Goal: Task Accomplishment & Management: Use online tool/utility

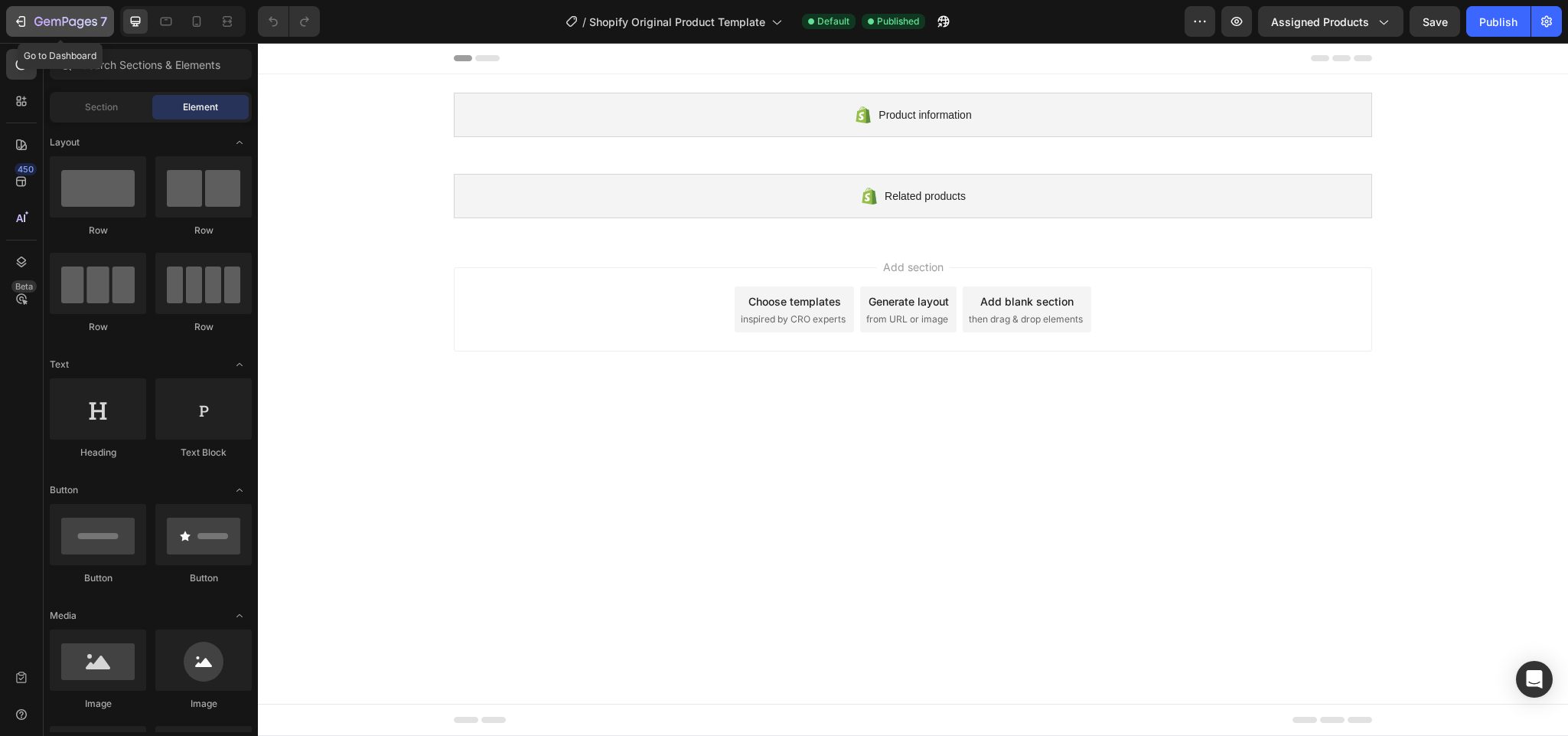
click at [51, 19] on icon "button" at bounding box center [56, 22] width 9 height 7
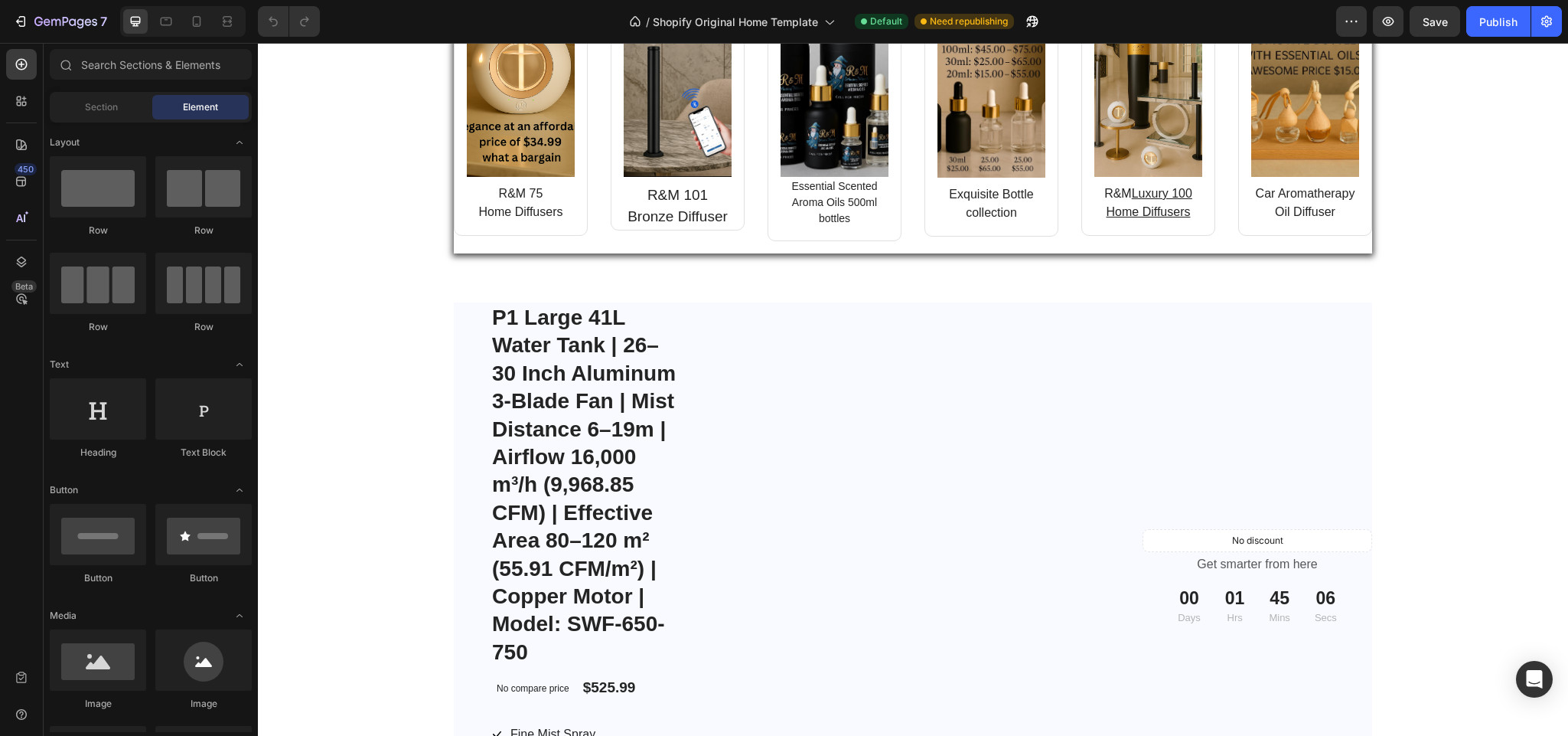
scroll to position [1723, 0]
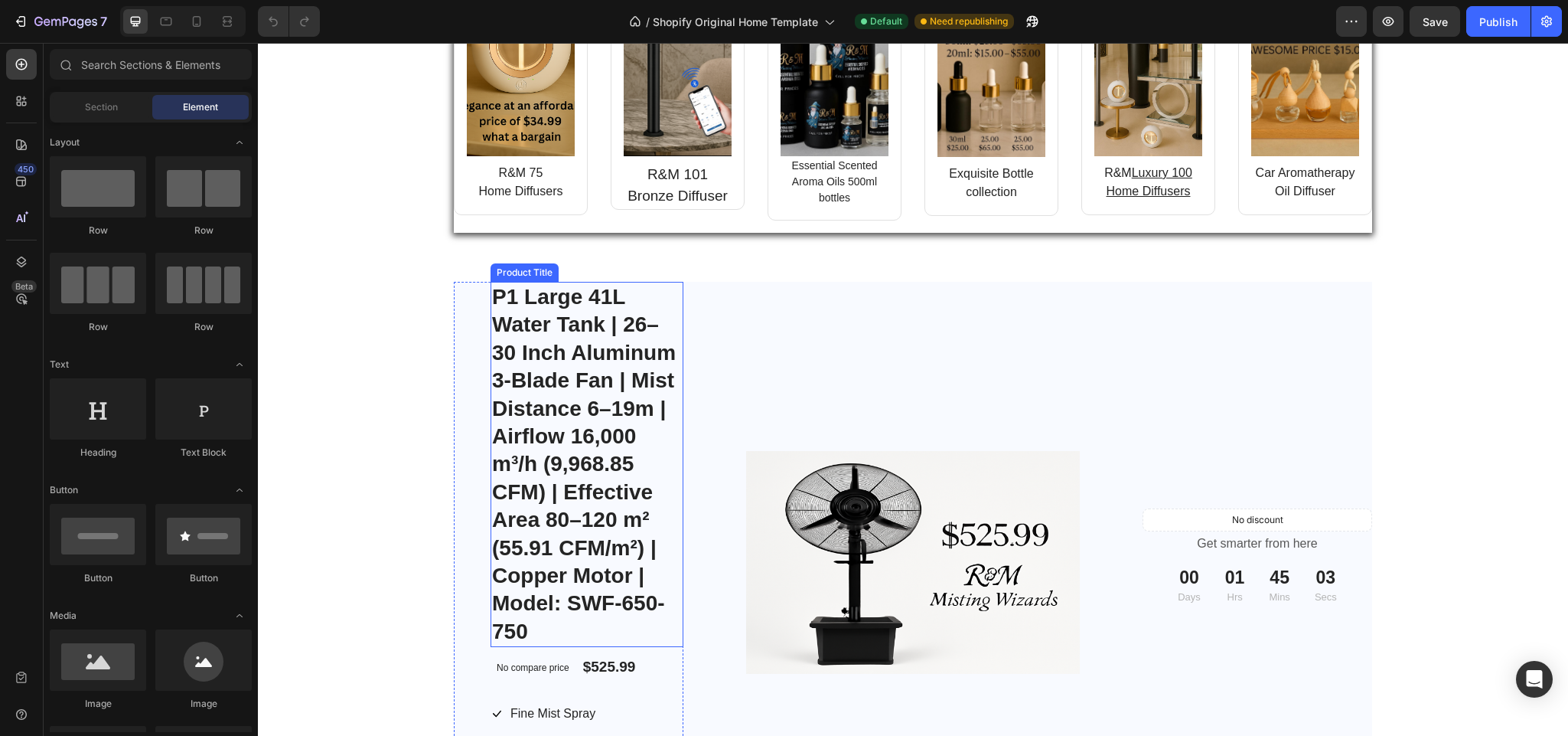
click at [537, 507] on h1 "P1 Large 41L Water Tank | 26–30 Inch Aluminum 3-Blade Fan | Mist Distance 6–19m…" at bounding box center [587, 464] width 193 height 365
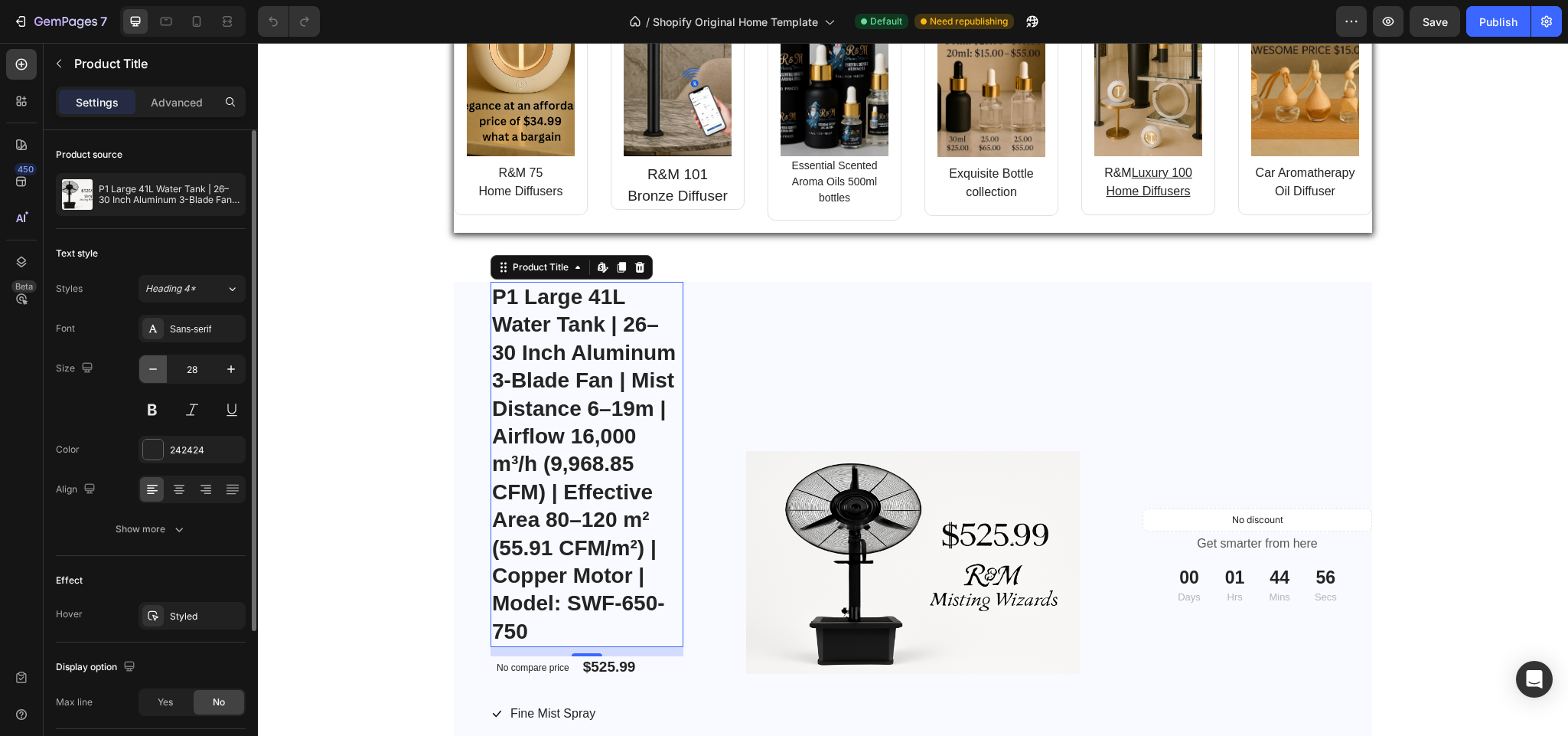
click at [148, 372] on icon "button" at bounding box center [153, 370] width 15 height 15
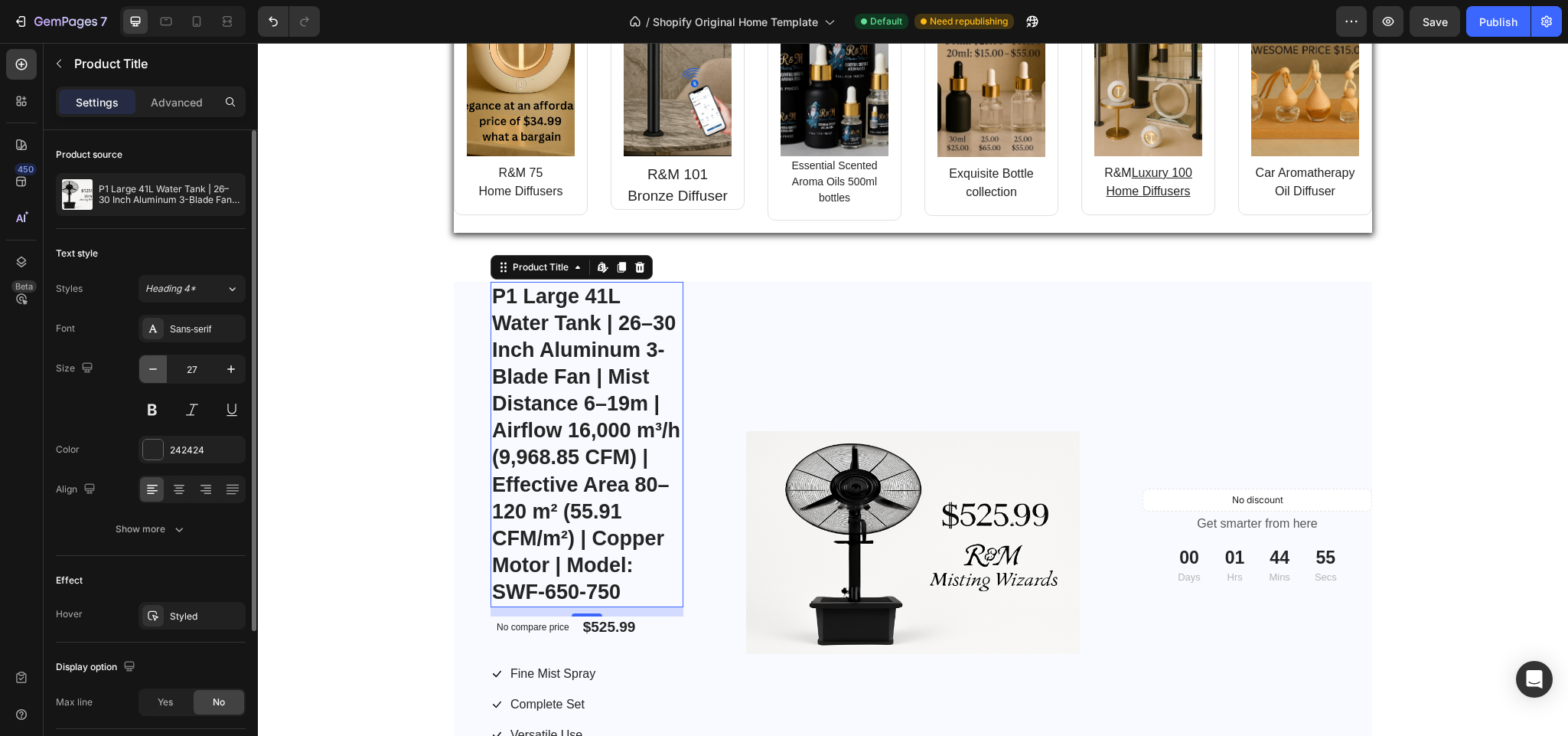
click at [148, 372] on icon "button" at bounding box center [153, 370] width 15 height 15
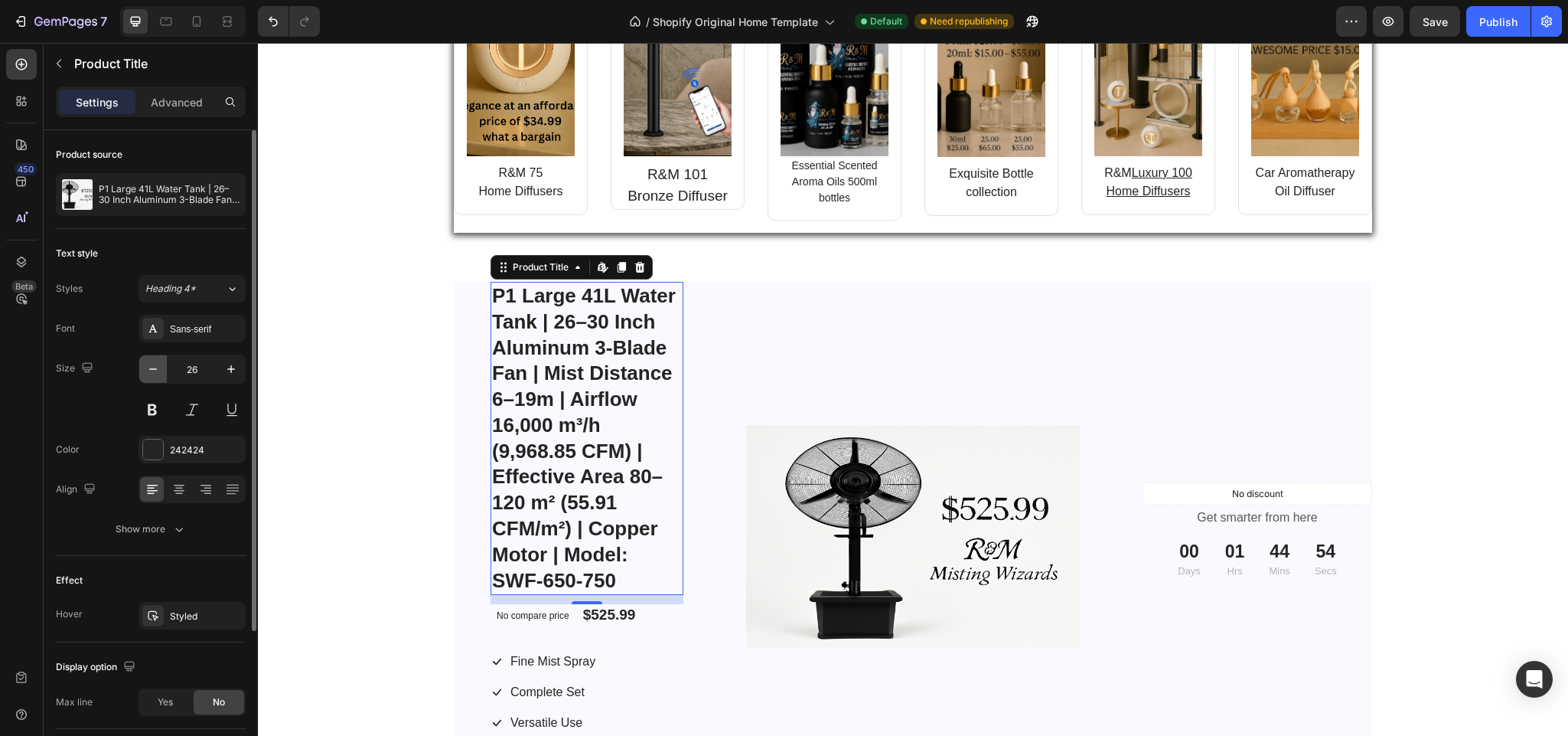
click at [148, 372] on icon "button" at bounding box center [153, 370] width 15 height 15
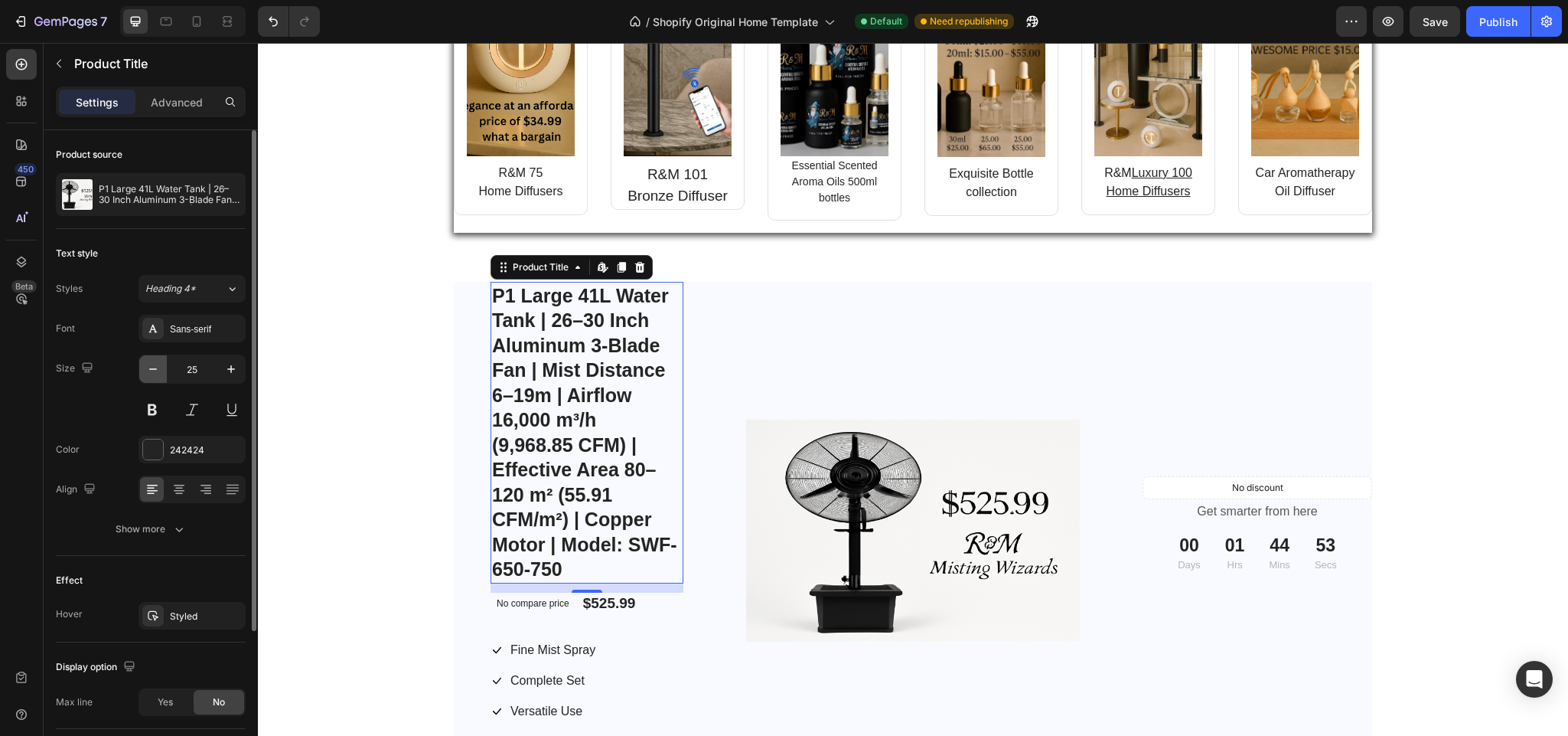
click at [148, 372] on icon "button" at bounding box center [153, 370] width 15 height 15
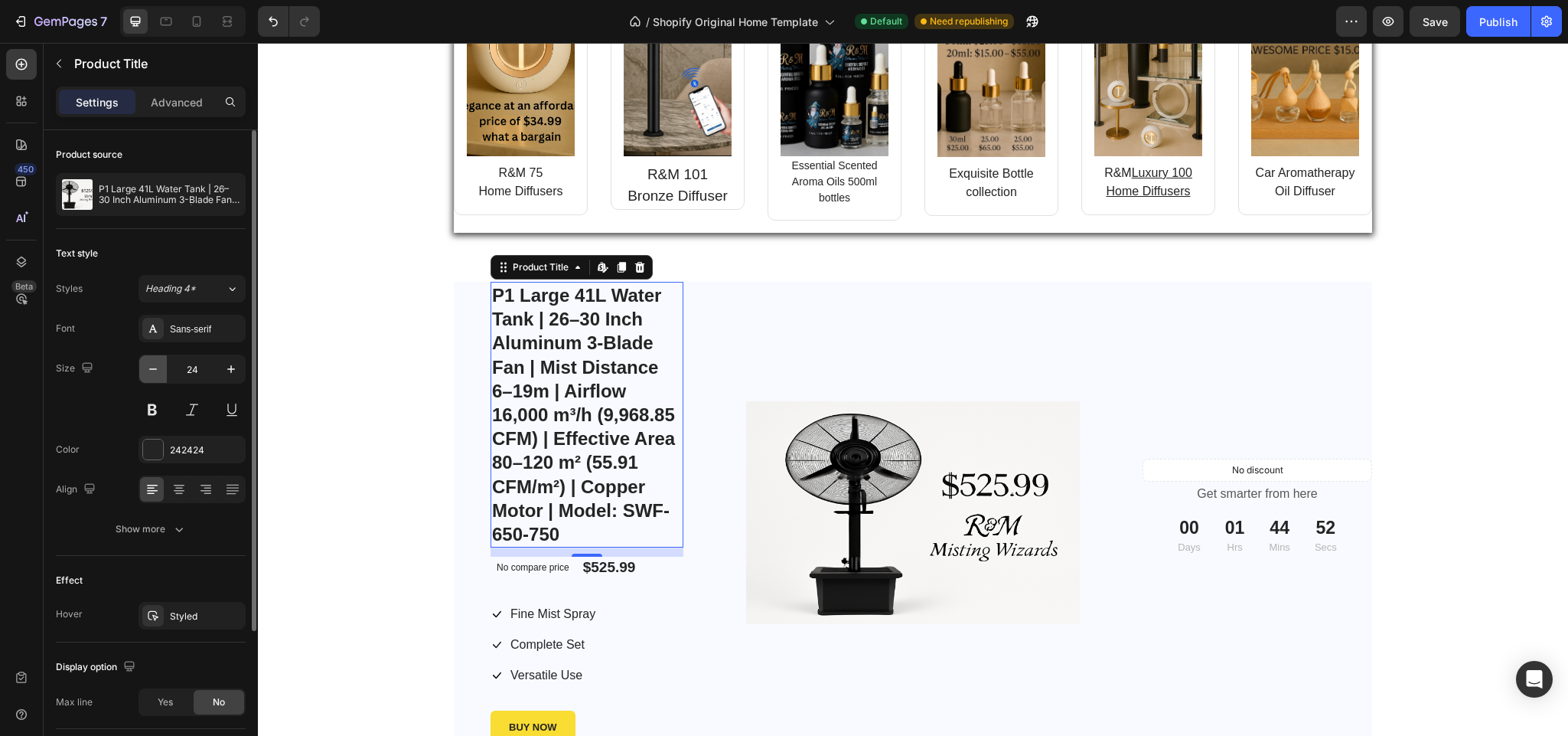
click at [148, 372] on icon "button" at bounding box center [153, 370] width 15 height 15
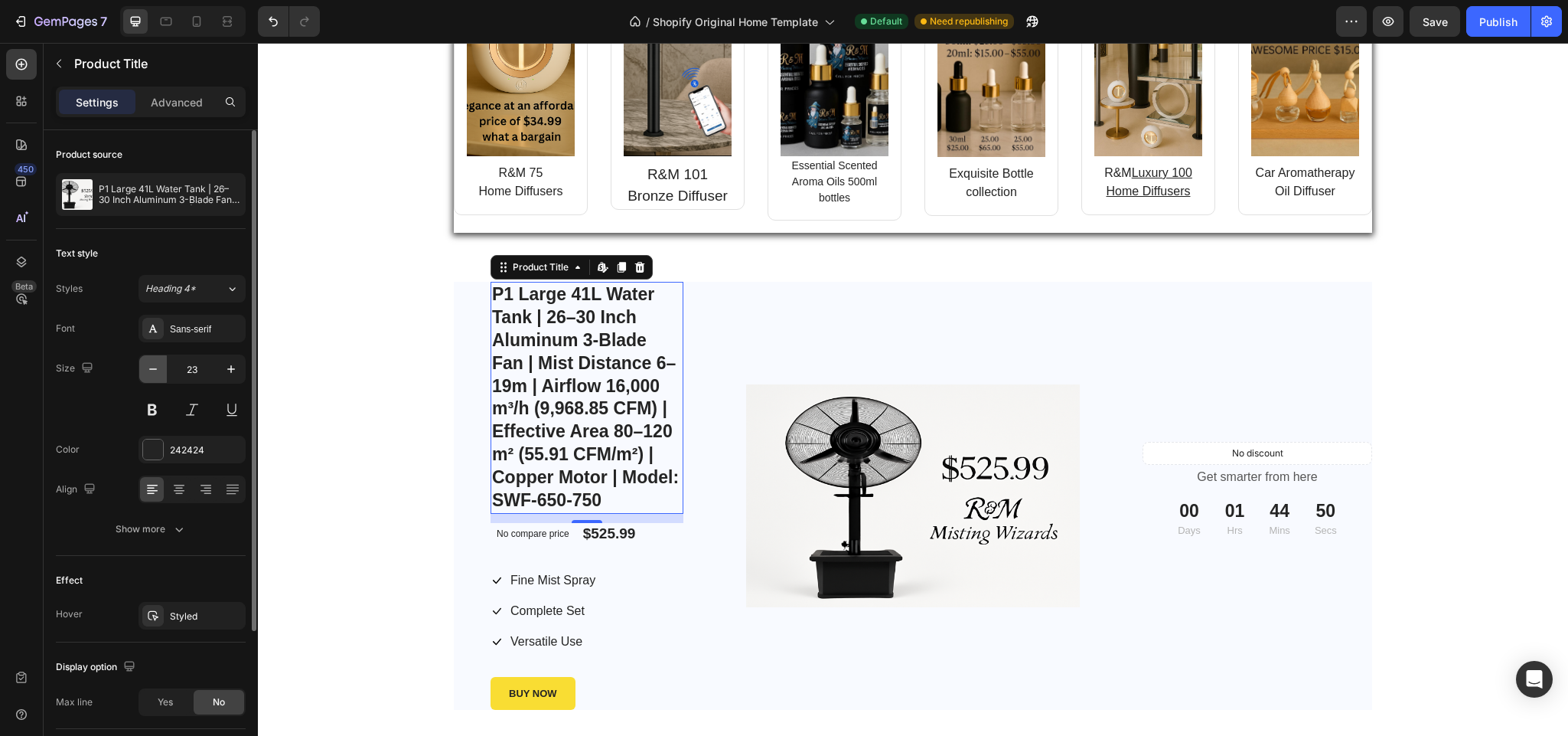
click at [148, 372] on icon "button" at bounding box center [153, 370] width 15 height 15
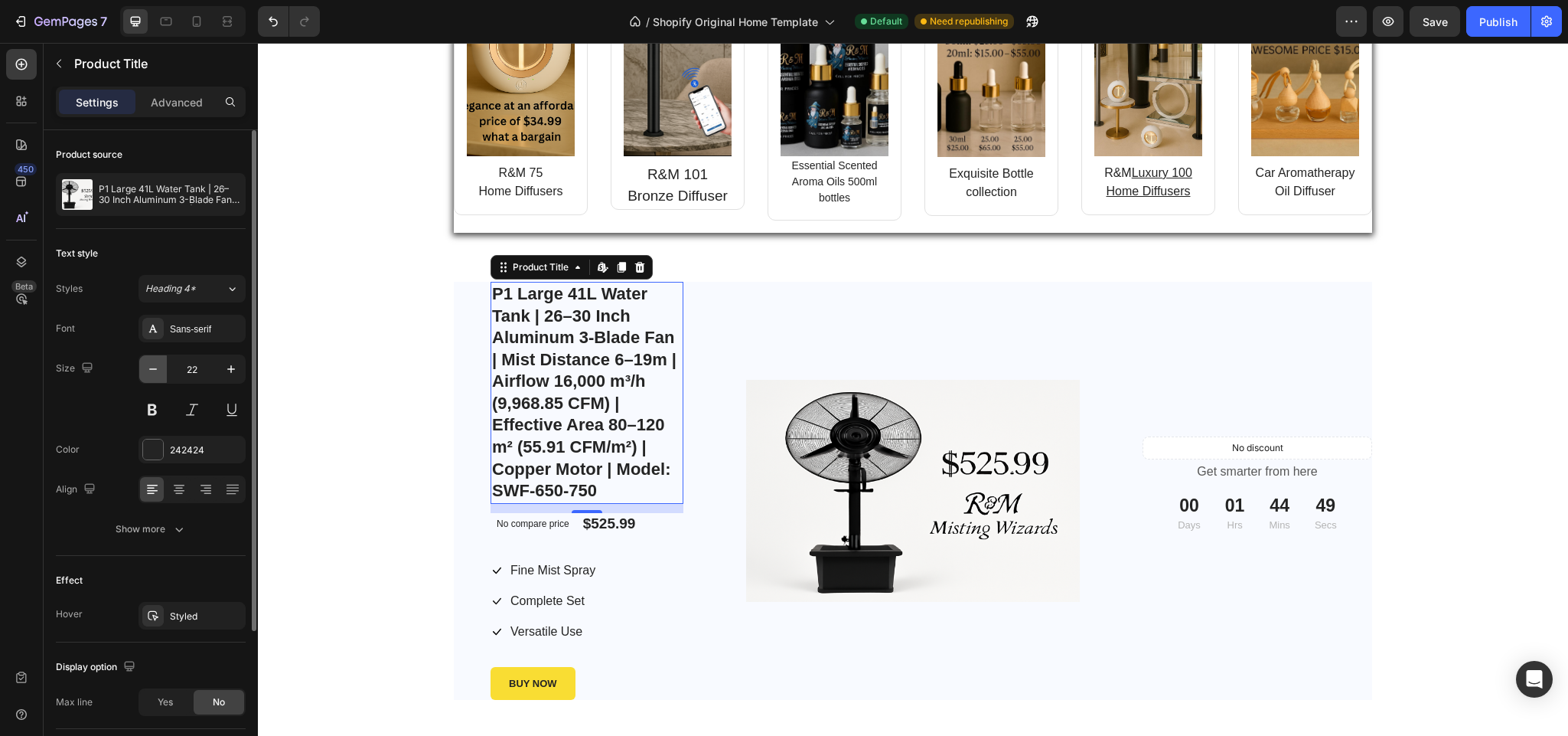
click at [148, 372] on icon "button" at bounding box center [153, 370] width 15 height 15
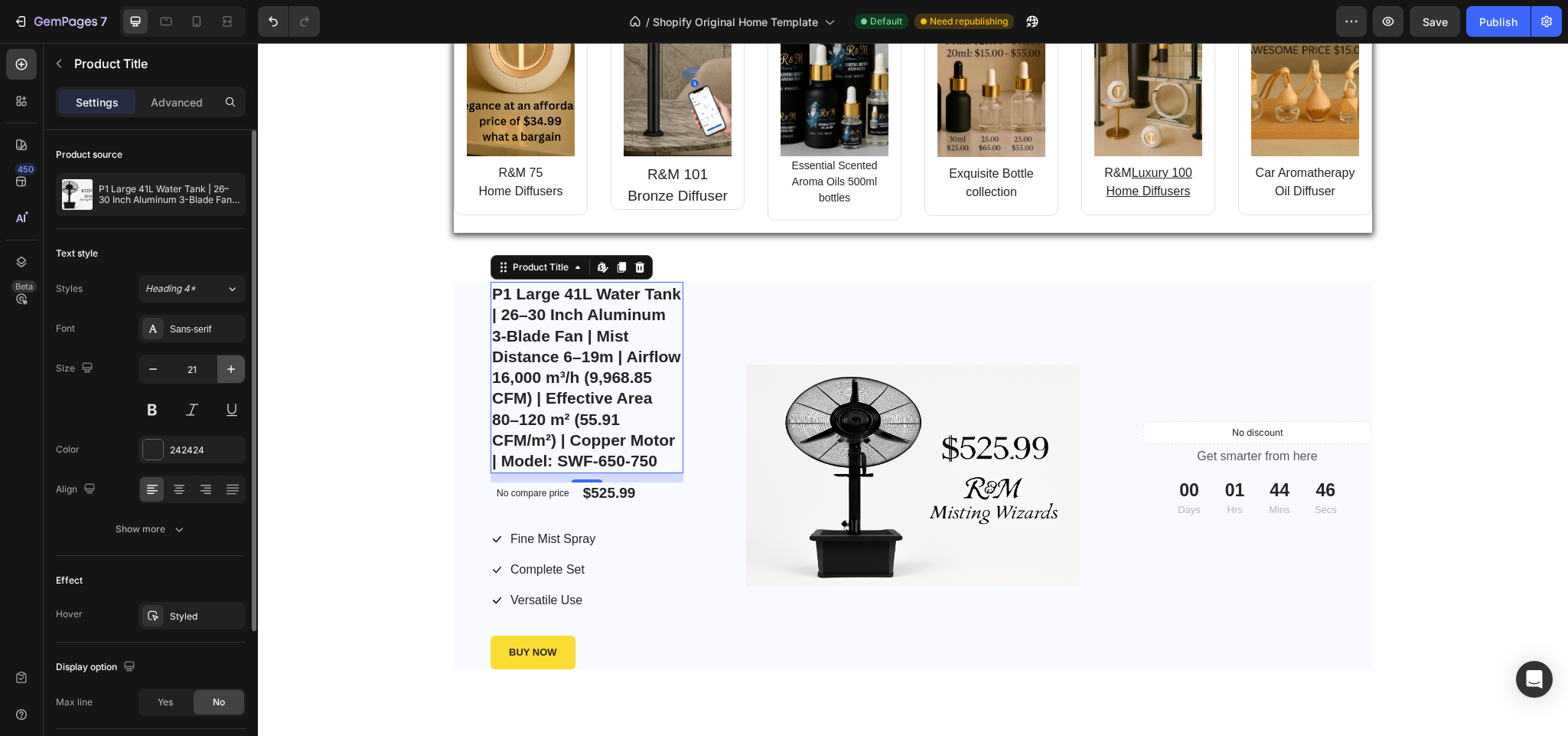
click at [228, 377] on icon "button" at bounding box center [232, 370] width 15 height 15
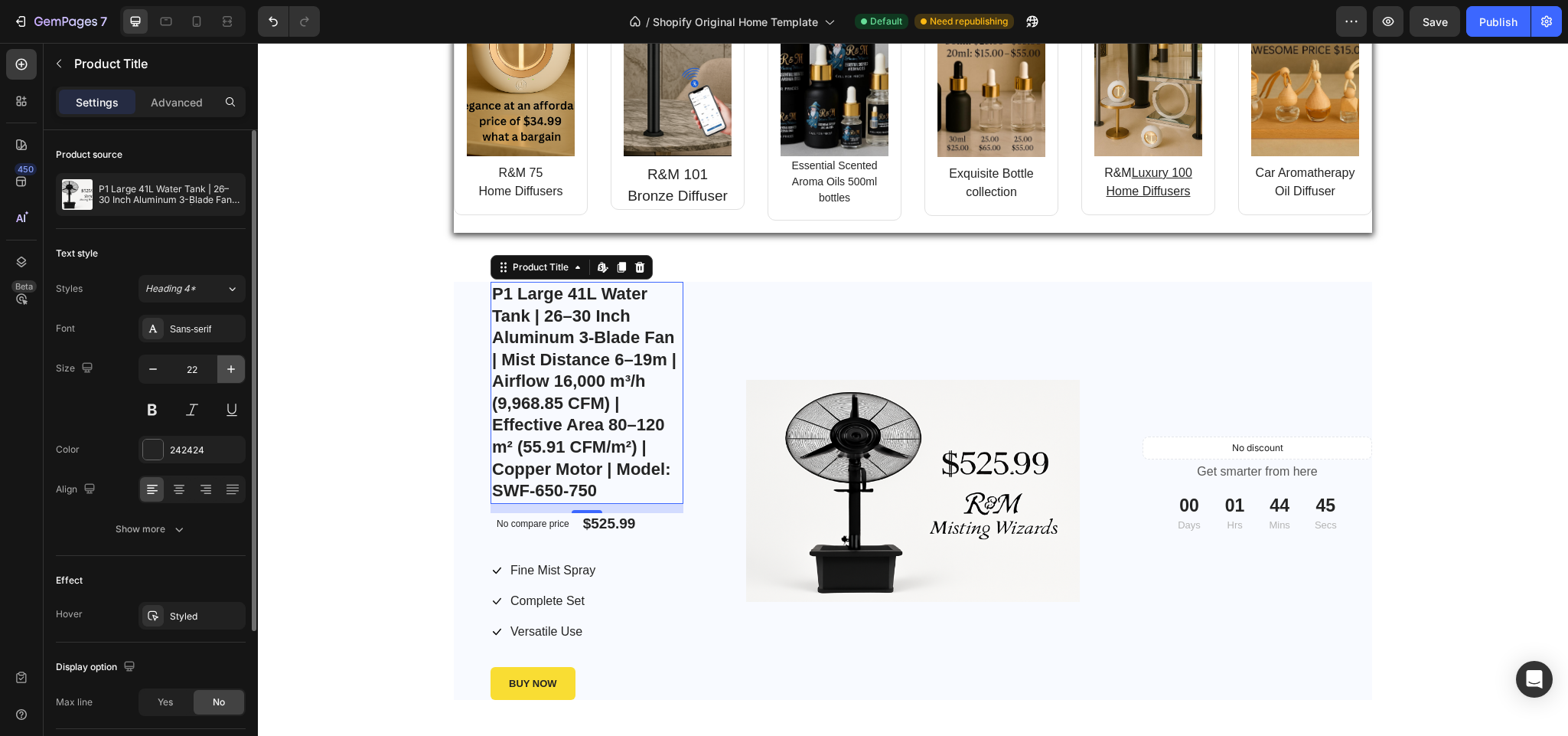
click at [228, 377] on icon "button" at bounding box center [232, 370] width 15 height 15
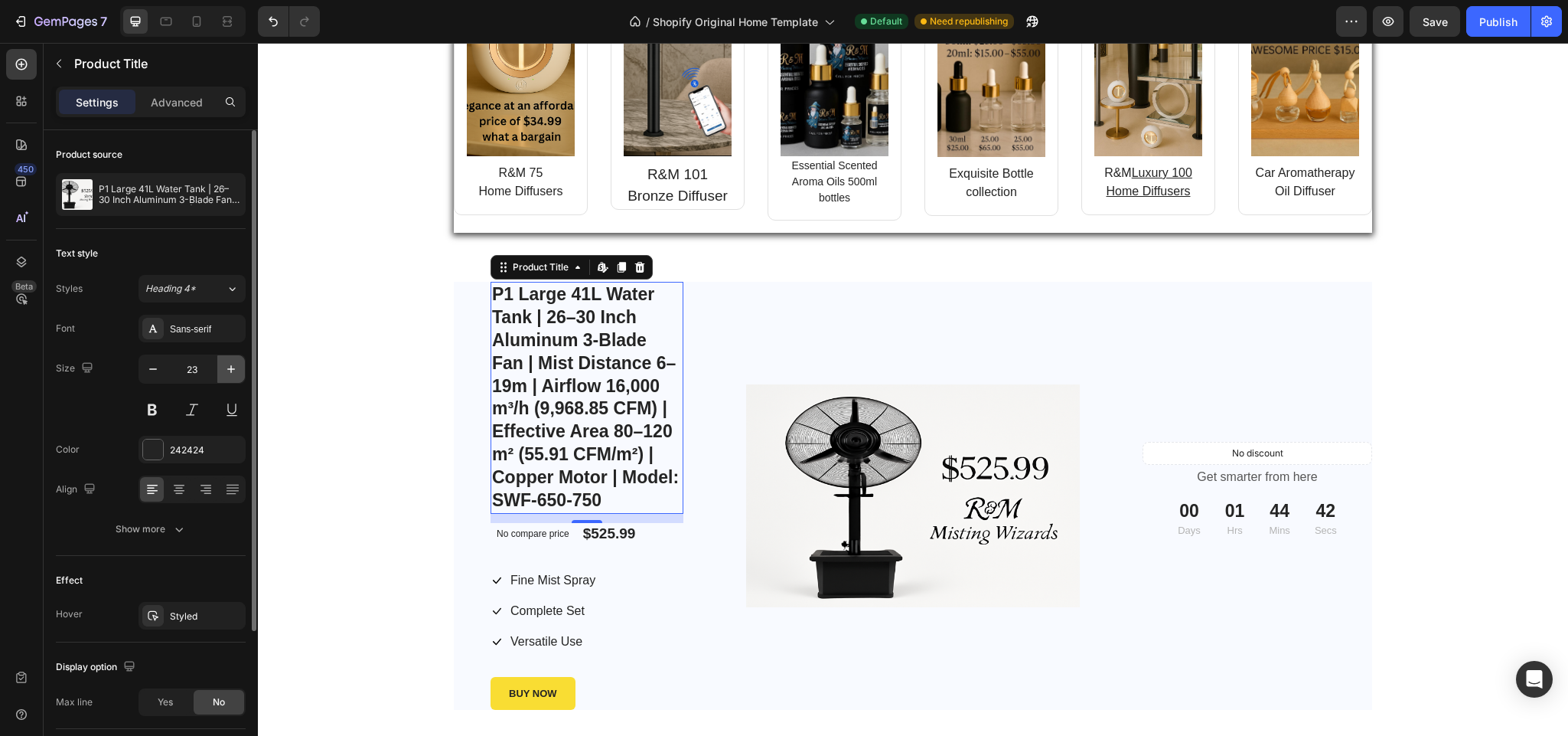
click at [228, 377] on icon "button" at bounding box center [232, 370] width 15 height 15
type input "24"
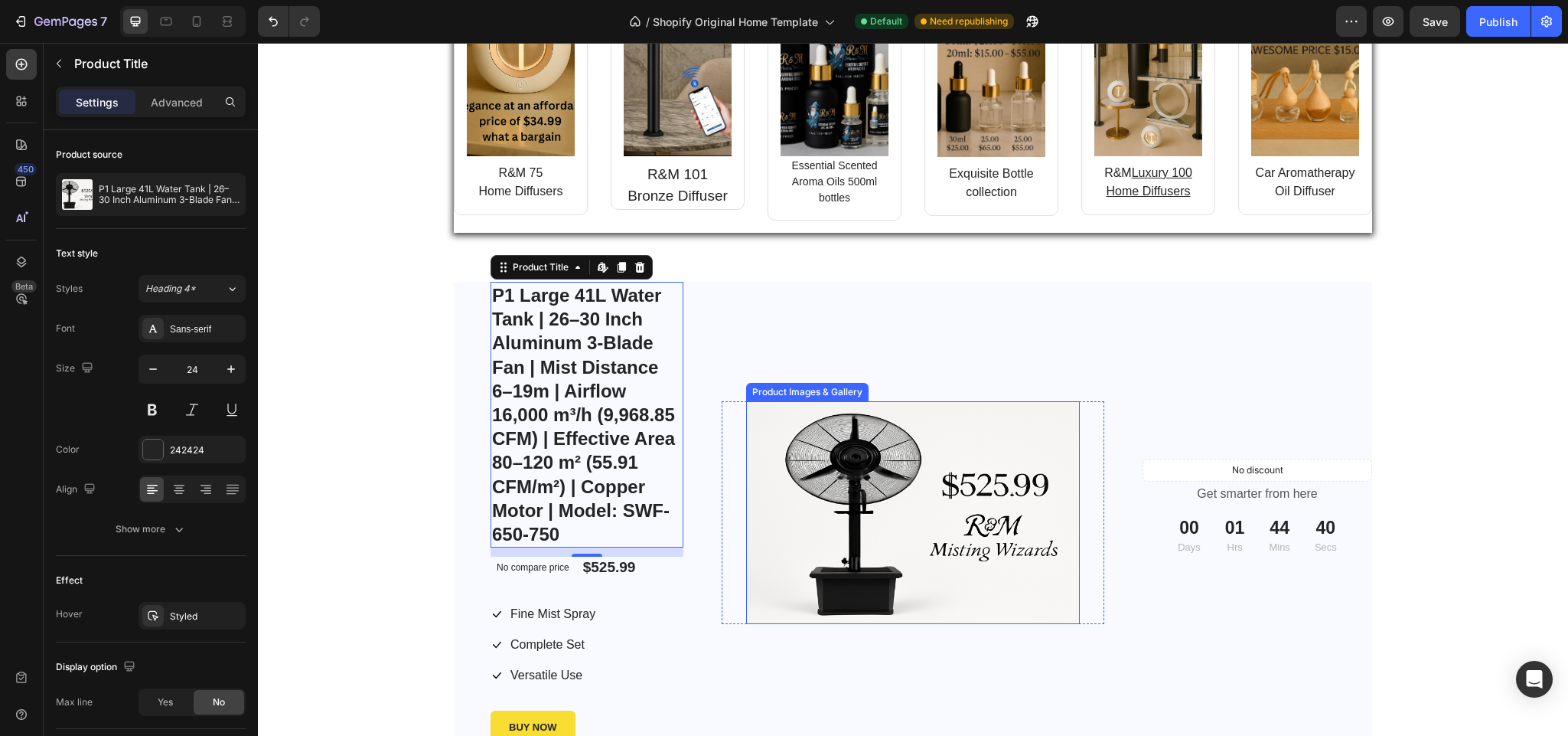
click at [779, 521] on img at bounding box center [913, 513] width 334 height 223
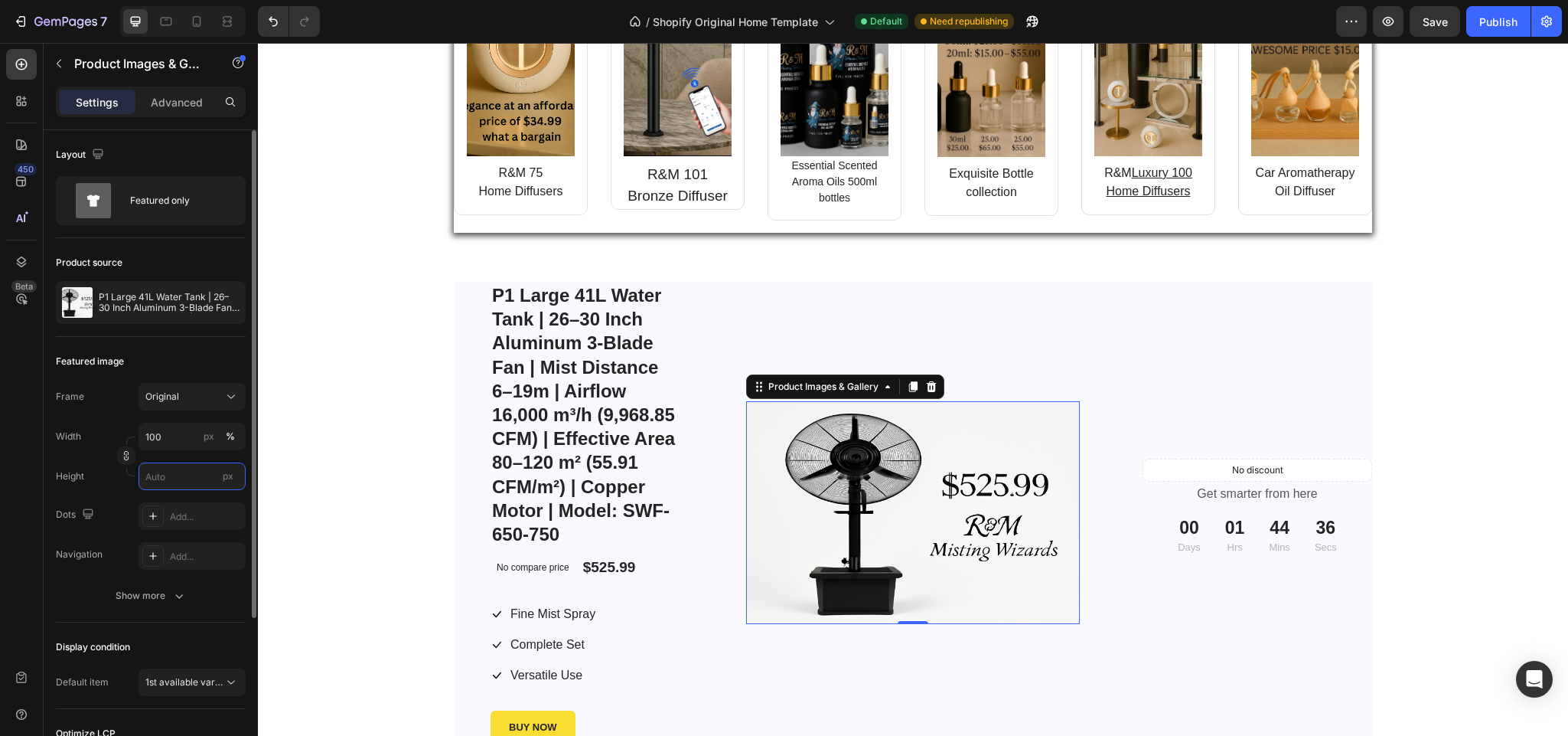
click at [164, 478] on input "px" at bounding box center [192, 476] width 107 height 28
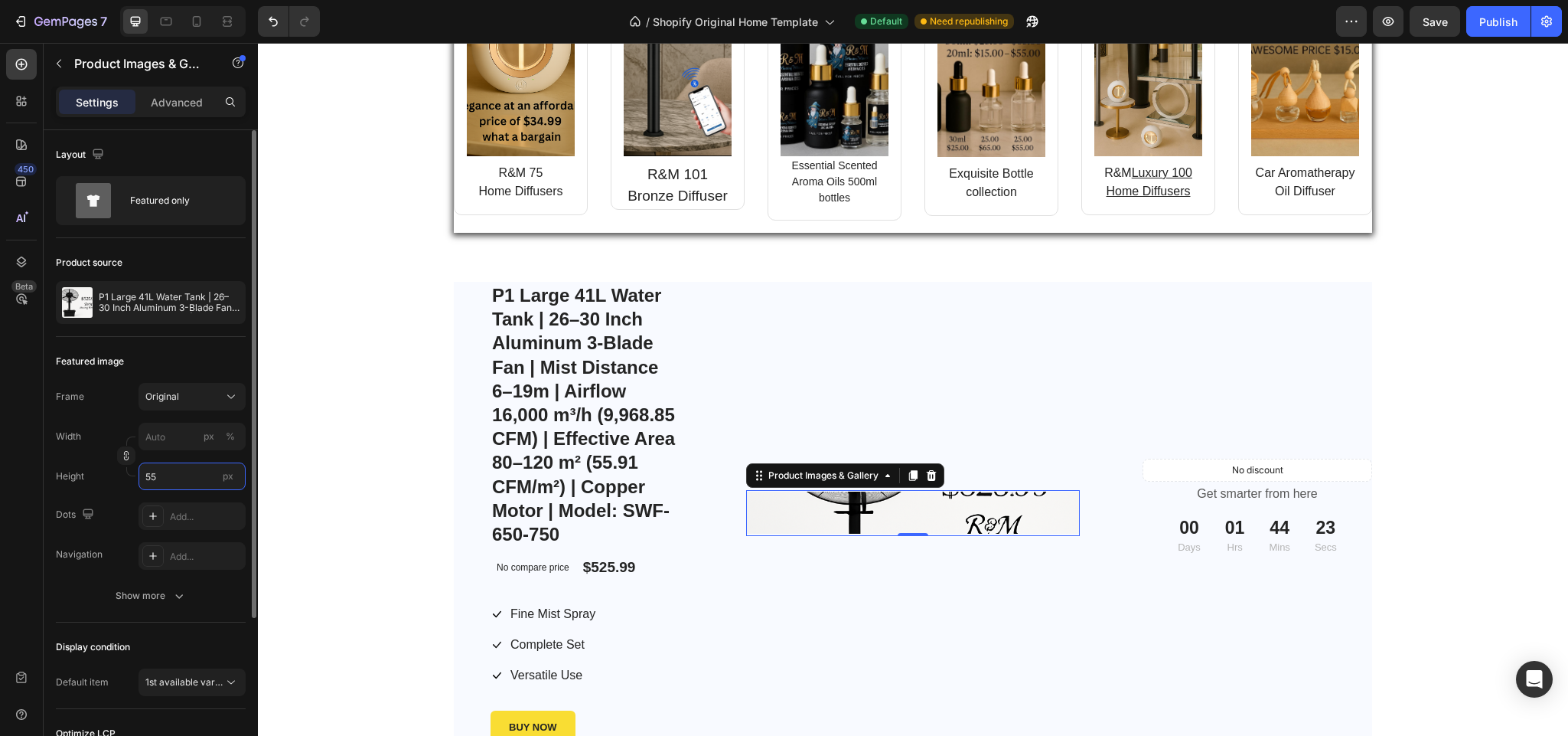
type input "550"
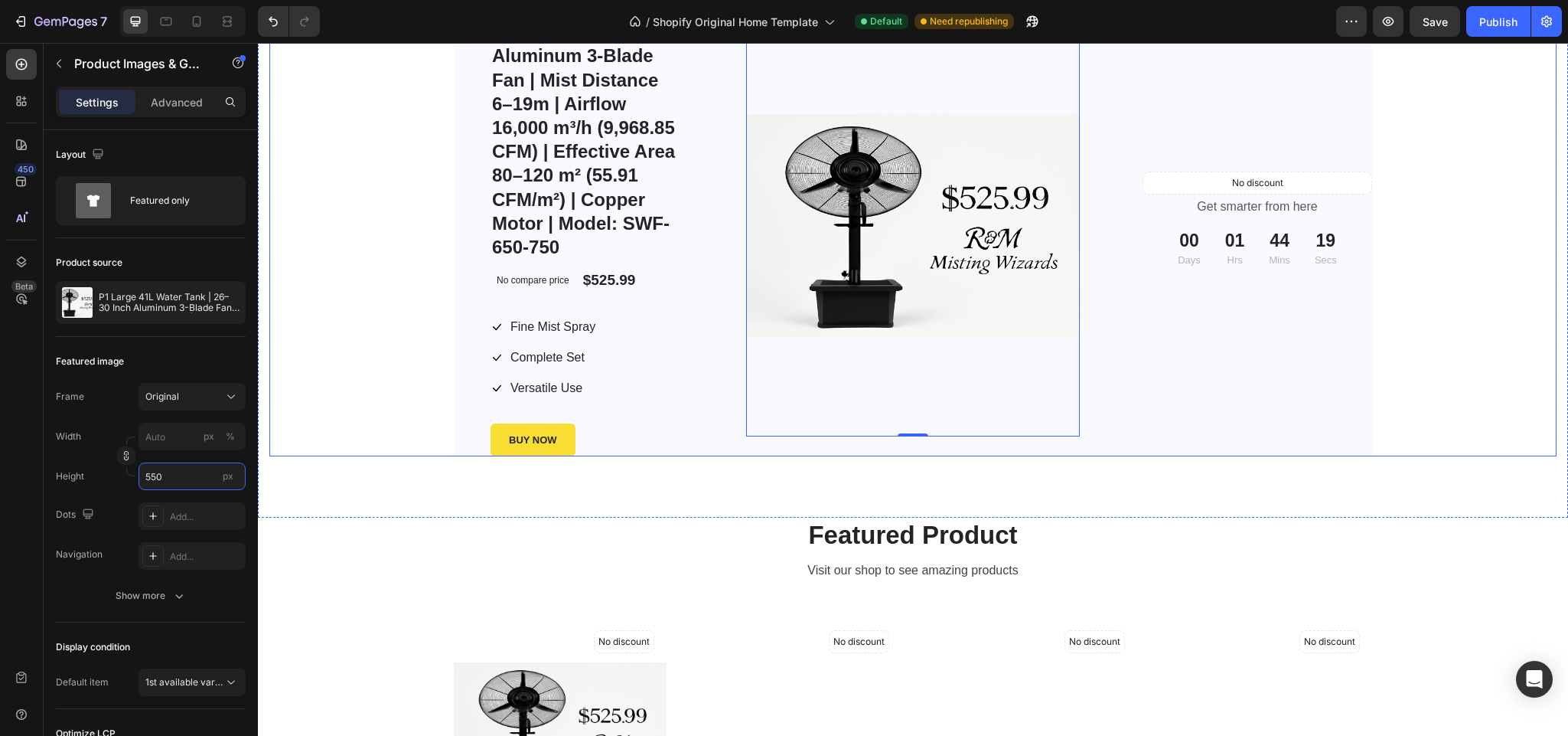
scroll to position [1818, 0]
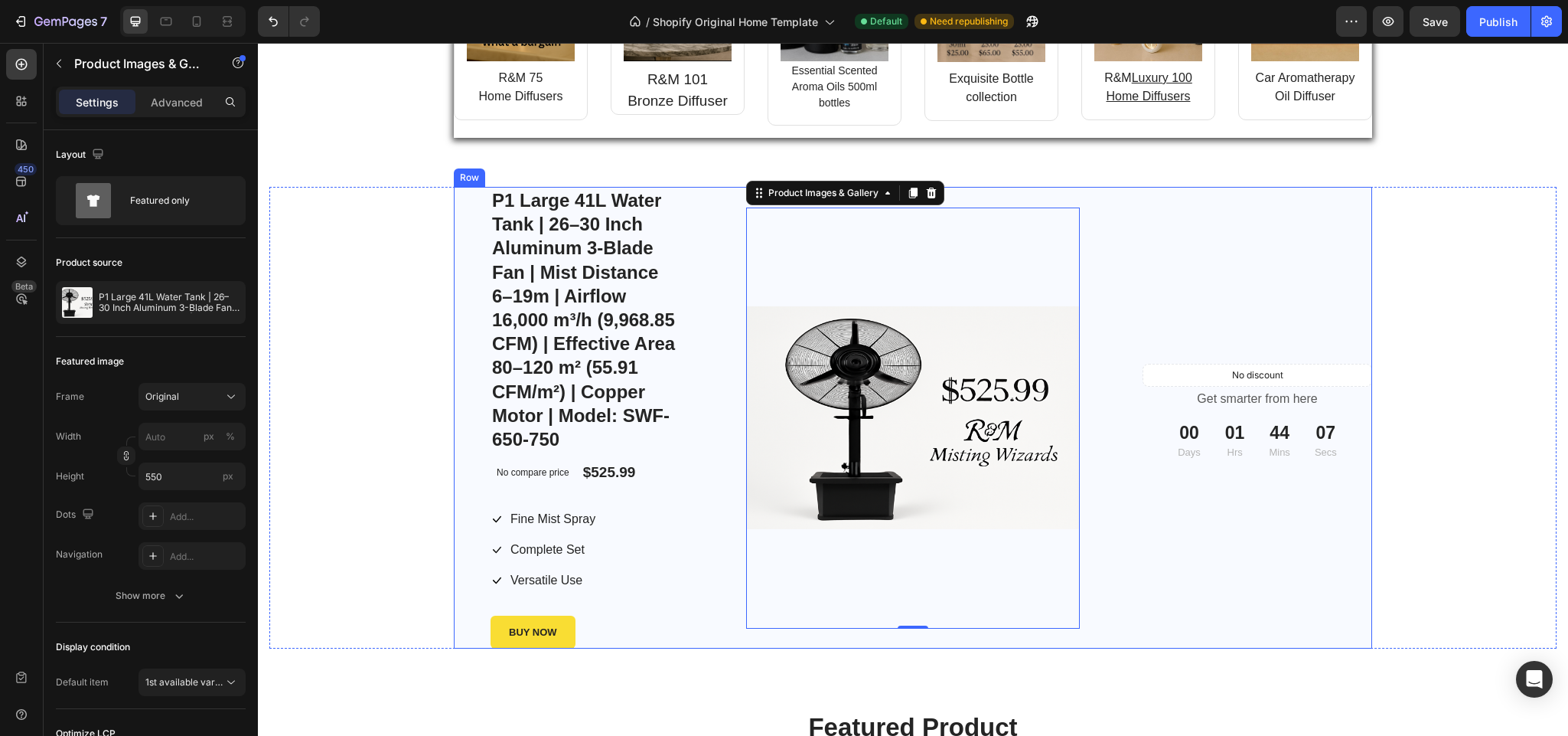
click at [1178, 297] on div "No discount Not be displayed when published Product Tag Get smarter from here T…" at bounding box center [1257, 418] width 230 height 462
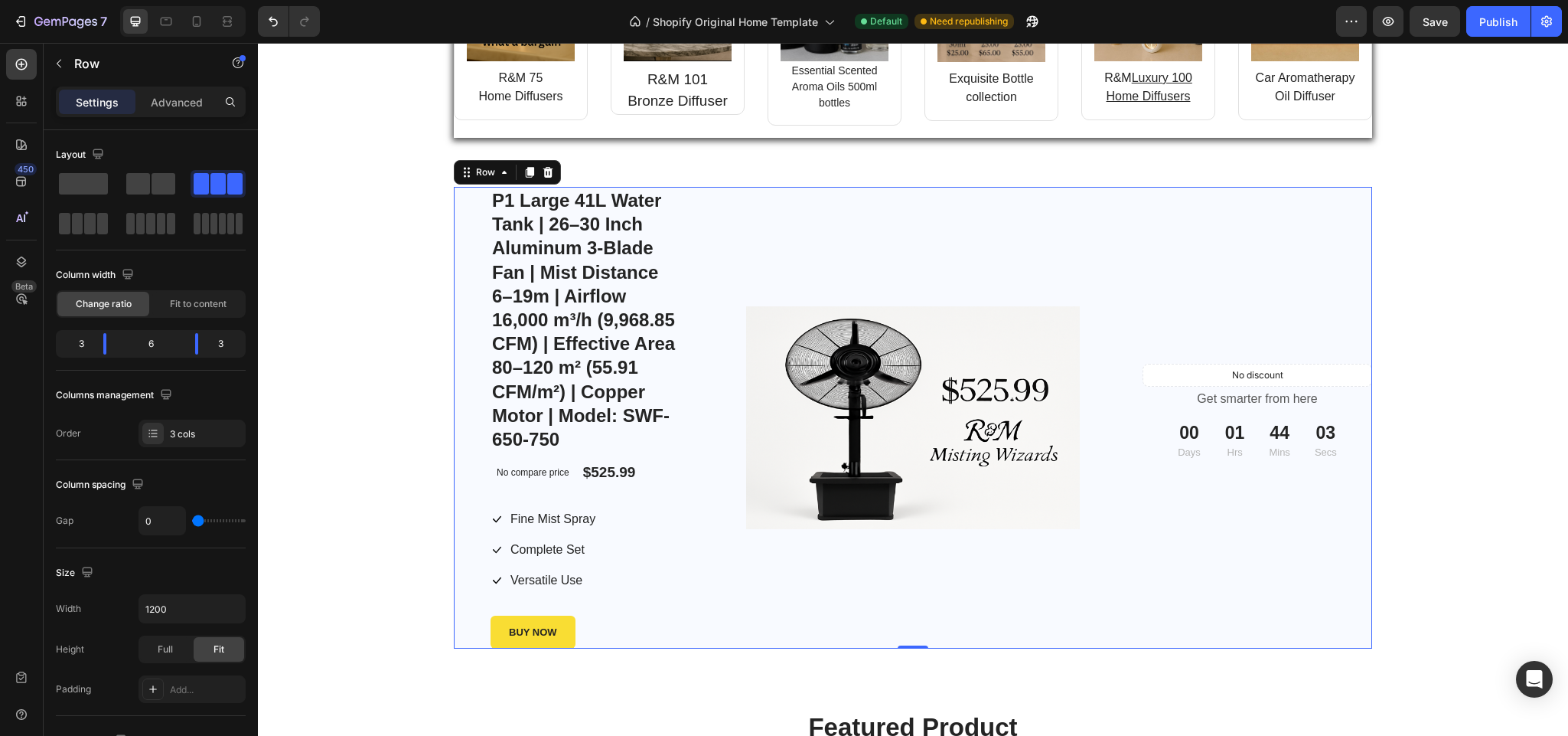
click at [1143, 276] on div "No discount Not be displayed when published Product Tag Get smarter from here T…" at bounding box center [1257, 418] width 230 height 462
click at [925, 365] on img at bounding box center [913, 418] width 334 height 223
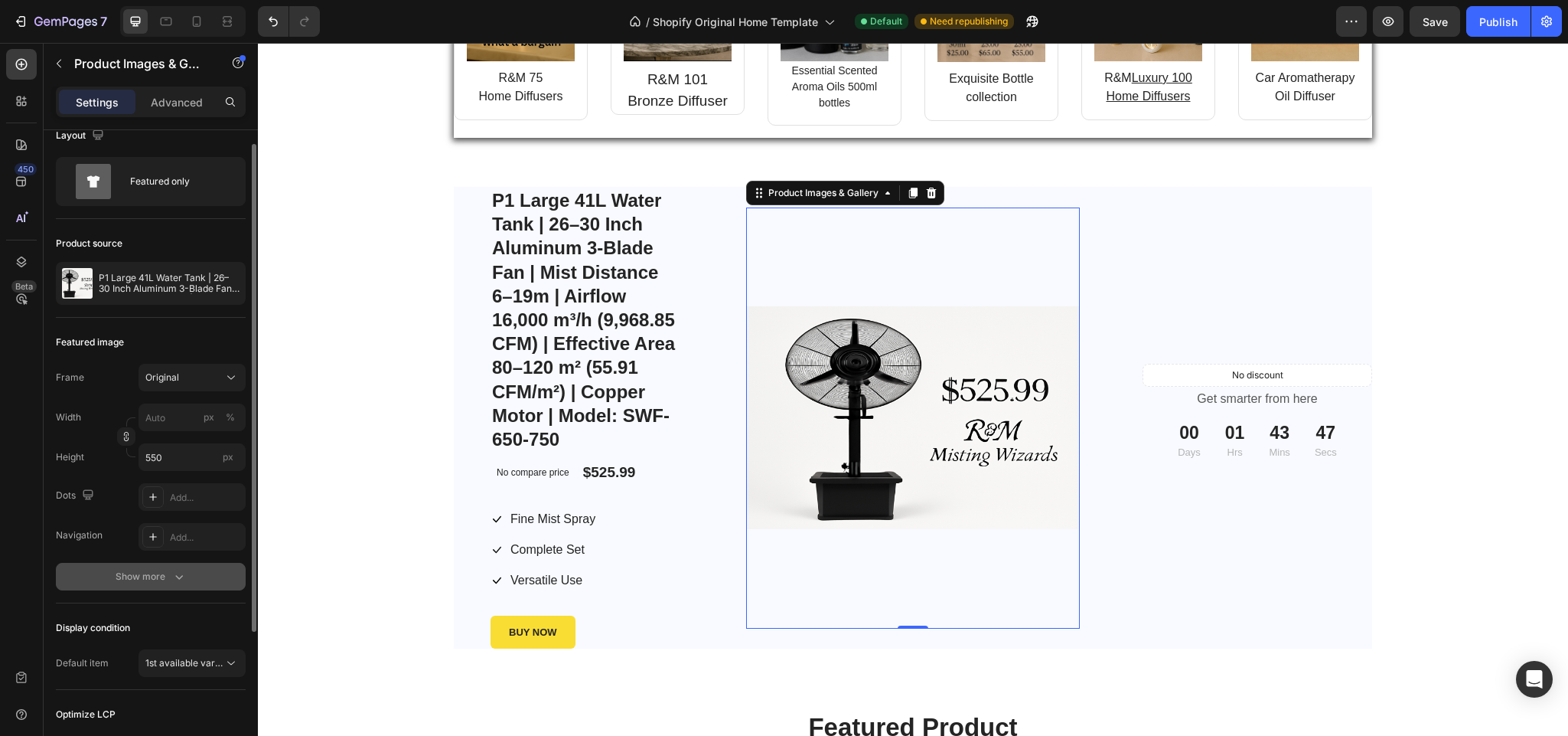
scroll to position [0, 0]
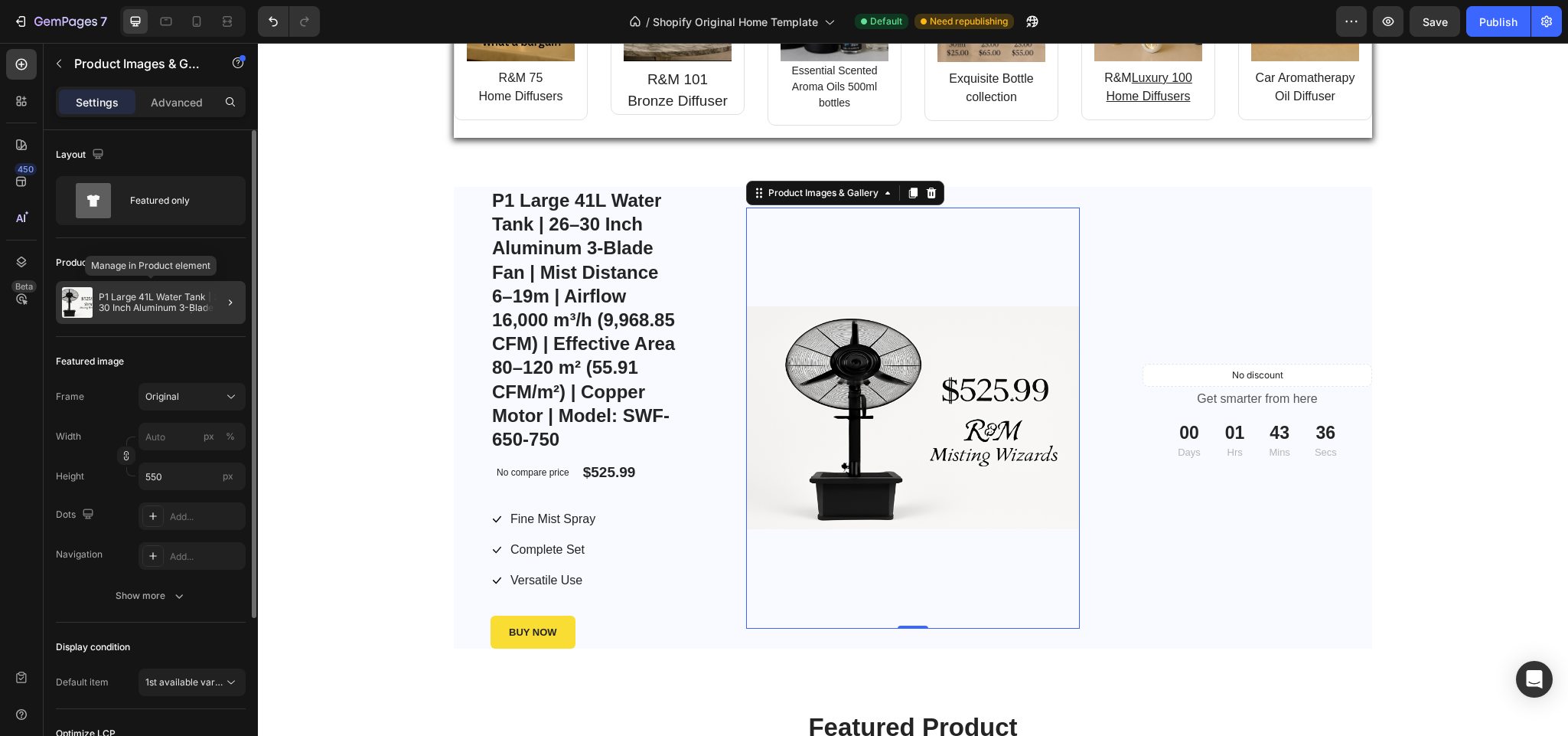
click at [67, 295] on img at bounding box center [77, 303] width 31 height 31
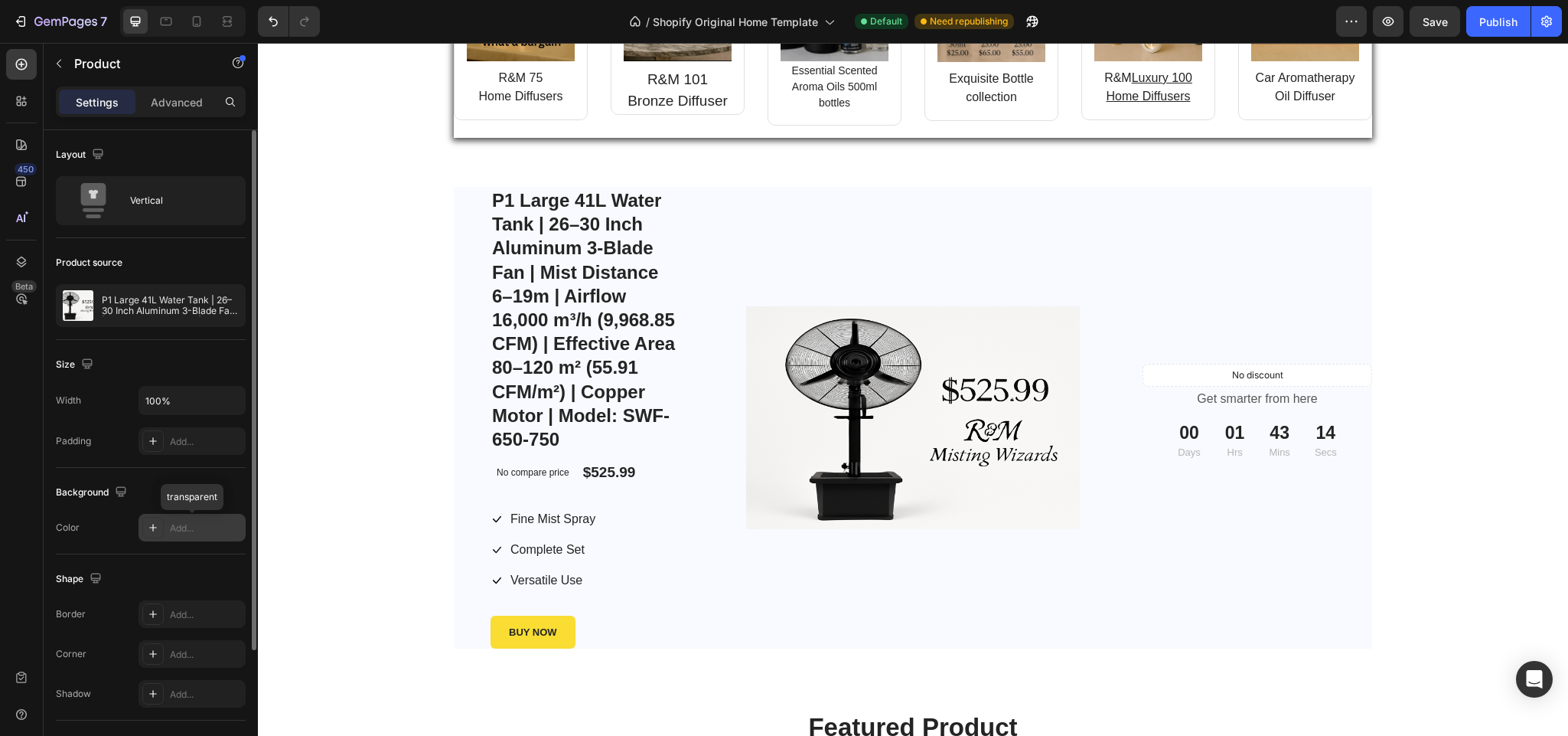
click at [150, 522] on div at bounding box center [153, 528] width 22 height 22
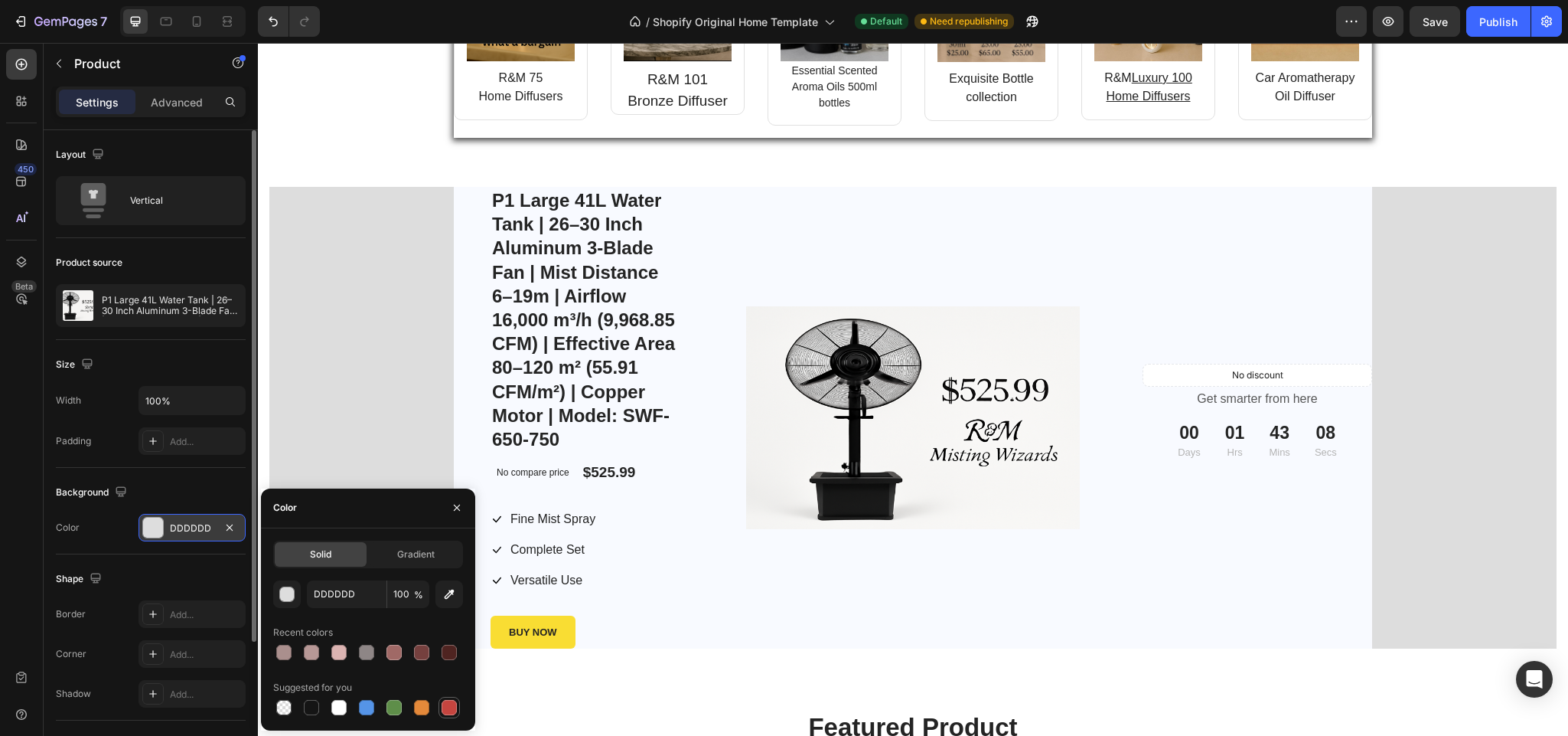
click at [445, 700] on div at bounding box center [449, 707] width 15 height 15
type input "C5453F"
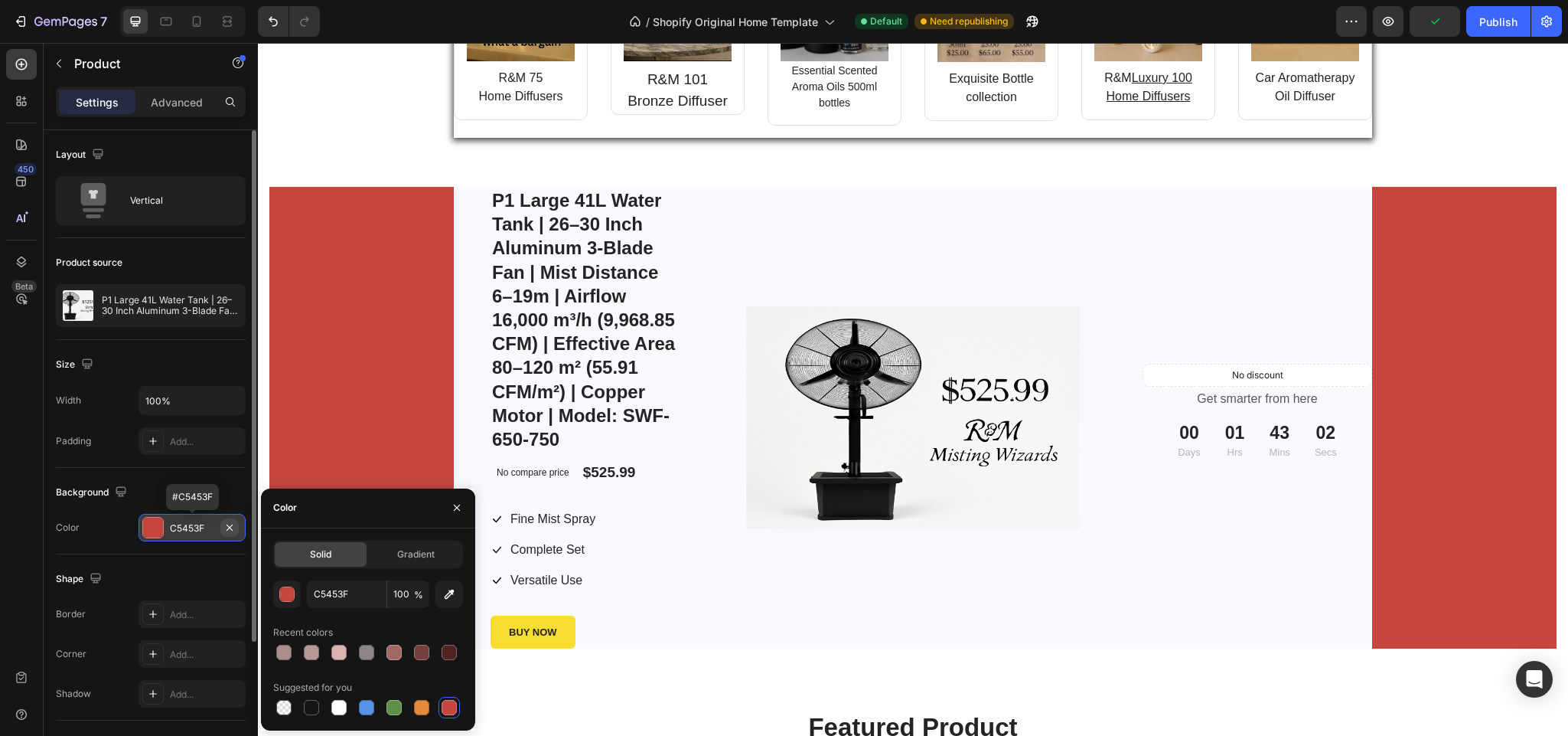
click at [228, 524] on icon "button" at bounding box center [230, 528] width 12 height 12
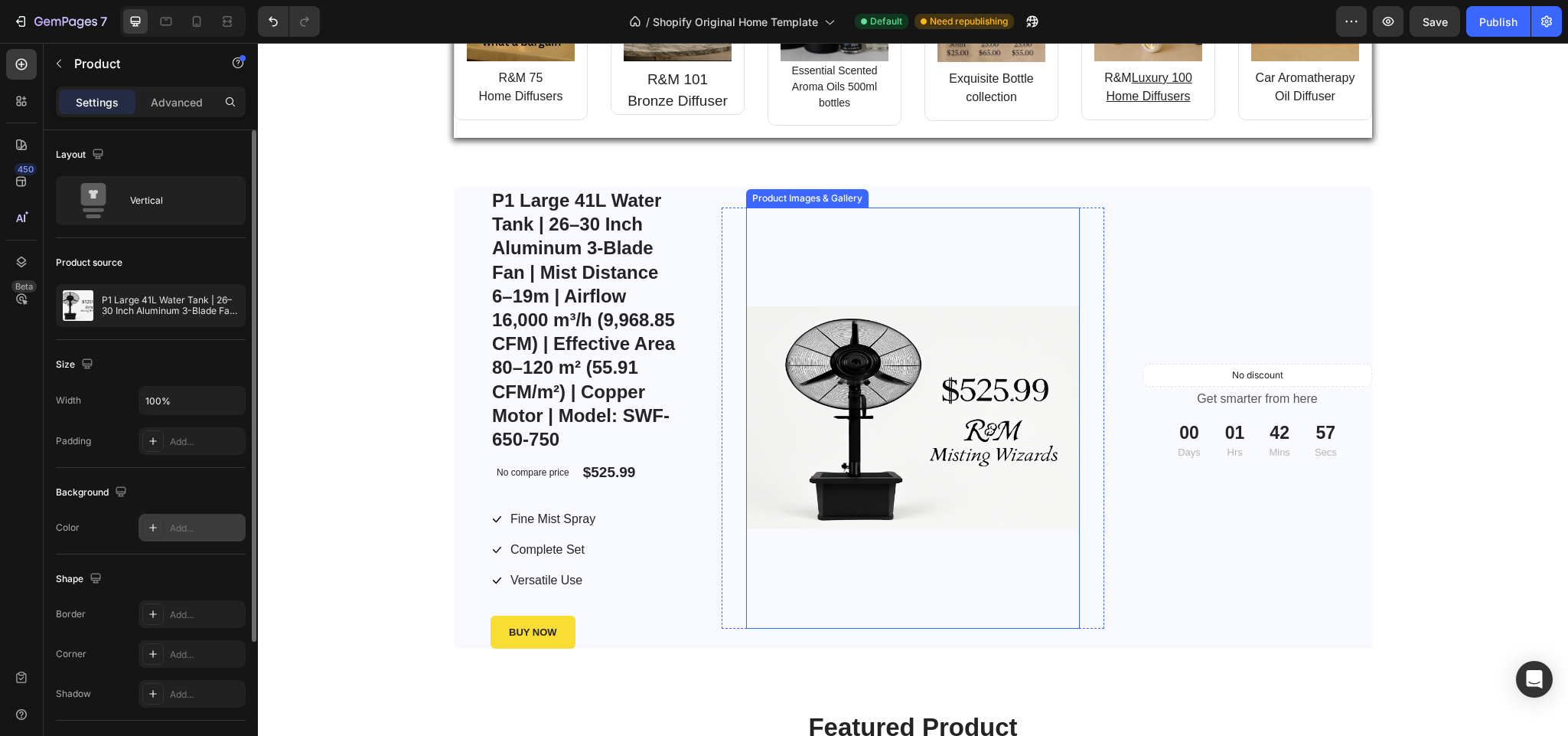
click at [832, 377] on img at bounding box center [913, 418] width 334 height 223
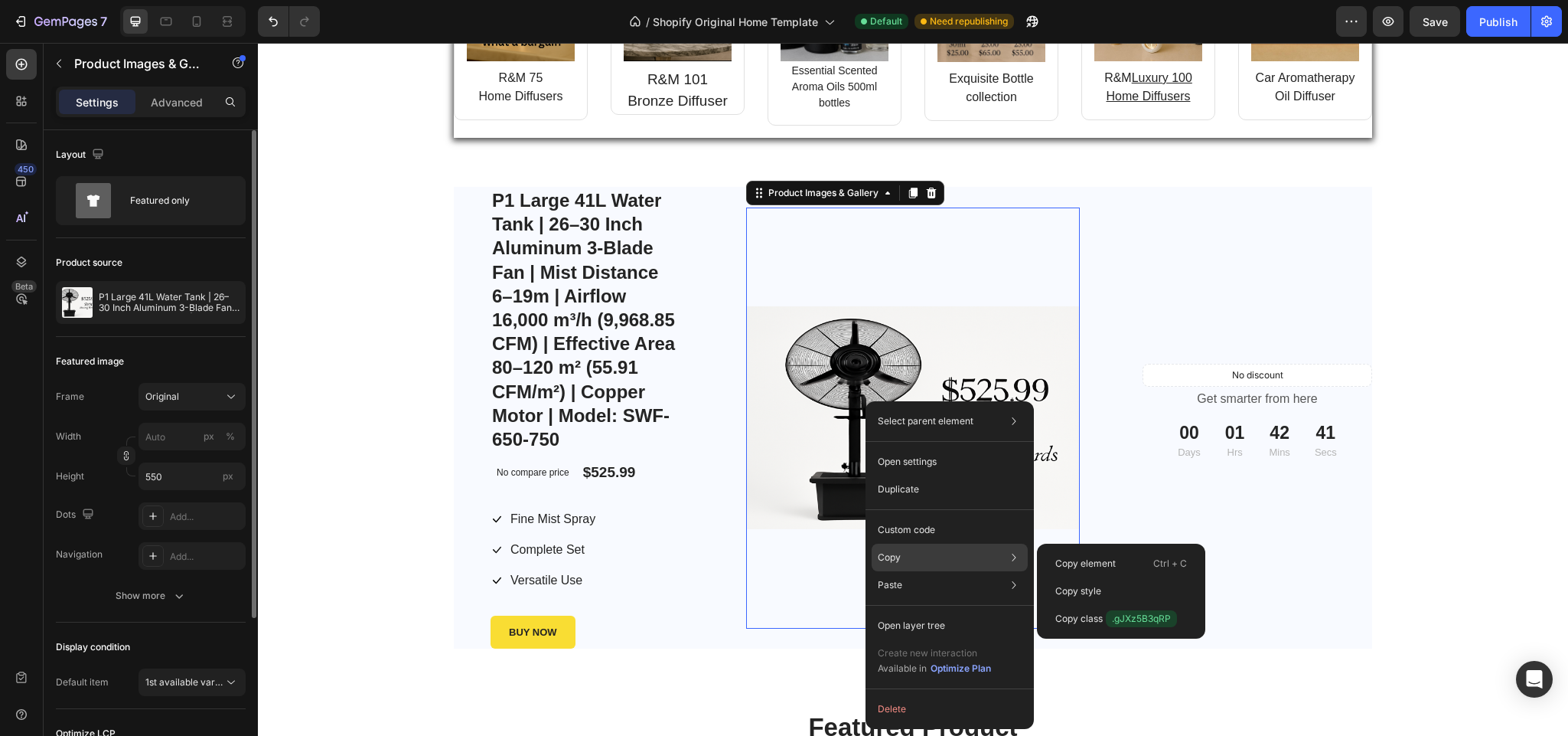
click at [907, 552] on div "Copy Copy element Ctrl + C Copy style Copy class .gJXz5B3qRP" at bounding box center [950, 558] width 156 height 28
click at [1105, 557] on p "Copy element" at bounding box center [1086, 564] width 60 height 14
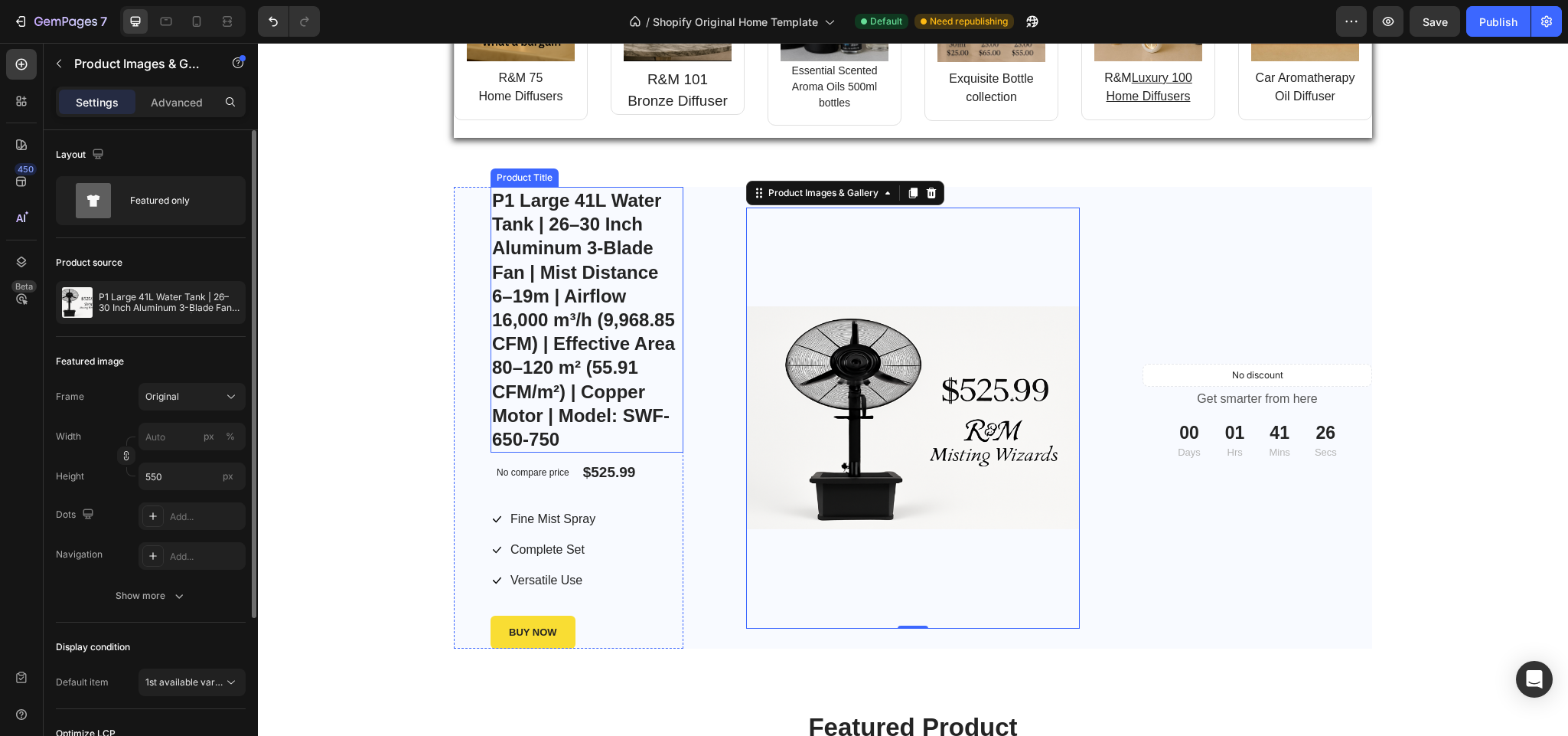
click at [578, 343] on h1 "P1 Large 41L Water Tank | 26–30 Inch Aluminum 3-Blade Fan | Mist Distance 6–19m…" at bounding box center [587, 319] width 193 height 266
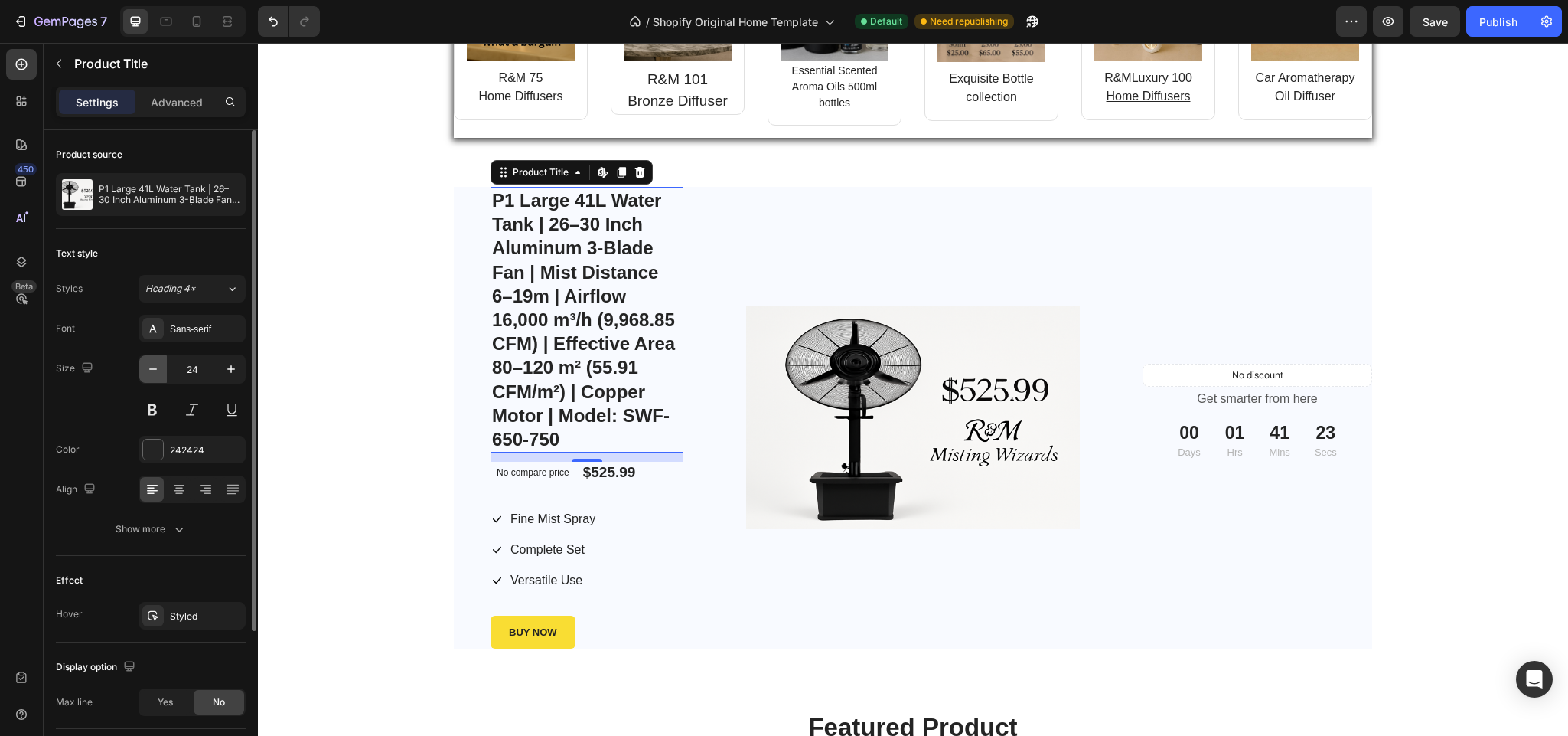
click at [152, 368] on icon "button" at bounding box center [153, 370] width 15 height 15
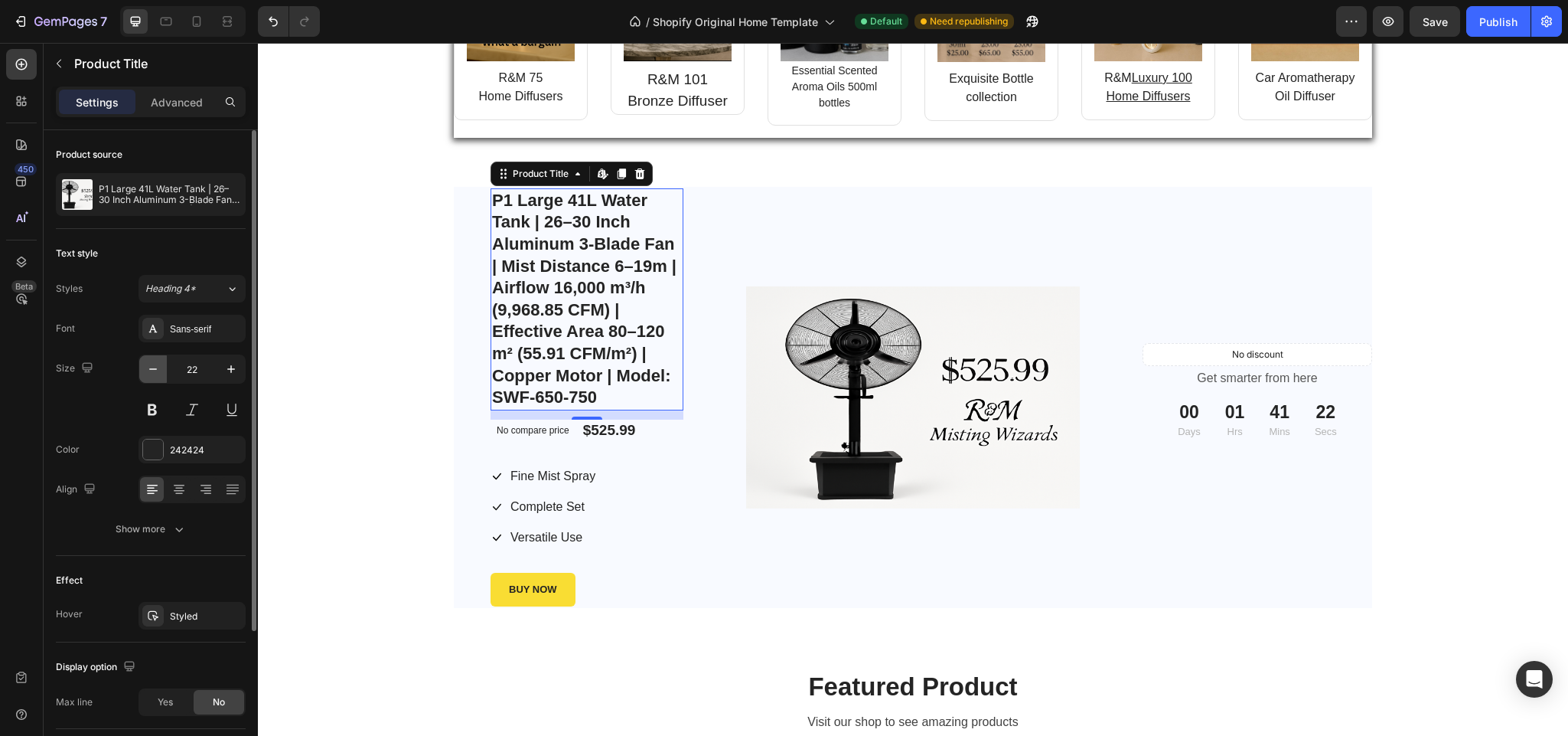
click at [152, 368] on icon "button" at bounding box center [153, 370] width 15 height 15
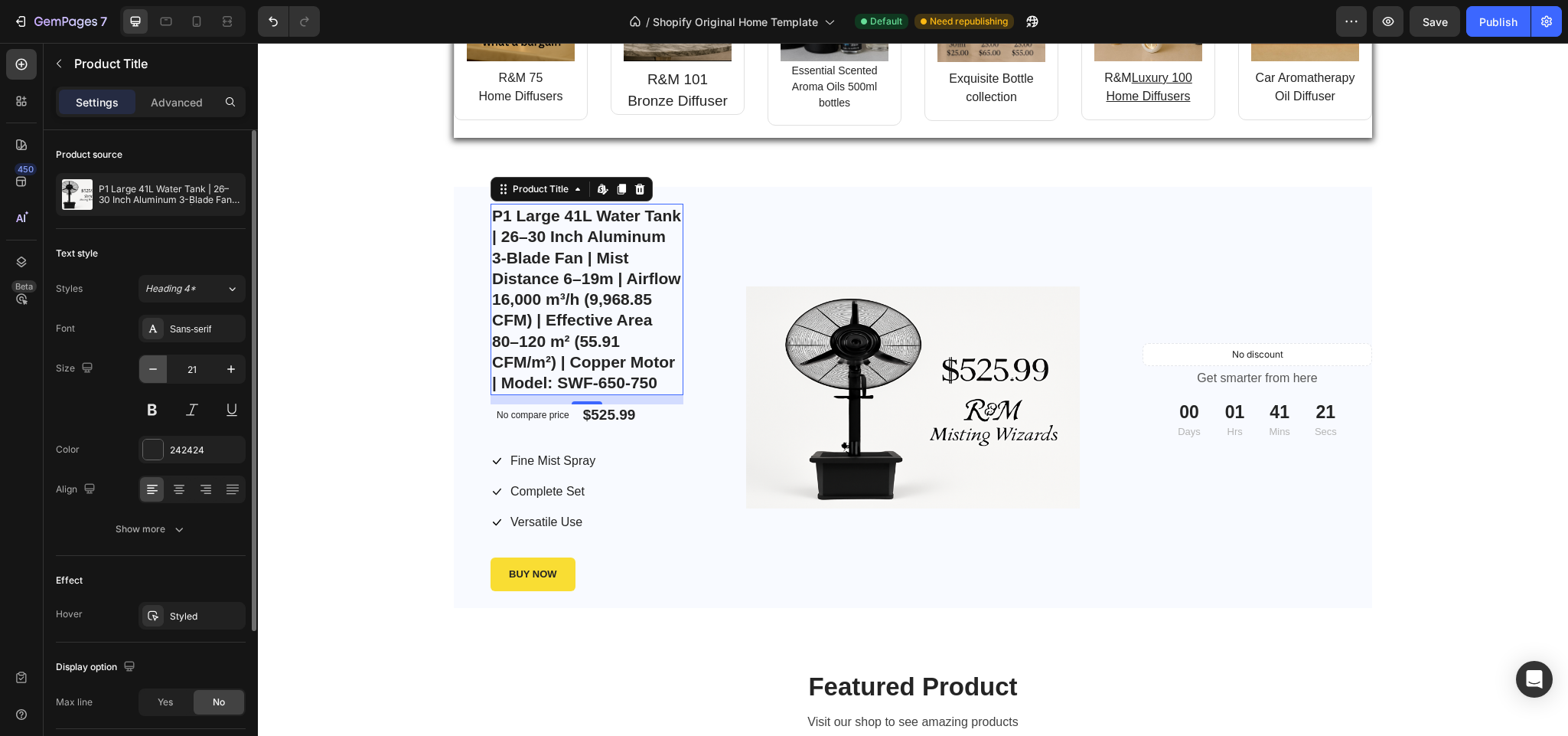
click at [152, 368] on icon "button" at bounding box center [153, 370] width 15 height 15
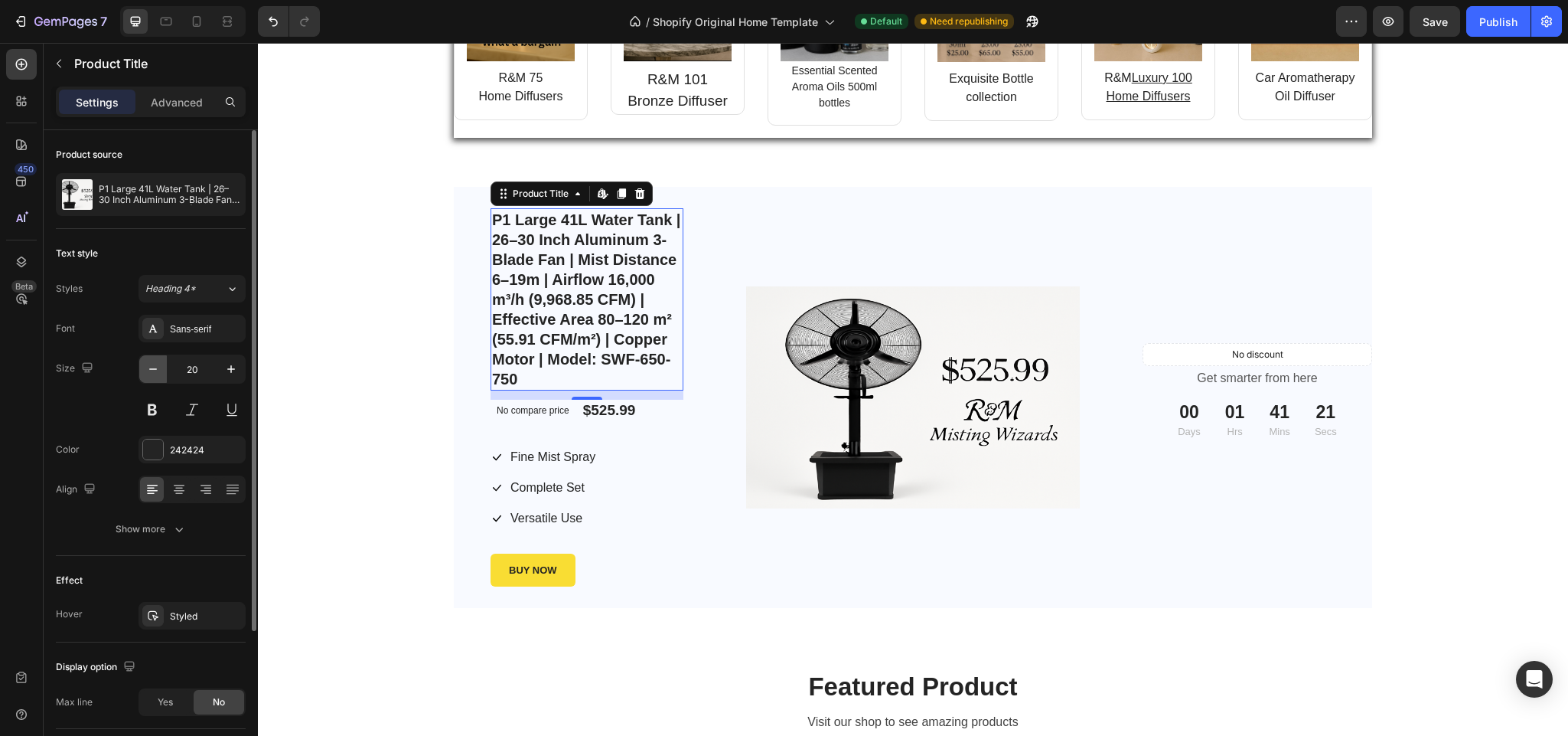
click at [152, 368] on icon "button" at bounding box center [153, 370] width 15 height 15
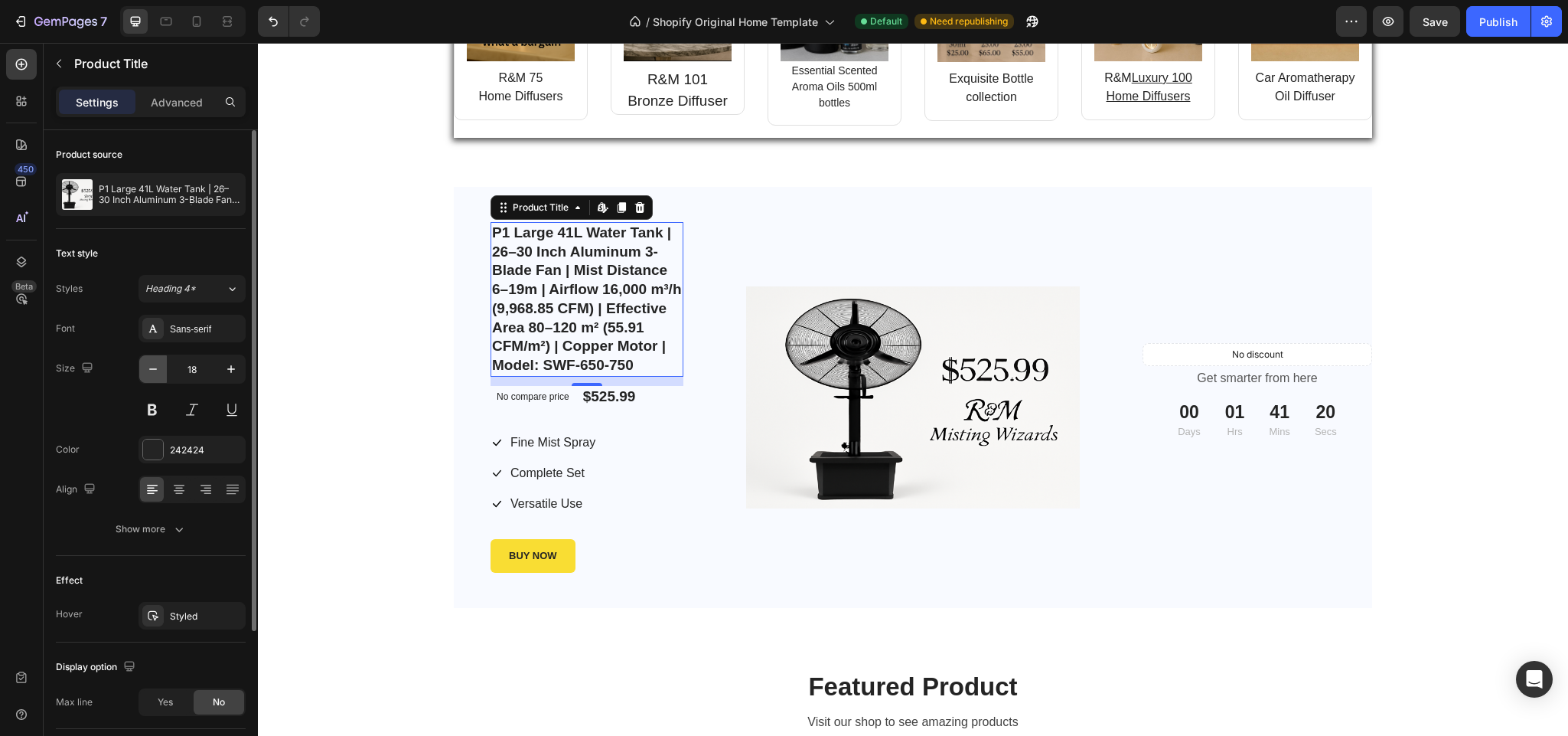
click at [152, 368] on icon "button" at bounding box center [153, 370] width 15 height 15
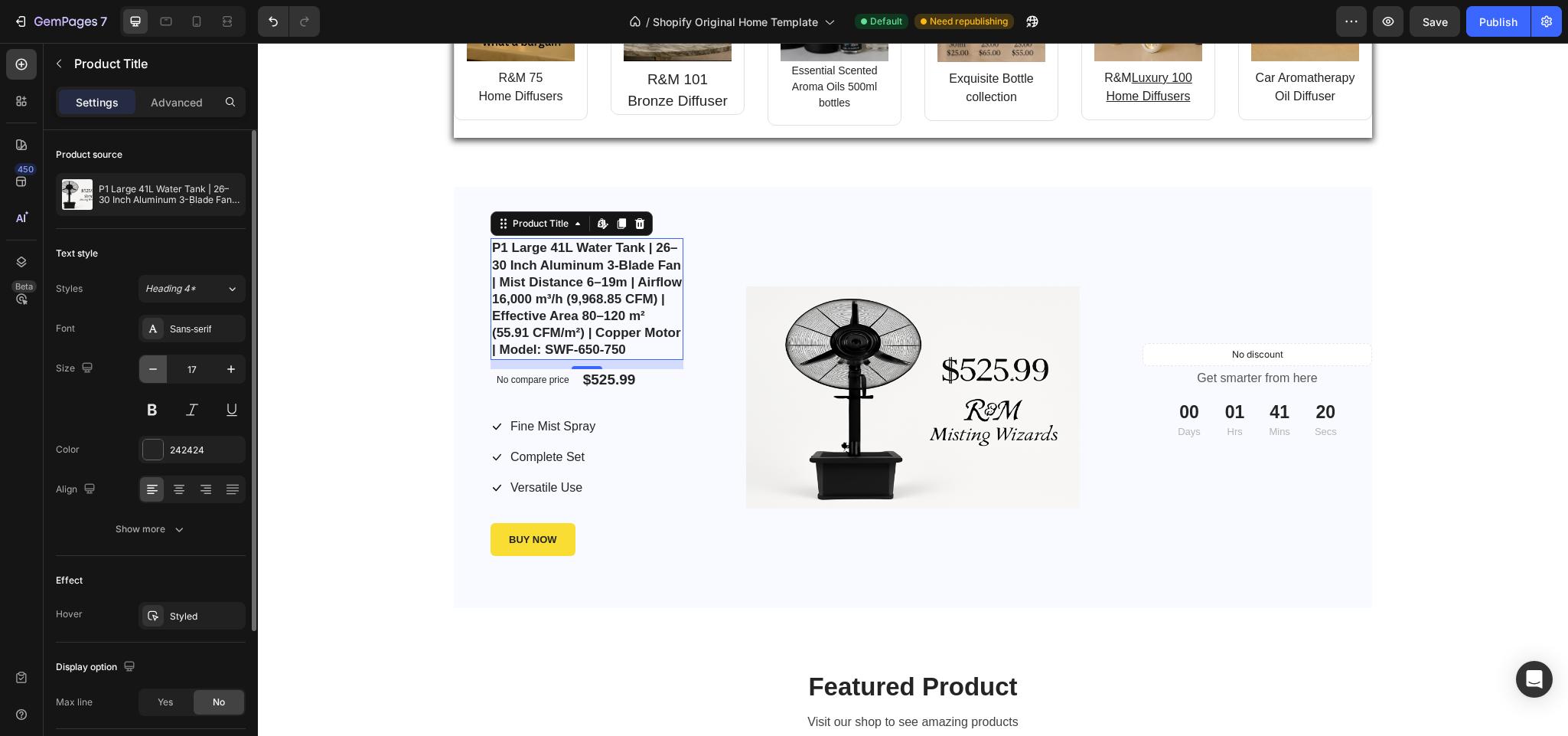
click at [152, 368] on icon "button" at bounding box center [153, 370] width 15 height 15
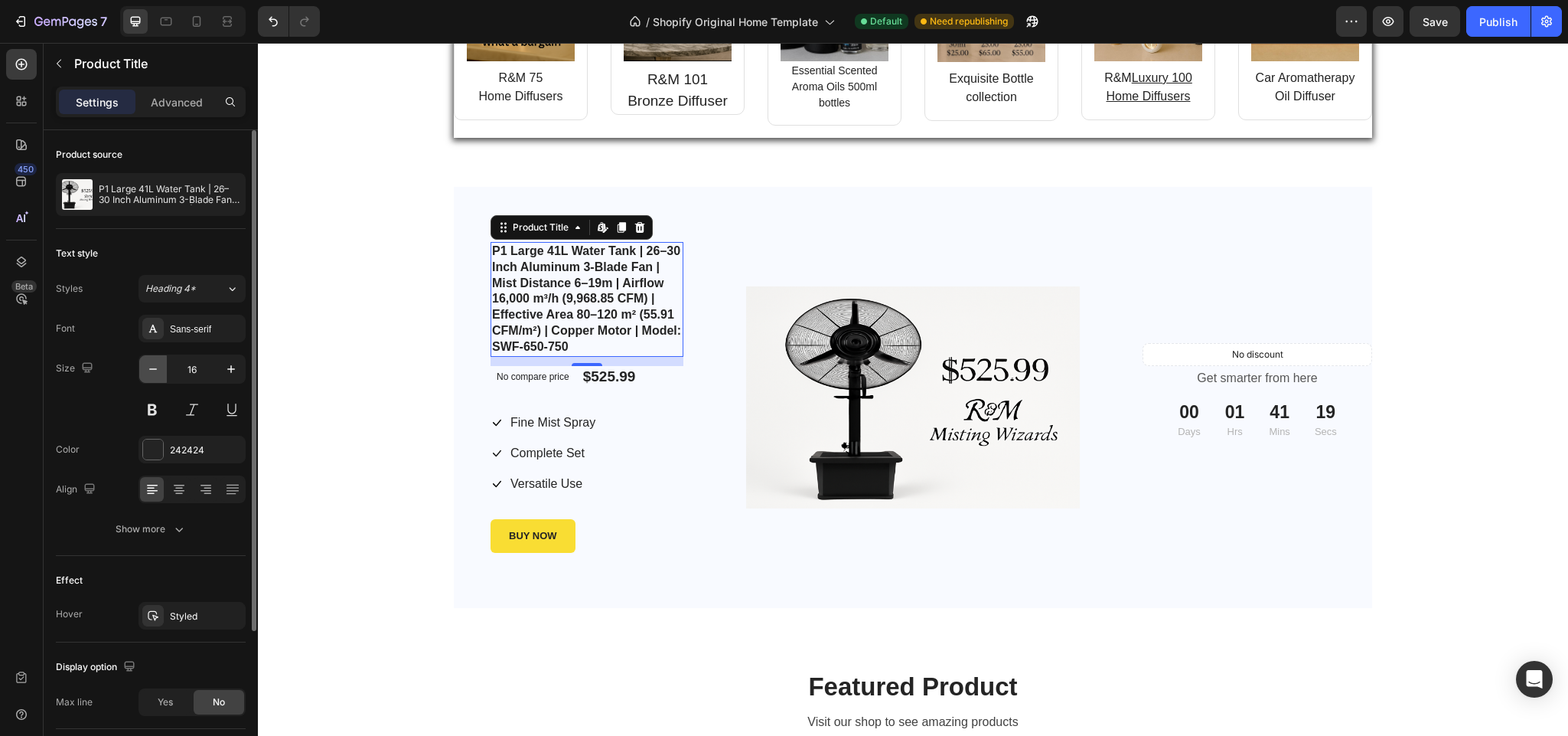
click at [152, 368] on icon "button" at bounding box center [153, 370] width 15 height 15
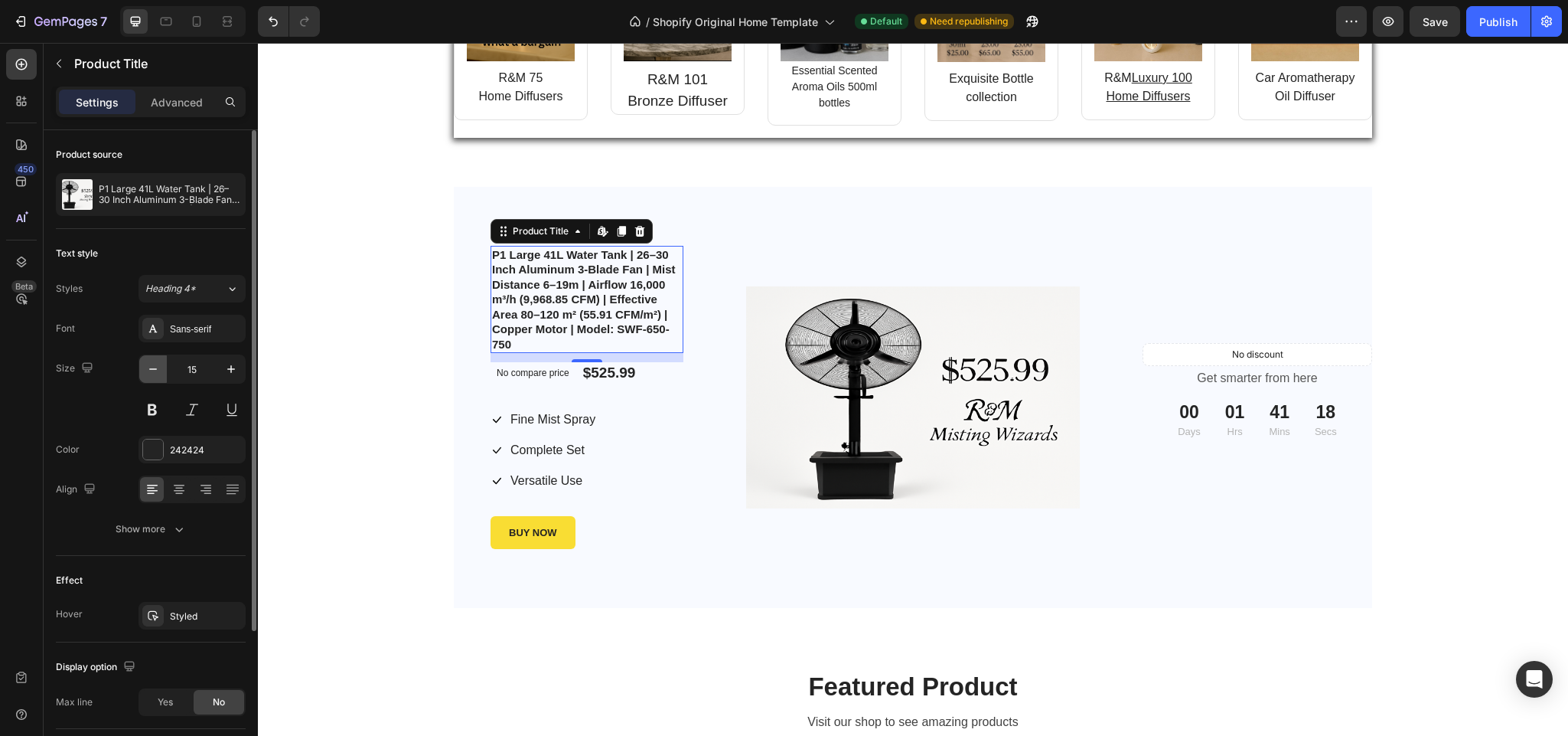
click at [152, 368] on icon "button" at bounding box center [153, 370] width 15 height 15
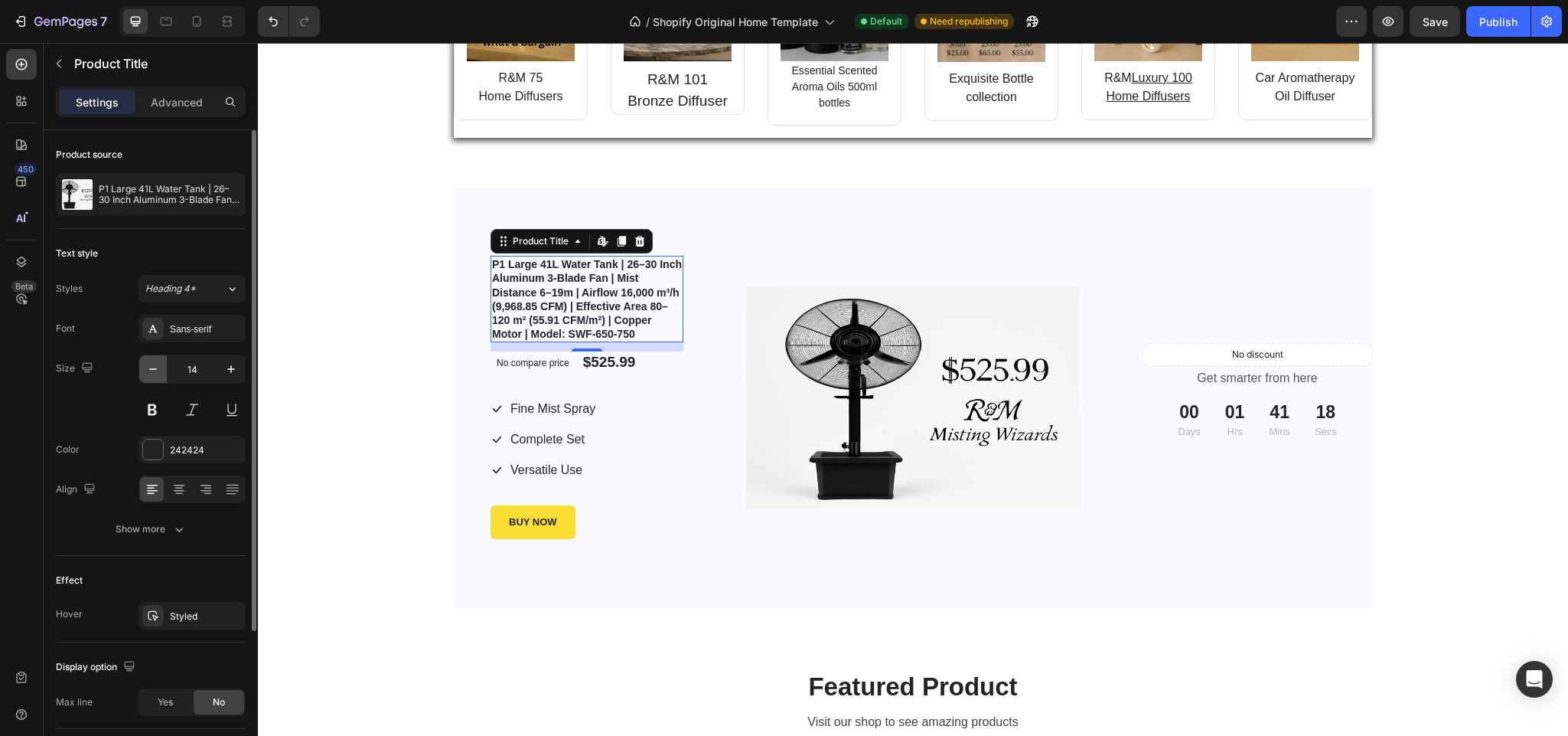
click at [152, 368] on icon "button" at bounding box center [153, 370] width 15 height 15
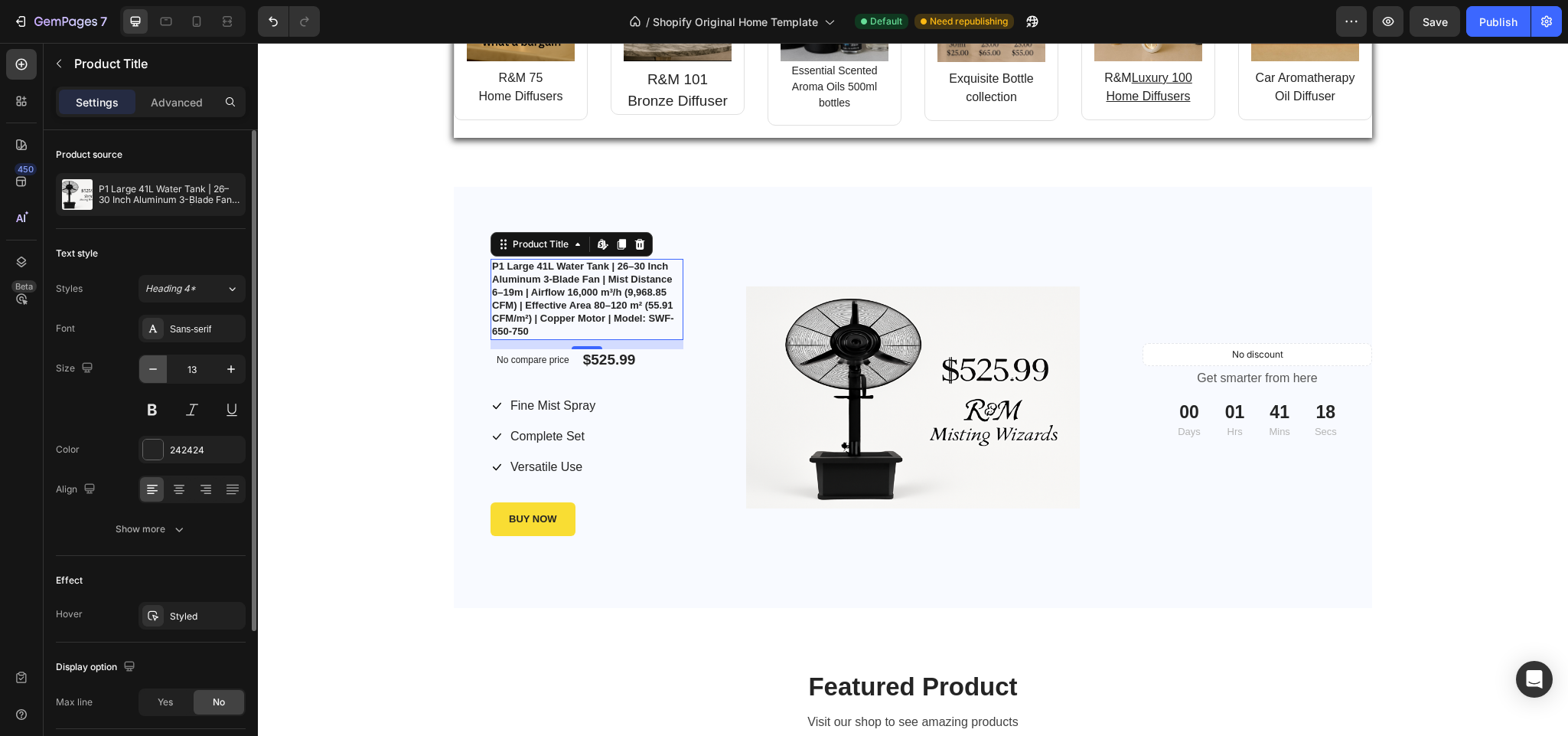
click at [152, 368] on icon "button" at bounding box center [153, 370] width 15 height 15
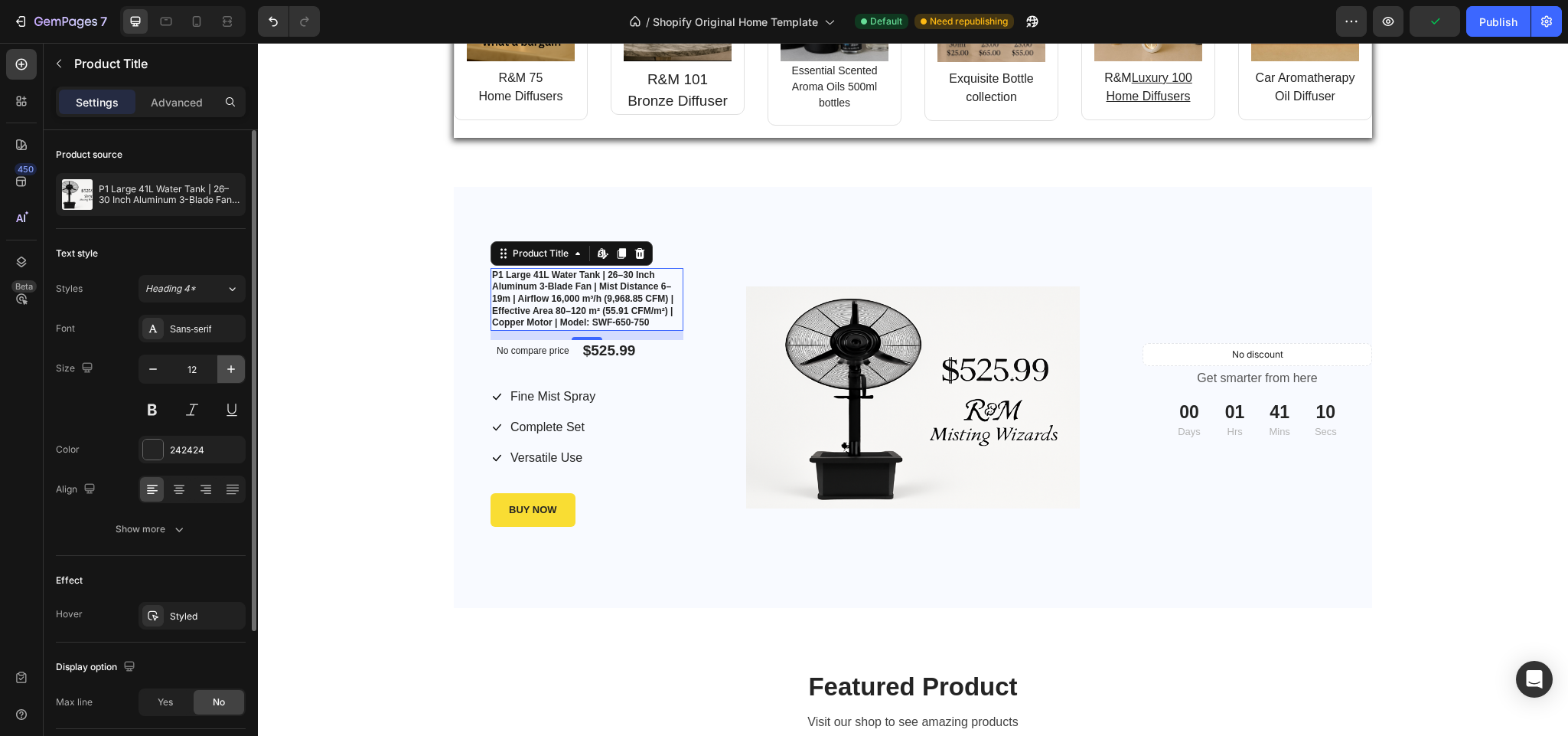
click at [228, 373] on icon "button" at bounding box center [232, 370] width 15 height 15
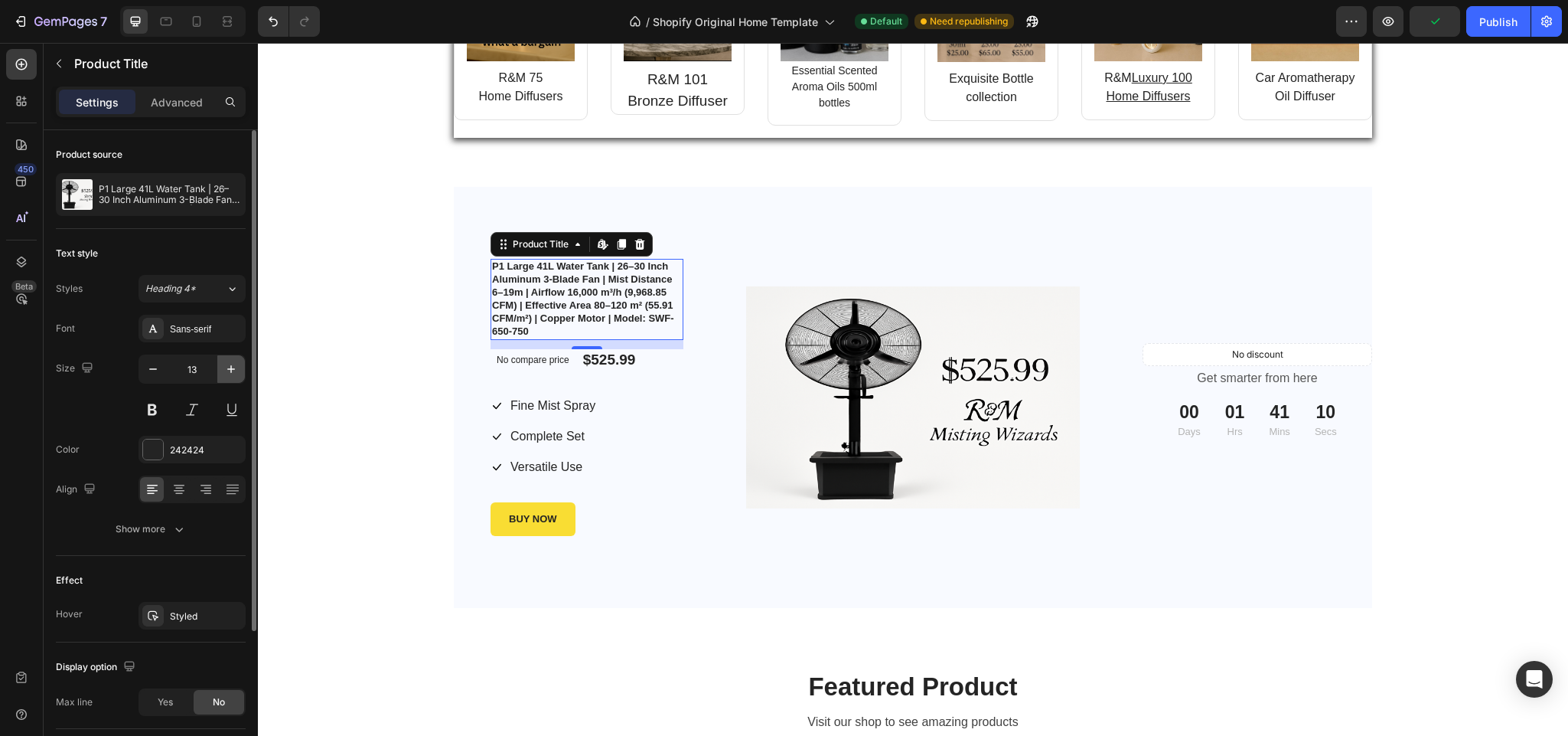
type input "14"
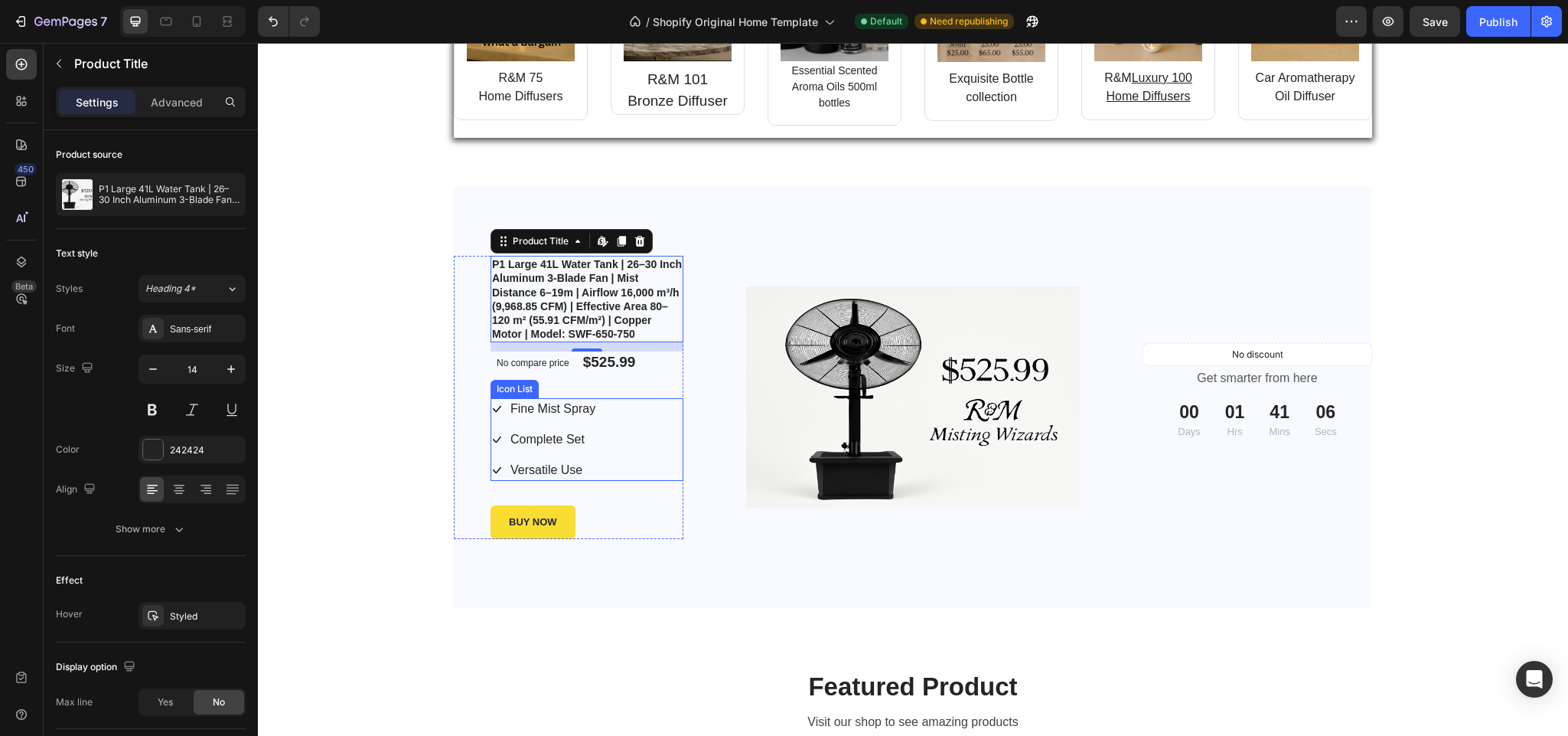
click at [616, 426] on div "Icon Fine Mist Spray Text block Icon Complete Set Text block Icon Versatile Use…" at bounding box center [587, 439] width 193 height 83
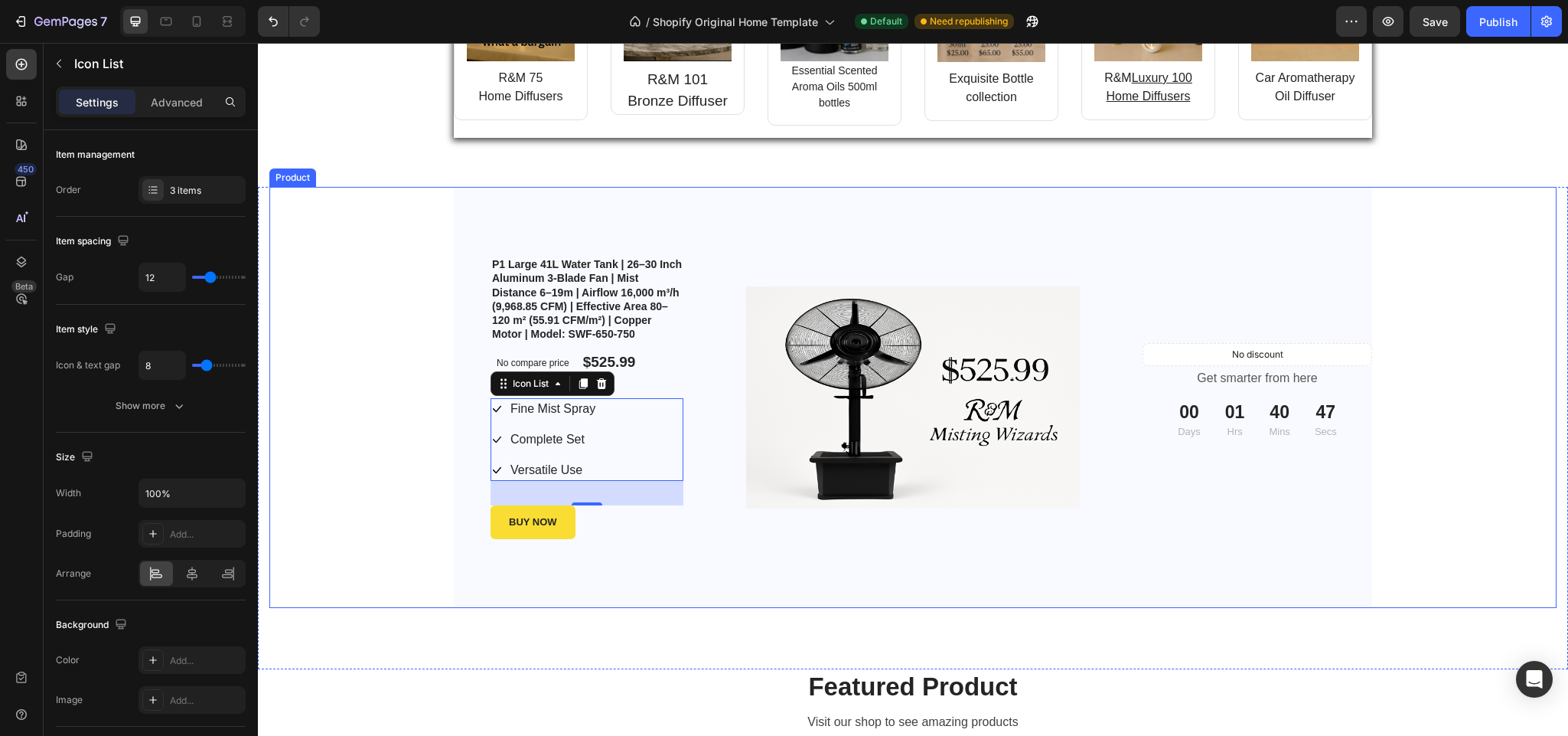
click at [338, 239] on div "P1 Large 41L Water Tank | 26–30 Inch Aluminum 3-Blade Fan | Mist Distance 6–19m…" at bounding box center [913, 397] width 1288 height 421
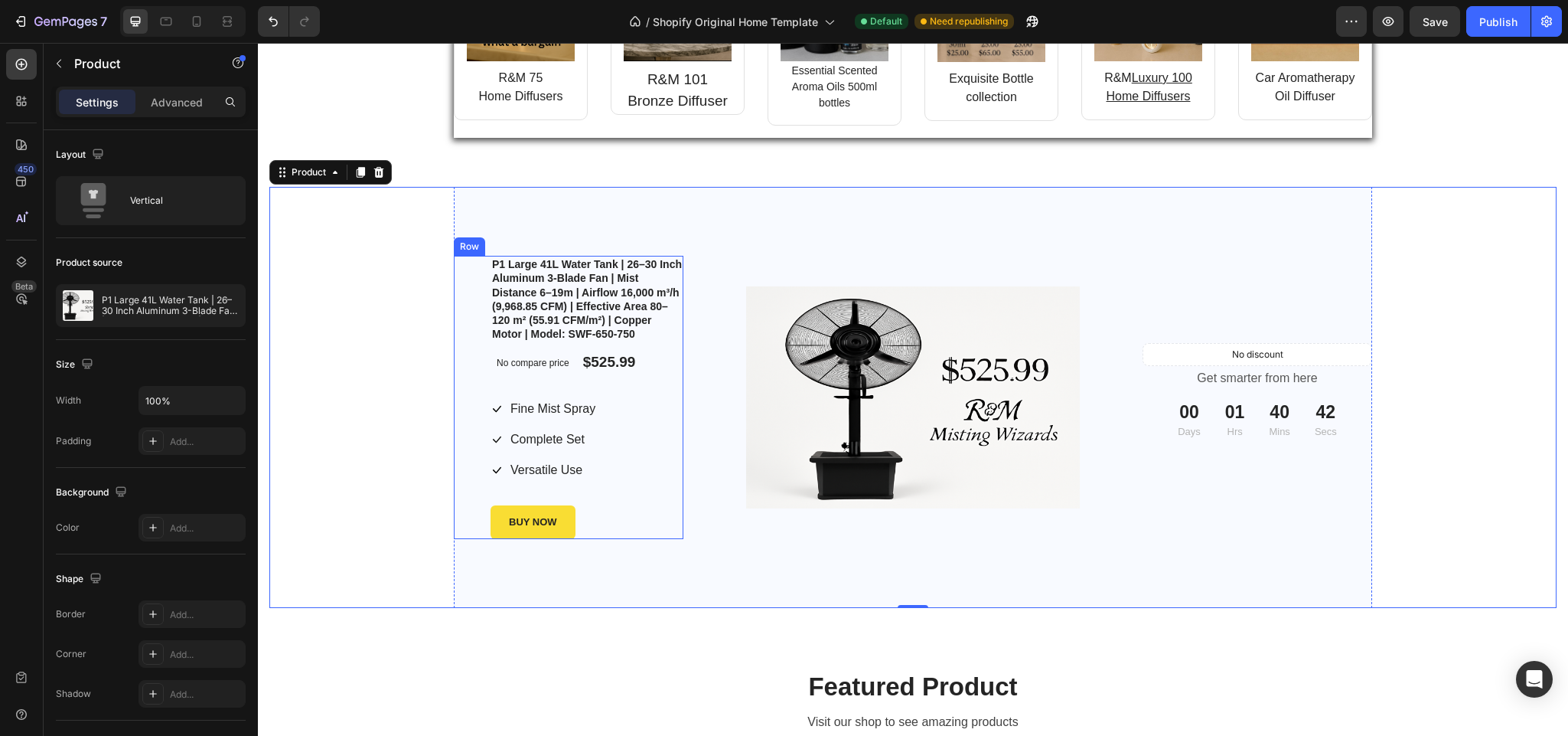
click at [660, 380] on div "P1 Large 41L Water Tank | 26–30 Inch Aluminum 3-Blade Fan | Mist Distance 6–19m…" at bounding box center [587, 397] width 193 height 283
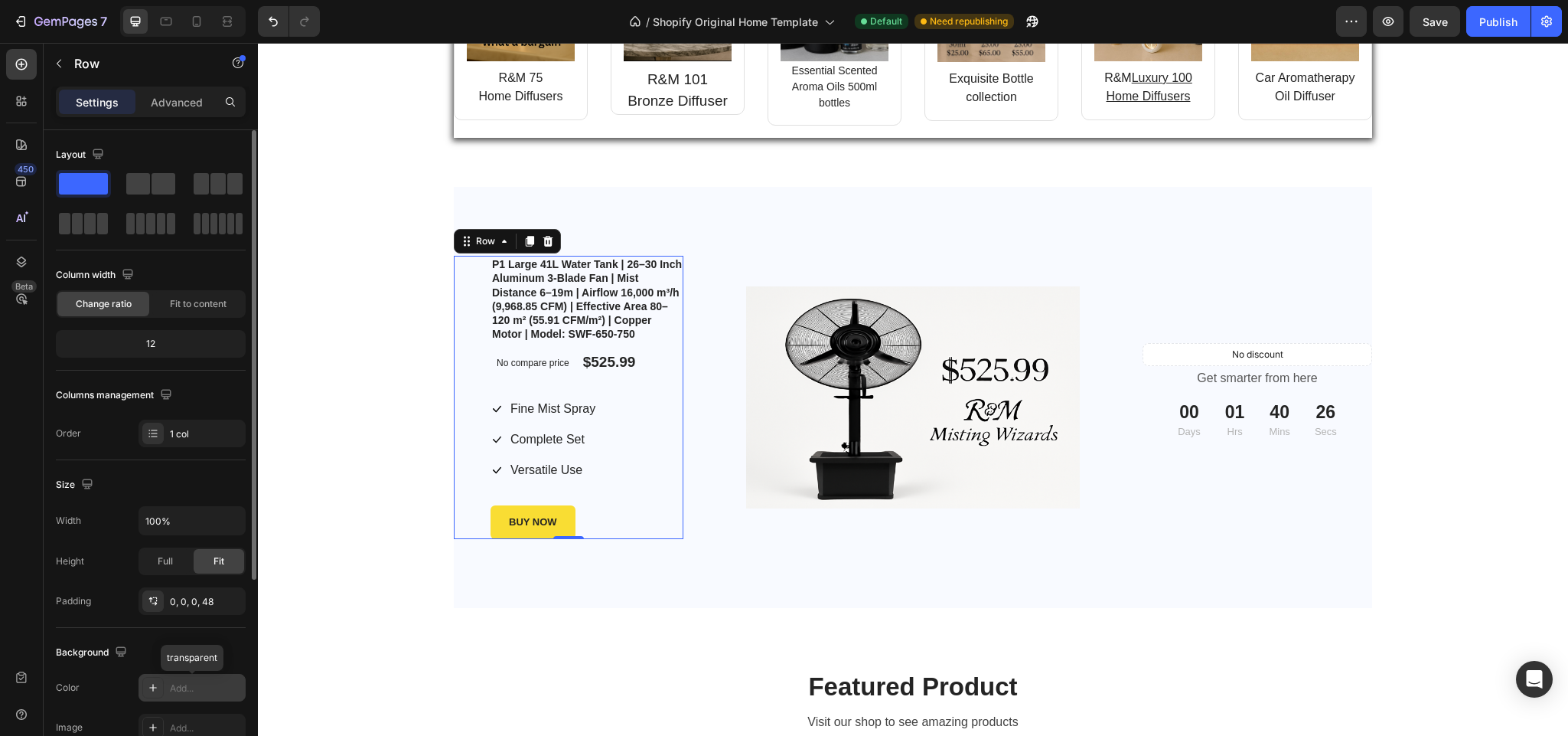
click at [150, 692] on icon at bounding box center [153, 688] width 12 height 12
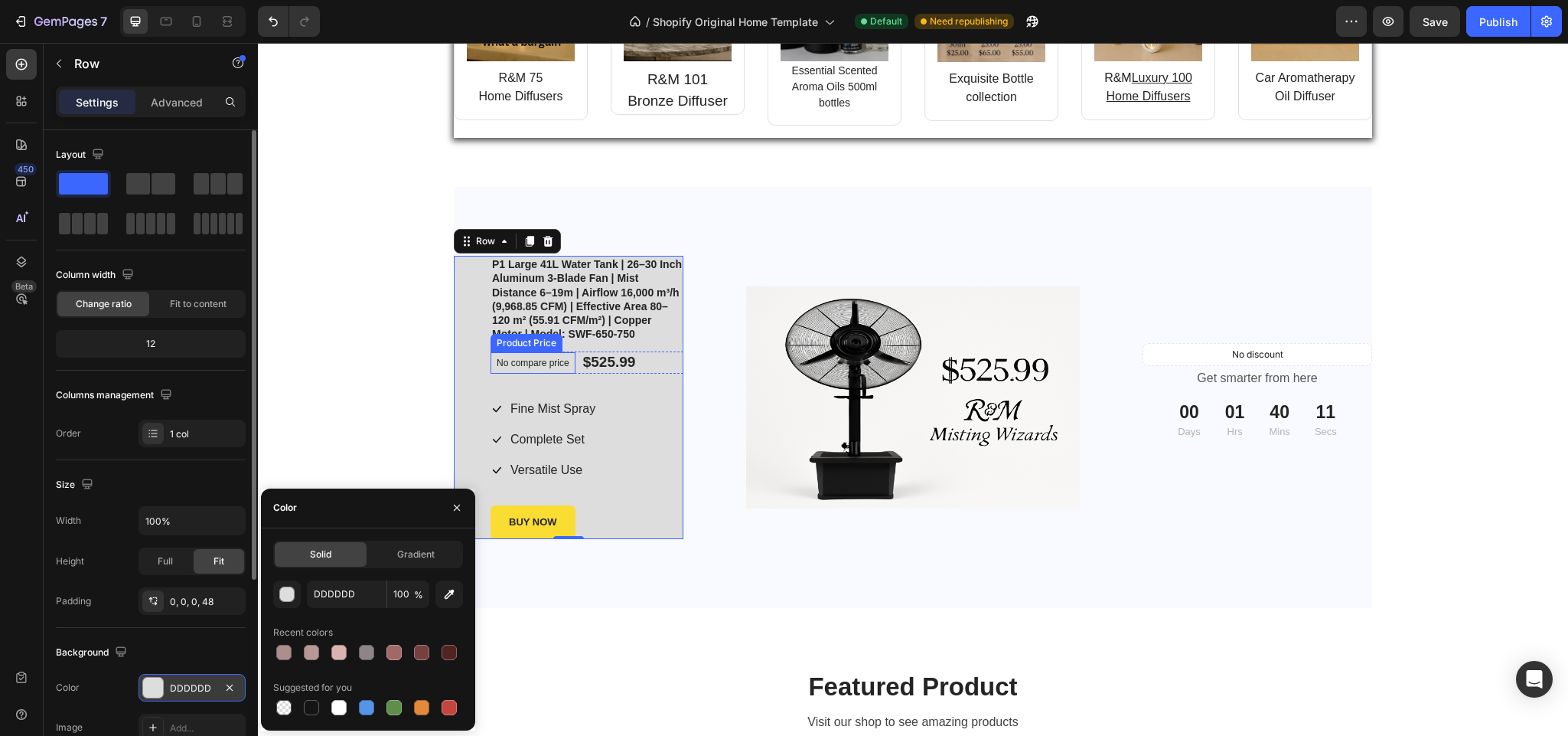
click at [543, 363] on p "No compare price" at bounding box center [533, 363] width 73 height 9
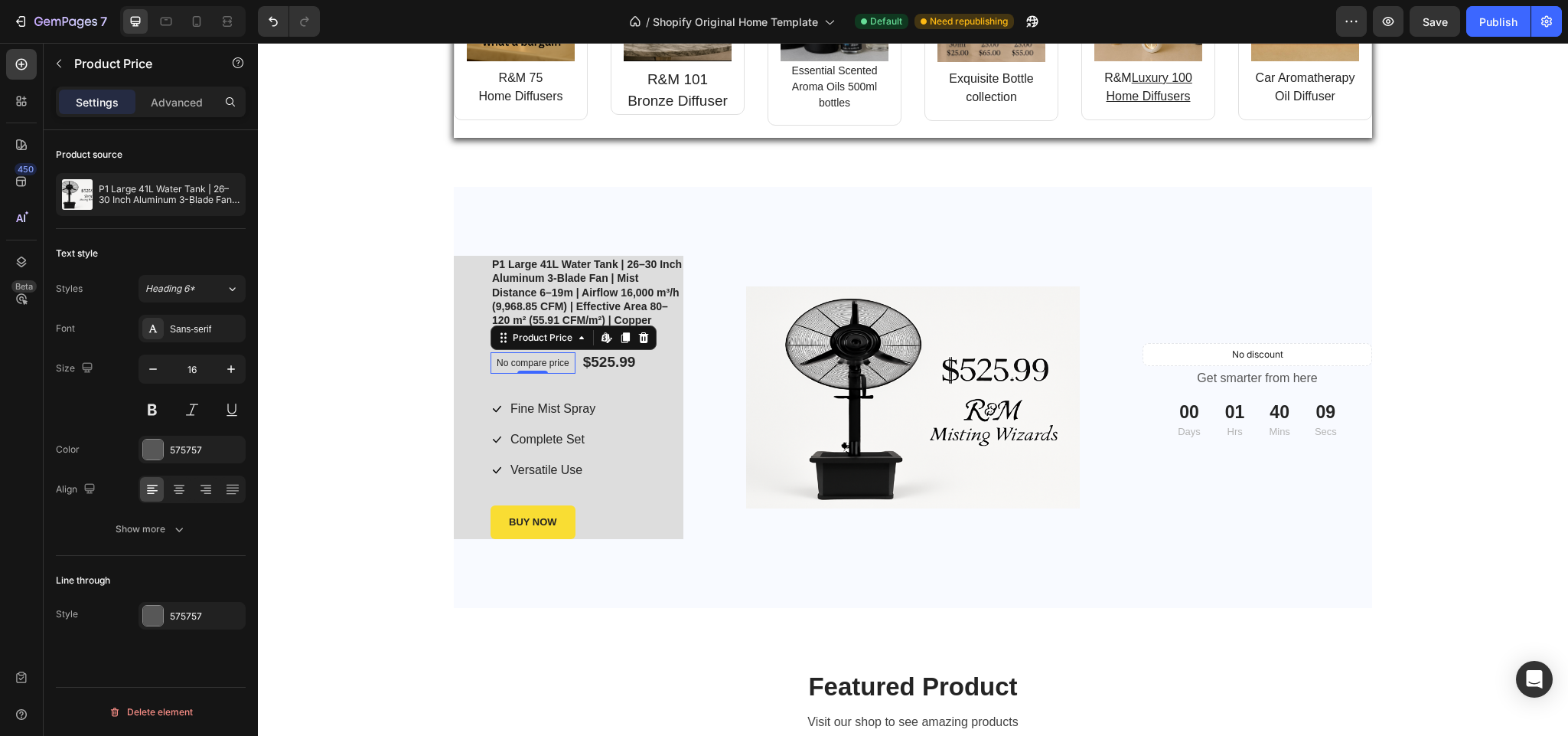
click at [558, 359] on p "No compare price" at bounding box center [533, 363] width 73 height 9
click at [639, 335] on icon at bounding box center [643, 338] width 10 height 11
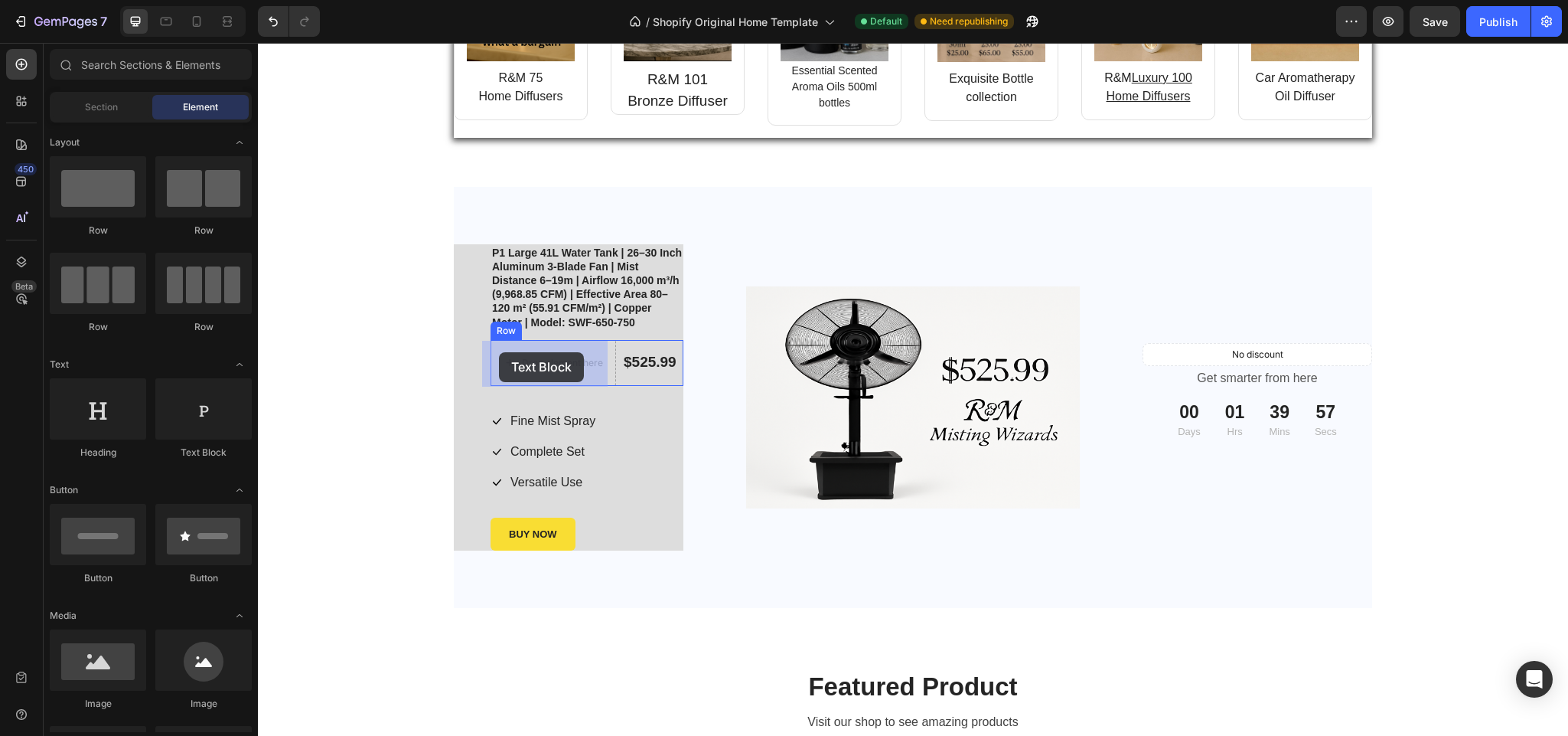
drag, startPoint x: 381, startPoint y: 405, endPoint x: 501, endPoint y: 353, distance: 130.8
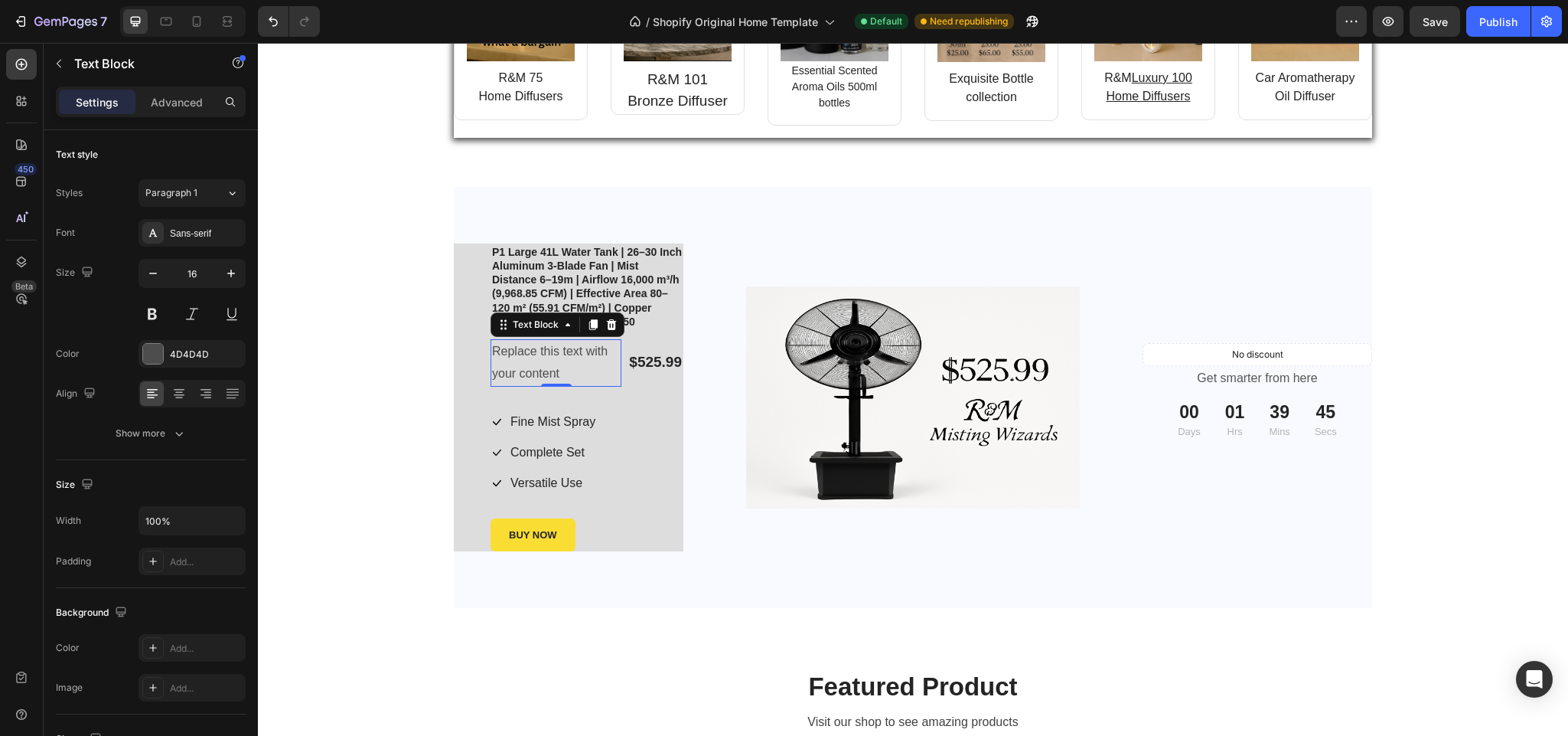
click at [561, 366] on div "Replace this text with your content" at bounding box center [556, 363] width 131 height 47
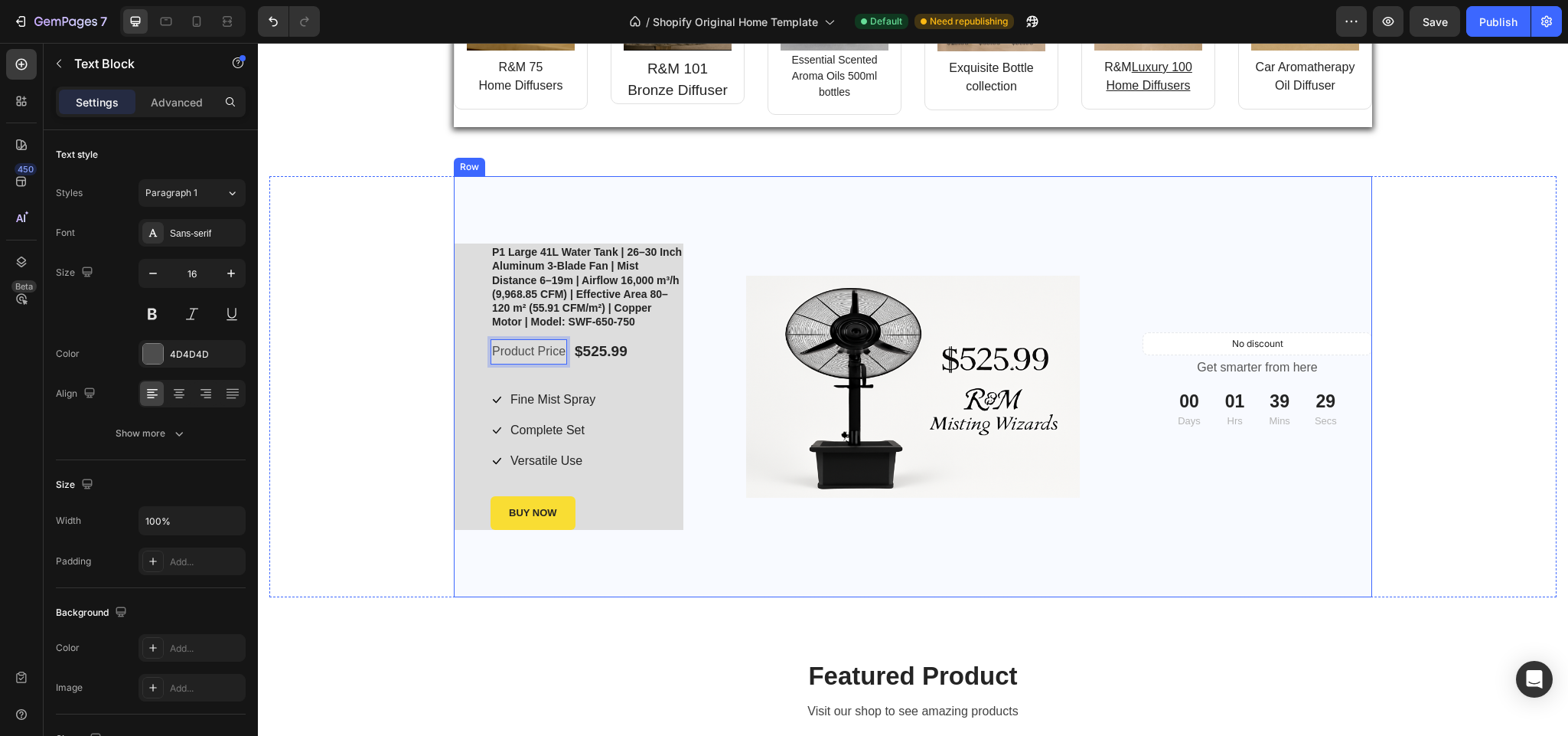
click at [710, 404] on div "Product Images & Gallery Row" at bounding box center [913, 387] width 459 height 421
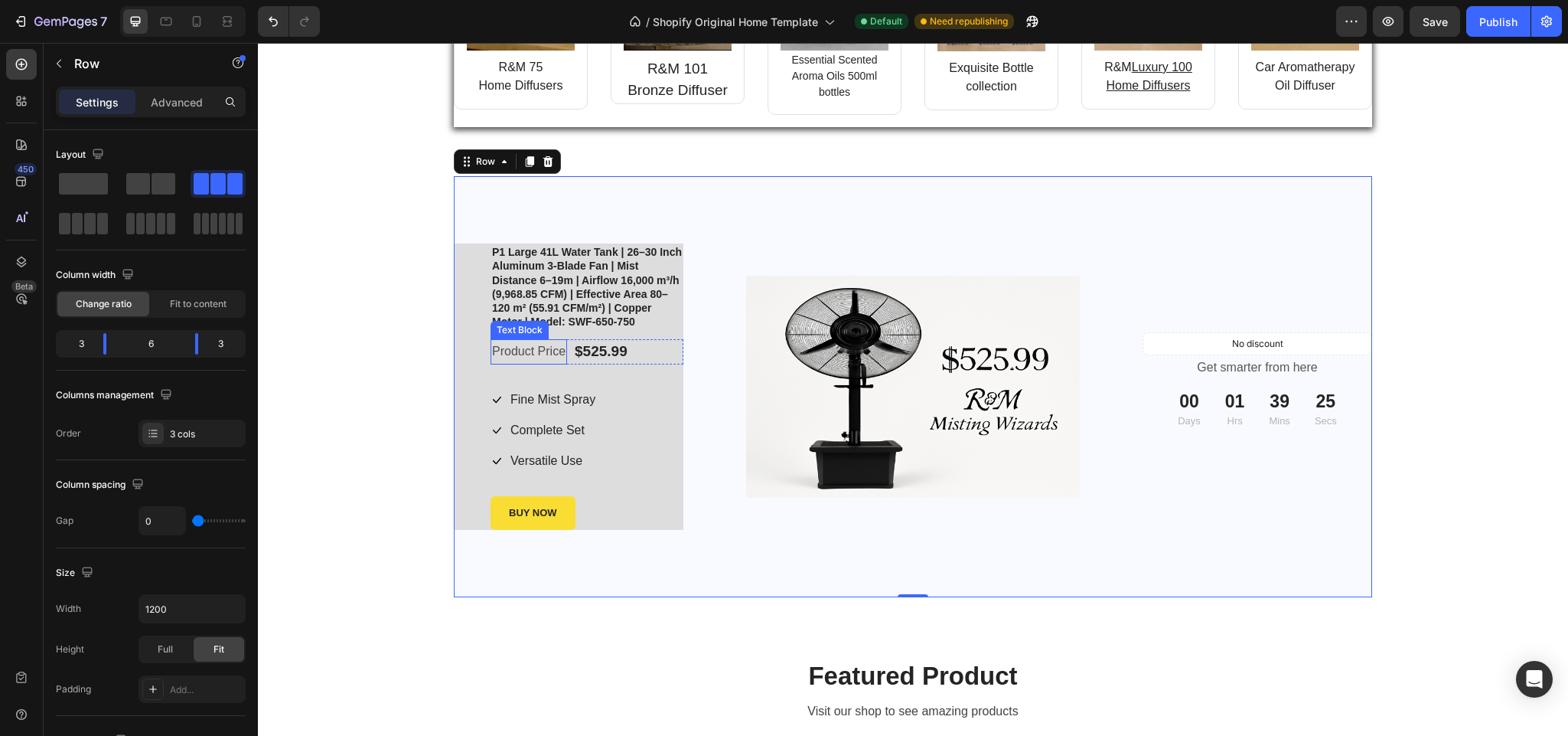
click at [557, 352] on div "Product Price" at bounding box center [529, 352] width 77 height 26
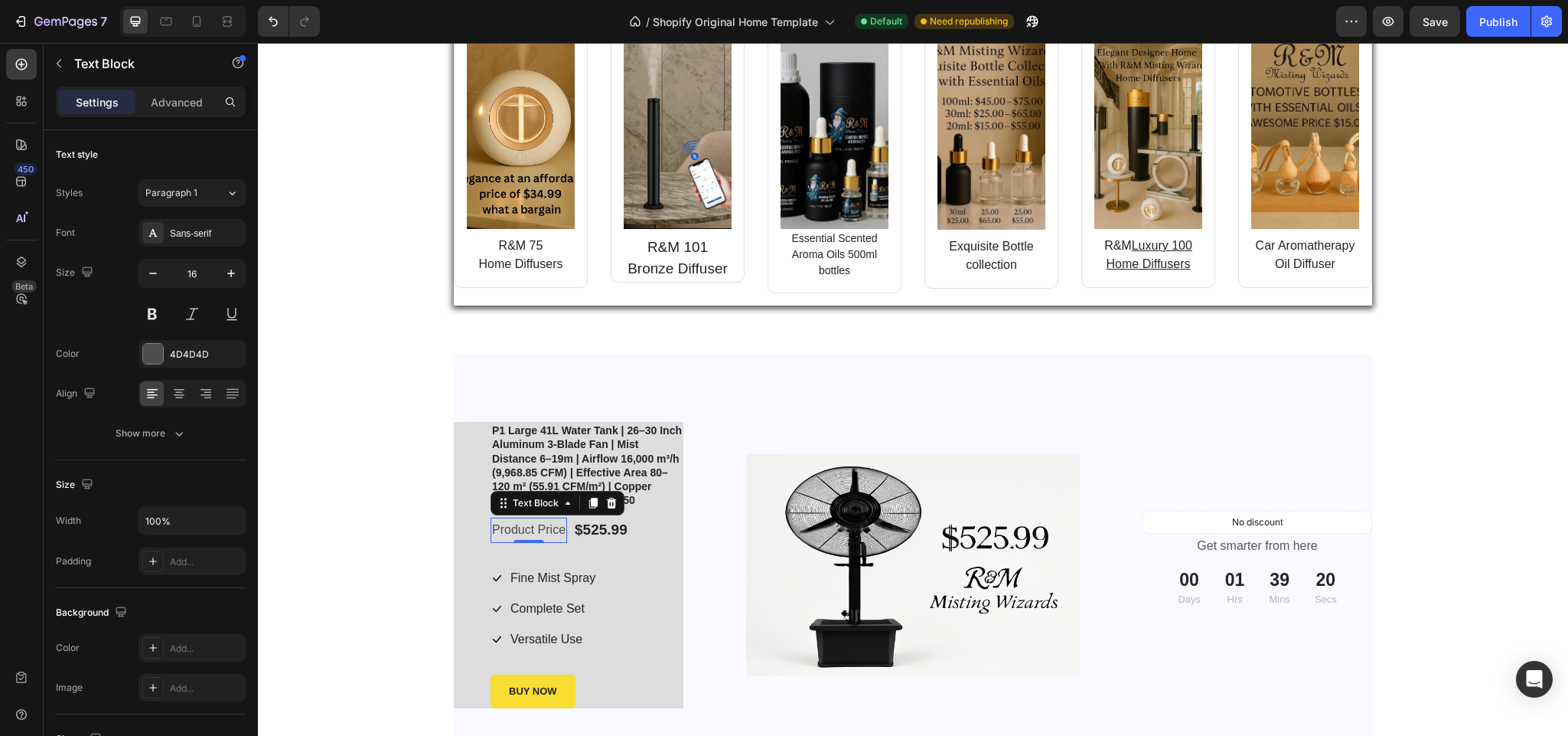
scroll to position [1613, 0]
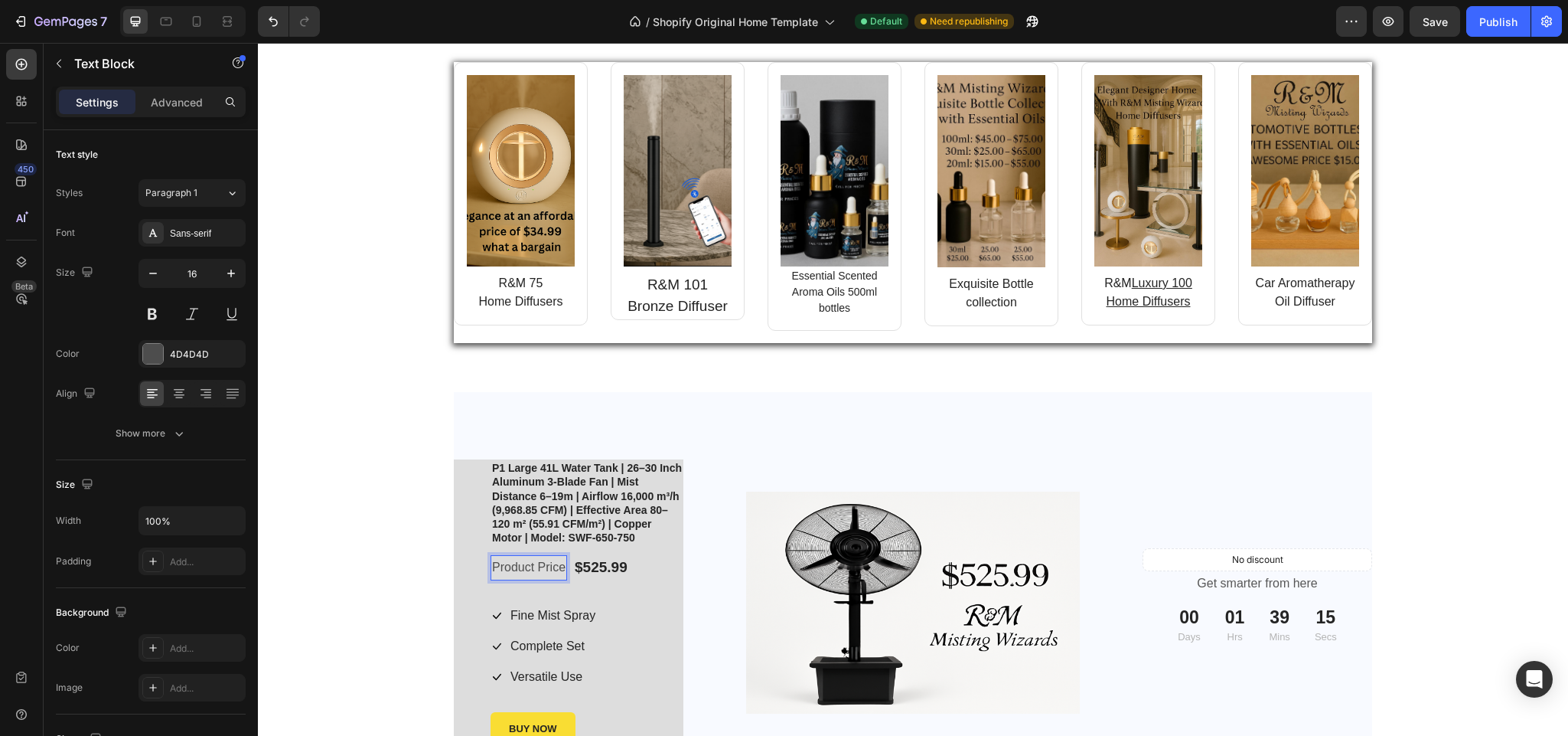
click at [557, 567] on div "Product Price" at bounding box center [529, 568] width 77 height 26
click at [606, 513] on h1 "P1 Large 41L Water Tank | 26–30 Inch Aluminum 3-Blade Fan | Mist Distance 6–19m…" at bounding box center [587, 503] width 193 height 87
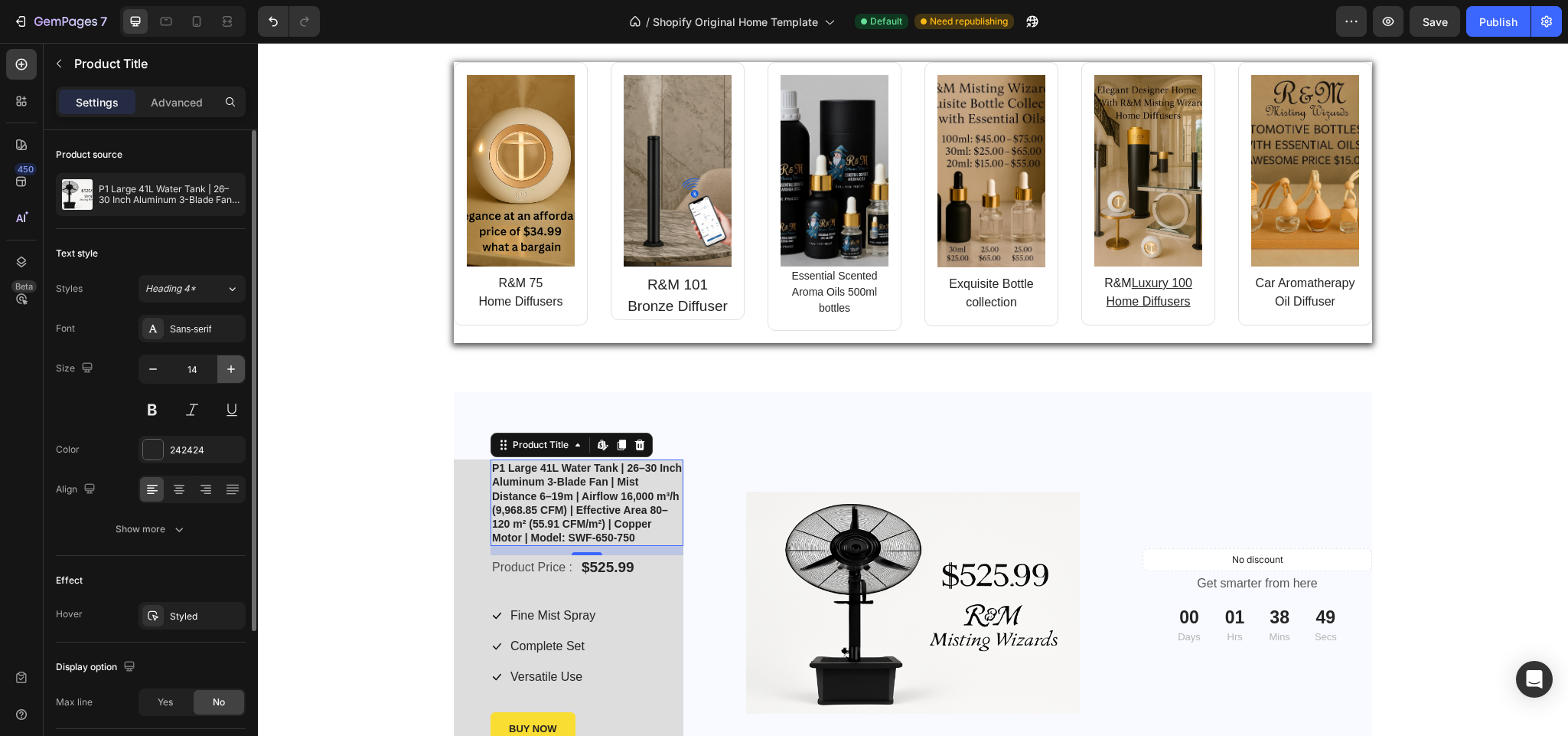
click at [232, 363] on icon "button" at bounding box center [232, 370] width 15 height 15
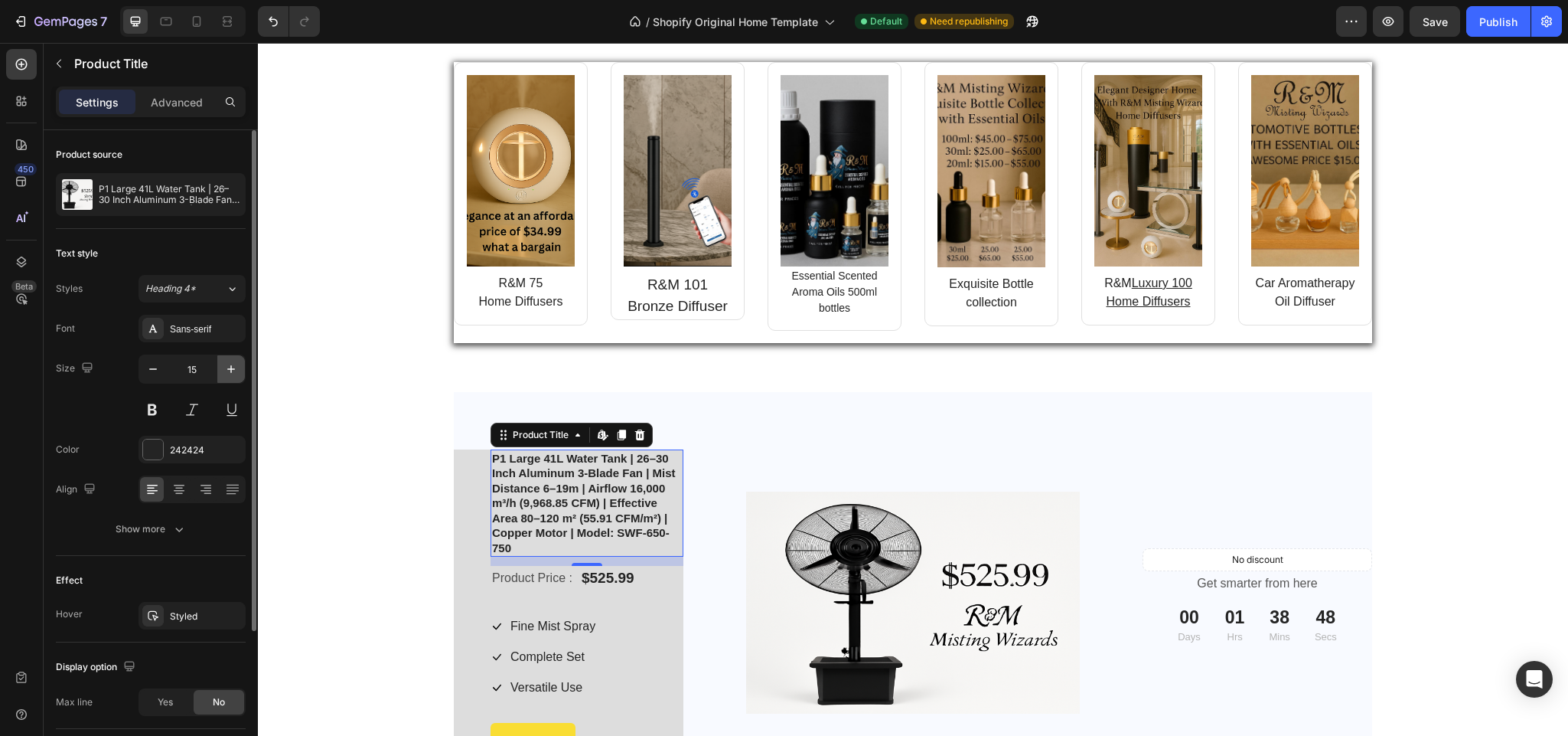
click at [232, 363] on icon "button" at bounding box center [232, 370] width 15 height 15
type input "16"
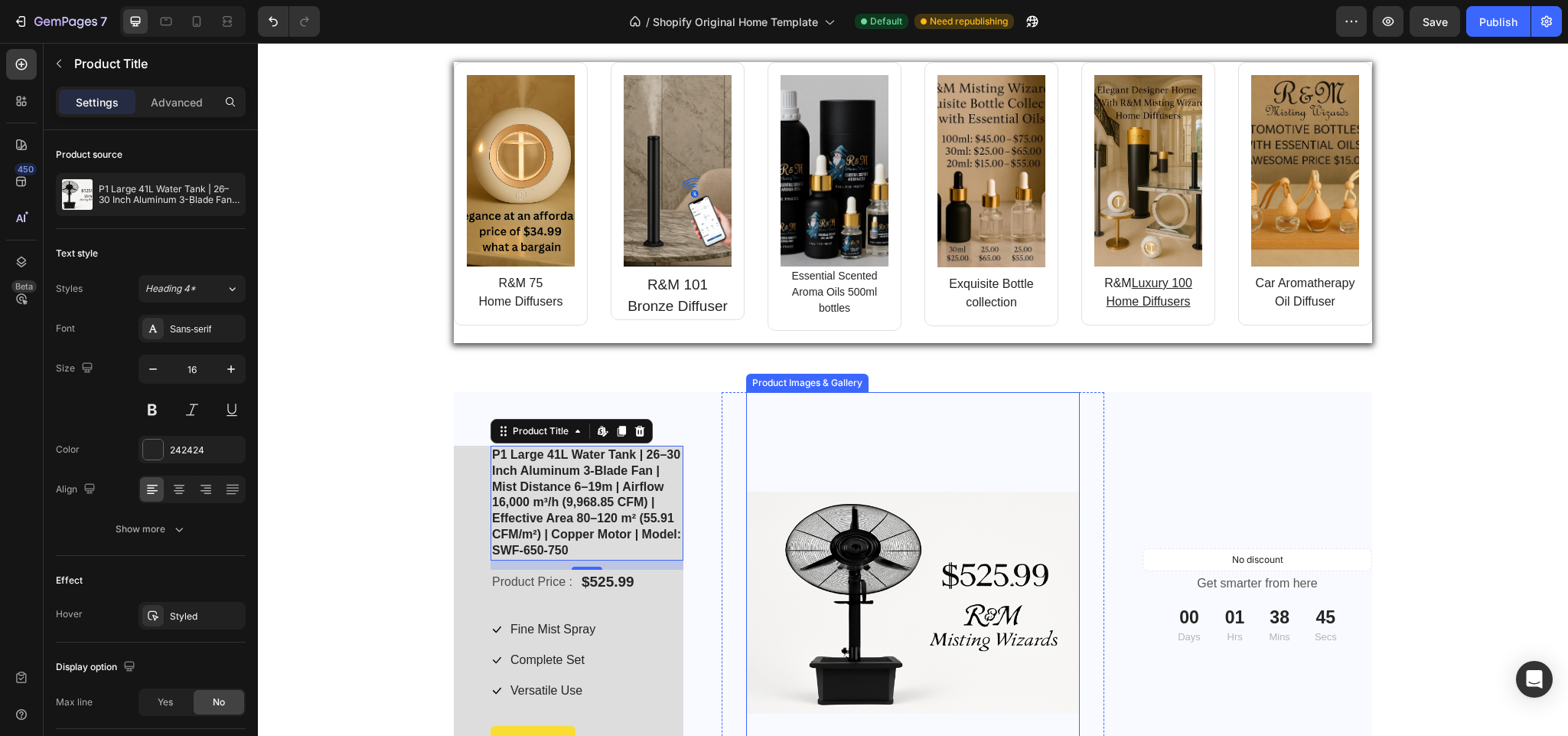
click at [793, 448] on div at bounding box center [913, 603] width 334 height 421
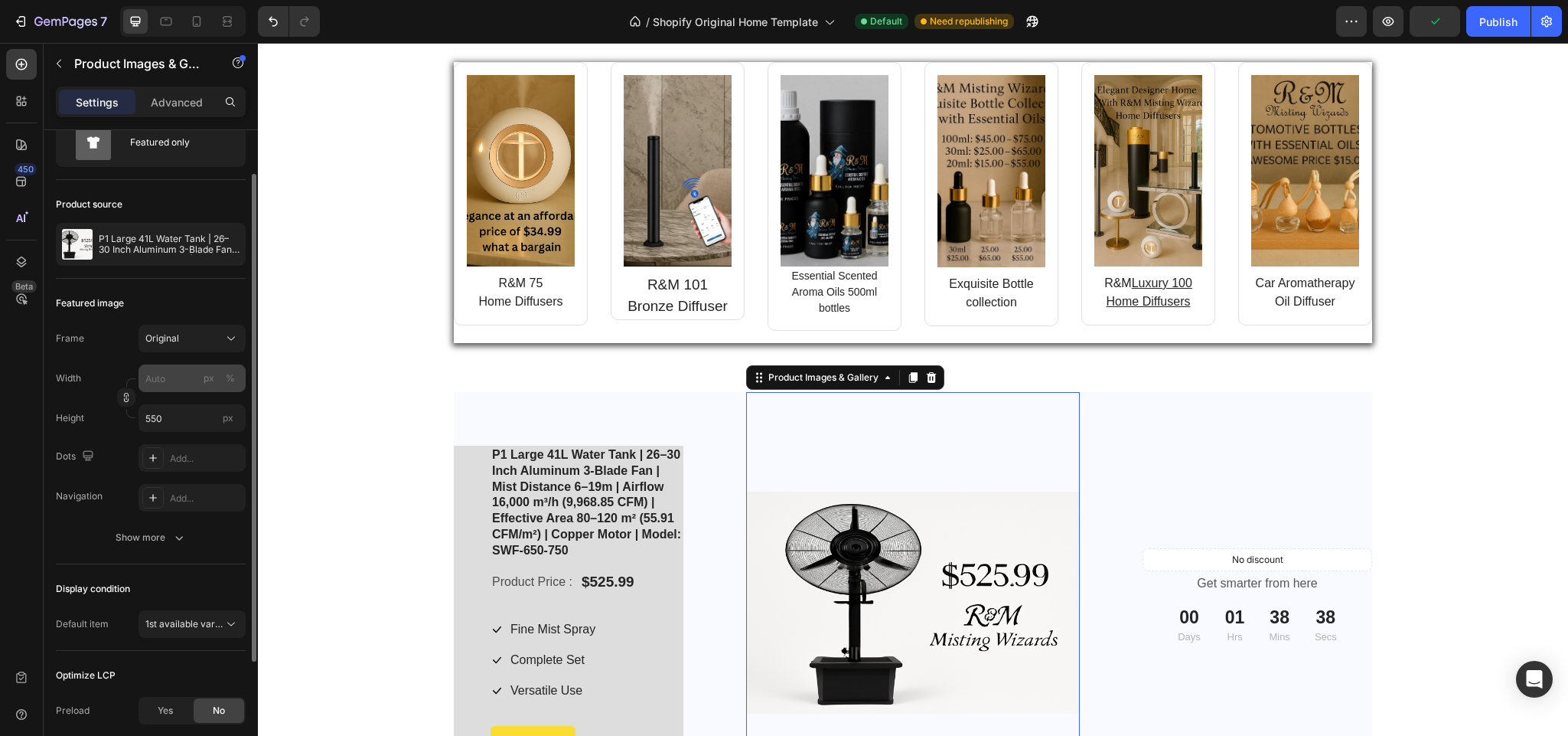
scroll to position [0, 0]
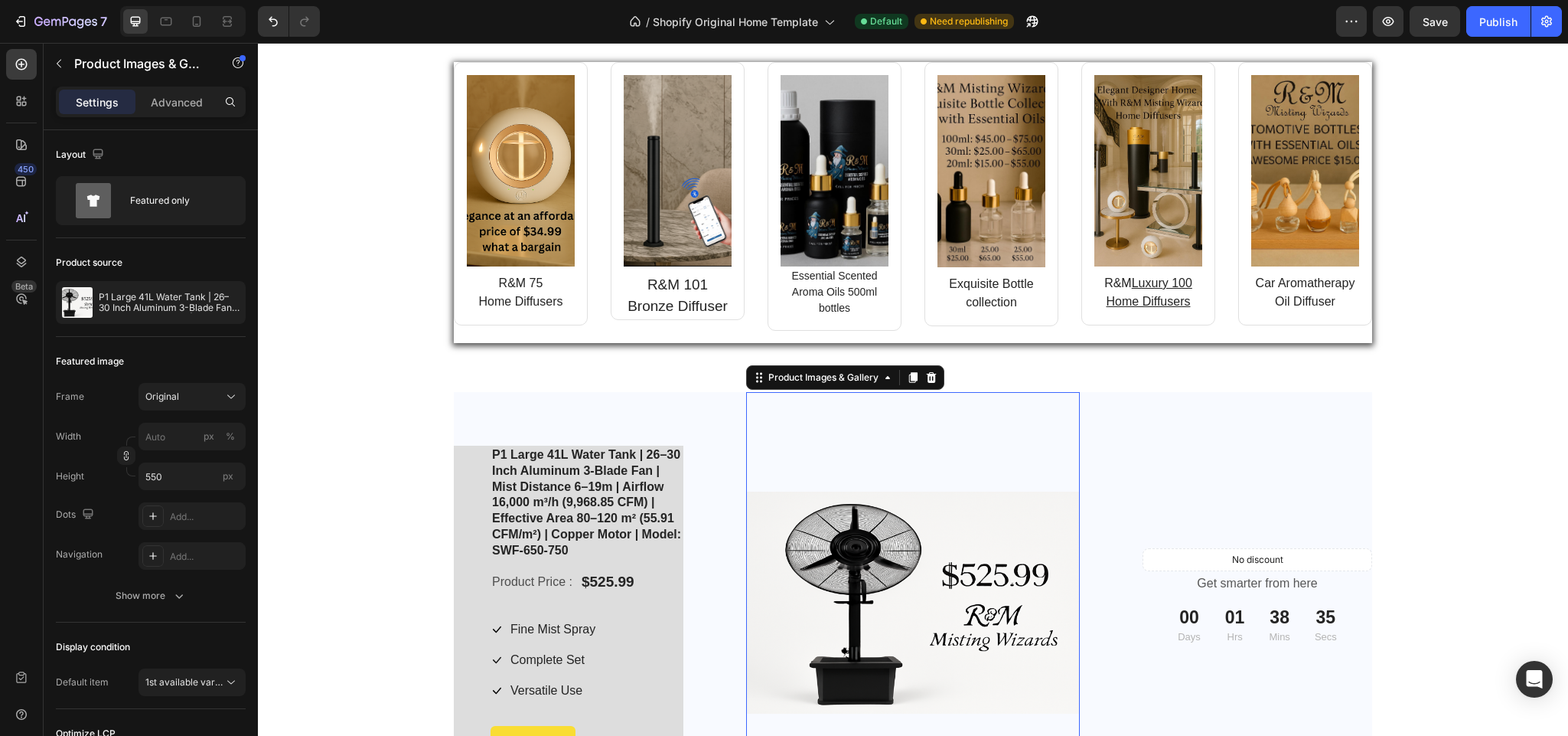
click at [887, 568] on img at bounding box center [913, 604] width 334 height 223
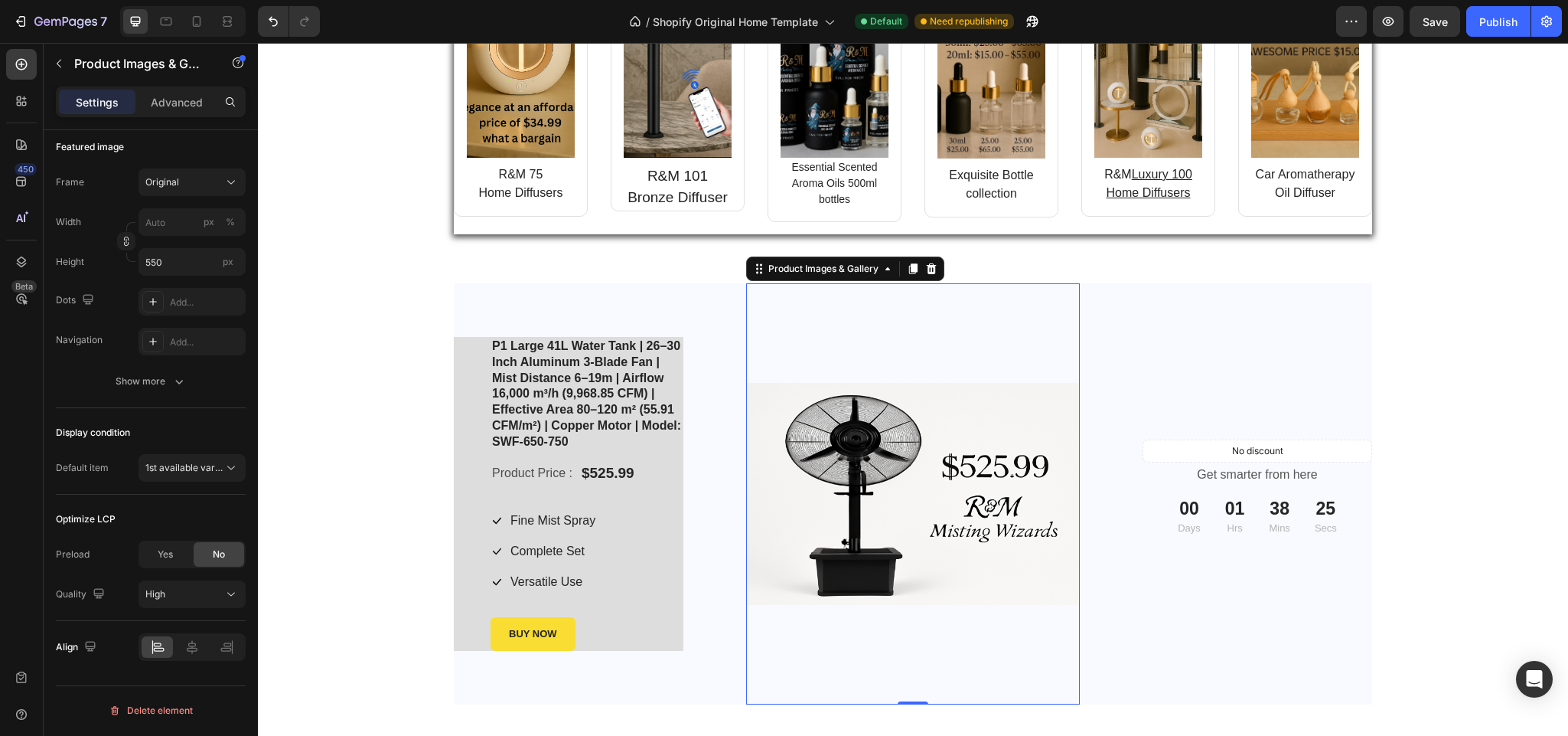
scroll to position [1765, 0]
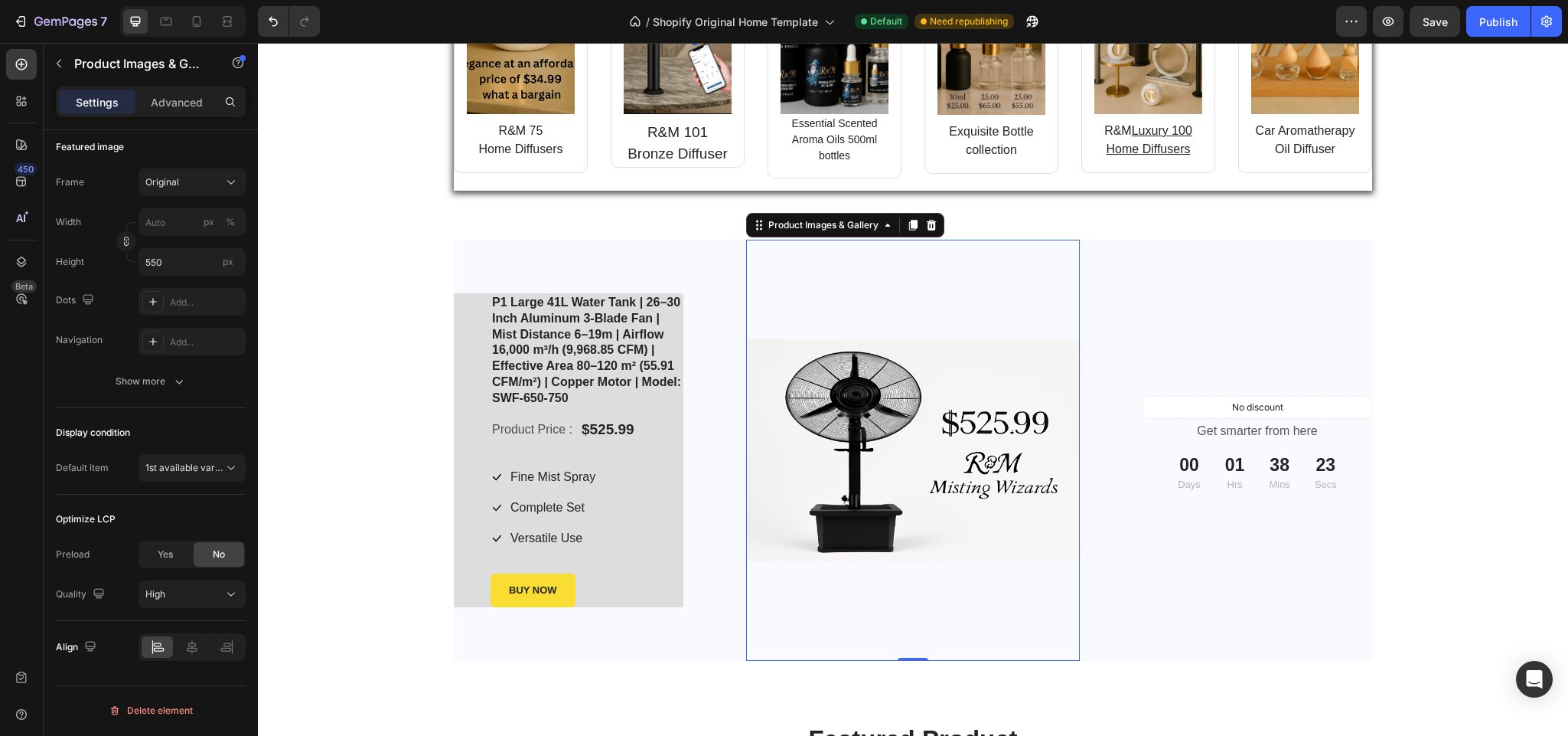
click at [889, 600] on div at bounding box center [913, 450] width 334 height 421
click at [173, 265] on input "550" at bounding box center [192, 262] width 107 height 28
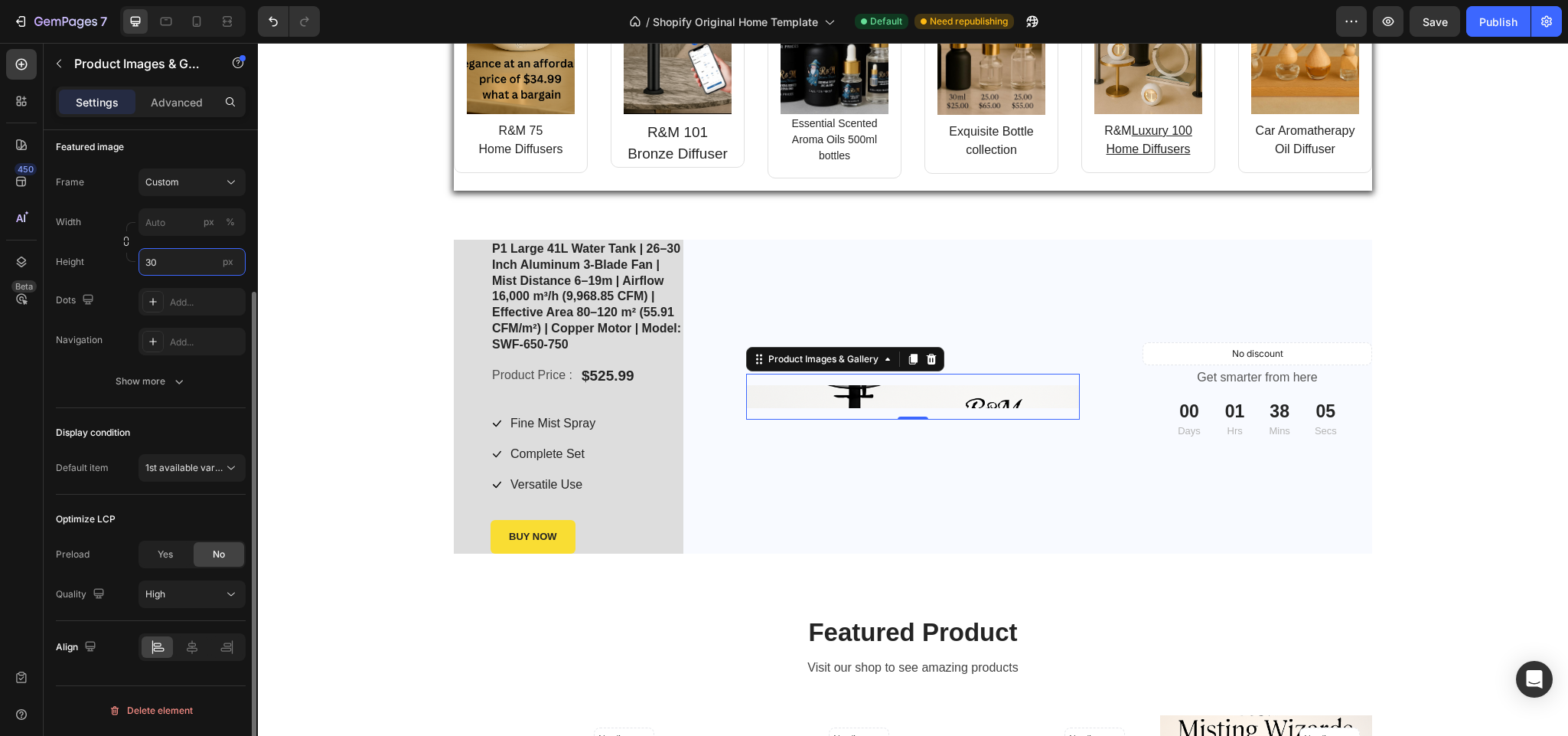
type input "3"
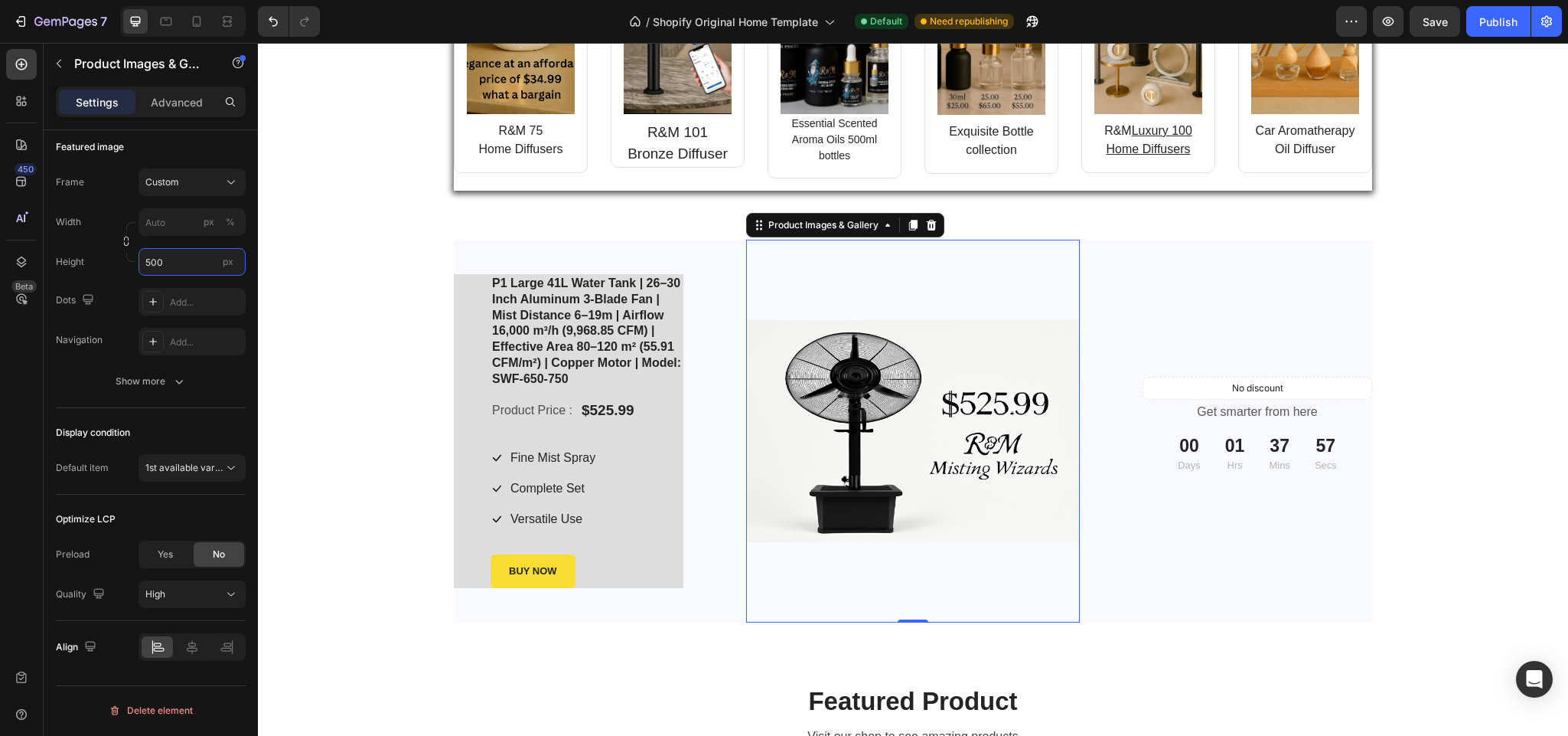
type input "500"
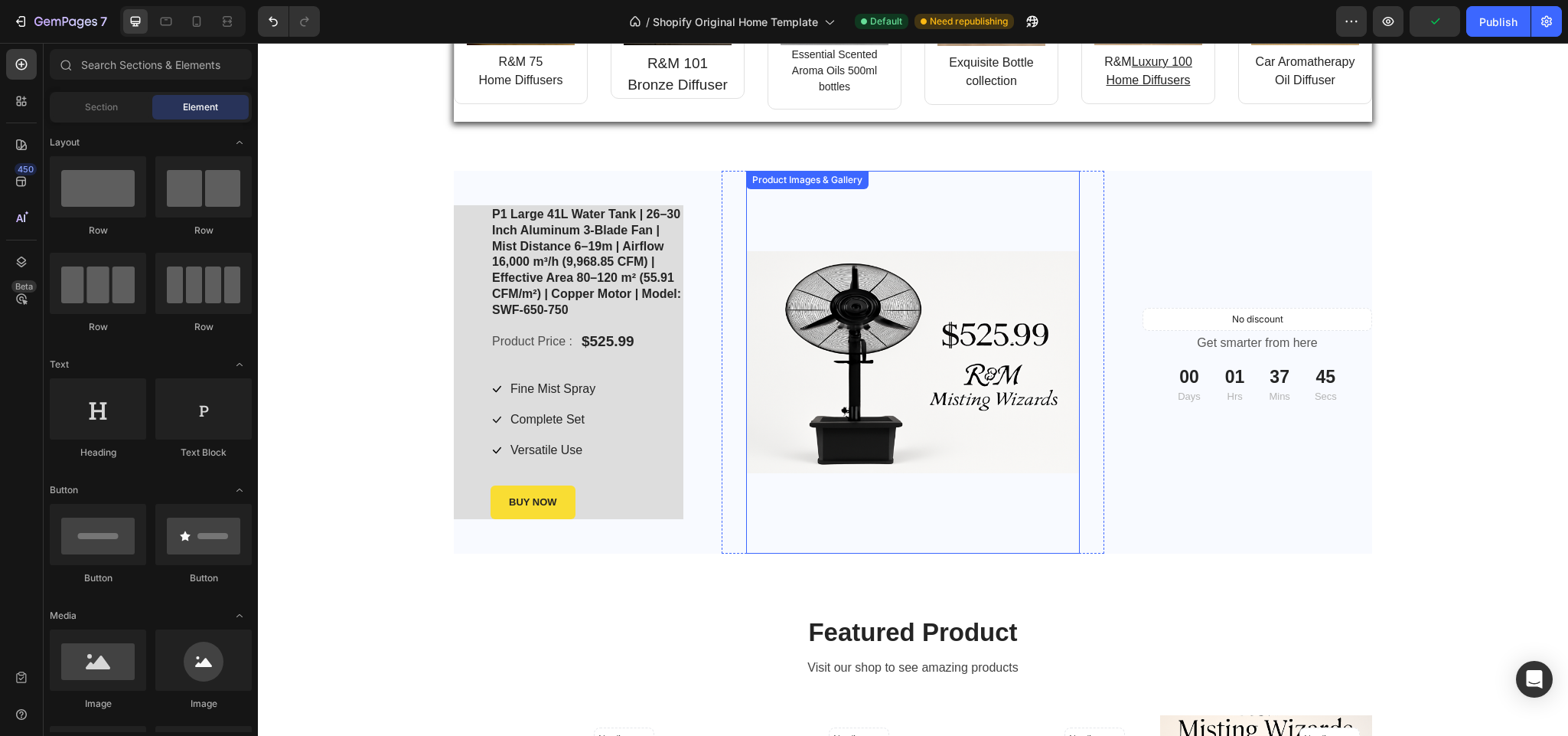
scroll to position [1833, 0]
click at [816, 395] on img at bounding box center [913, 363] width 334 height 223
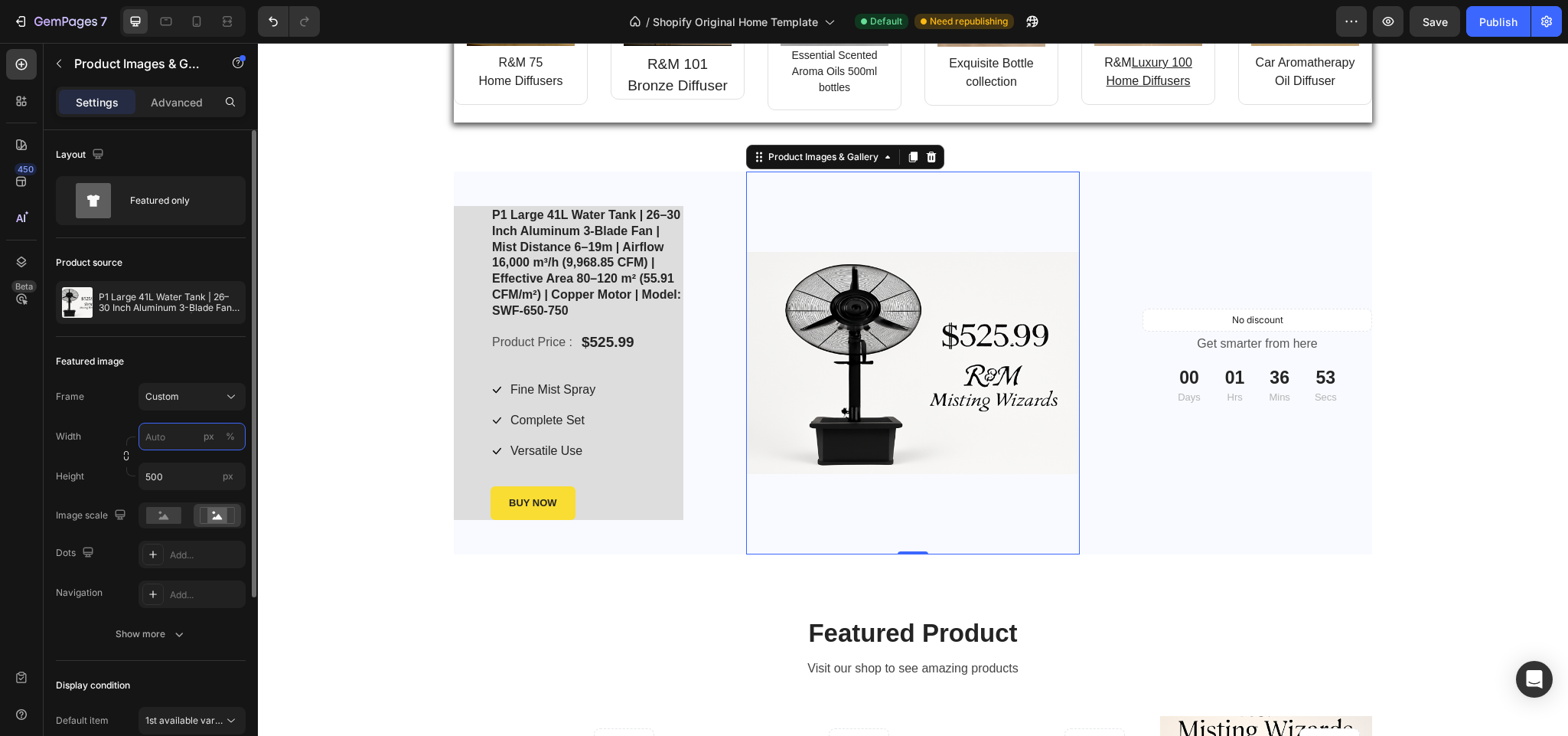
click at [170, 439] on input "px %" at bounding box center [192, 437] width 107 height 28
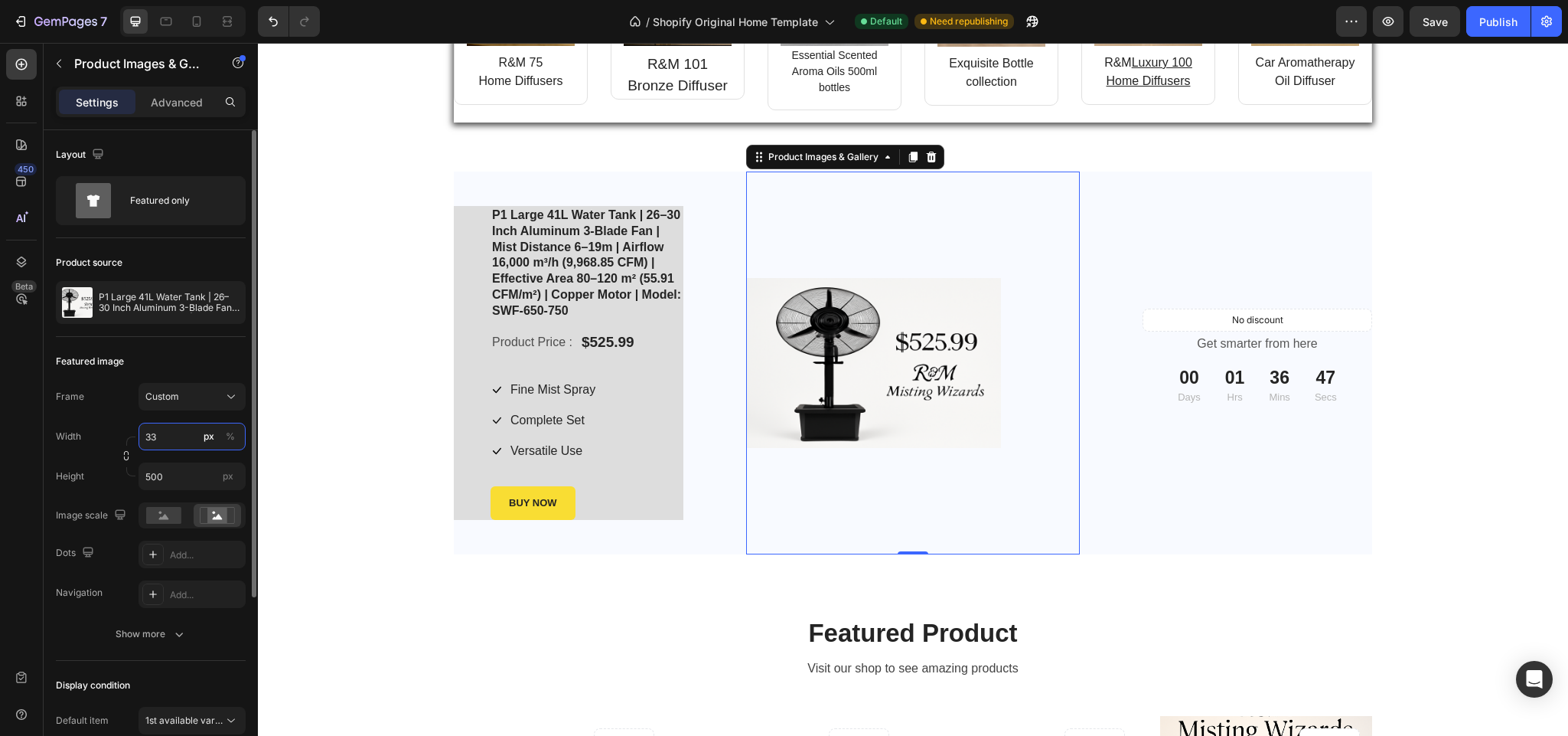
type input "3"
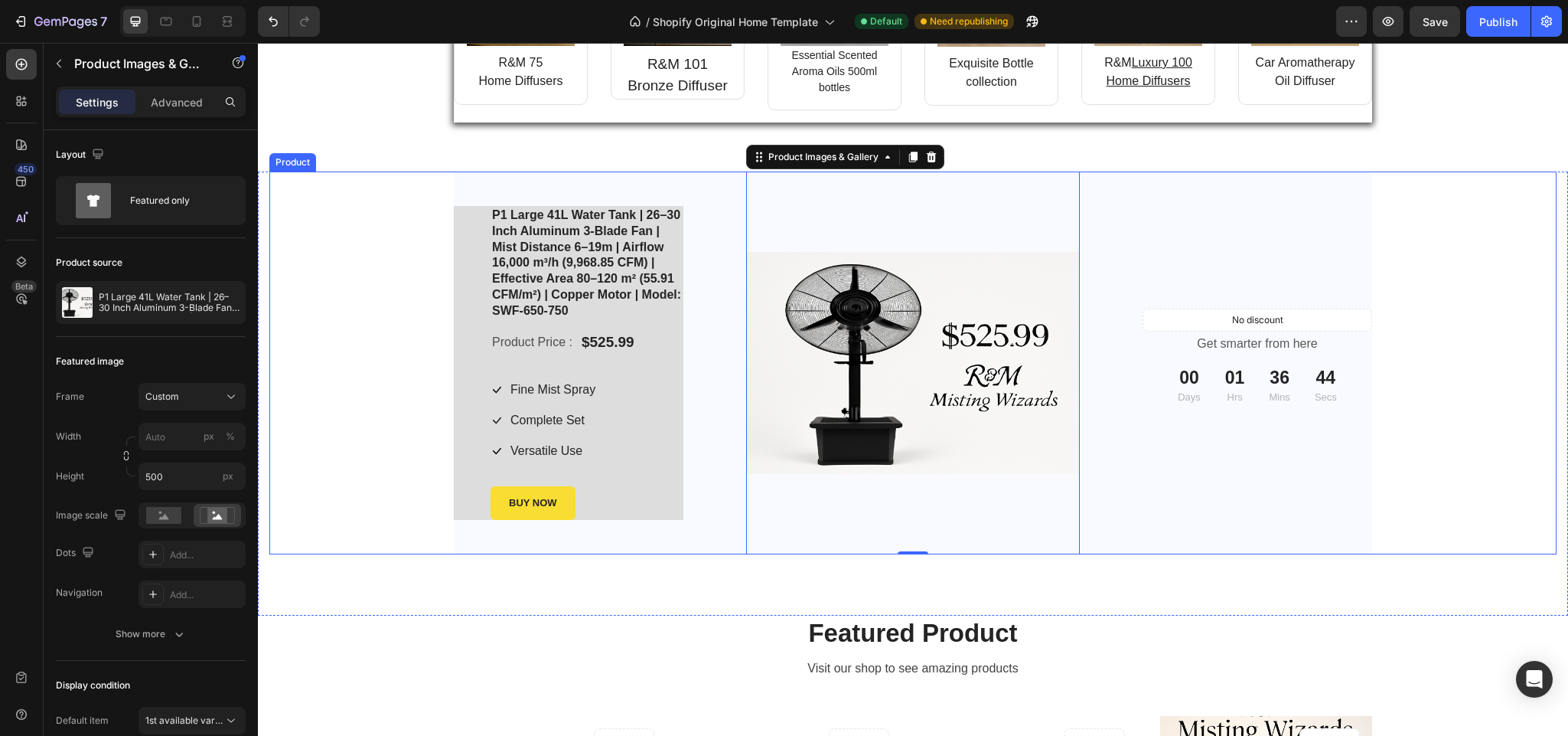
click at [319, 490] on div "P1 Large 41L Water Tank | 26–30 Inch Aluminum 3-Blade Fan | Mist Distance 6–19m…" at bounding box center [913, 363] width 1288 height 383
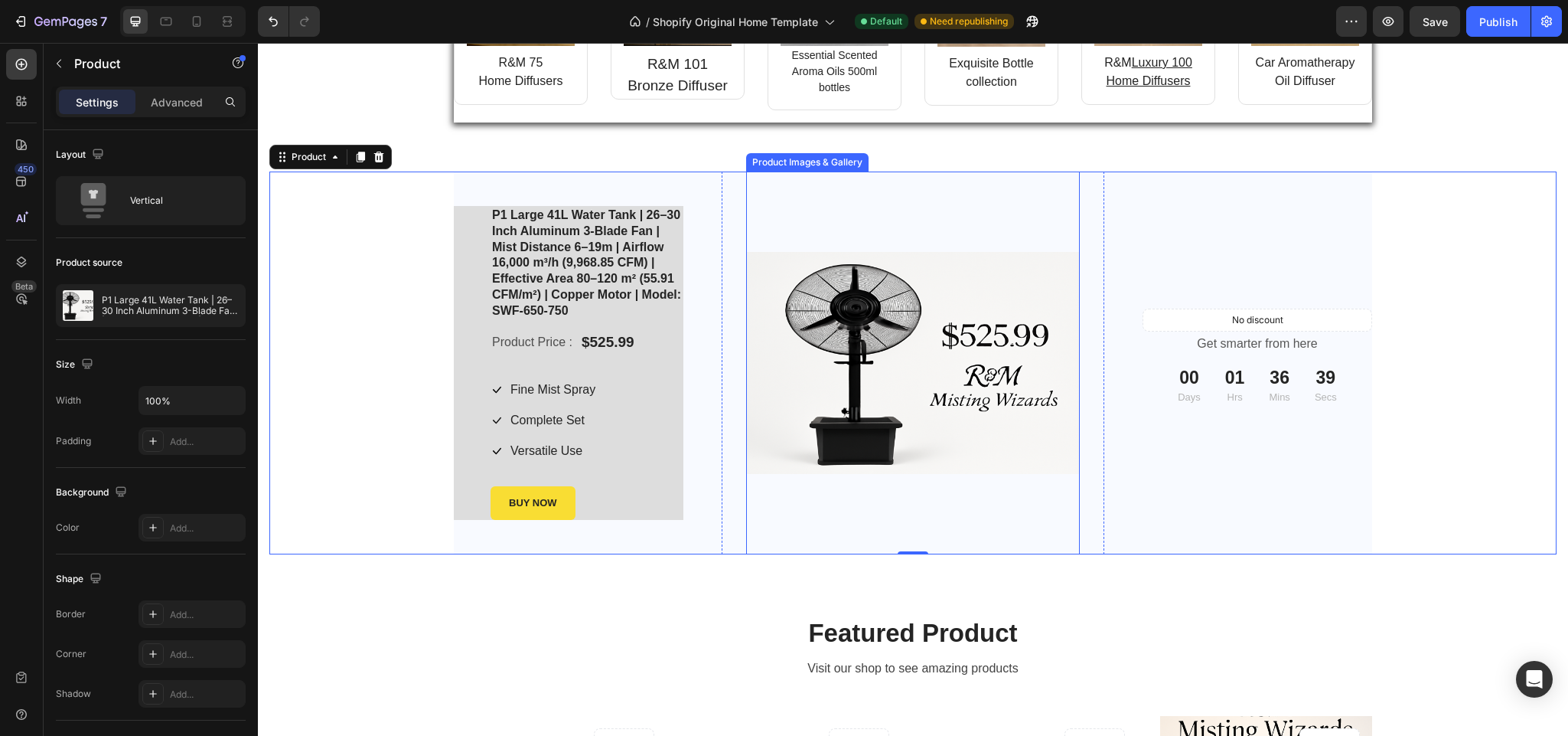
click at [776, 402] on img at bounding box center [913, 363] width 334 height 223
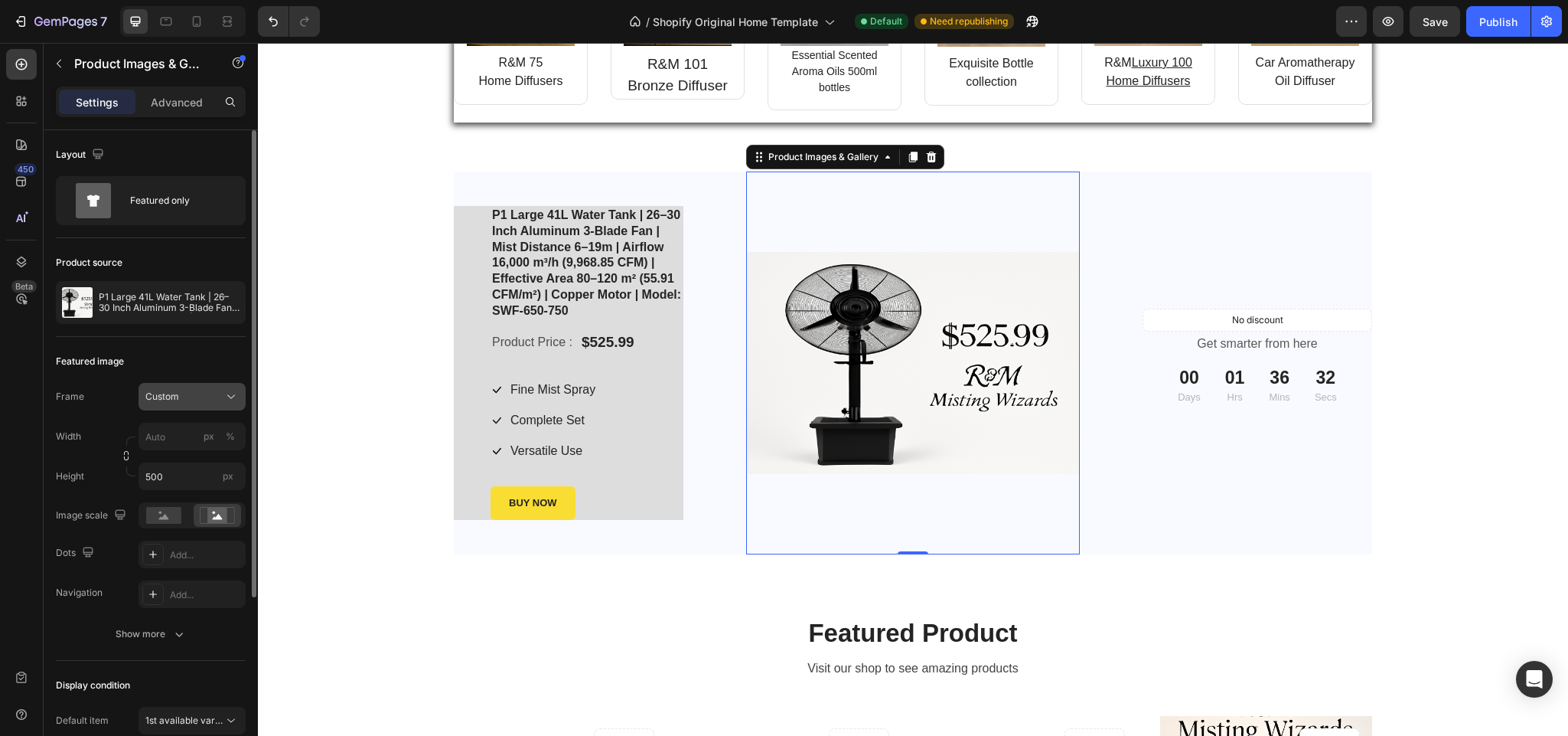
click at [231, 401] on icon at bounding box center [232, 397] width 15 height 15
click at [226, 430] on icon at bounding box center [226, 435] width 15 height 15
type input "500"
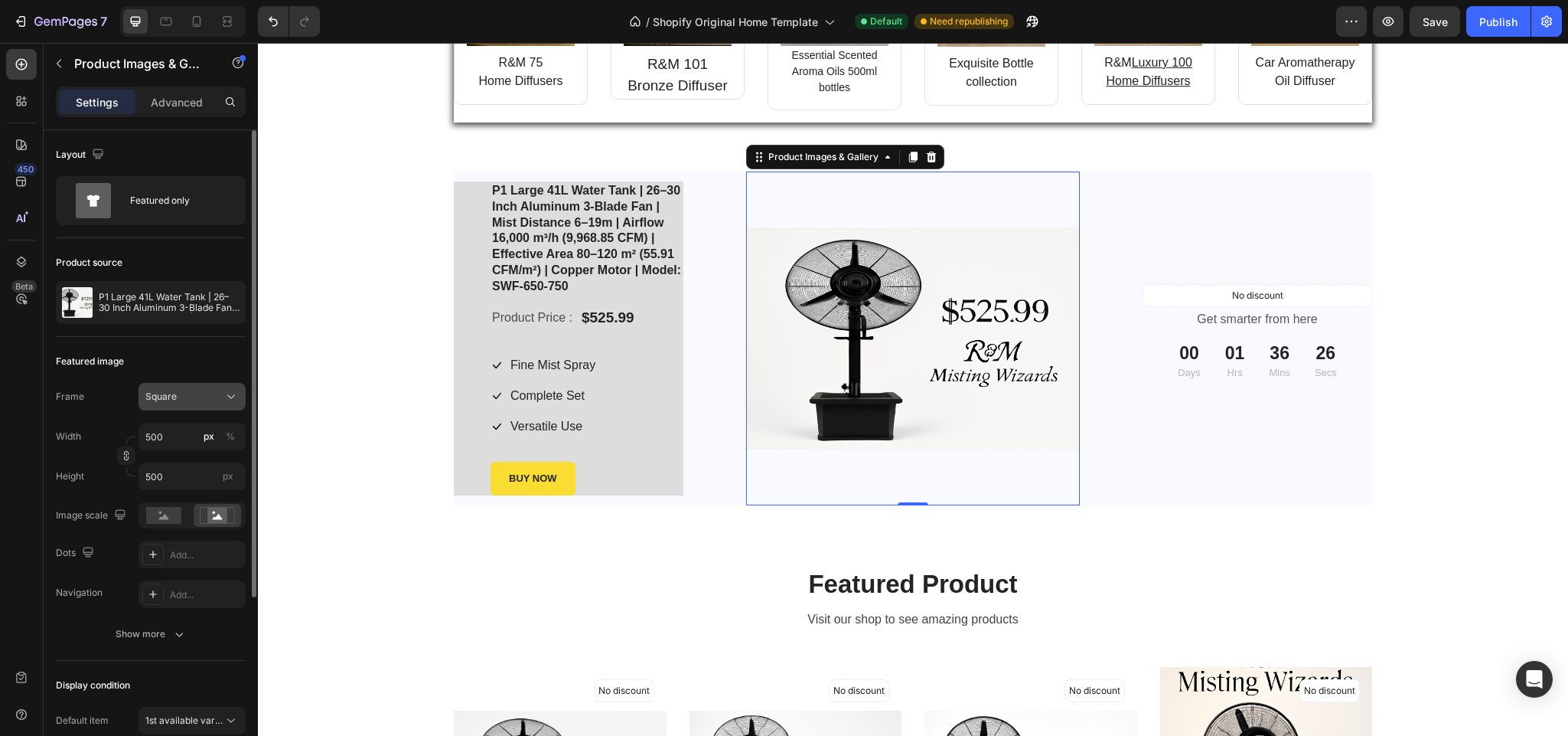
click at [231, 398] on icon at bounding box center [232, 397] width 15 height 15
click at [228, 487] on icon at bounding box center [226, 493] width 15 height 15
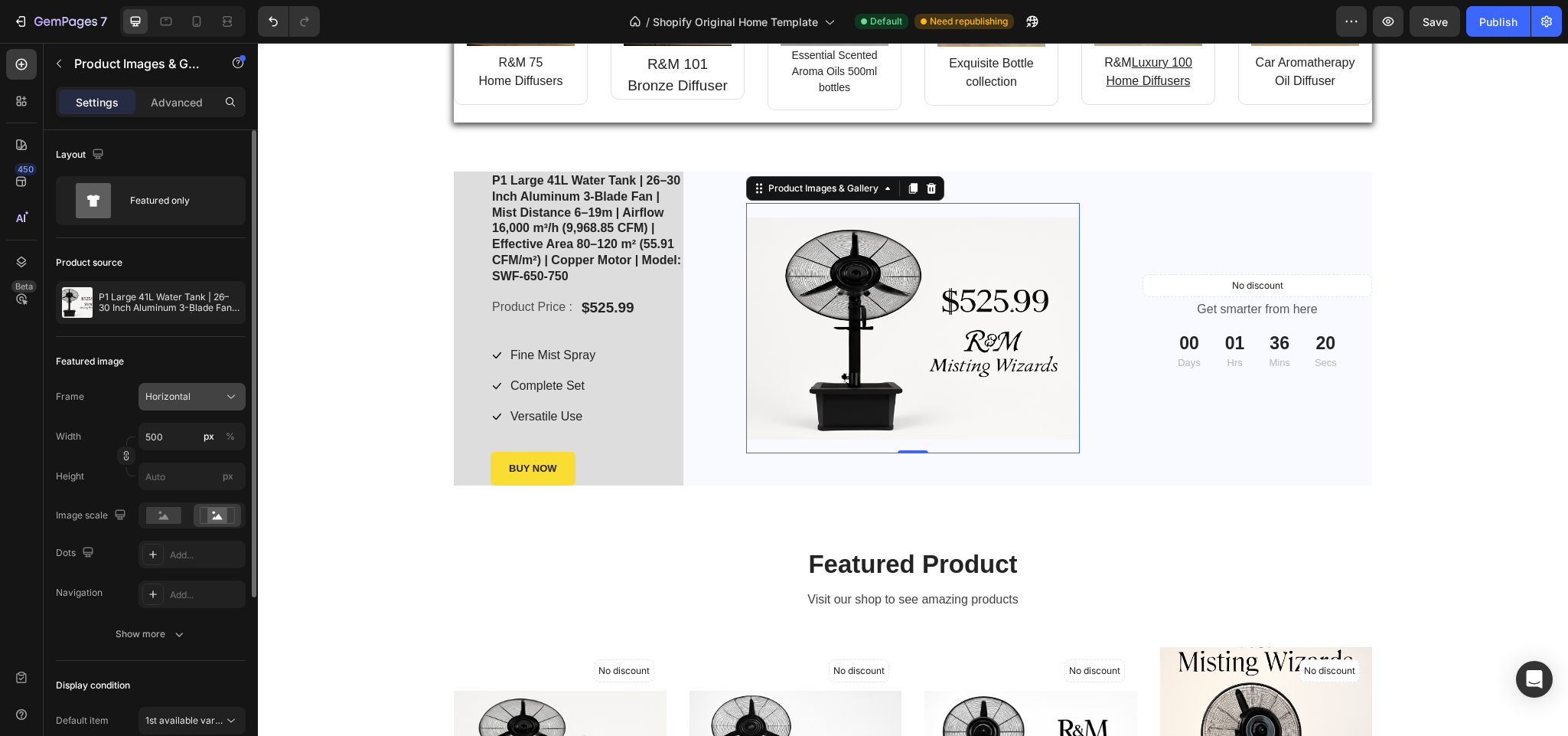
click at [236, 393] on icon at bounding box center [232, 397] width 15 height 15
click at [221, 522] on div "Original" at bounding box center [189, 521] width 89 height 14
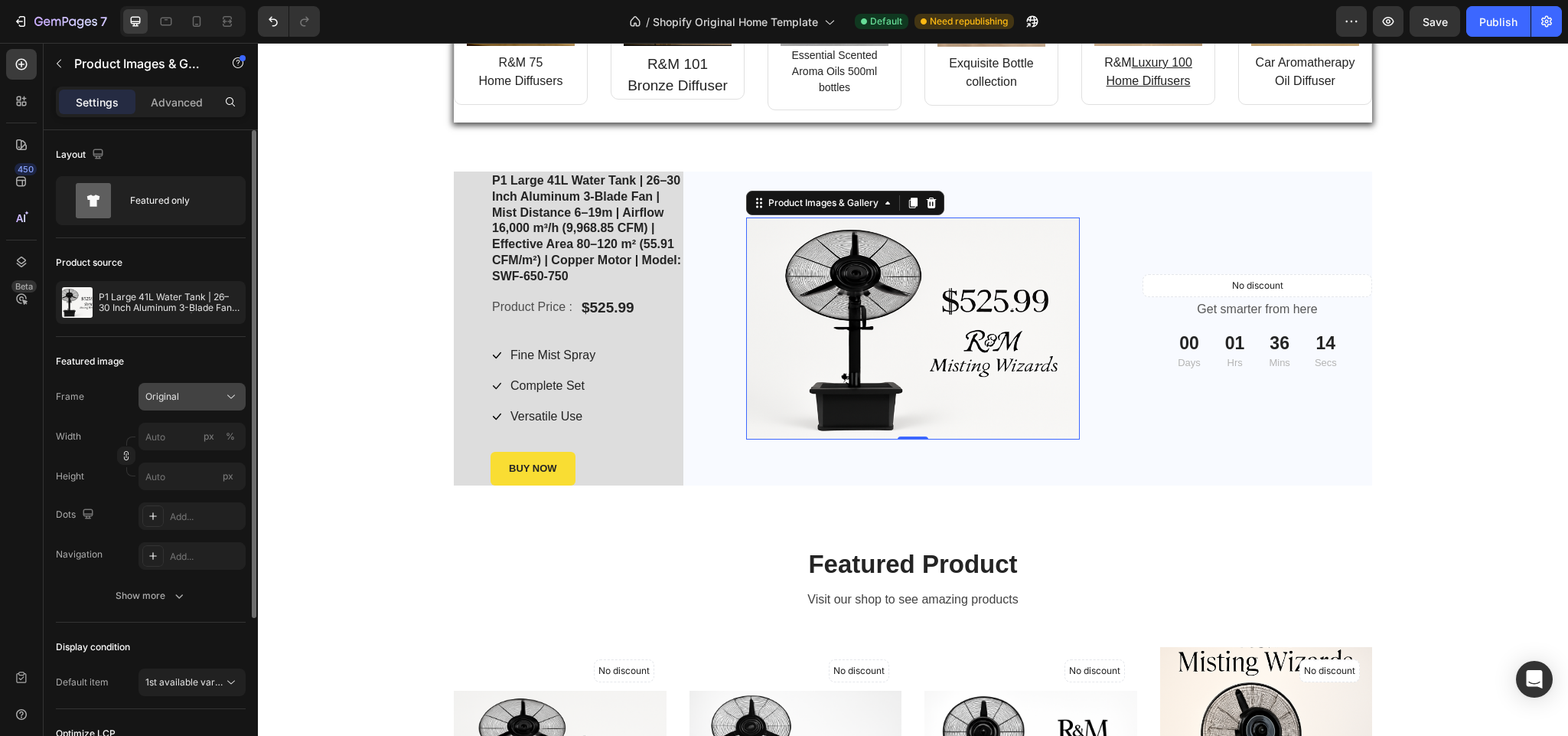
click at [228, 401] on icon at bounding box center [232, 397] width 15 height 15
click at [197, 547] on div "Custom" at bounding box center [189, 549] width 89 height 14
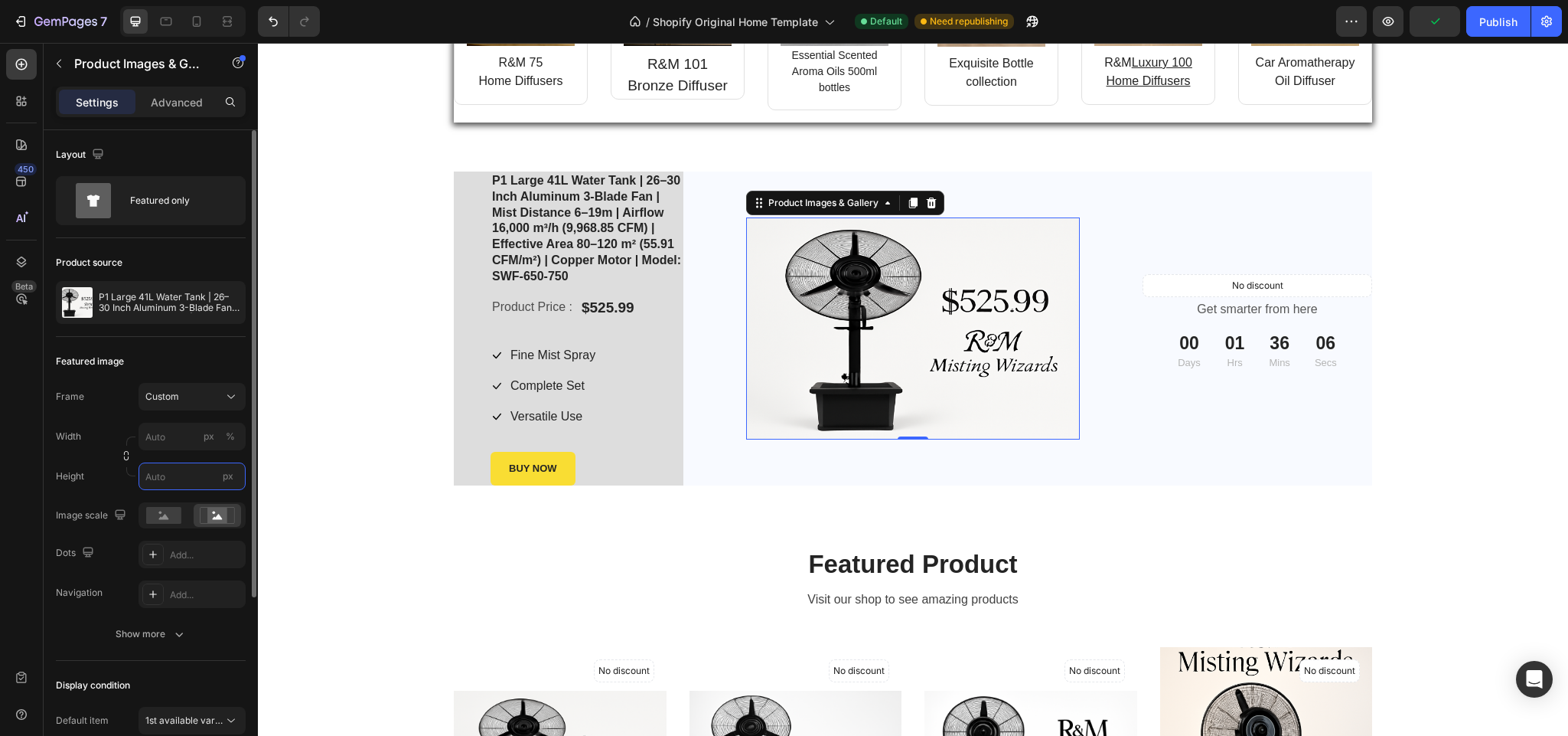
click at [175, 476] on input "px" at bounding box center [192, 476] width 107 height 28
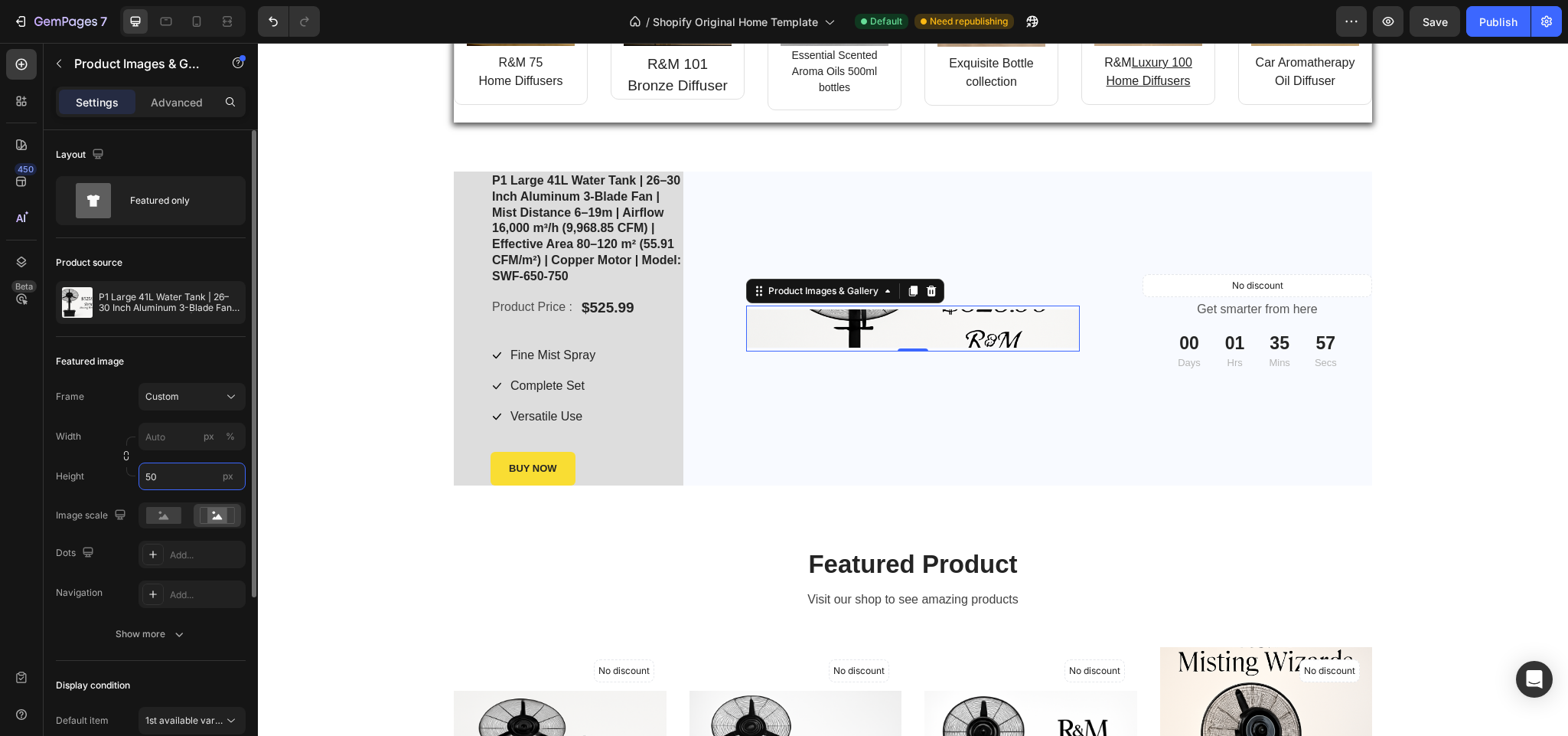
type input "5"
type input "4"
type input "6"
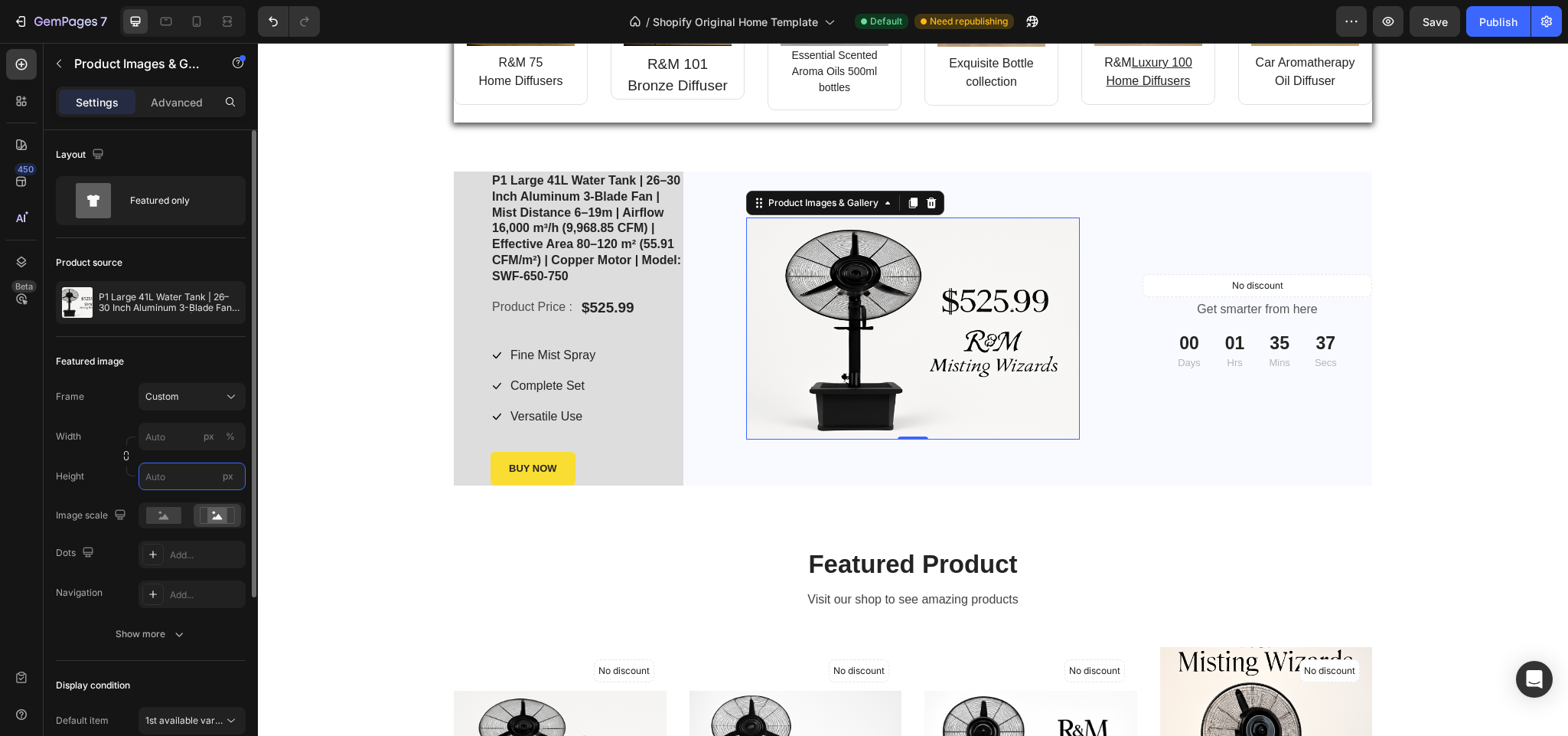
click at [172, 476] on input "px" at bounding box center [192, 476] width 107 height 28
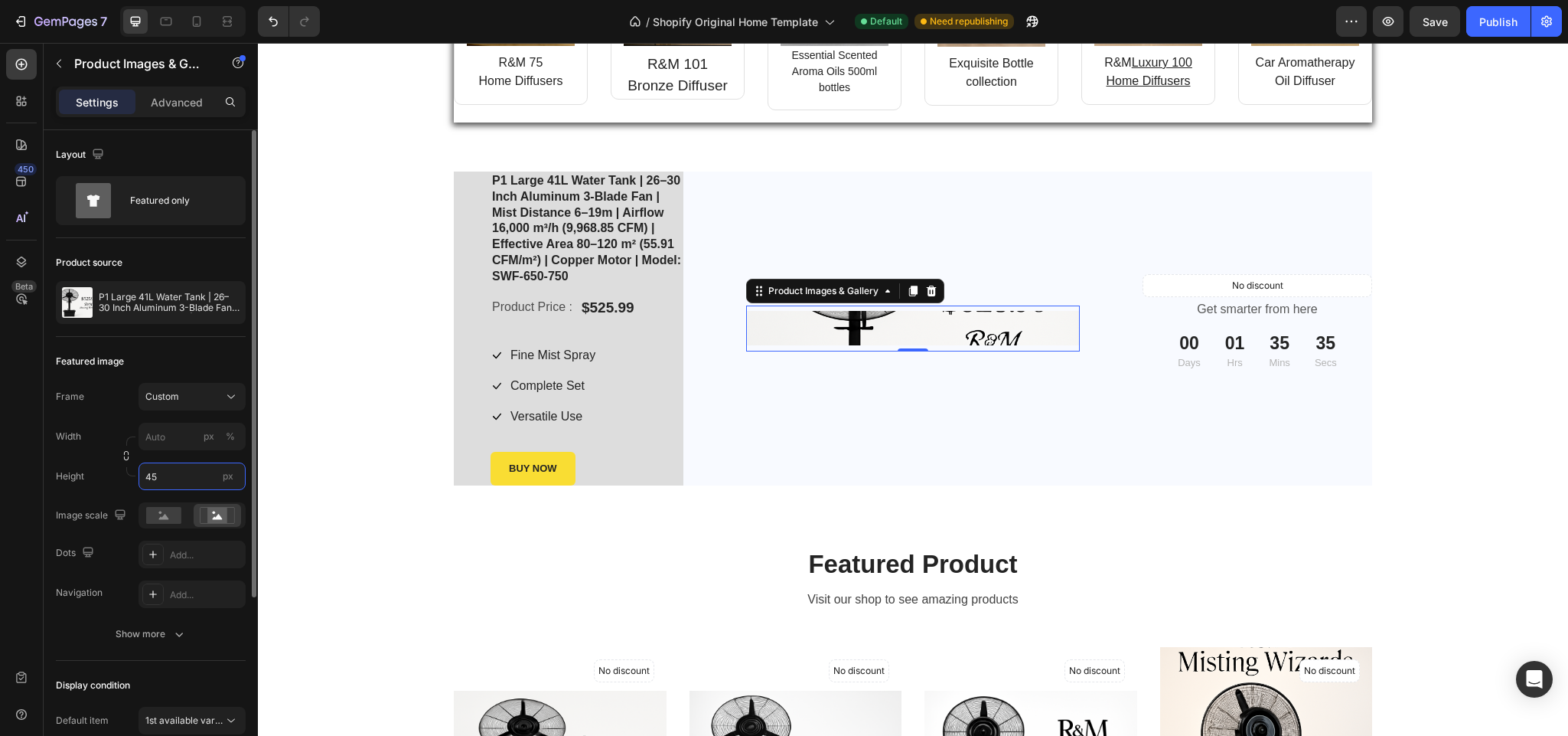
type input "450"
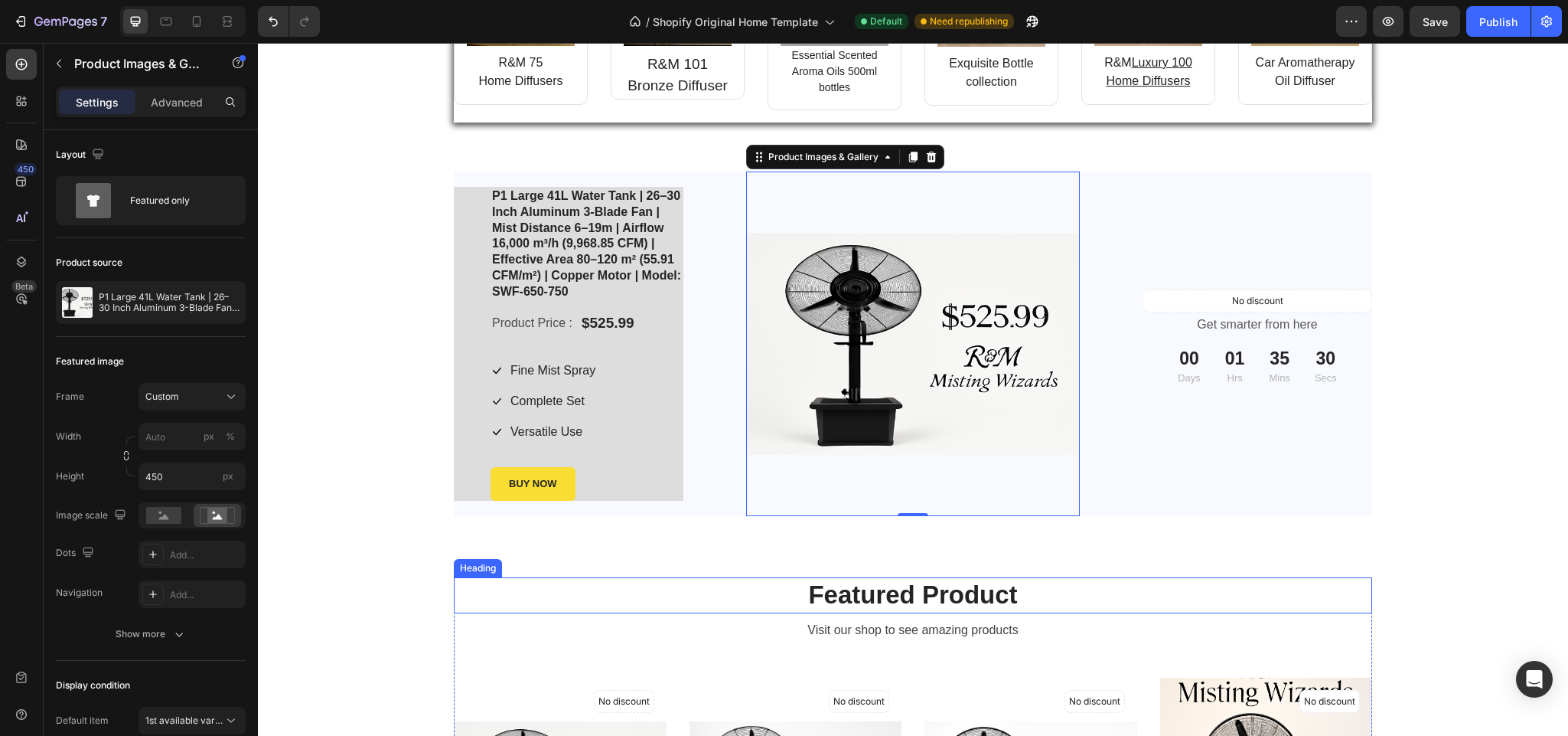
click at [695, 596] on p "Featured Product" at bounding box center [913, 595] width 915 height 33
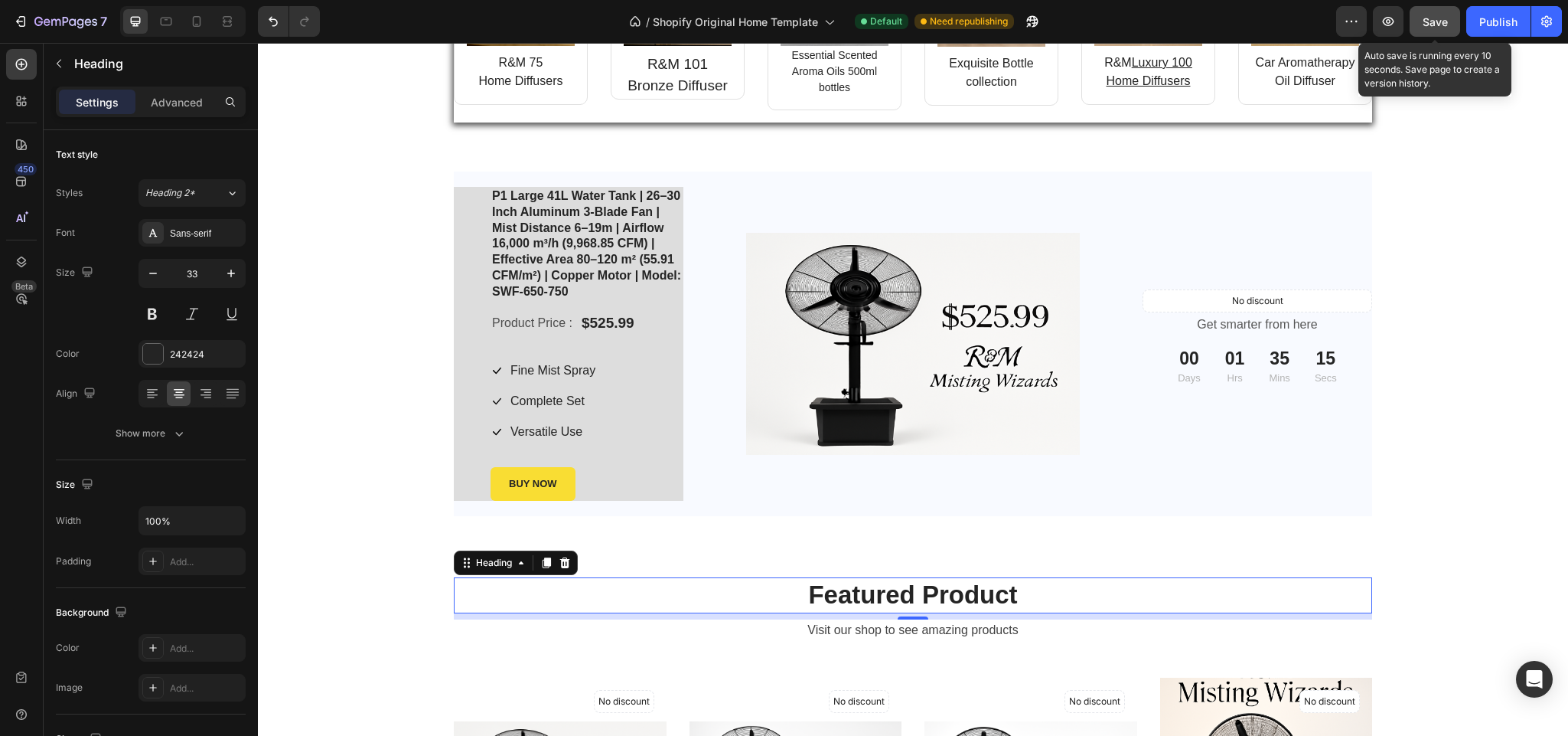
click at [1432, 16] on span "Save" at bounding box center [1435, 22] width 26 height 13
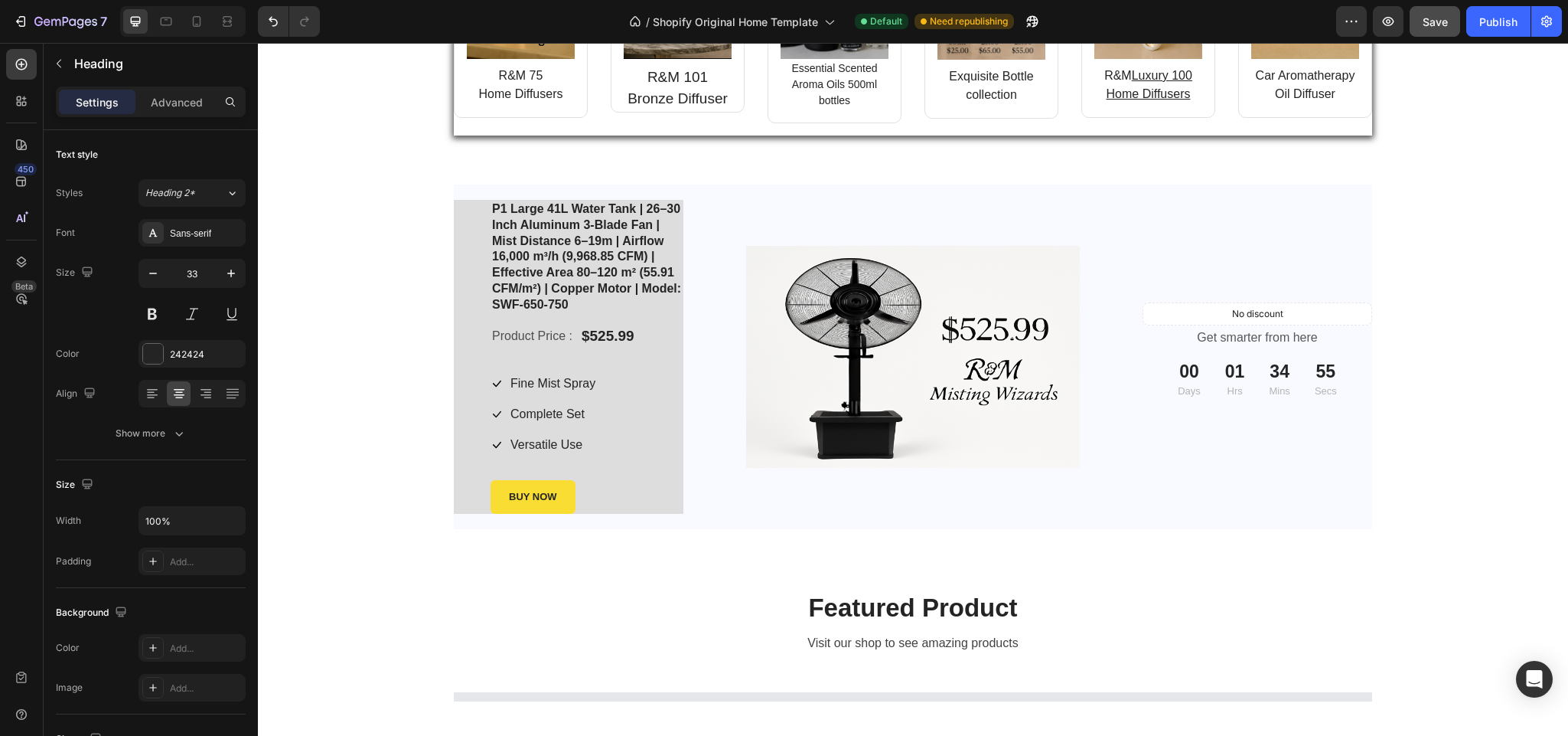
scroll to position [1806, 0]
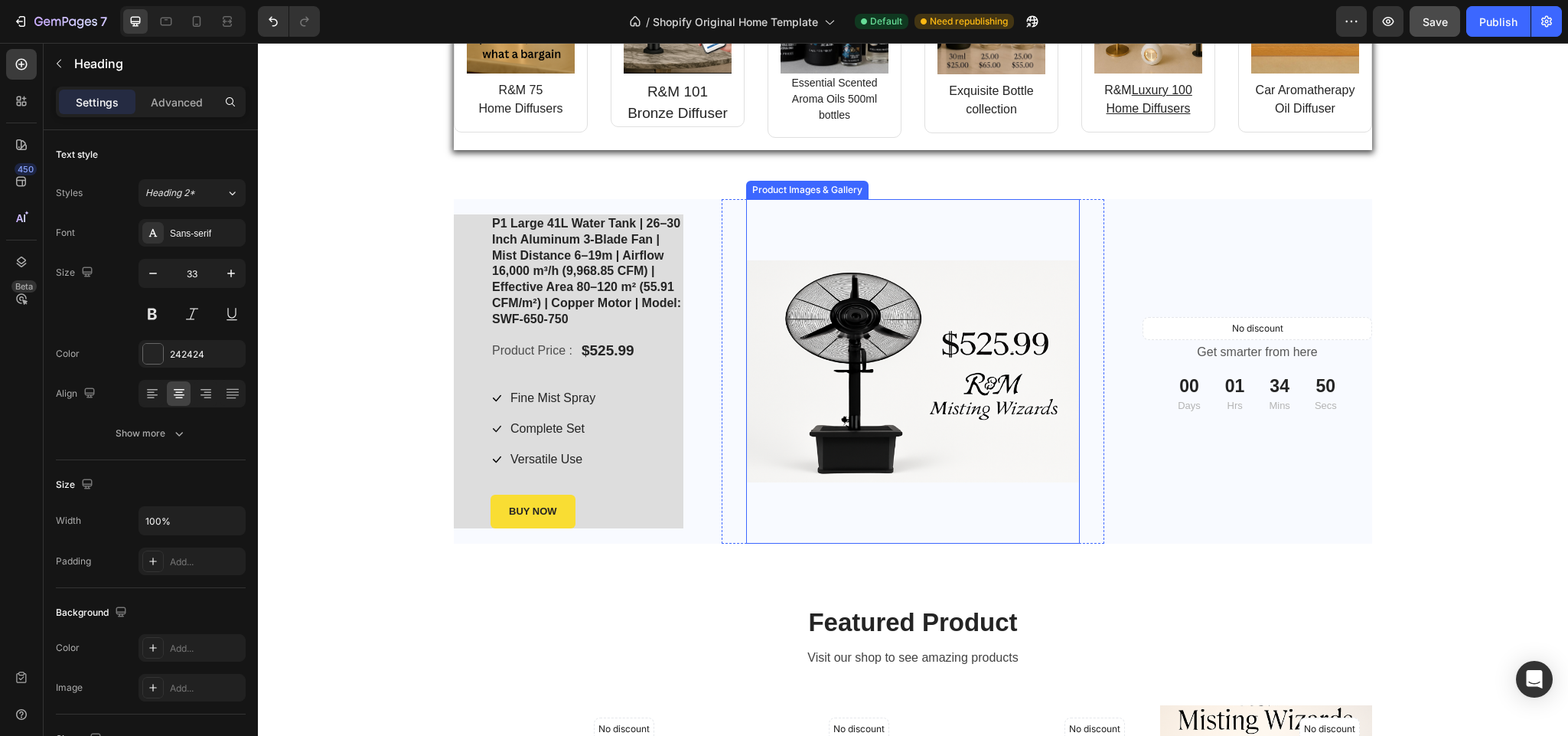
click at [833, 341] on img at bounding box center [913, 372] width 334 height 223
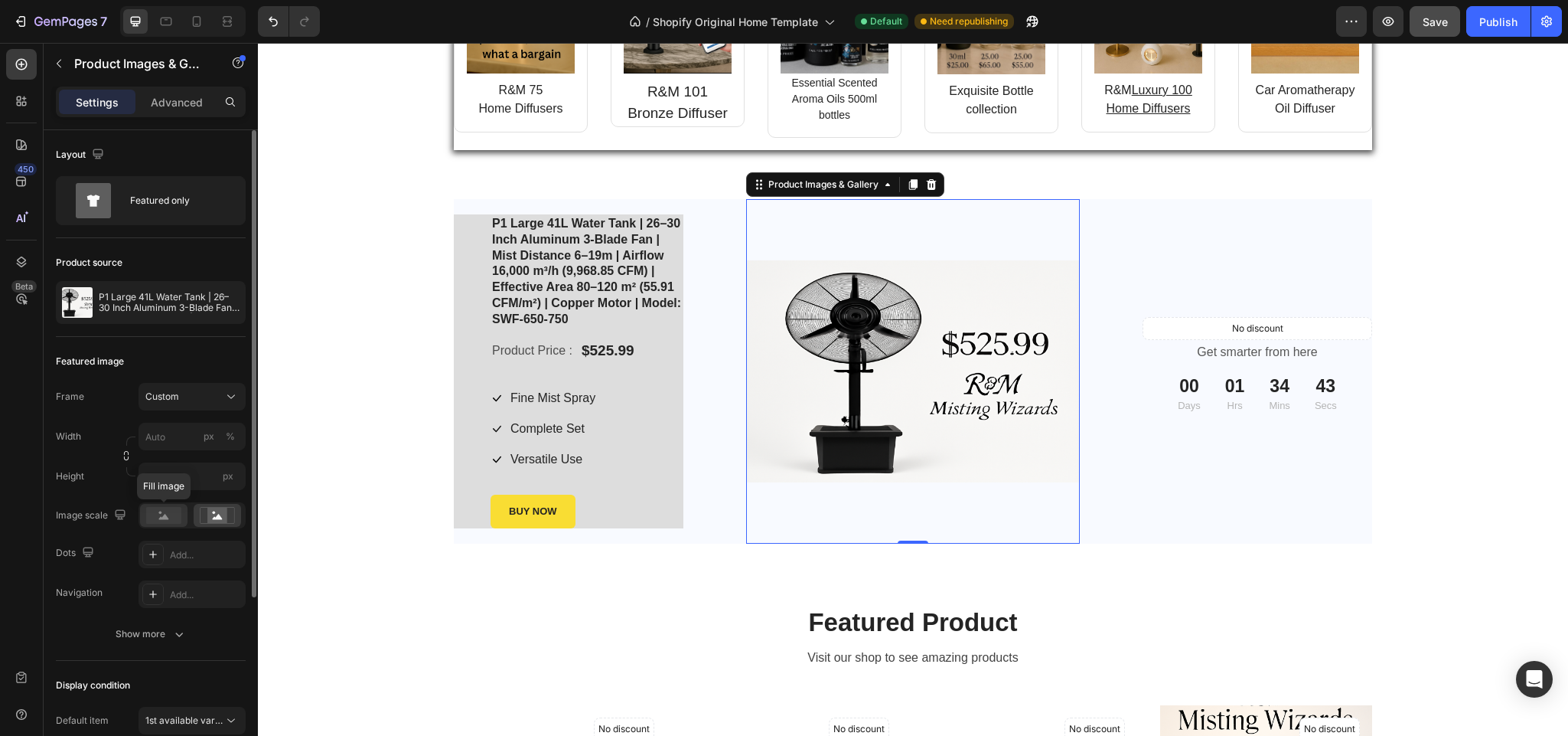
click at [164, 513] on rect at bounding box center [163, 515] width 35 height 17
click at [217, 514] on rect at bounding box center [218, 515] width 20 height 15
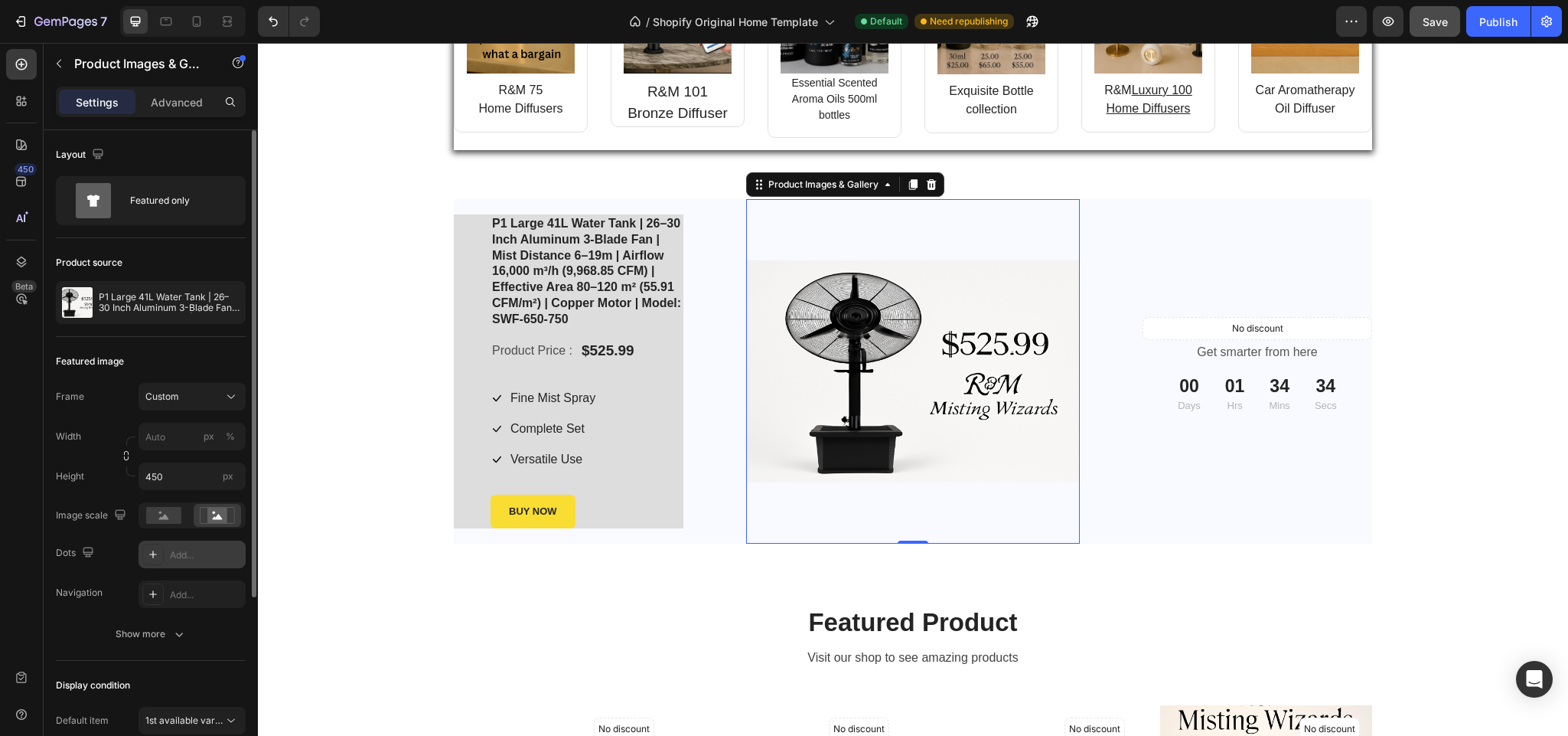
drag, startPoint x: 179, startPoint y: 508, endPoint x: 150, endPoint y: 554, distance: 54.4
click at [150, 554] on div "Frame Custom Width px % Height 450 px Image scale Dots Add... Navigation Add..." at bounding box center [150, 495] width 190 height 225
click at [150, 554] on icon at bounding box center [153, 555] width 12 height 12
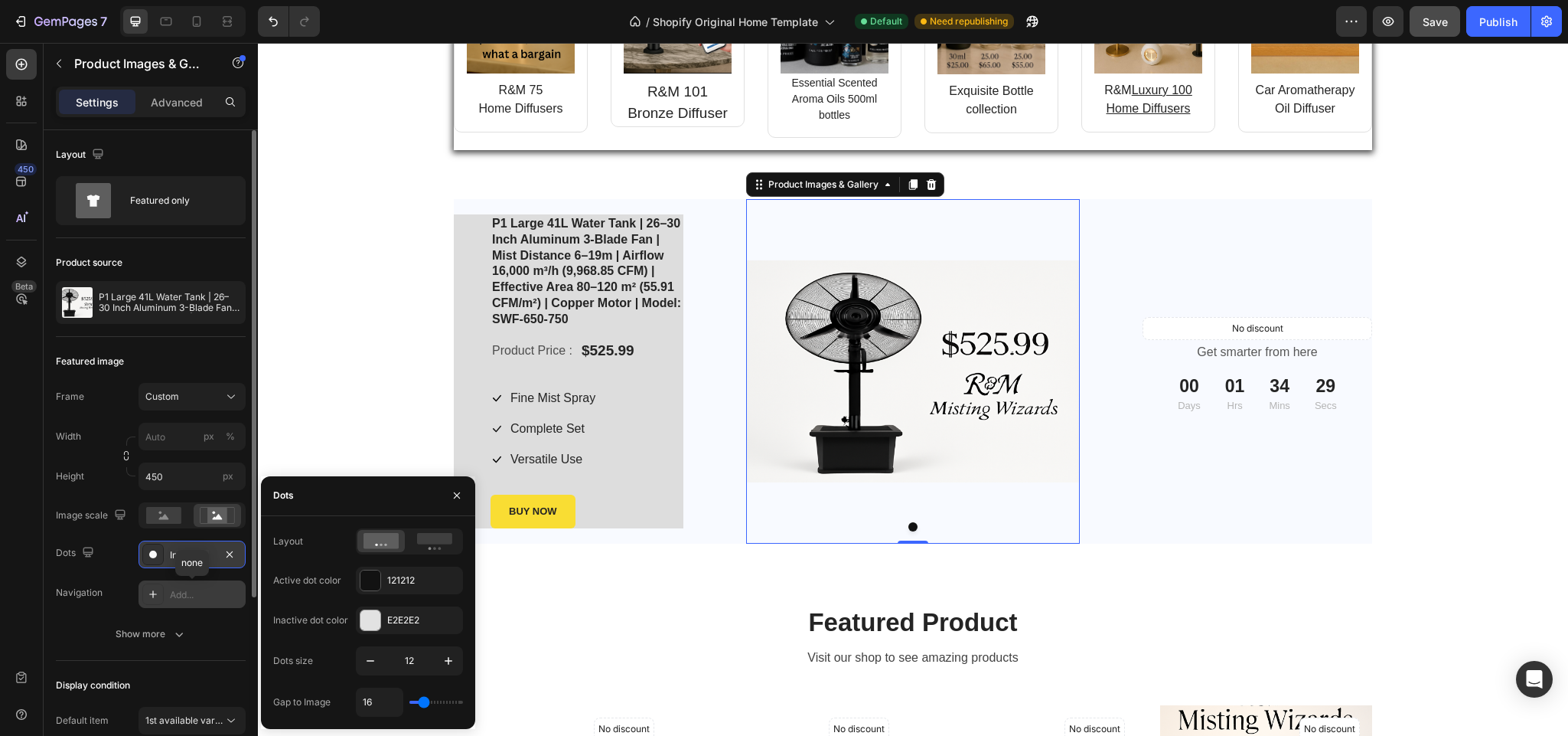
click at [153, 591] on icon at bounding box center [153, 594] width 12 height 12
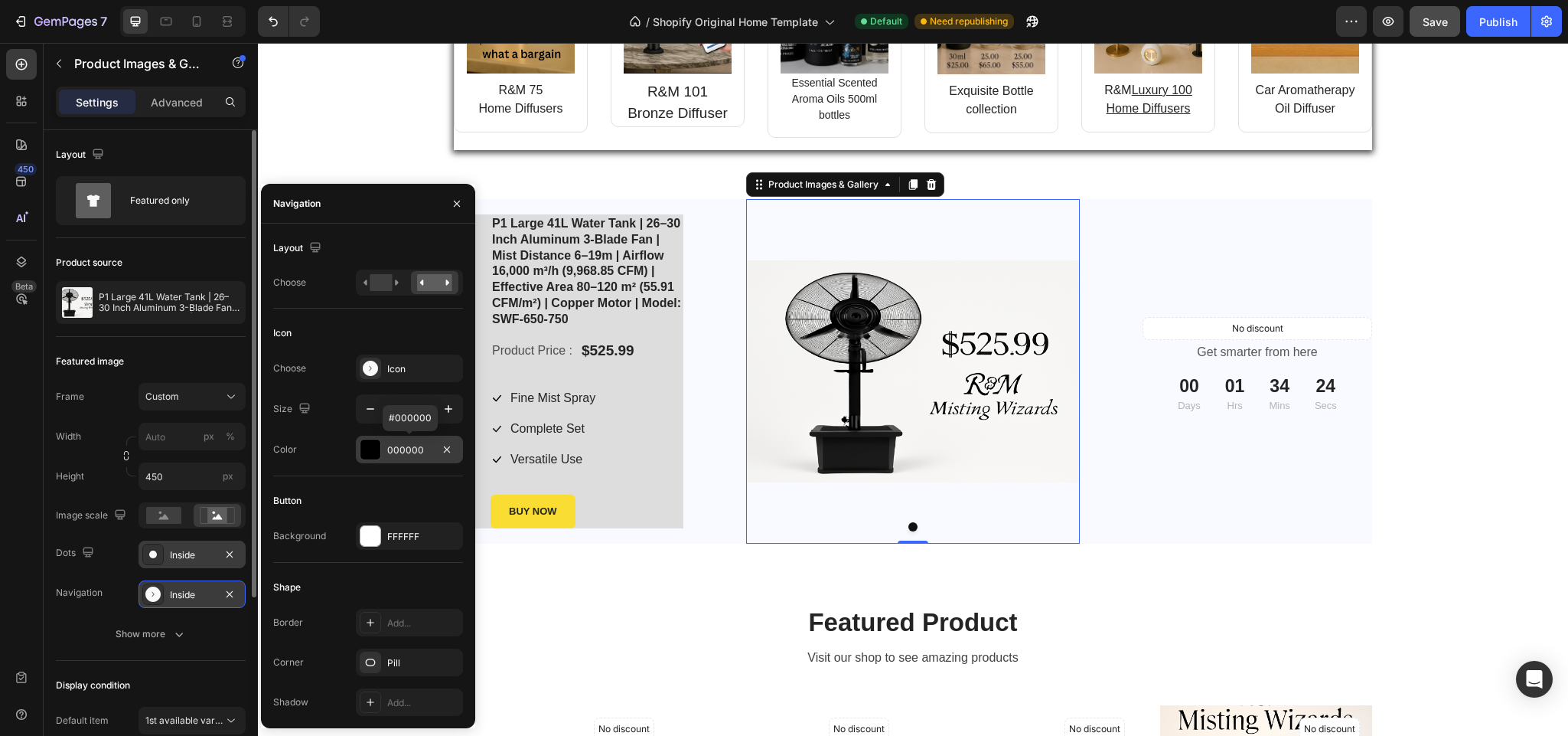
click at [365, 443] on div at bounding box center [371, 449] width 20 height 20
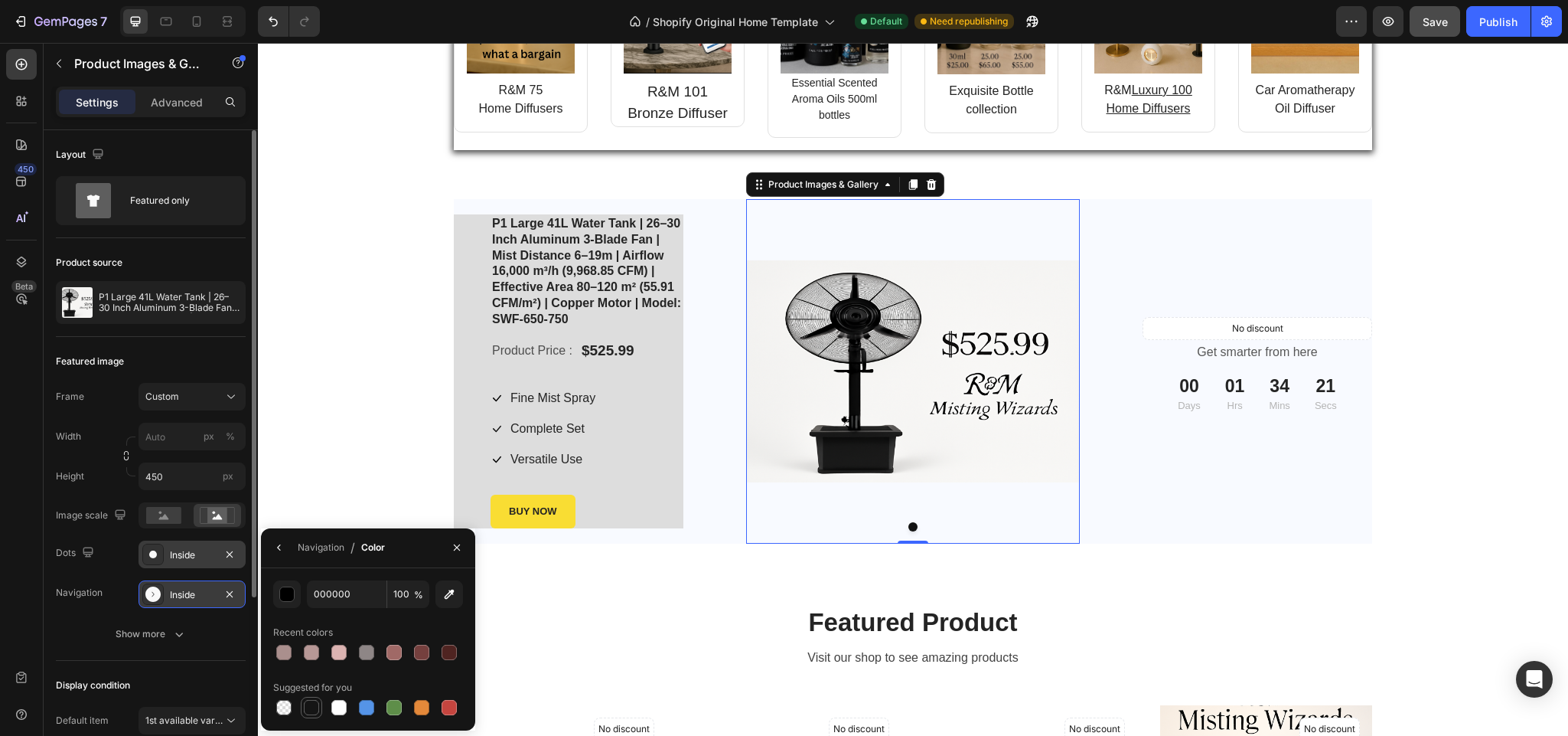
click at [312, 705] on div at bounding box center [311, 707] width 15 height 15
click at [391, 705] on div at bounding box center [394, 707] width 15 height 15
type input "5E8E49"
click at [152, 595] on icon at bounding box center [153, 594] width 15 height 15
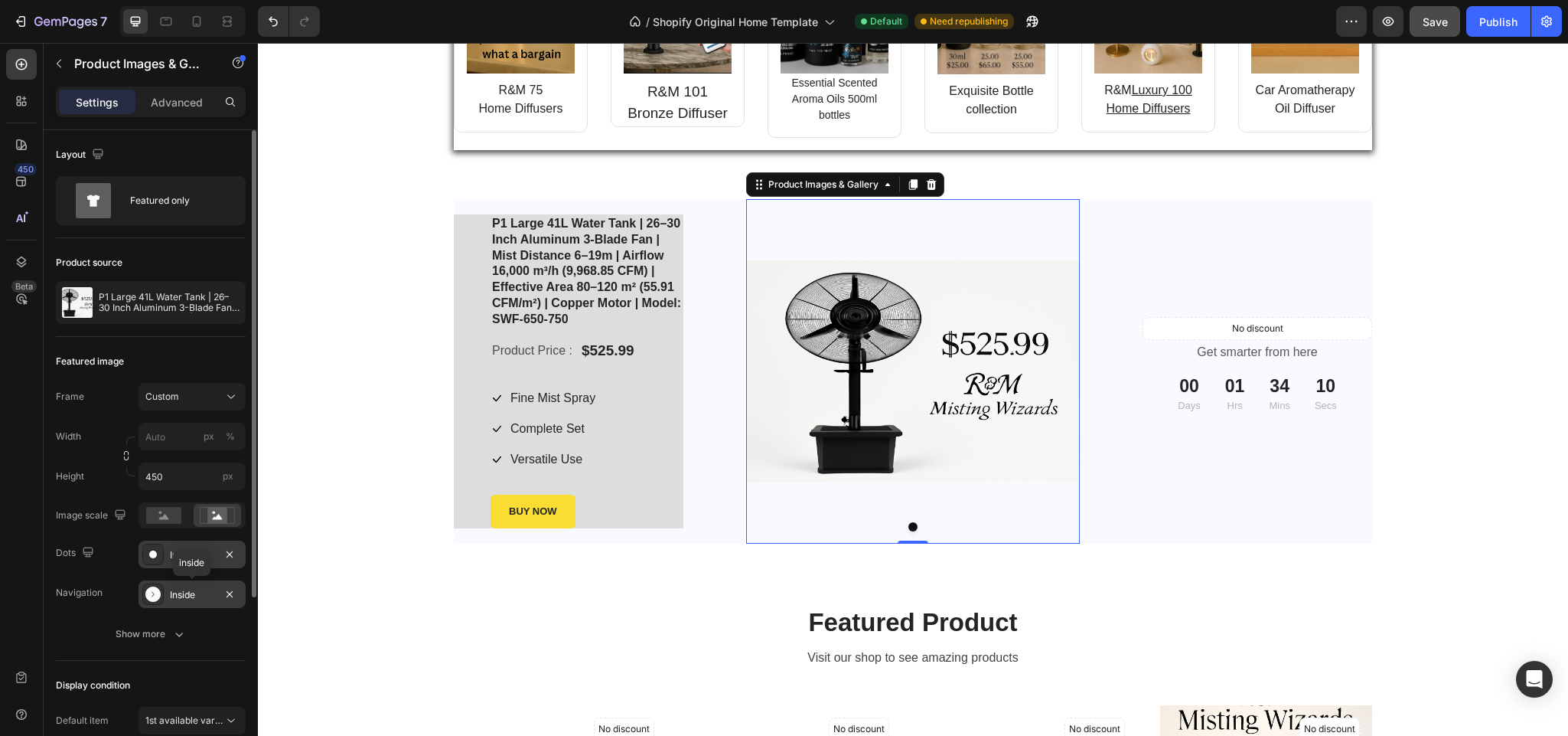
click at [152, 595] on icon at bounding box center [153, 594] width 15 height 15
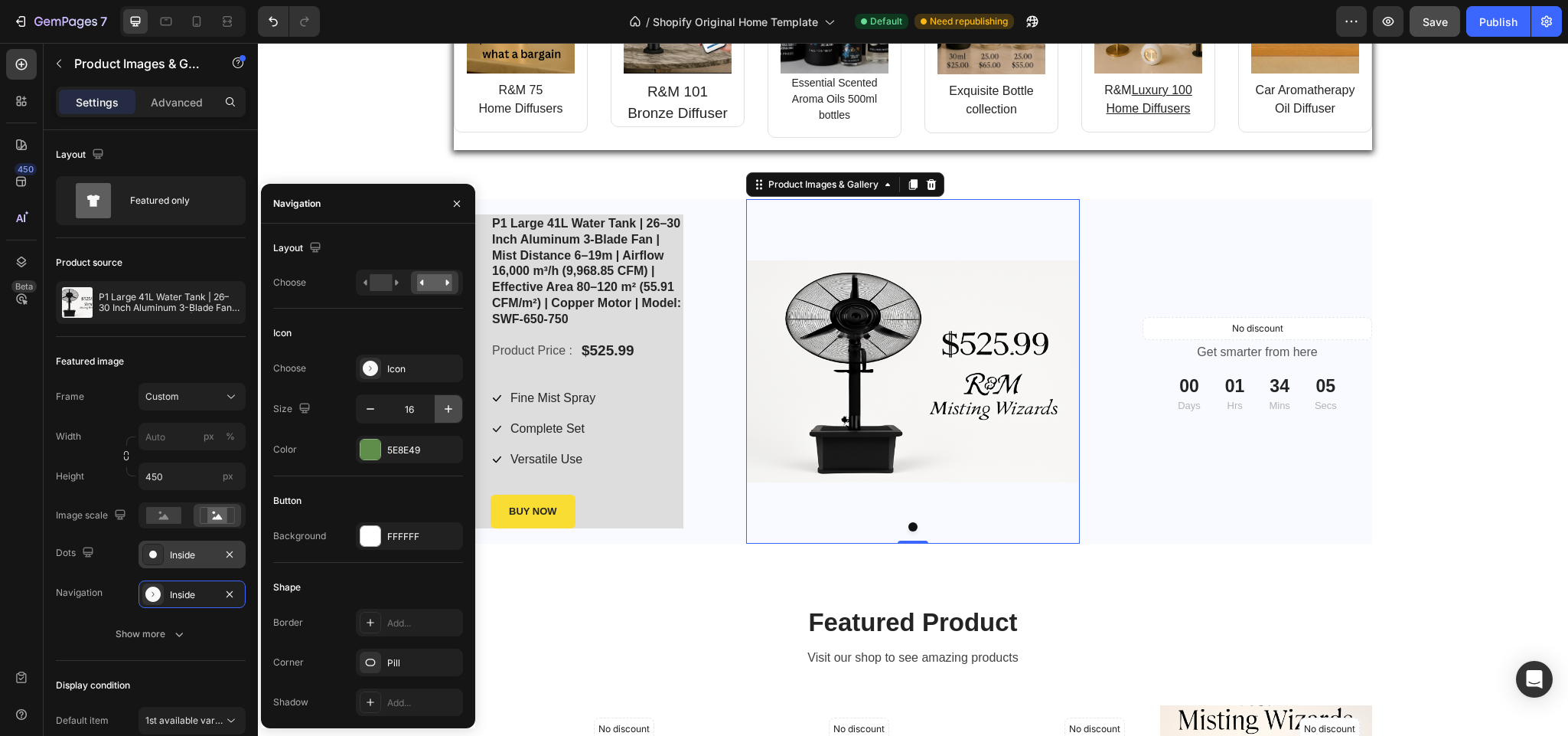
click at [450, 412] on icon "button" at bounding box center [448, 409] width 15 height 15
click at [367, 407] on icon "button" at bounding box center [371, 409] width 15 height 15
type input "16"
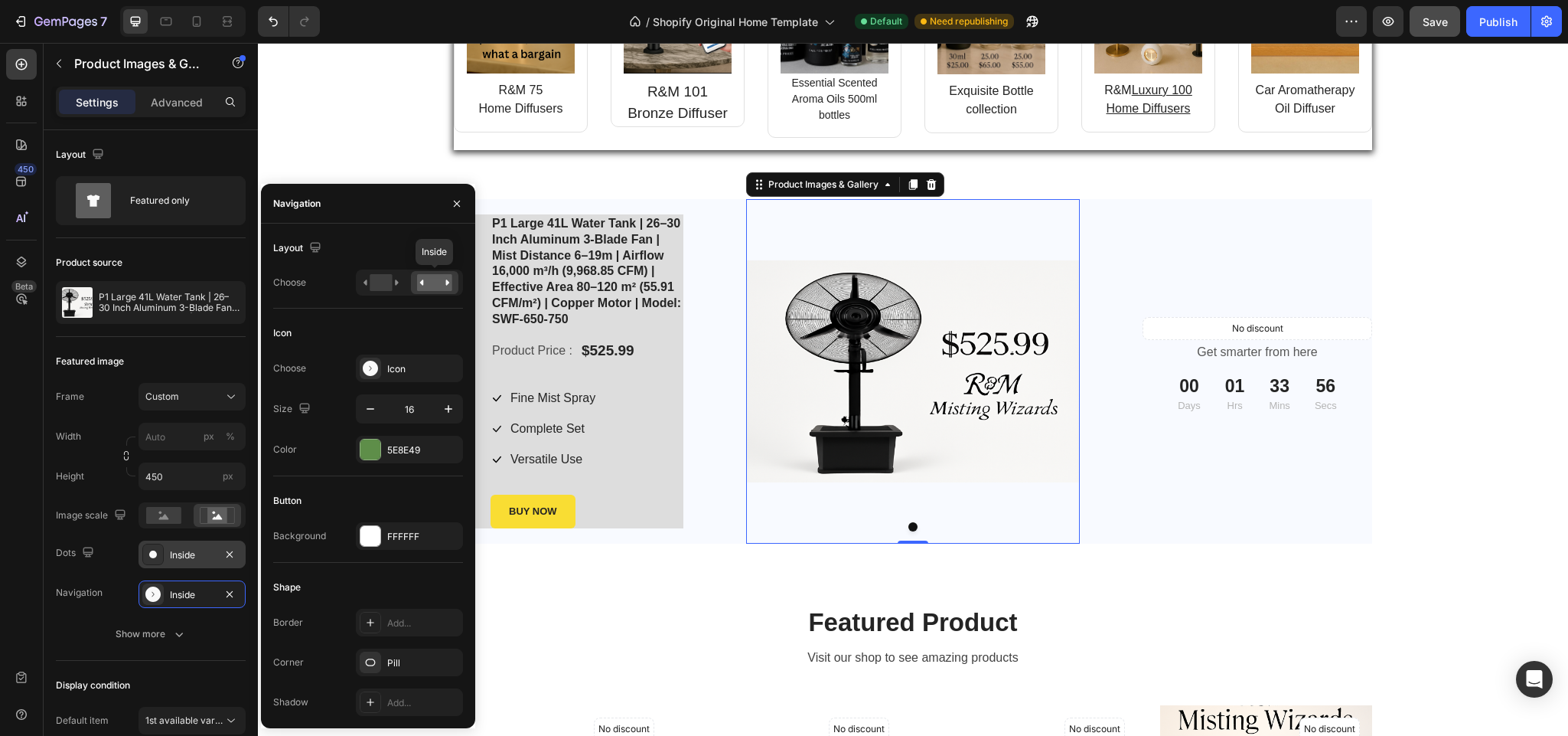
click at [419, 277] on rect at bounding box center [434, 283] width 35 height 17
click at [460, 201] on icon "button" at bounding box center [457, 204] width 12 height 12
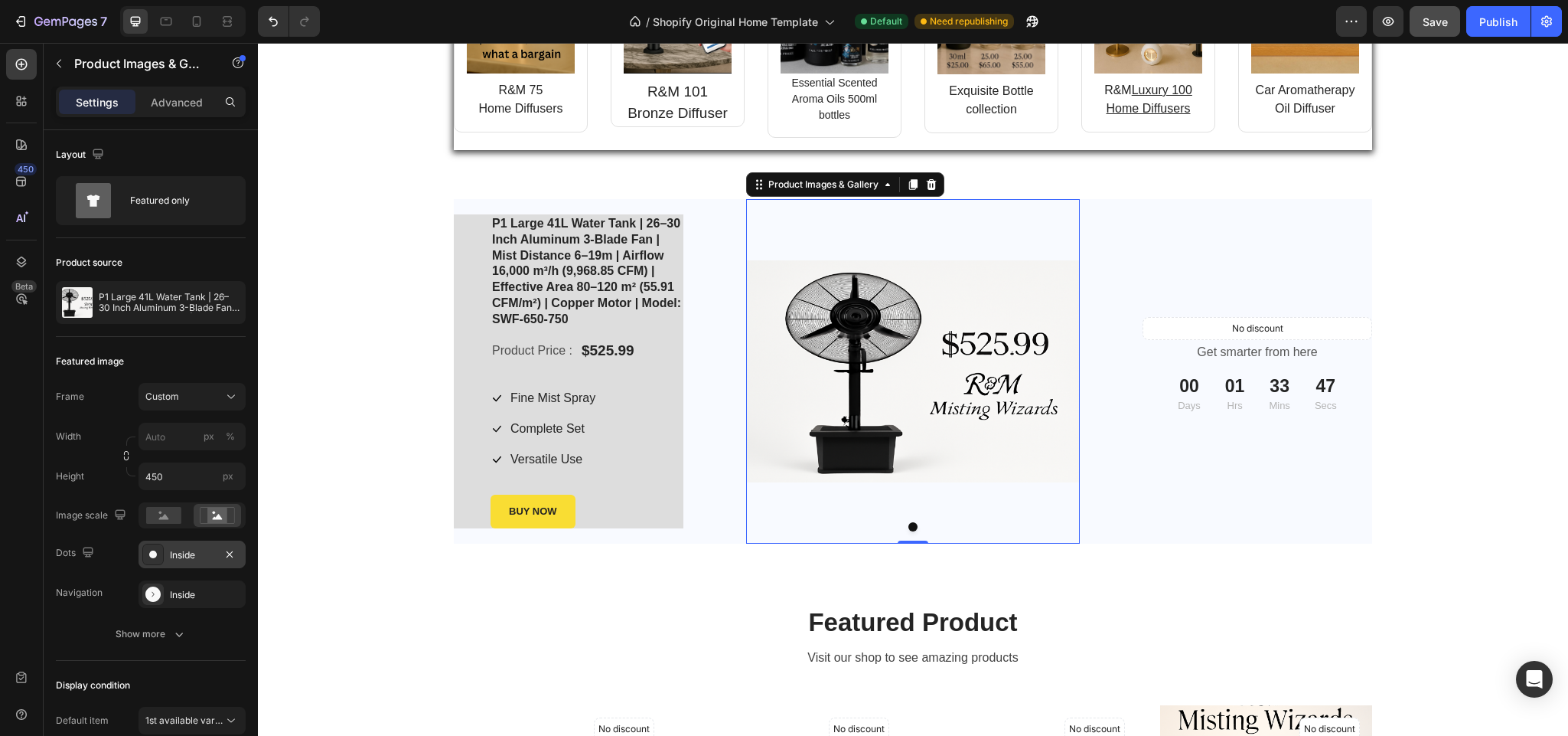
click at [908, 526] on button "Dot" at bounding box center [913, 527] width 9 height 9
click at [1160, 497] on div "No discount Not be displayed when published Product Tag Get smarter from here T…" at bounding box center [1257, 371] width 230 height 345
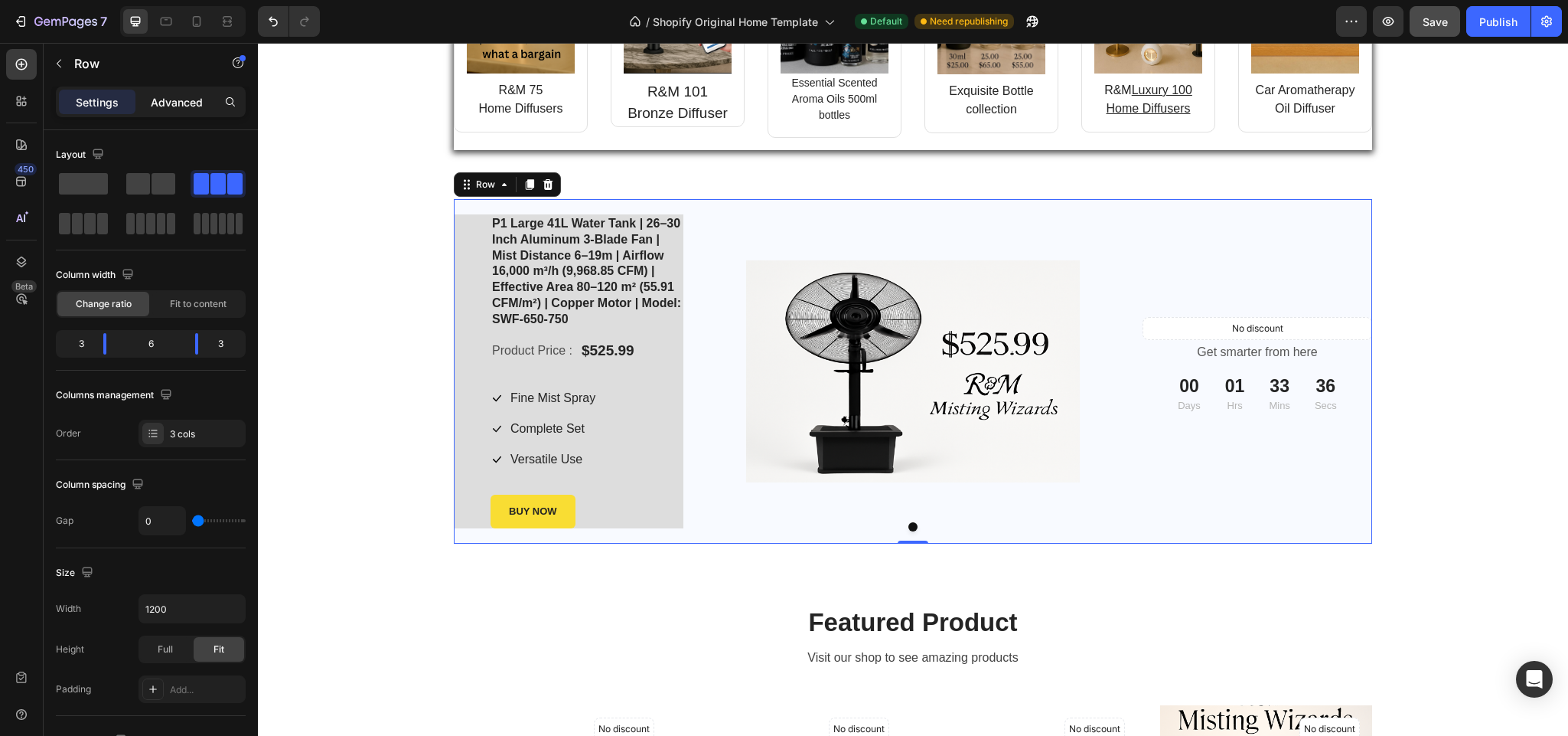
click at [180, 106] on p "Advanced" at bounding box center [177, 102] width 52 height 16
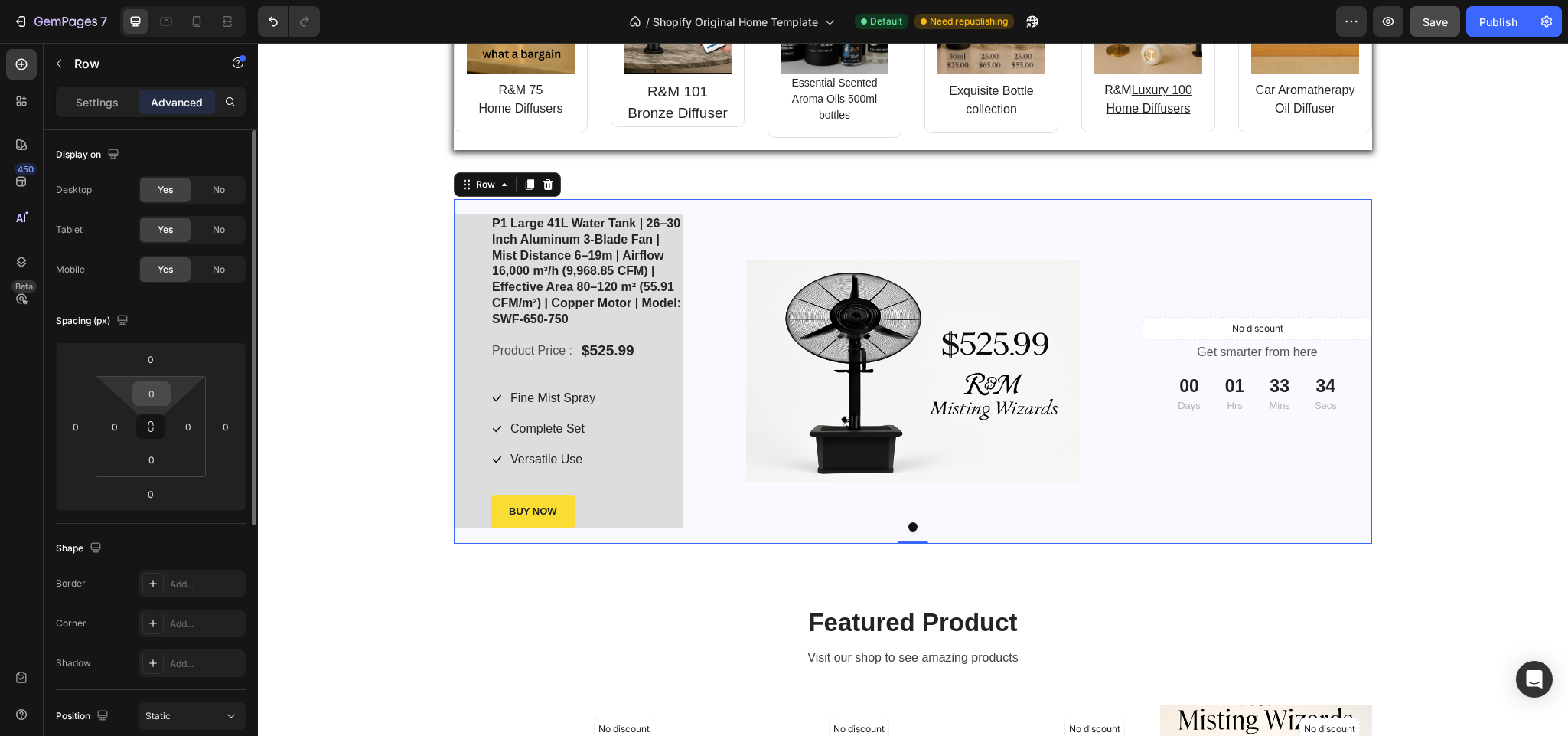
click at [162, 387] on input "0" at bounding box center [152, 394] width 31 height 23
type input "5"
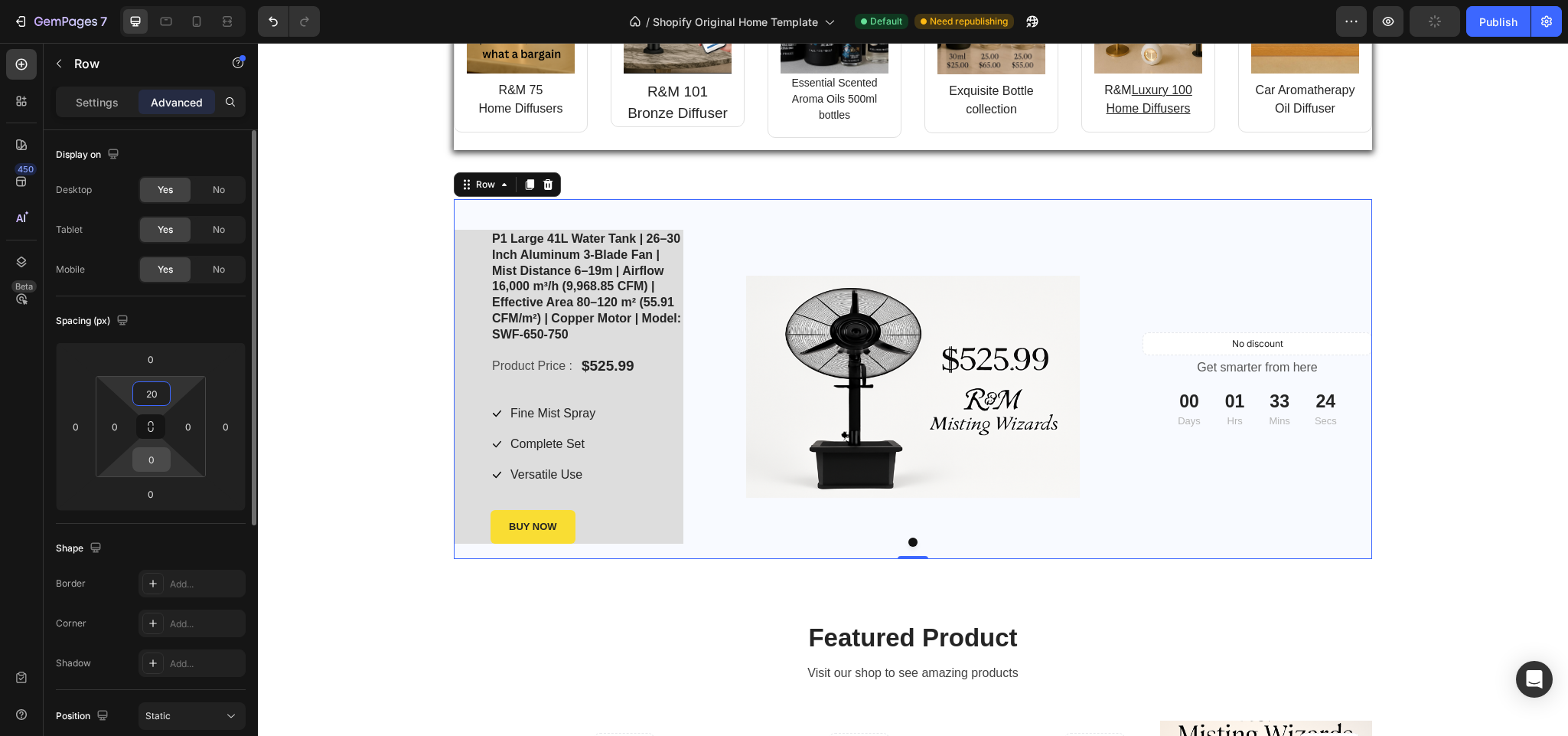
type input "20"
click at [159, 460] on input "0" at bounding box center [152, 459] width 31 height 23
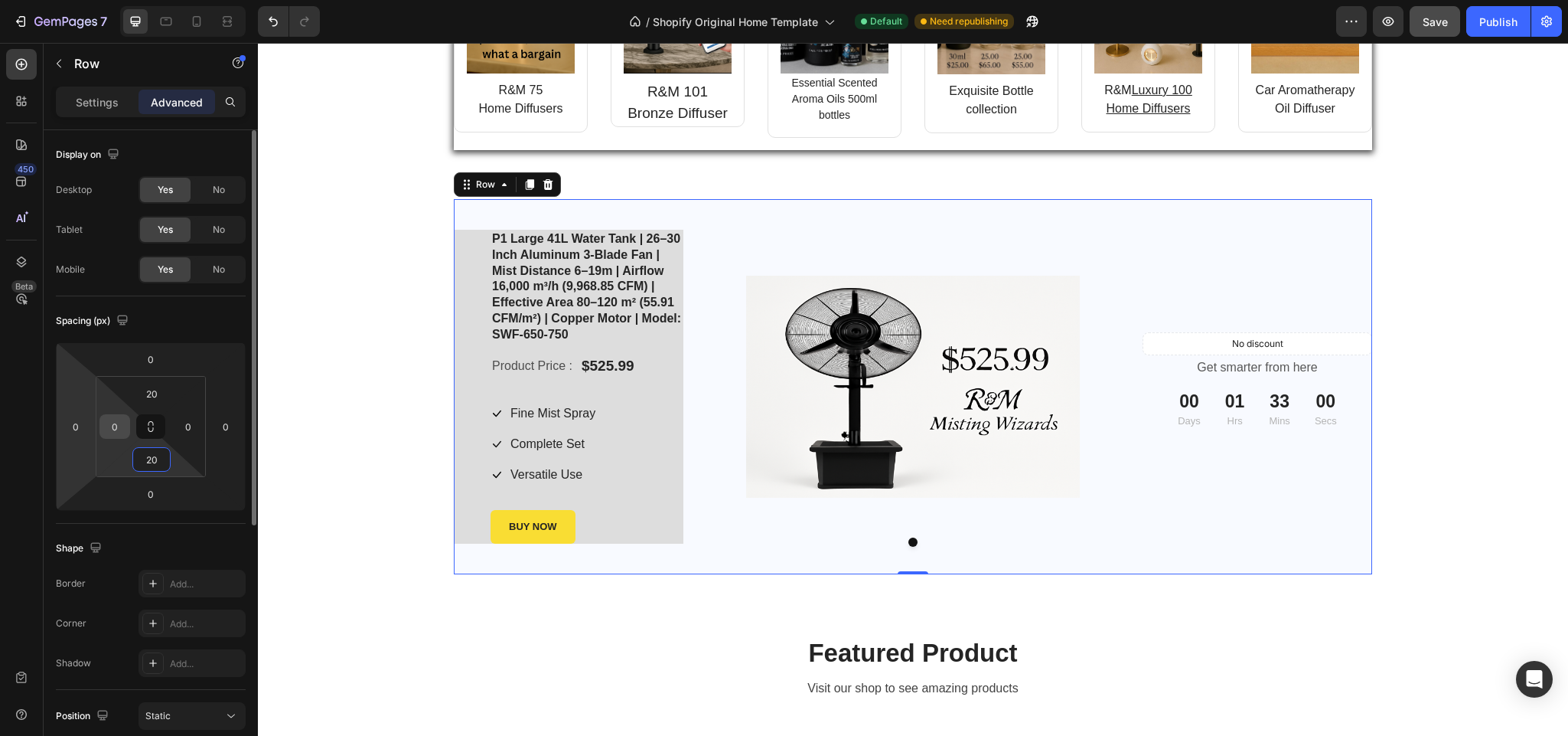
type input "20"
click at [120, 421] on input "0" at bounding box center [115, 427] width 23 height 23
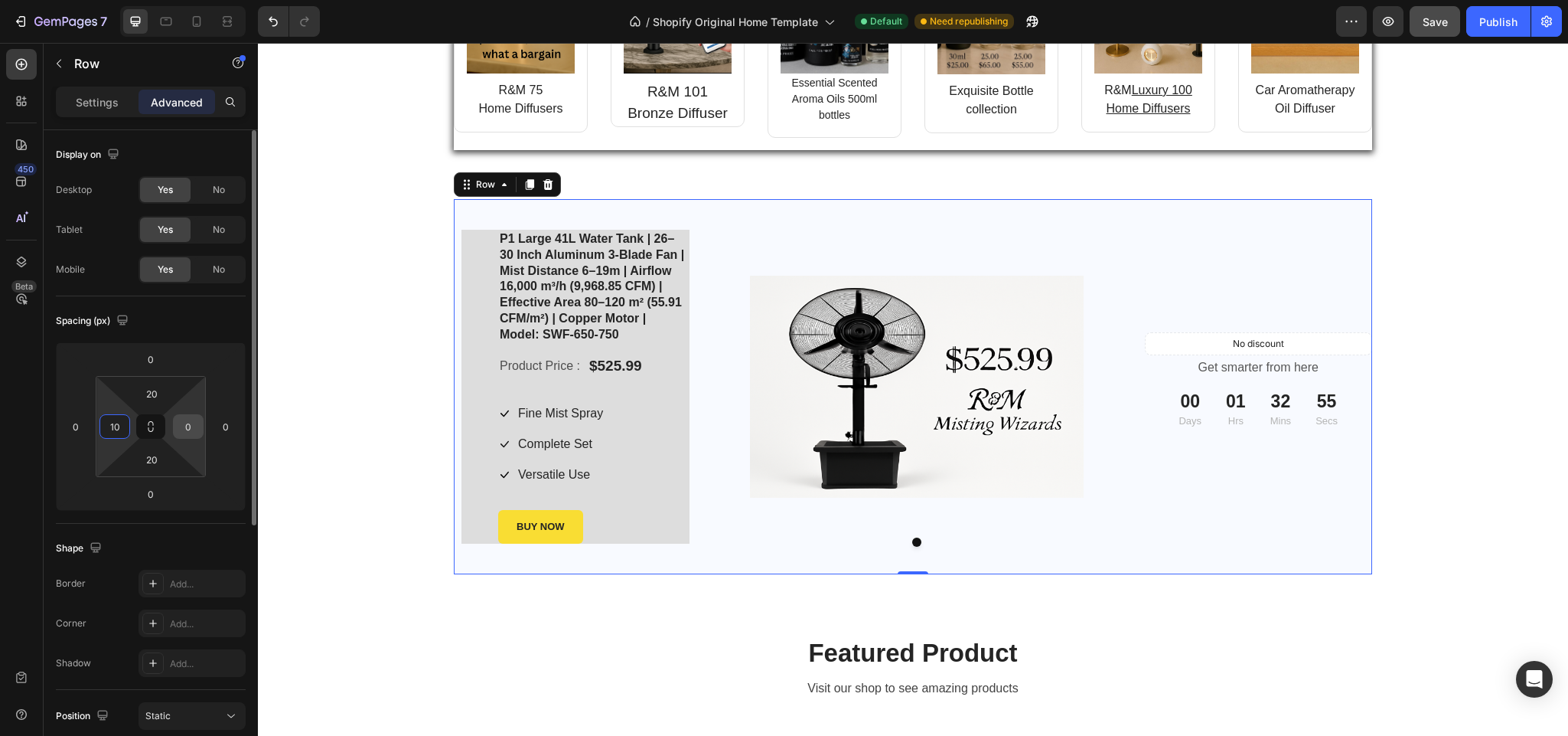
type input "10"
click at [196, 428] on input "0" at bounding box center [188, 427] width 23 height 23
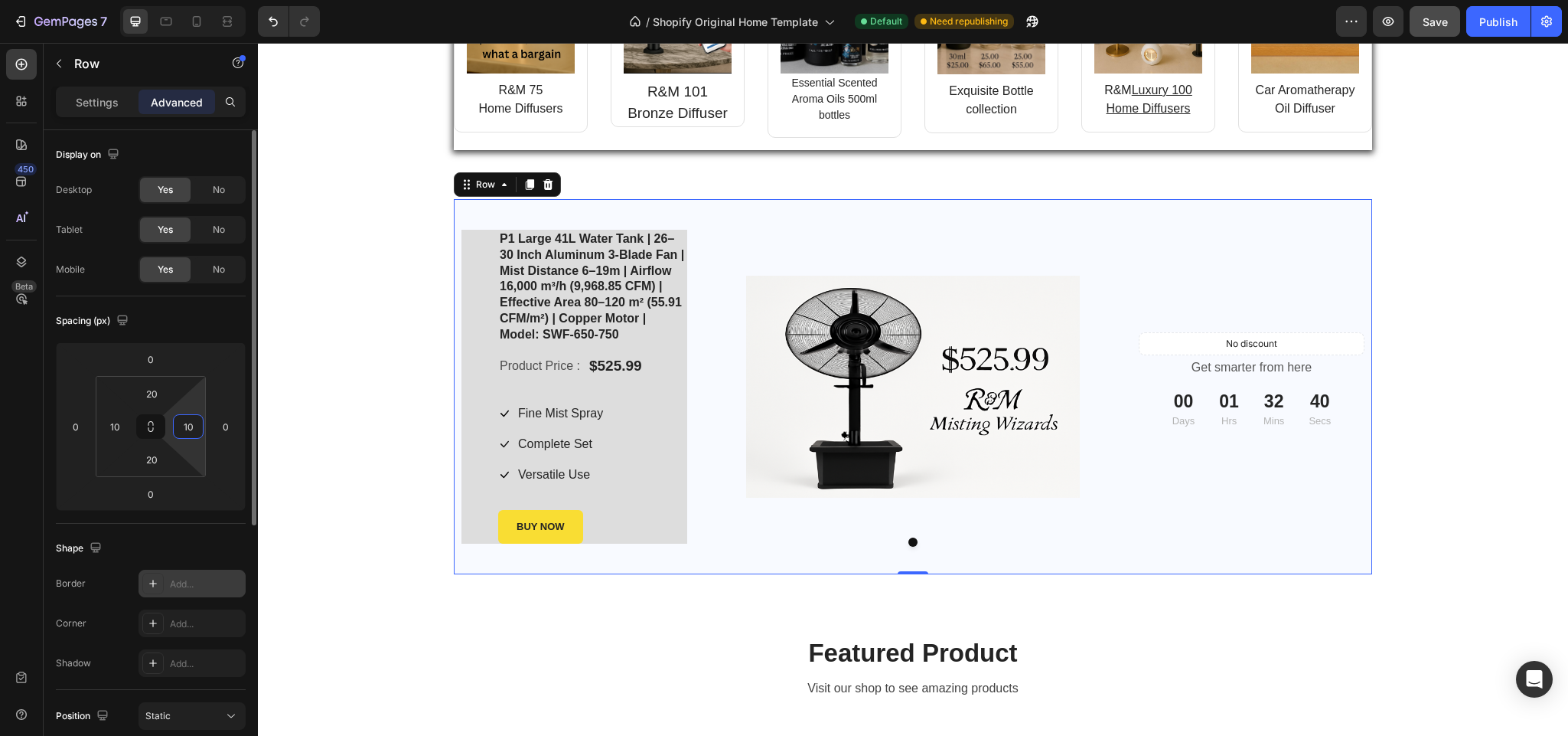
type input "10"
click at [150, 583] on icon at bounding box center [153, 583] width 12 height 12
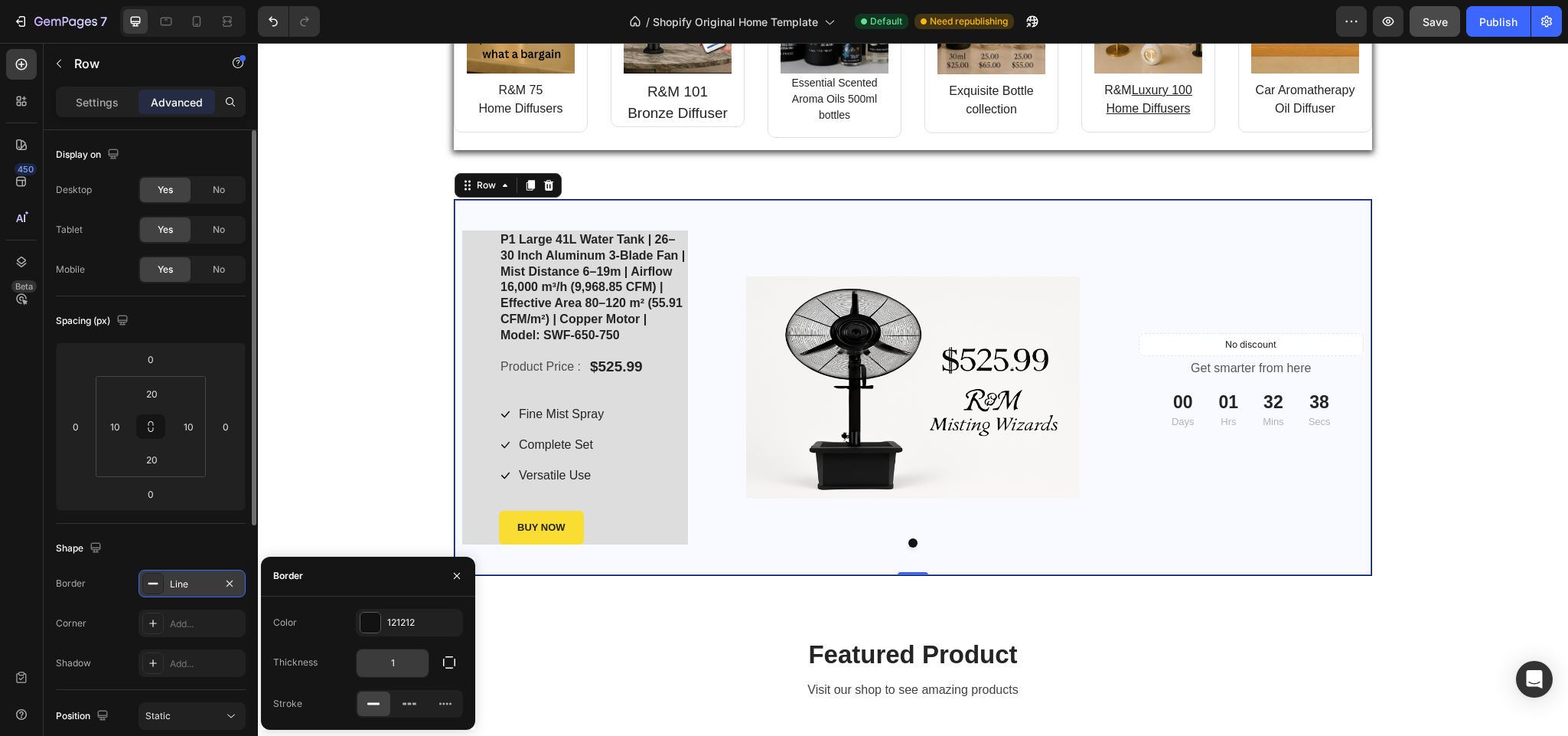
click at [402, 659] on input "1" at bounding box center [393, 663] width 72 height 28
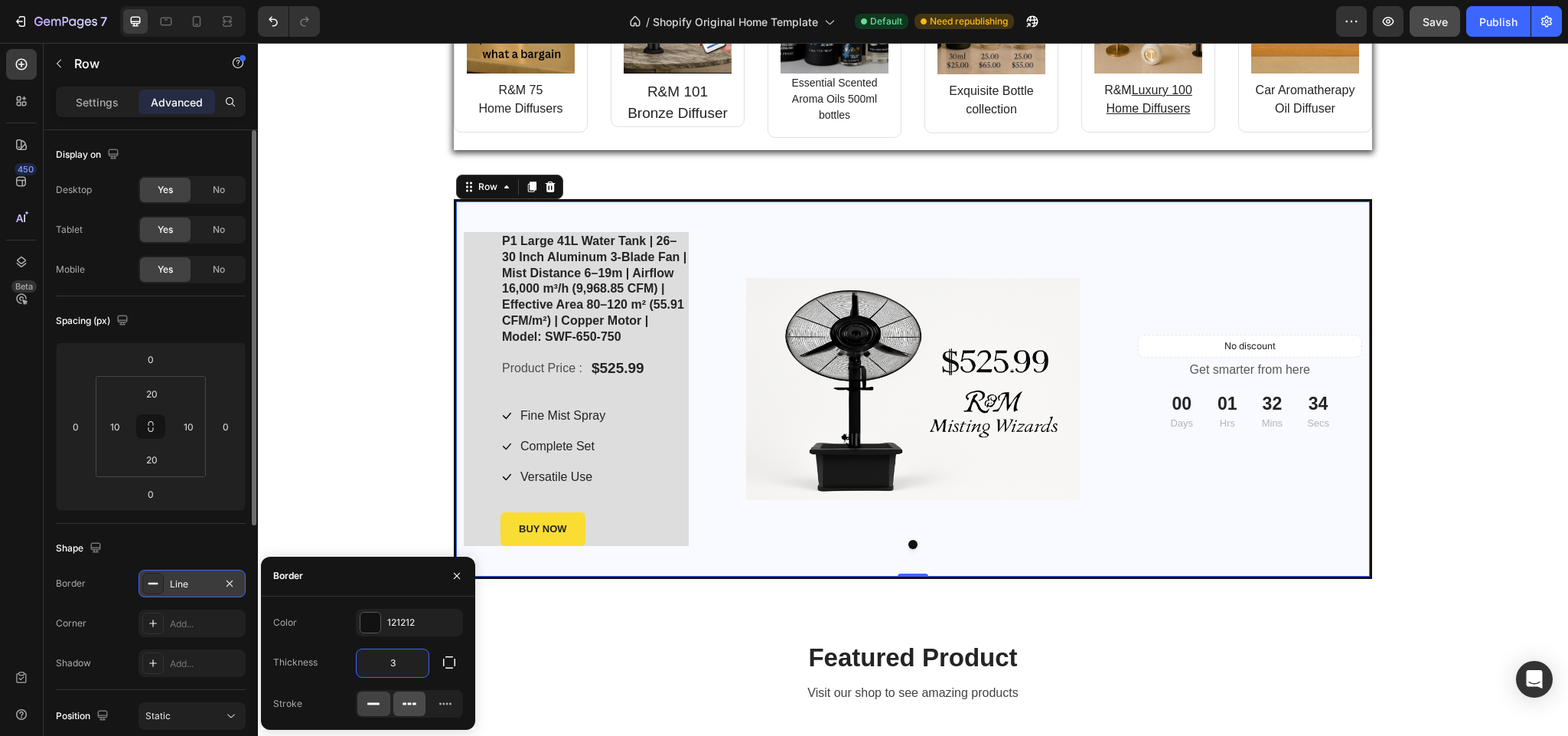
type input "3"
click at [411, 700] on icon at bounding box center [410, 703] width 15 height 15
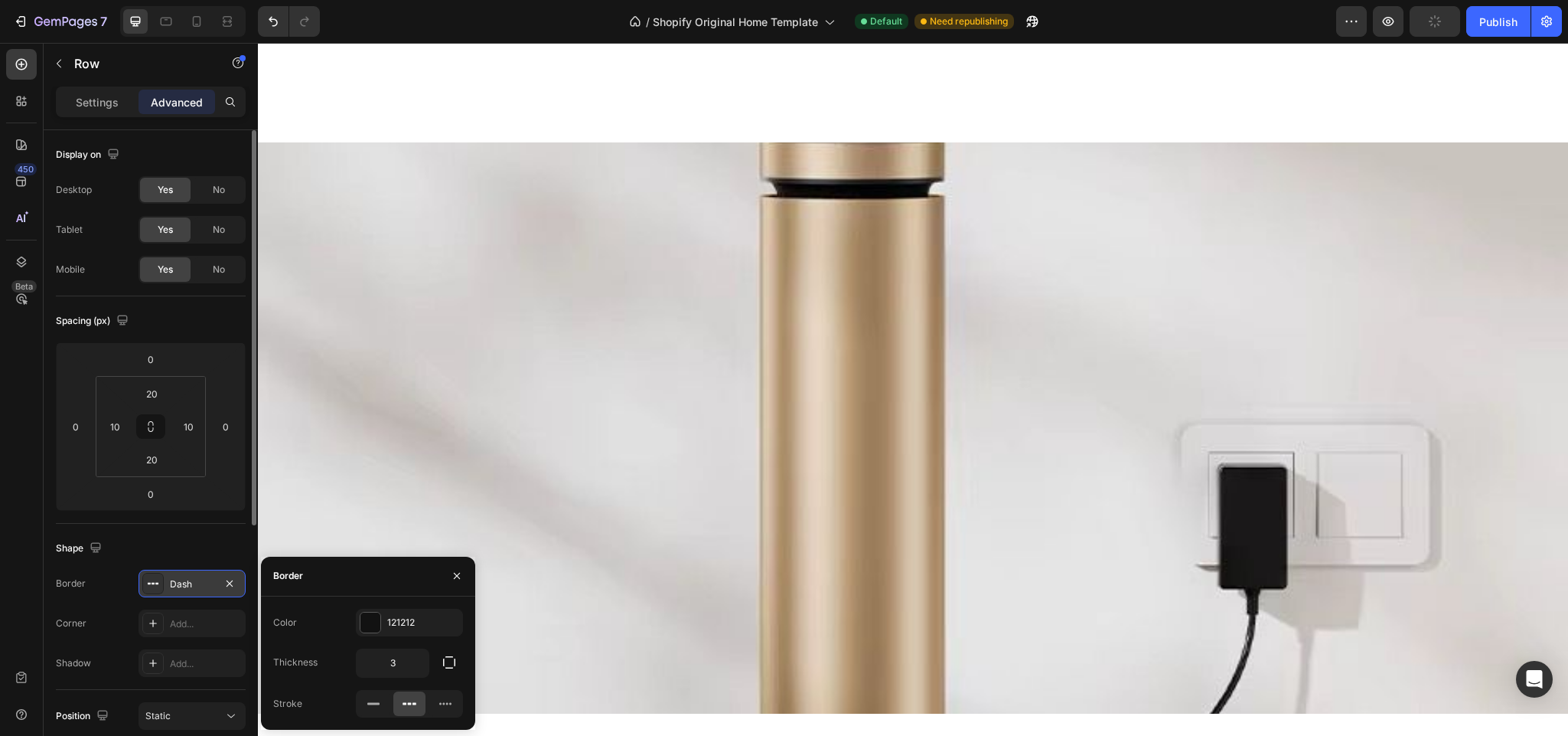
scroll to position [0, 0]
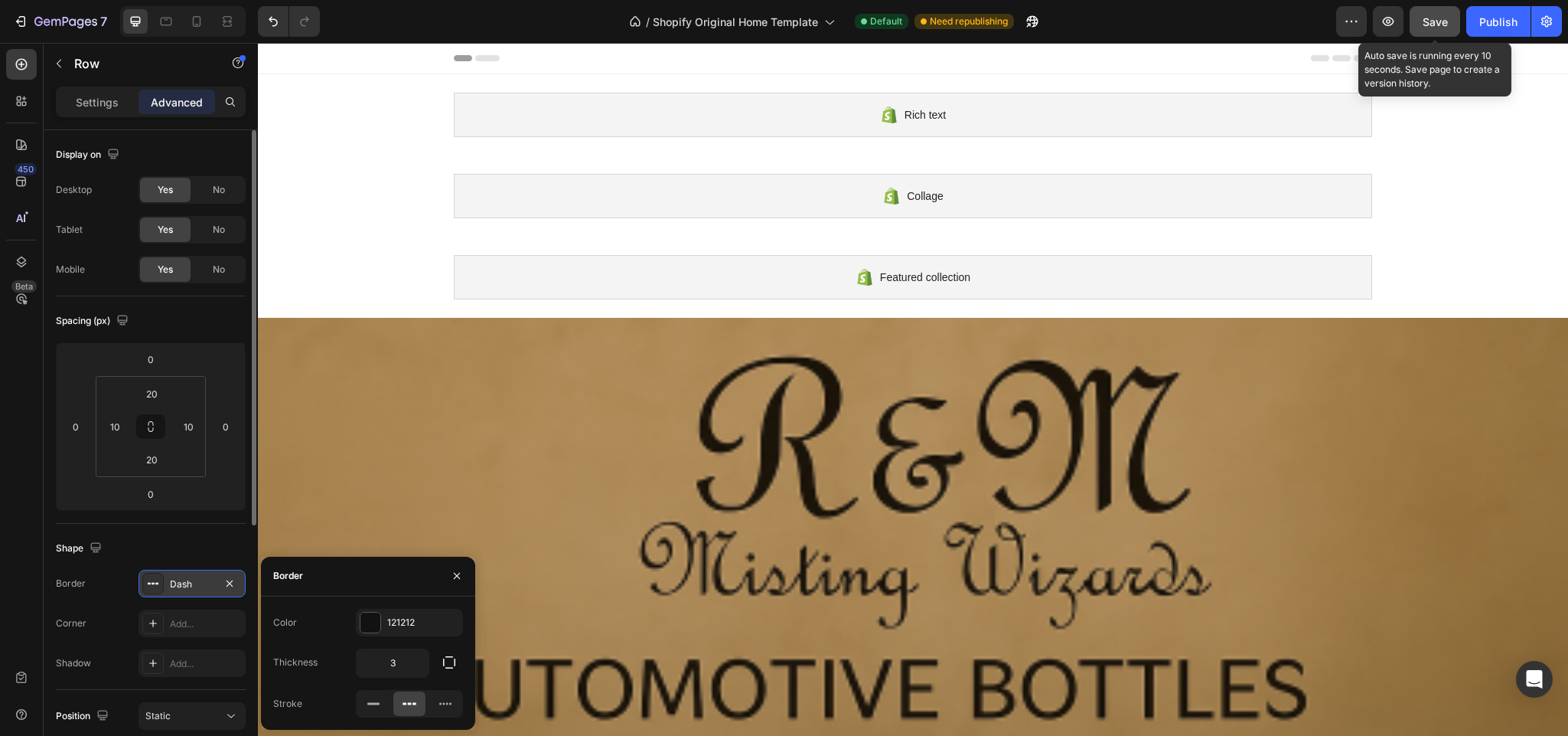
click at [1435, 22] on span "Save" at bounding box center [1435, 22] width 26 height 13
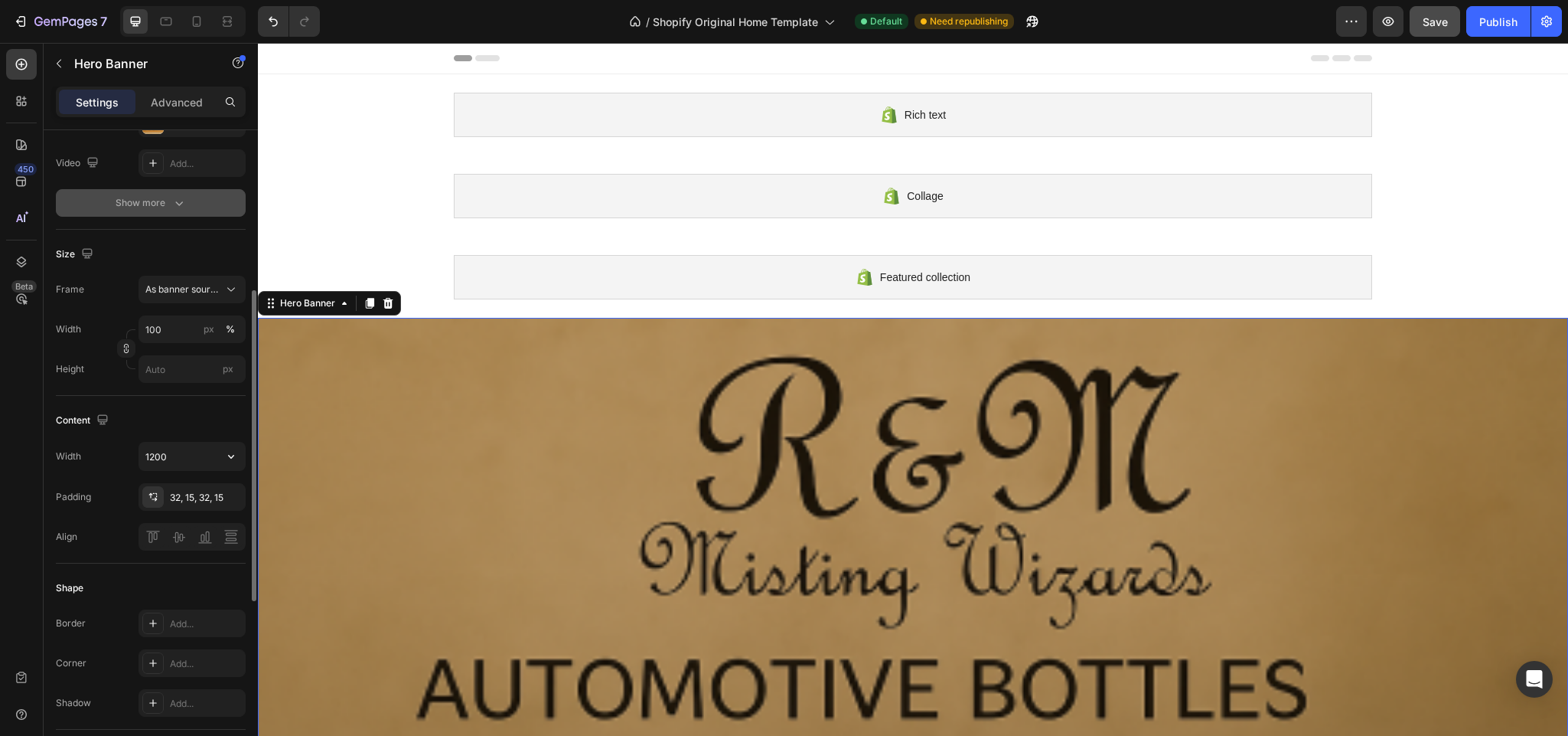
scroll to position [293, 0]
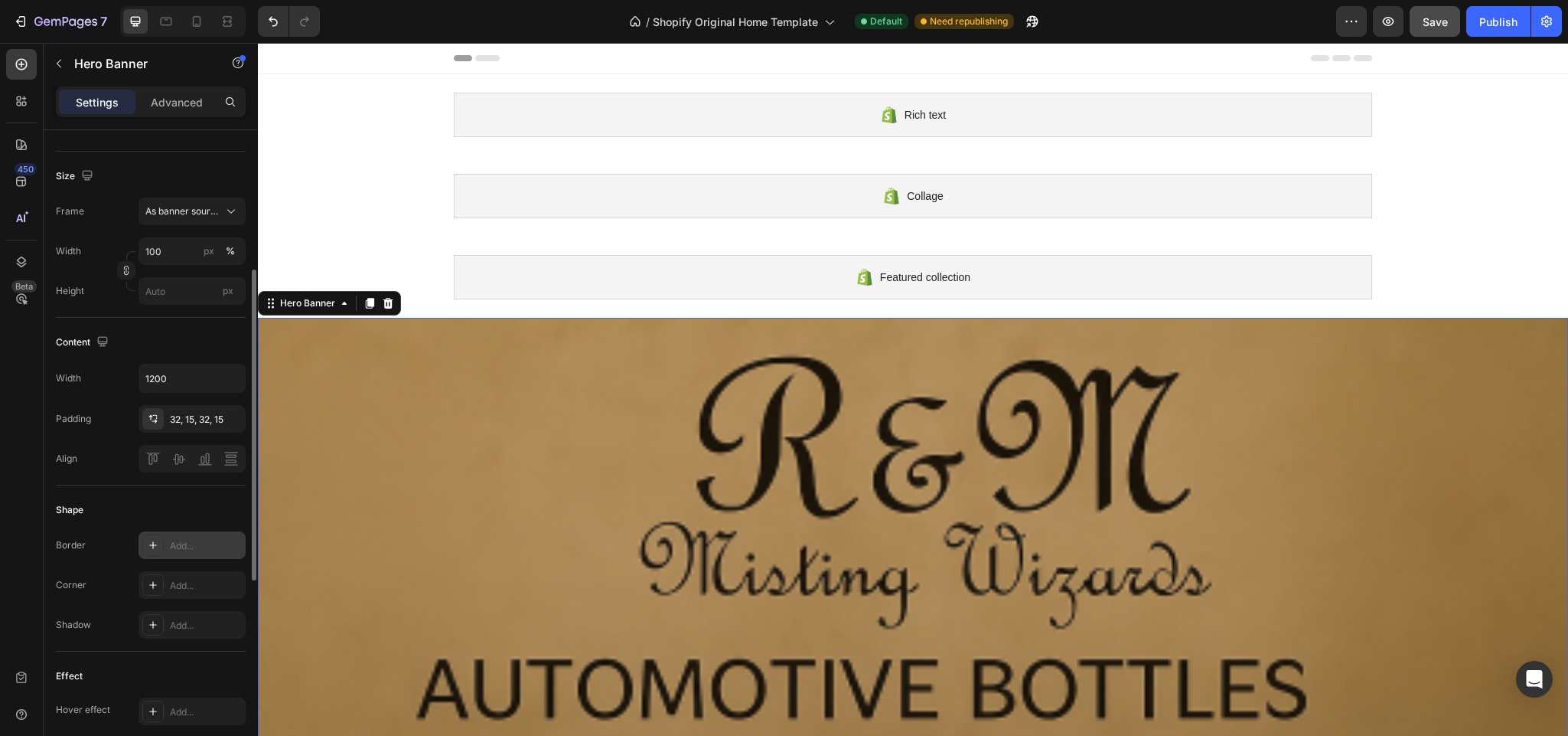
click at [153, 545] on icon at bounding box center [153, 545] width 12 height 12
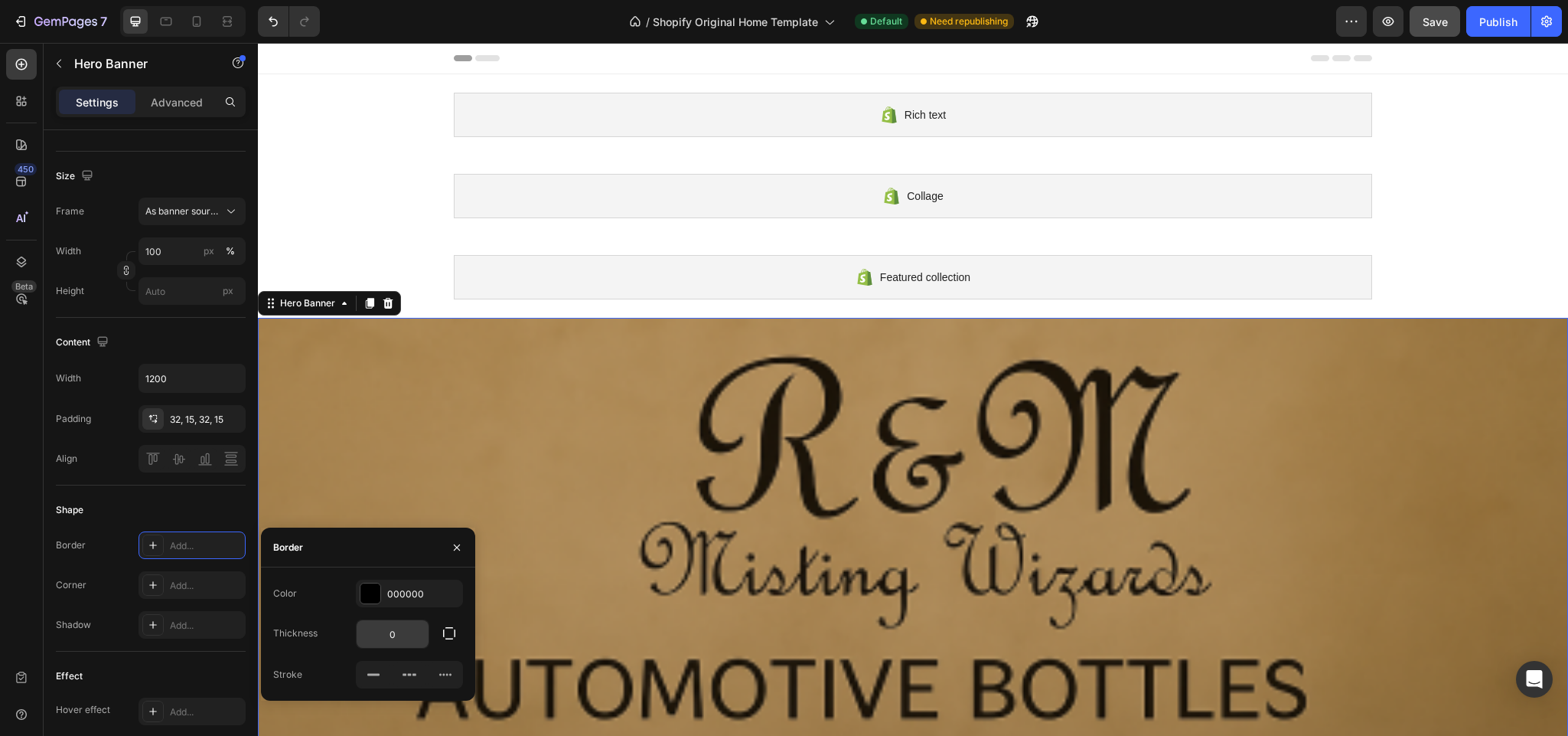
click at [404, 630] on input "0" at bounding box center [393, 635] width 72 height 28
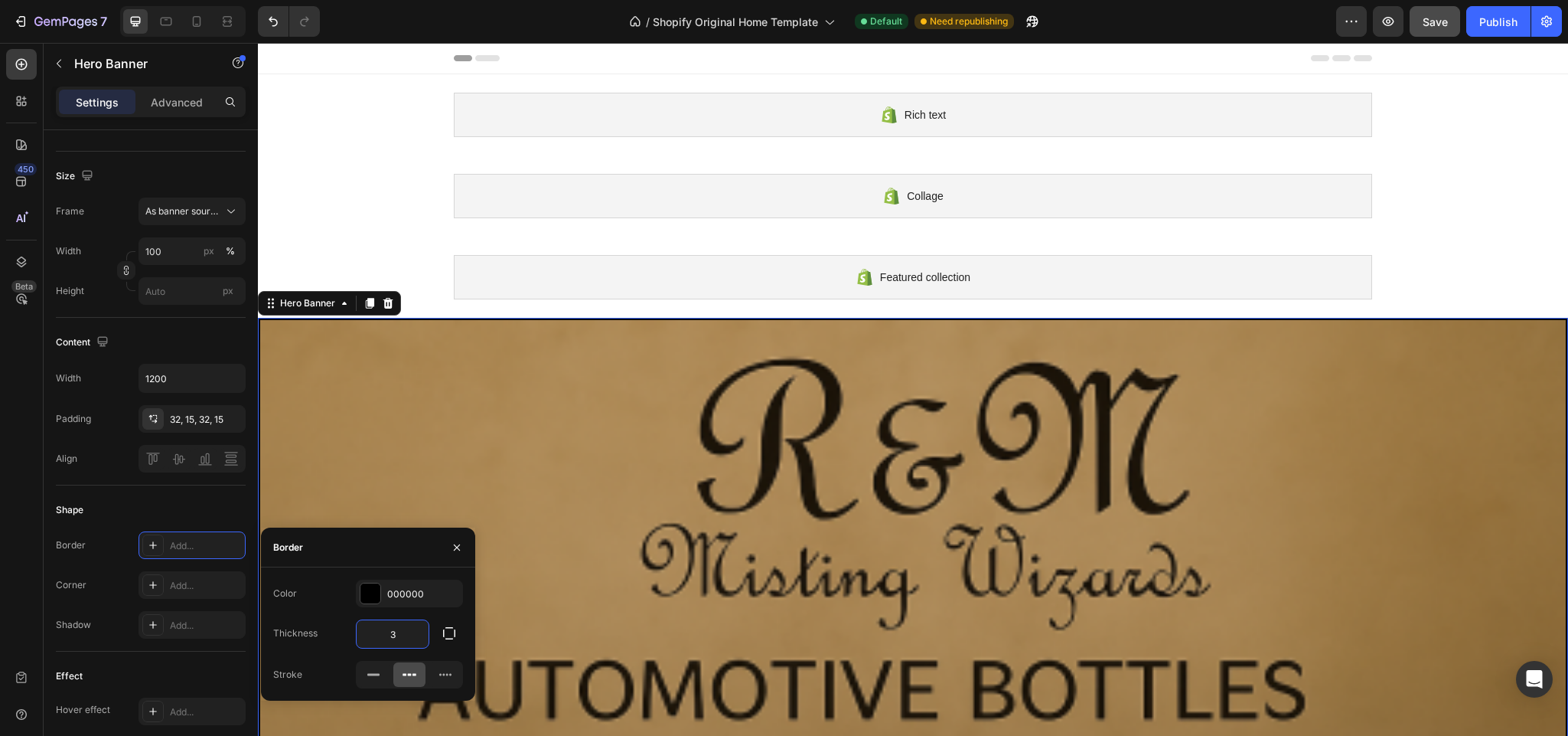
click at [404, 669] on icon at bounding box center [410, 675] width 15 height 15
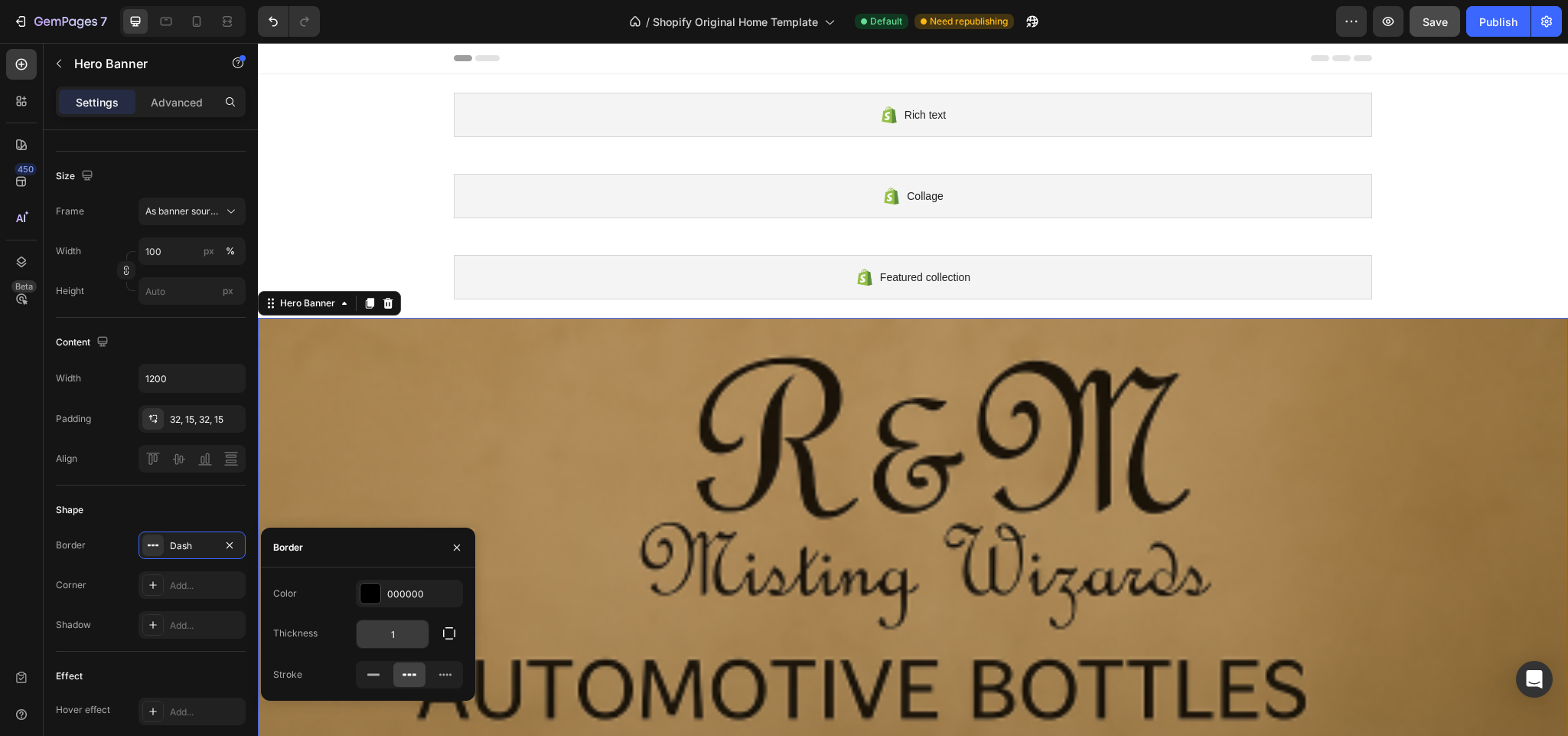
click at [398, 631] on input "1" at bounding box center [393, 635] width 72 height 28
type input "3"
click at [400, 669] on div at bounding box center [410, 675] width 33 height 25
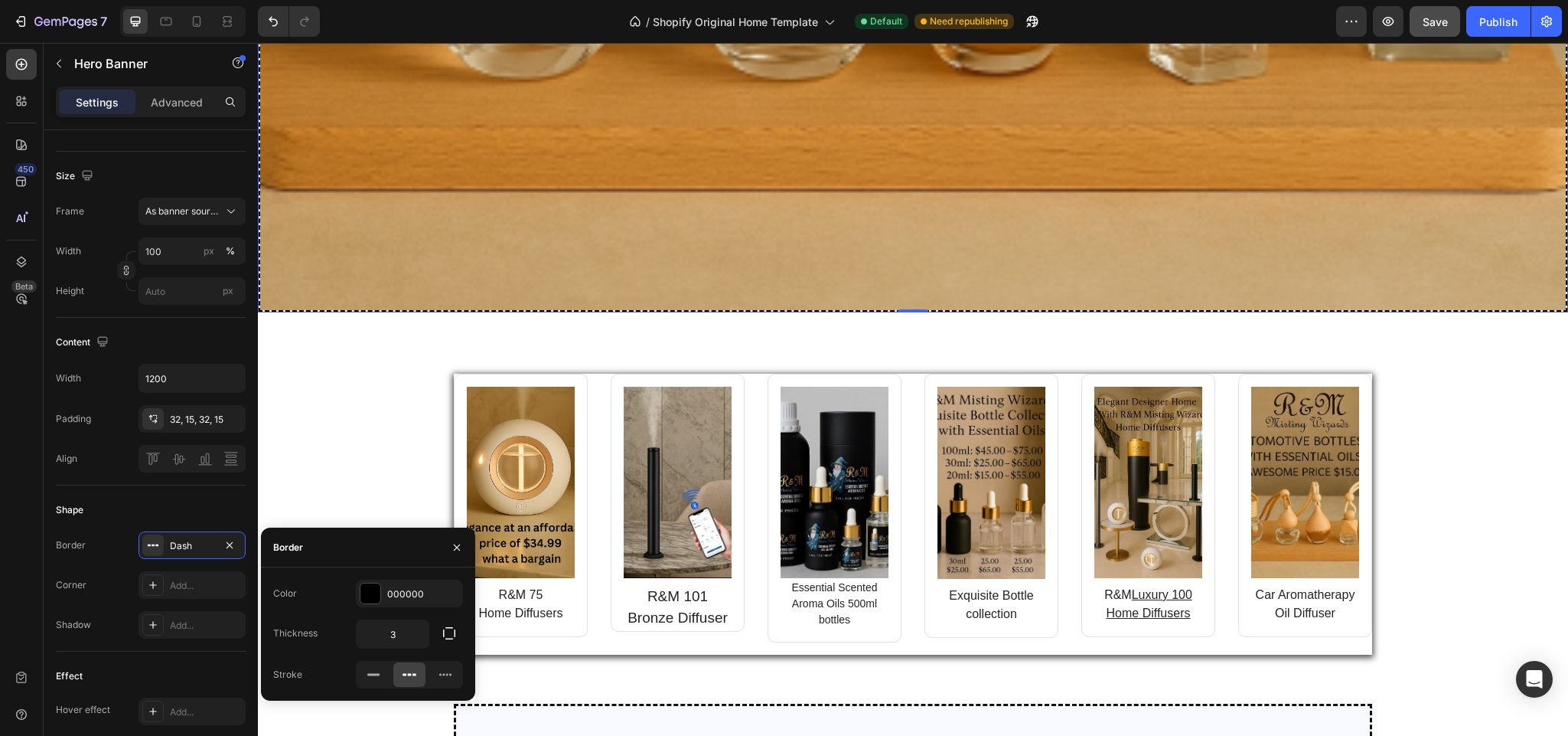
scroll to position [1321, 0]
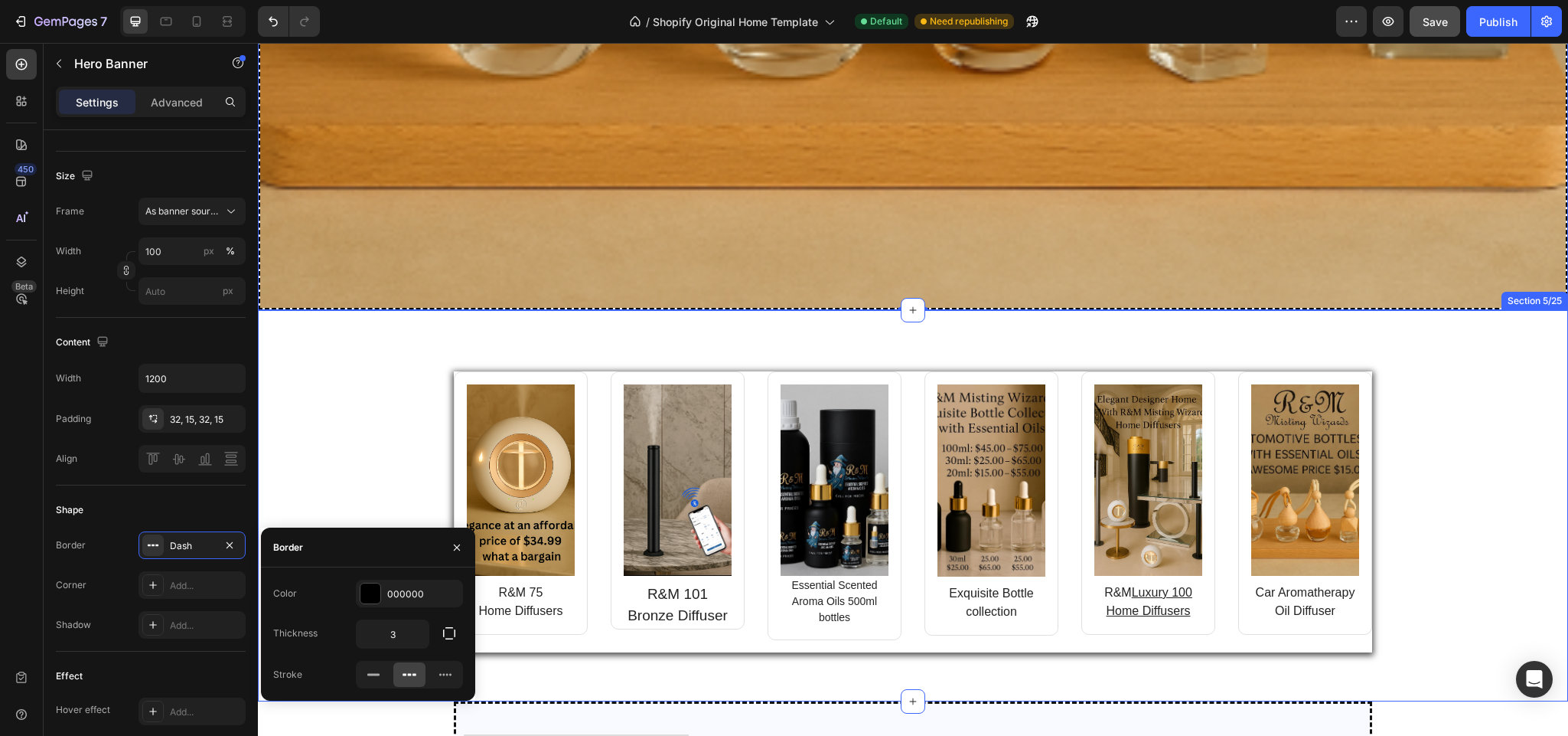
click at [368, 408] on div "Image R&M 75 Home Diffusers Text block Row Image R&M 101 Bronze Diffuser Text b…" at bounding box center [913, 518] width 1288 height 294
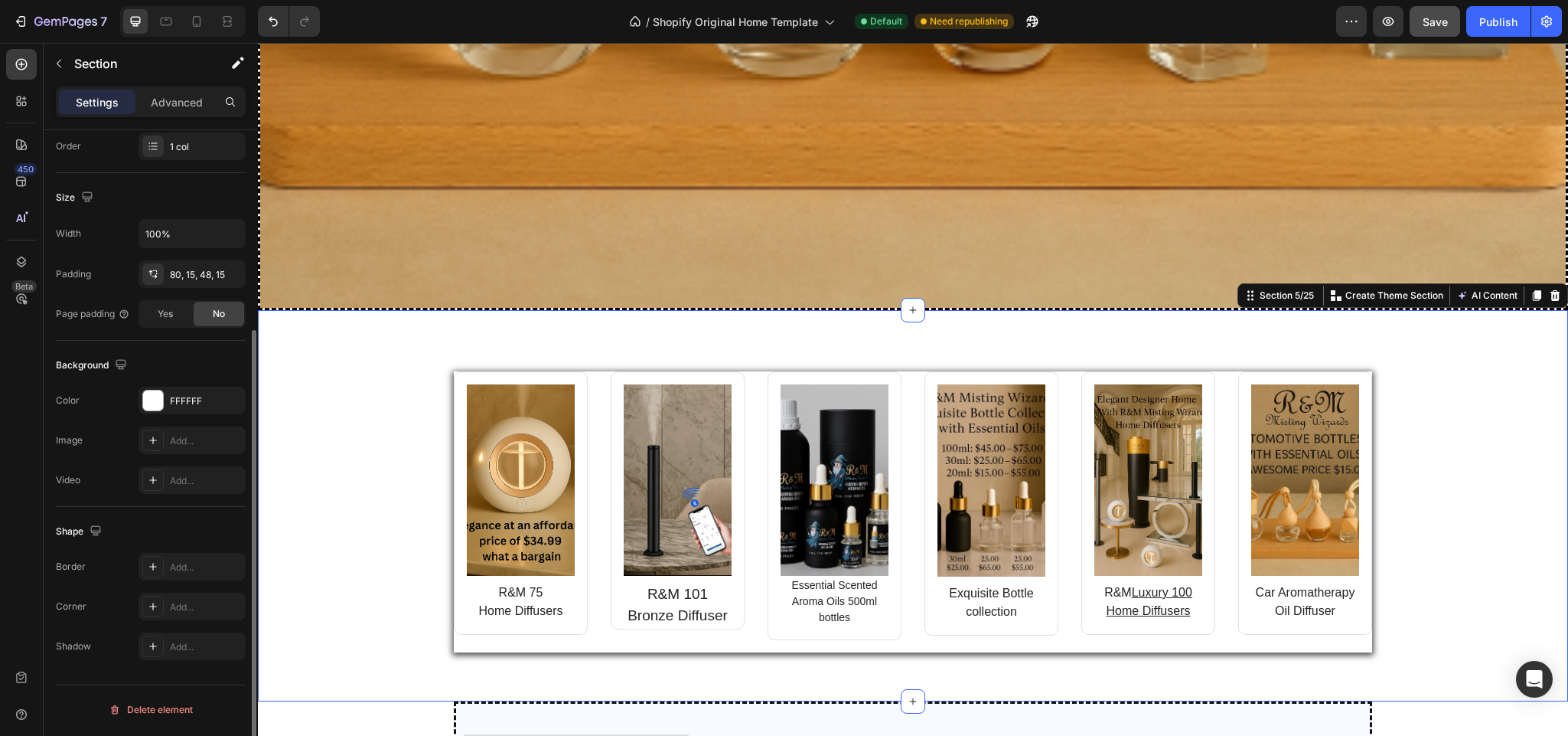
scroll to position [0, 0]
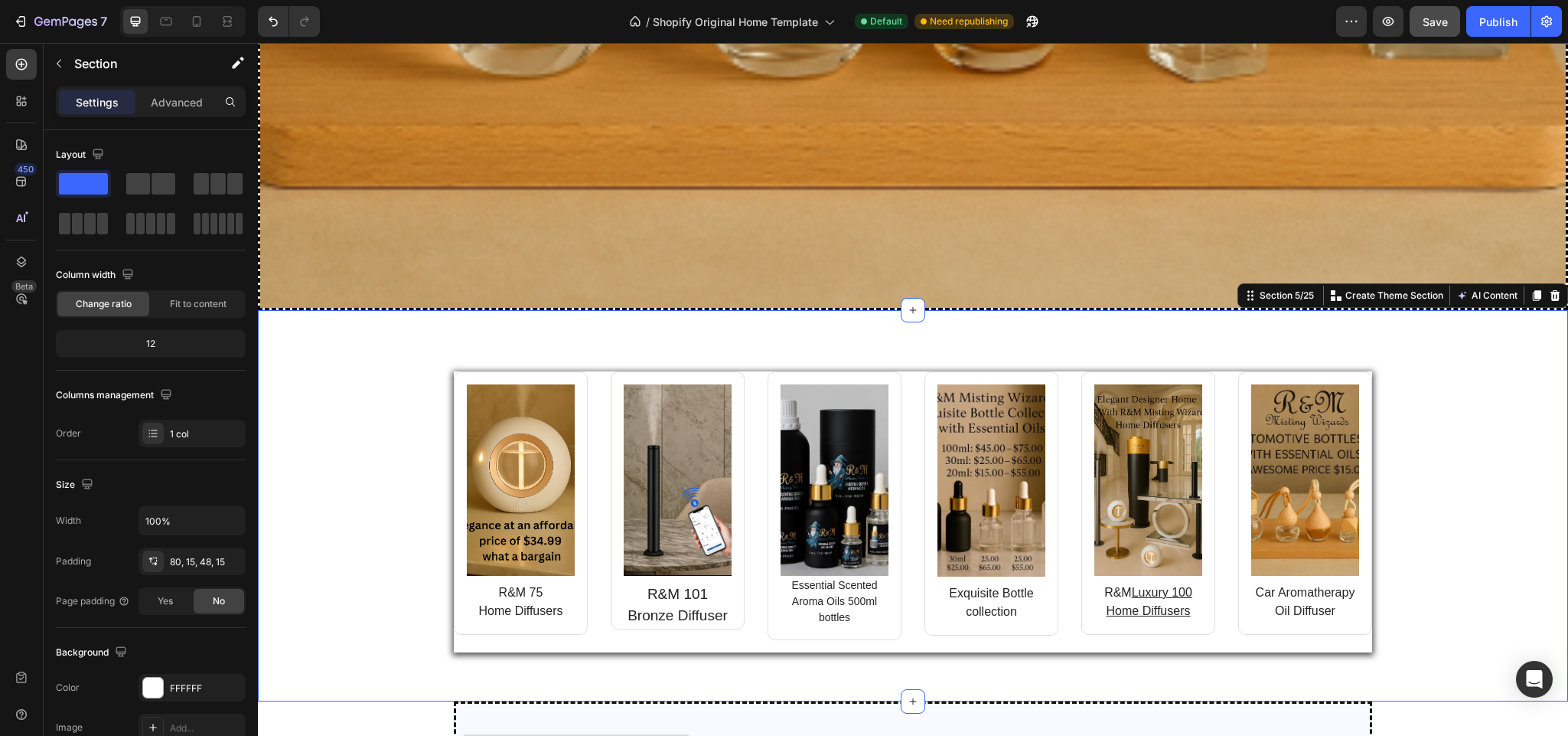
click at [363, 459] on div "Image R&M 75 Home Diffusers Text block Row Image R&M 101 Bronze Diffuser Text b…" at bounding box center [913, 518] width 1288 height 294
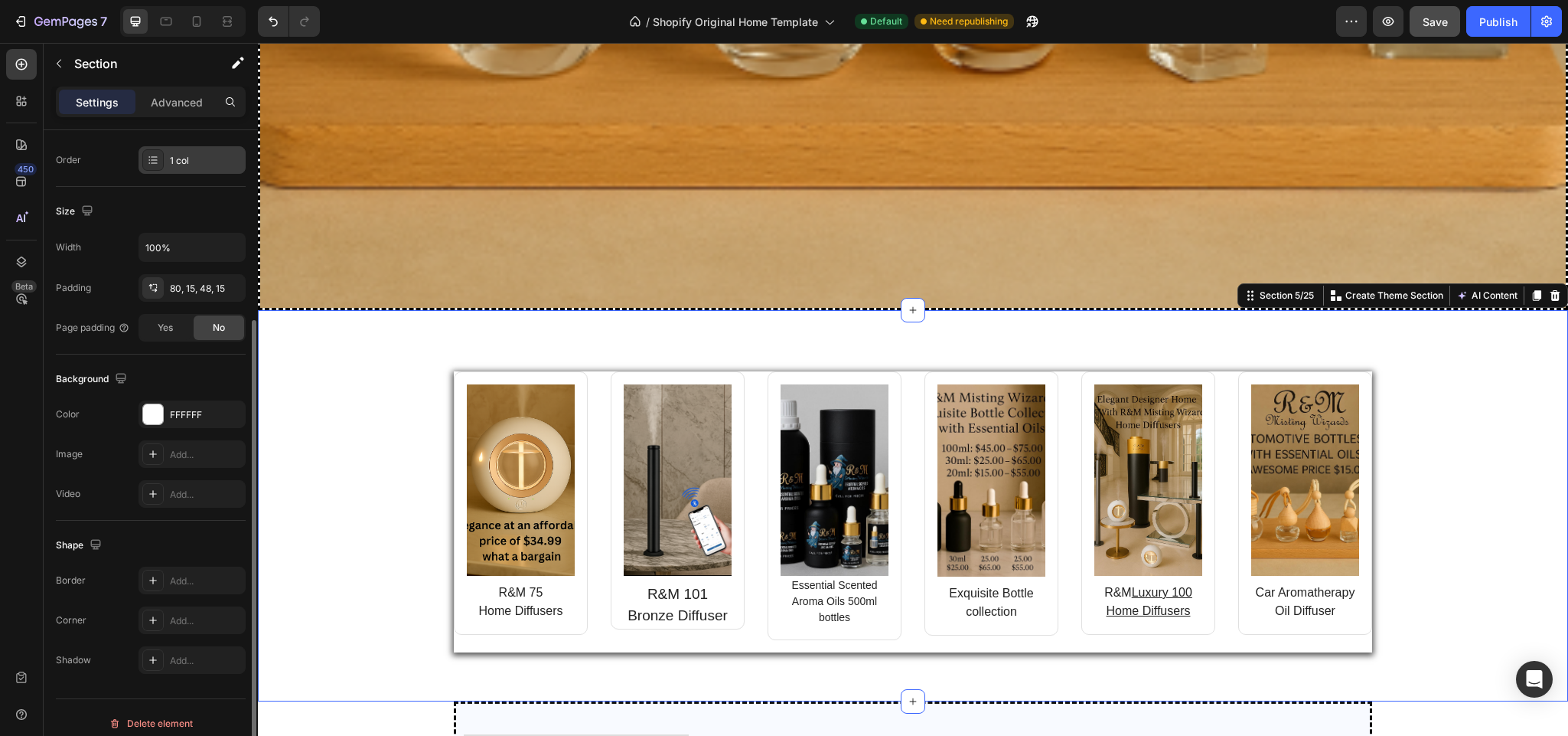
scroll to position [287, 0]
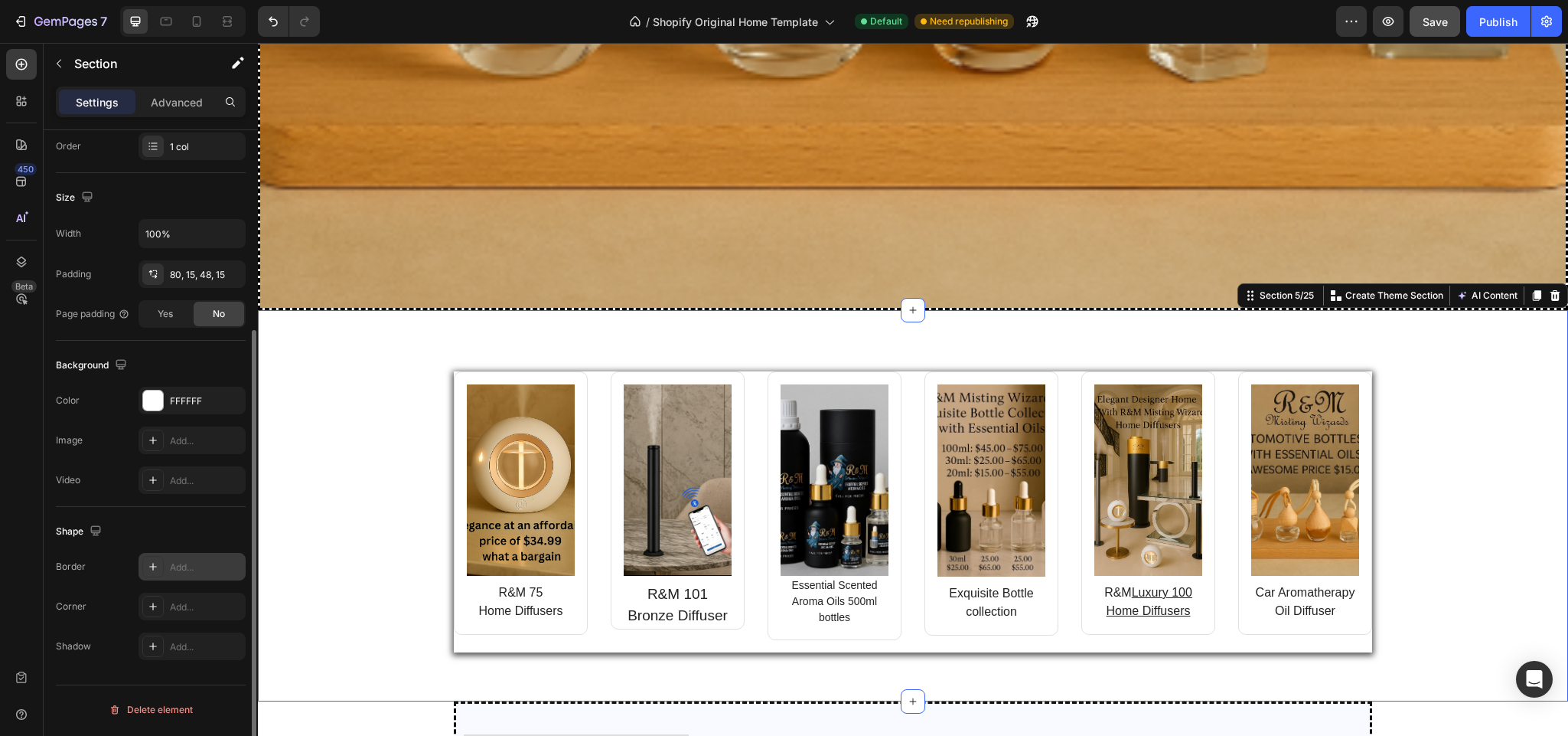
click at [150, 566] on icon at bounding box center [153, 567] width 12 height 12
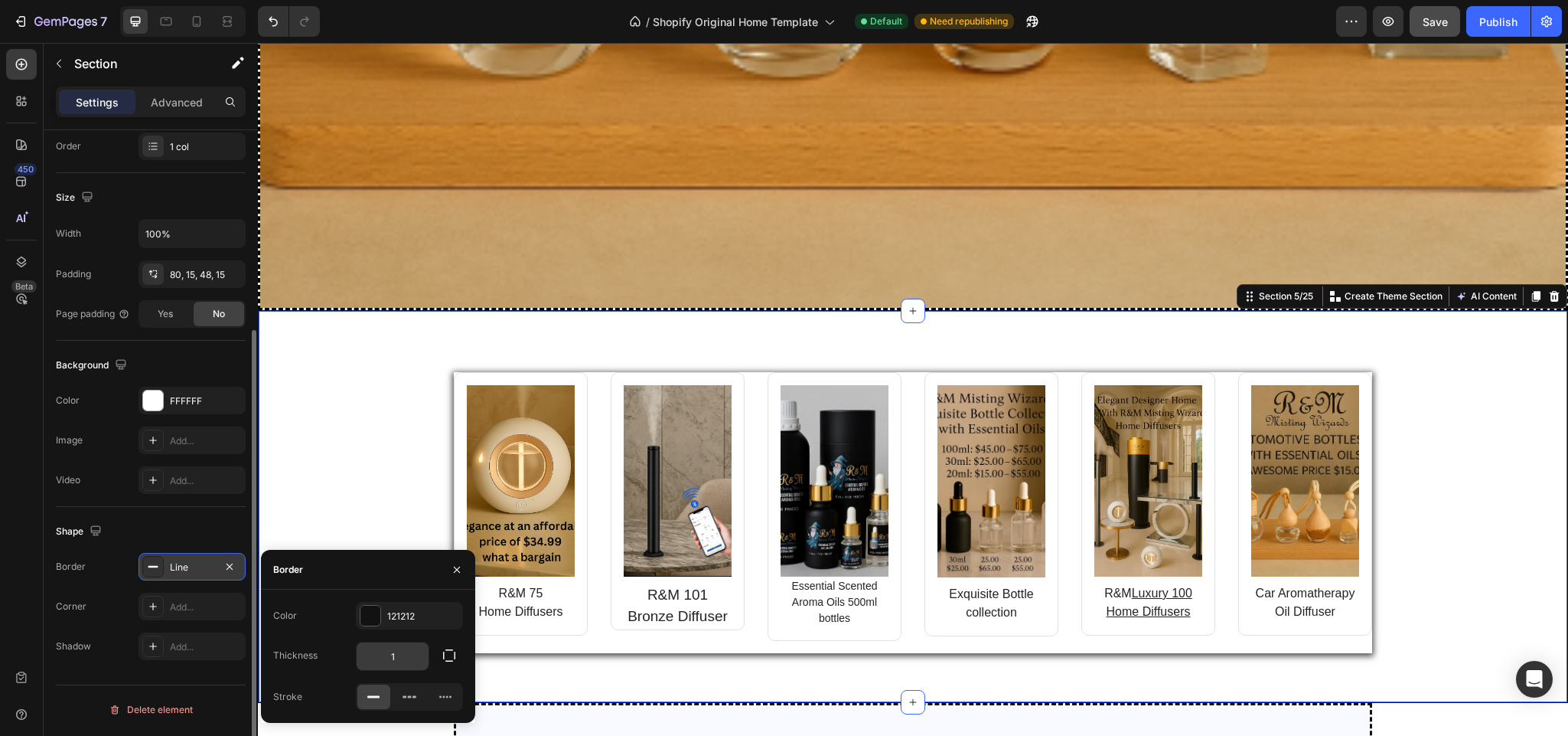
click at [402, 655] on input "1" at bounding box center [393, 656] width 72 height 28
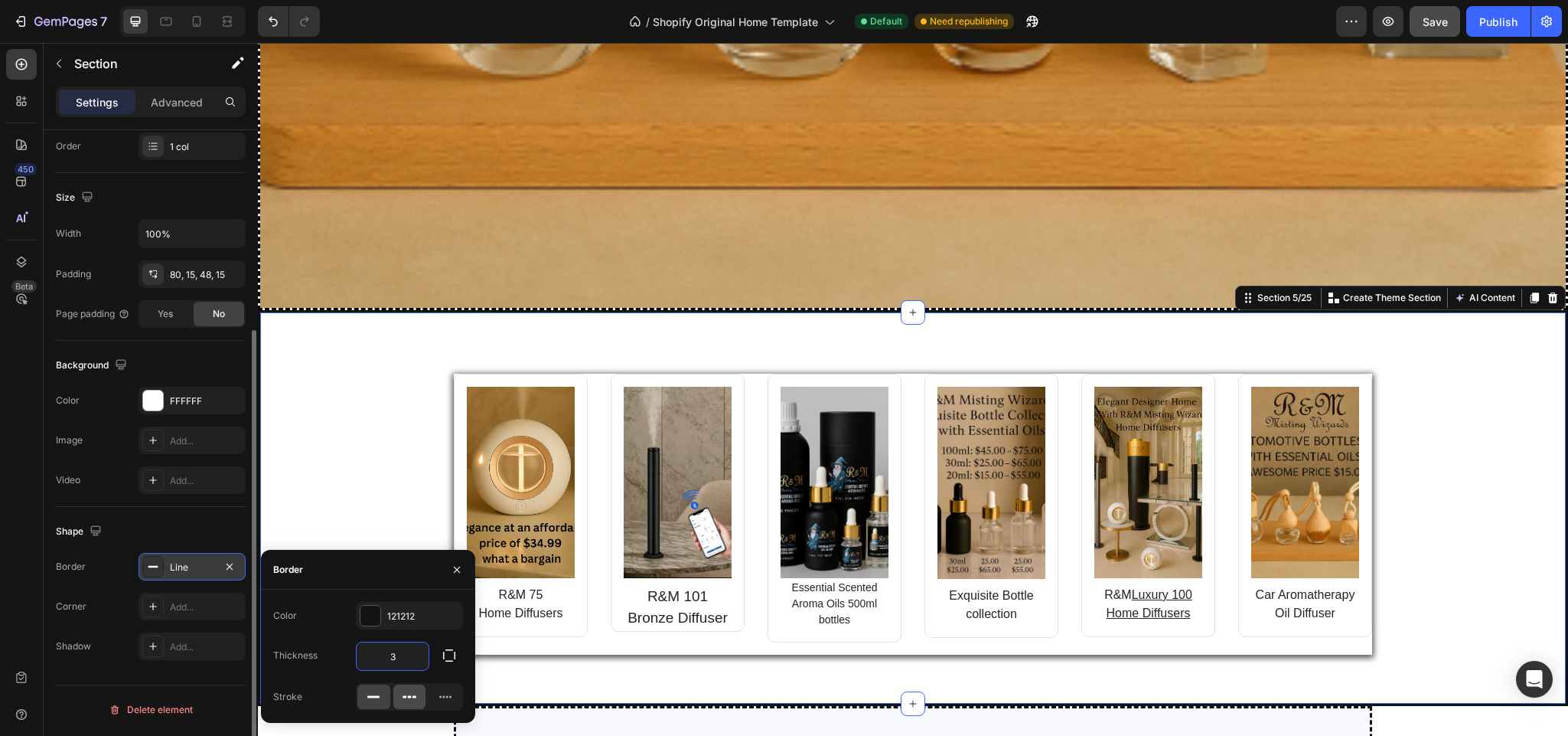
type input "3"
click at [410, 696] on icon at bounding box center [410, 696] width 4 height 2
click at [174, 98] on p "Advanced" at bounding box center [177, 102] width 52 height 16
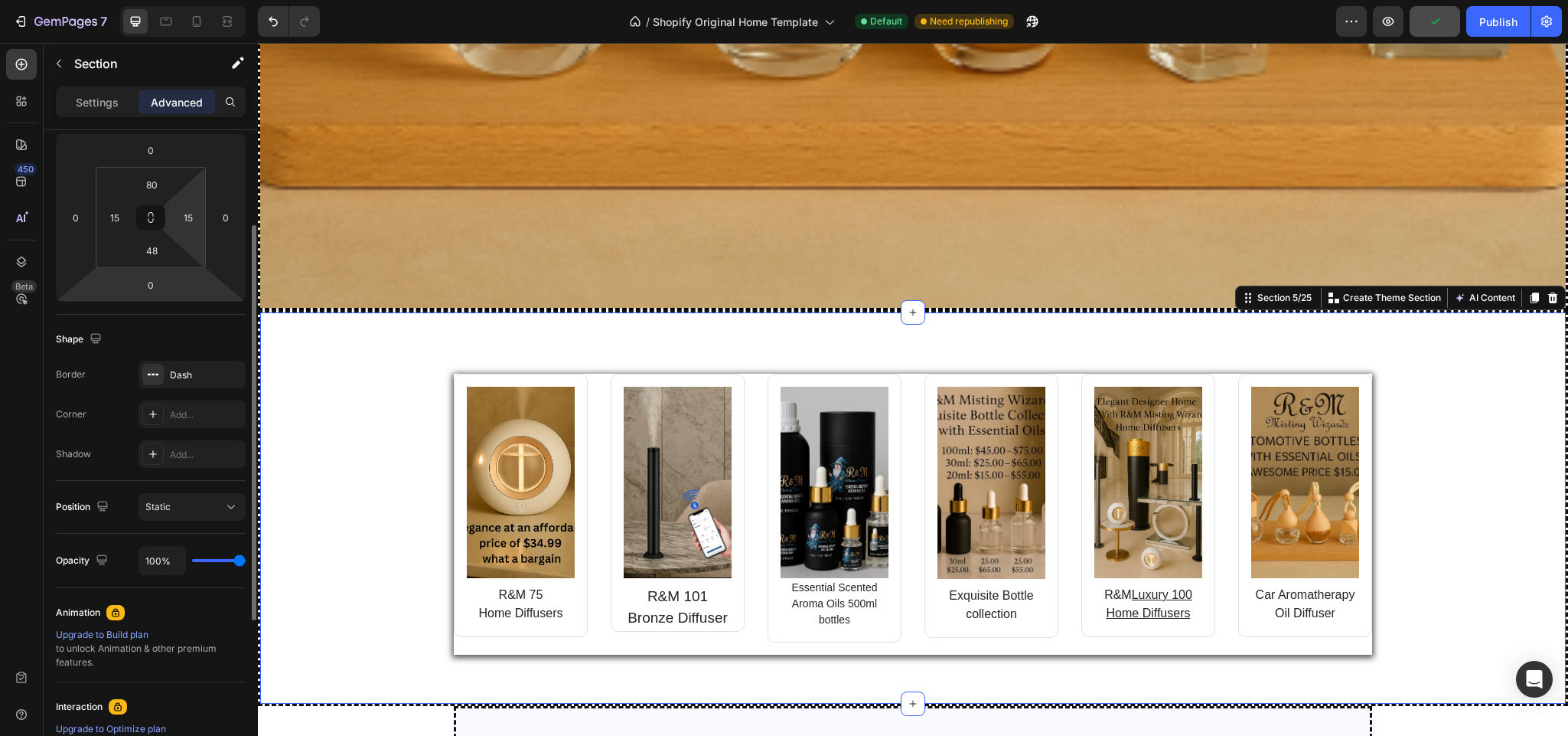
scroll to position [131, 0]
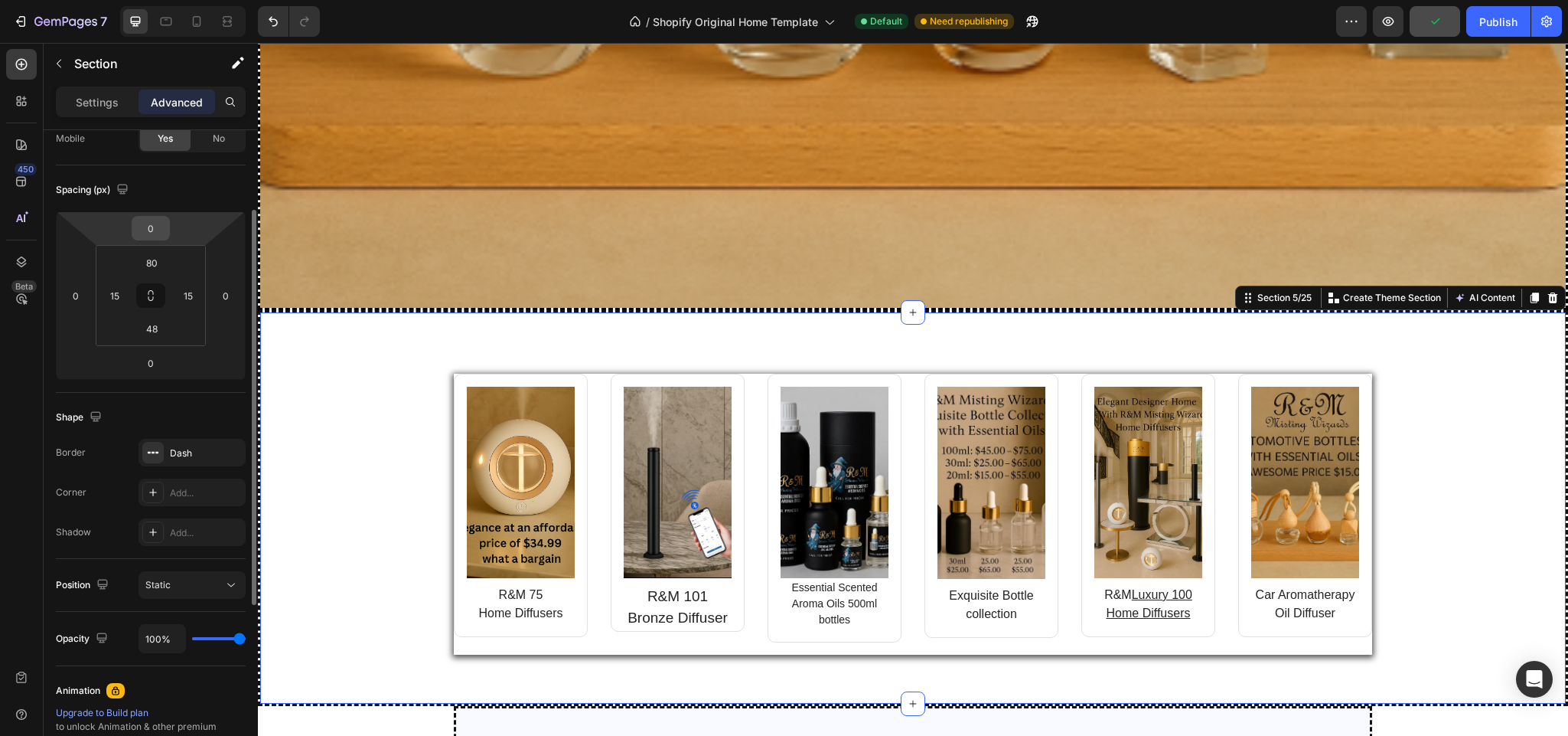
click at [157, 224] on input "0" at bounding box center [151, 229] width 31 height 23
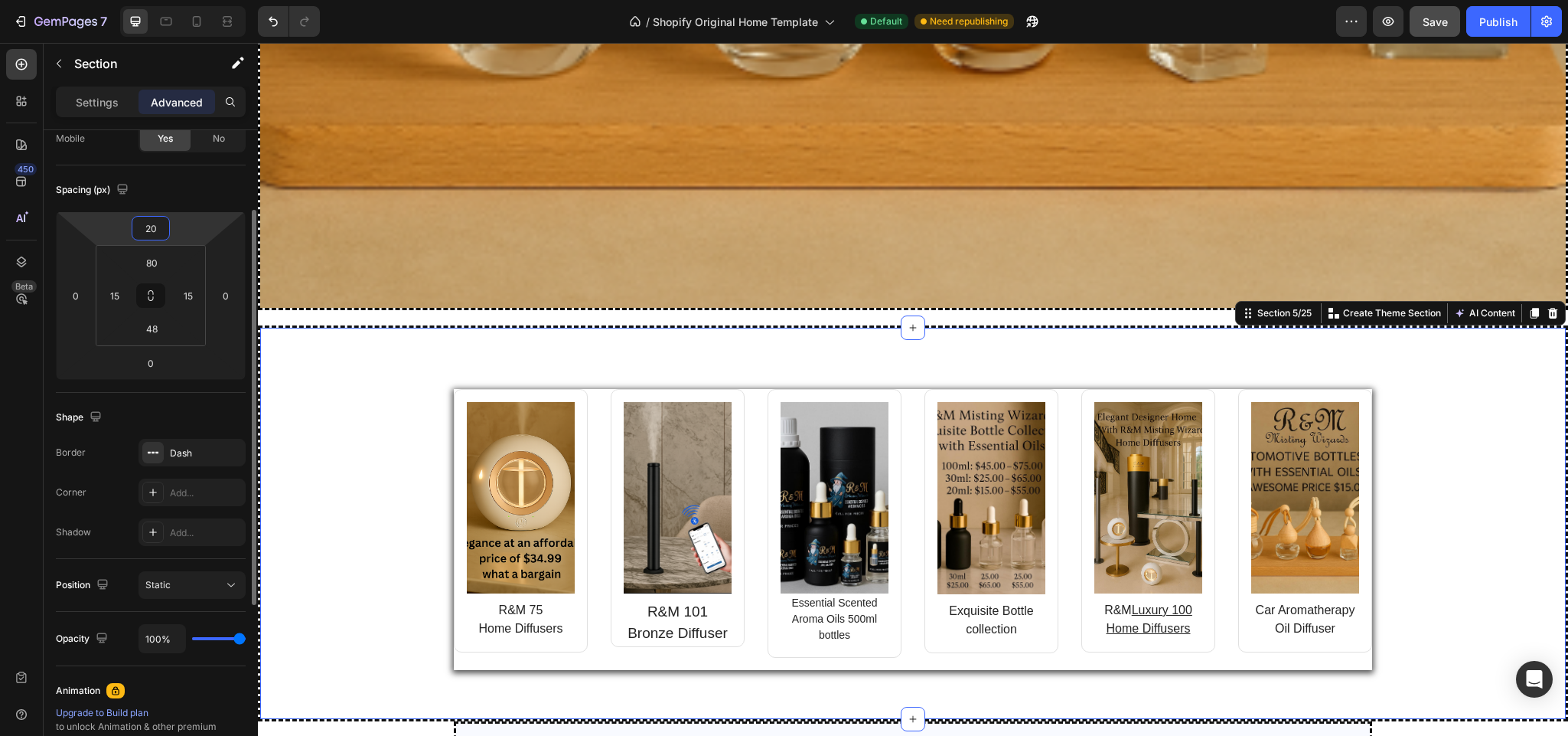
type input "2"
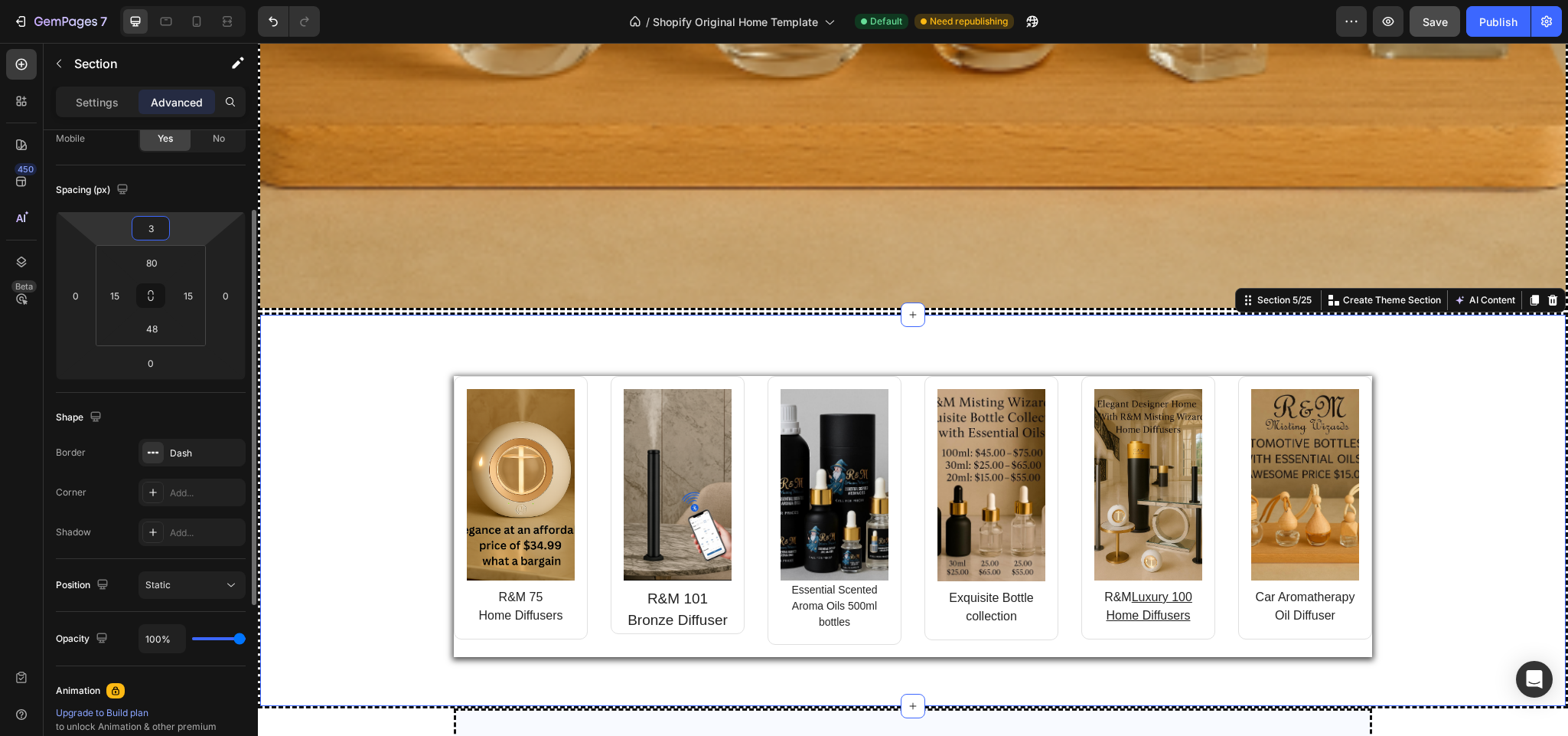
type input "35"
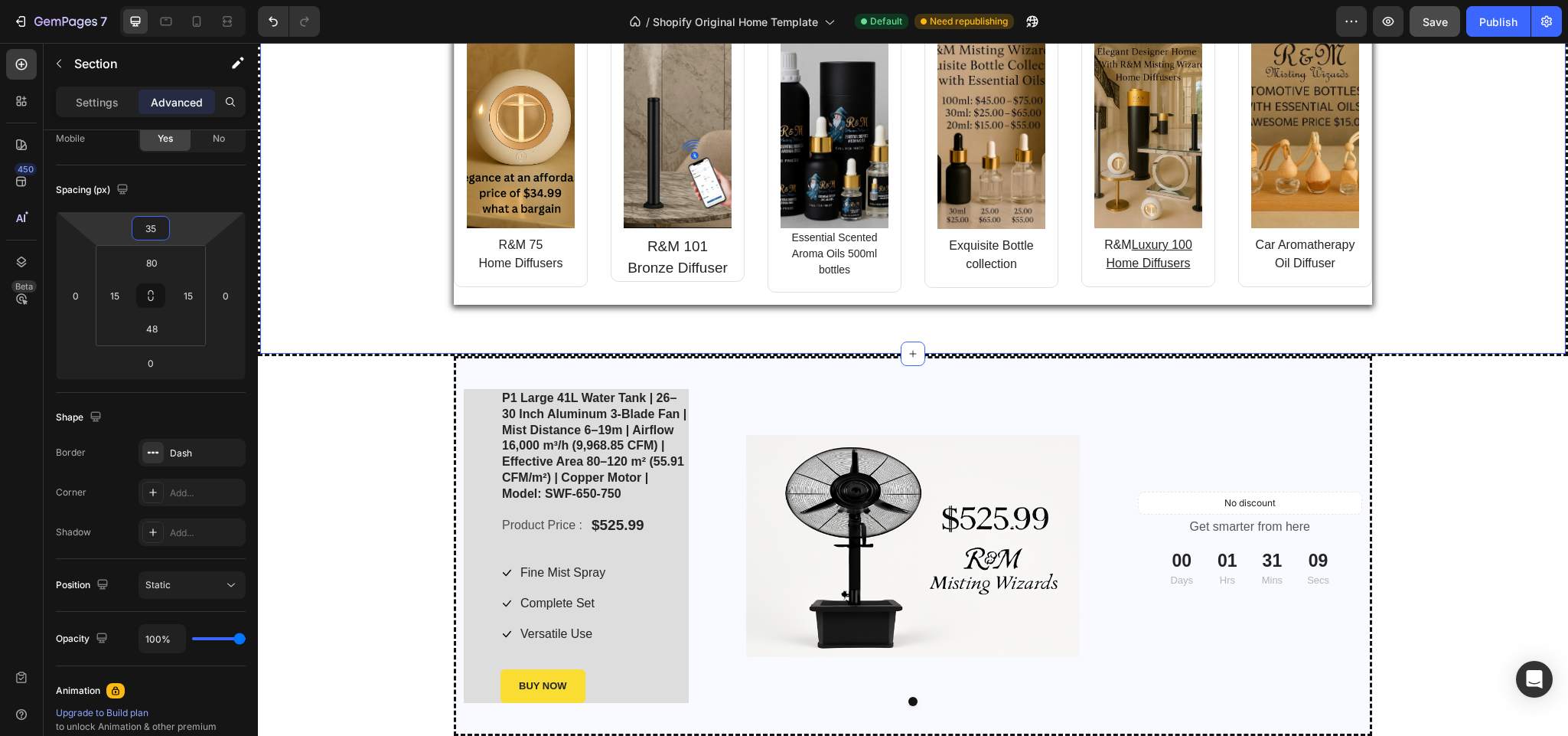
scroll to position [1685, 0]
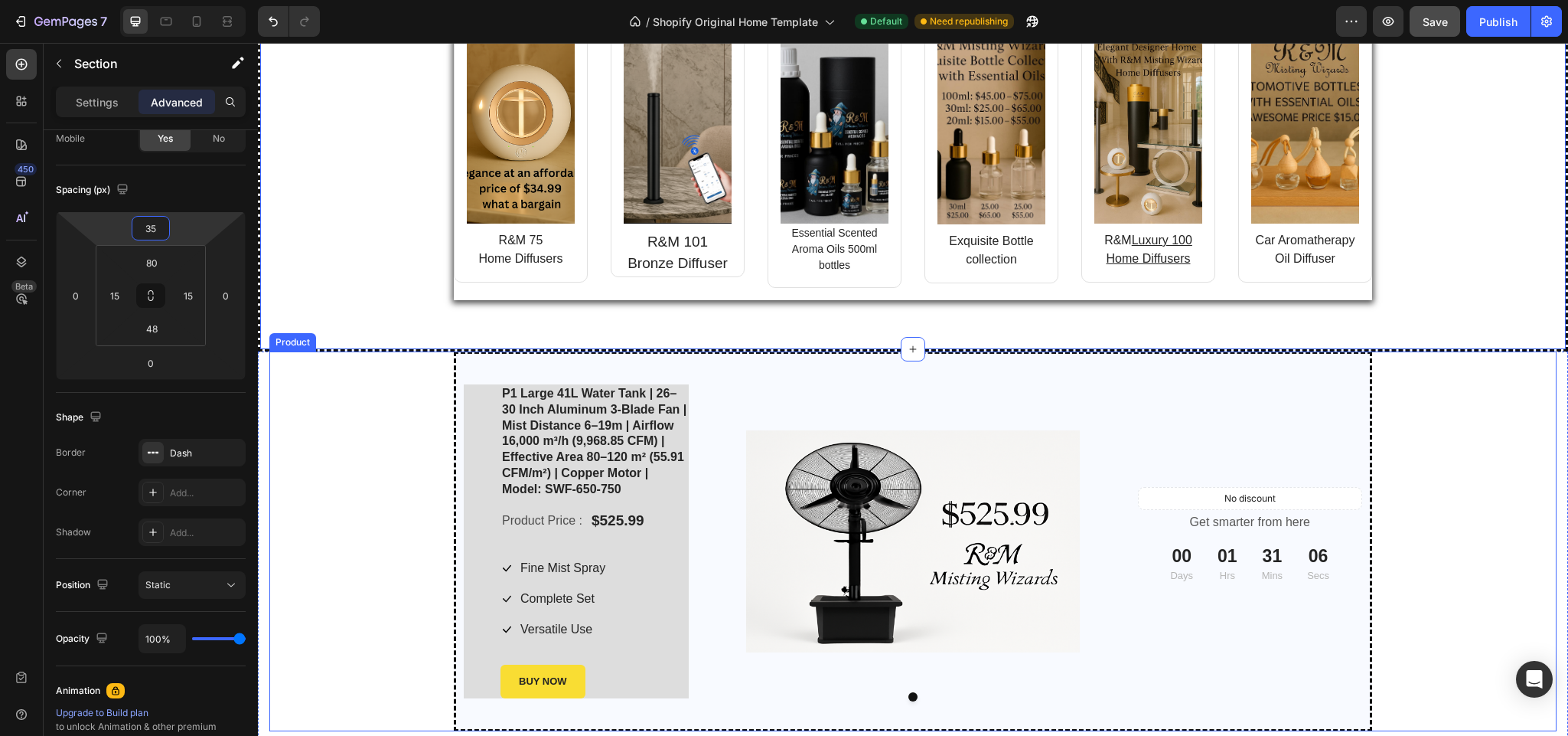
click at [359, 445] on div "P1 Large 41L Water Tank | 26–30 Inch Aluminum 3-Blade Fan | Mist Distance 6–19m…" at bounding box center [913, 542] width 1288 height 380
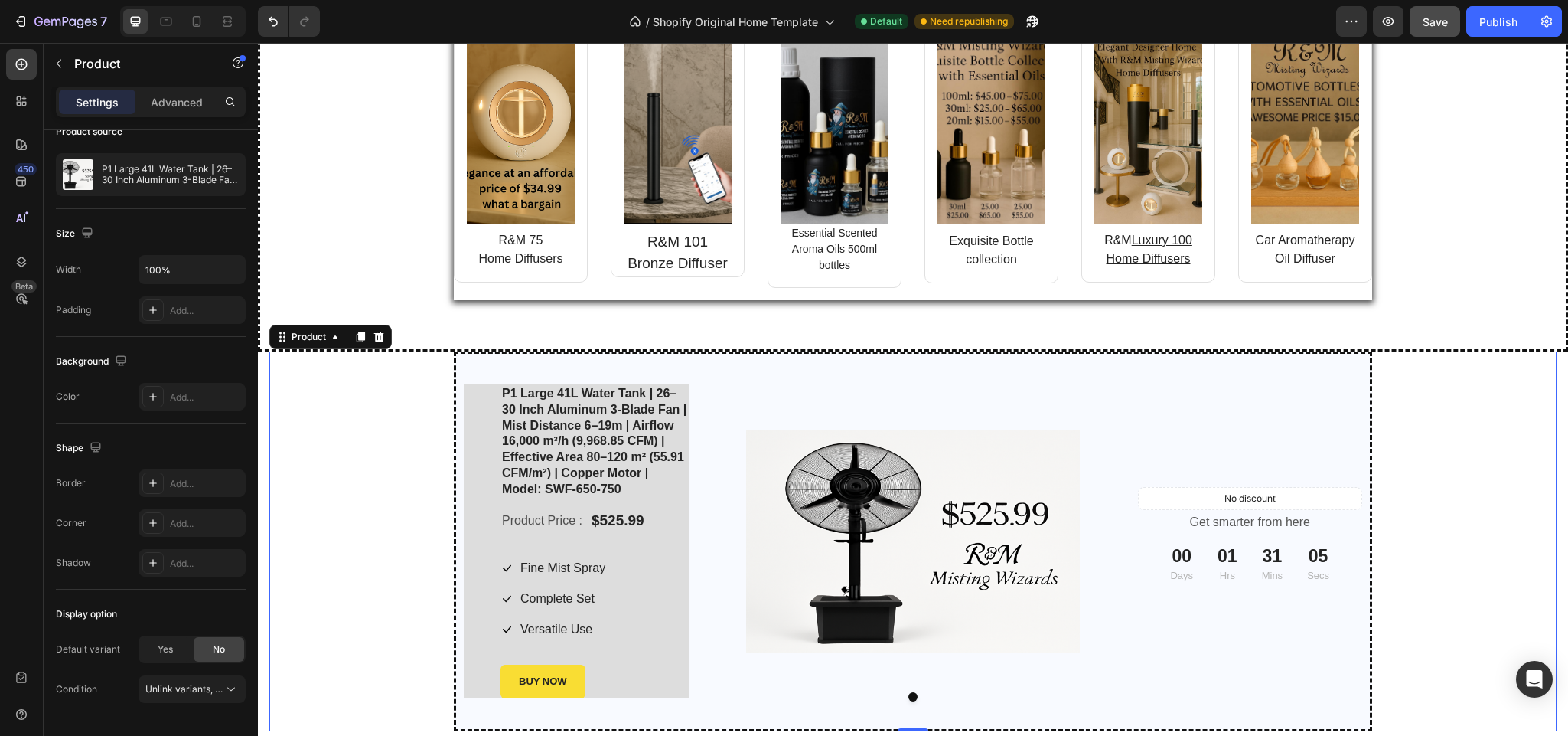
scroll to position [0, 0]
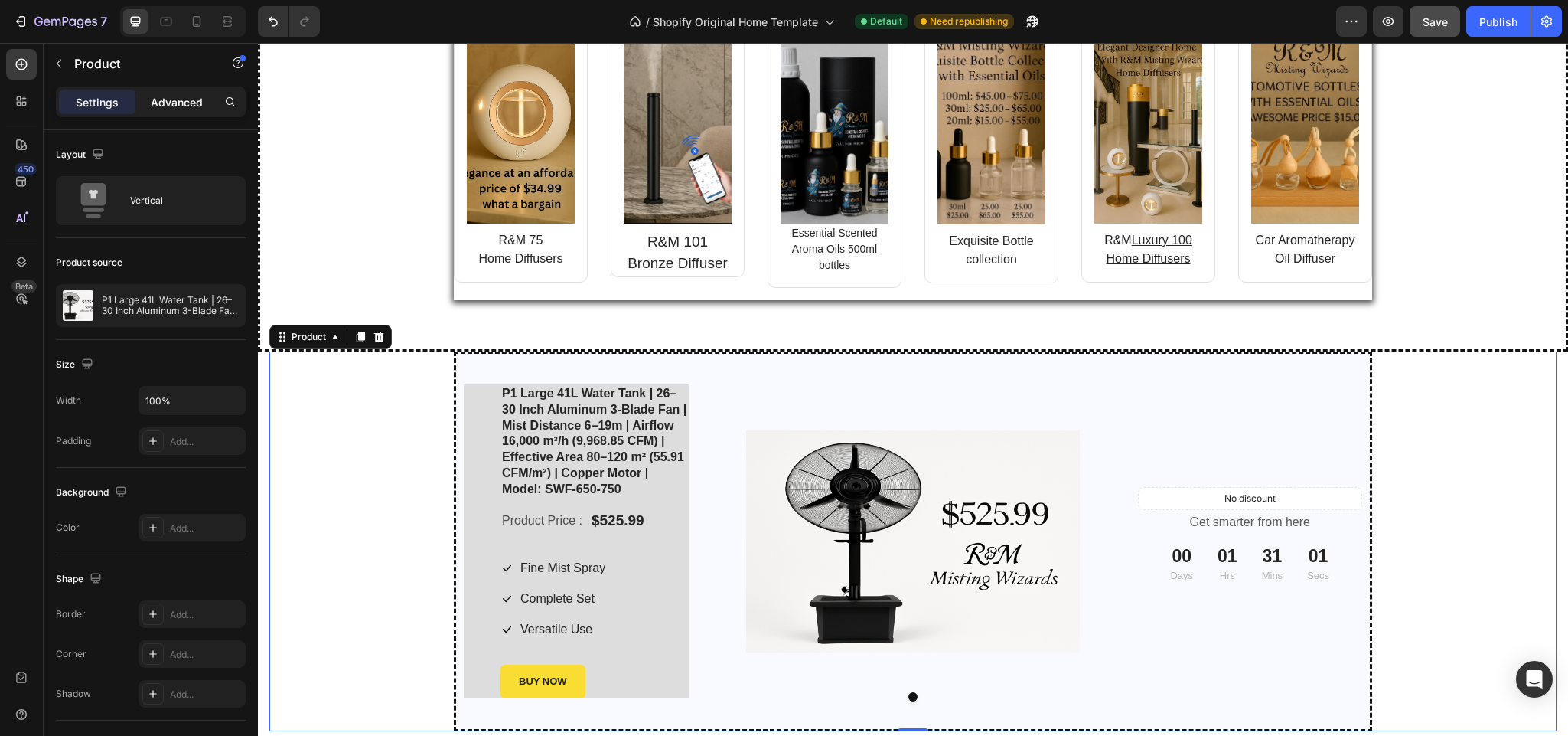
click at [165, 97] on p "Advanced" at bounding box center [177, 102] width 52 height 16
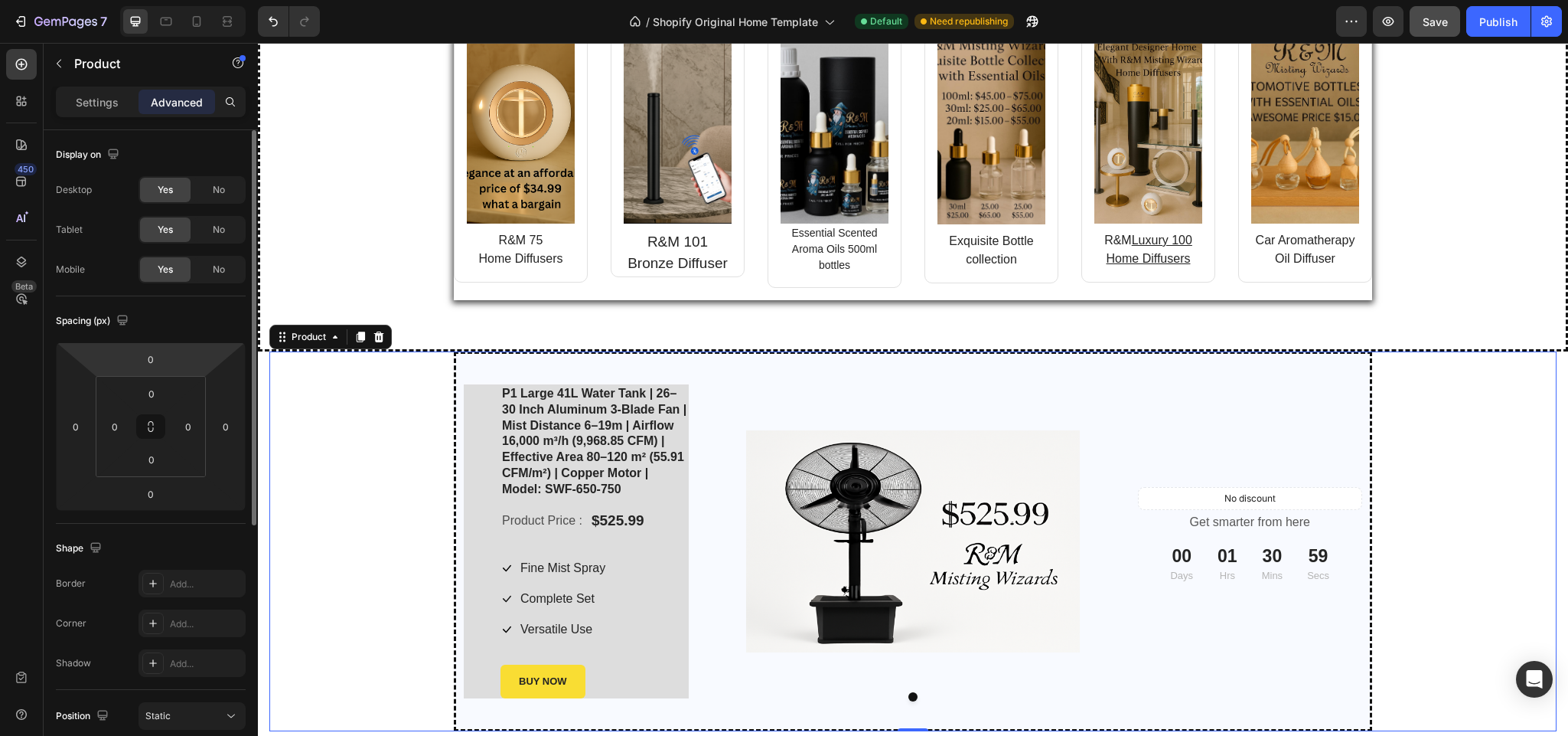
click at [170, 0] on html "7 / Shopify Original Home Template Default Need republishing Preview Save Publi…" at bounding box center [784, 0] width 1568 height 0
click at [163, 356] on input "0" at bounding box center [151, 359] width 31 height 23
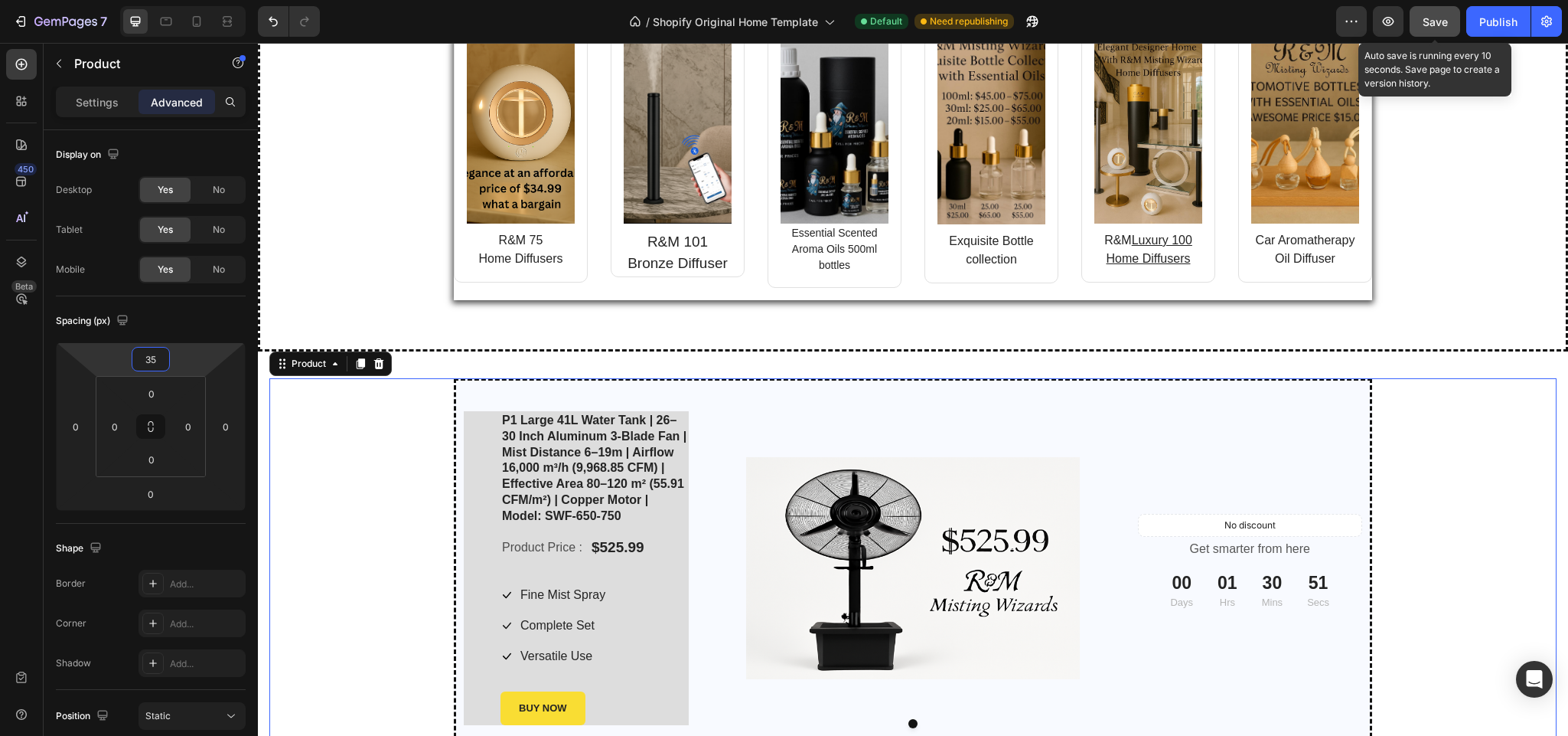
type input "35"
click at [1431, 15] on span "Save" at bounding box center [1435, 22] width 26 height 13
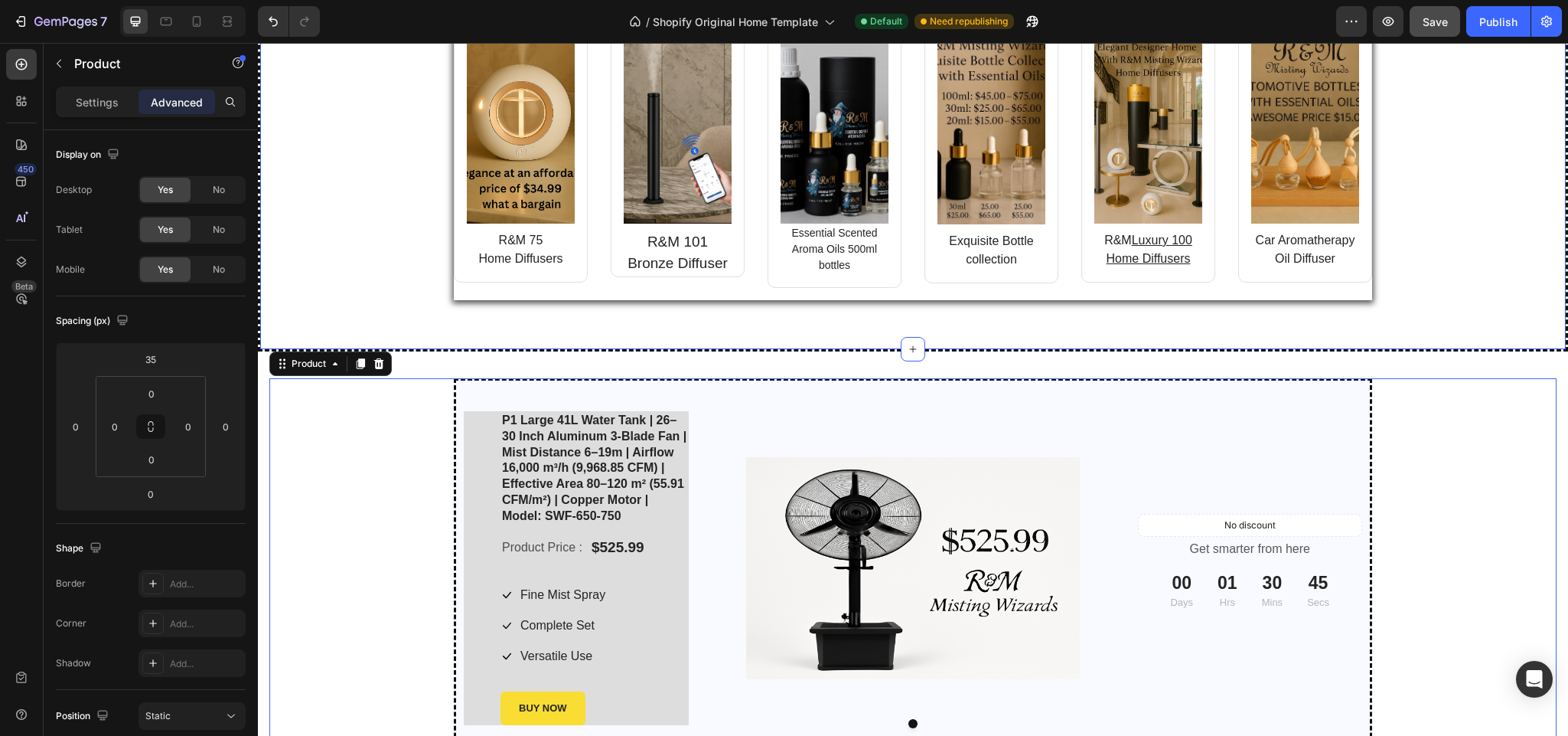
click at [1465, 241] on div "Image R&M 75 Home Diffusers Text block Row Image R&M 101 Bronze Diffuser Text b…" at bounding box center [913, 166] width 1283 height 294
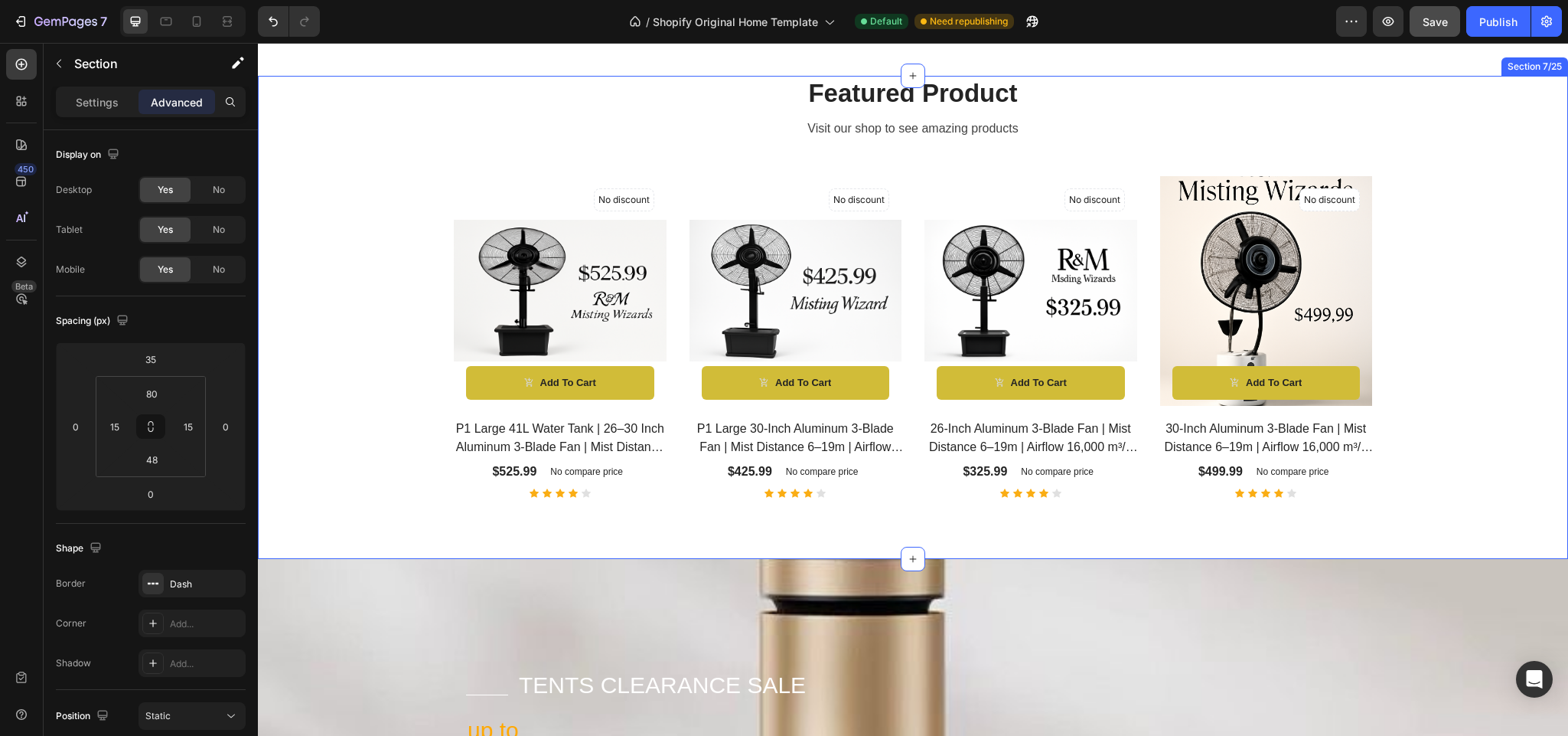
scroll to position [2436, 0]
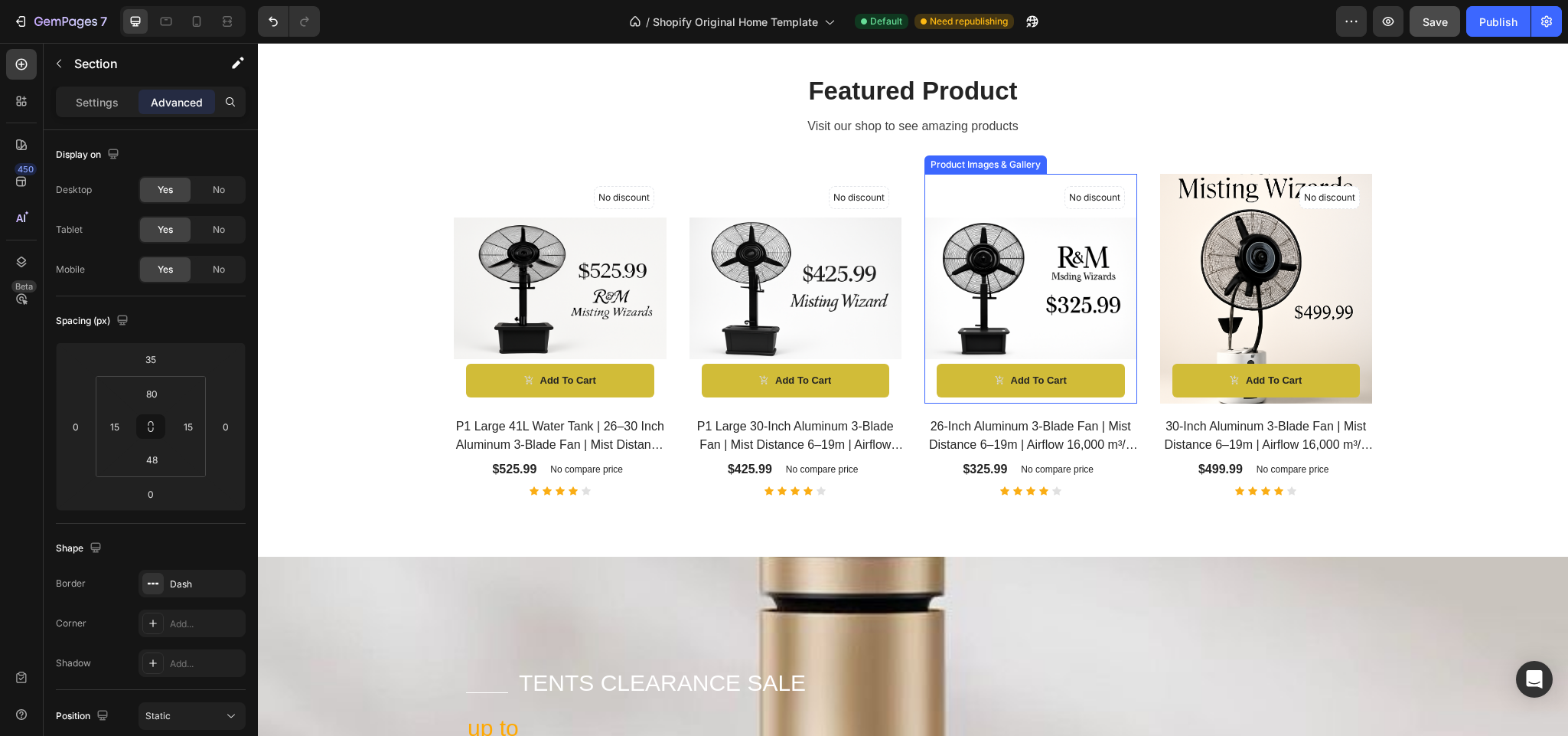
click at [667, 187] on div at bounding box center [560, 288] width 213 height 230
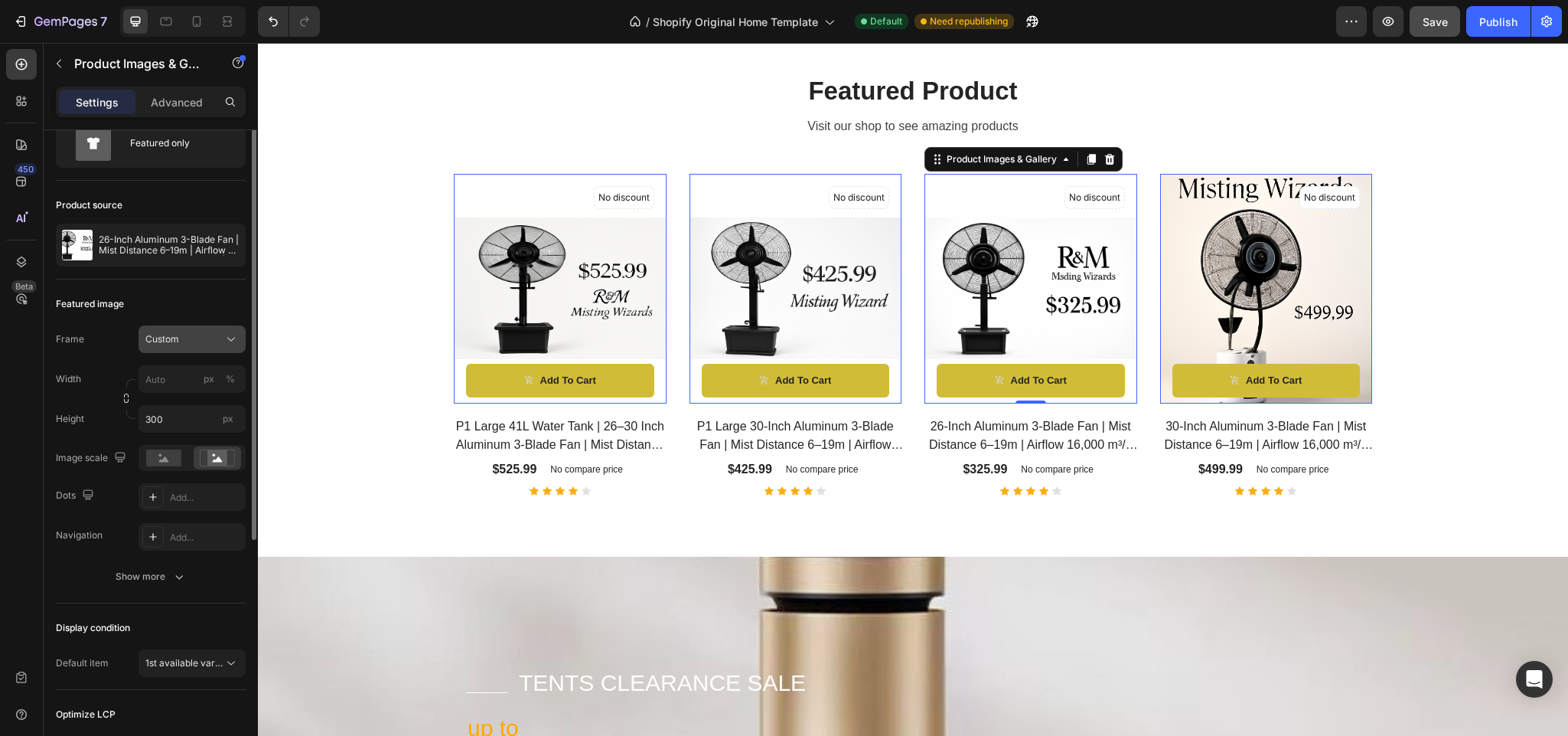
scroll to position [0, 0]
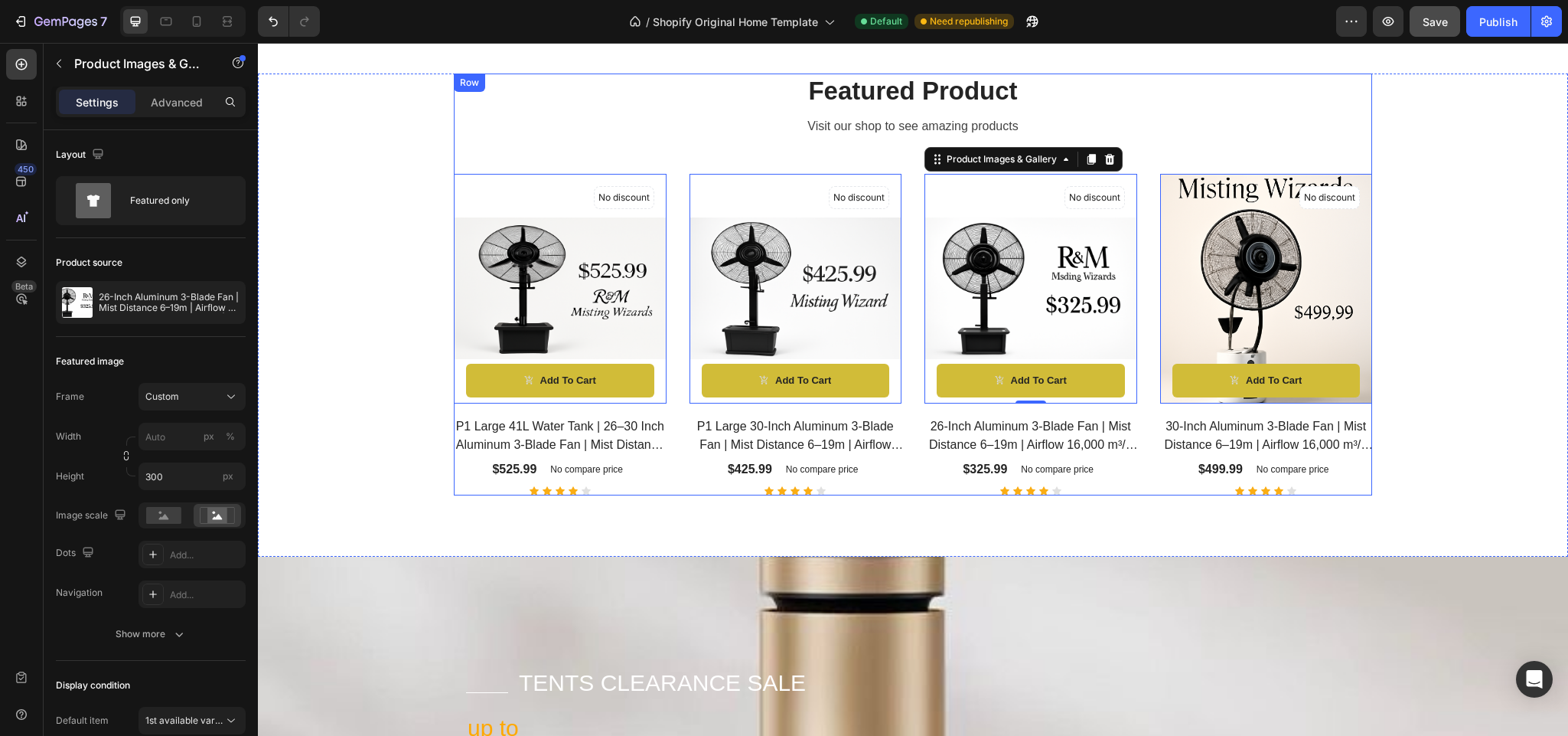
click at [759, 155] on div "Featured Product Heading Visit our shop to see amazing products Text block No d…" at bounding box center [913, 284] width 918 height 422
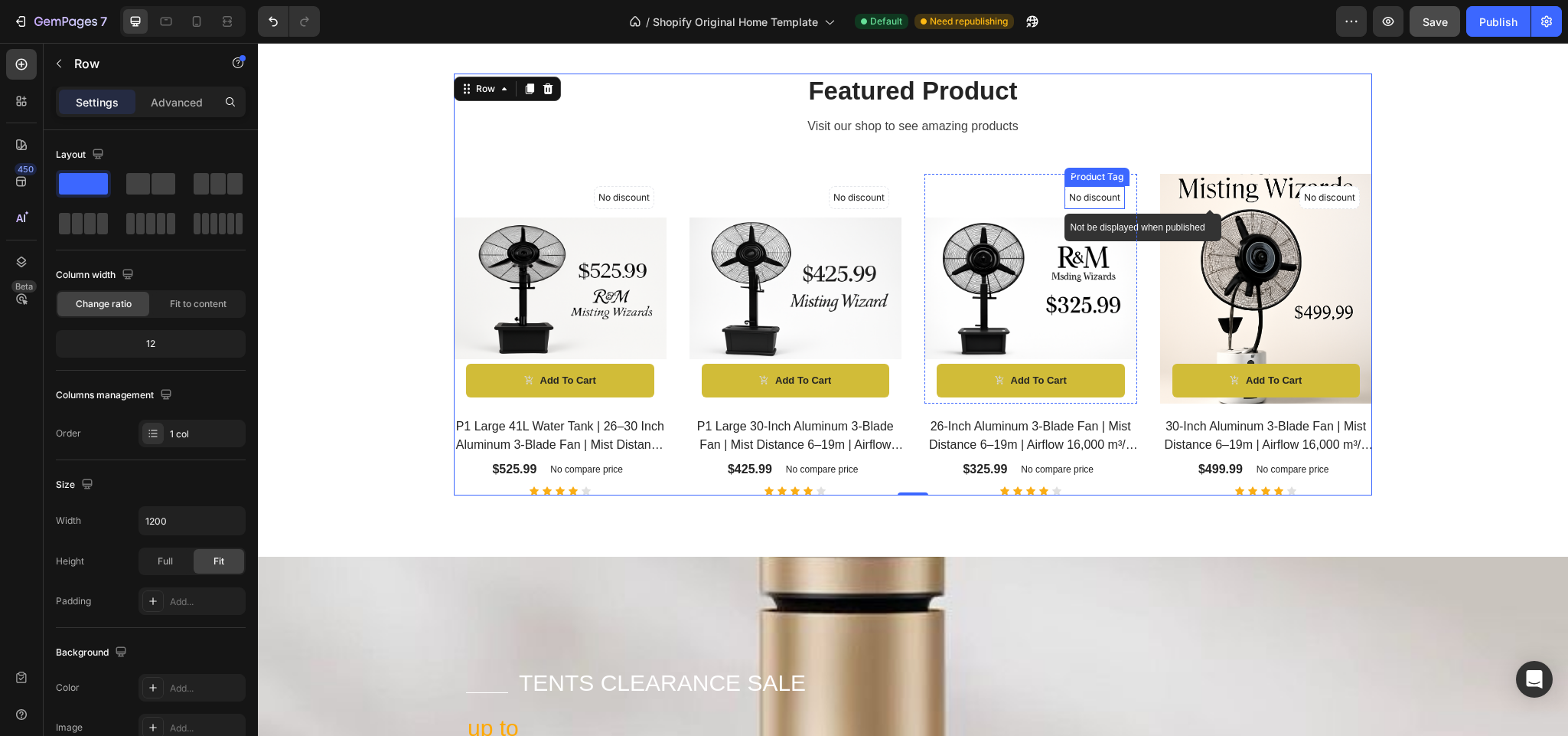
click at [650, 198] on p "No discount" at bounding box center [624, 198] width 51 height 14
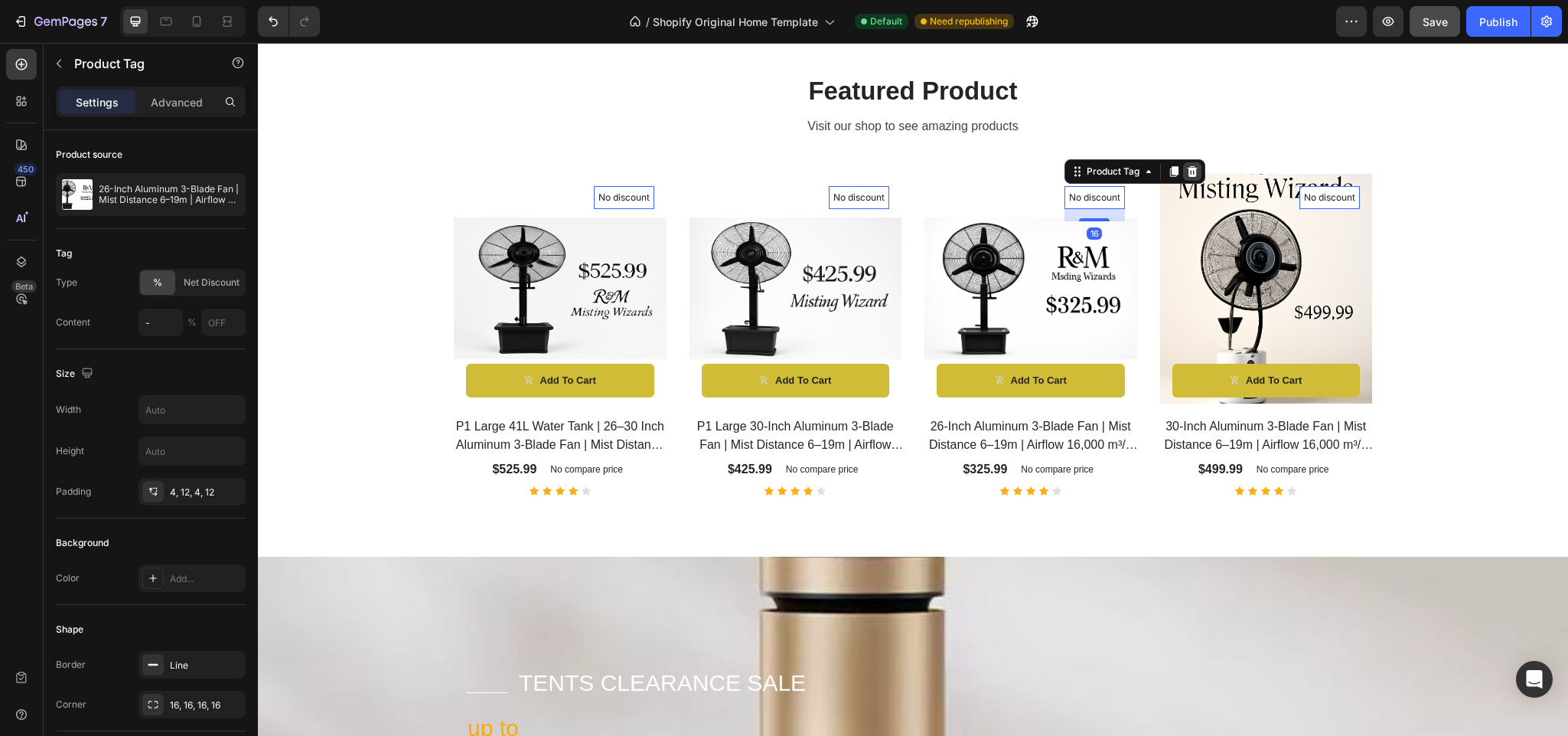
click at [258, 43] on div at bounding box center [258, 43] width 0 height 0
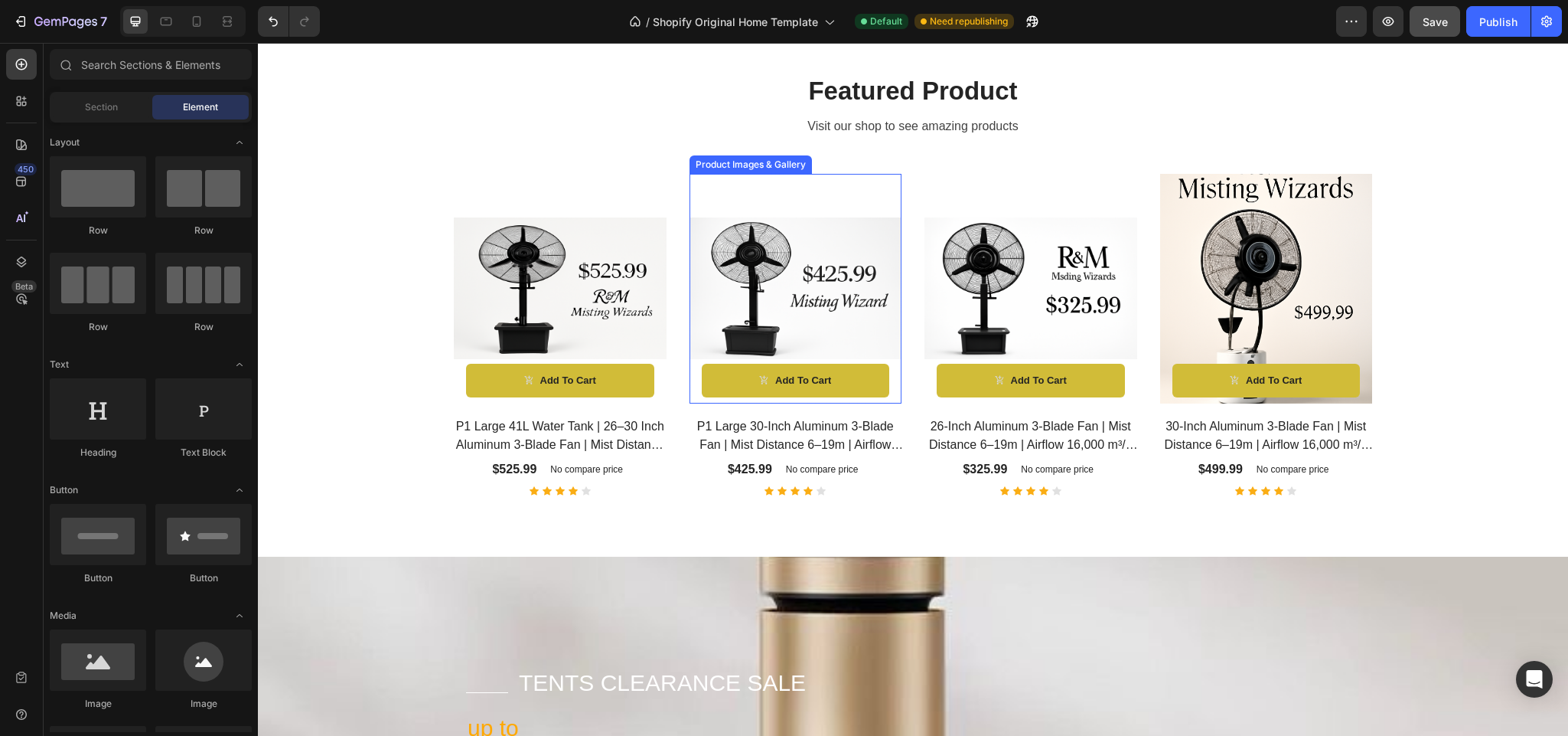
click at [667, 201] on div at bounding box center [560, 288] width 213 height 230
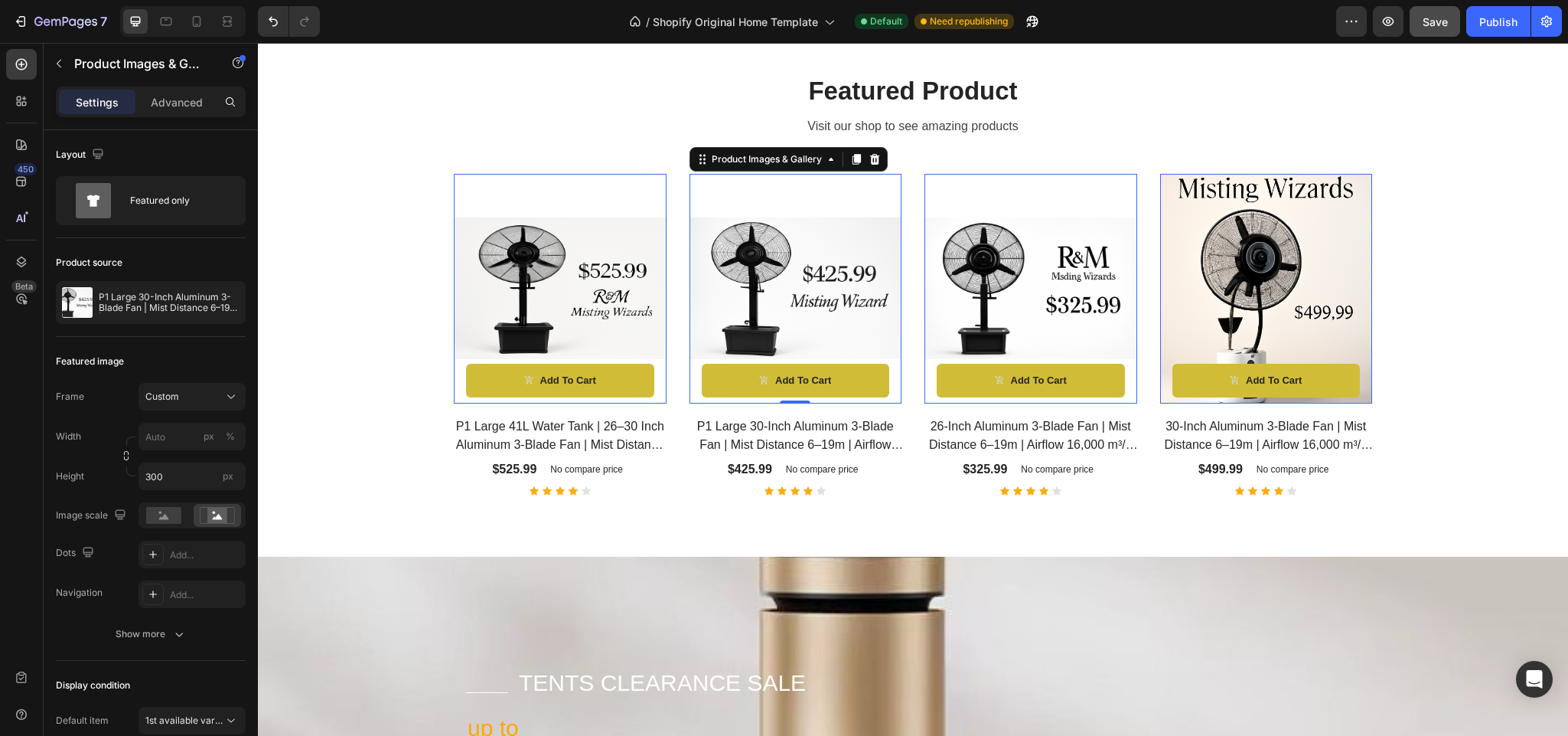
click at [667, 198] on div at bounding box center [560, 288] width 213 height 230
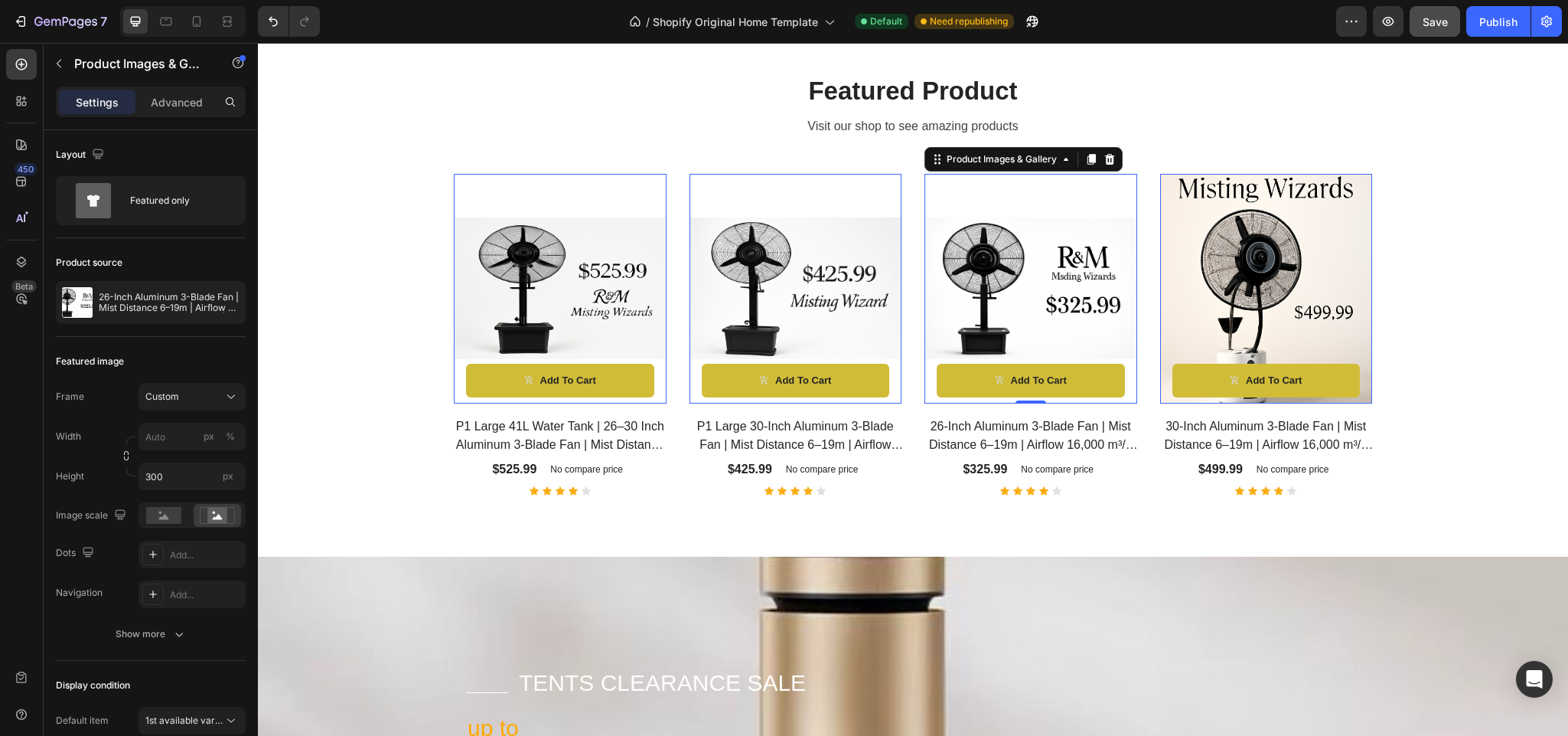
click at [1045, 237] on img at bounding box center [1031, 288] width 213 height 142
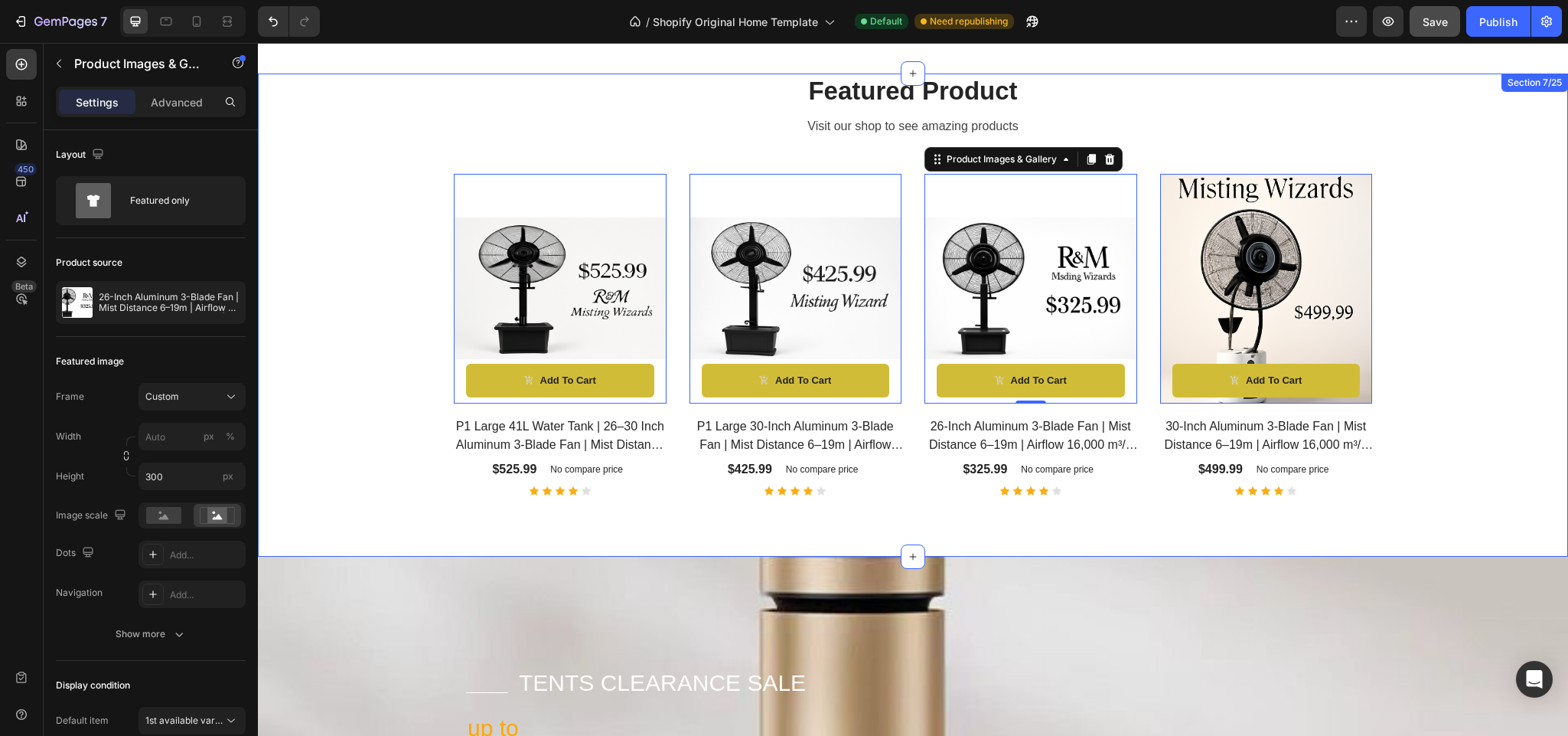
click at [1419, 363] on div "Featured Product Heading Visit our shop to see amazing products Text block Prod…" at bounding box center [913, 284] width 1288 height 422
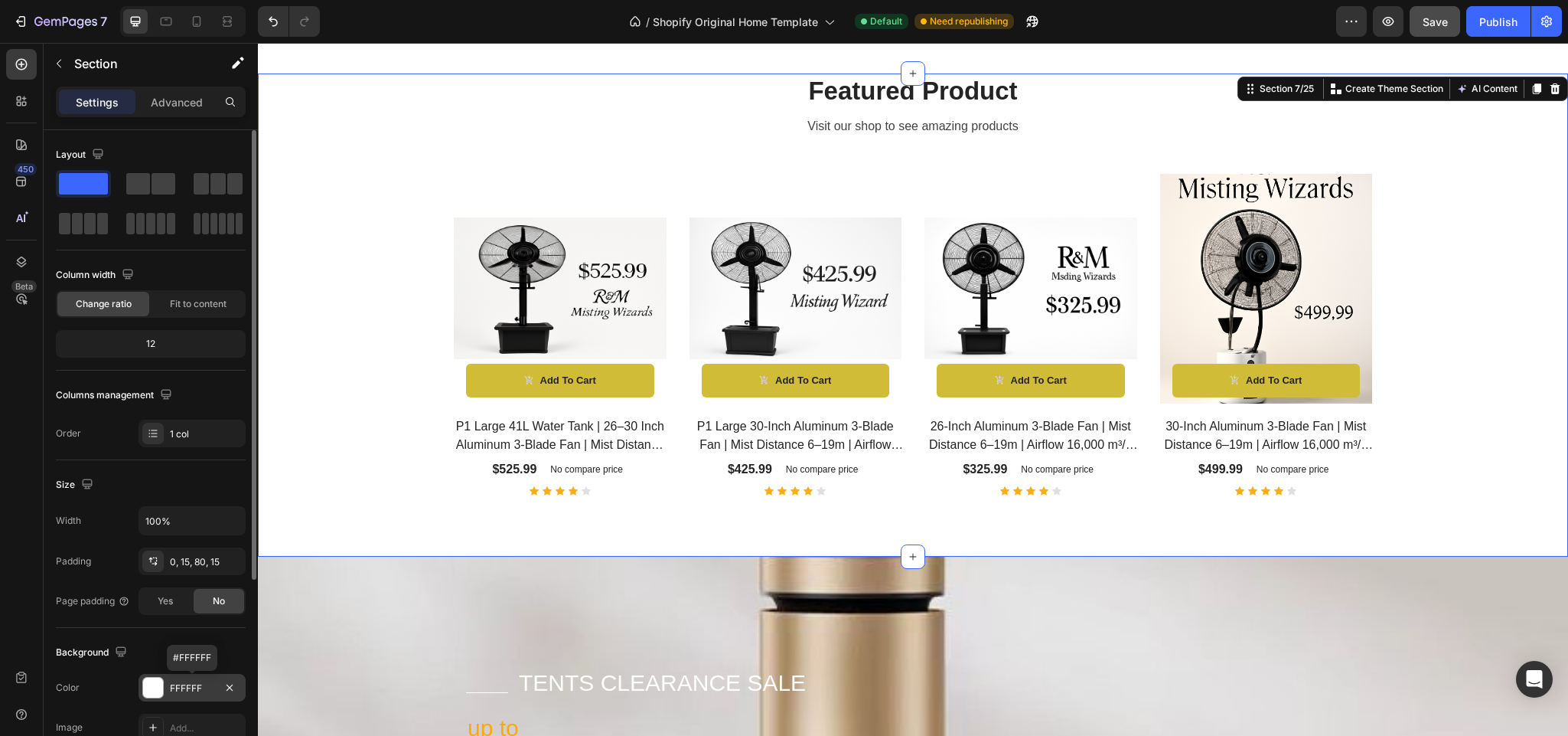
click at [150, 692] on div at bounding box center [153, 688] width 20 height 20
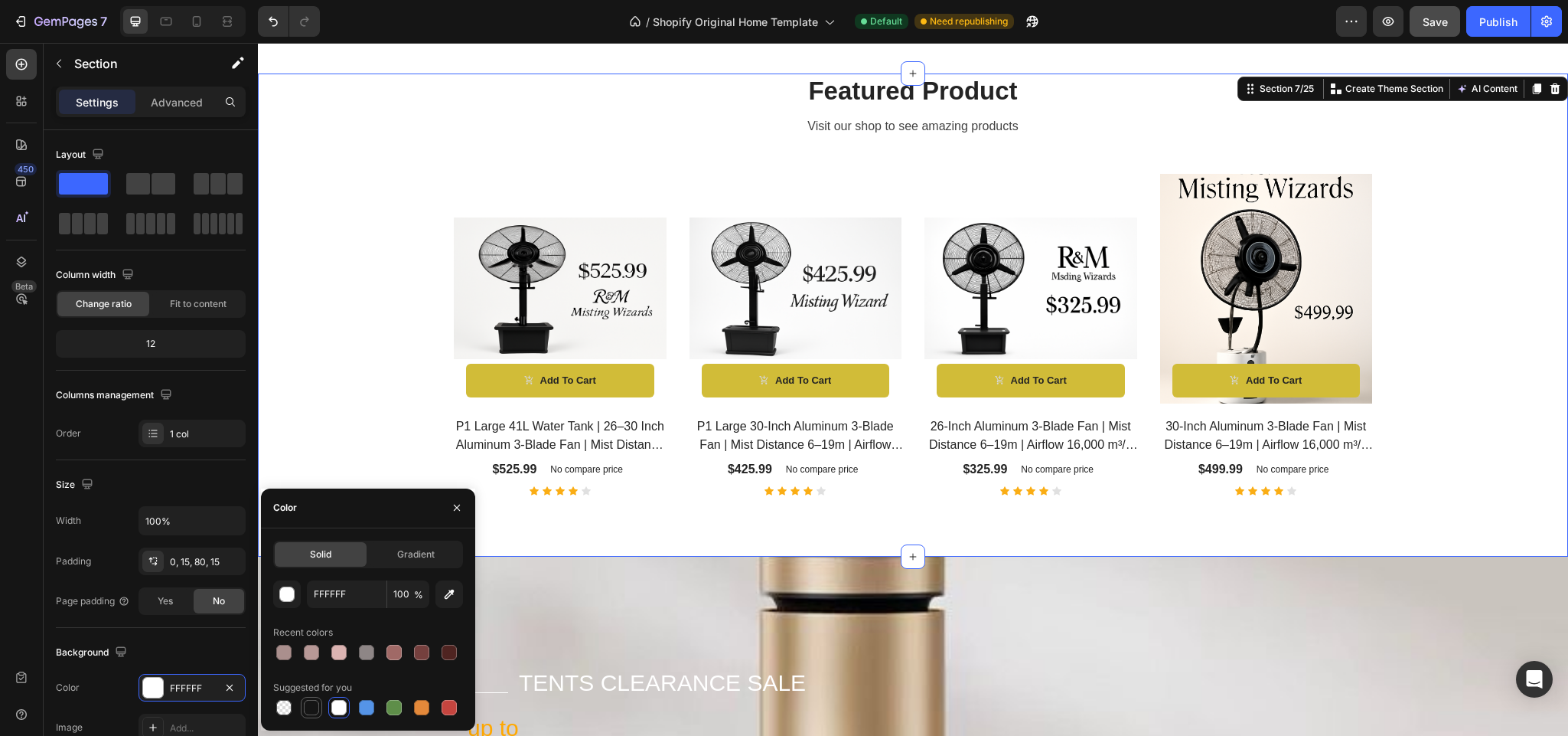
click at [307, 705] on div at bounding box center [311, 707] width 15 height 15
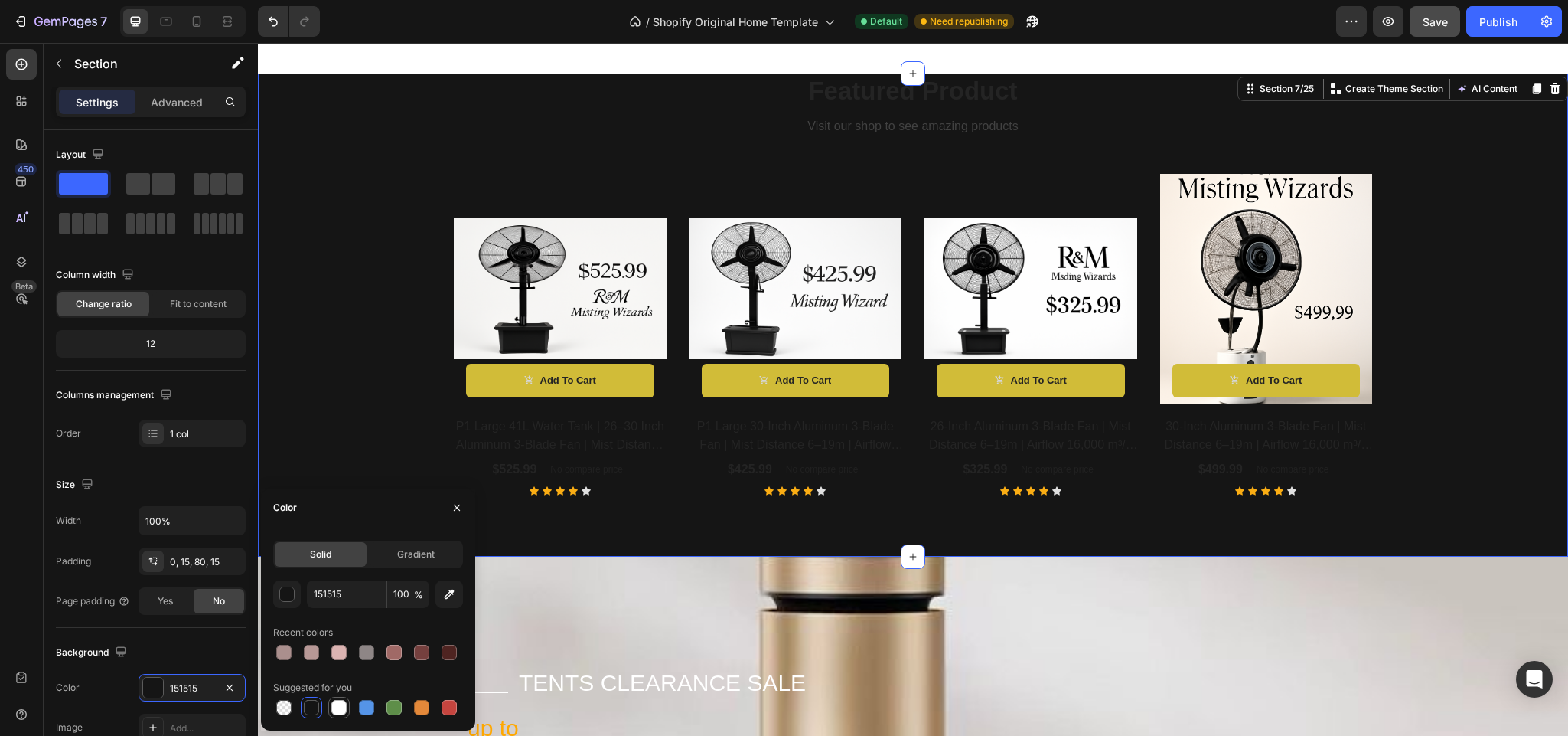
click at [338, 701] on div at bounding box center [339, 707] width 15 height 15
type input "FFFFFF"
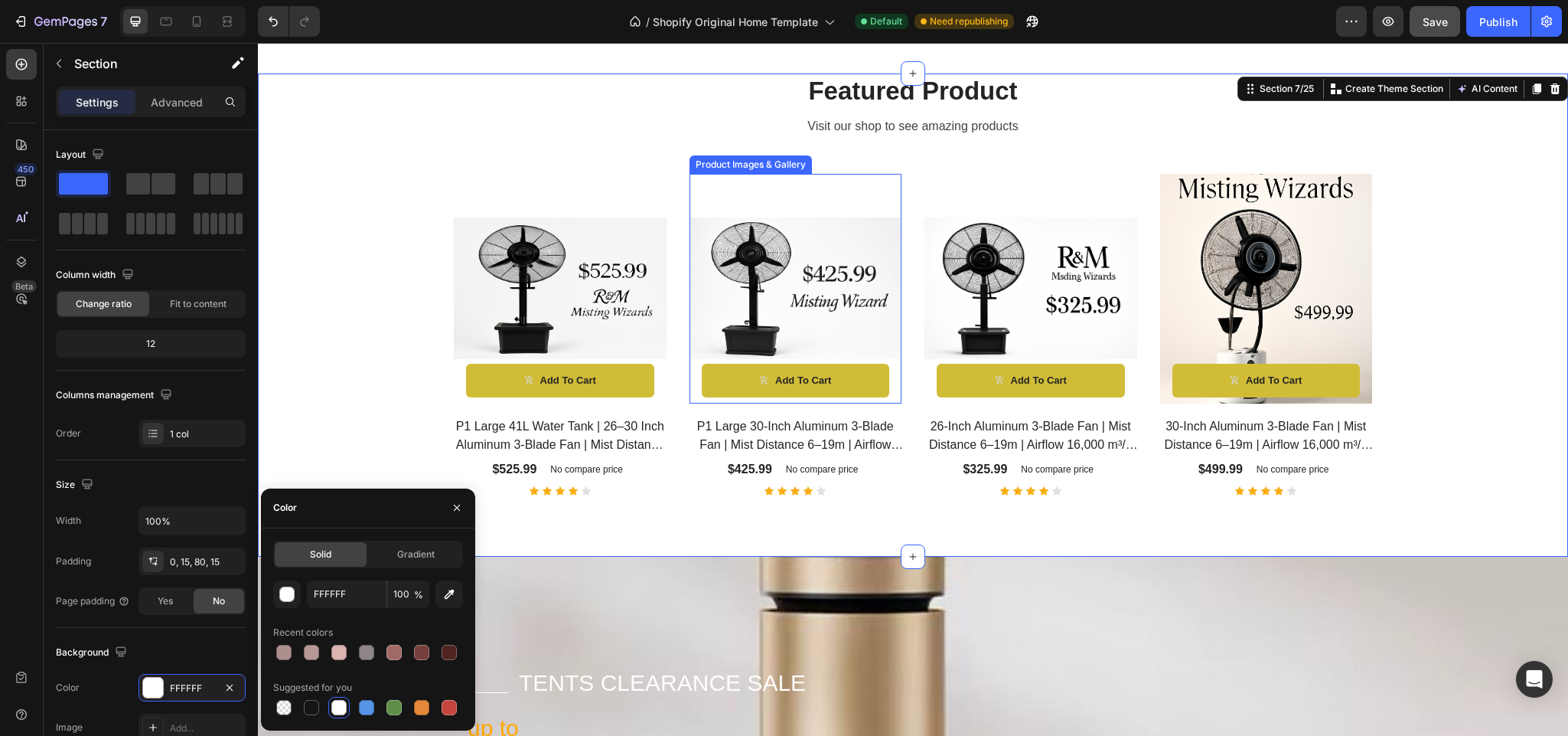
click at [798, 246] on img at bounding box center [796, 288] width 213 height 142
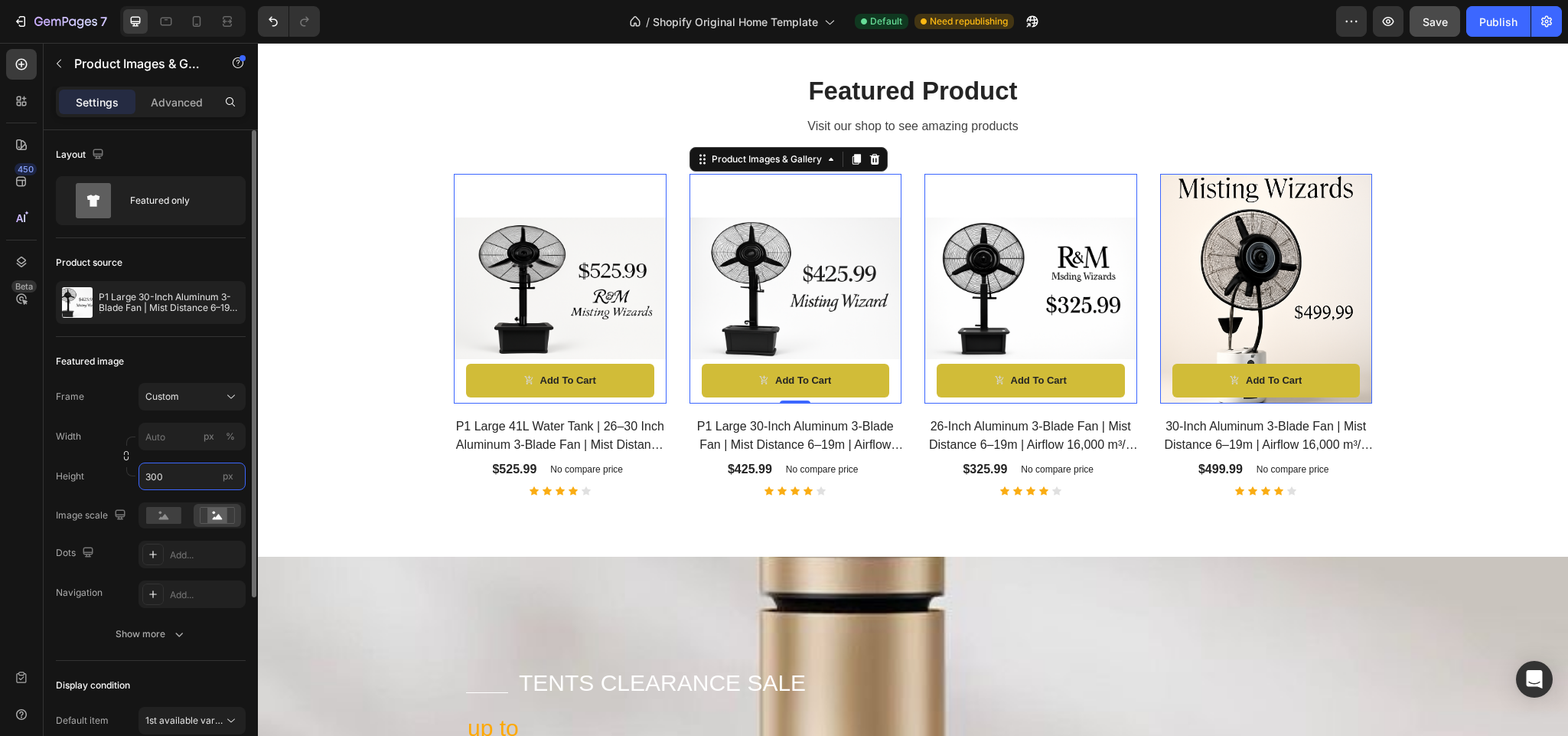
click at [170, 472] on input "300" at bounding box center [192, 476] width 107 height 28
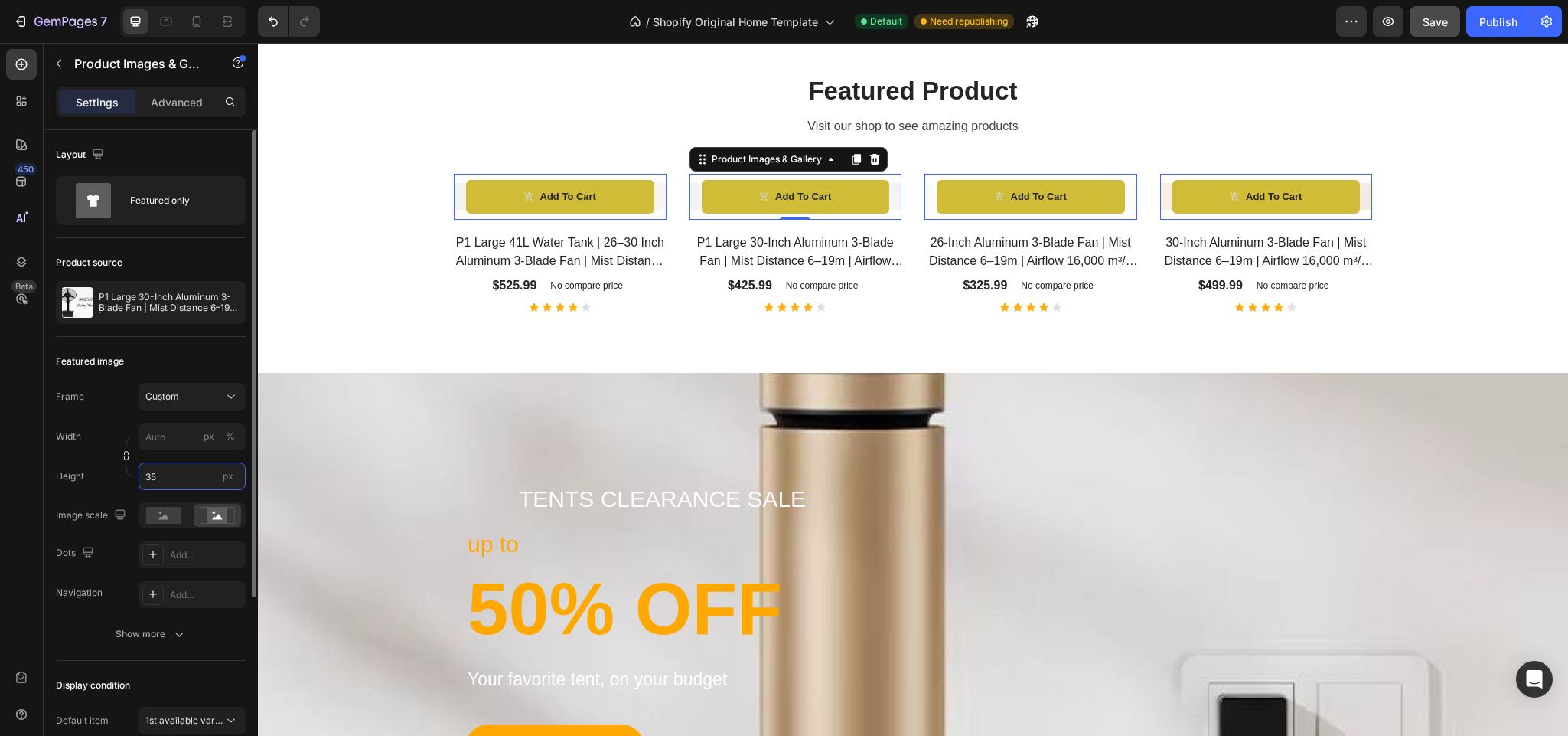
type input "350"
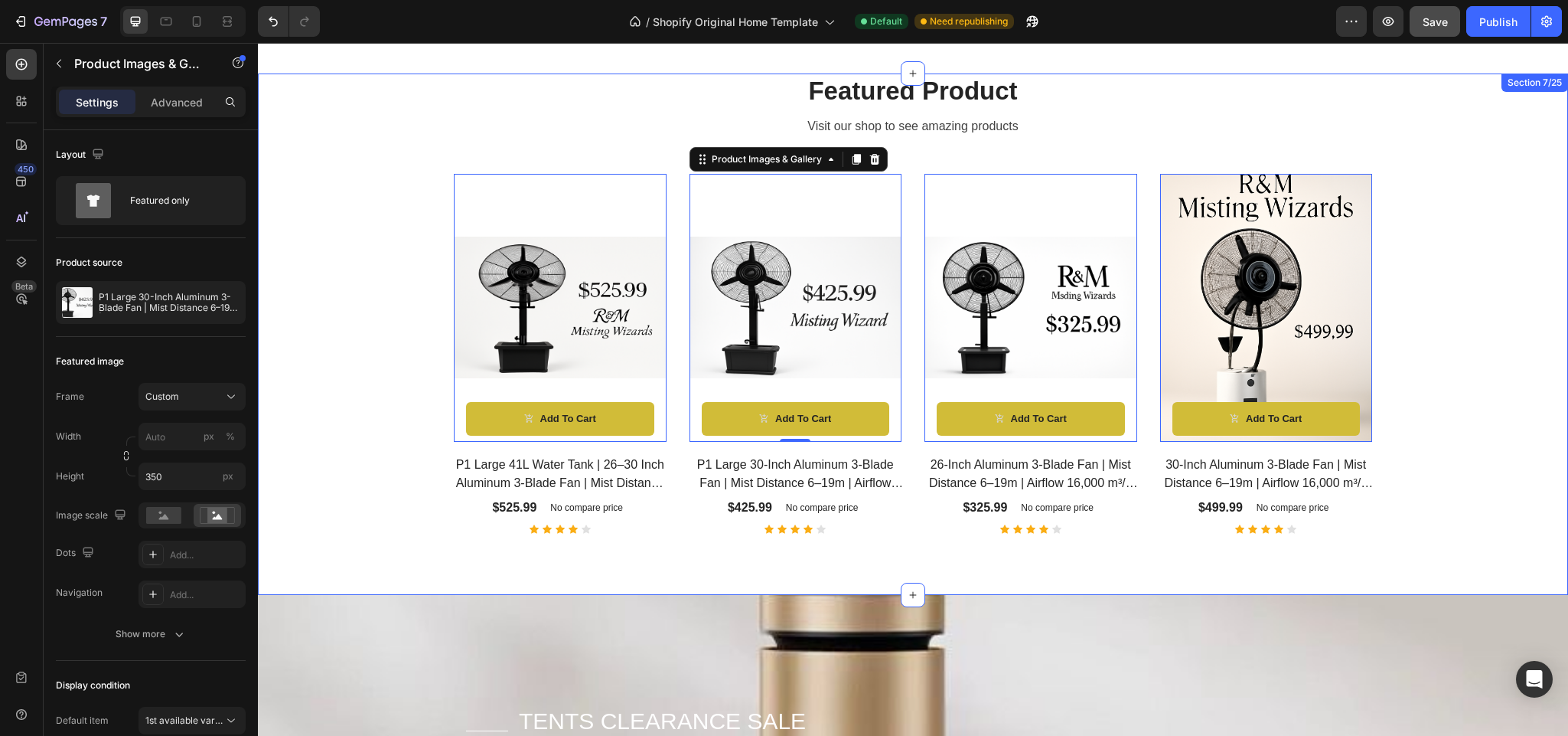
click at [345, 228] on div "Featured Product Heading Visit our shop to see amazing products Text block Prod…" at bounding box center [913, 304] width 1288 height 460
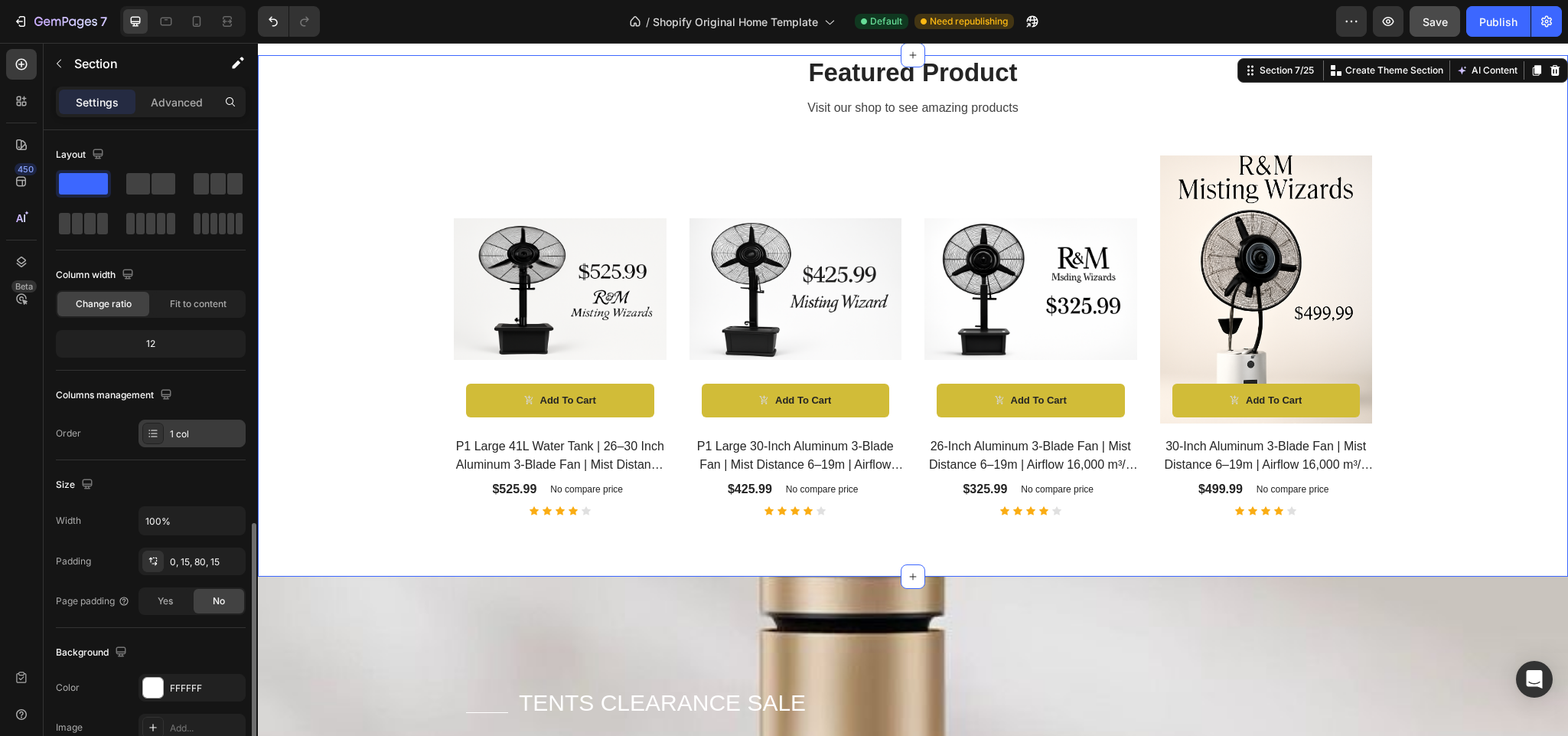
scroll to position [287, 0]
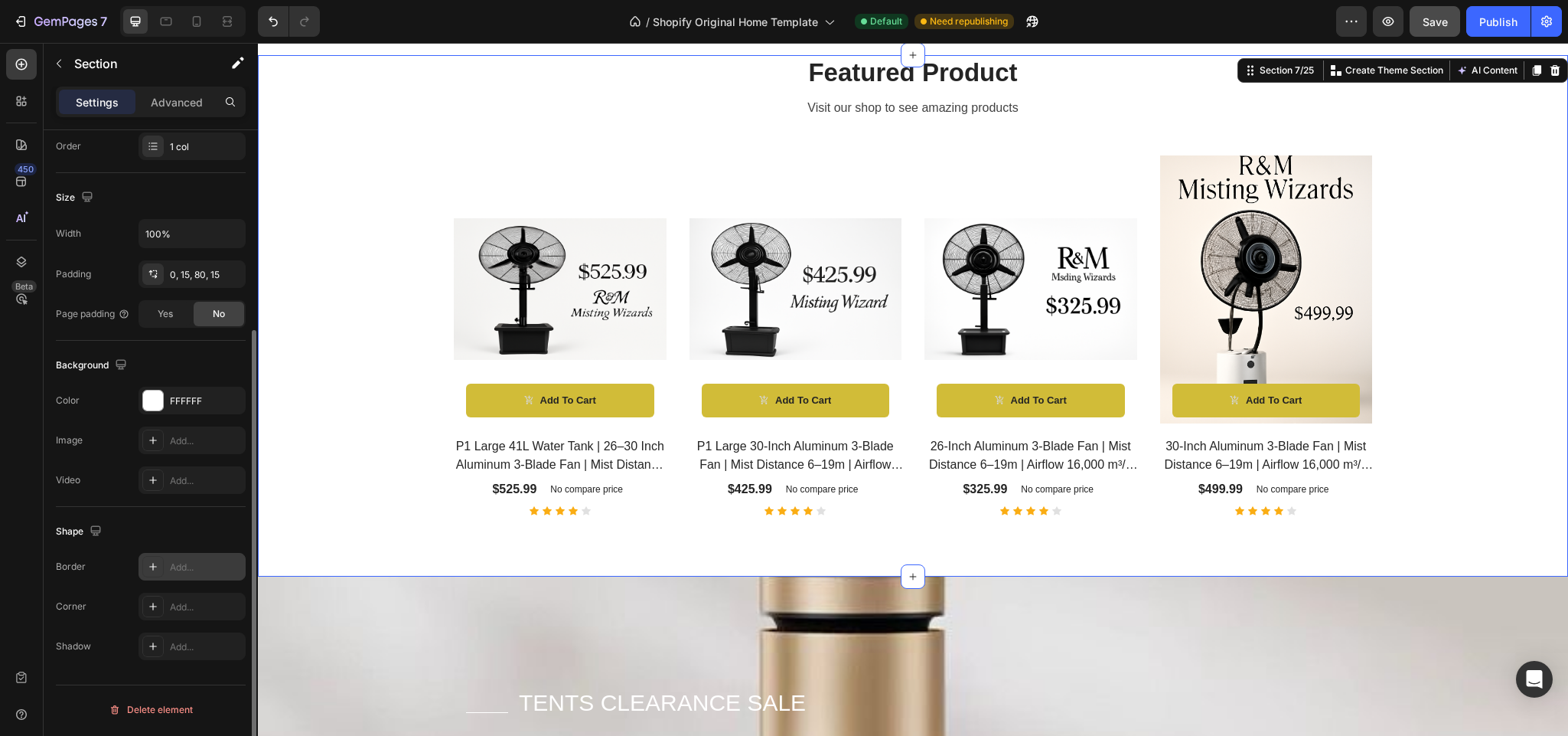
click at [155, 565] on icon at bounding box center [153, 567] width 12 height 12
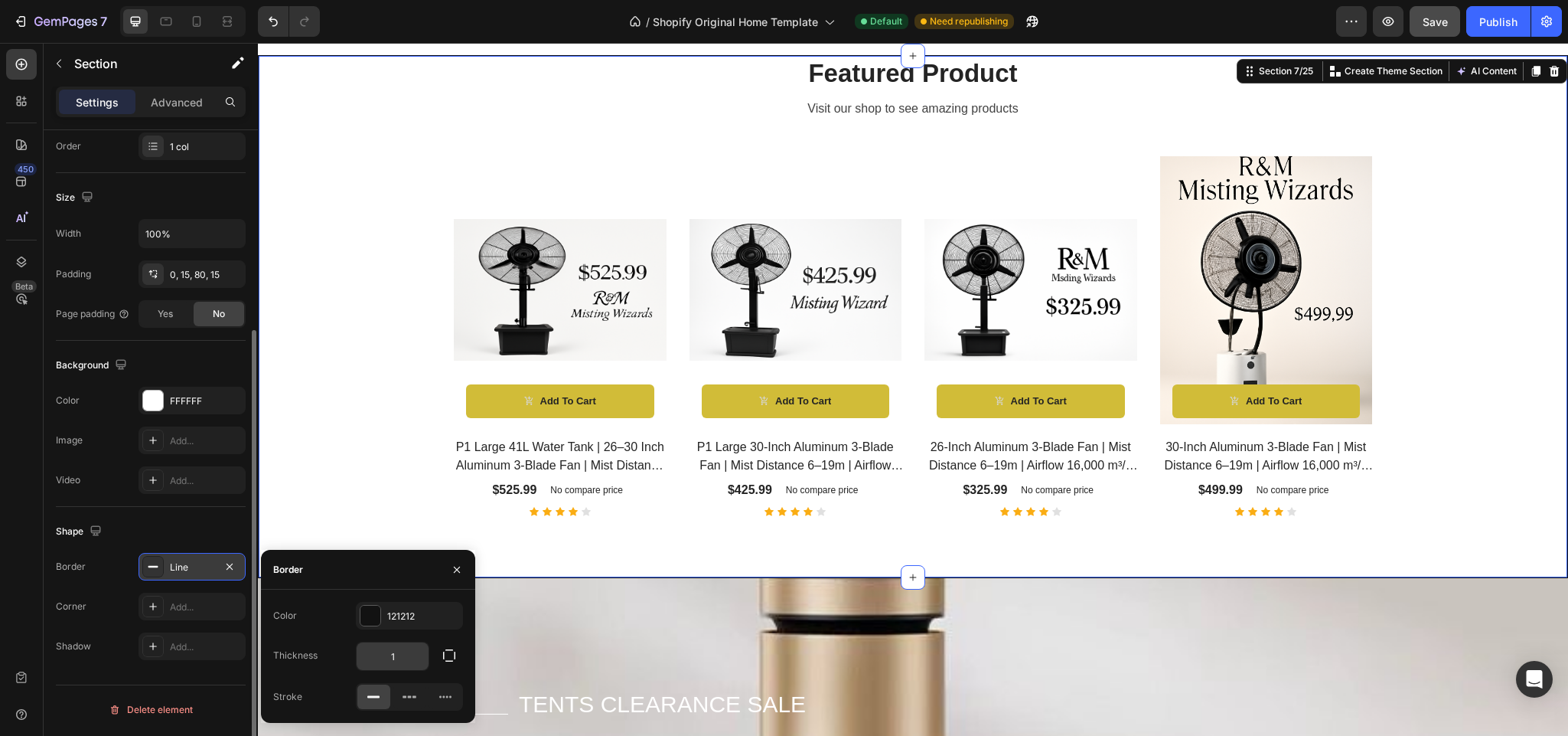
click at [403, 660] on input "1" at bounding box center [393, 656] width 72 height 28
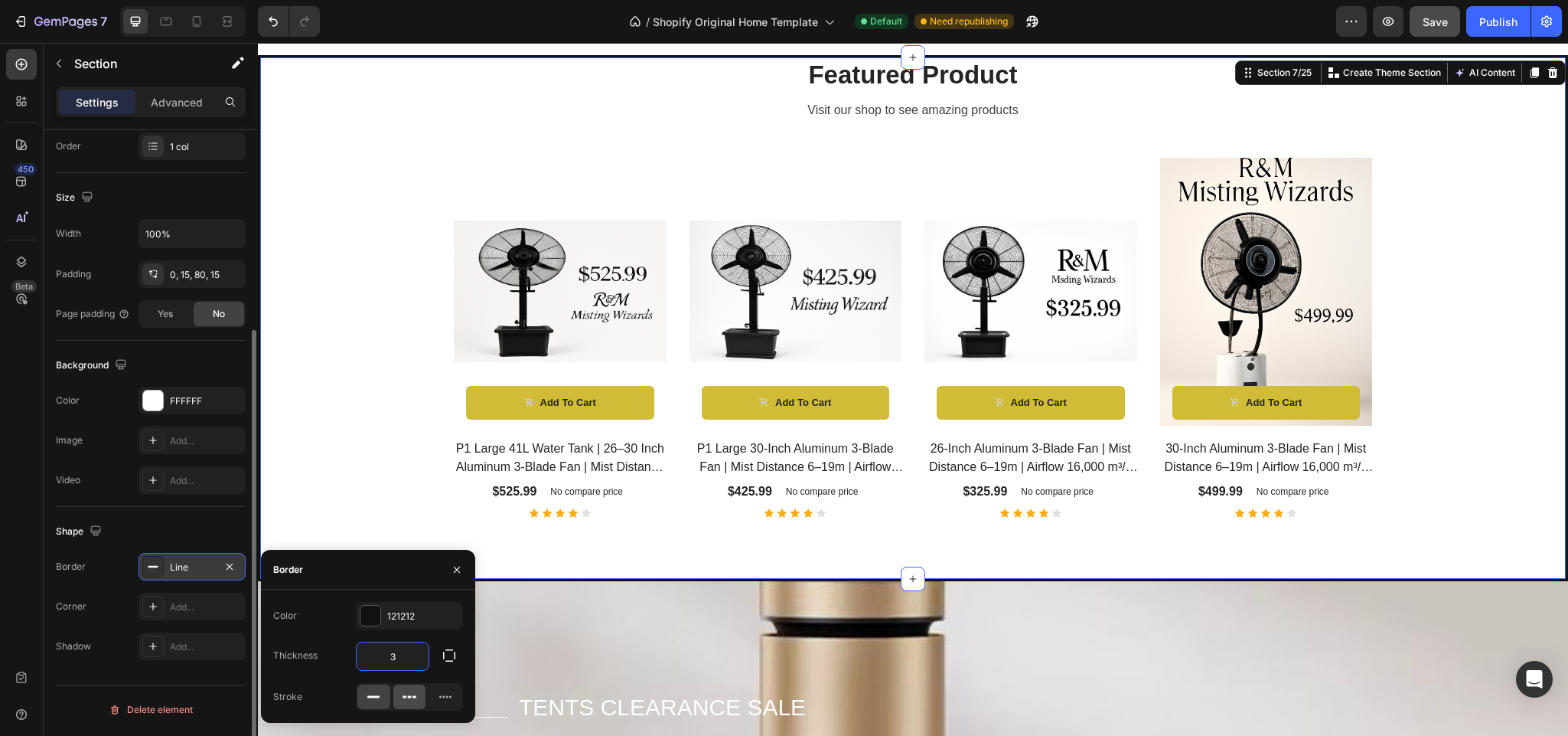
type input "3"
click at [400, 698] on div at bounding box center [410, 697] width 33 height 25
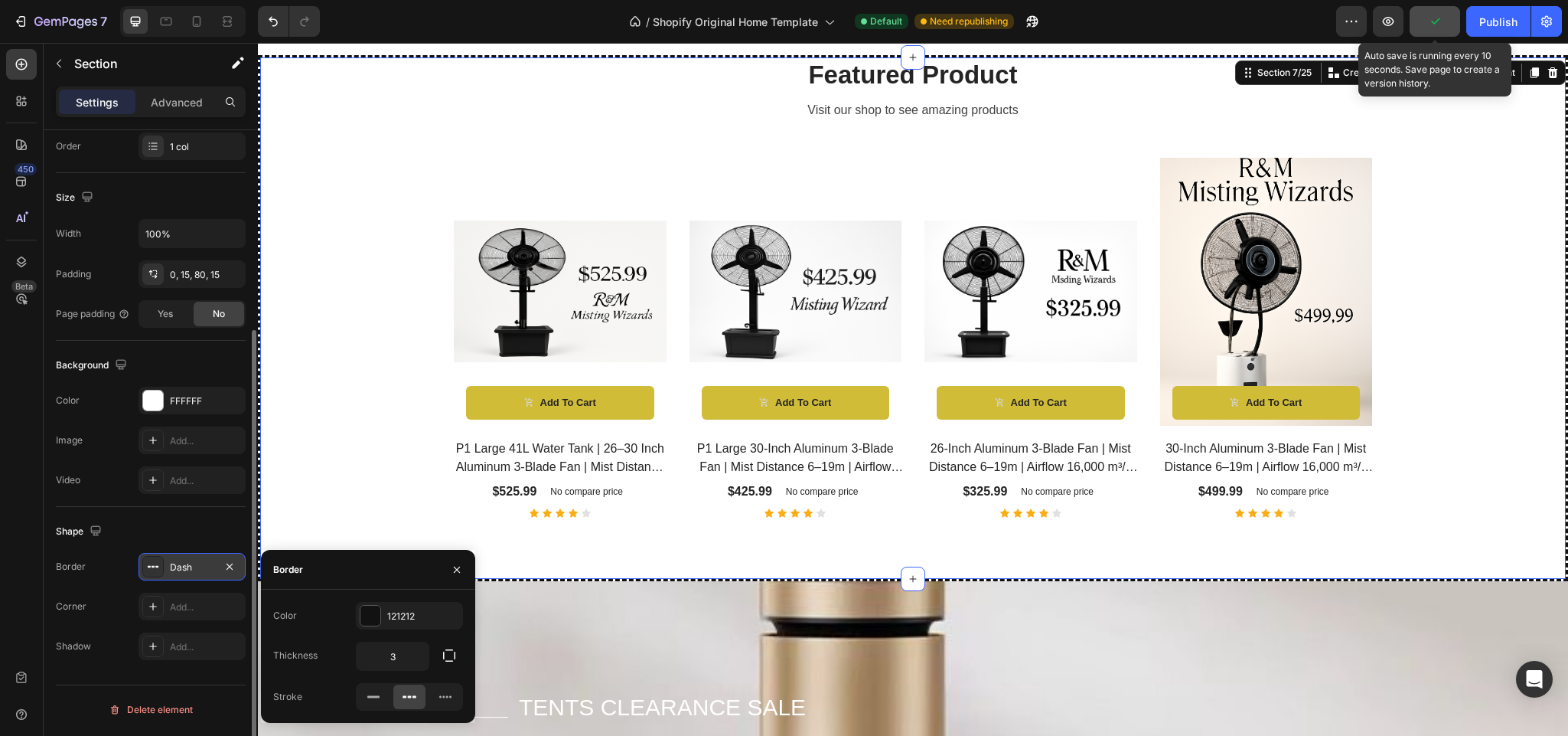
click at [1436, 19] on icon "button" at bounding box center [1435, 22] width 15 height 15
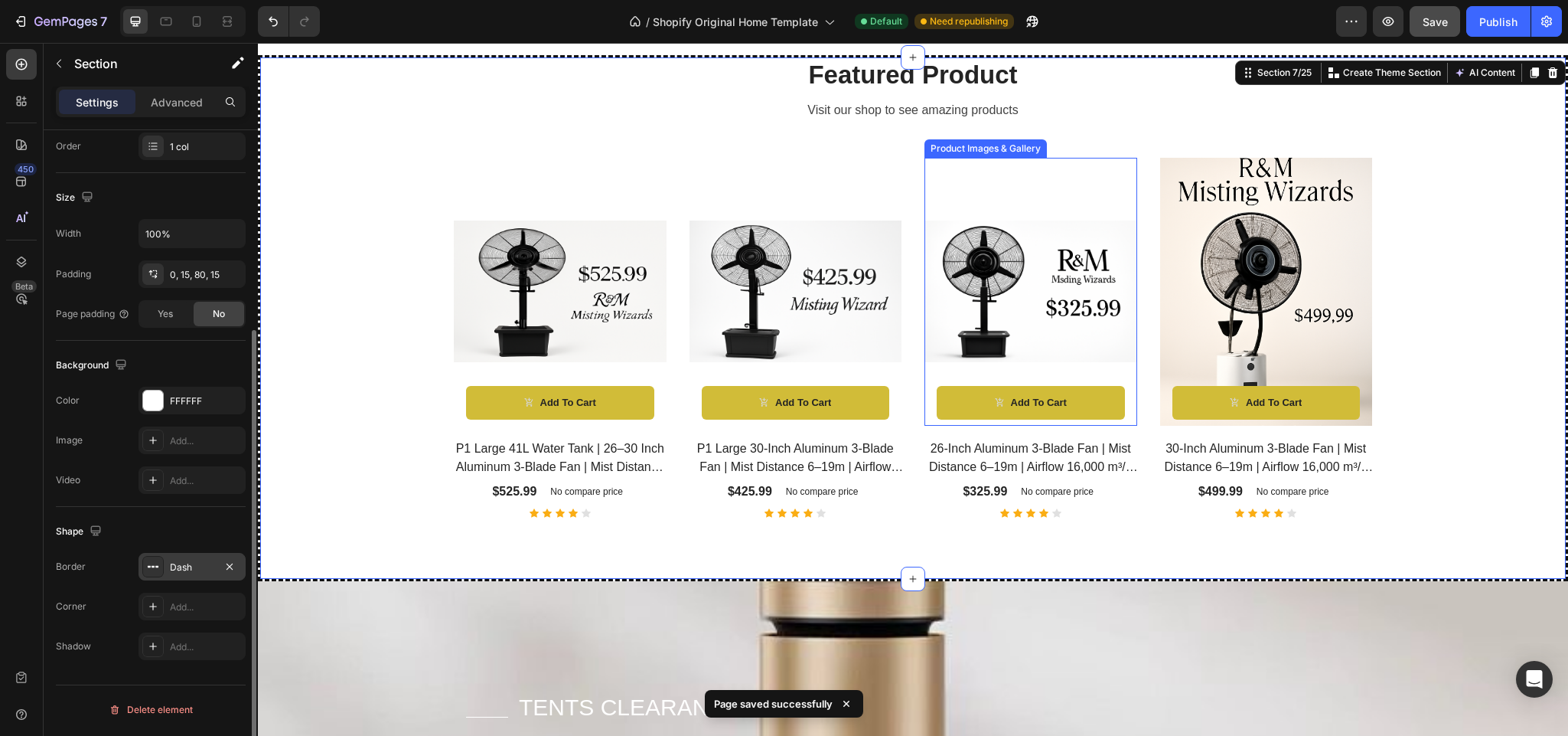
click at [667, 194] on div at bounding box center [560, 292] width 213 height 268
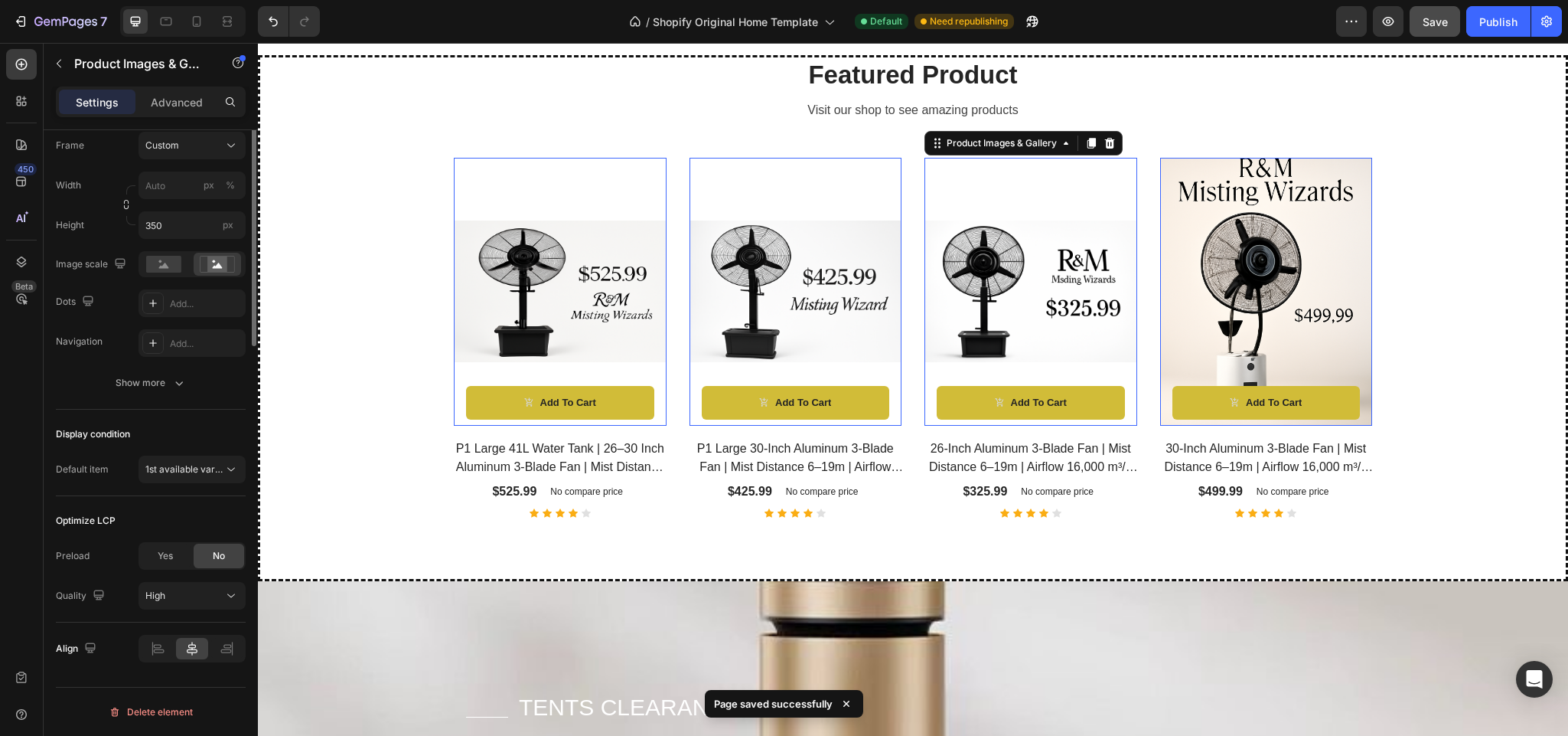
scroll to position [0, 0]
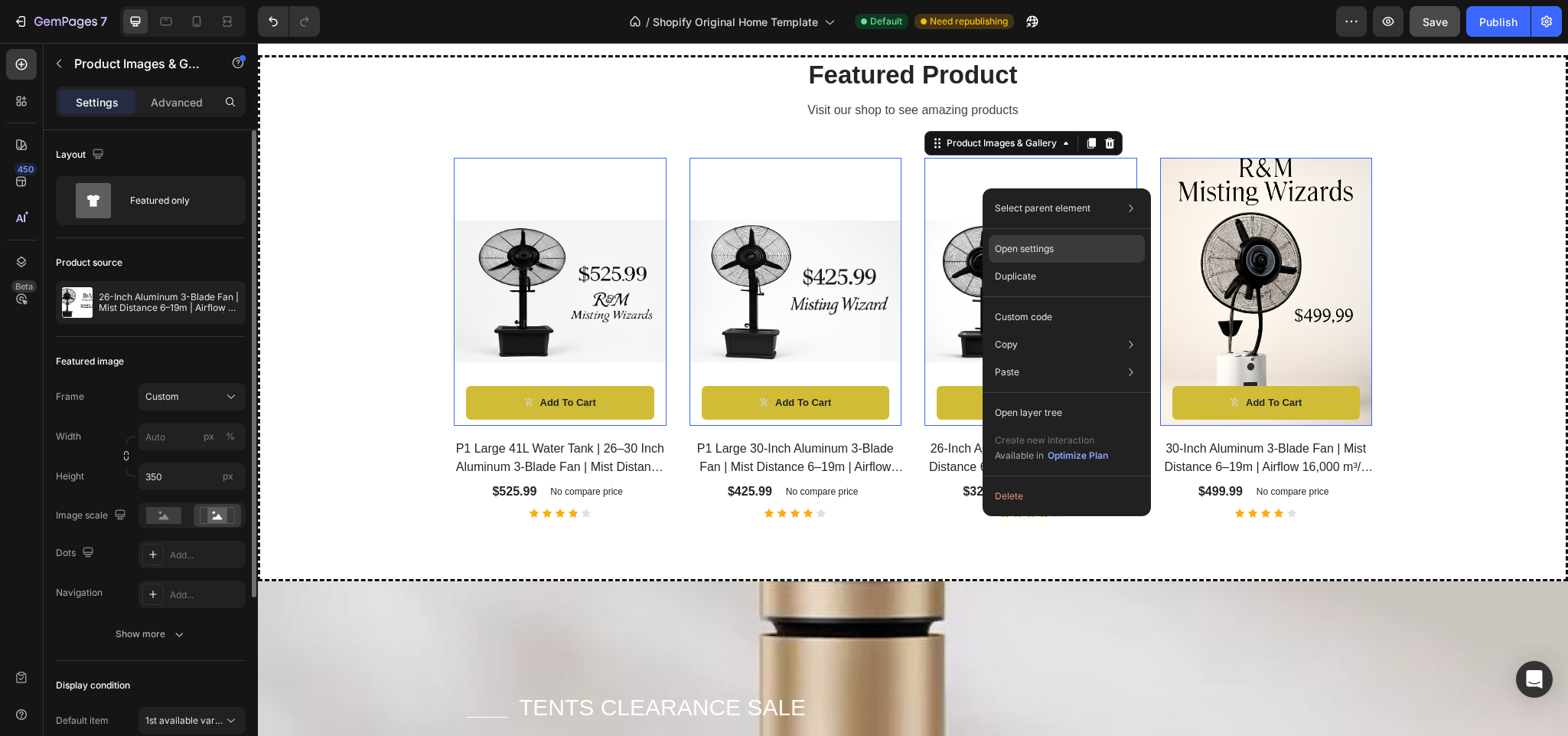
click at [1045, 239] on div "Open settings" at bounding box center [1067, 249] width 156 height 28
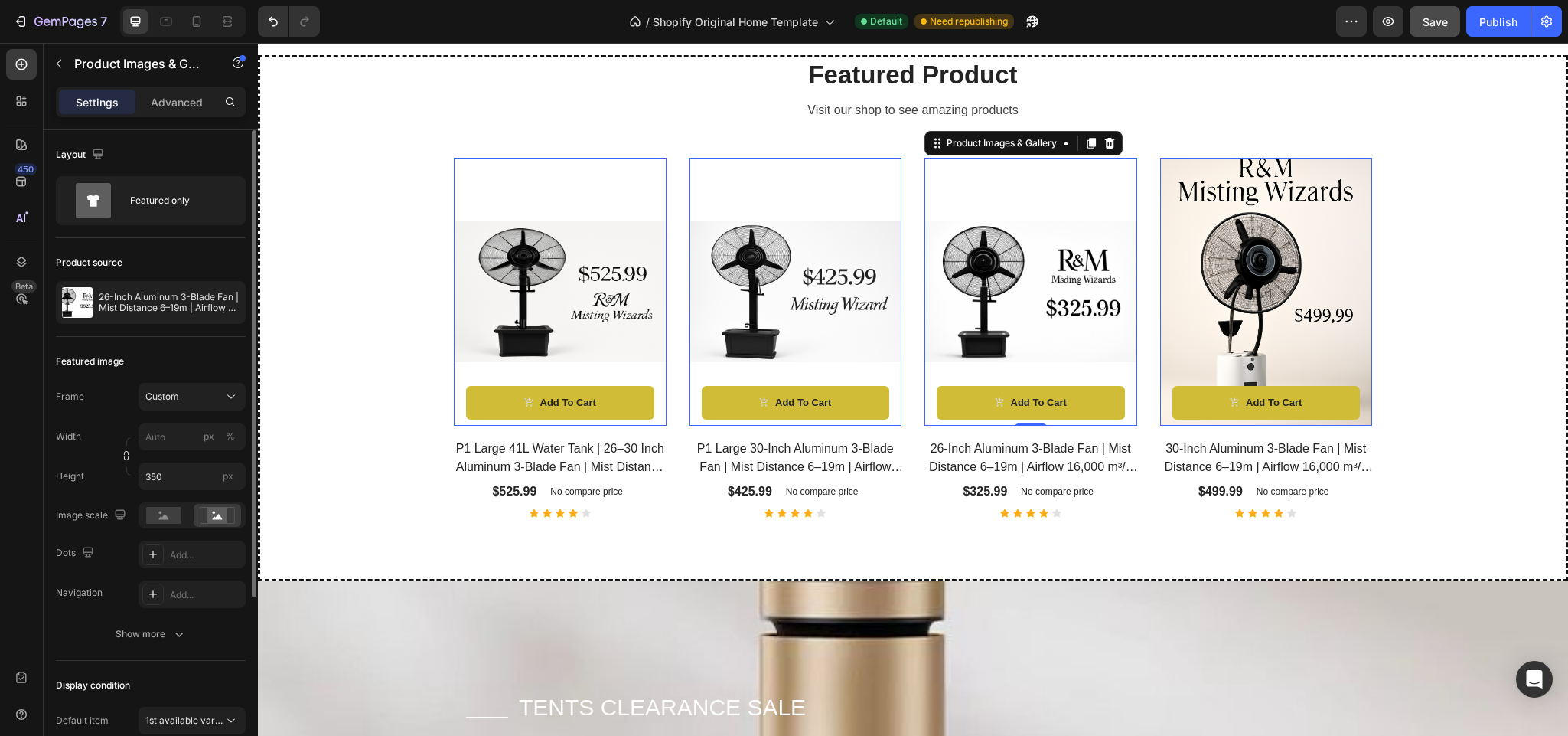
click at [565, 312] on img at bounding box center [560, 291] width 213 height 142
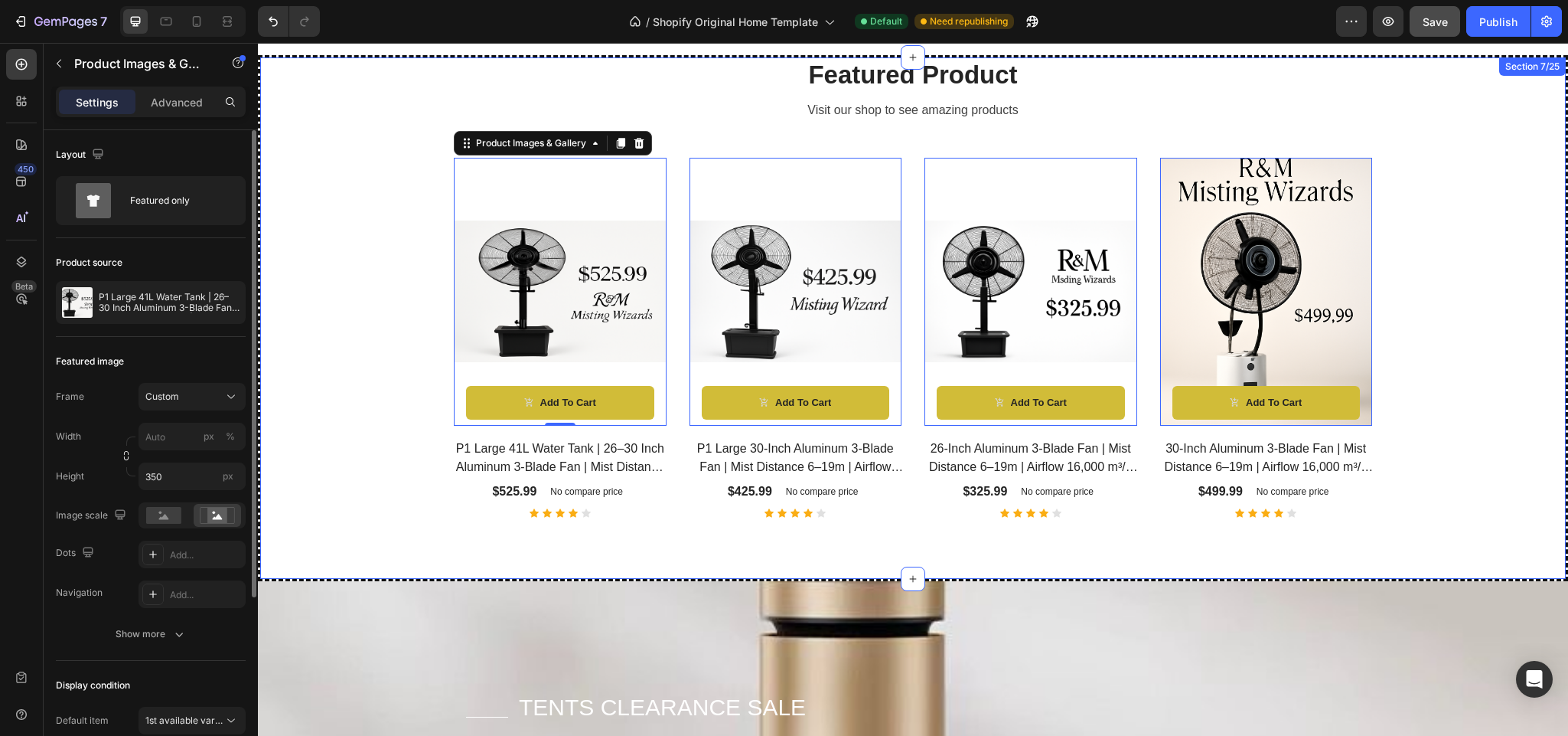
click at [324, 387] on div "Featured Product Heading Visit our shop to see amazing products Text block Prod…" at bounding box center [913, 287] width 1283 height 460
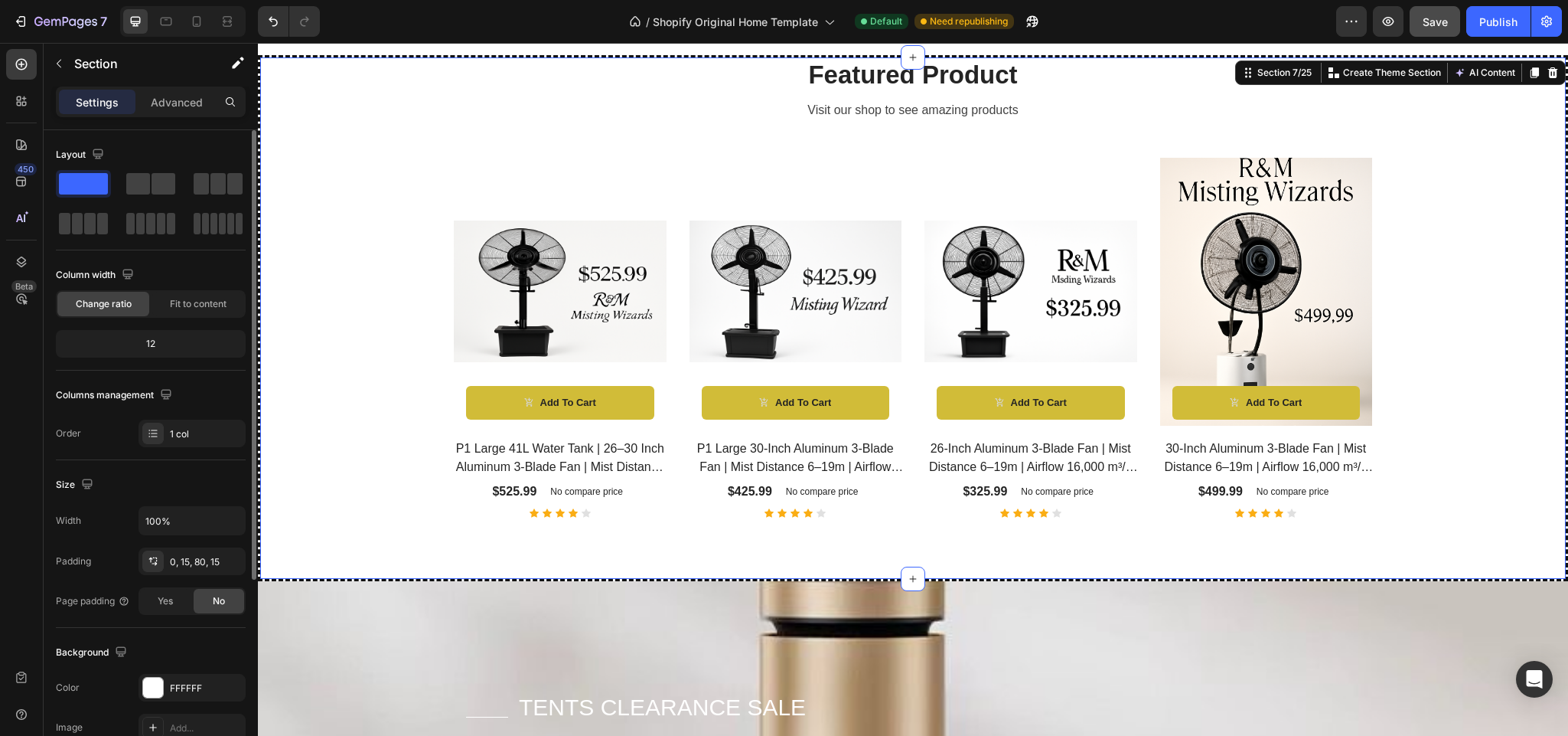
click at [356, 267] on div "Featured Product Heading Visit our shop to see amazing products Text block Prod…" at bounding box center [913, 287] width 1283 height 460
click at [147, 687] on div at bounding box center [153, 688] width 20 height 20
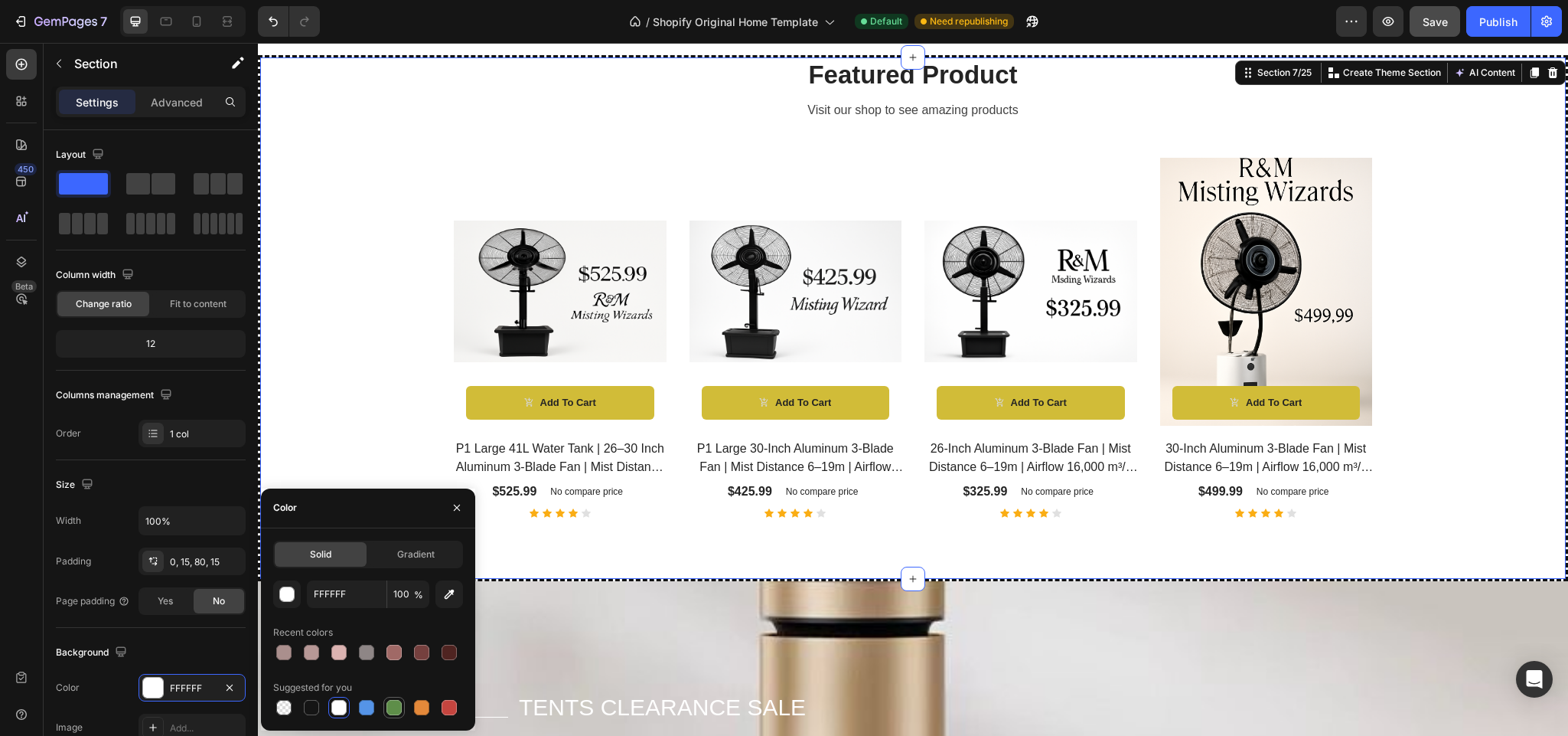
click at [390, 700] on div at bounding box center [394, 707] width 15 height 15
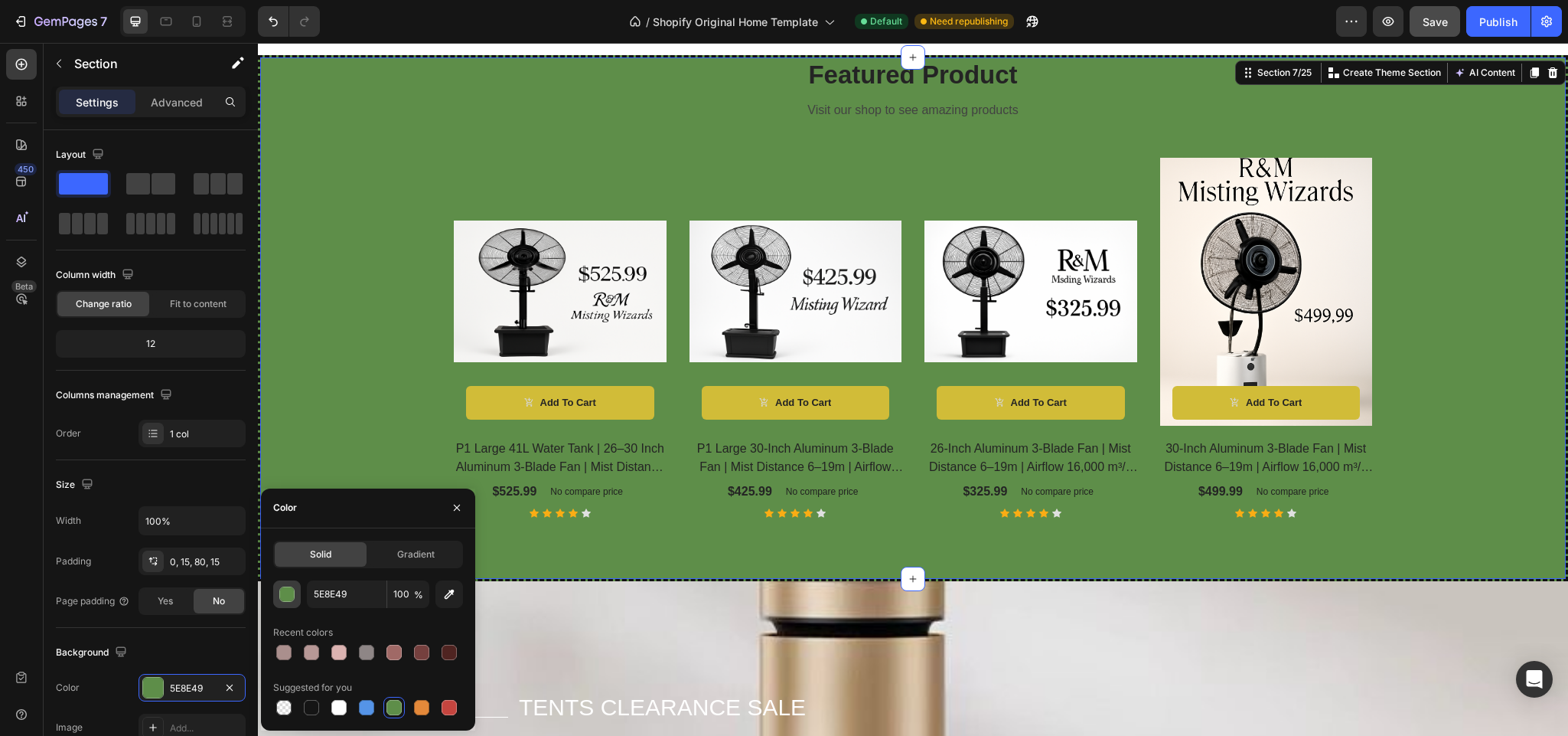
click at [286, 596] on div "button" at bounding box center [288, 595] width 15 height 15
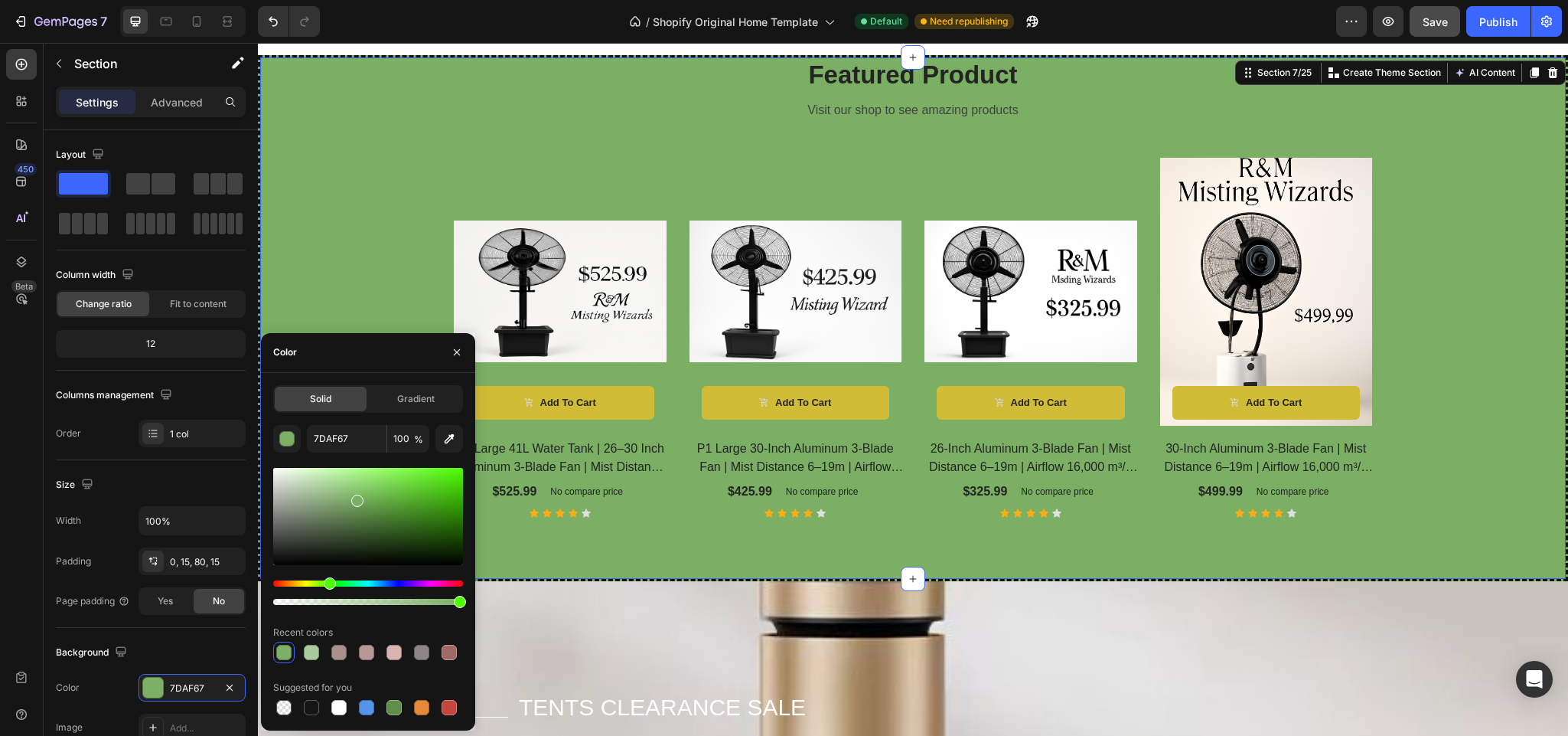
type input "7AAF64"
drag, startPoint x: 369, startPoint y: 515, endPoint x: 357, endPoint y: 497, distance: 21.6
click at [357, 497] on div at bounding box center [358, 501] width 12 height 12
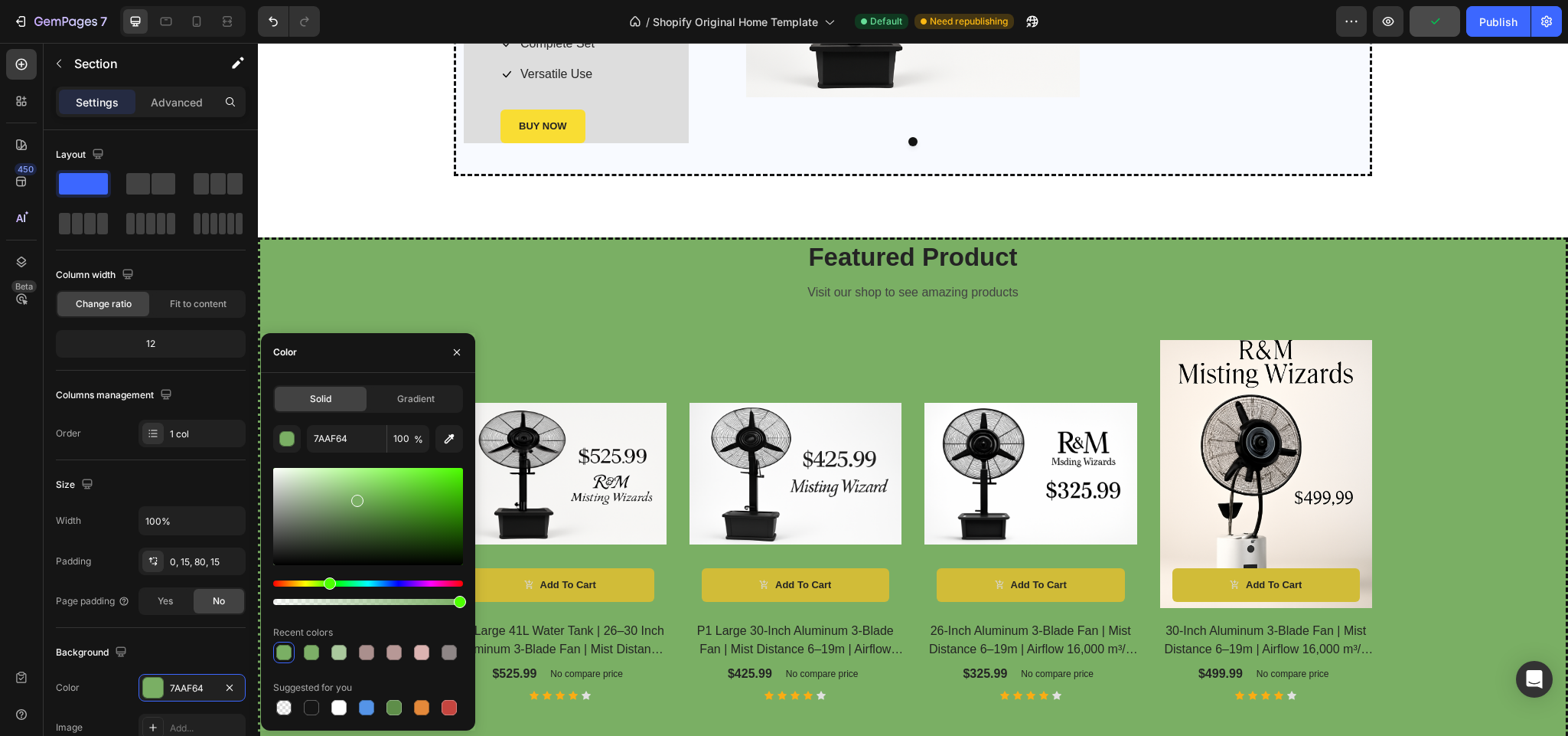
scroll to position [2273, 0]
click at [667, 382] on div at bounding box center [560, 473] width 213 height 268
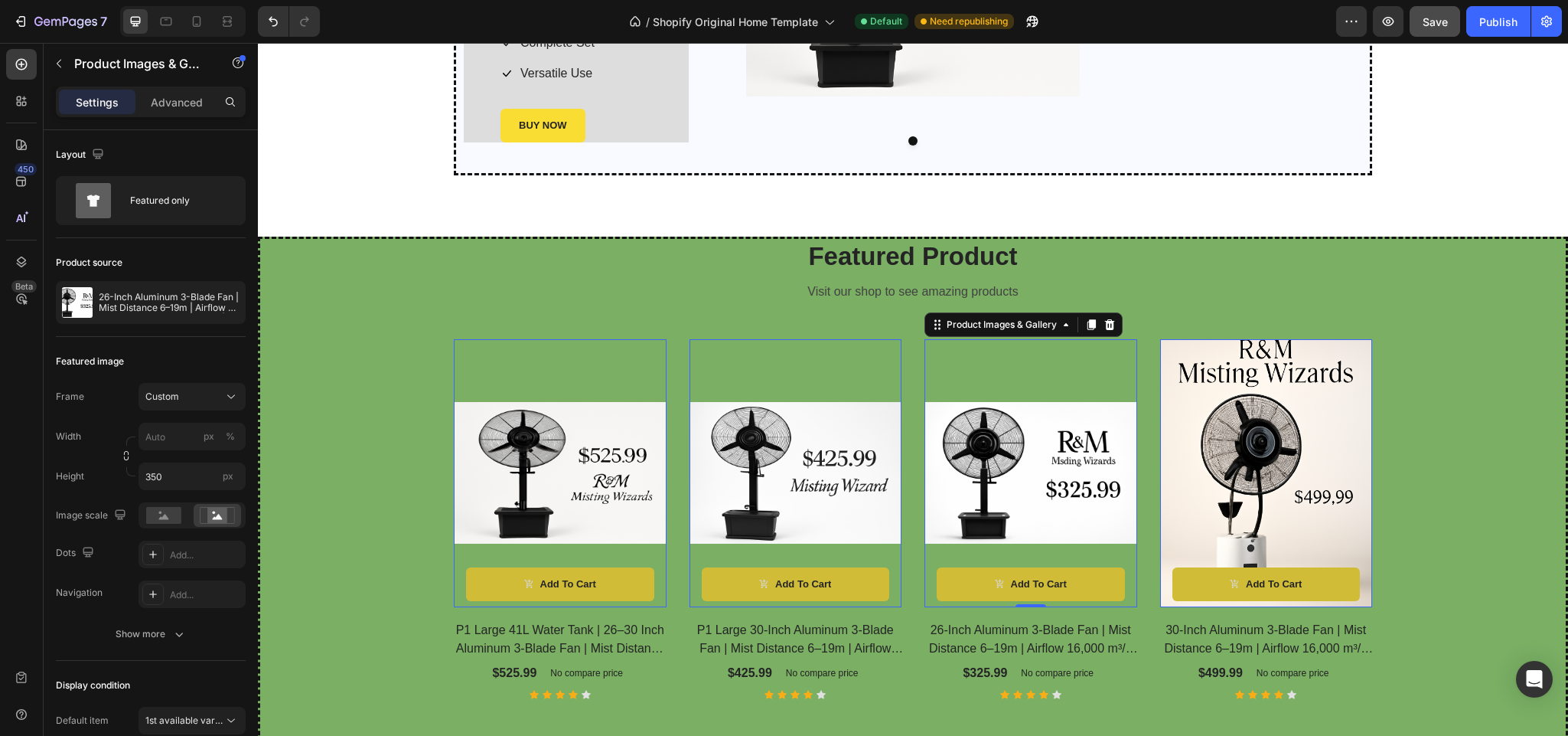
click at [667, 365] on div at bounding box center [560, 473] width 213 height 268
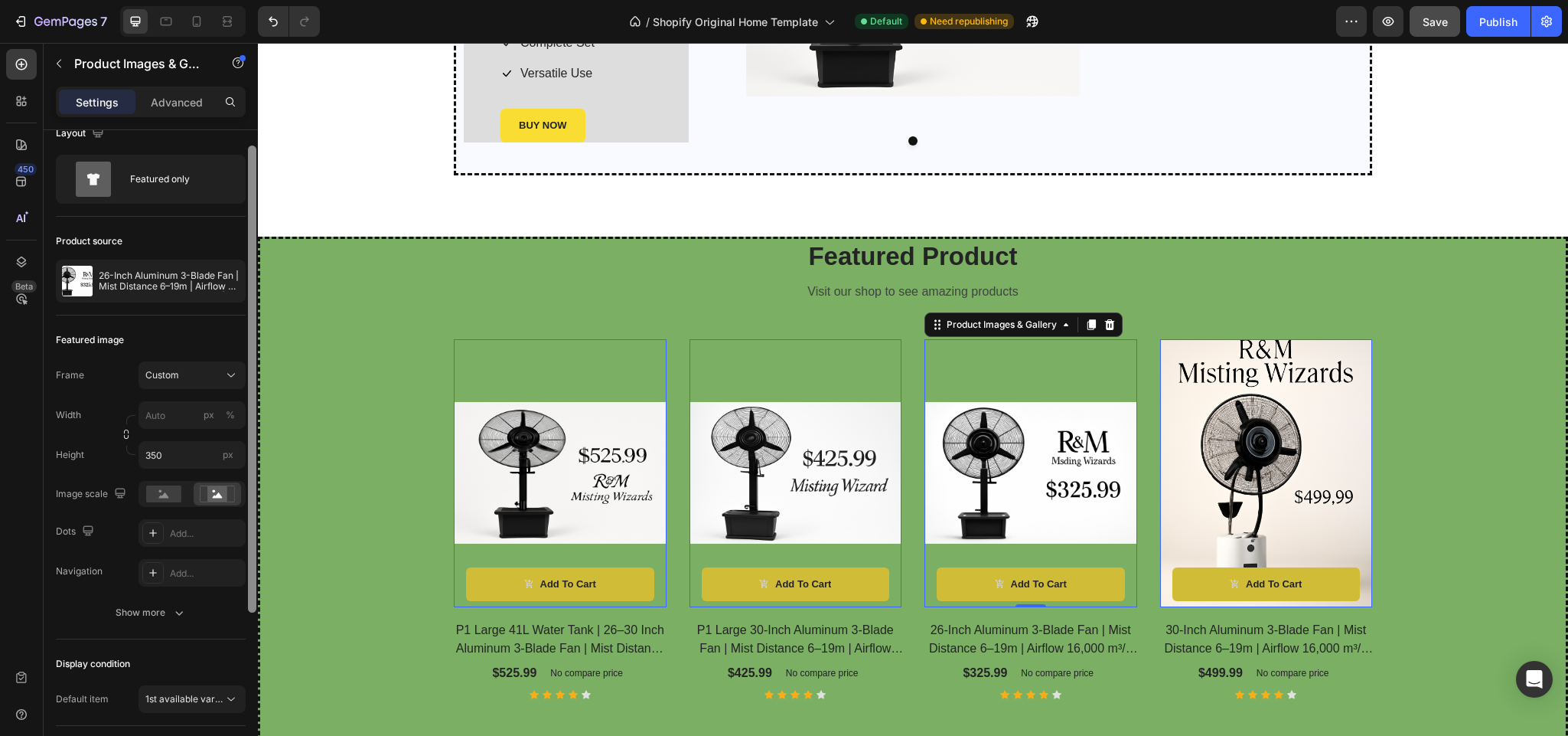
scroll to position [0, 0]
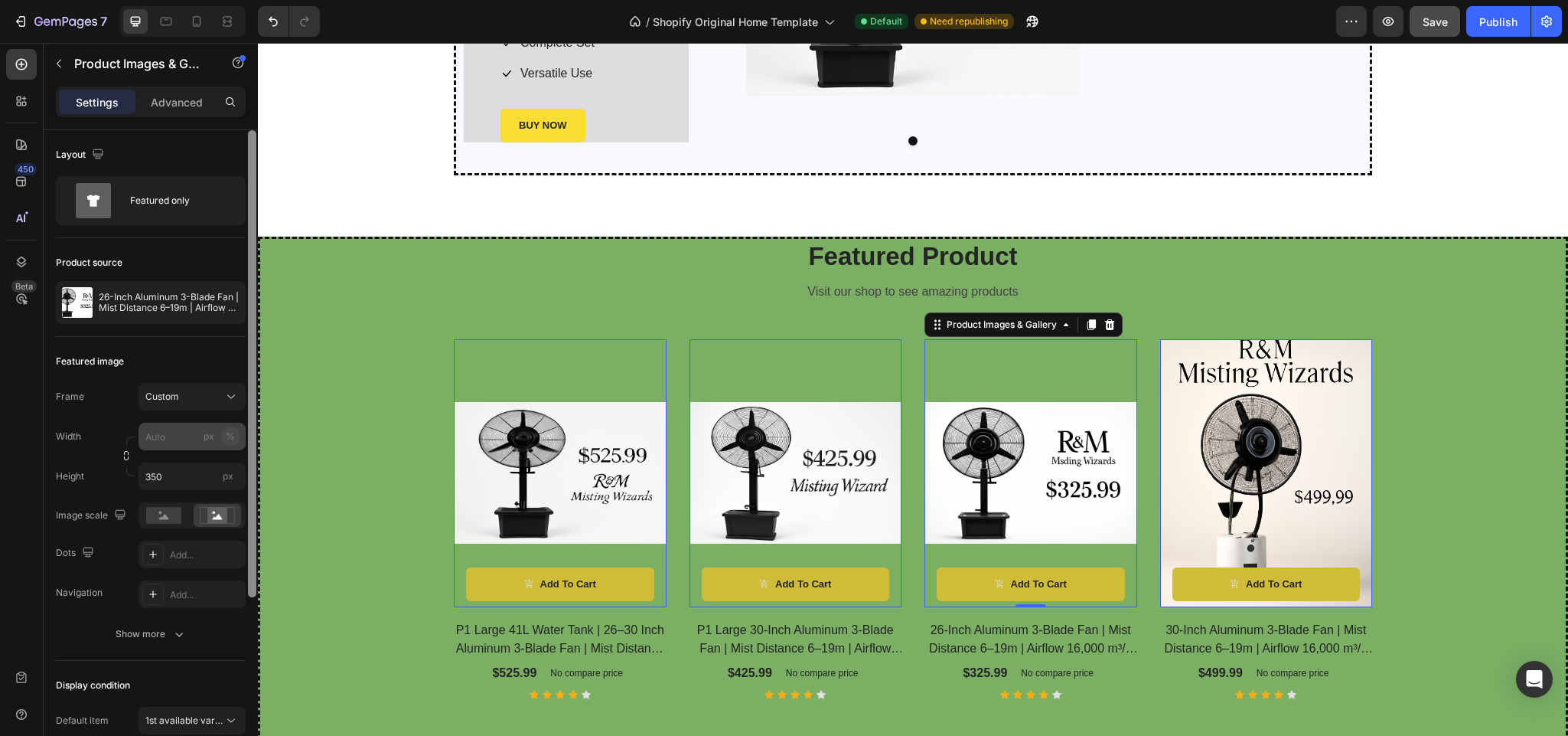
drag, startPoint x: 253, startPoint y: 533, endPoint x: 238, endPoint y: 439, distance: 95.2
click at [238, 439] on div "Layout Featured only Product source 26-Inch Aluminum 3-Blade Fan | Mist Distanc…" at bounding box center [150, 455] width 214 height 649
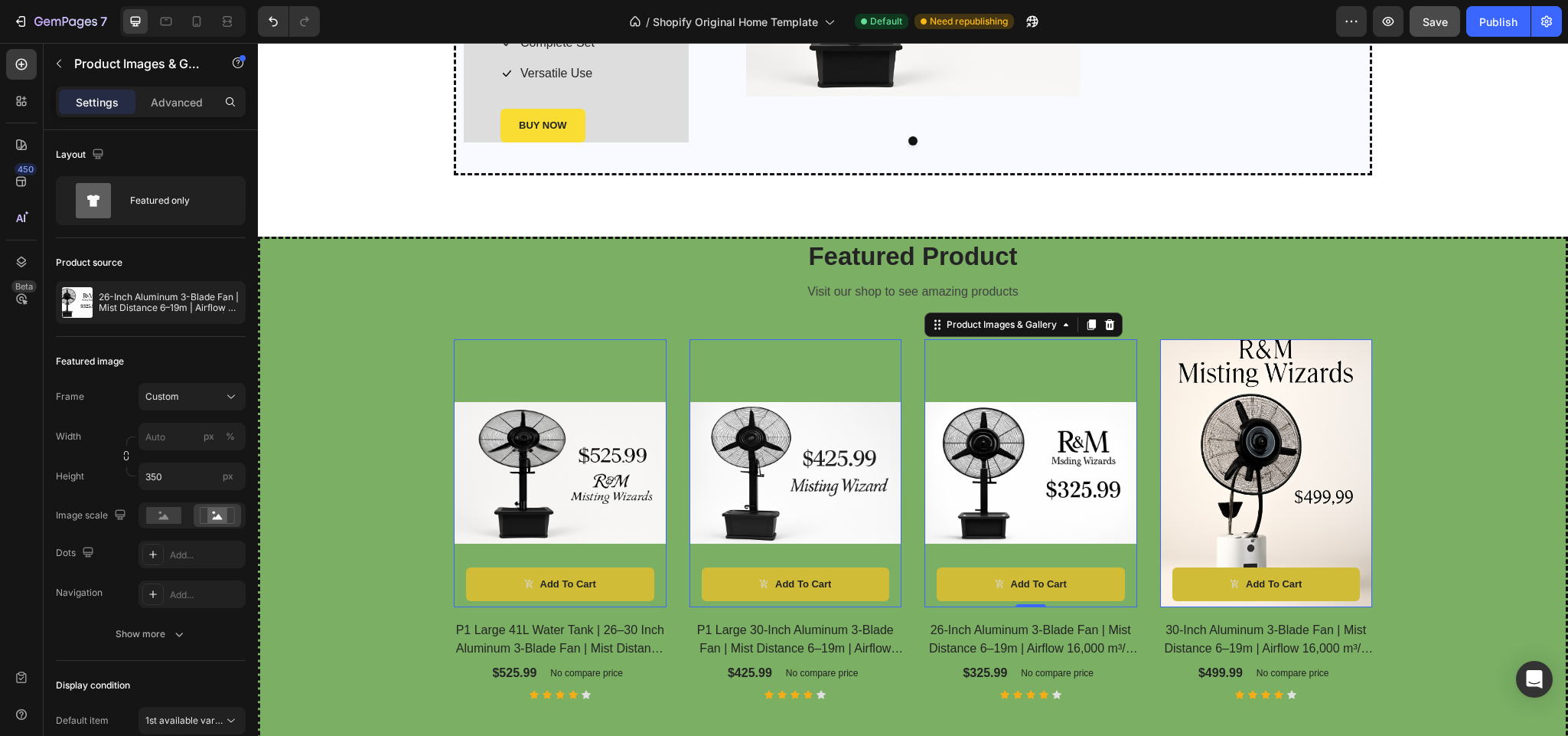
click at [593, 372] on div at bounding box center [560, 473] width 213 height 268
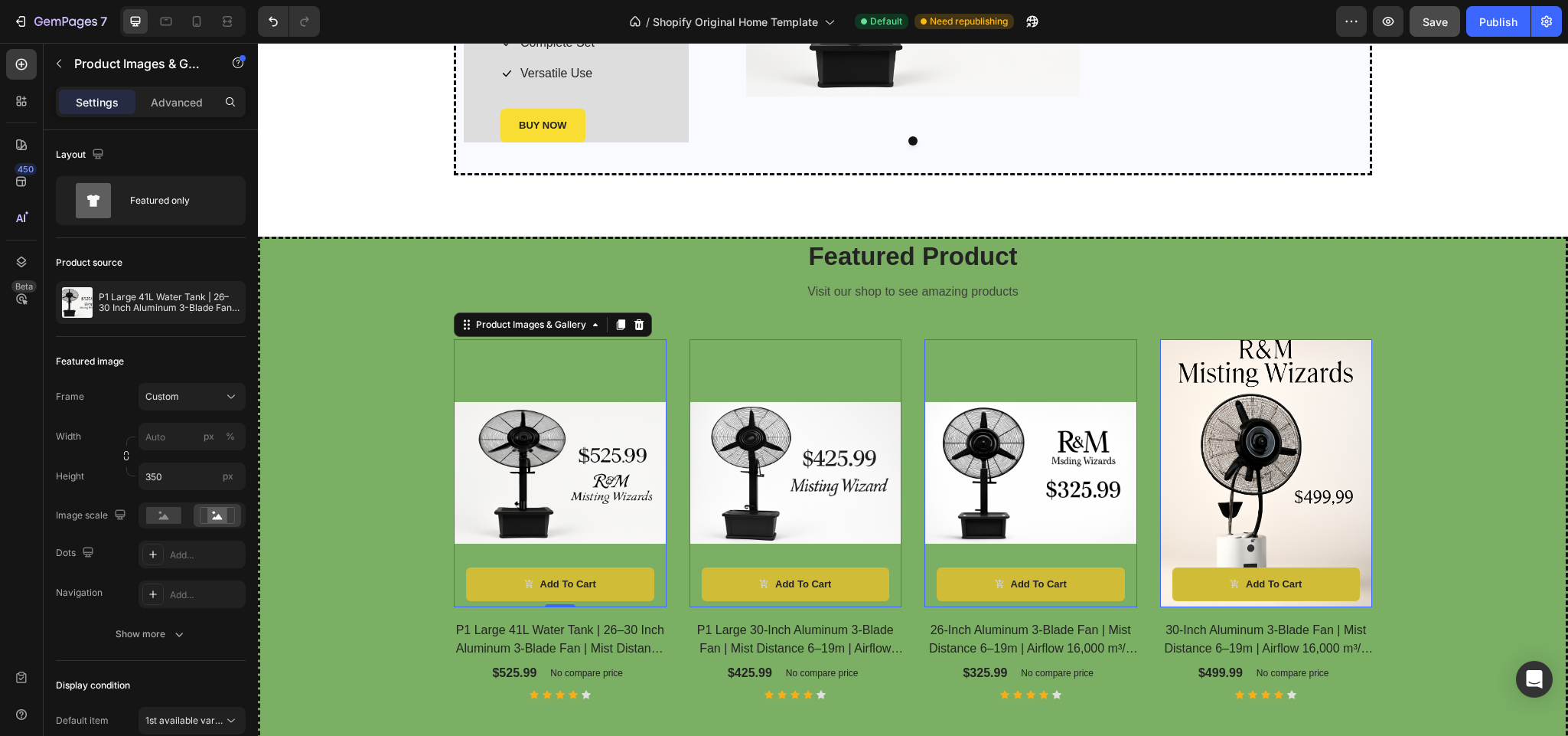
click at [590, 352] on div at bounding box center [560, 473] width 213 height 268
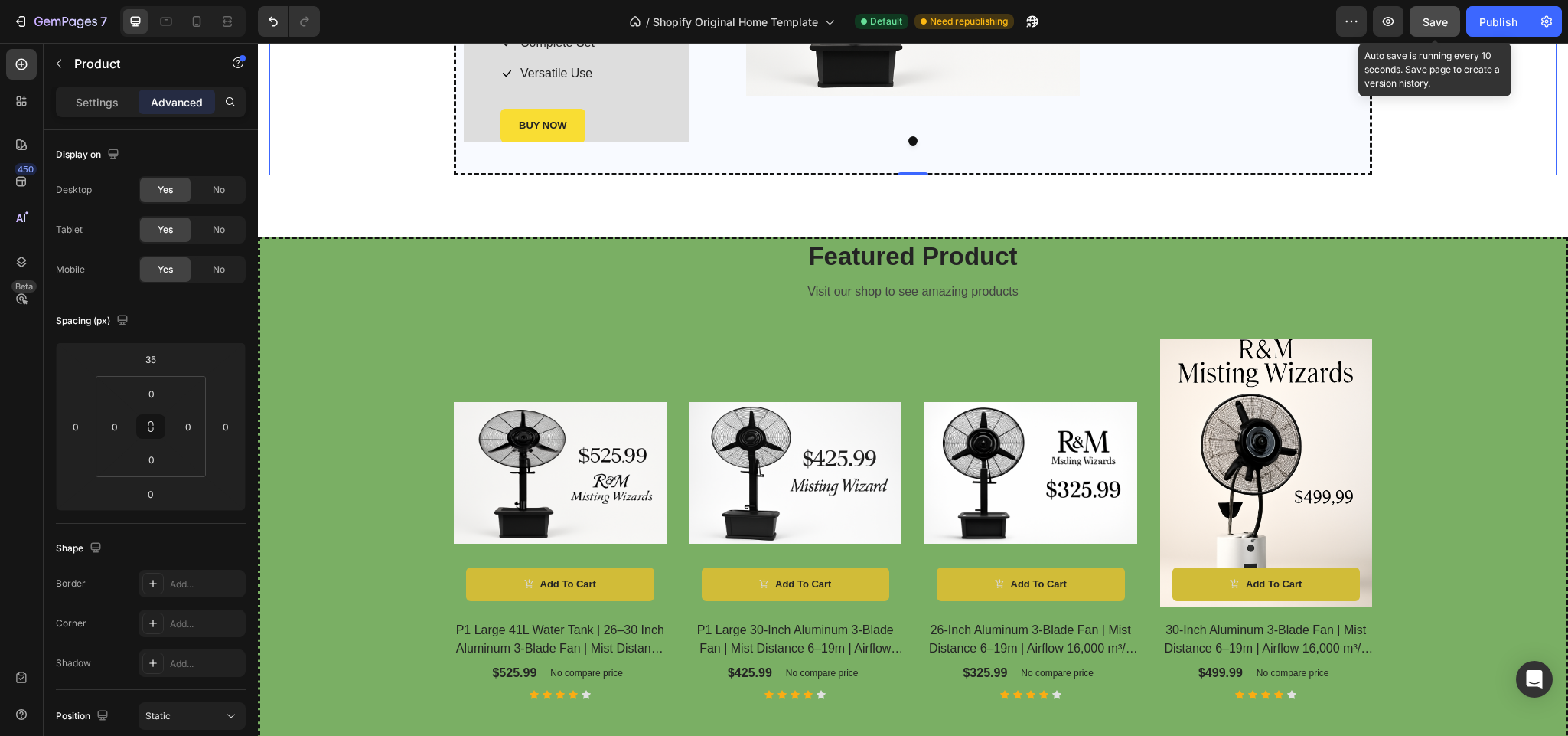
click at [1426, 19] on span "Save" at bounding box center [1435, 22] width 26 height 13
click at [1426, 19] on button "Save" at bounding box center [1435, 22] width 50 height 31
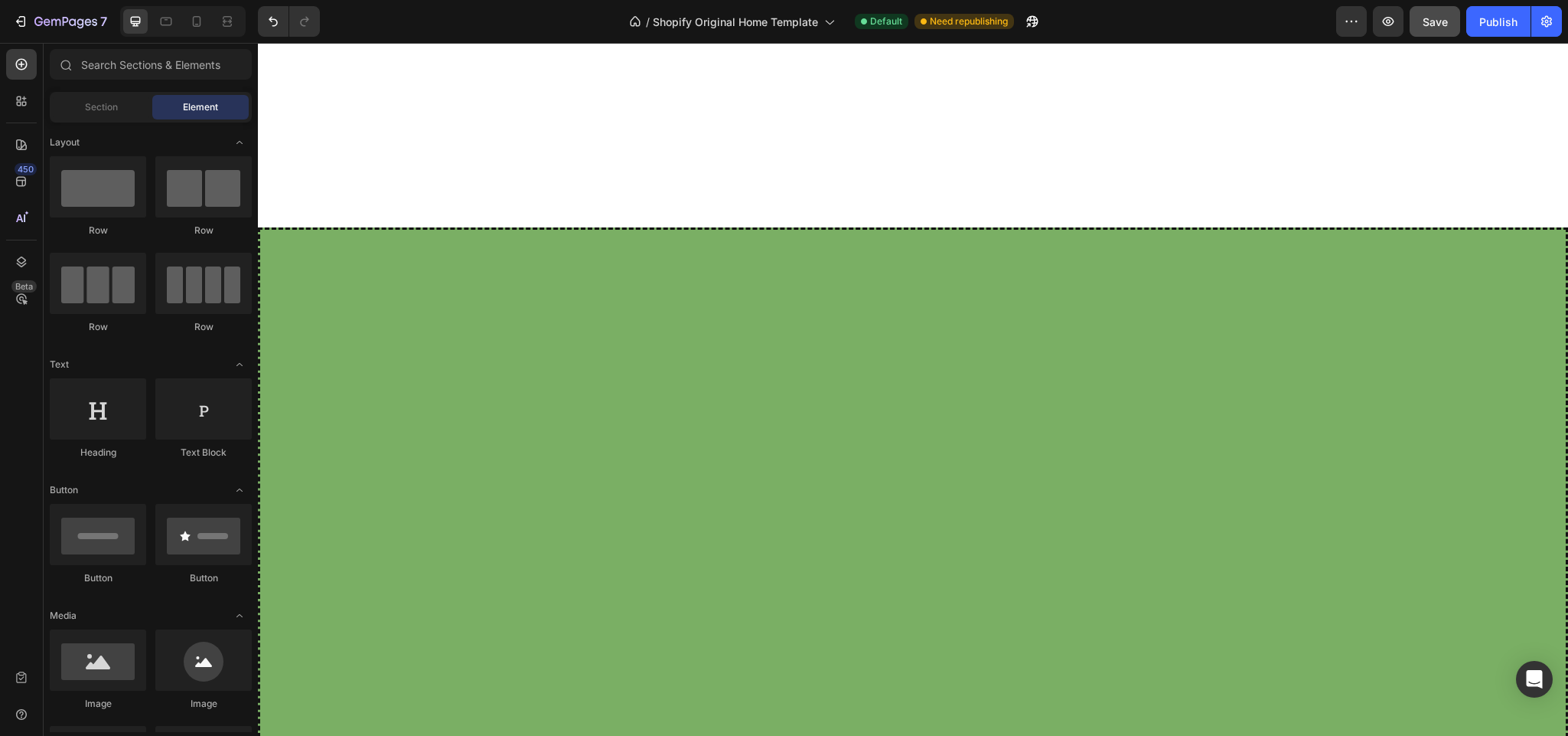
scroll to position [3825, 0]
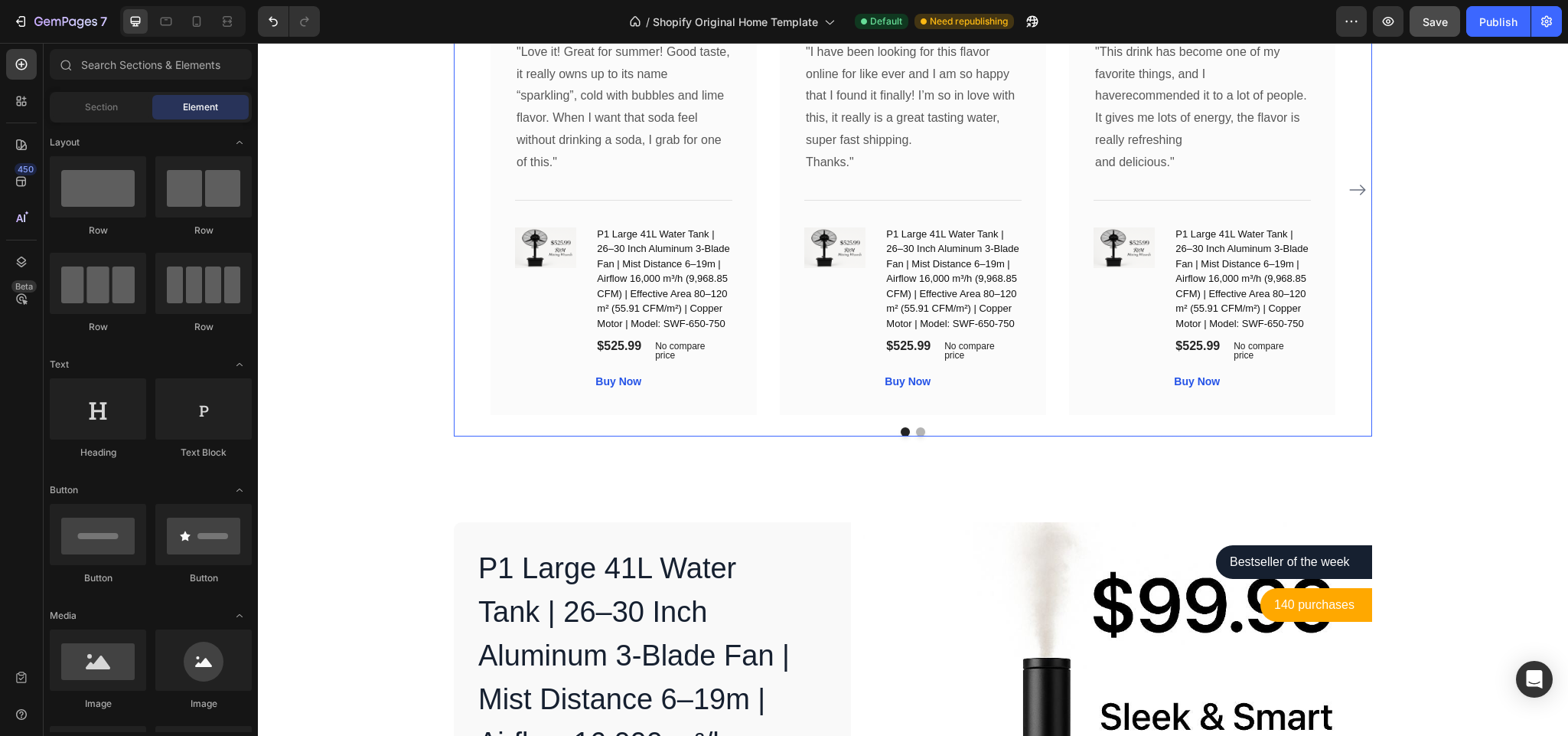
click at [1052, 414] on div "Image Icon Icon Icon Icon Icon Row Rita Carroll Text block Row "Love it! Great …" at bounding box center [913, 190] width 845 height 450
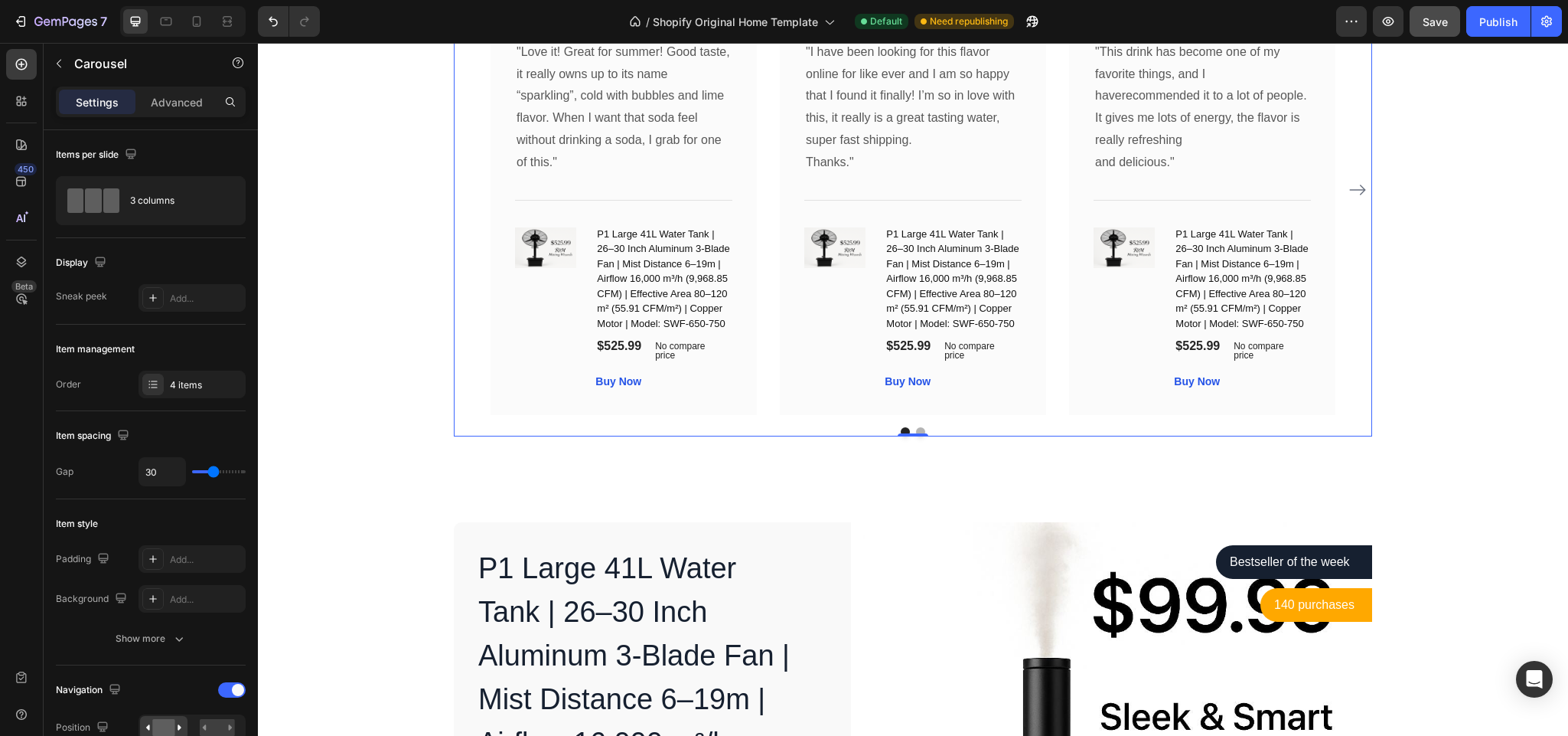
scroll to position [3805, 0]
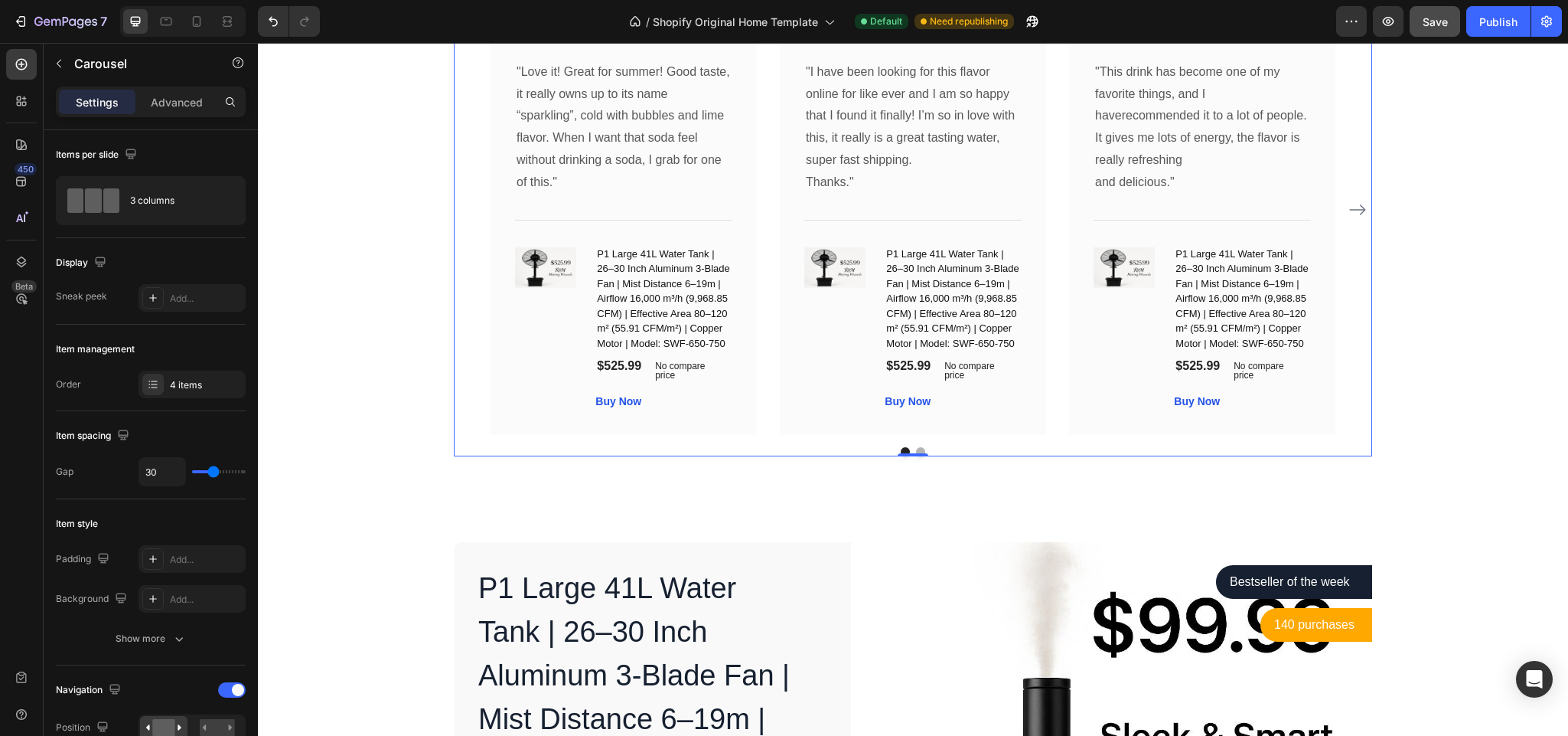
click at [1056, 449] on div "Image Icon Icon Icon Icon Icon Row Rita Carroll Text block Row "Love it! Great …" at bounding box center [913, 220] width 918 height 472
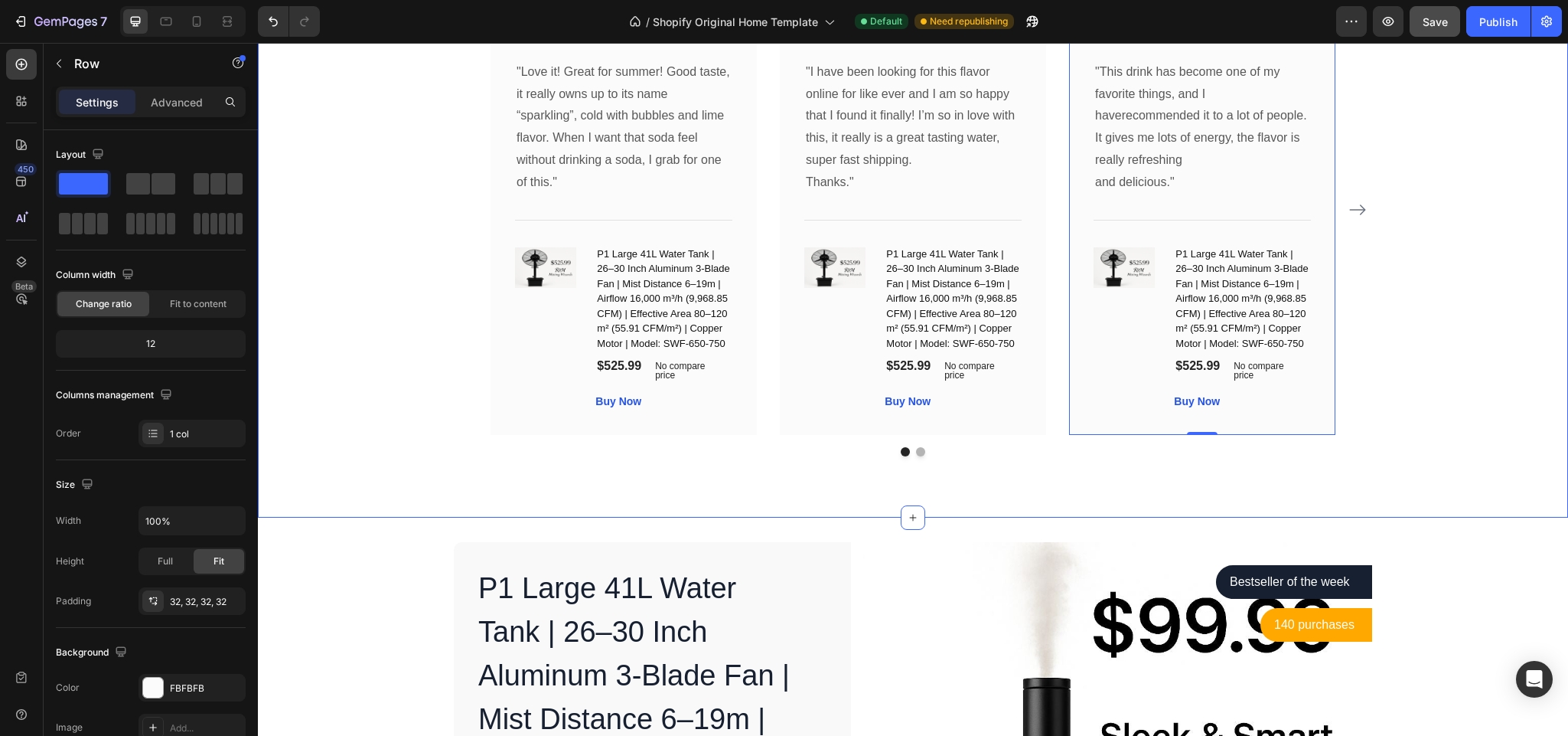
drag, startPoint x: 1066, startPoint y: 432, endPoint x: 1043, endPoint y: 419, distance: 26.4
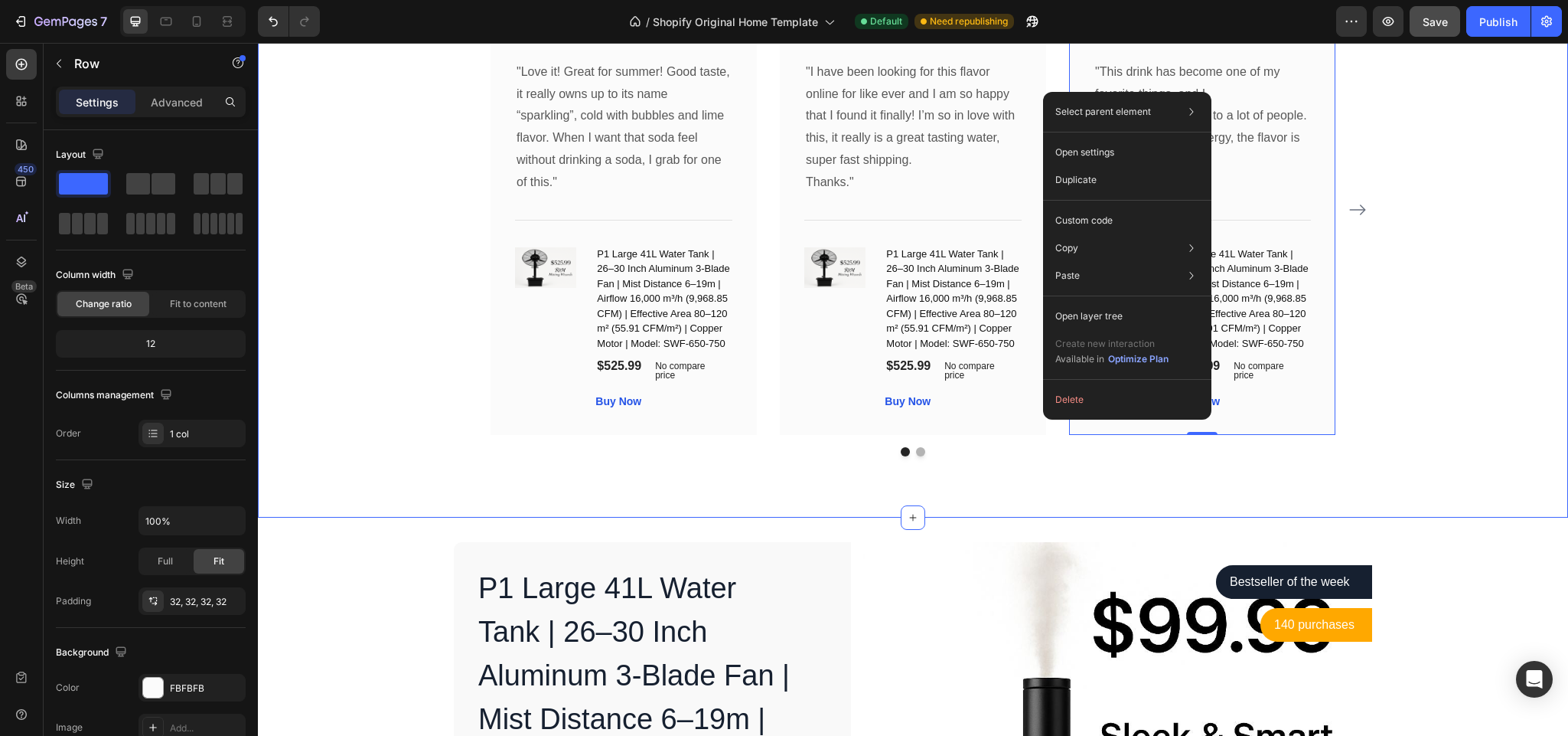
click at [1027, 497] on div "What Our Customers Are Saying Heading Our customer advocates are standing by 24…" at bounding box center [913, 162] width 1310 height 711
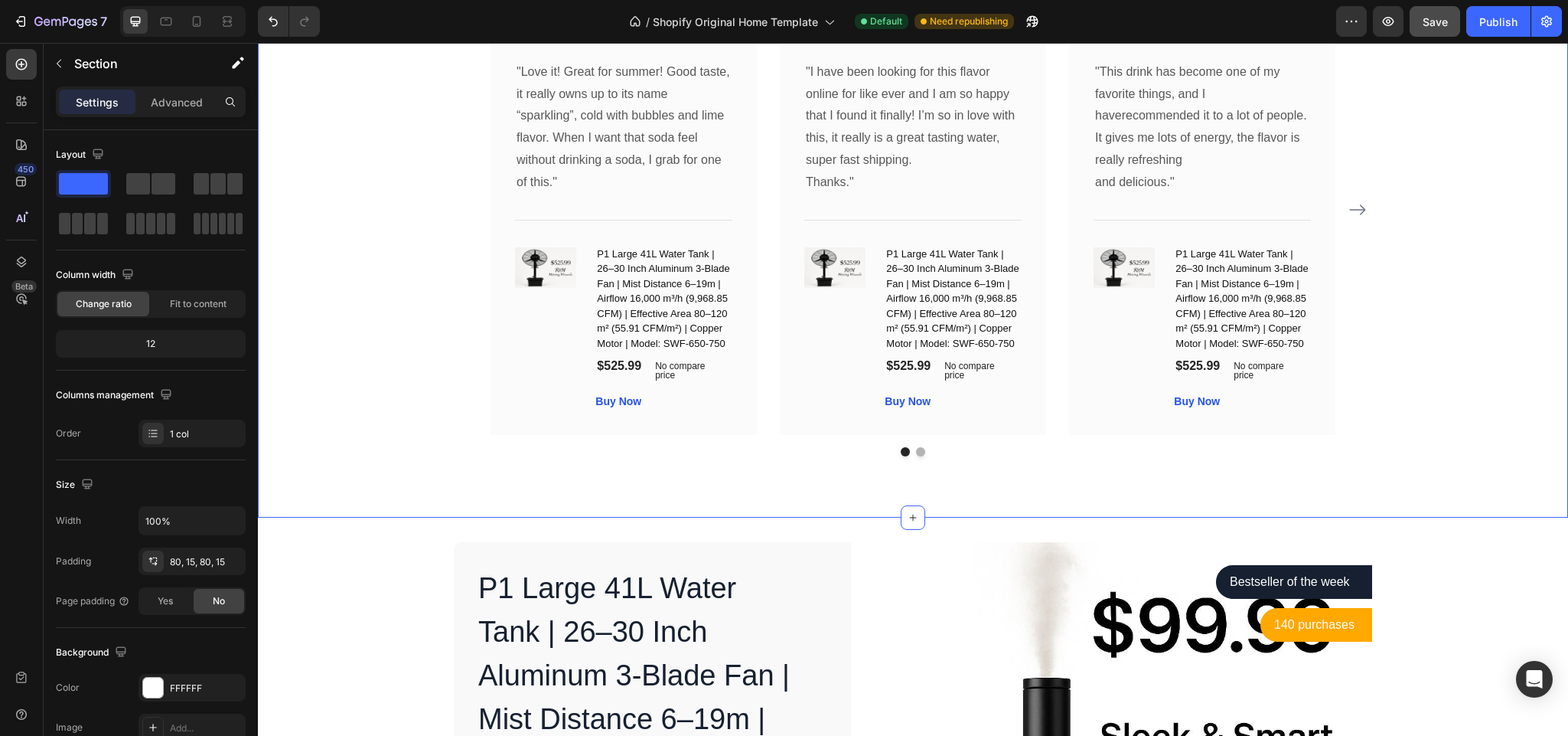
click at [960, 511] on div "What Our Customers Are Saying Heading Our customer advocates are standing by 24…" at bounding box center [913, 162] width 1310 height 711
click at [1495, 22] on div "Publish" at bounding box center [1498, 22] width 38 height 16
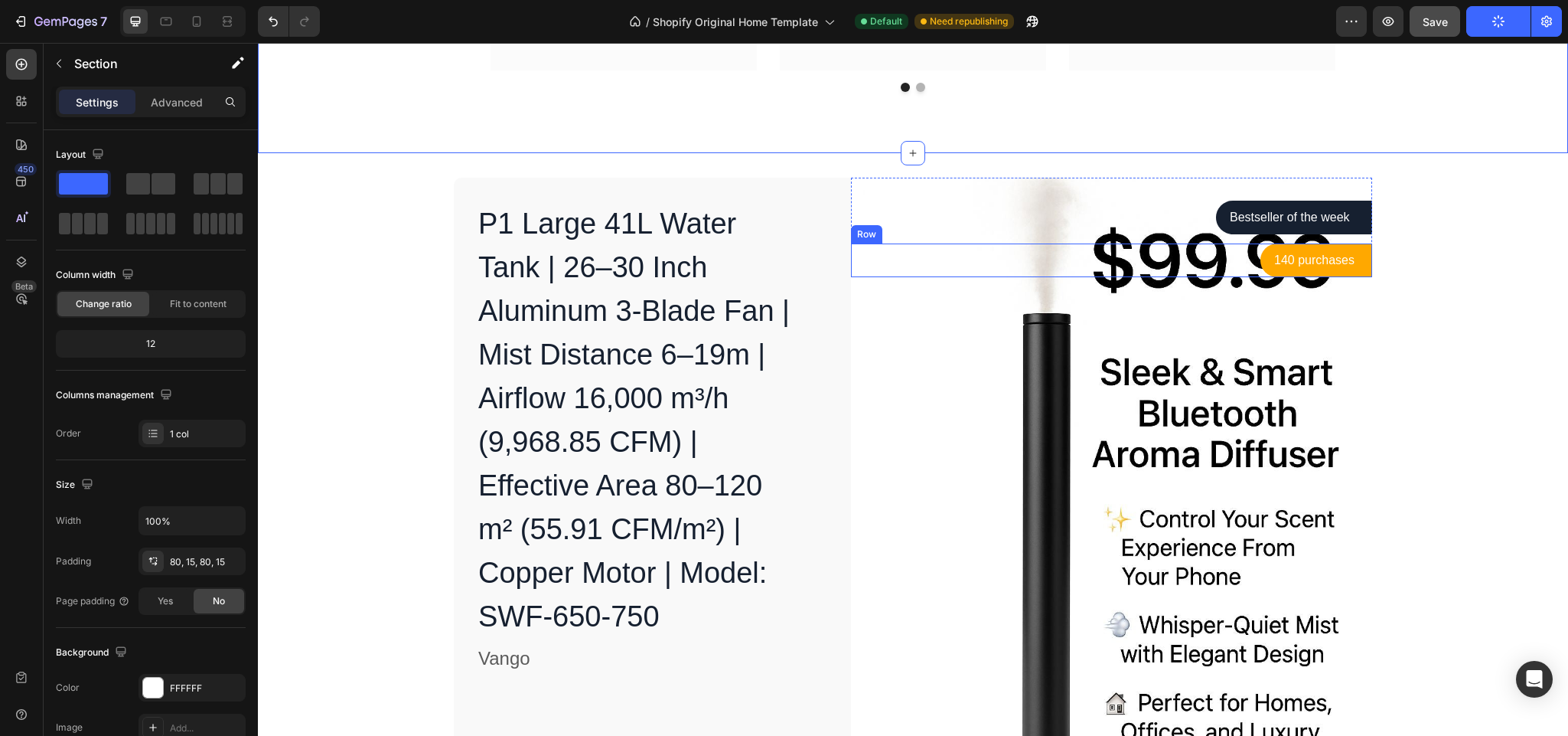
scroll to position [4284, 0]
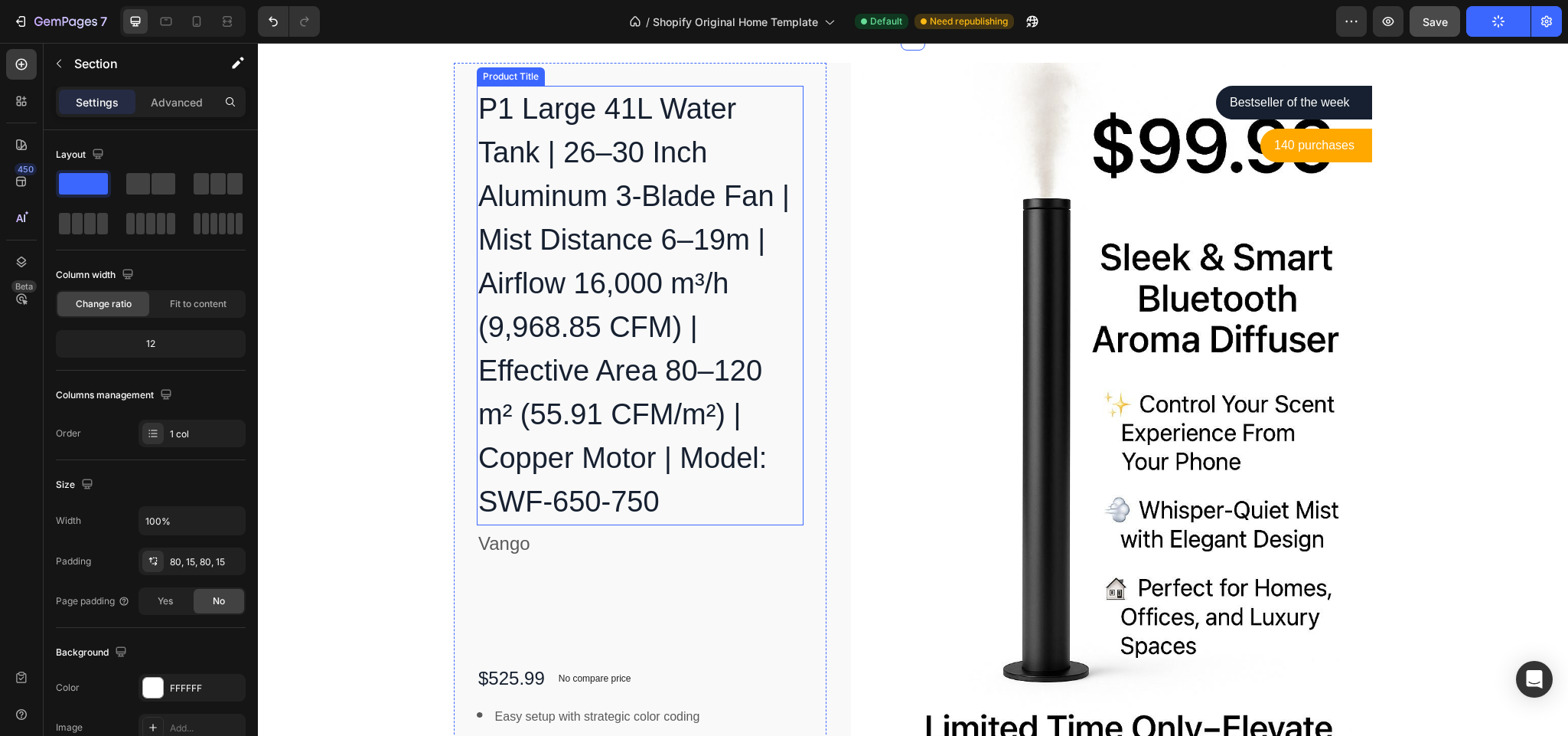
click at [602, 426] on h1 "P1 Large 41L Water Tank | 26–30 Inch Aluminum 3-Blade Fan | Mist Distance 6–19m…" at bounding box center [640, 305] width 327 height 439
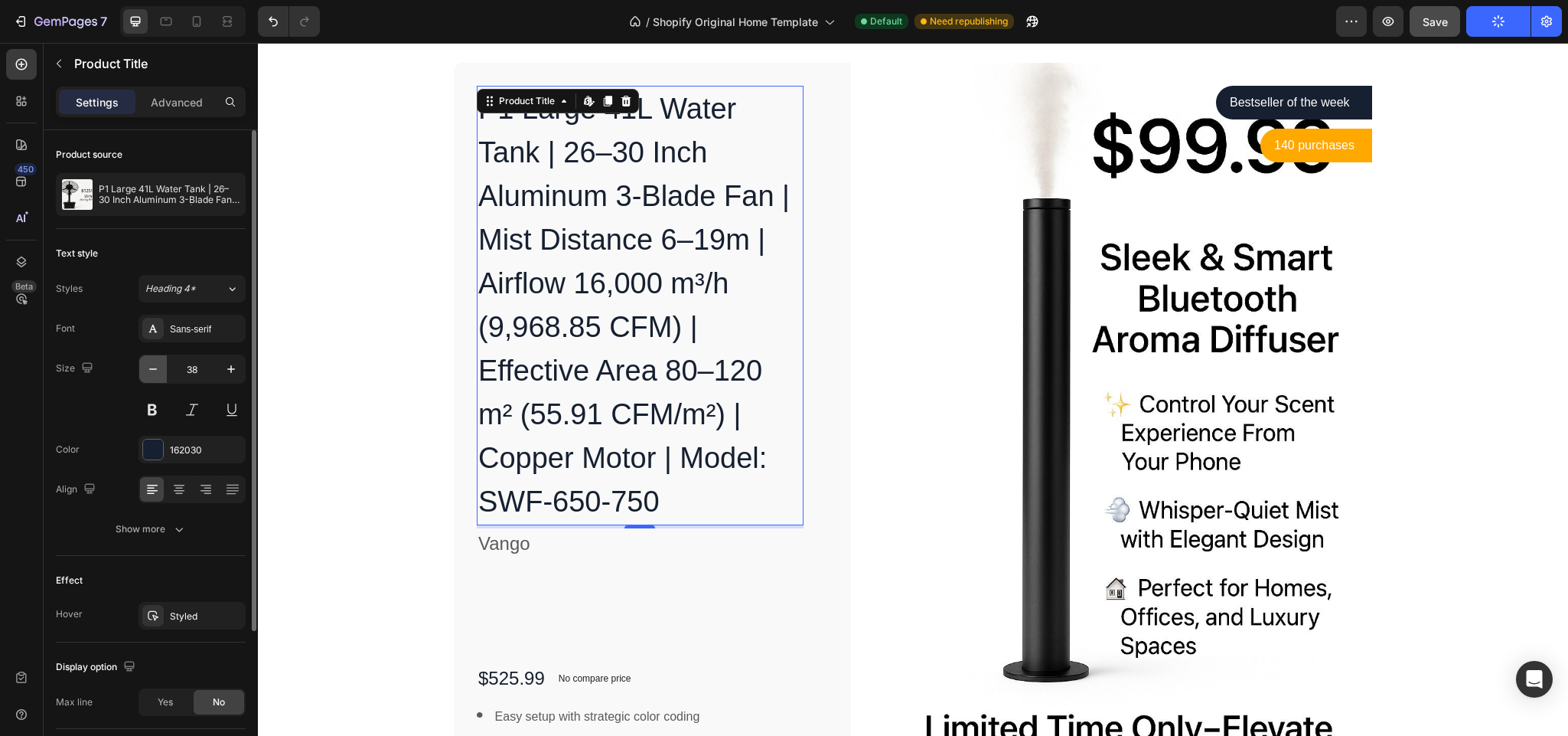
click at [155, 368] on icon "button" at bounding box center [153, 370] width 15 height 15
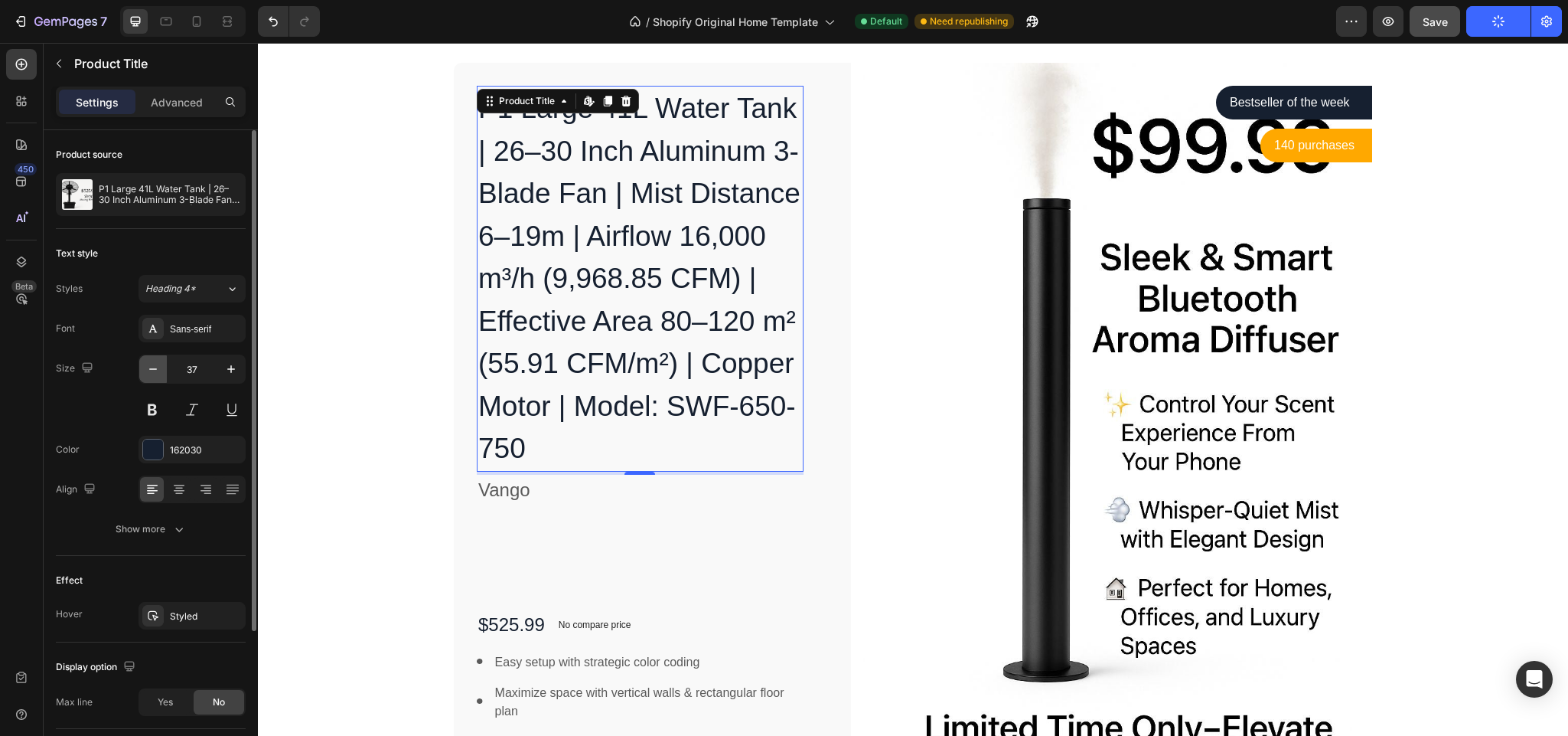
click at [155, 368] on icon "button" at bounding box center [153, 370] width 15 height 15
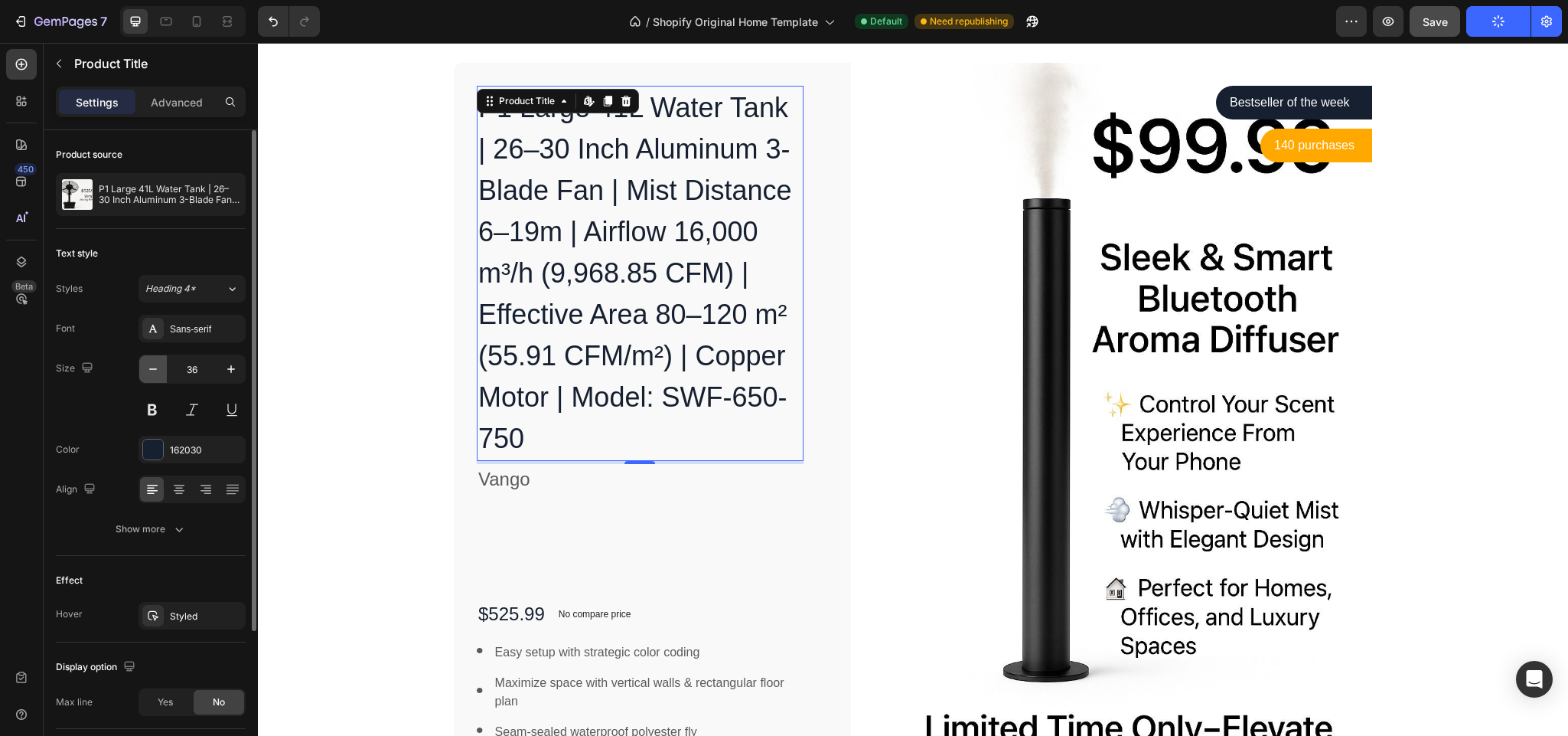
click at [155, 368] on icon "button" at bounding box center [153, 370] width 15 height 15
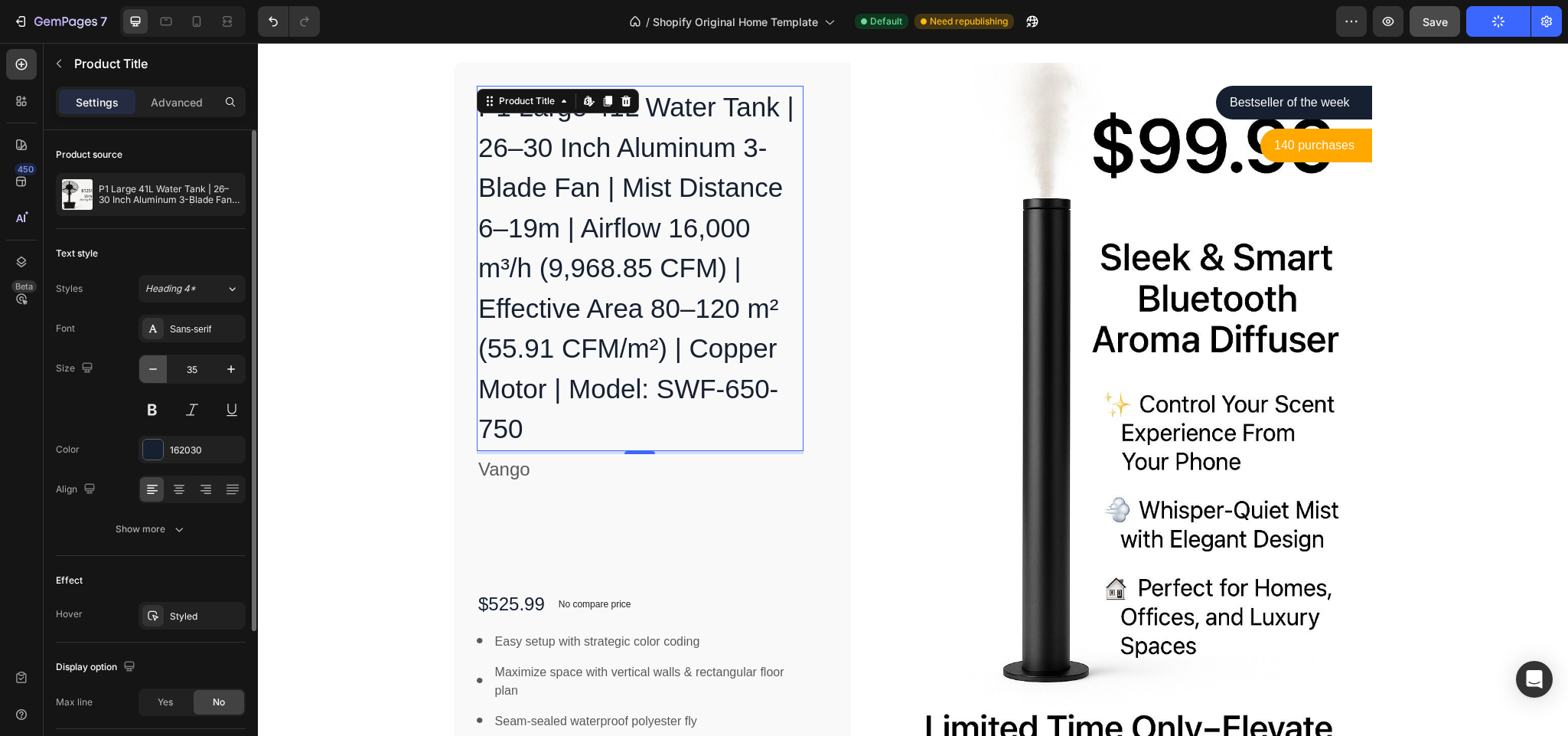
click at [155, 368] on icon "button" at bounding box center [153, 370] width 15 height 15
type input "34"
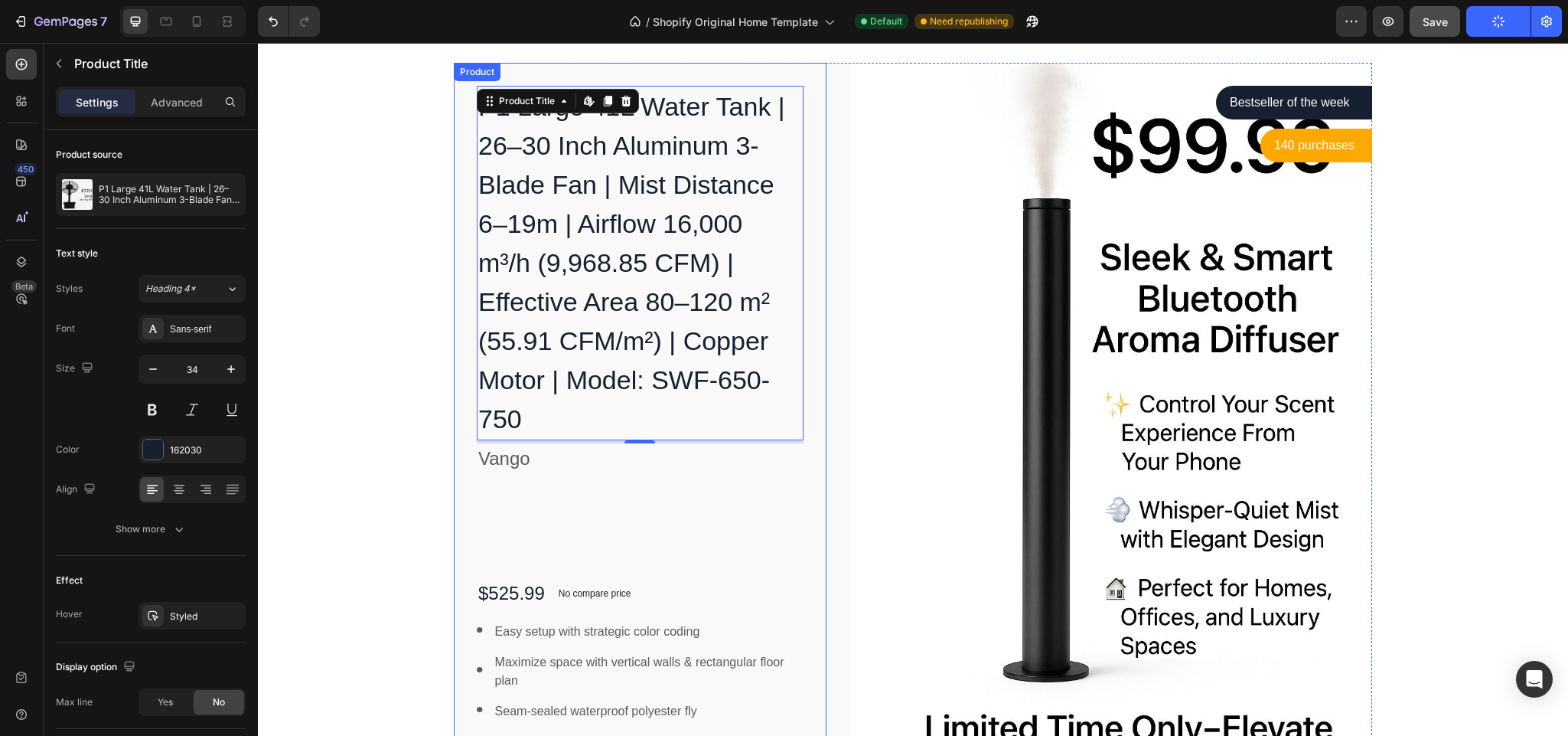
click at [506, 471] on div "P1 Large 41L Water Tank | 26–30 Inch Aluminum 3-Blade Fan | Mist Distance 6–19m…" at bounding box center [640, 458] width 327 height 744
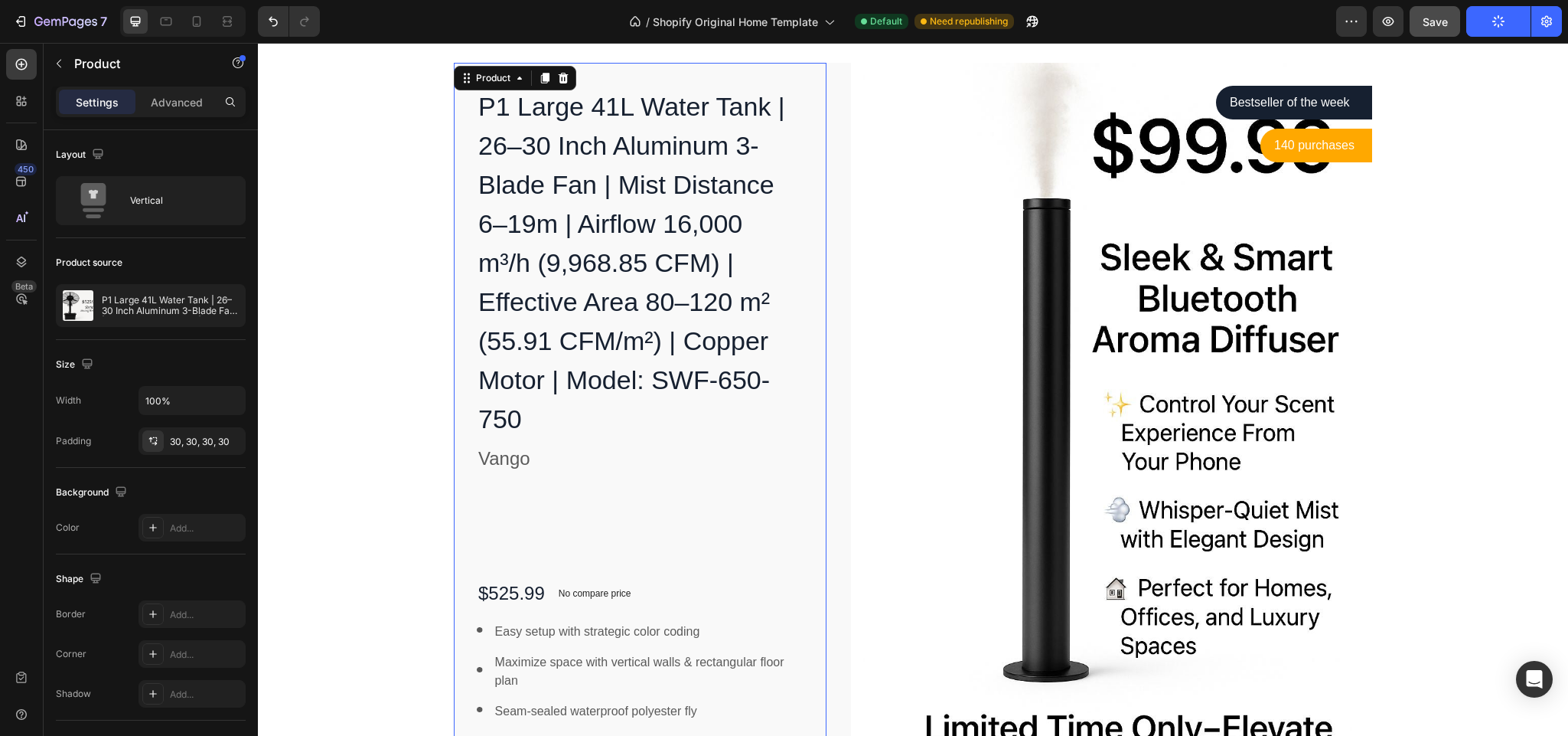
click at [551, 495] on div "P1 Large 41L Water Tank | 26–30 Inch Aluminum 3-Blade Fan | Mist Distance 6–19m…" at bounding box center [640, 458] width 327 height 744
click at [464, 552] on div "P1 Large 41L Water Tank | 26–30 Inch Aluminum 3-Blade Fan | Mist Distance 6–19m…" at bounding box center [640, 457] width 372 height 789
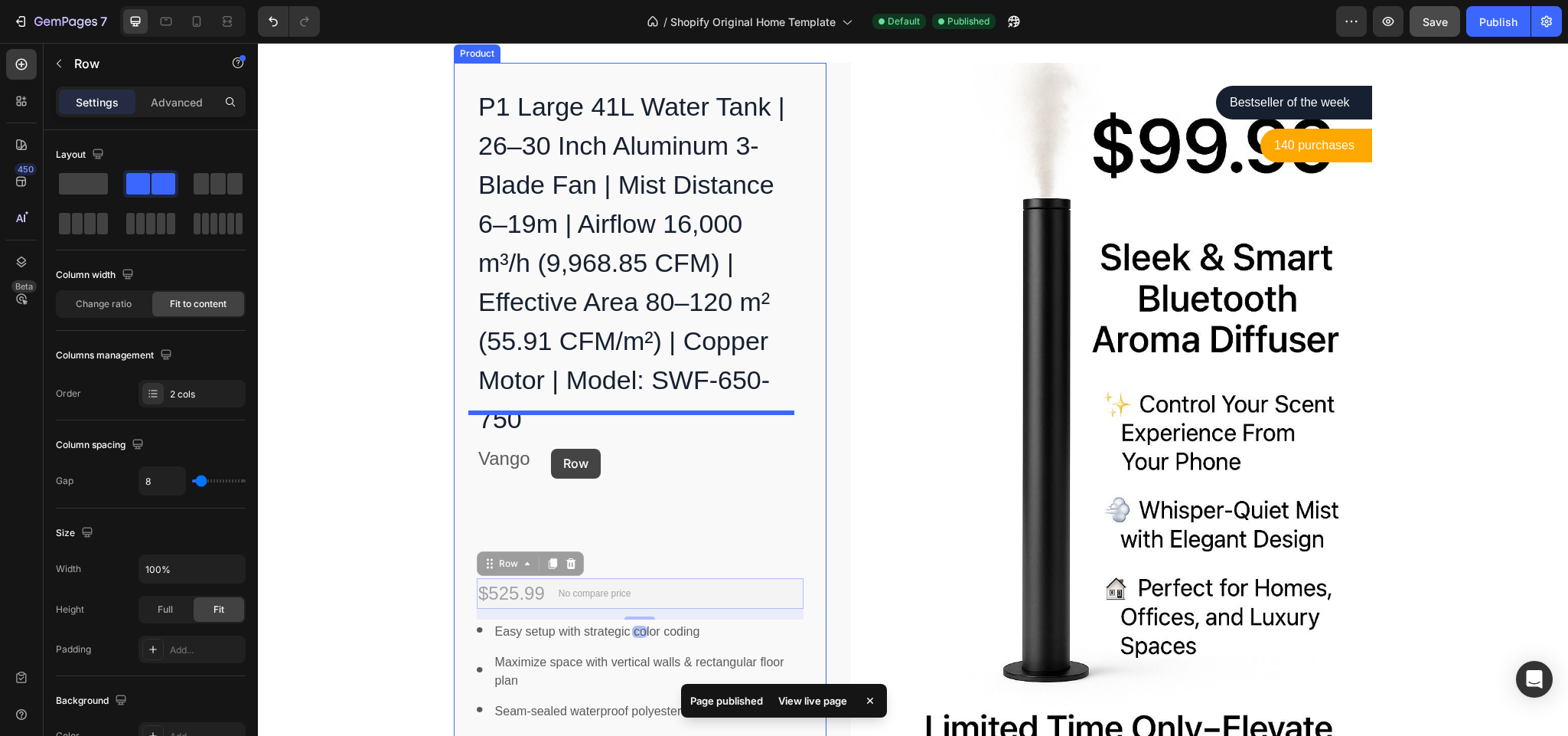
drag, startPoint x: 641, startPoint y: 565, endPoint x: 549, endPoint y: 449, distance: 148.1
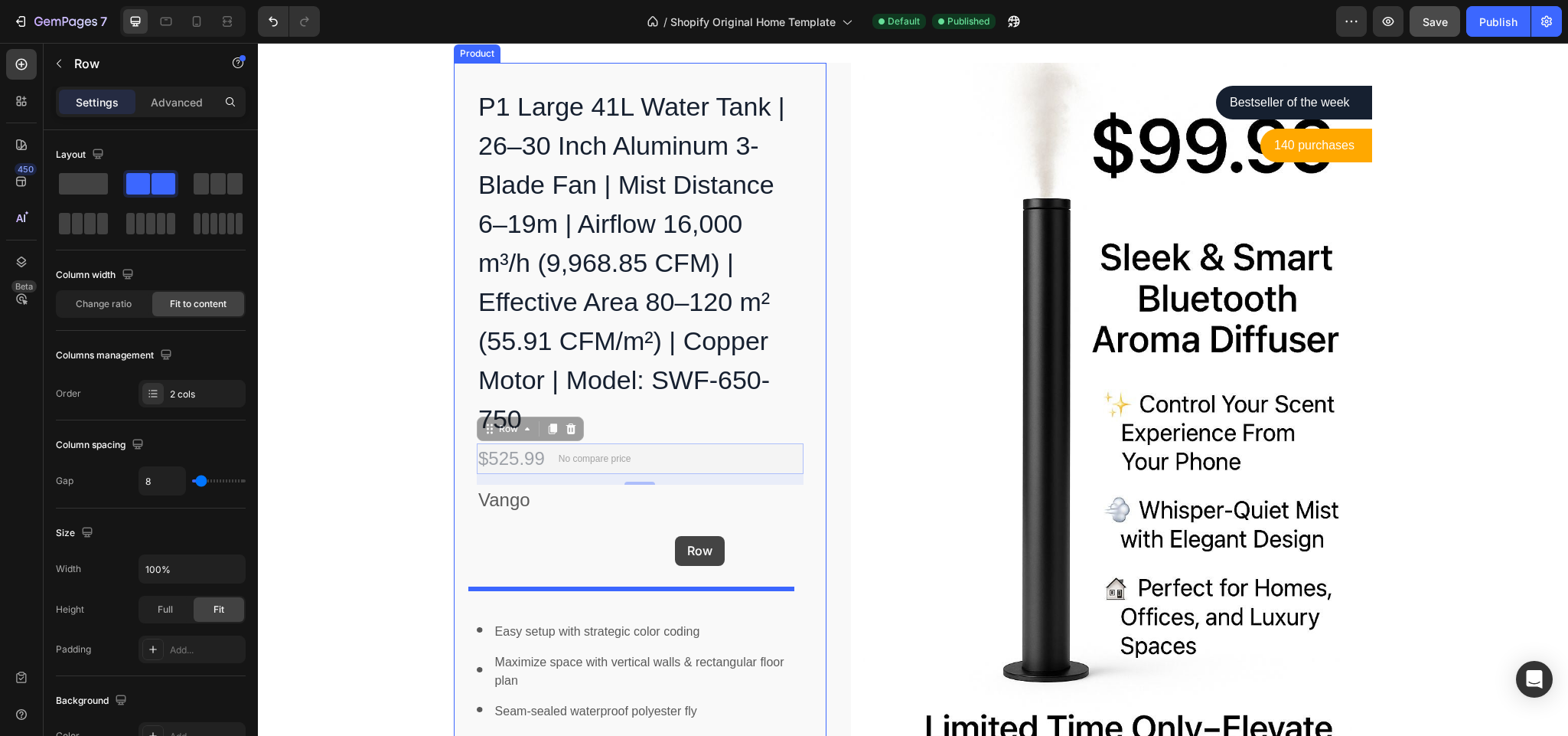
drag, startPoint x: 659, startPoint y: 425, endPoint x: 675, endPoint y: 536, distance: 112.1
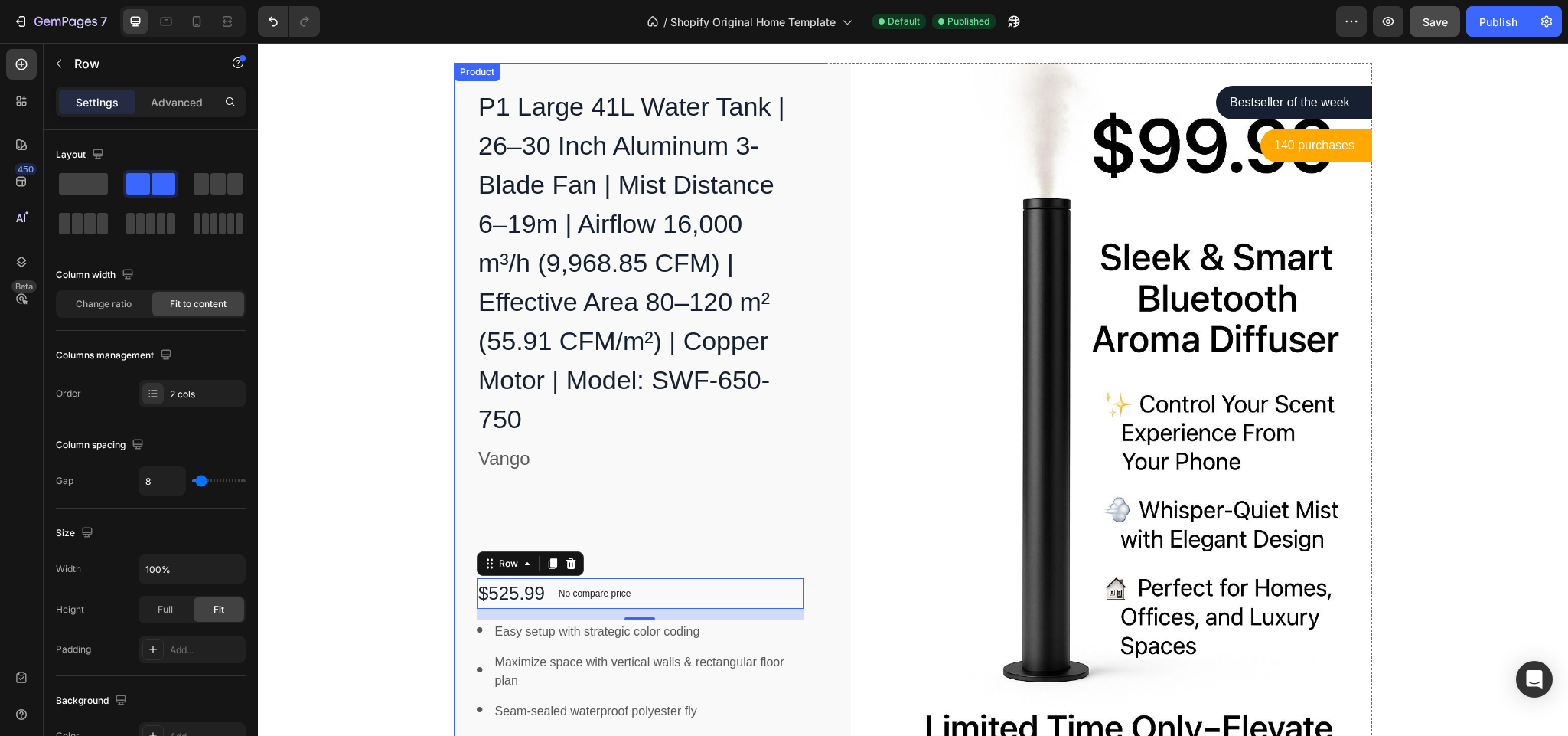
click at [595, 492] on div "P1 Large 41L Water Tank | 26–30 Inch Aluminum 3-Blade Fan | Mist Distance 6–19m…" at bounding box center [640, 458] width 327 height 744
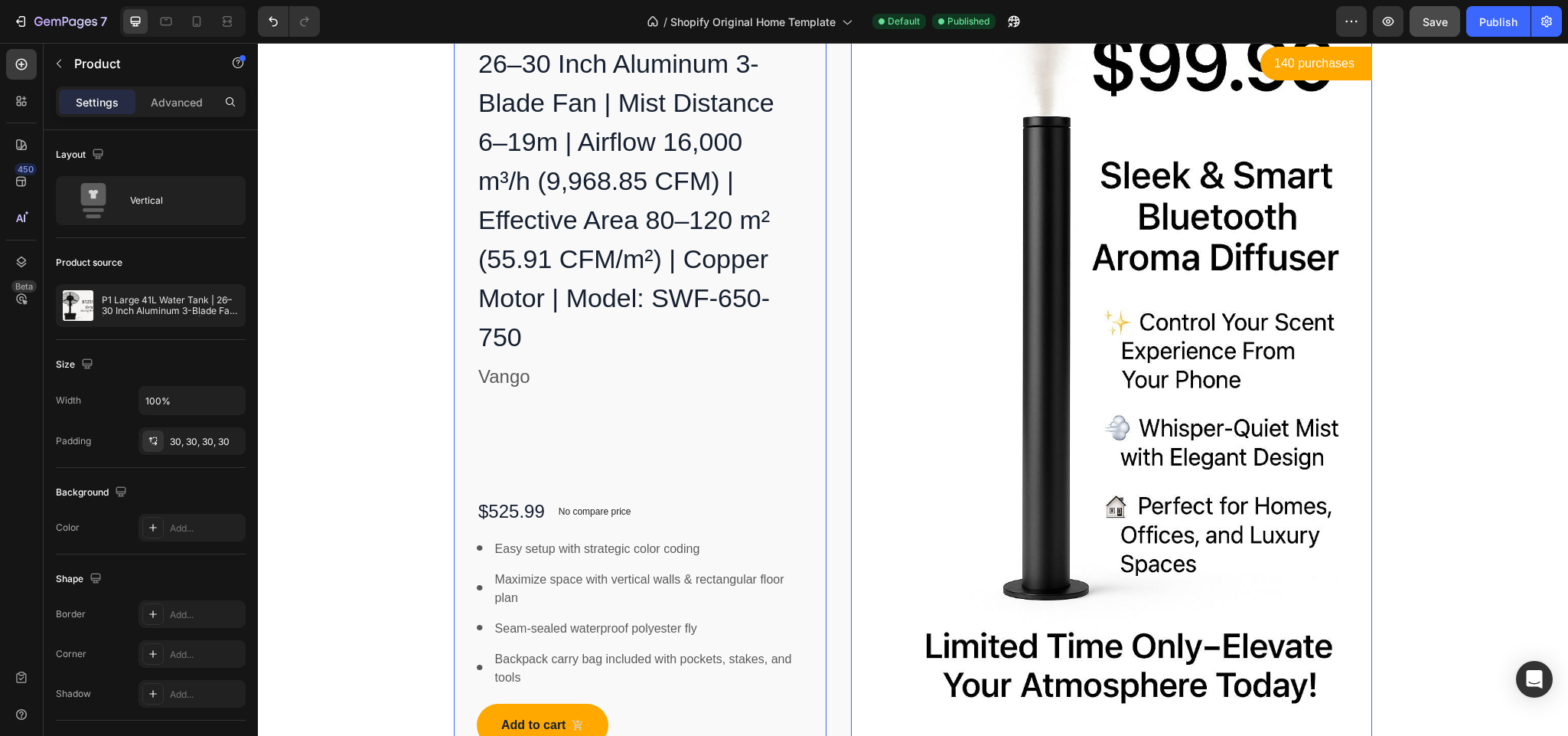
scroll to position [4246, 0]
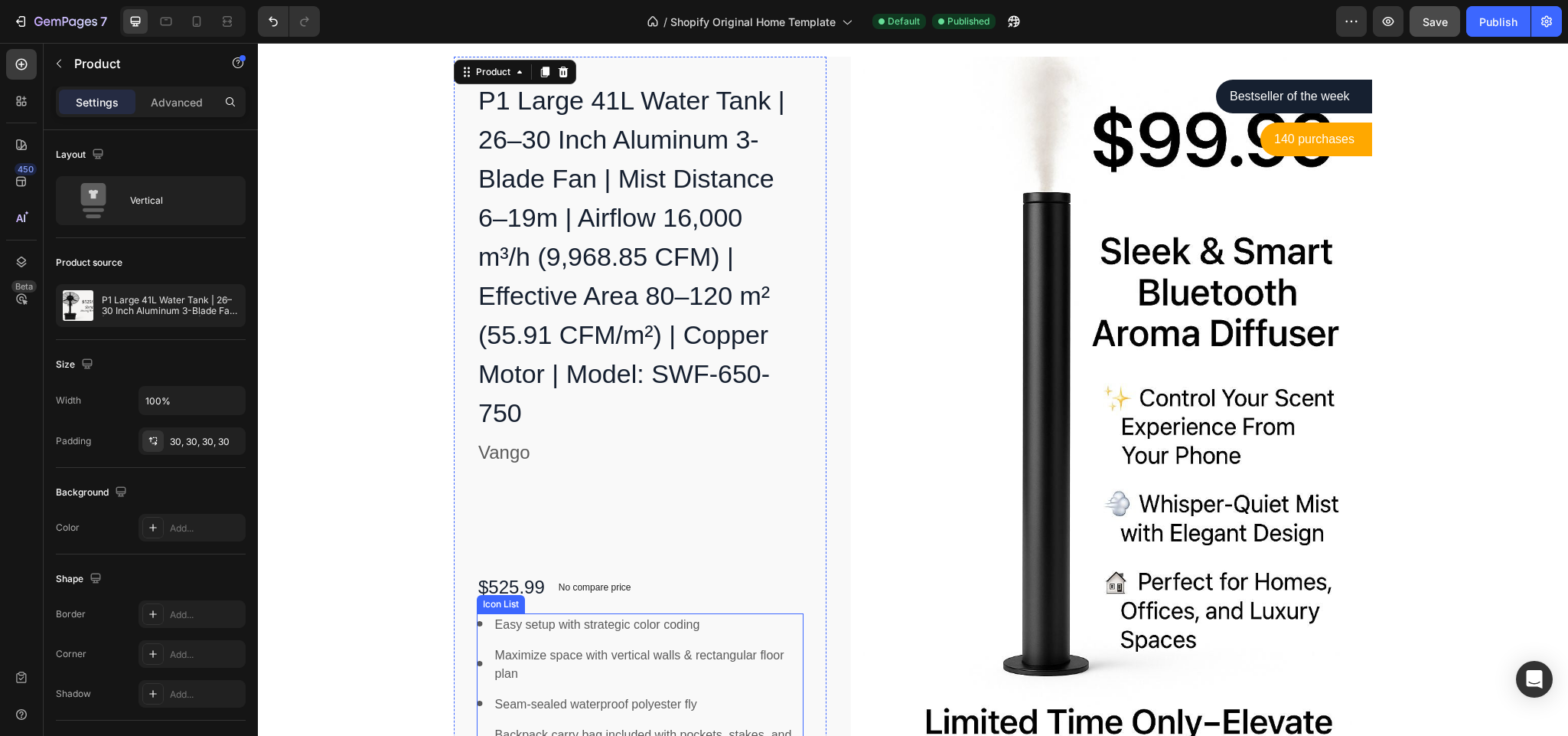
click at [792, 653] on ul "Image Easy setup with strategic color coding Text block Image Maximize space wi…" at bounding box center [640, 690] width 327 height 150
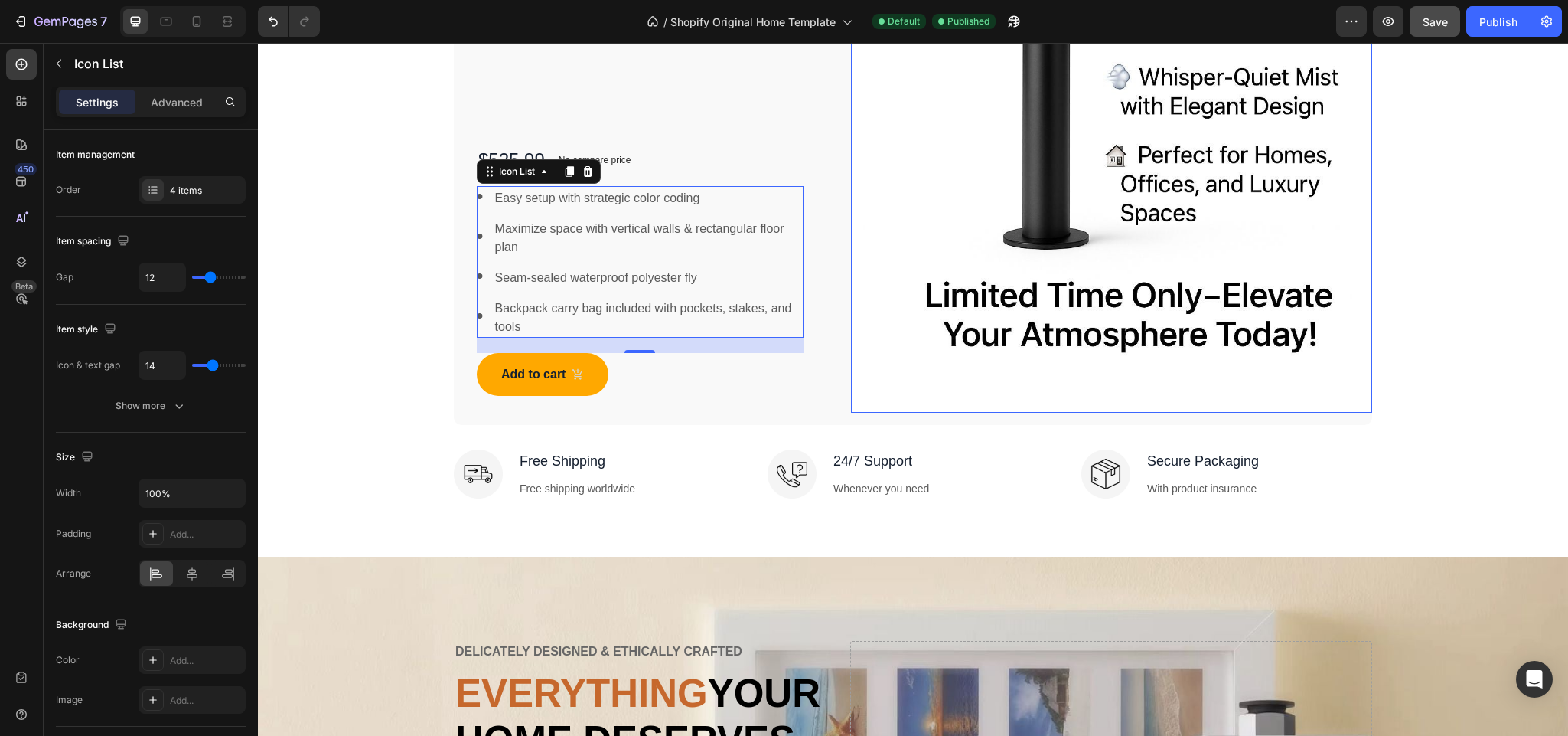
scroll to position [4737, 0]
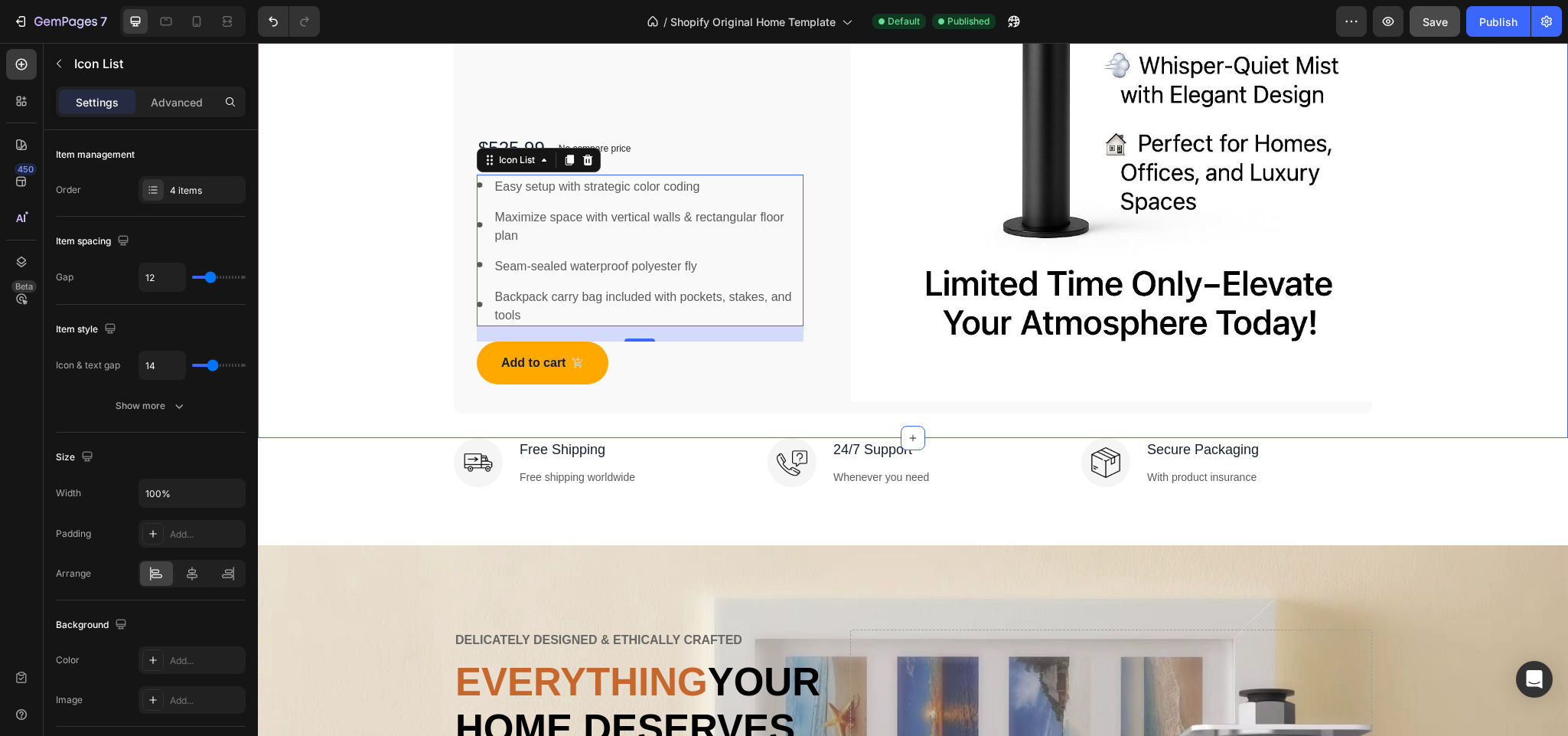
click at [788, 421] on div "P1 Large 41L Water Tank | 26–30 Inch Aluminum 3-Blade Fan | Mist Distance 6–19m…" at bounding box center [913, 15] width 1310 height 844
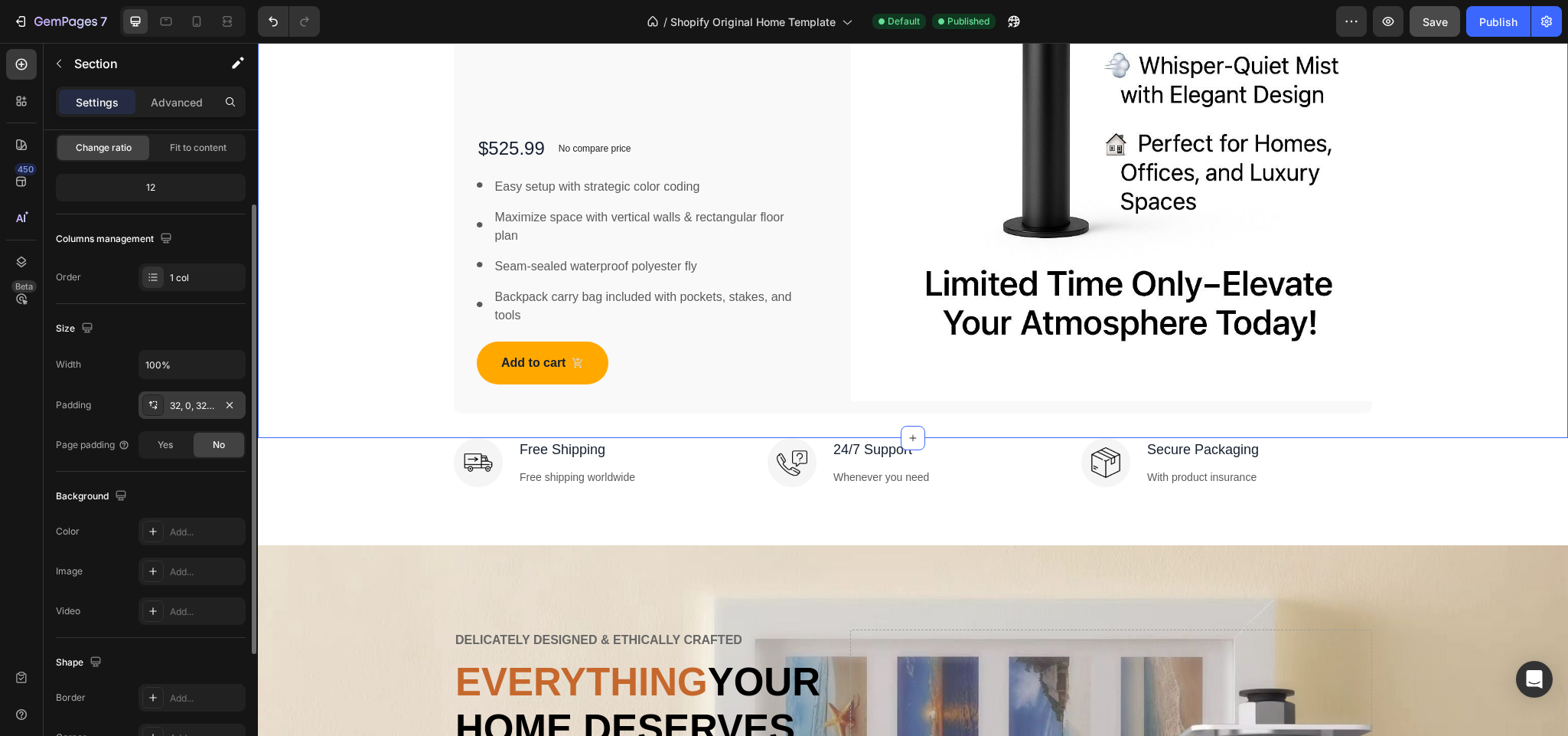
scroll to position [234, 0]
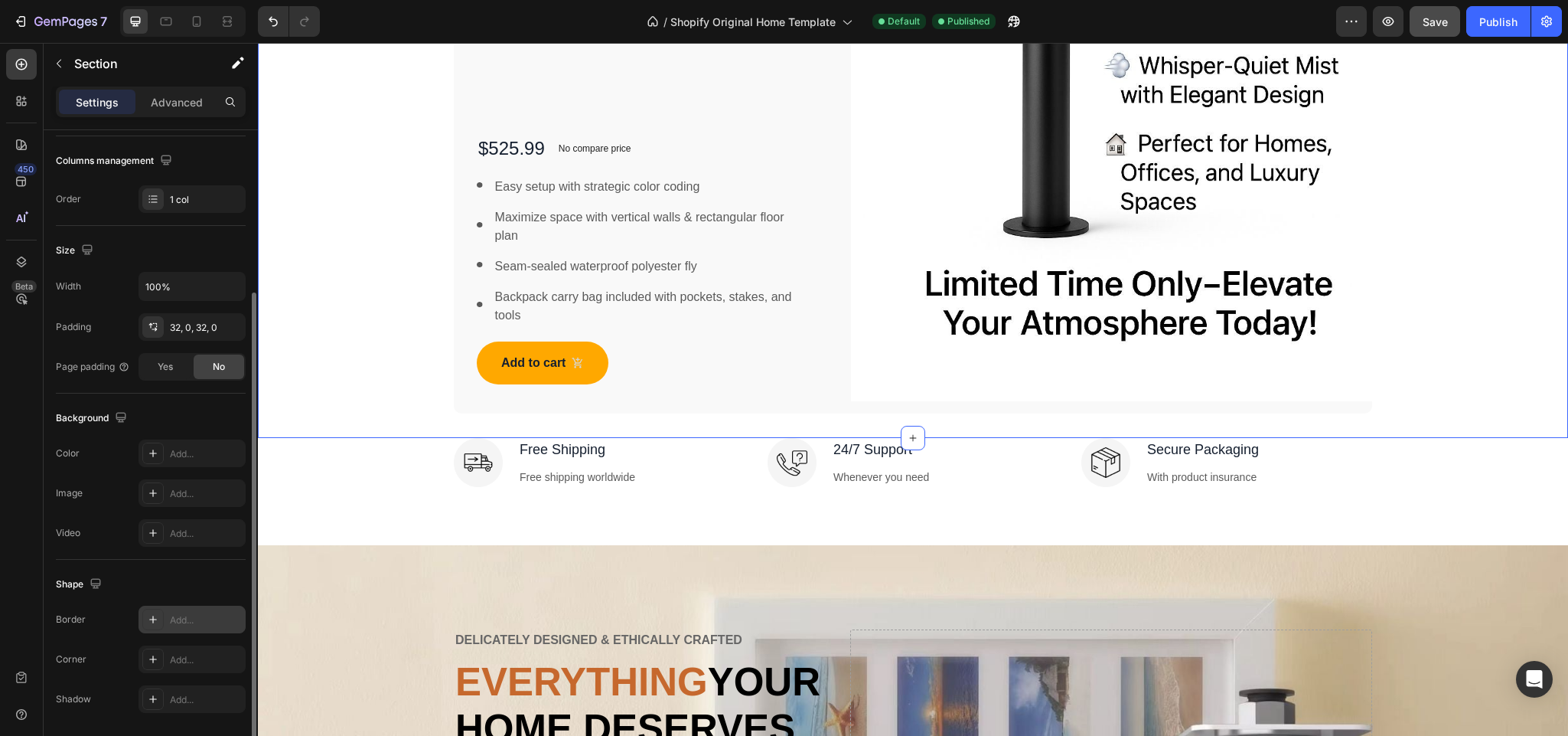
click at [152, 621] on icon at bounding box center [153, 620] width 12 height 12
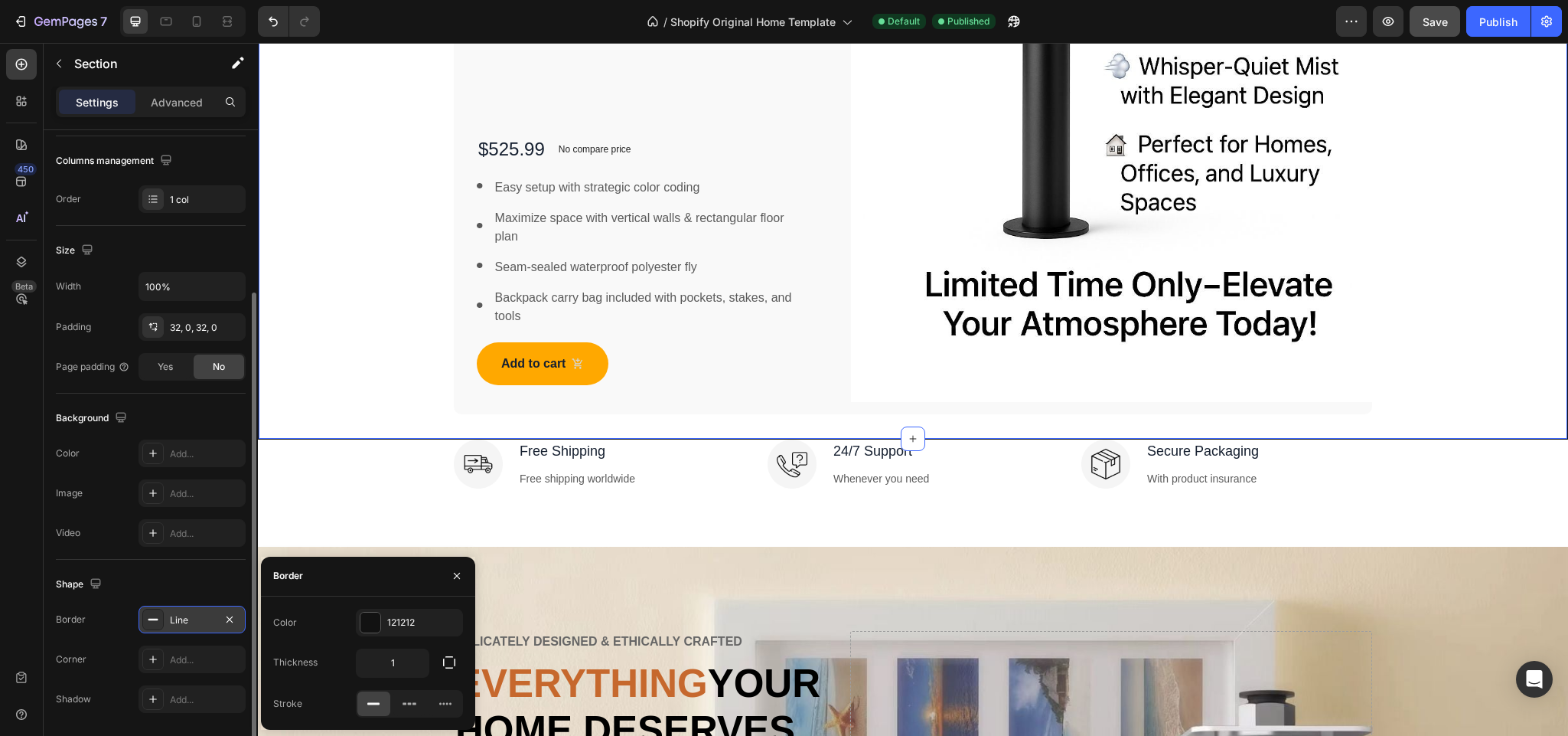
scroll to position [4738, 0]
click at [393, 657] on input "1" at bounding box center [393, 663] width 72 height 28
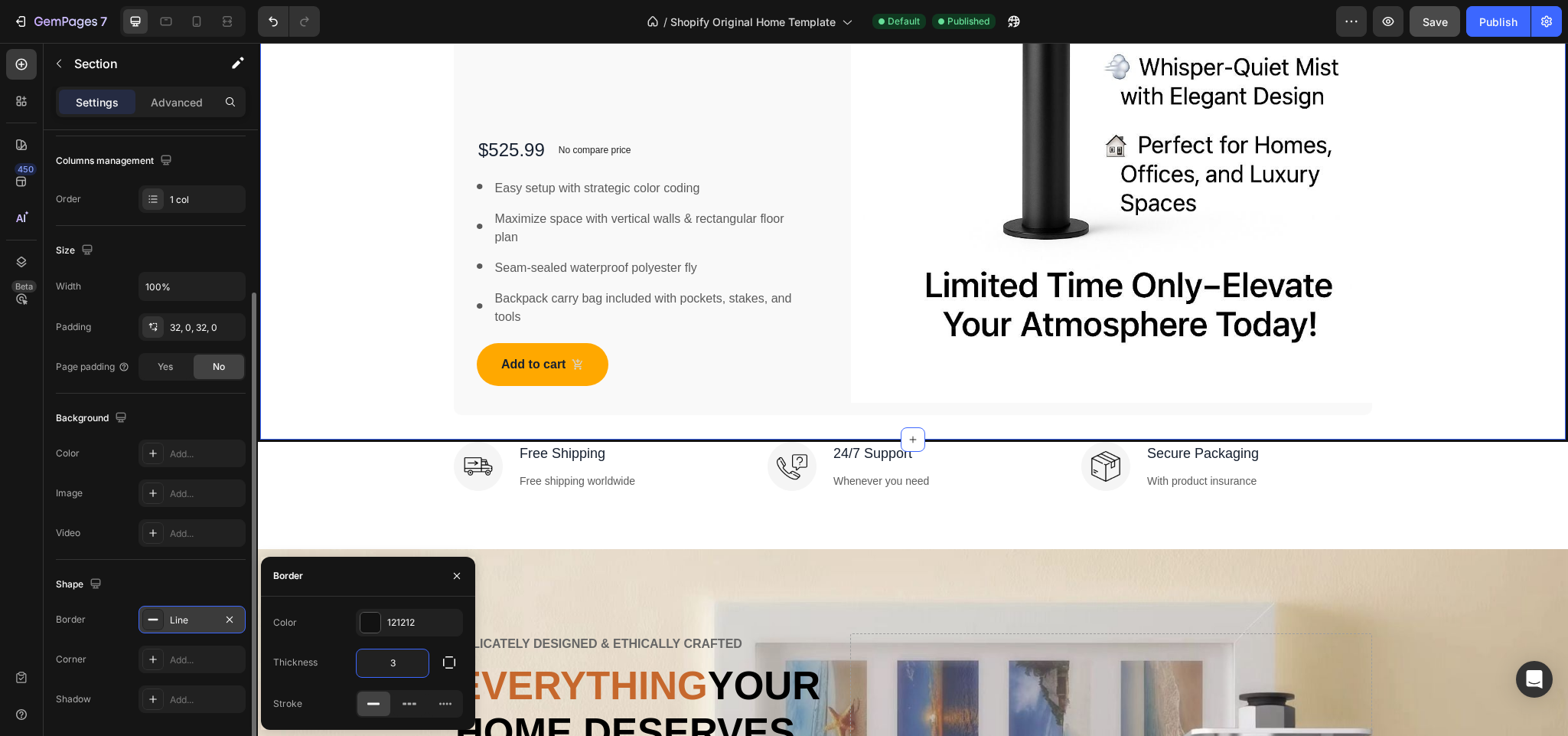
scroll to position [4739, 0]
type input "3"
click at [407, 700] on icon at bounding box center [410, 703] width 15 height 15
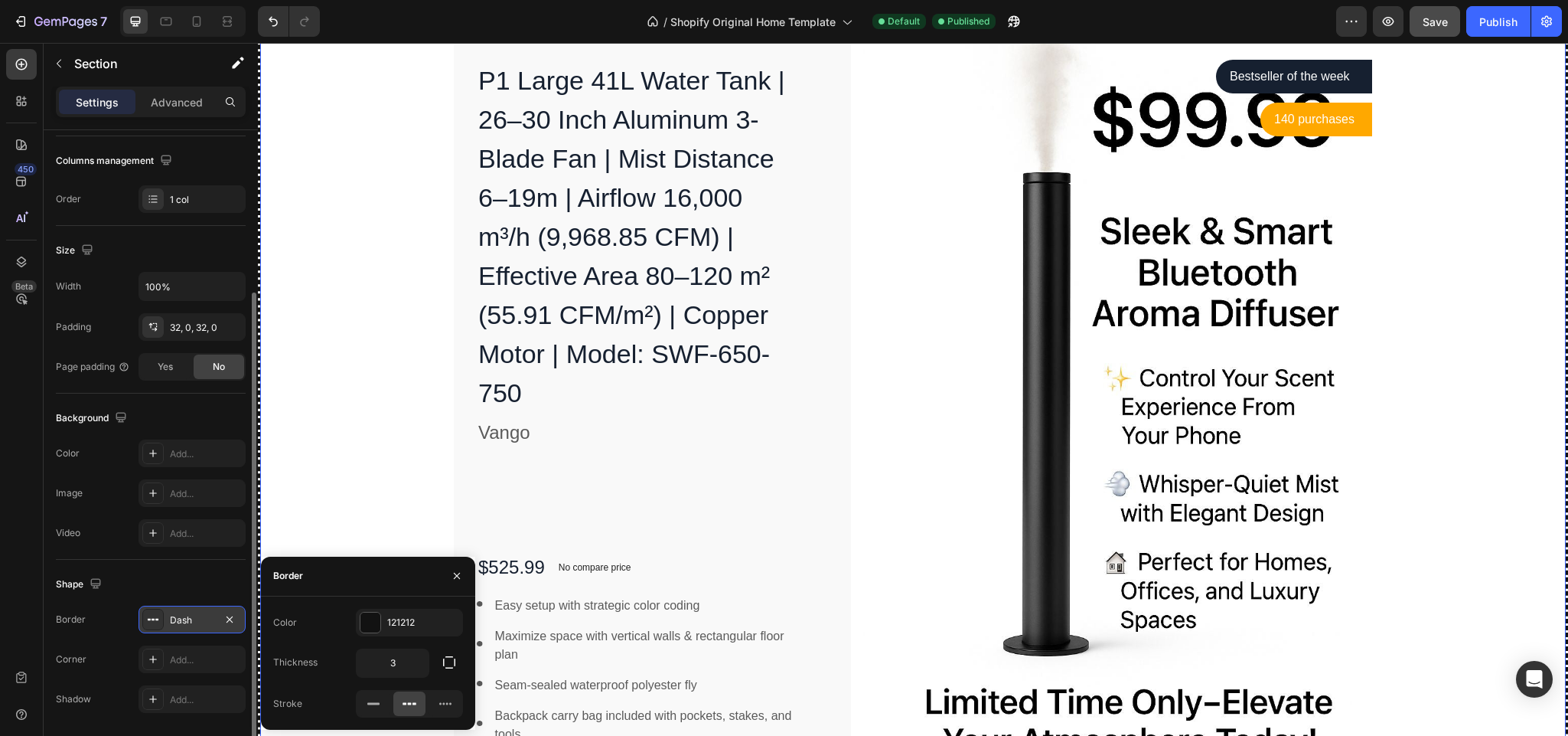
scroll to position [3836, 0]
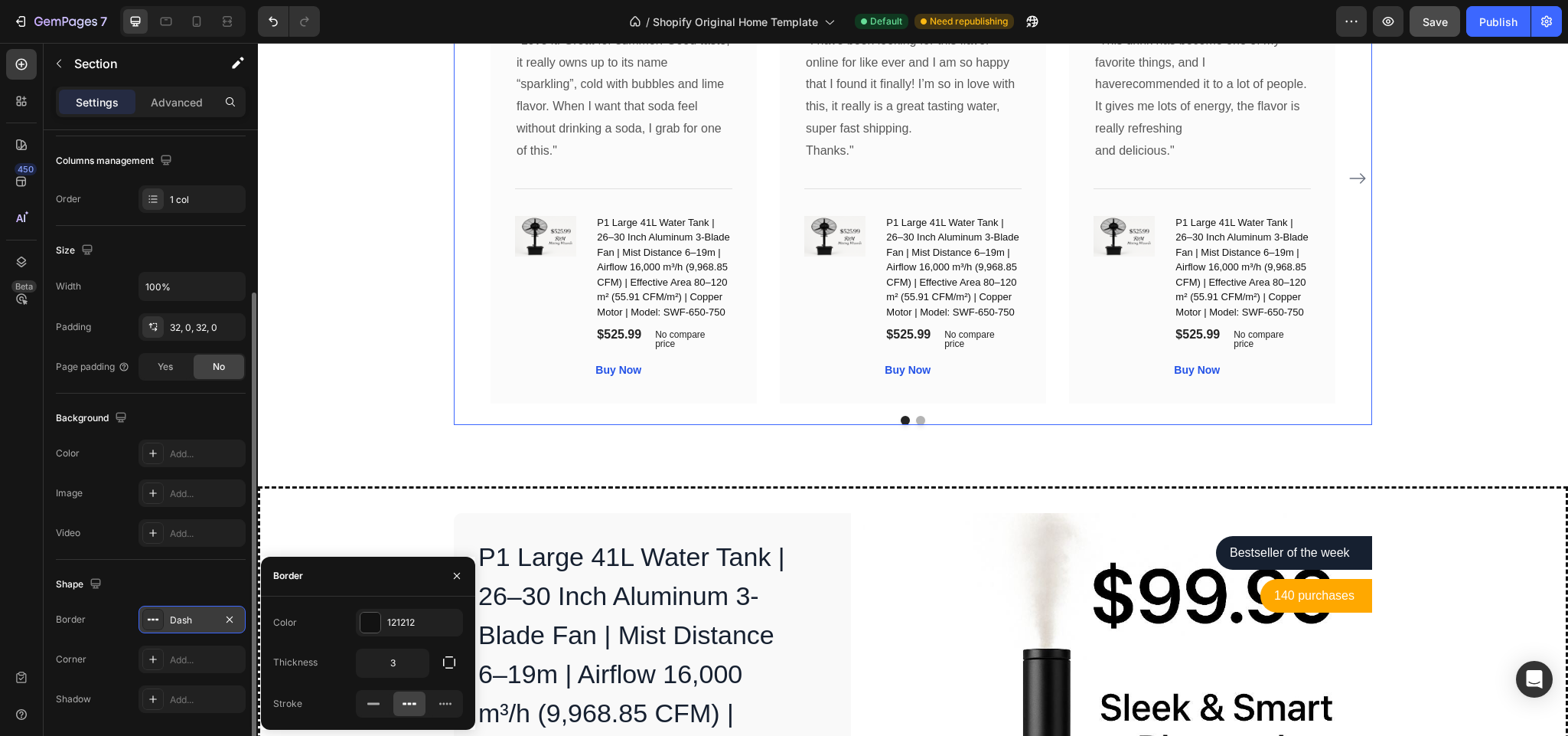
drag, startPoint x: 990, startPoint y: 417, endPoint x: 1045, endPoint y: 416, distance: 55.0
click at [1040, 487] on div "What Our Customers Are Saying Heading Our customer advocates are standing by 24…" at bounding box center [913, 130] width 1310 height 711
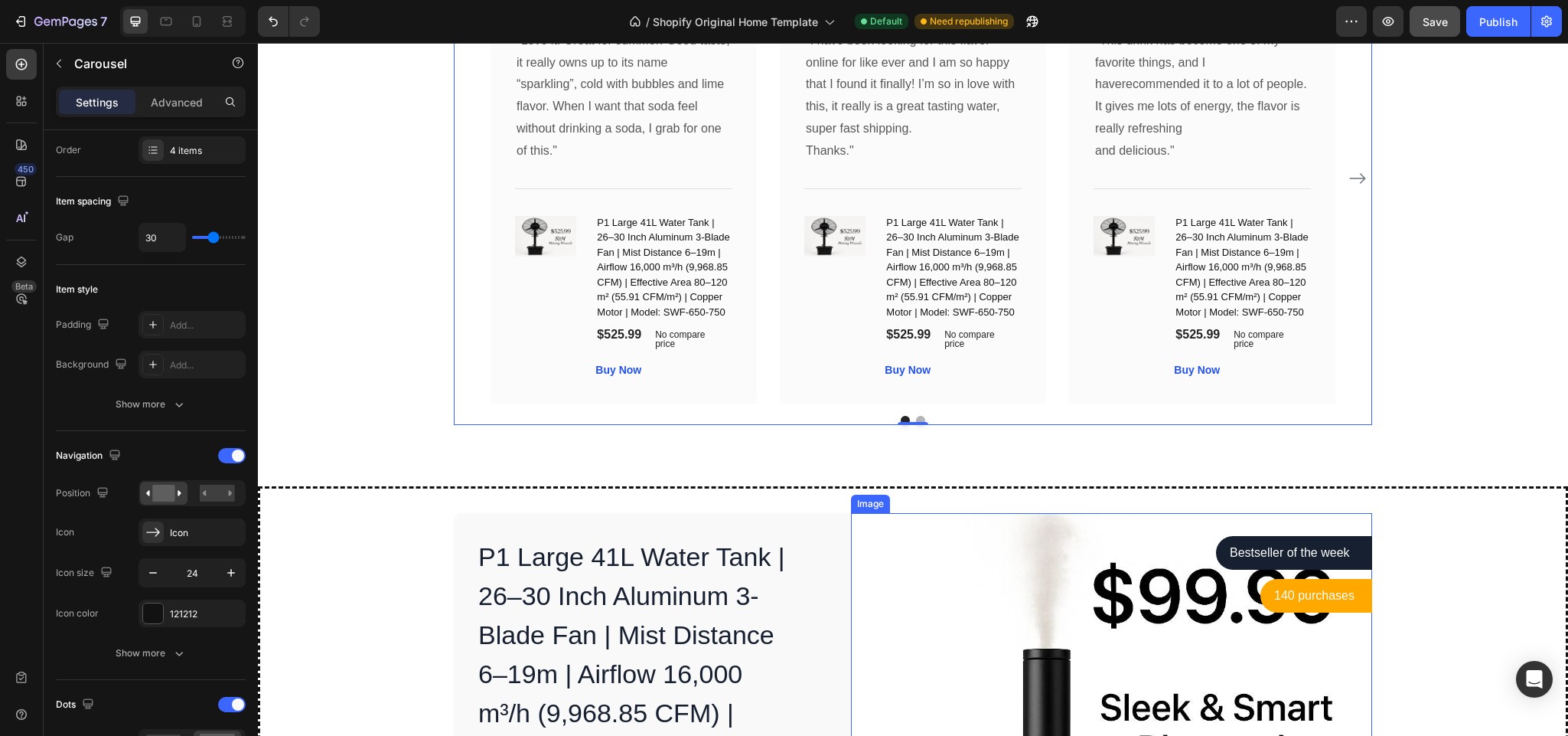
scroll to position [0, 0]
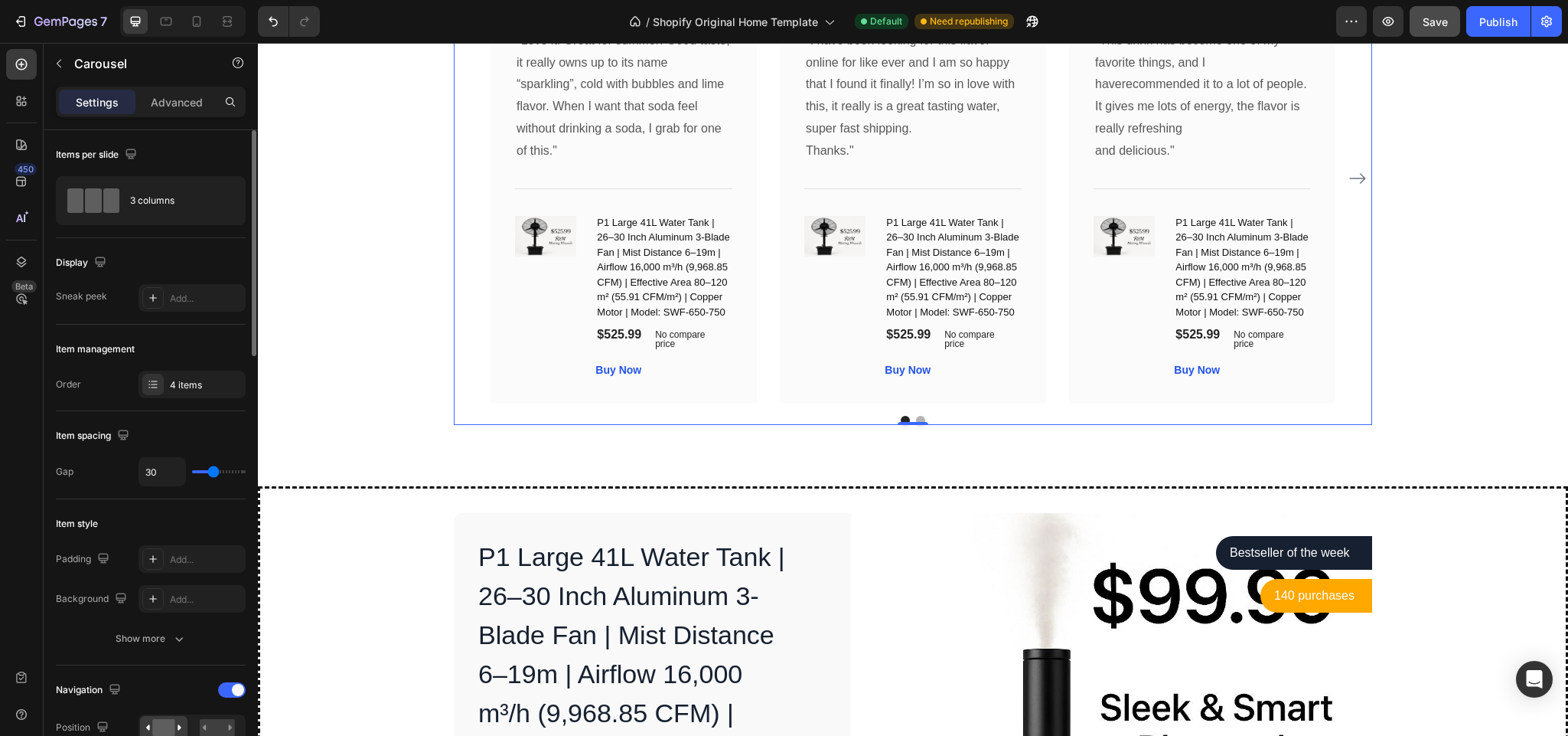
drag, startPoint x: 1045, startPoint y: 416, endPoint x: 1043, endPoint y: 403, distance: 13.2
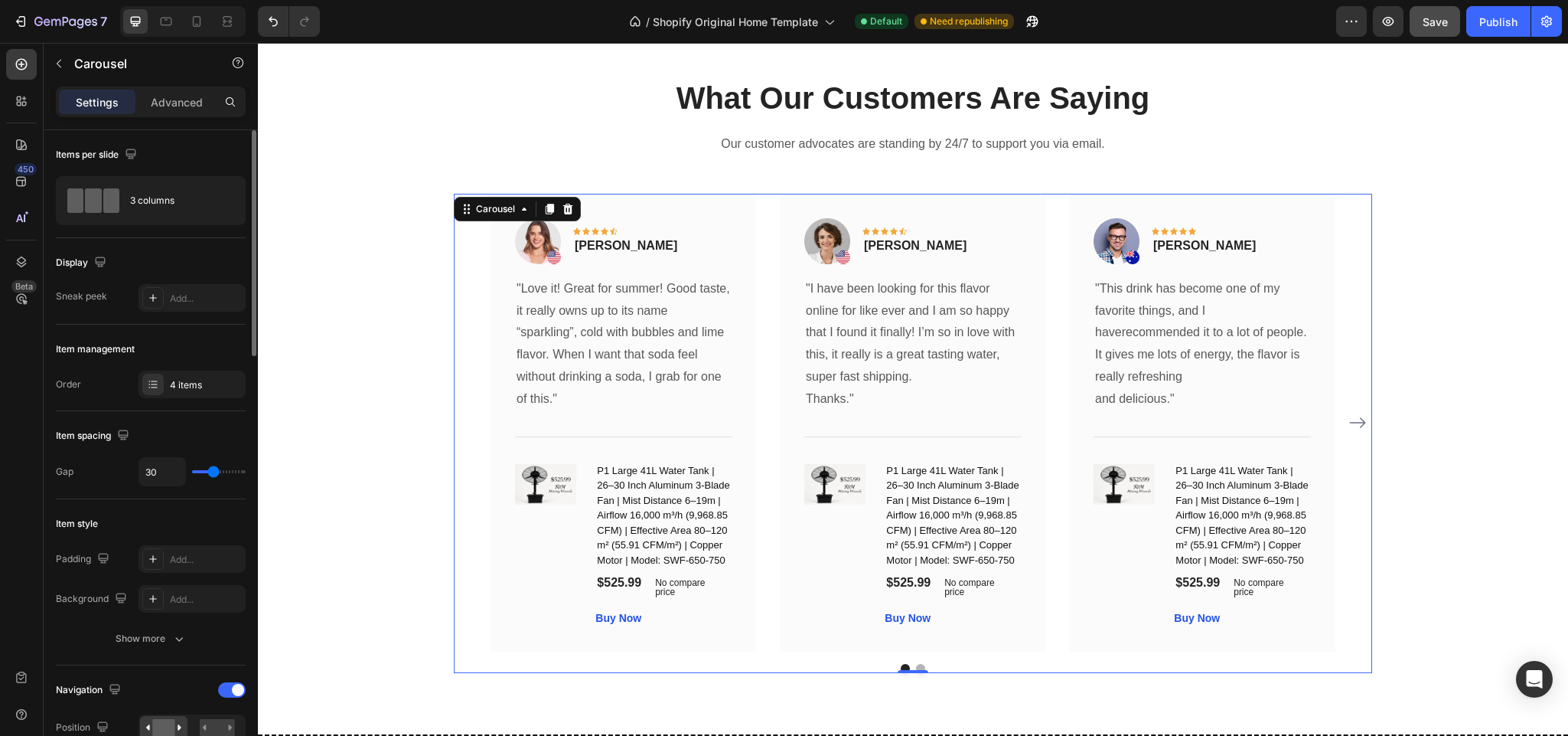
scroll to position [3702, 0]
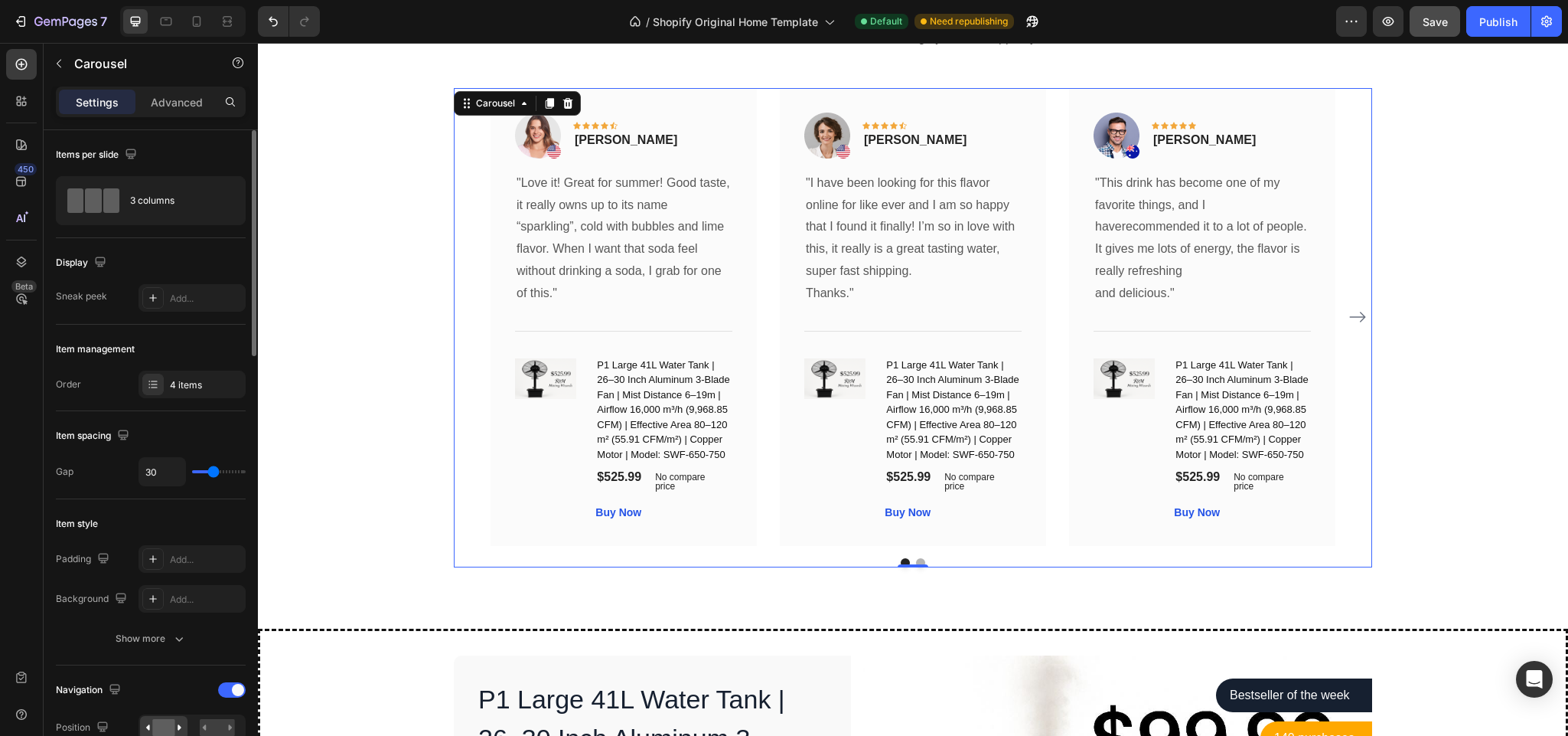
click at [1040, 552] on div "Image Icon Icon Icon Icon Icon Row Rita Carroll Text block Row "Love it! Great …" at bounding box center [913, 328] width 918 height 480
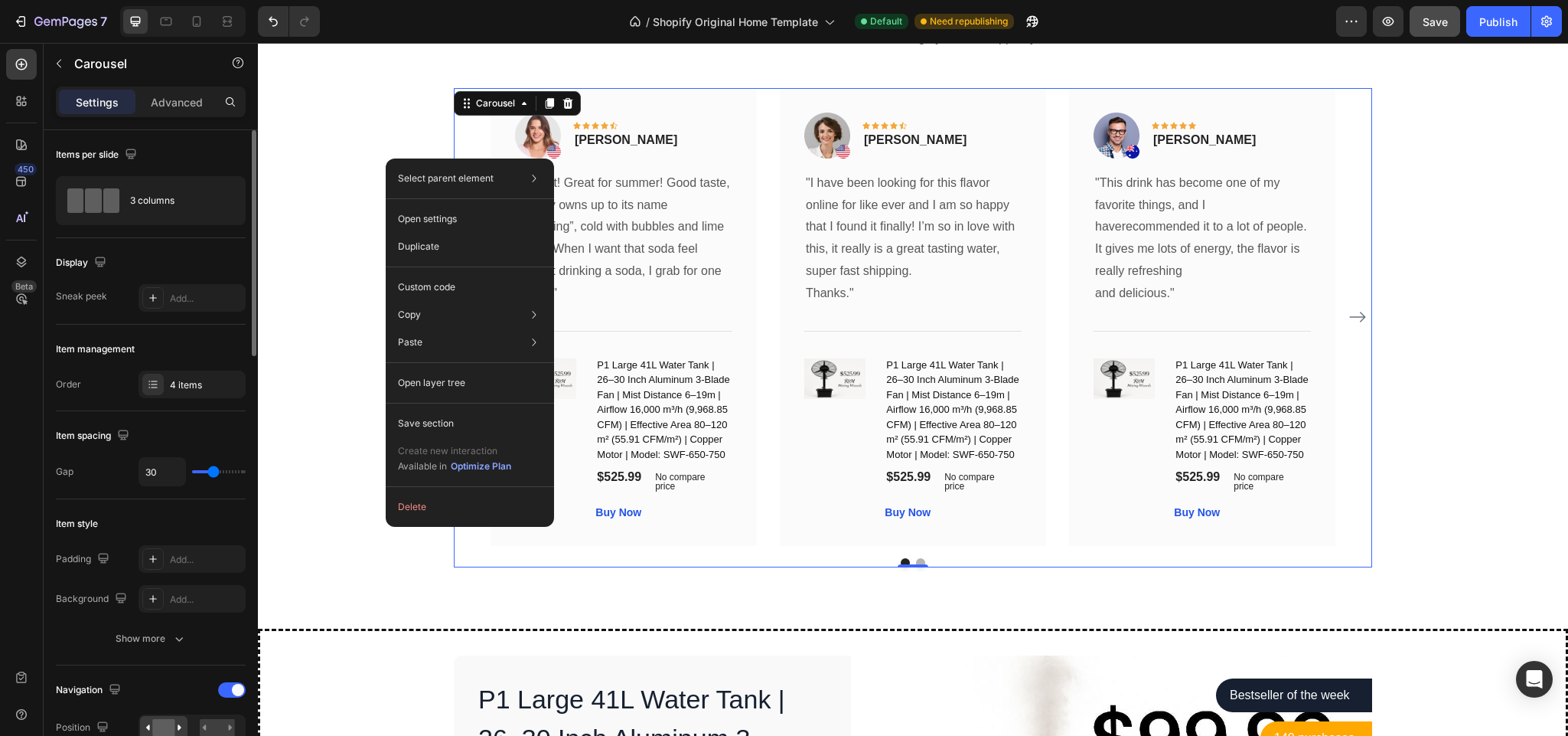
click at [916, 559] on button "Dot" at bounding box center [921, 563] width 9 height 9
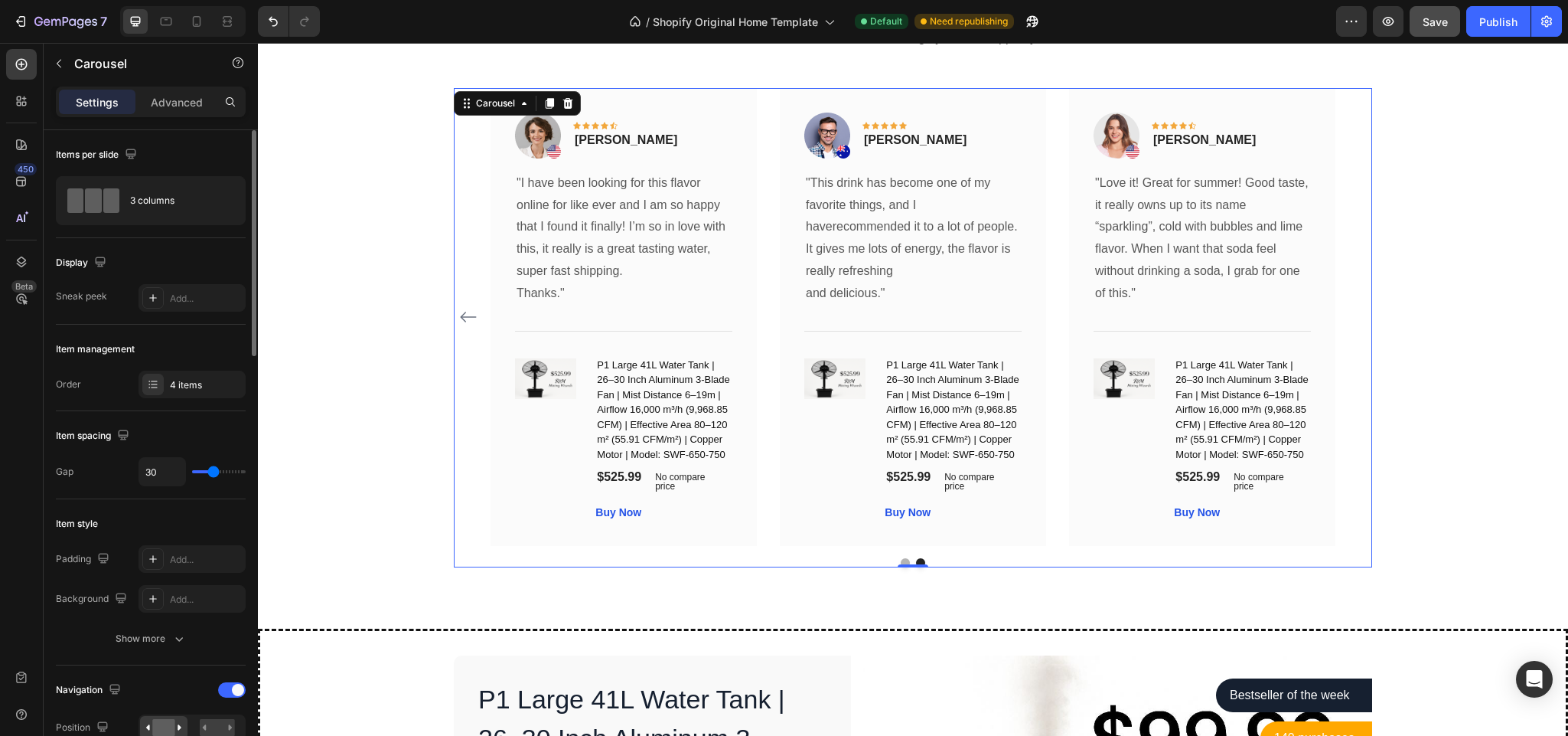
click at [1069, 559] on div at bounding box center [913, 563] width 918 height 9
click at [1495, 17] on div "Publish" at bounding box center [1498, 22] width 38 height 16
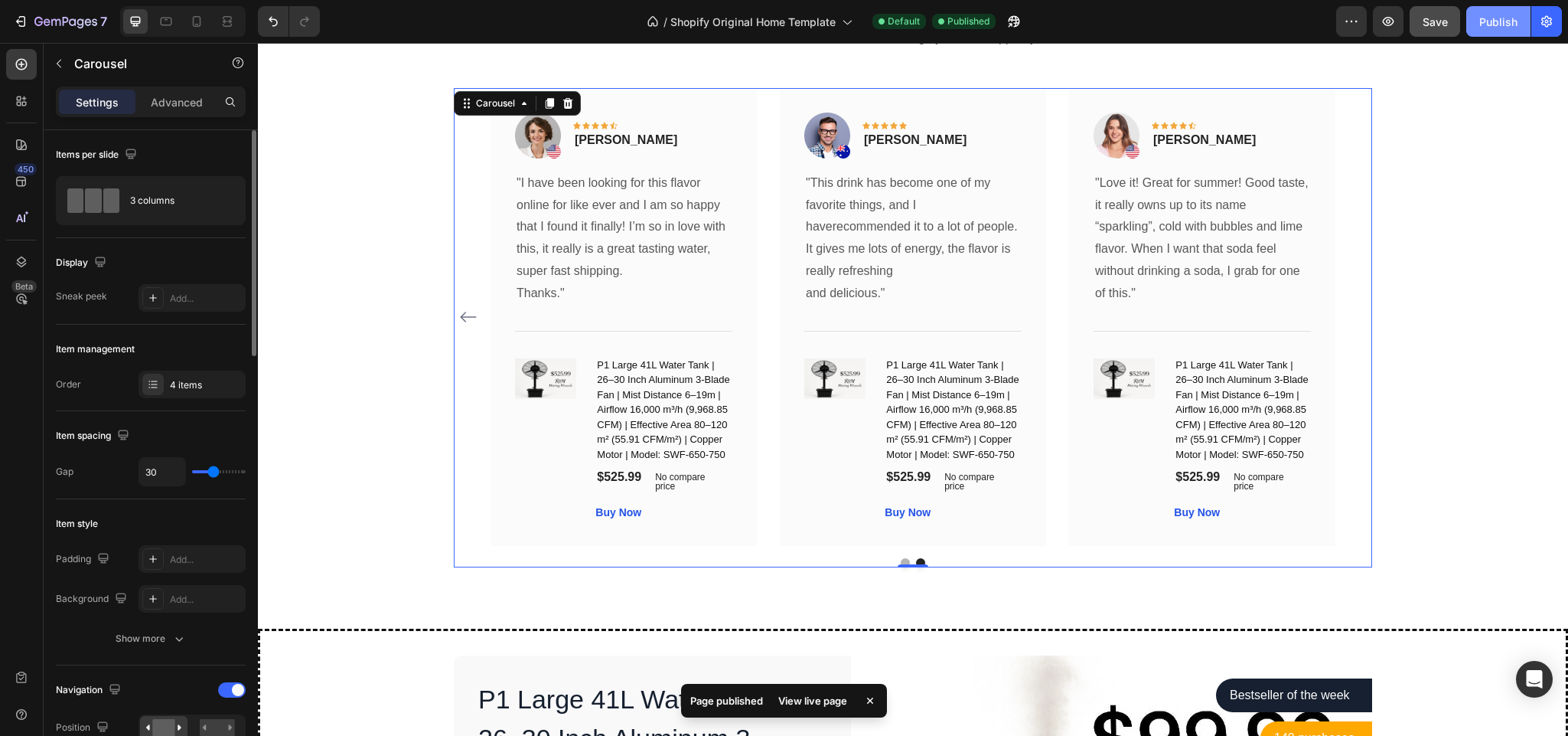
click at [1495, 17] on div "Publish" at bounding box center [1498, 22] width 38 height 16
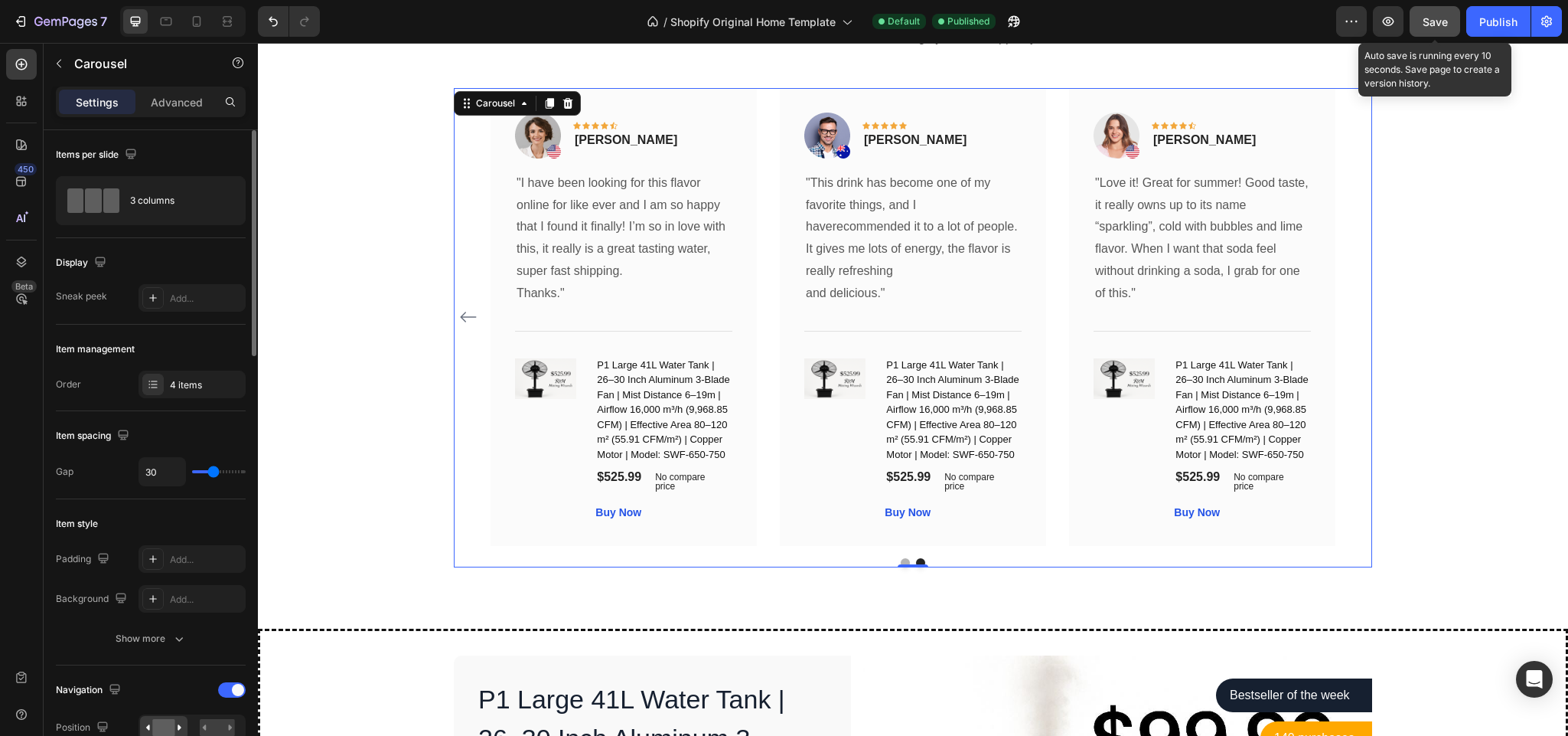
click at [1440, 23] on span "Save" at bounding box center [1435, 22] width 26 height 13
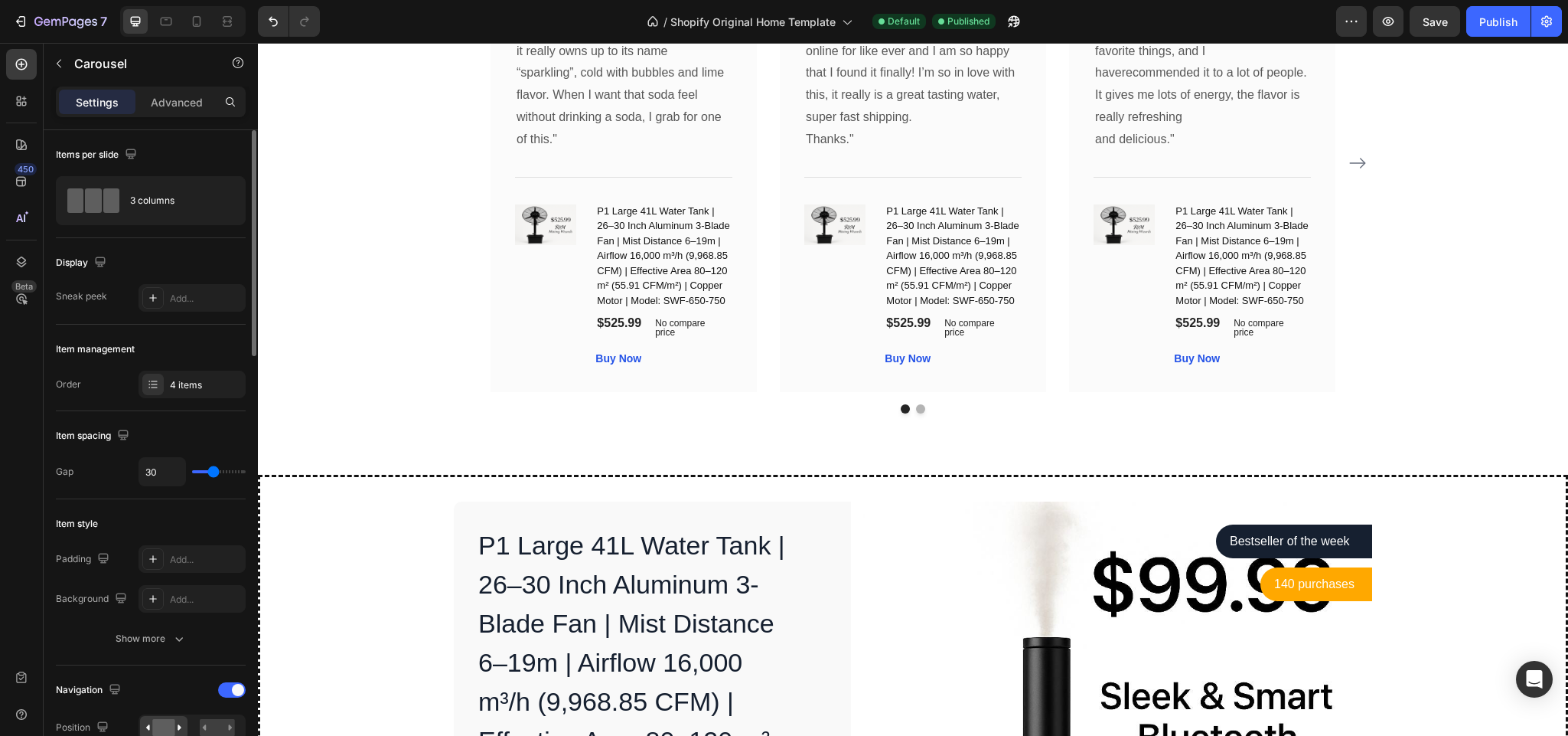
scroll to position [3779, 0]
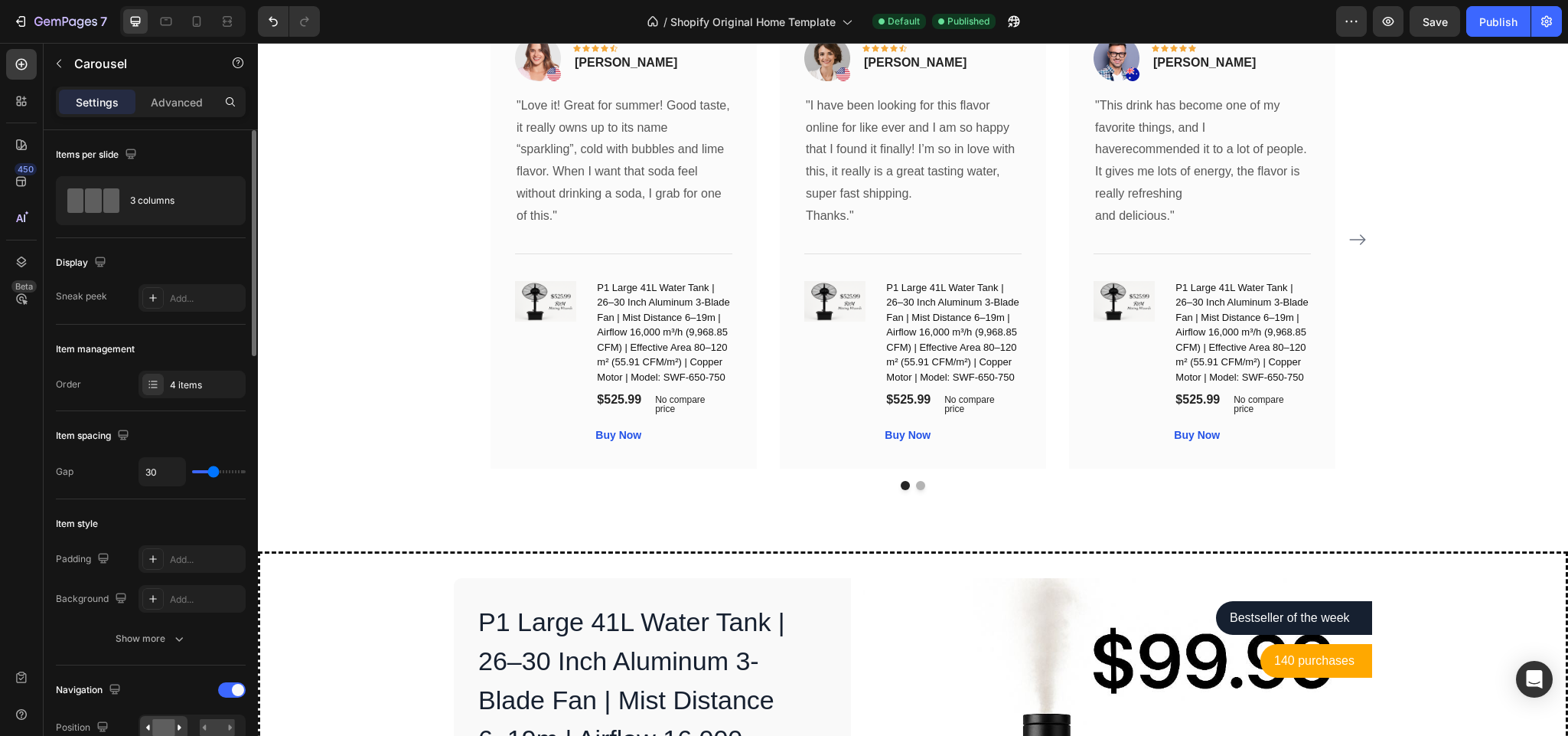
click at [1045, 448] on div "Image Icon Icon Icon Icon Icon Row Rita Carroll Text block Row "Love it! Great …" at bounding box center [913, 239] width 845 height 458
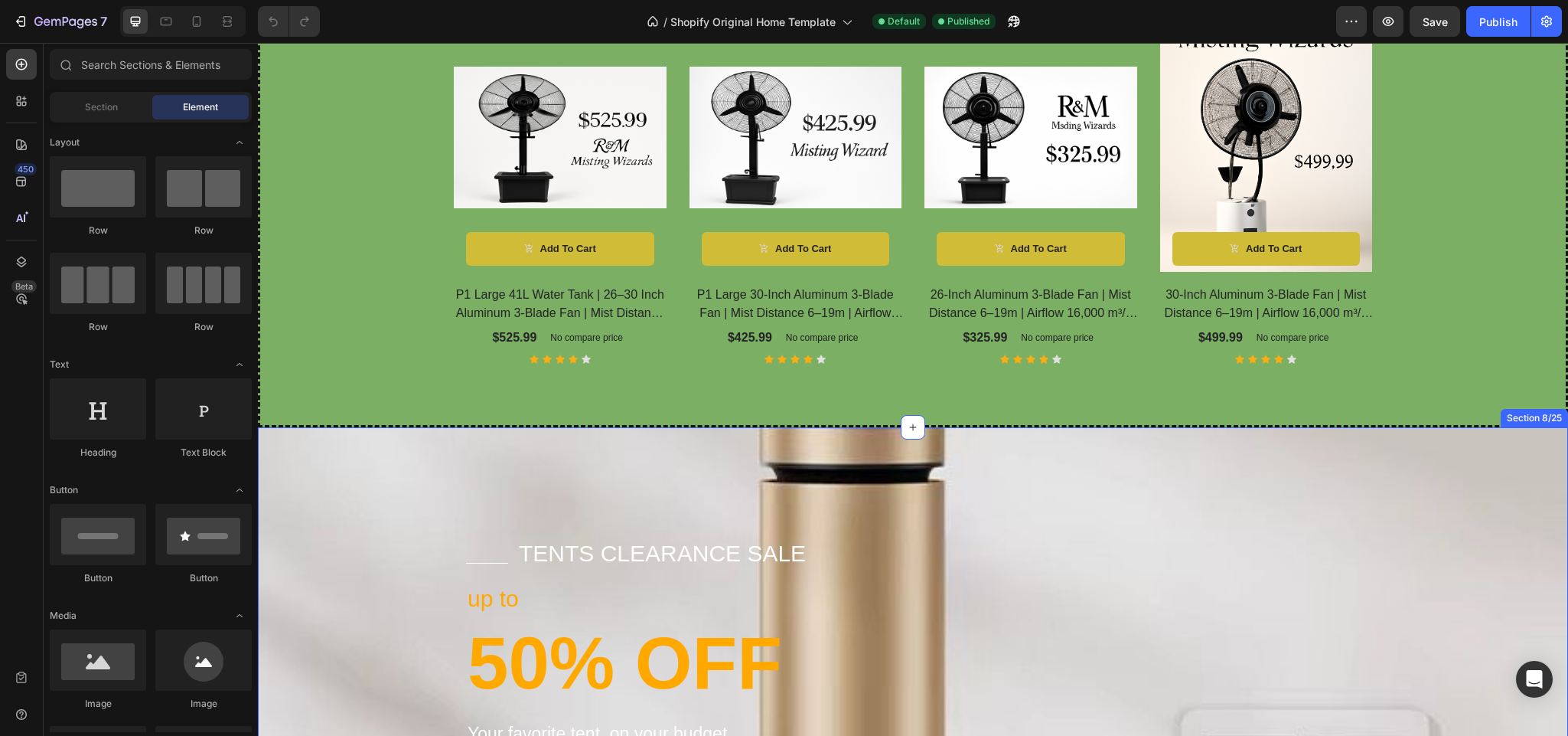
click at [405, 481] on div "Title Line tents clearance sale Text block Row up to Text block 50% OFF Heading…" at bounding box center [913, 714] width 1310 height 572
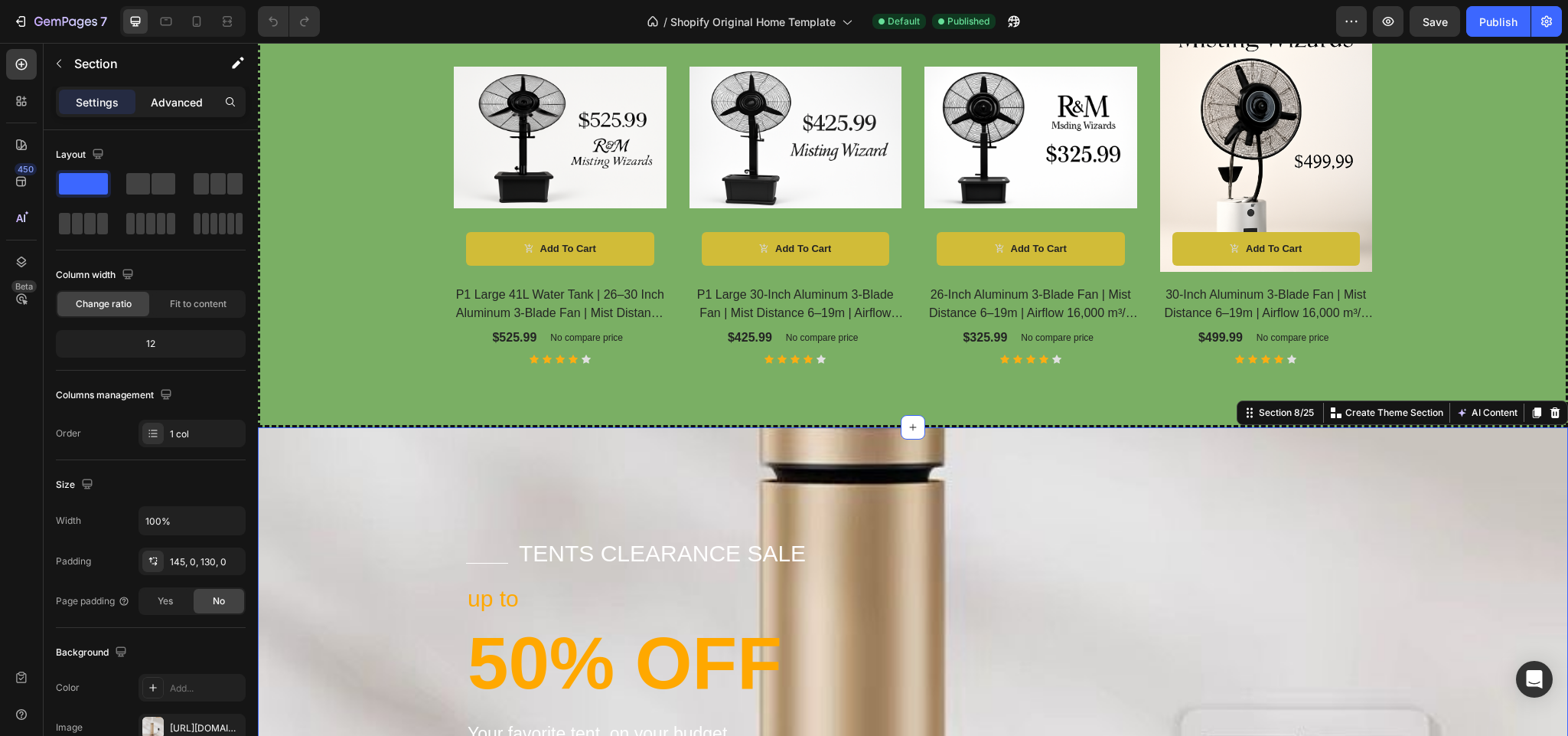
click at [170, 101] on p "Advanced" at bounding box center [177, 102] width 52 height 16
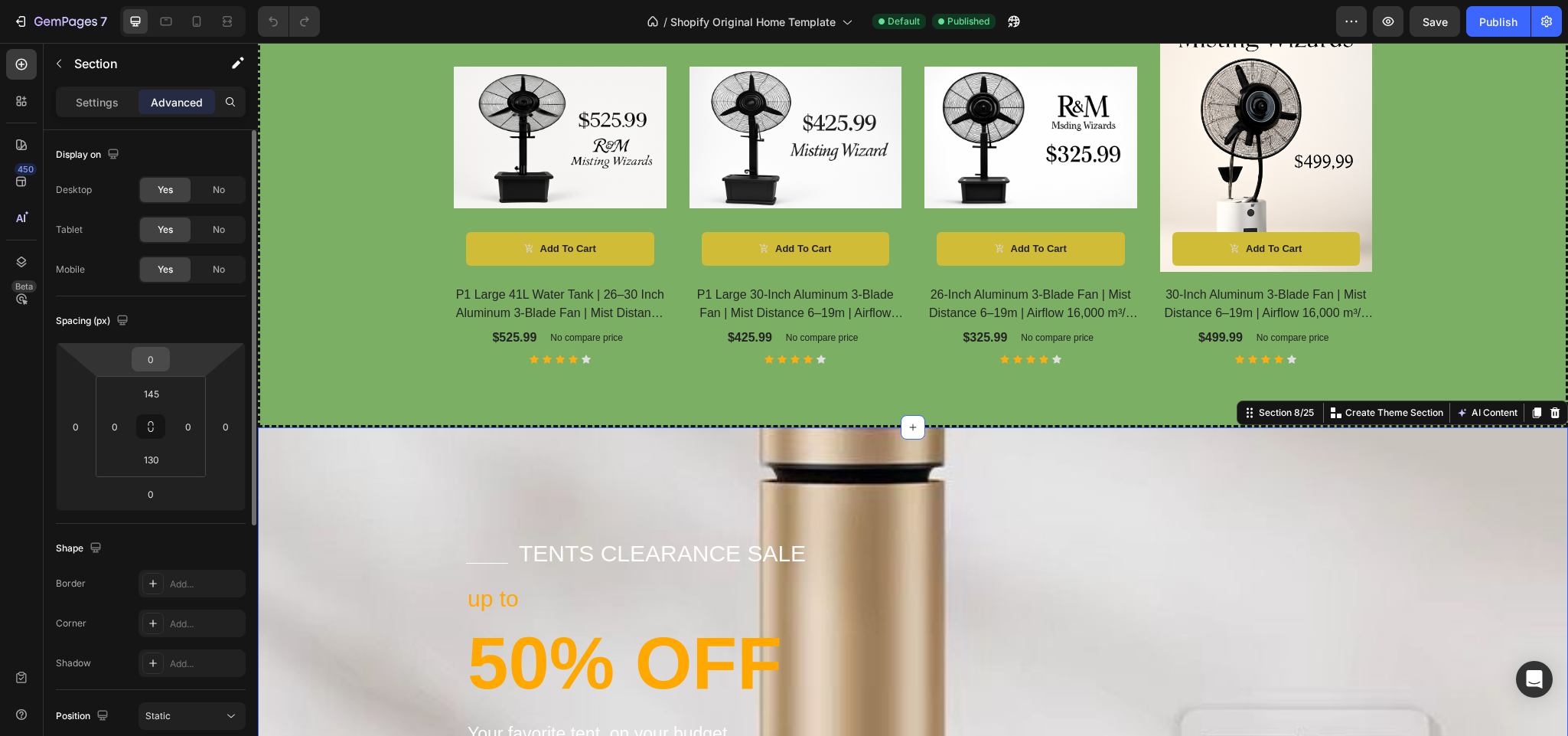
click at [162, 349] on input "0" at bounding box center [151, 359] width 31 height 23
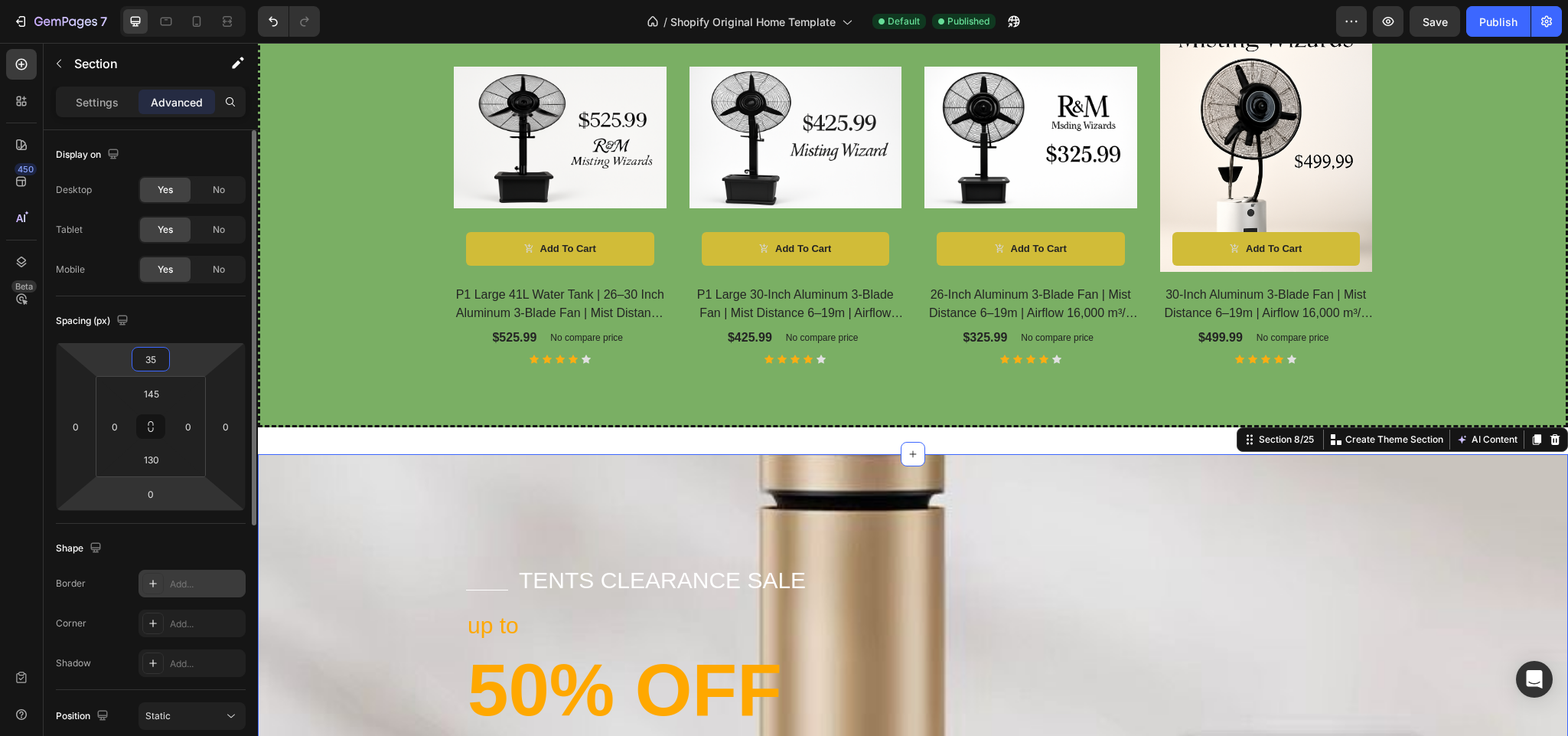
type input "35"
click at [148, 576] on div at bounding box center [153, 583] width 22 height 22
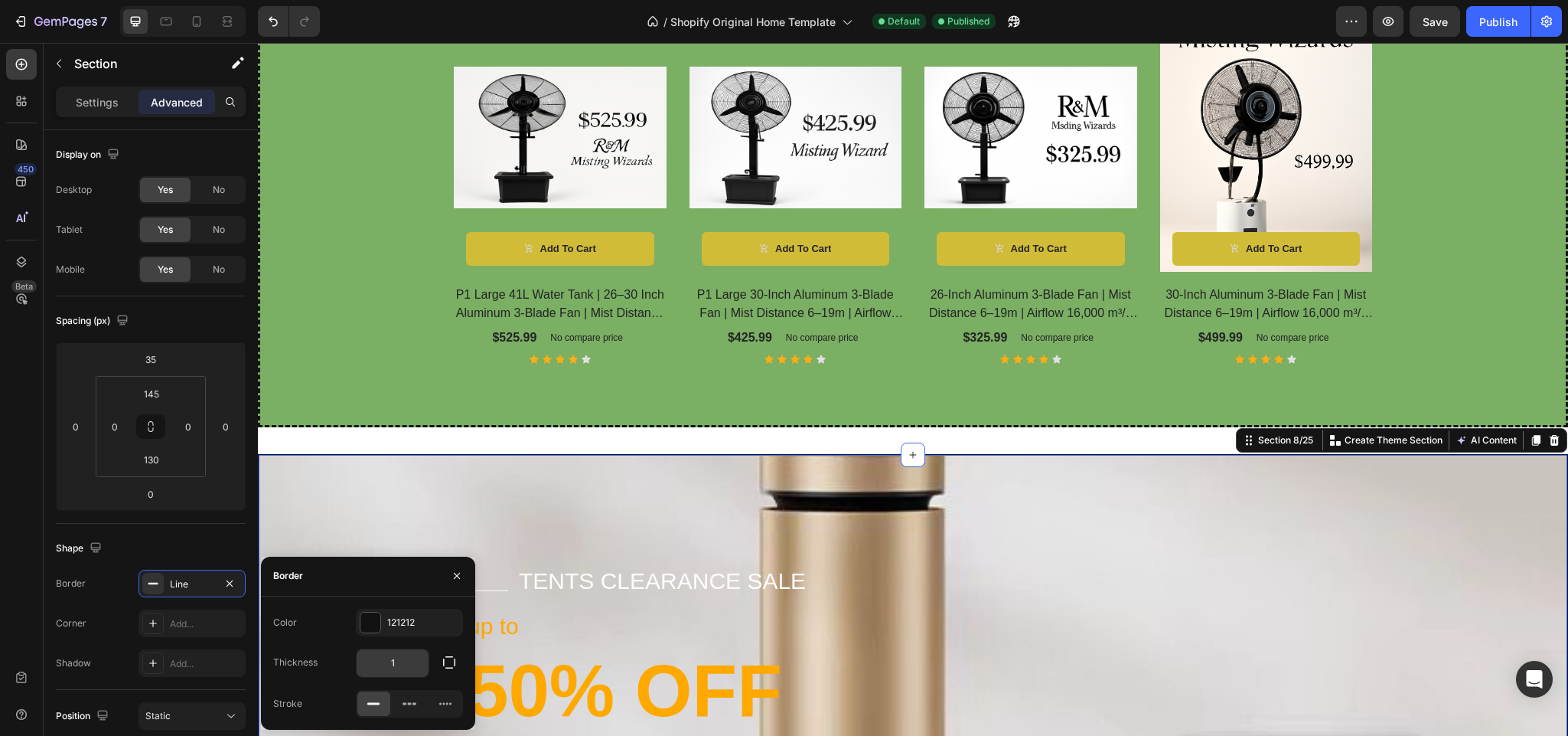
click at [403, 665] on input "1" at bounding box center [393, 663] width 72 height 28
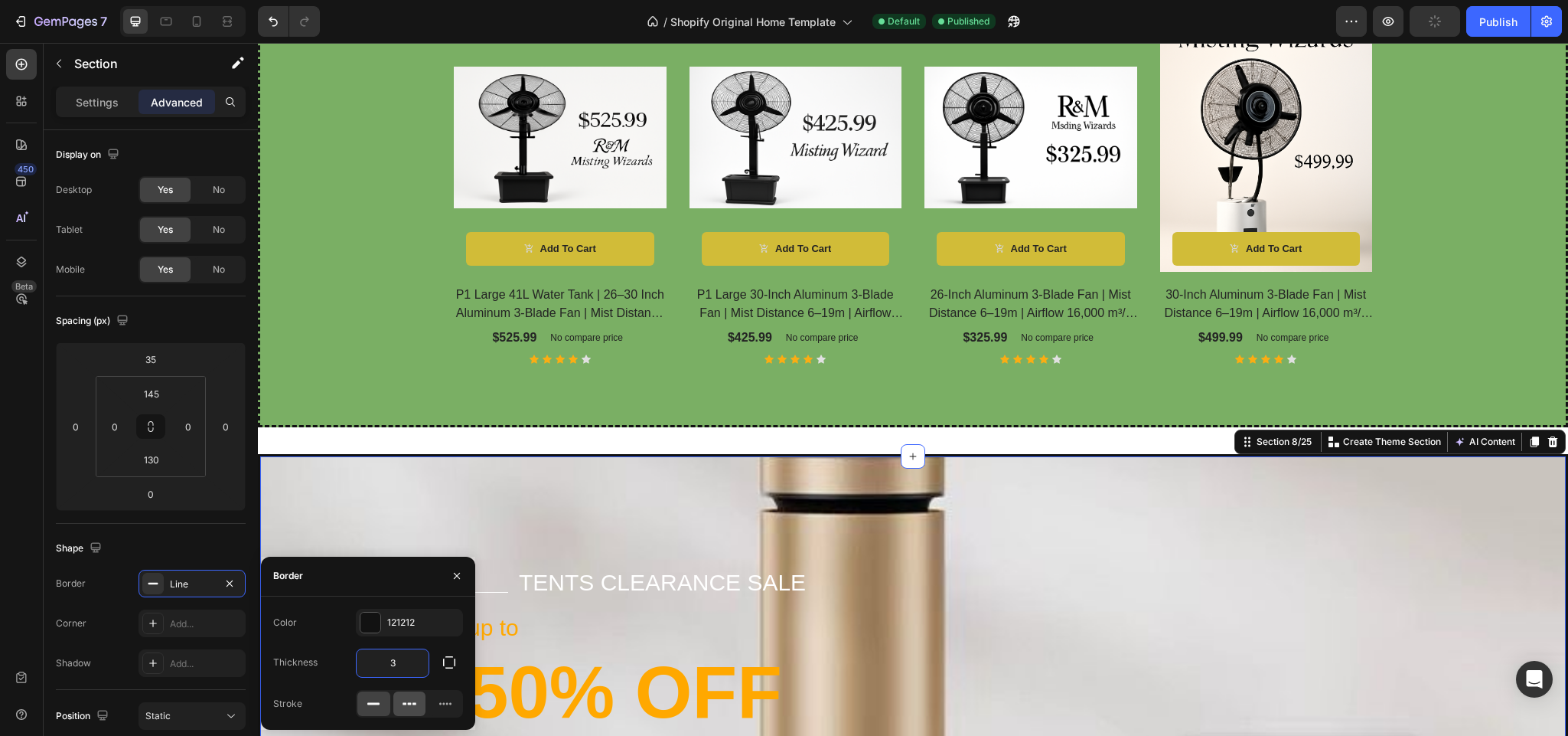
type input "3"
click at [413, 708] on icon at bounding box center [410, 703] width 15 height 15
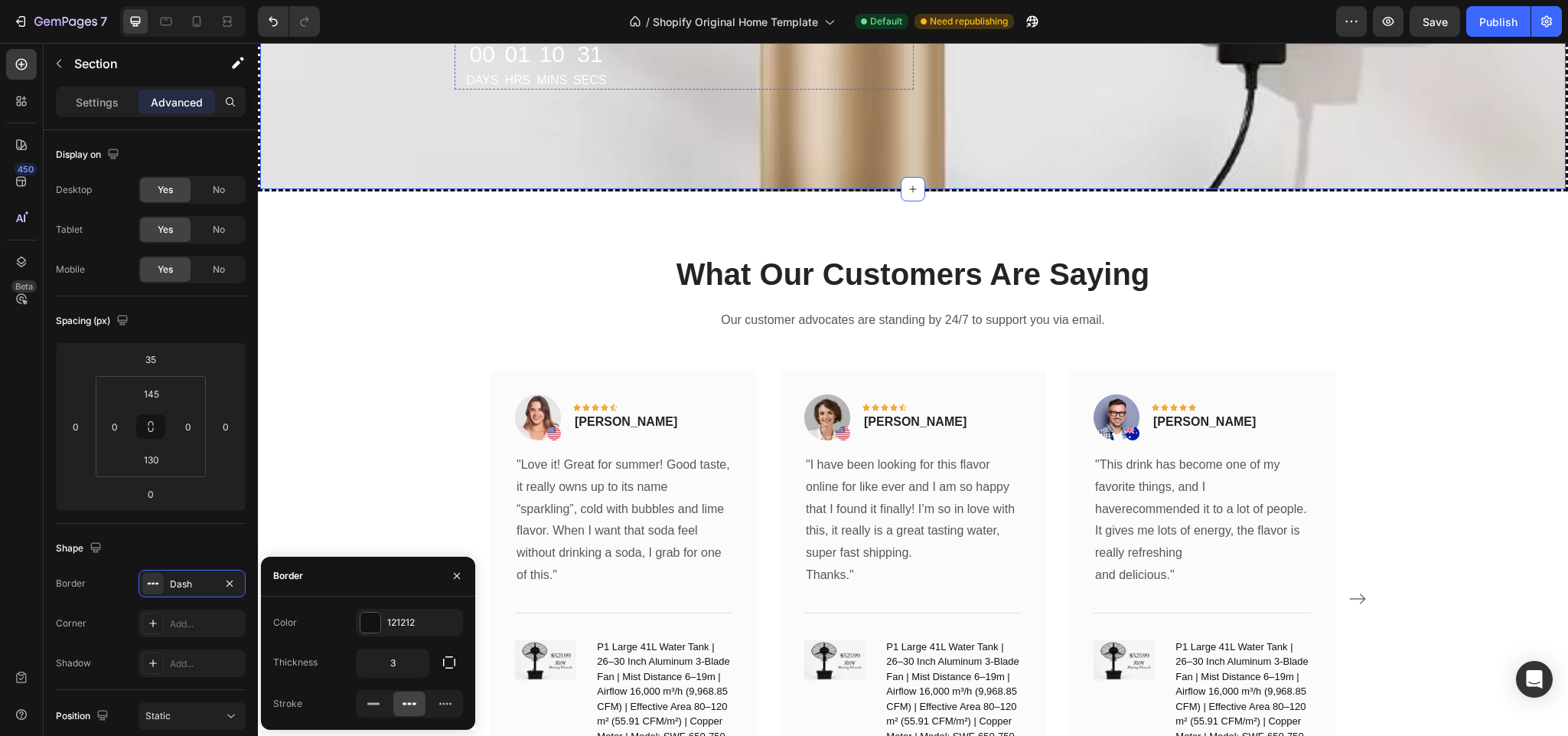
scroll to position [3455, 0]
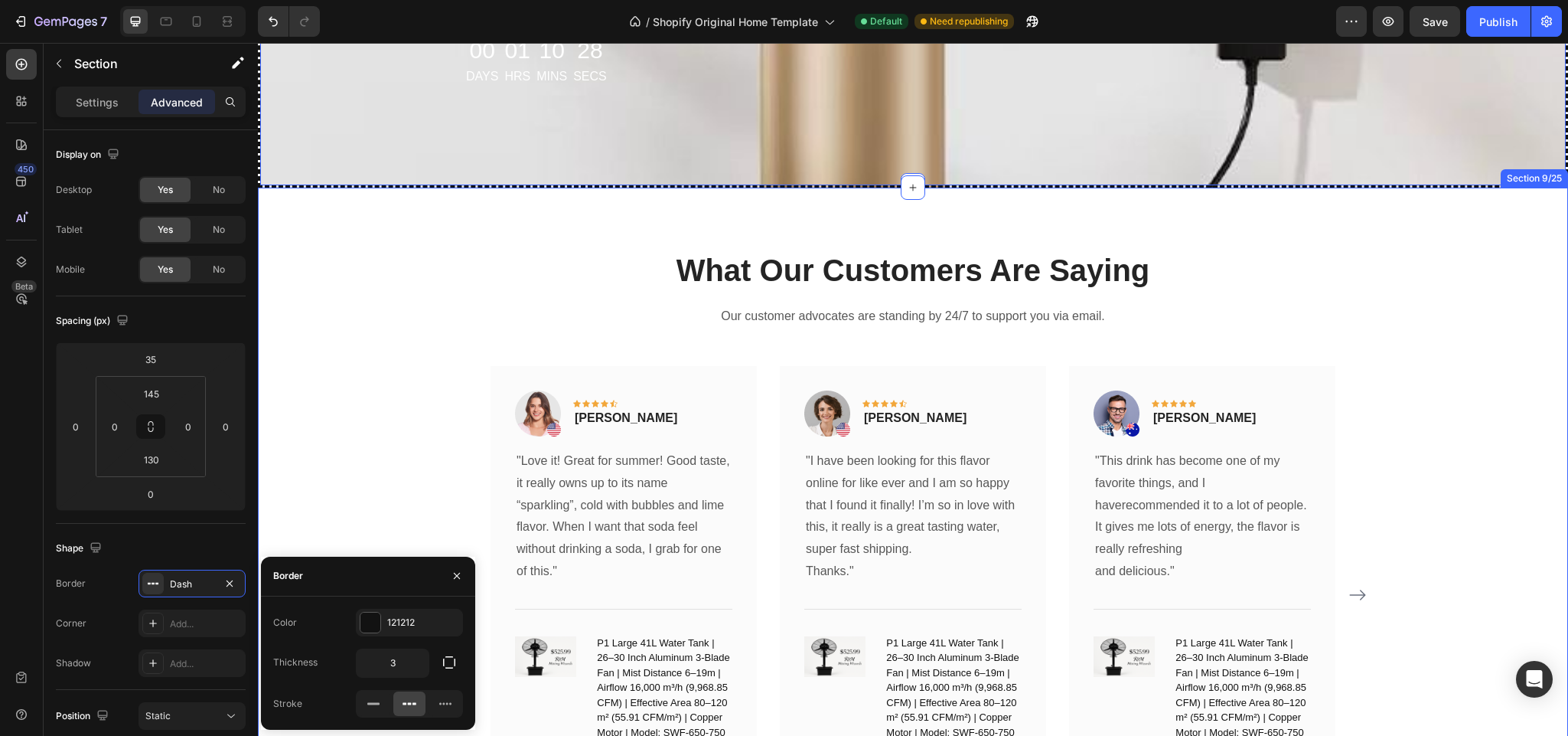
click at [379, 394] on div "What Our Customers Are Saying Heading Our customer advocates are standing by 24…" at bounding box center [913, 547] width 1288 height 597
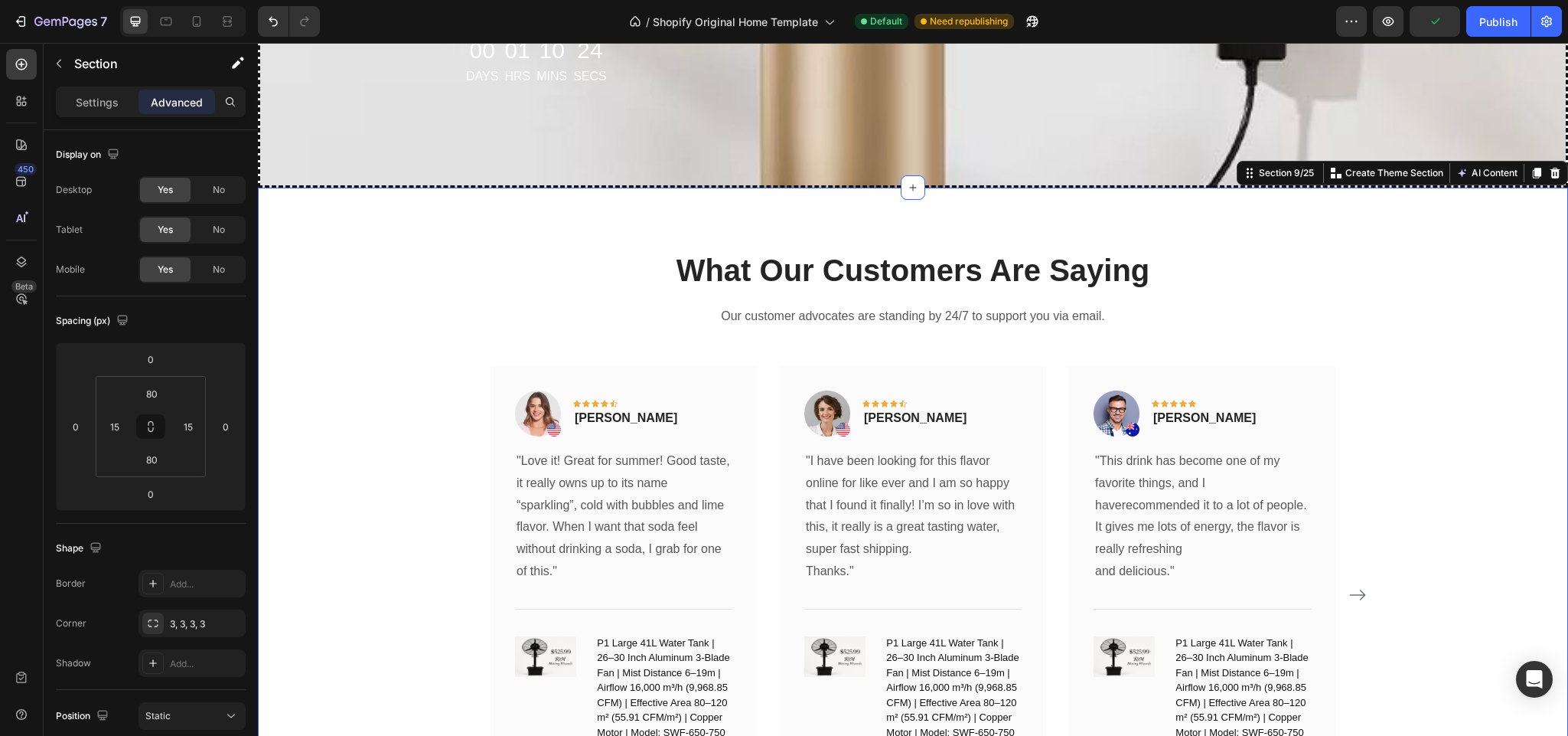
click at [368, 460] on div "What Our Customers Are Saying Heading Our customer advocates are standing by 24…" at bounding box center [913, 547] width 1288 height 597
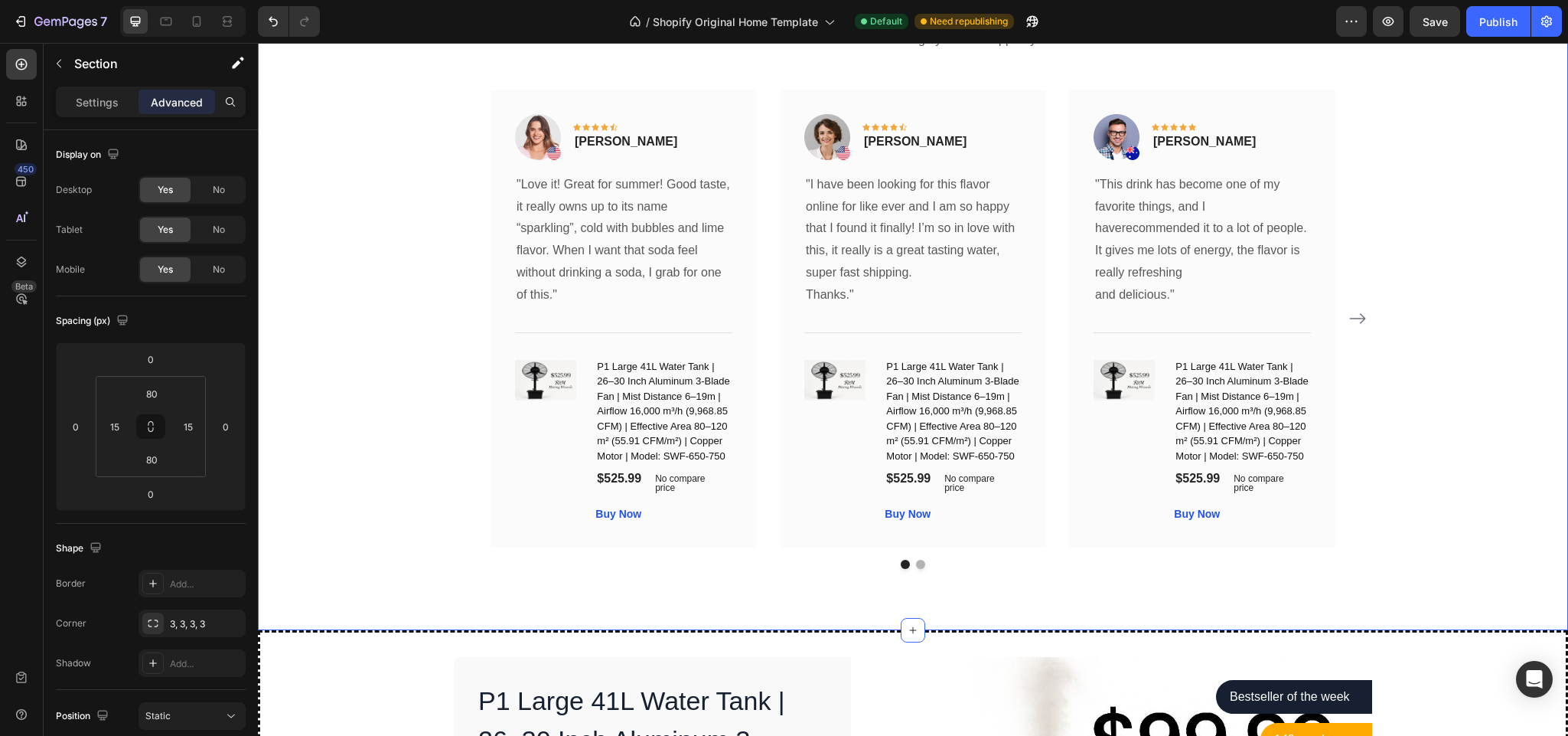
scroll to position [3727, 0]
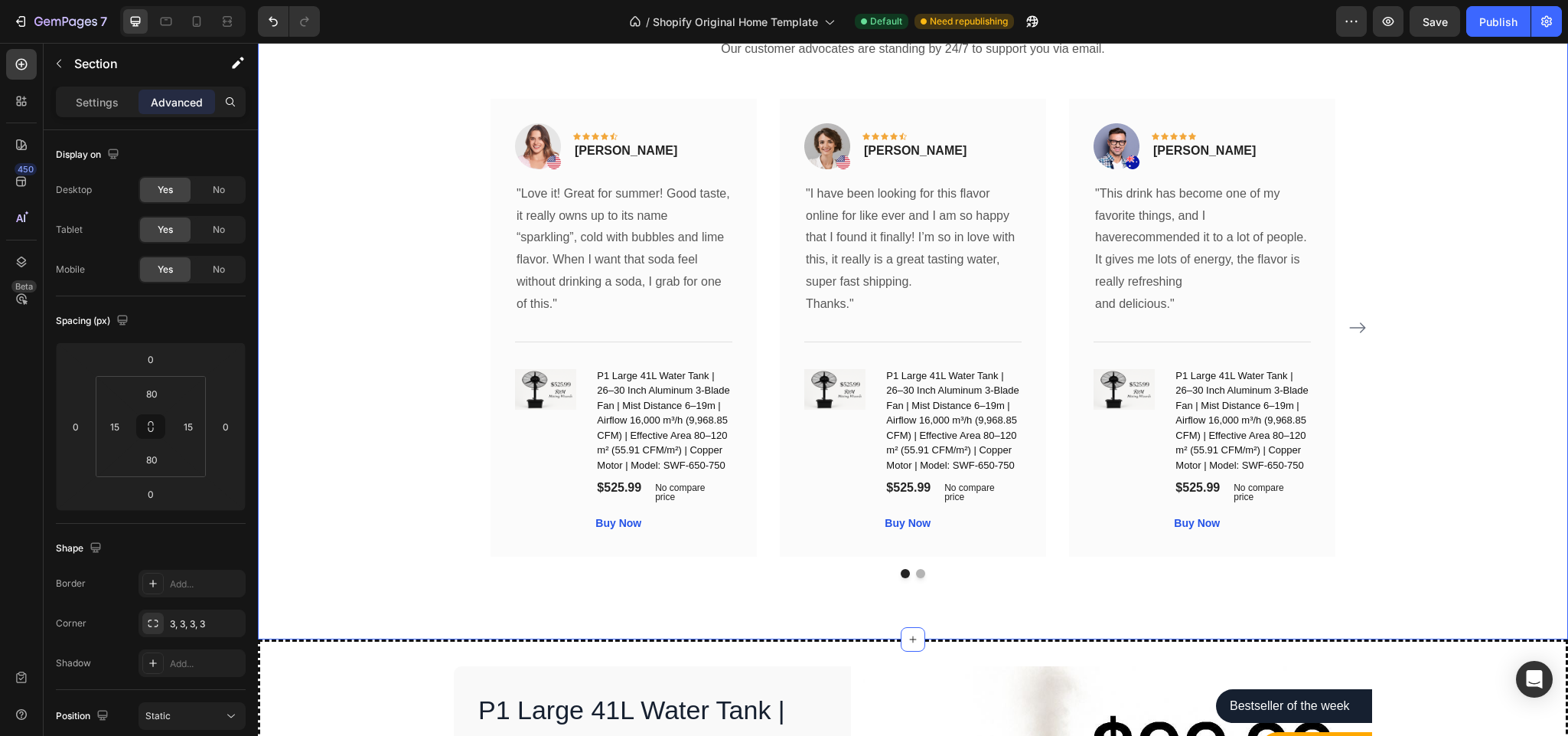
click at [368, 308] on div "What Our Customers Are Saying Heading Our customer advocates are standing by 24…" at bounding box center [913, 280] width 1288 height 597
click at [362, 365] on div "What Our Customers Are Saying Heading Our customer advocates are standing by 24…" at bounding box center [913, 280] width 1288 height 597
click at [177, 0] on html "7 / Shopify Original Home Template Default Need republishing Preview Save Publi…" at bounding box center [784, 0] width 1568 height 0
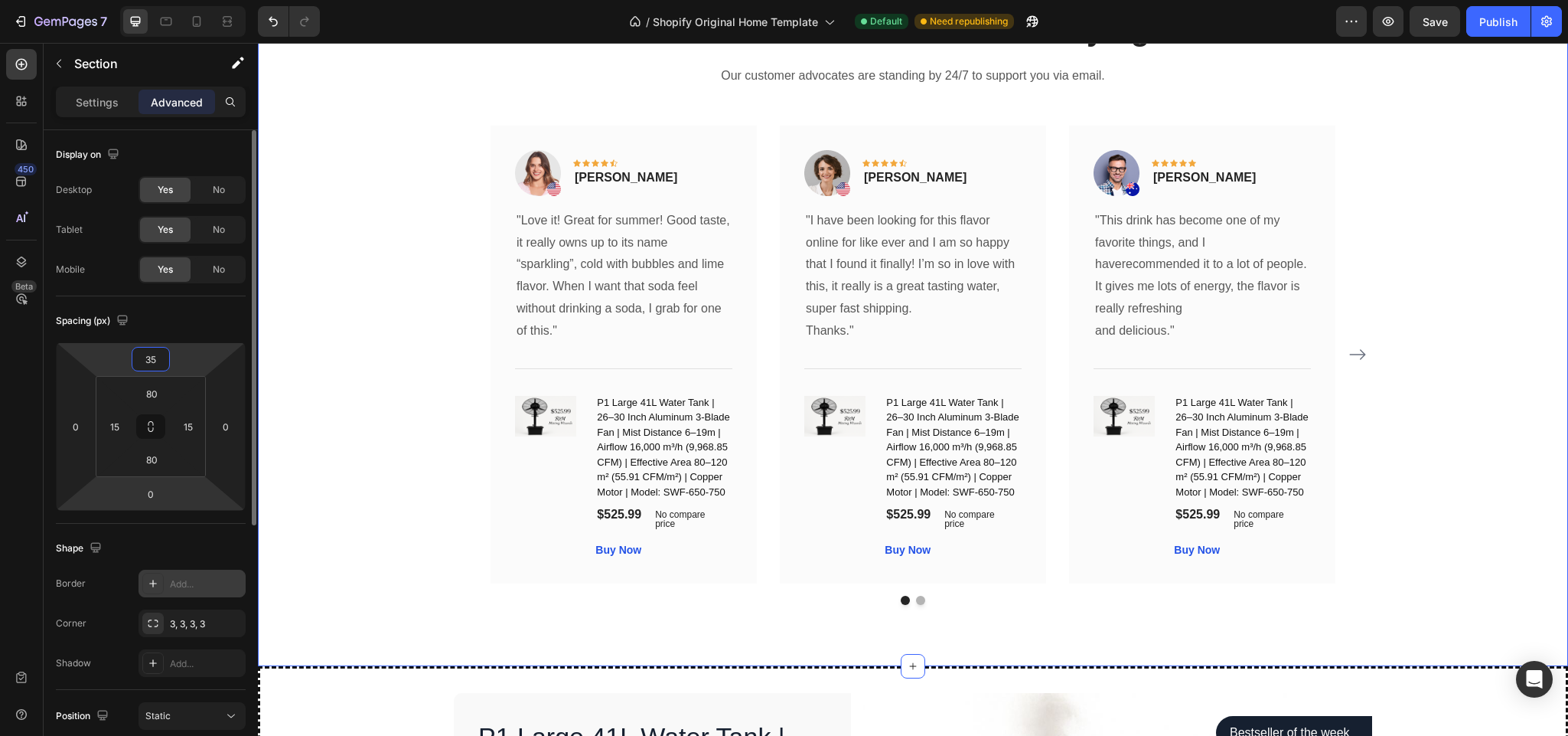
type input "35"
click at [148, 581] on icon at bounding box center [153, 583] width 12 height 12
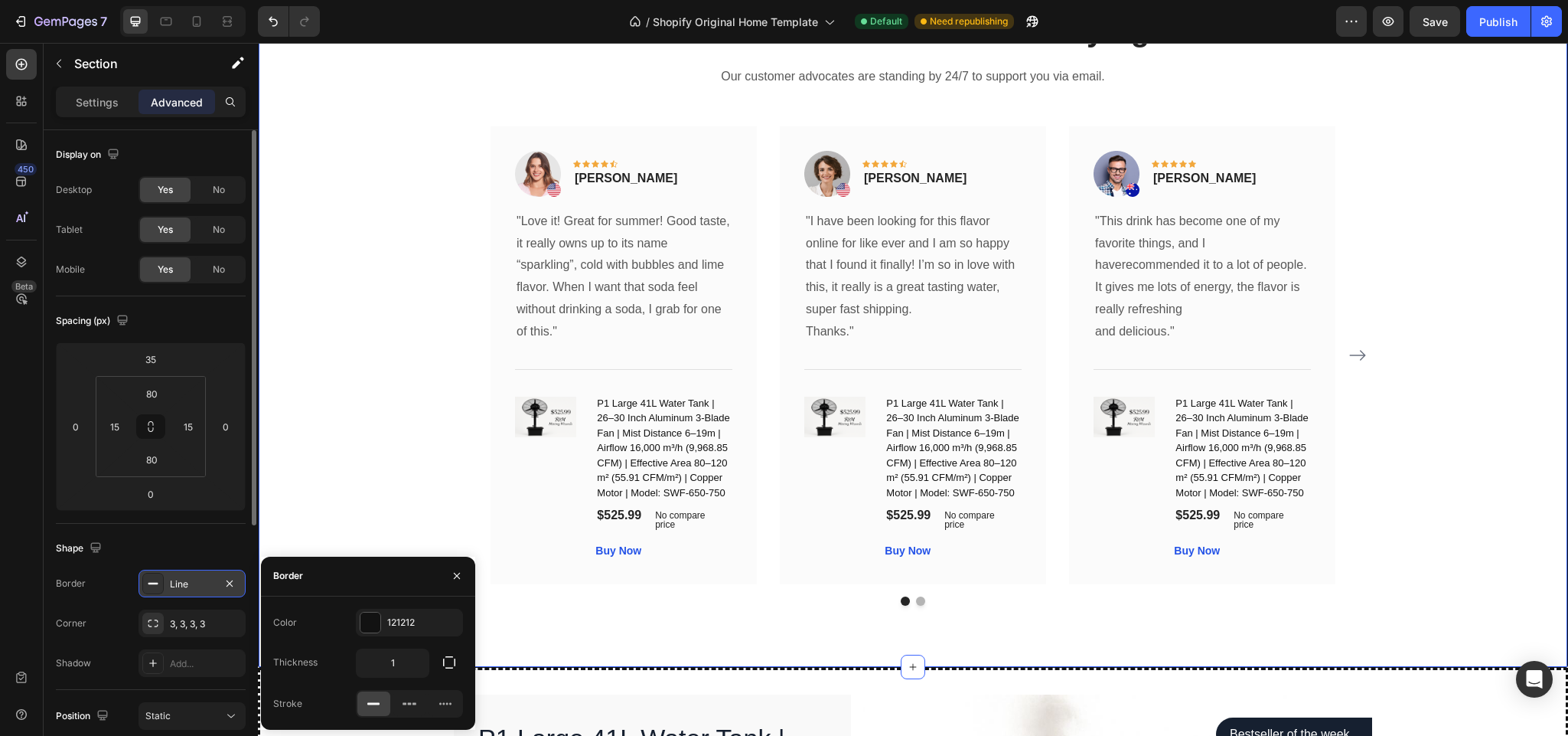
scroll to position [3729, 0]
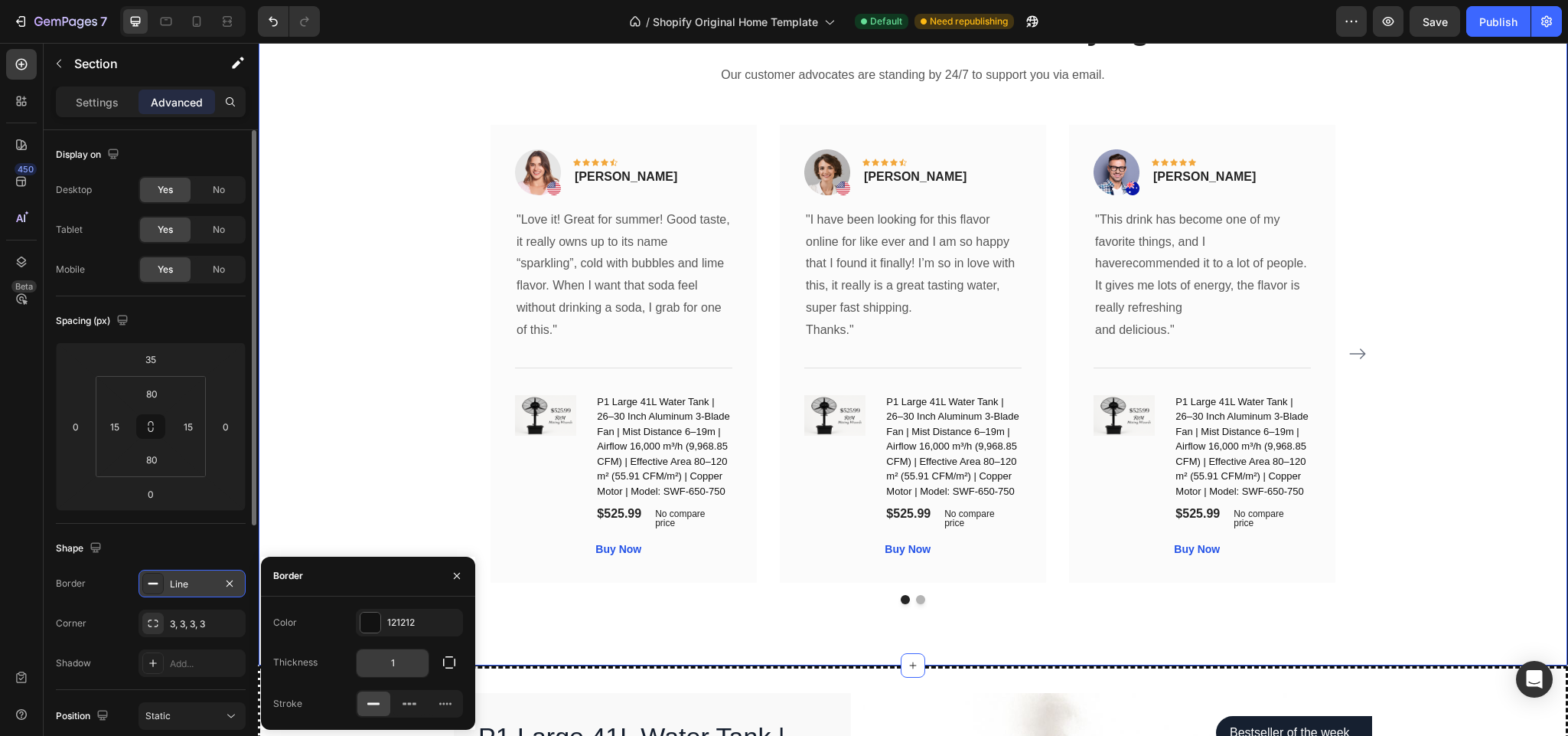
click at [397, 665] on input "1" at bounding box center [393, 663] width 72 height 28
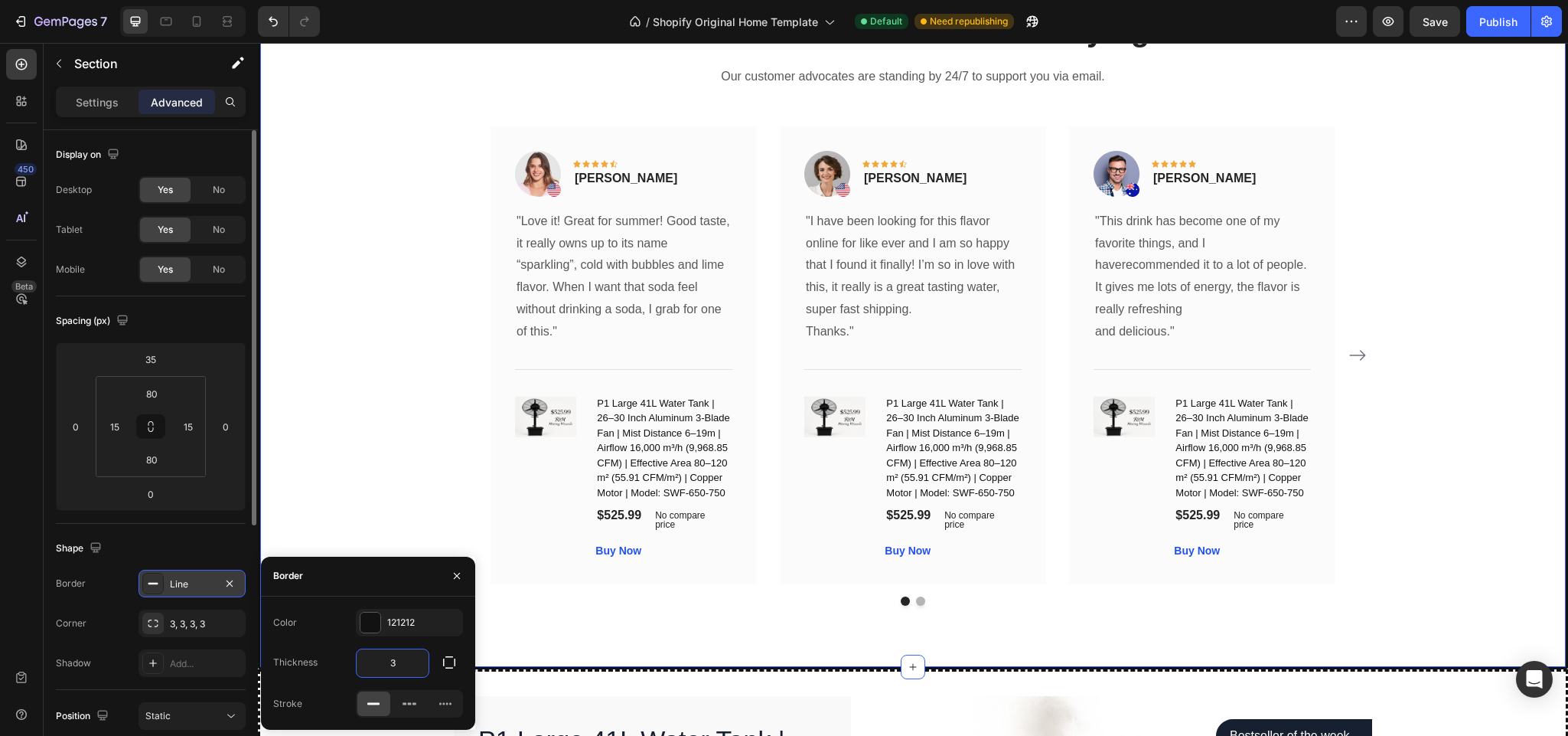
scroll to position [3730, 0]
type input "3"
click at [409, 712] on div at bounding box center [410, 704] width 33 height 25
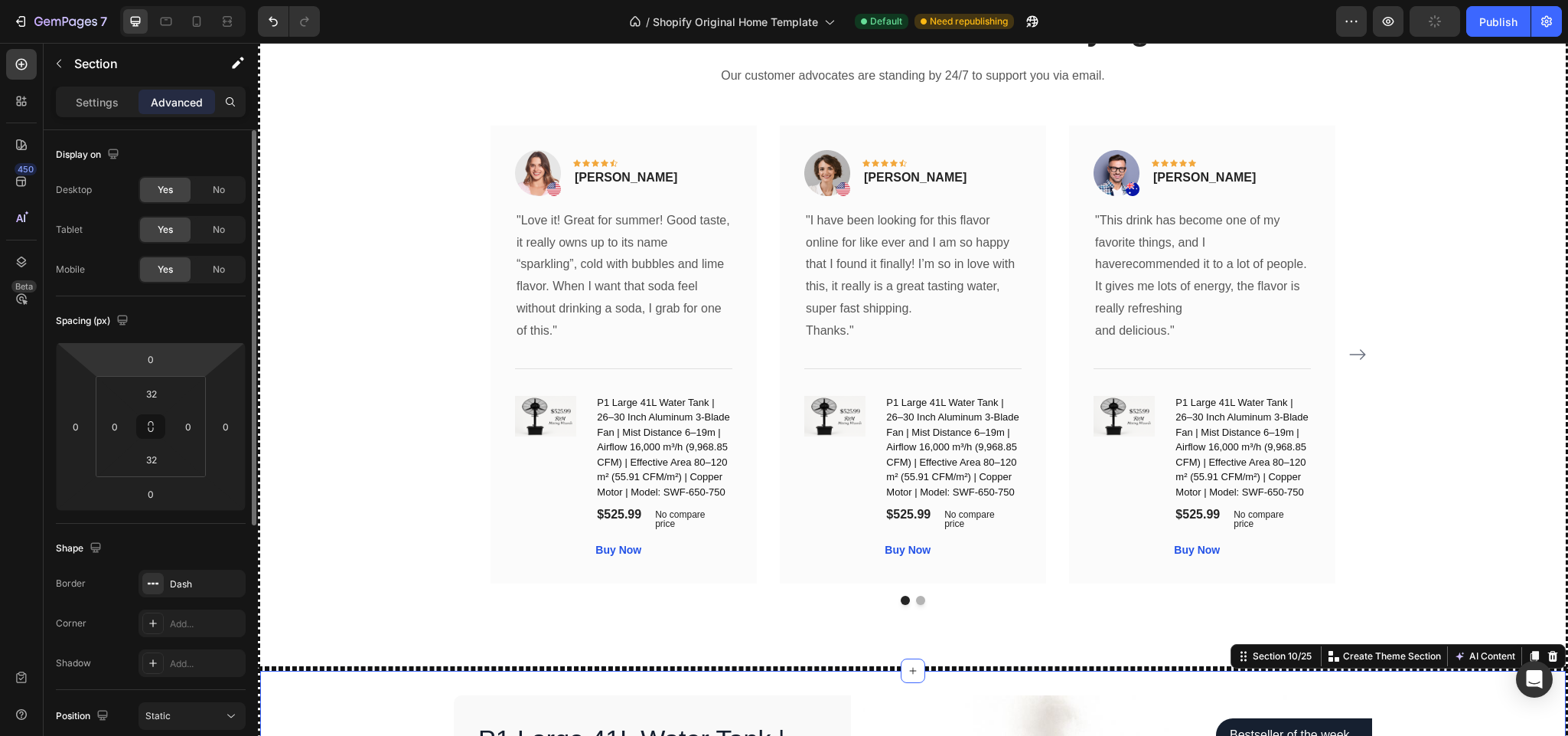
click at [163, 347] on div "0" at bounding box center [150, 359] width 38 height 25
click at [162, 355] on input "0" at bounding box center [151, 359] width 31 height 23
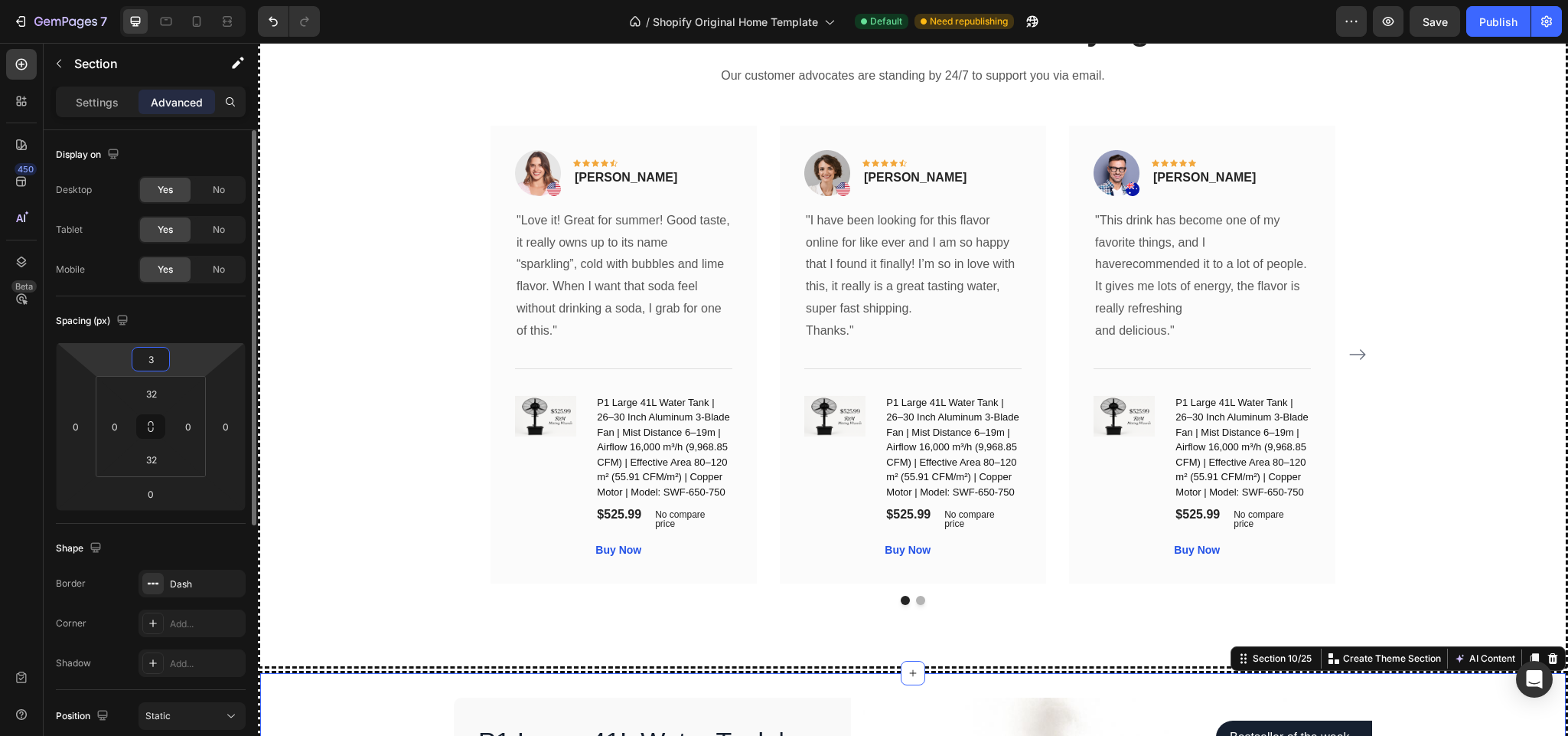
type input "35"
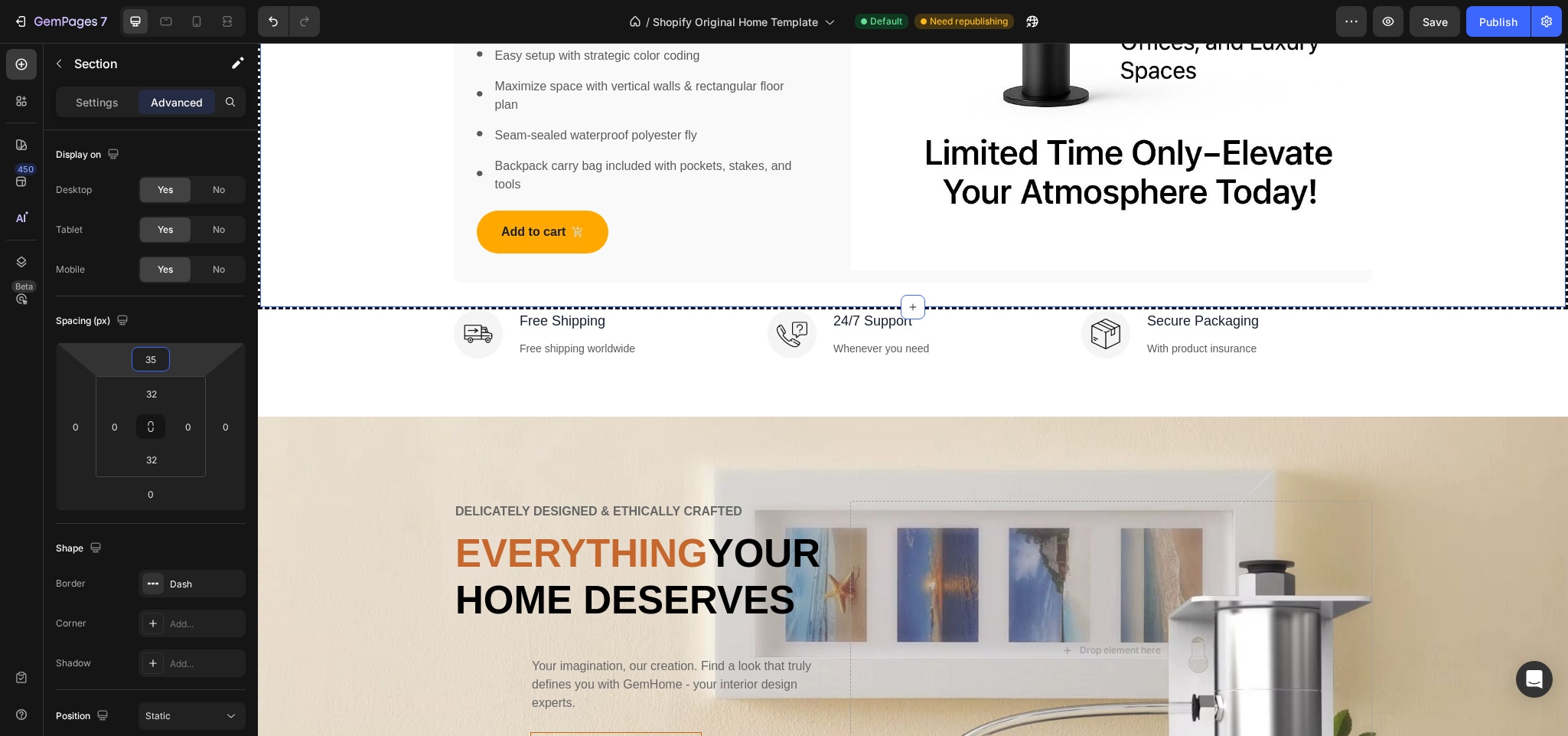
scroll to position [4979, 0]
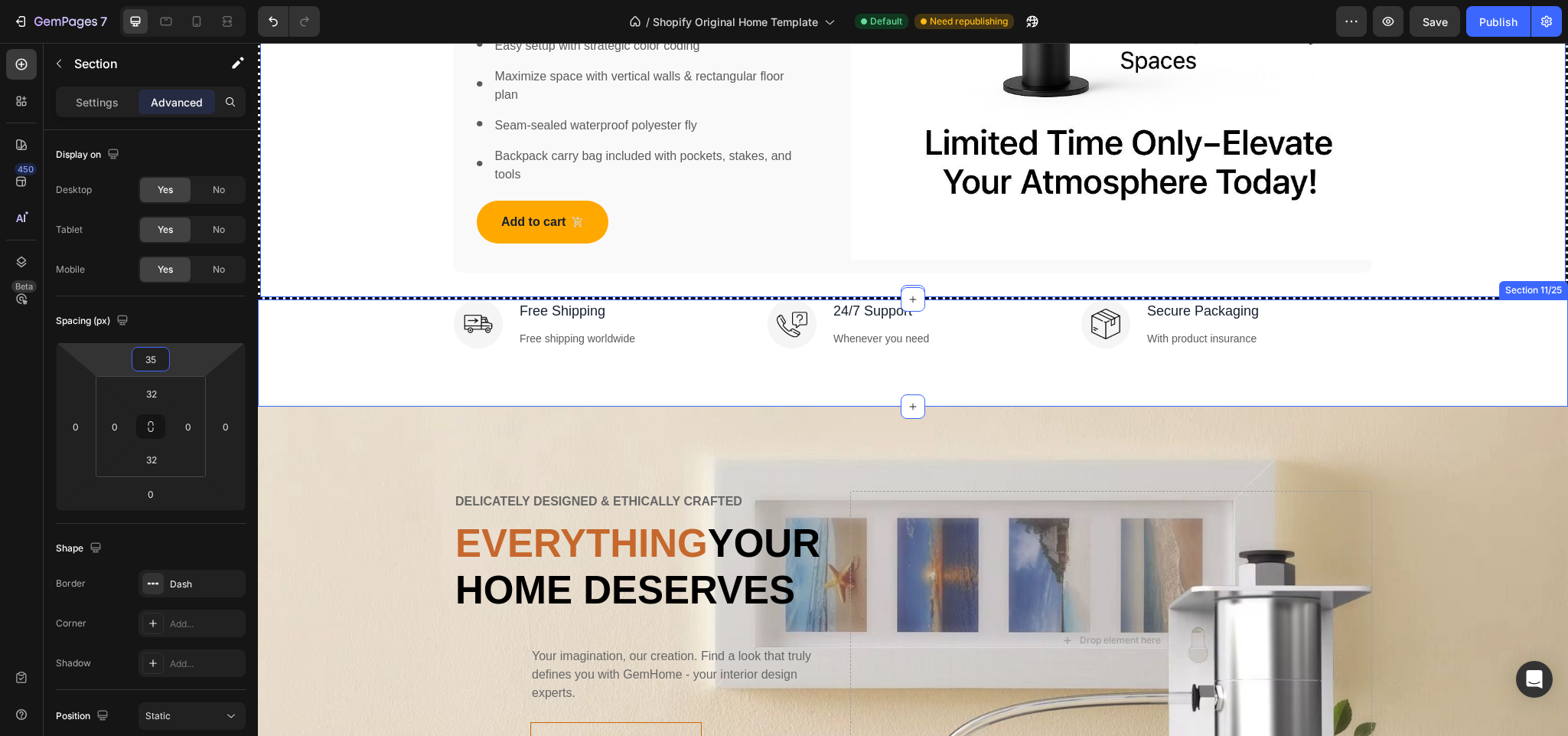
click at [404, 313] on div "Image Free Shipping Text block Free shipping worldwide Text block Row Image 24/…" at bounding box center [913, 329] width 1288 height 61
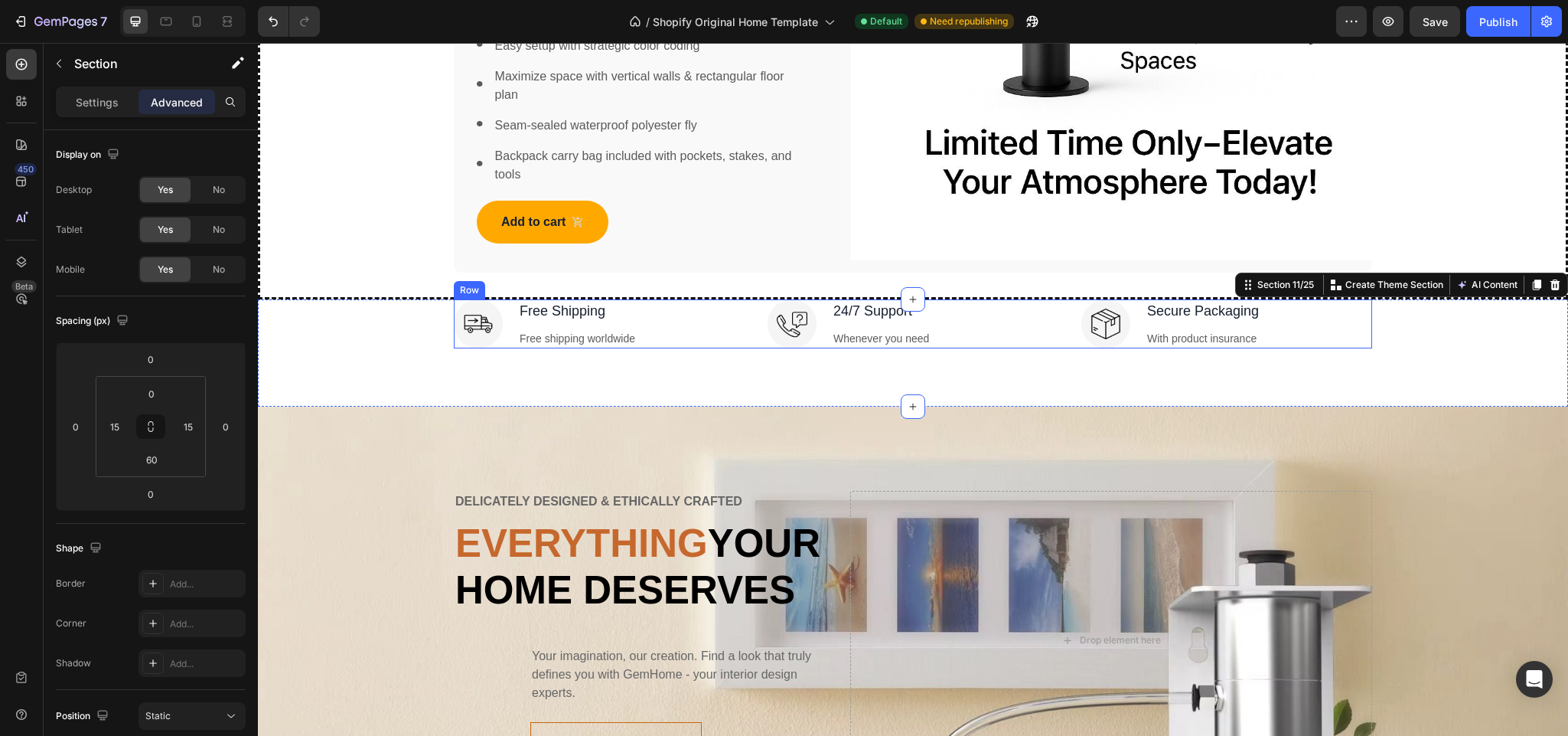
click at [745, 327] on div "Image Free Shipping Text block Free shipping worldwide Text block Row Image 24/…" at bounding box center [913, 323] width 918 height 49
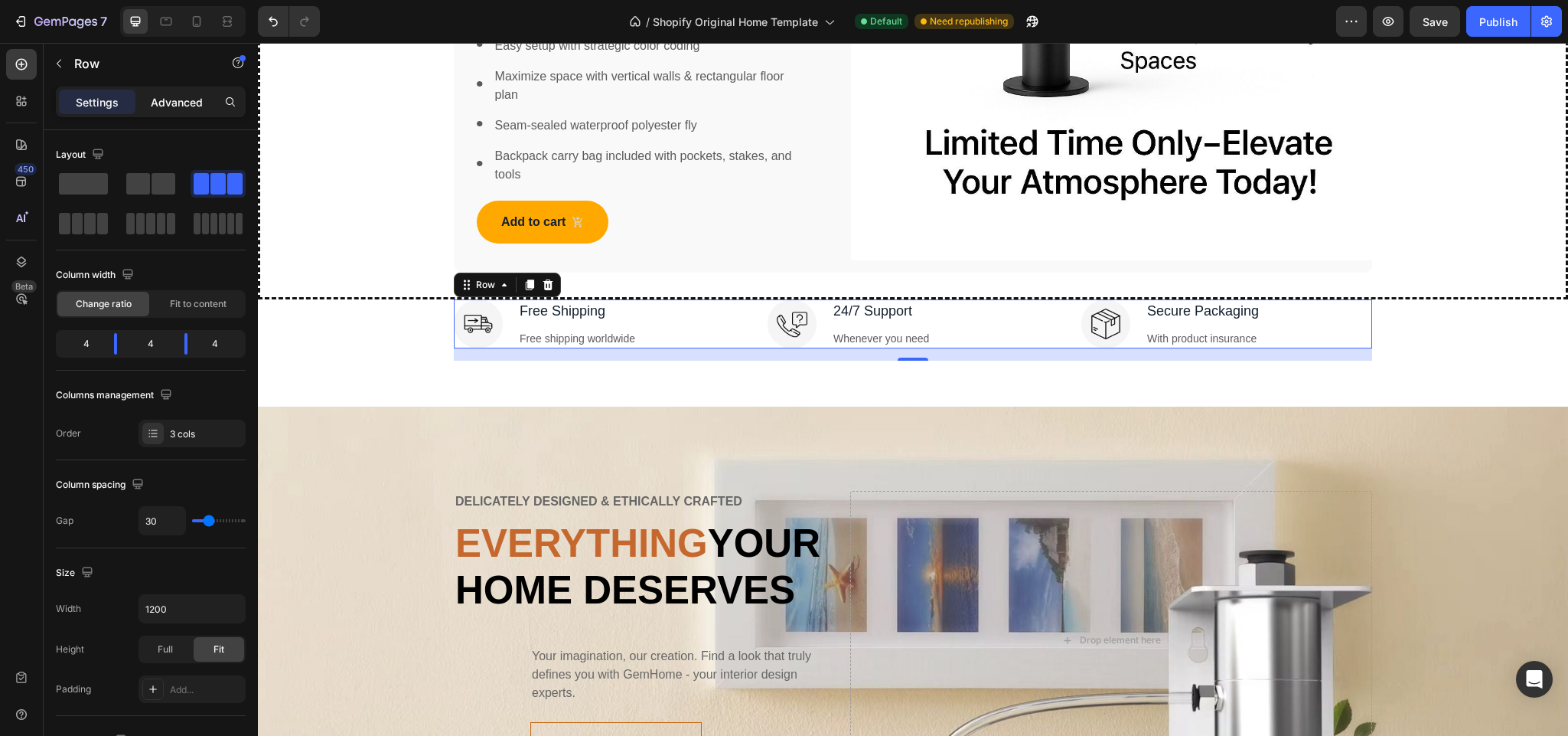
click at [167, 99] on p "Advanced" at bounding box center [177, 102] width 52 height 16
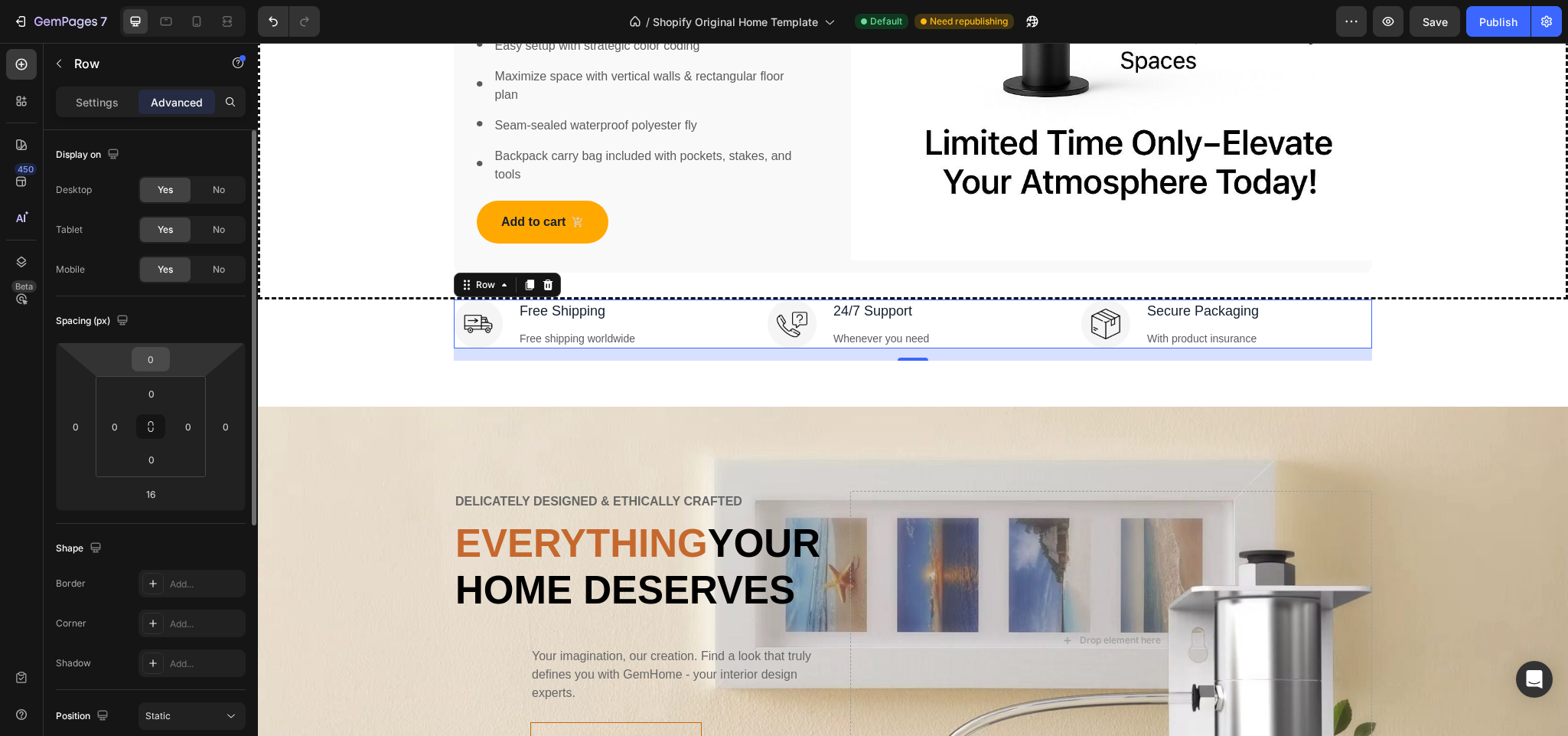
click at [159, 361] on input "0" at bounding box center [151, 359] width 31 height 23
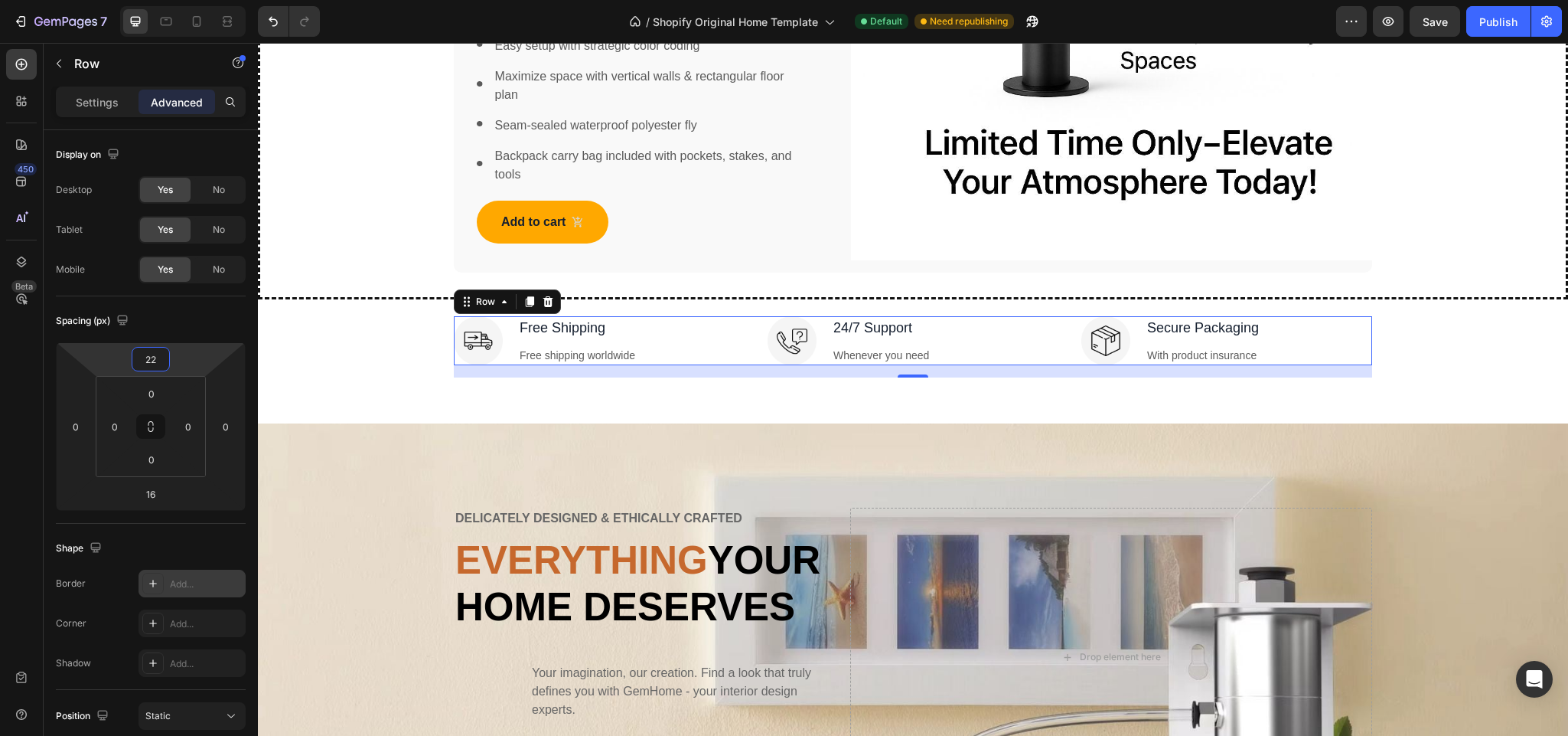
type input "22"
click at [148, 582] on icon at bounding box center [153, 583] width 12 height 12
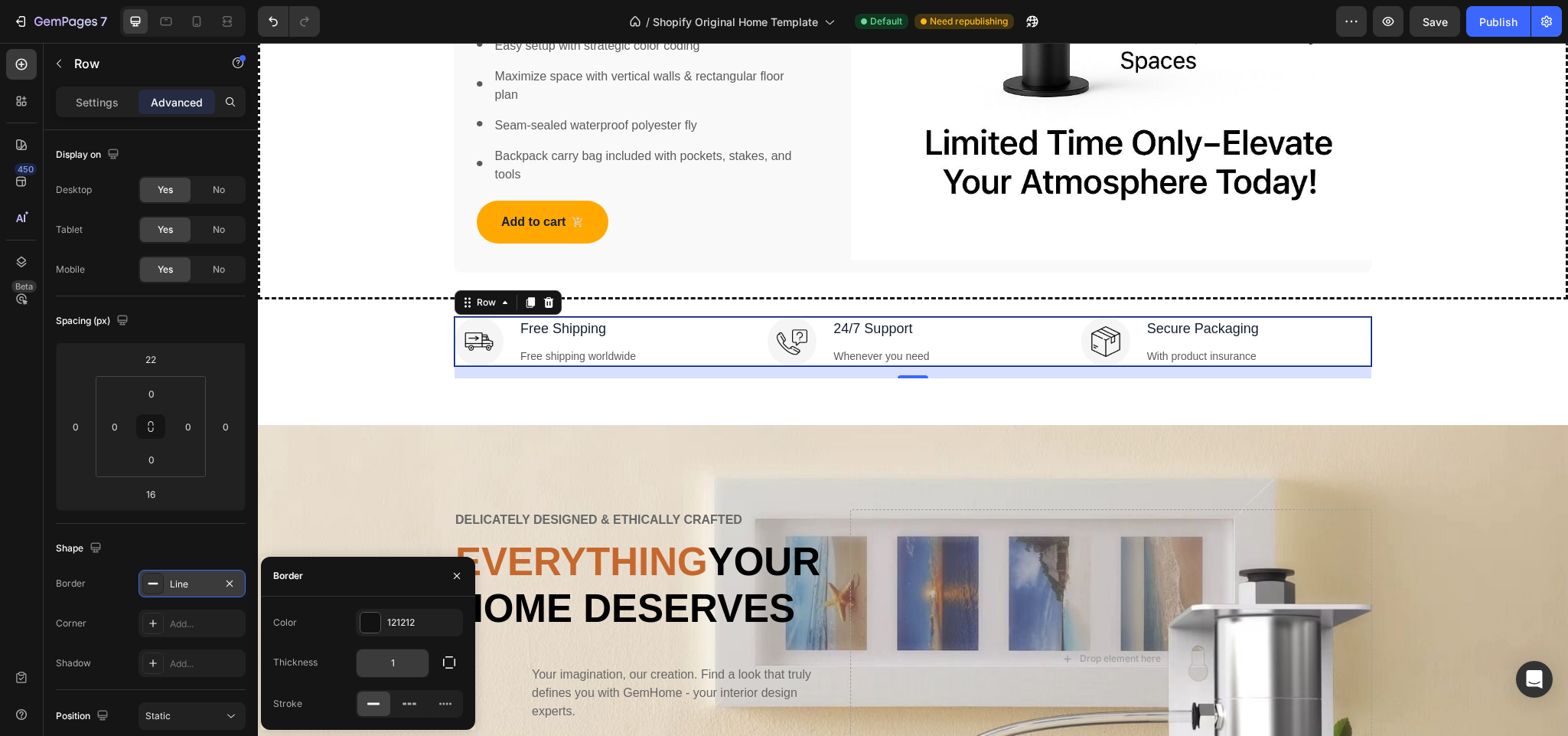
click at [398, 657] on input "1" at bounding box center [393, 663] width 72 height 28
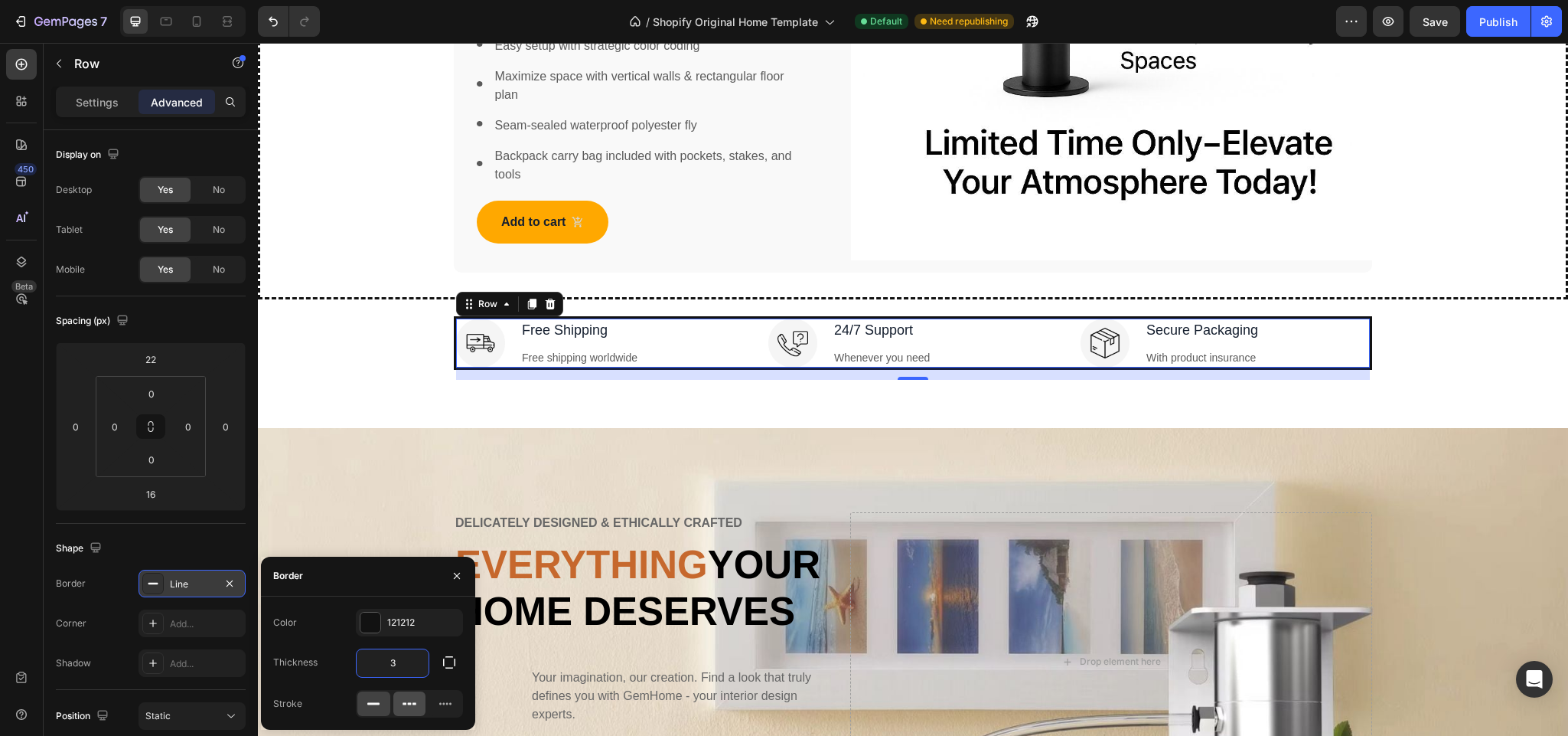
type input "3"
click at [402, 698] on icon at bounding box center [410, 703] width 15 height 15
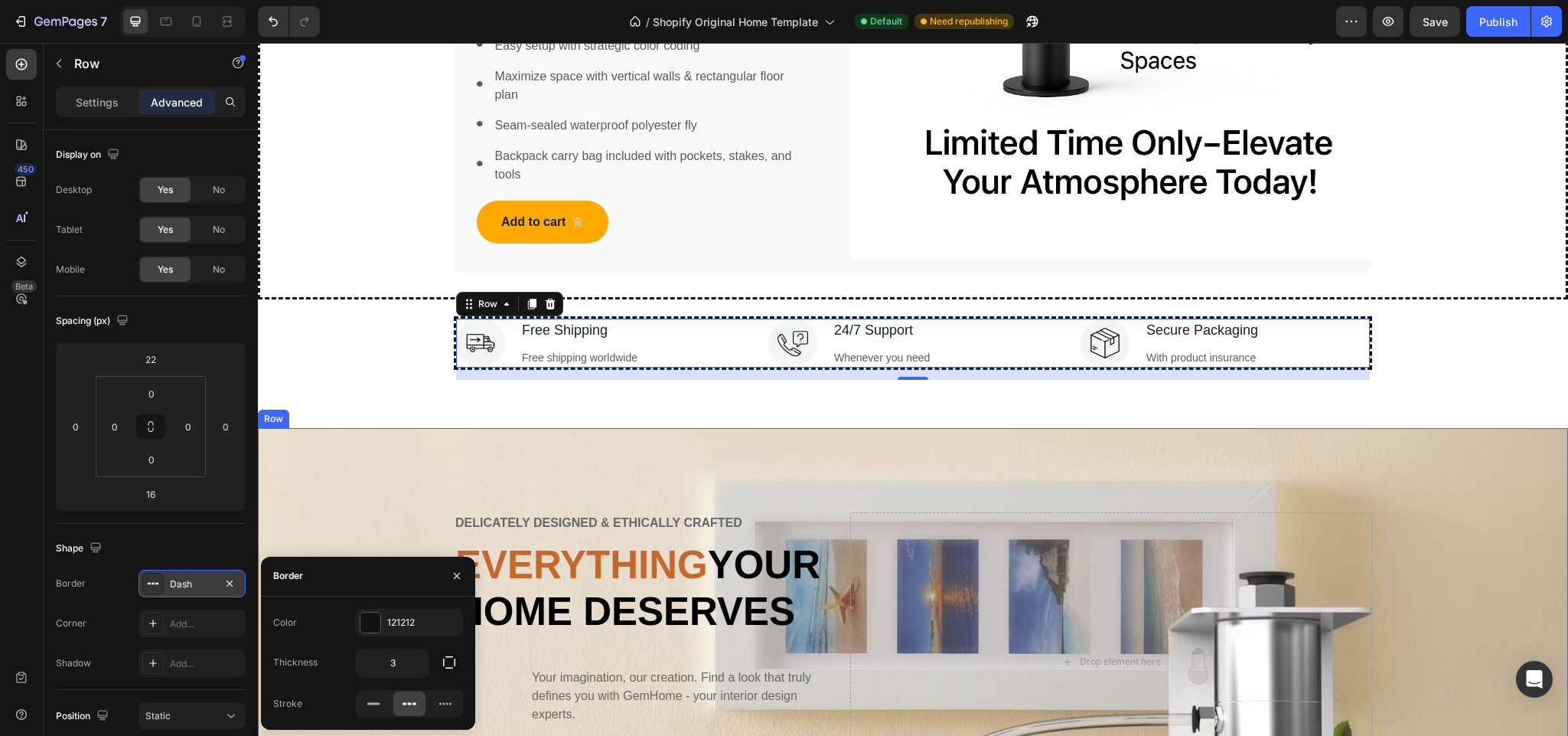
click at [347, 474] on div "Delicately designed & ethically crafted Text Everything your home deserves Head…" at bounding box center [913, 694] width 1310 height 531
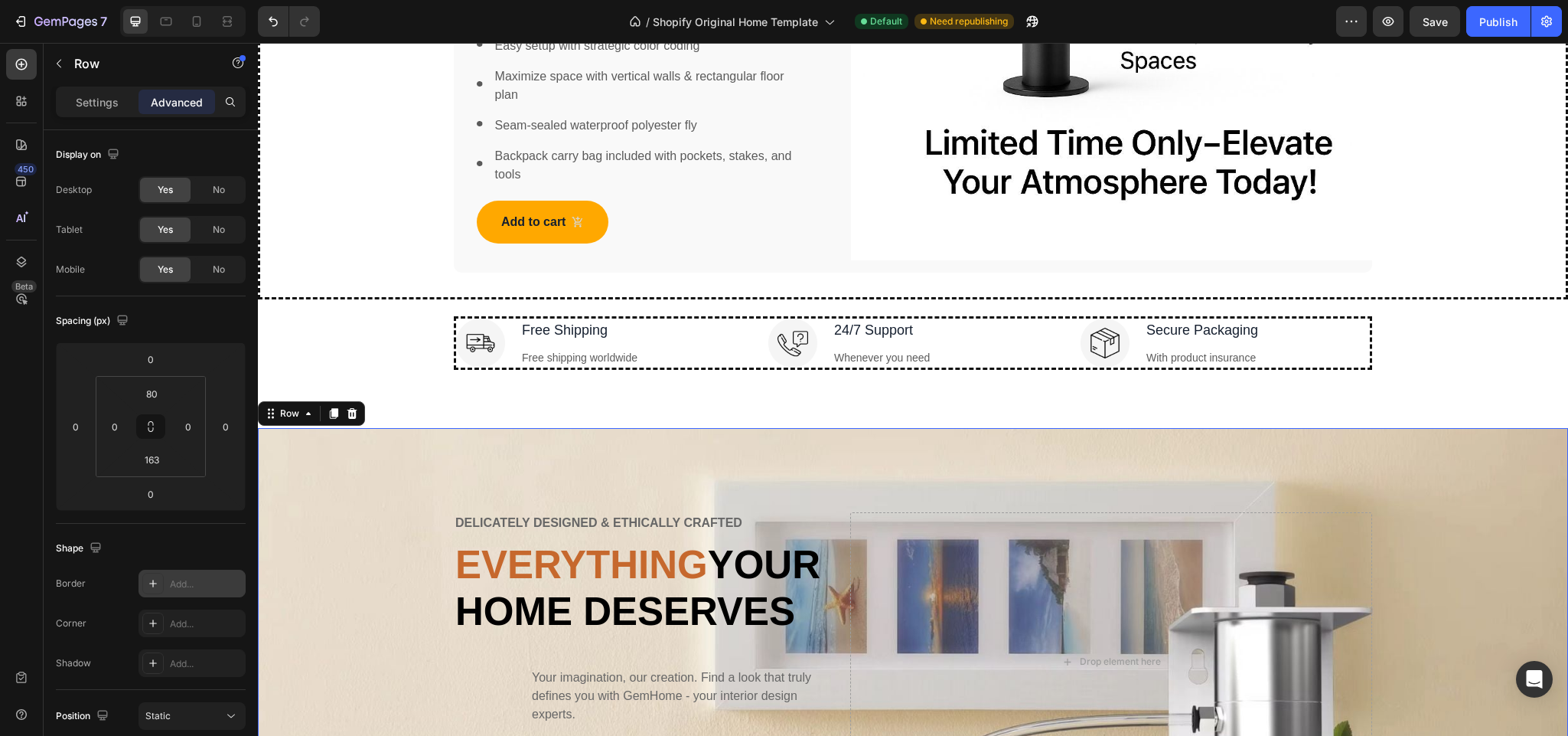
click at [149, 577] on icon at bounding box center [153, 583] width 12 height 12
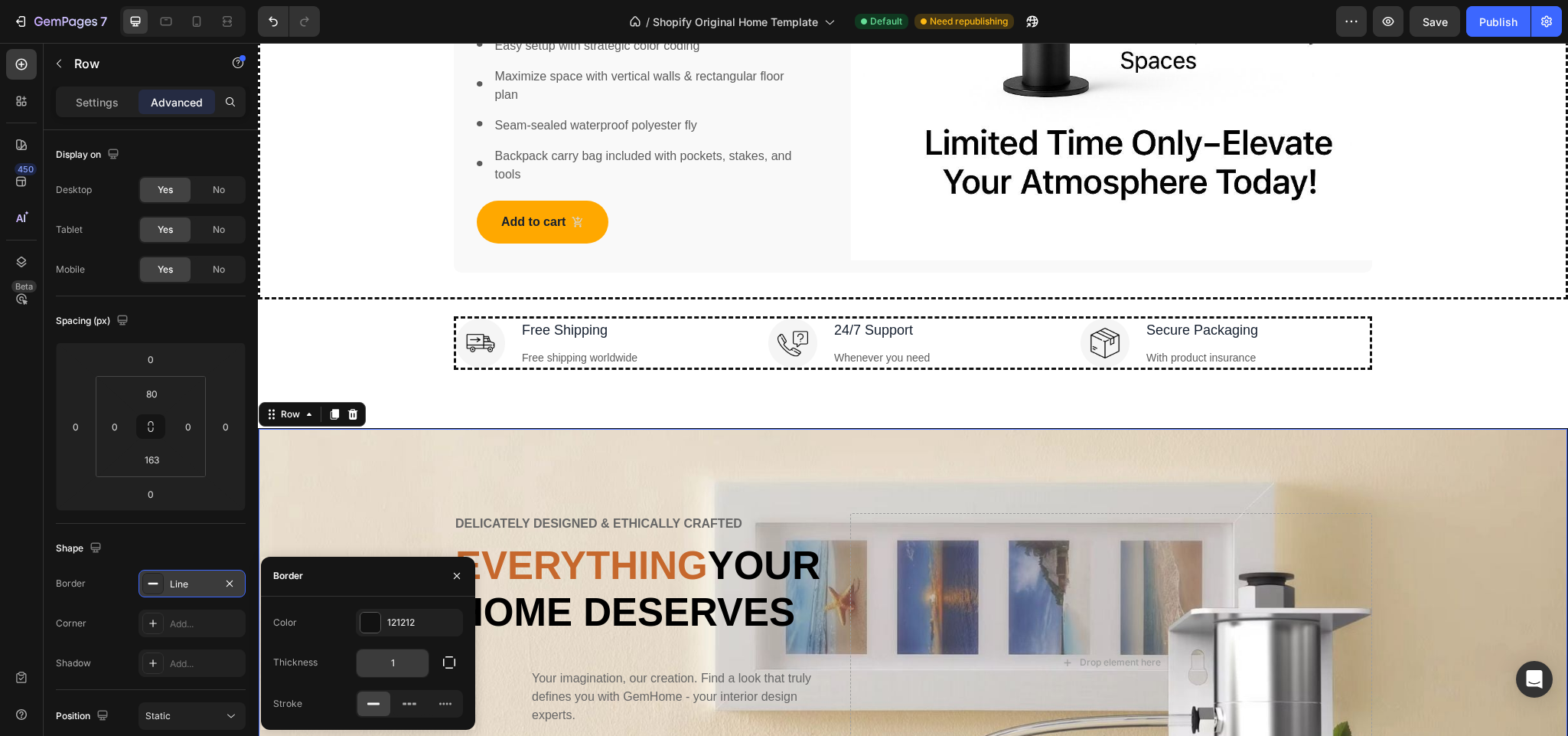
click at [397, 662] on input "1" at bounding box center [393, 663] width 72 height 28
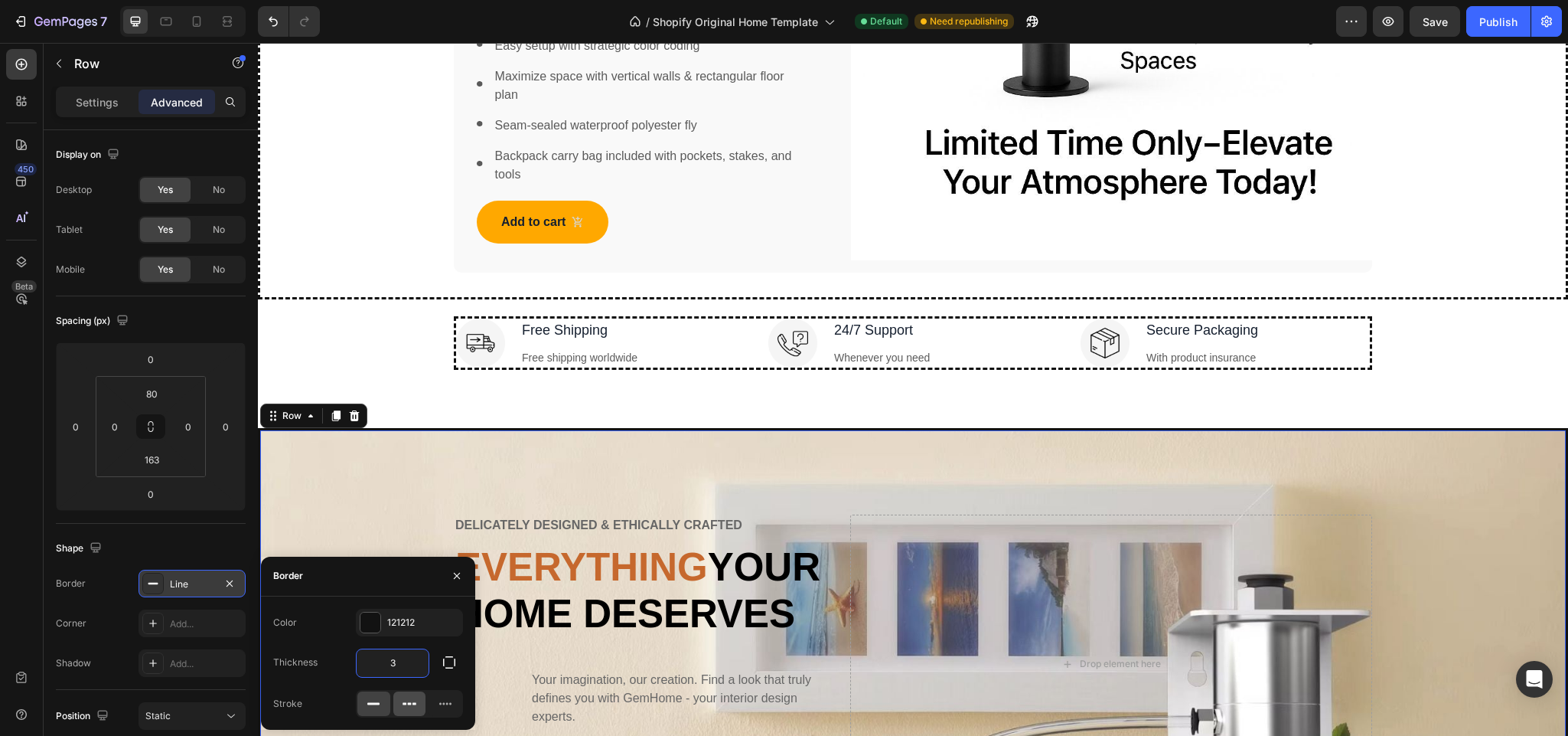
type input "3"
click at [404, 693] on div at bounding box center [410, 704] width 33 height 25
click at [602, 445] on div "Delicately designed & ethically crafted Text Everything your home deserves Head…" at bounding box center [913, 696] width 1310 height 536
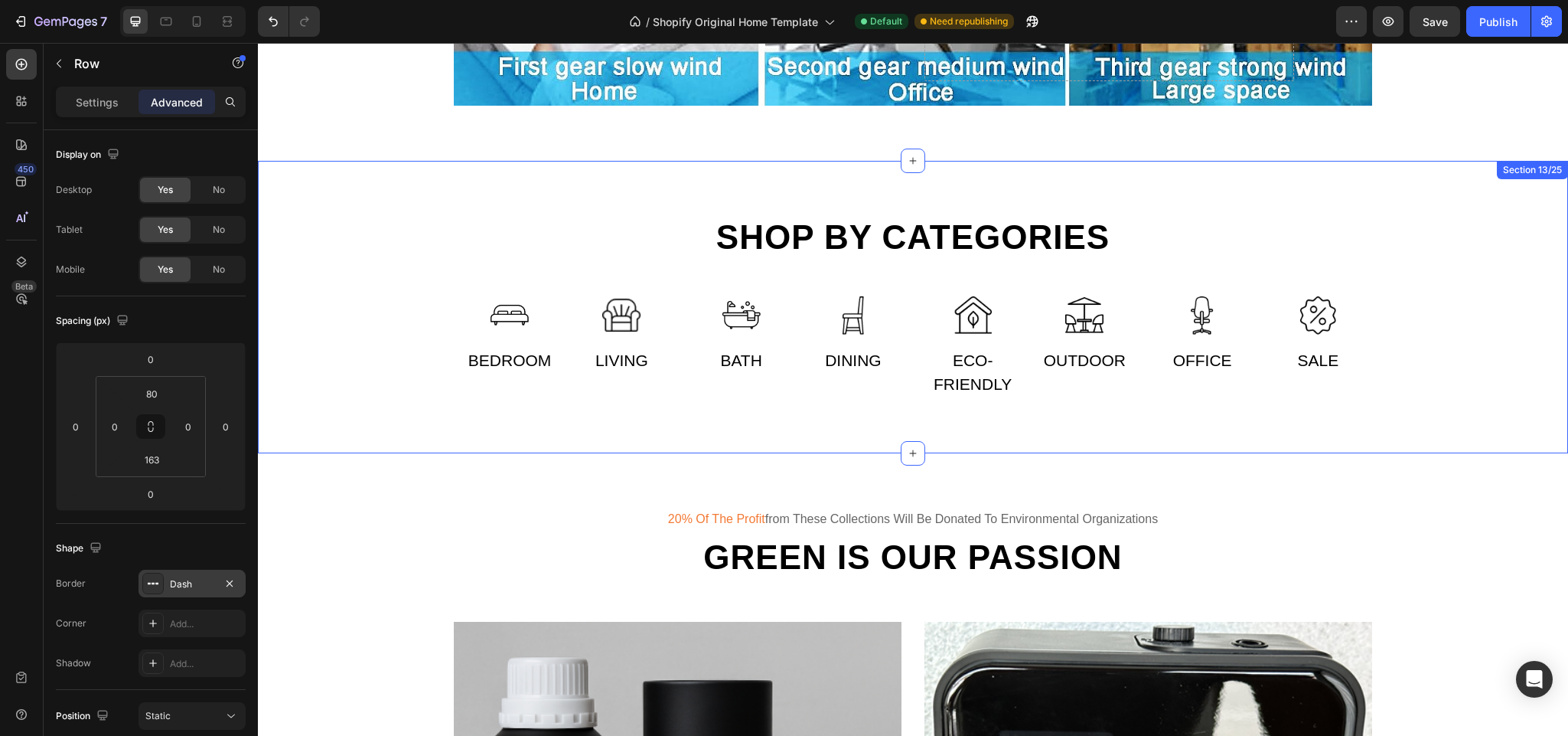
scroll to position [5998, 0]
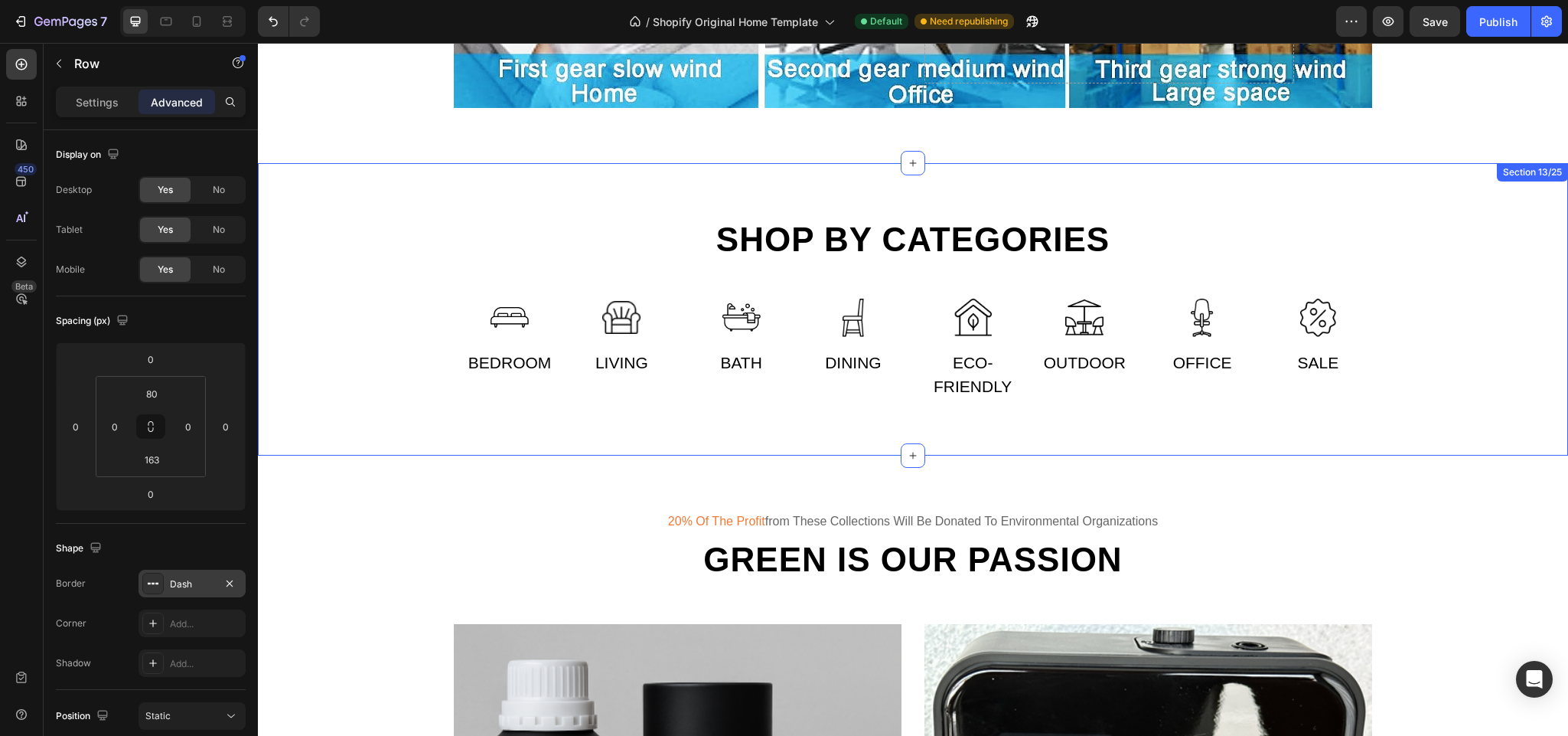
click at [379, 308] on div "Shop by categories Heading Row Image Bedroom Text Image Living Text Row Image B…" at bounding box center [913, 309] width 1288 height 182
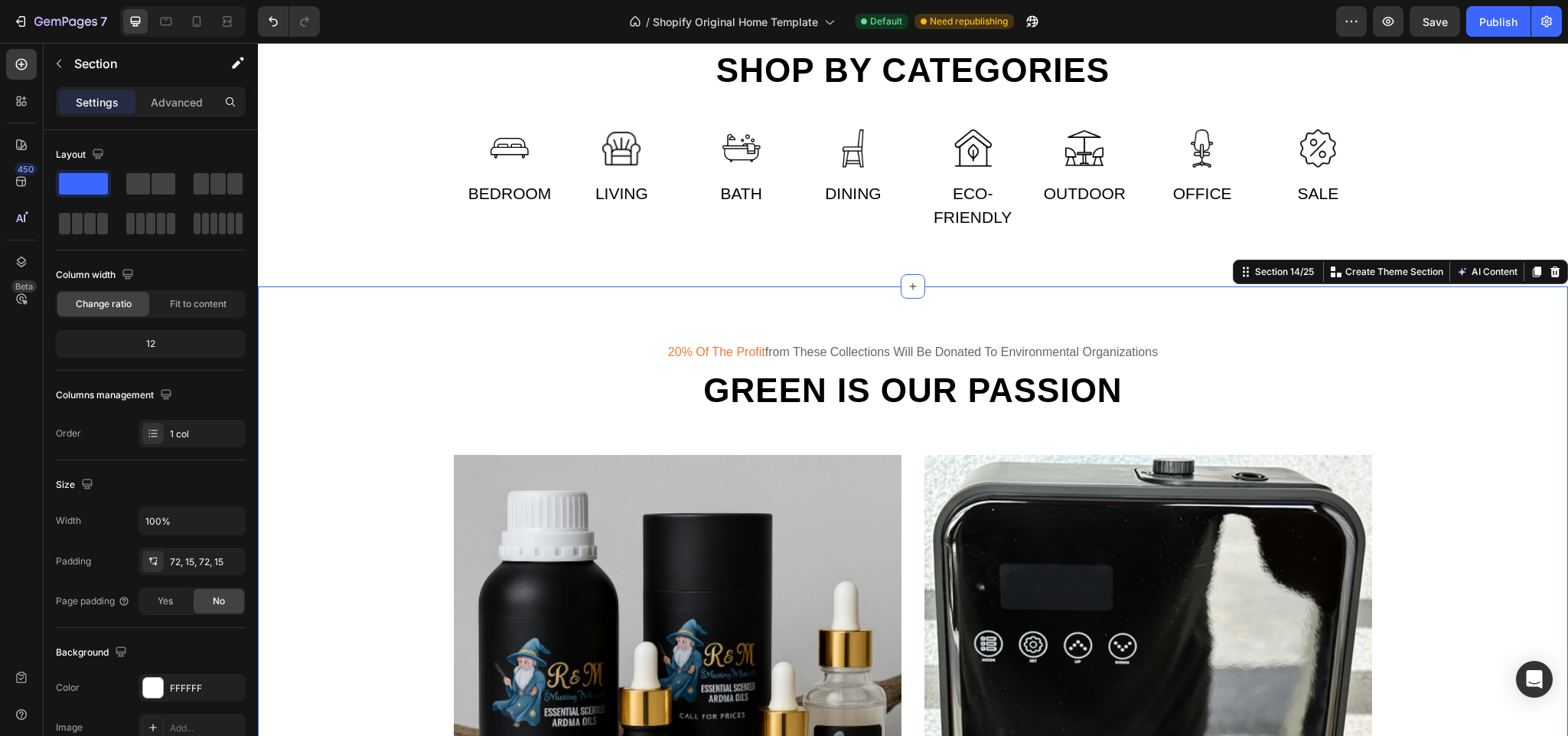
scroll to position [6265, 0]
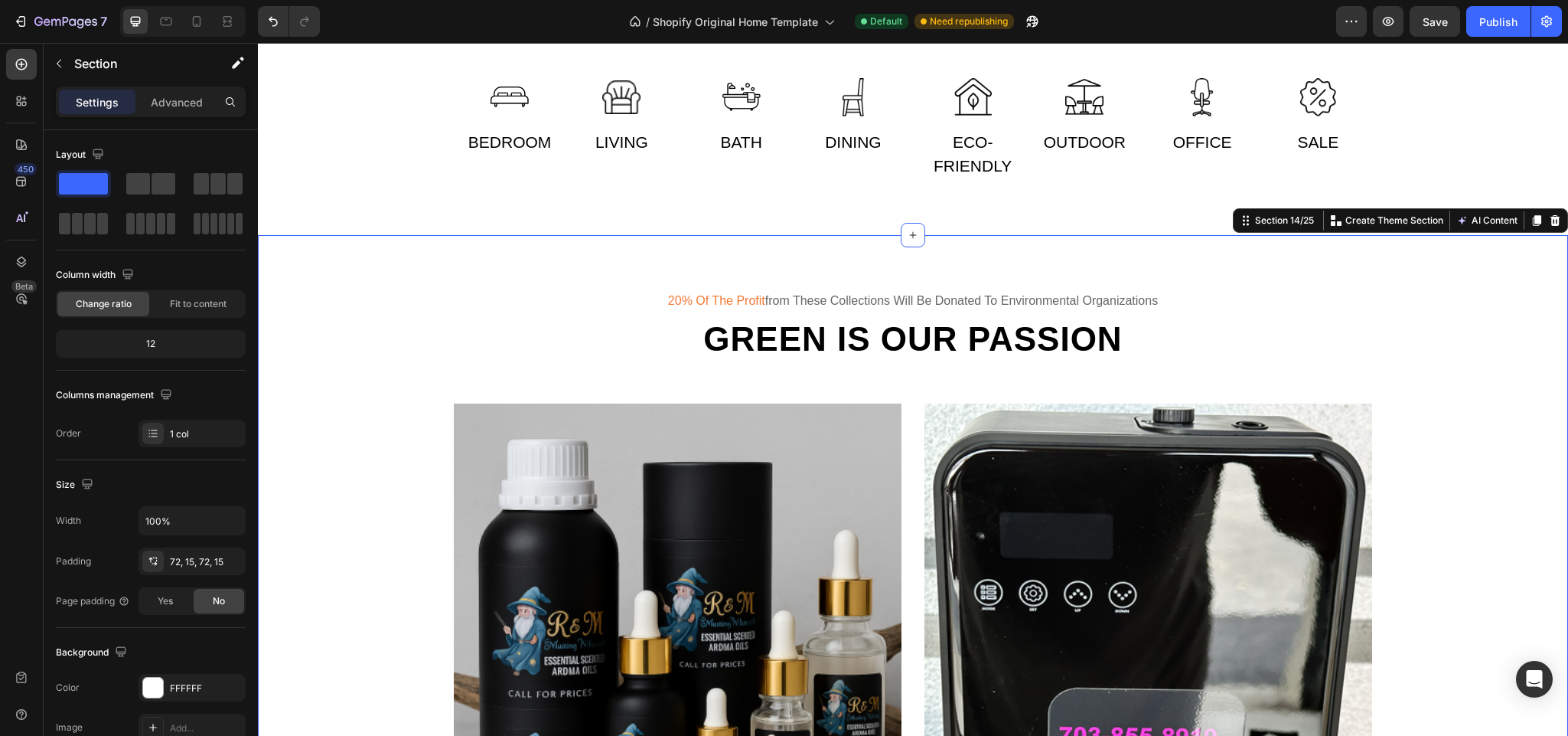
click at [365, 559] on div "20% of the profit from these collections will be donated to environmental organ…" at bounding box center [913, 628] width 1288 height 675
click at [187, 103] on p "Advanced" at bounding box center [177, 102] width 52 height 16
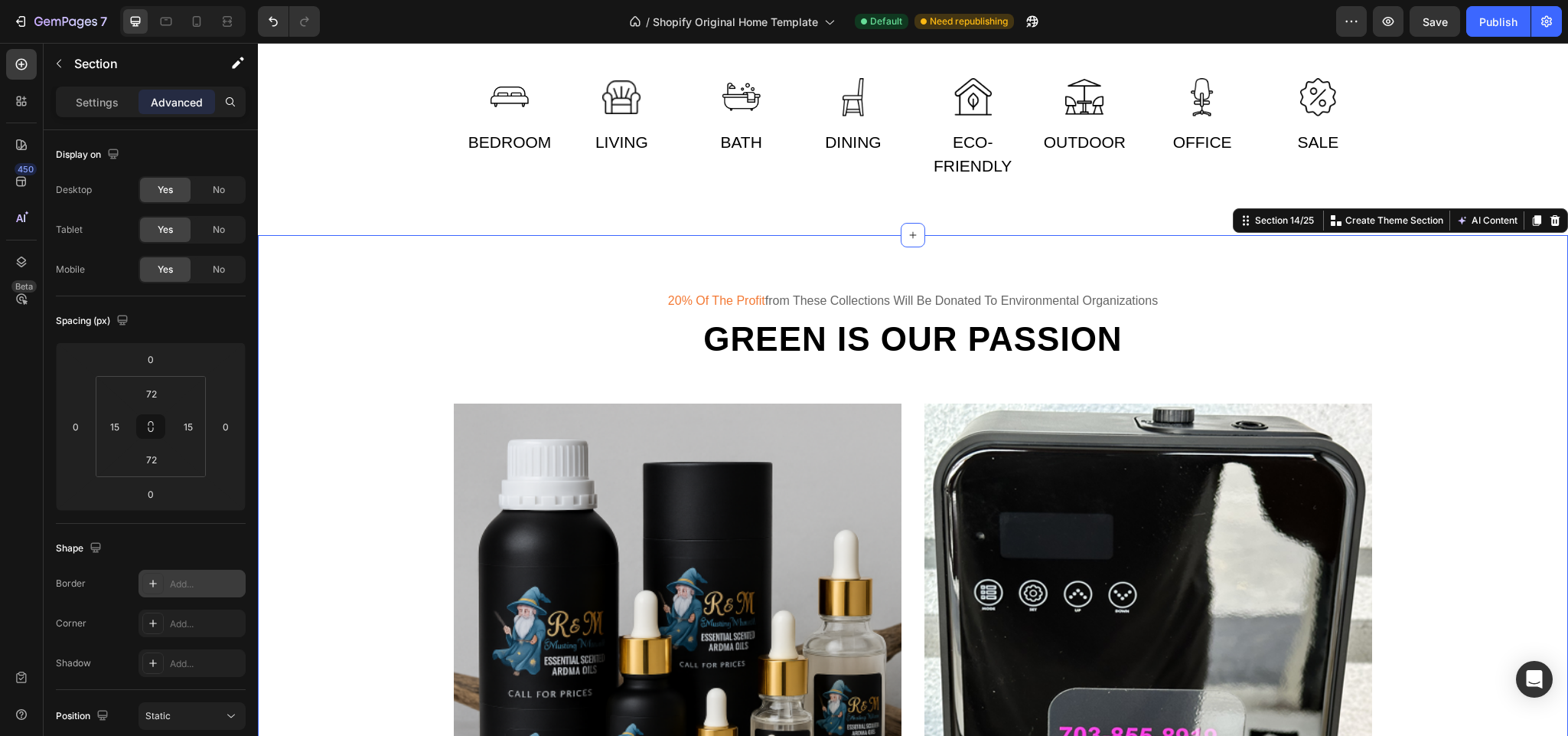
click at [150, 581] on icon at bounding box center [153, 583] width 12 height 12
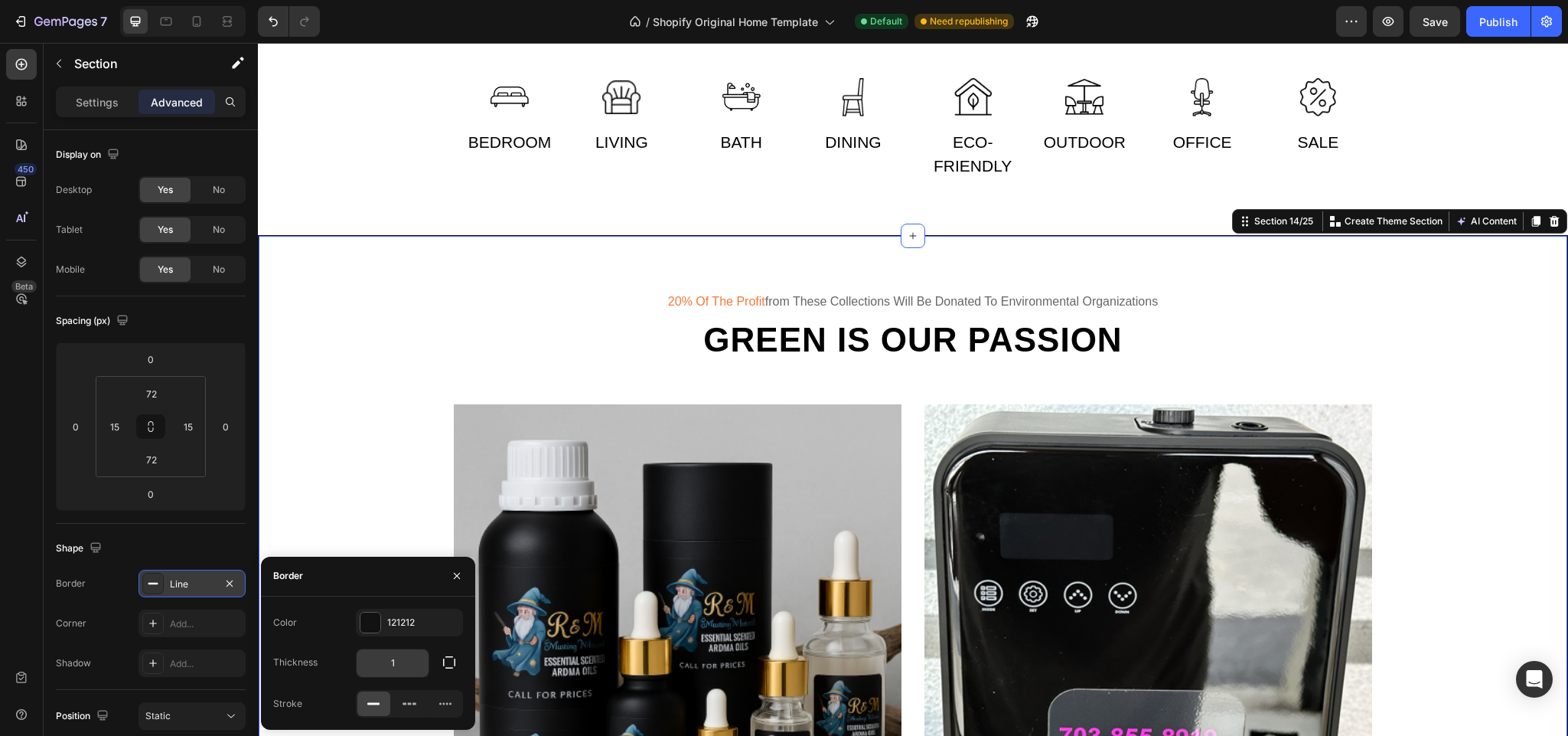
click at [398, 659] on input "1" at bounding box center [393, 663] width 72 height 28
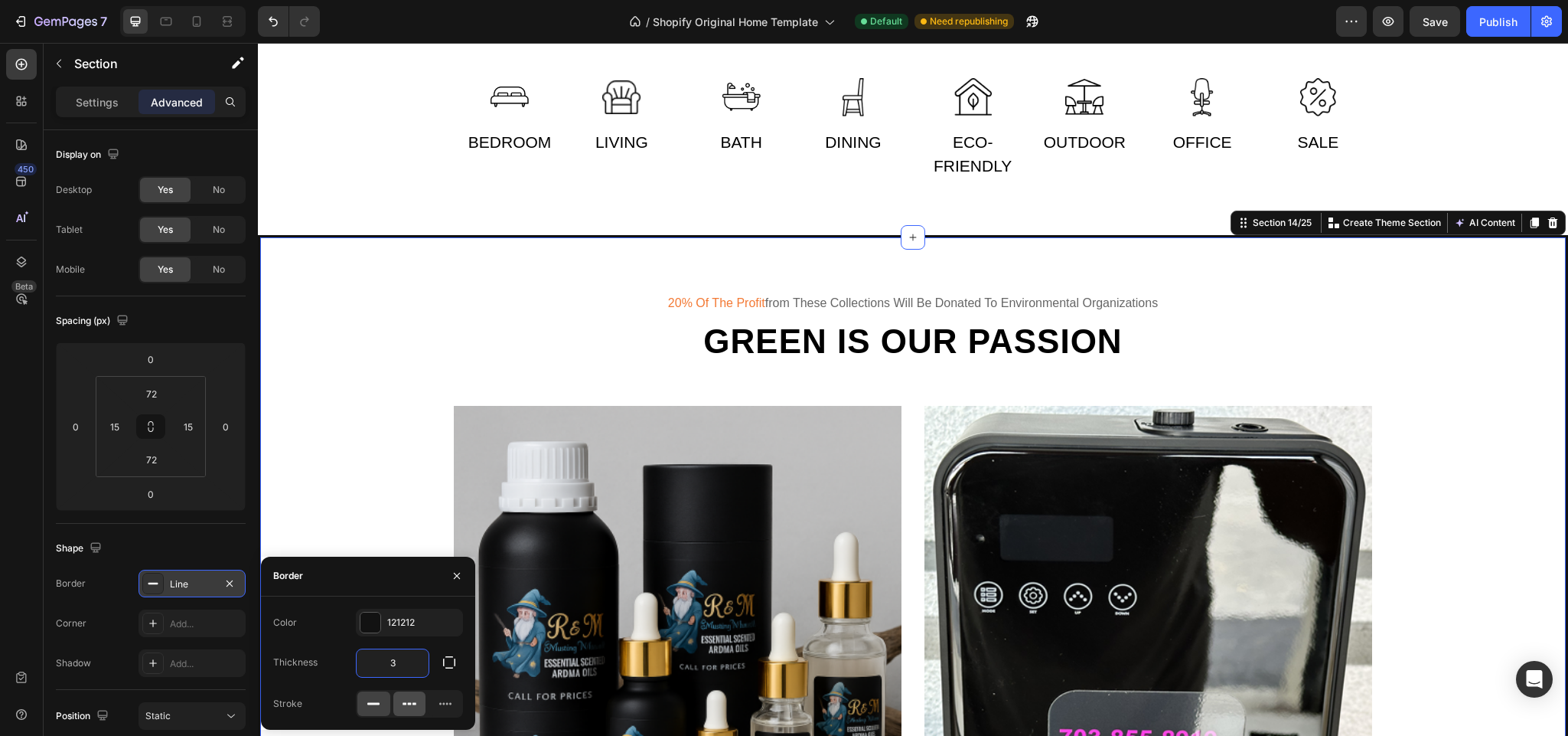
type input "3"
click at [412, 705] on icon at bounding box center [410, 703] width 15 height 15
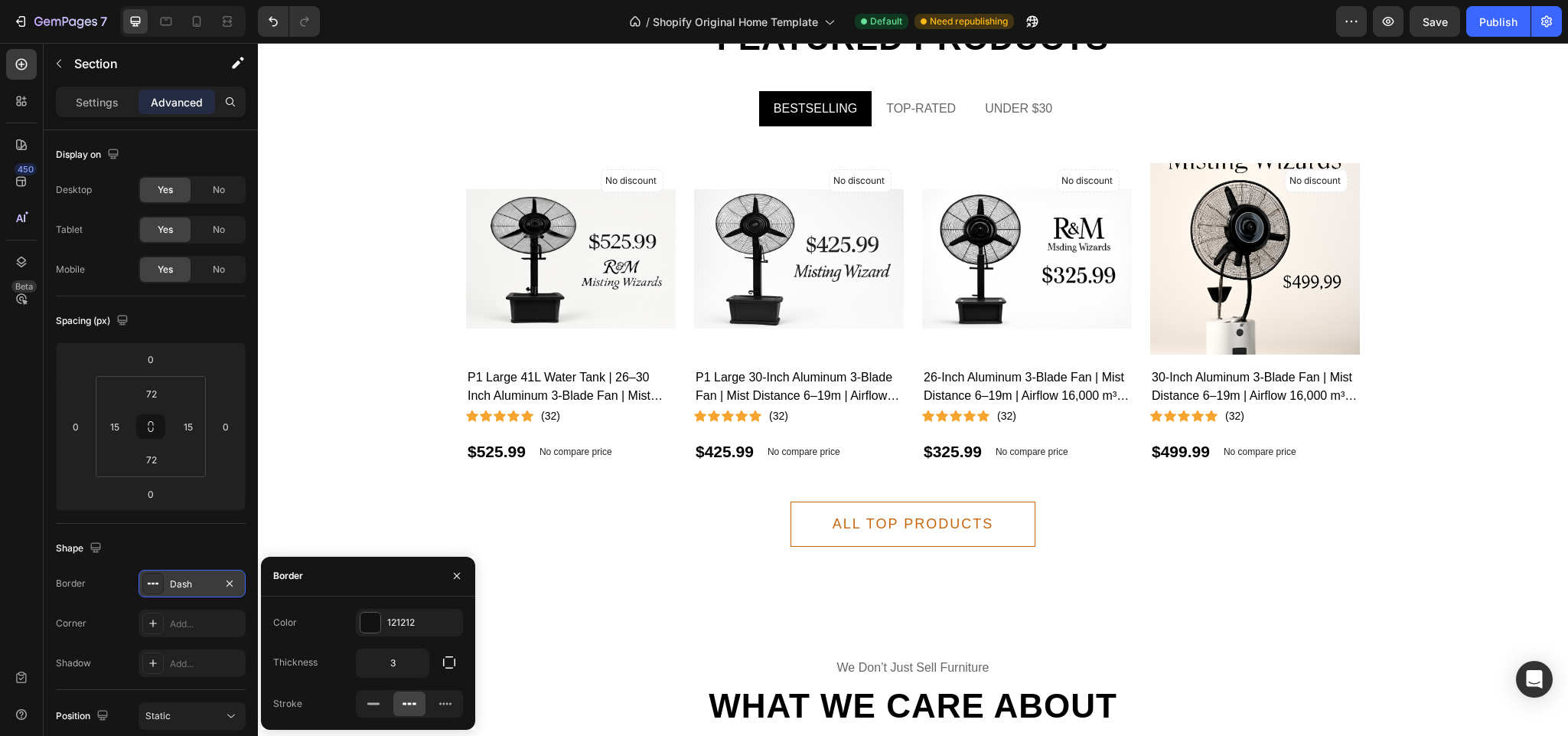
scroll to position [7362, 0]
click at [372, 241] on div "people are buying Text Featured products Heading BESTSELLING TOP-RATED UNDER $3…" at bounding box center [913, 267] width 1288 height 558
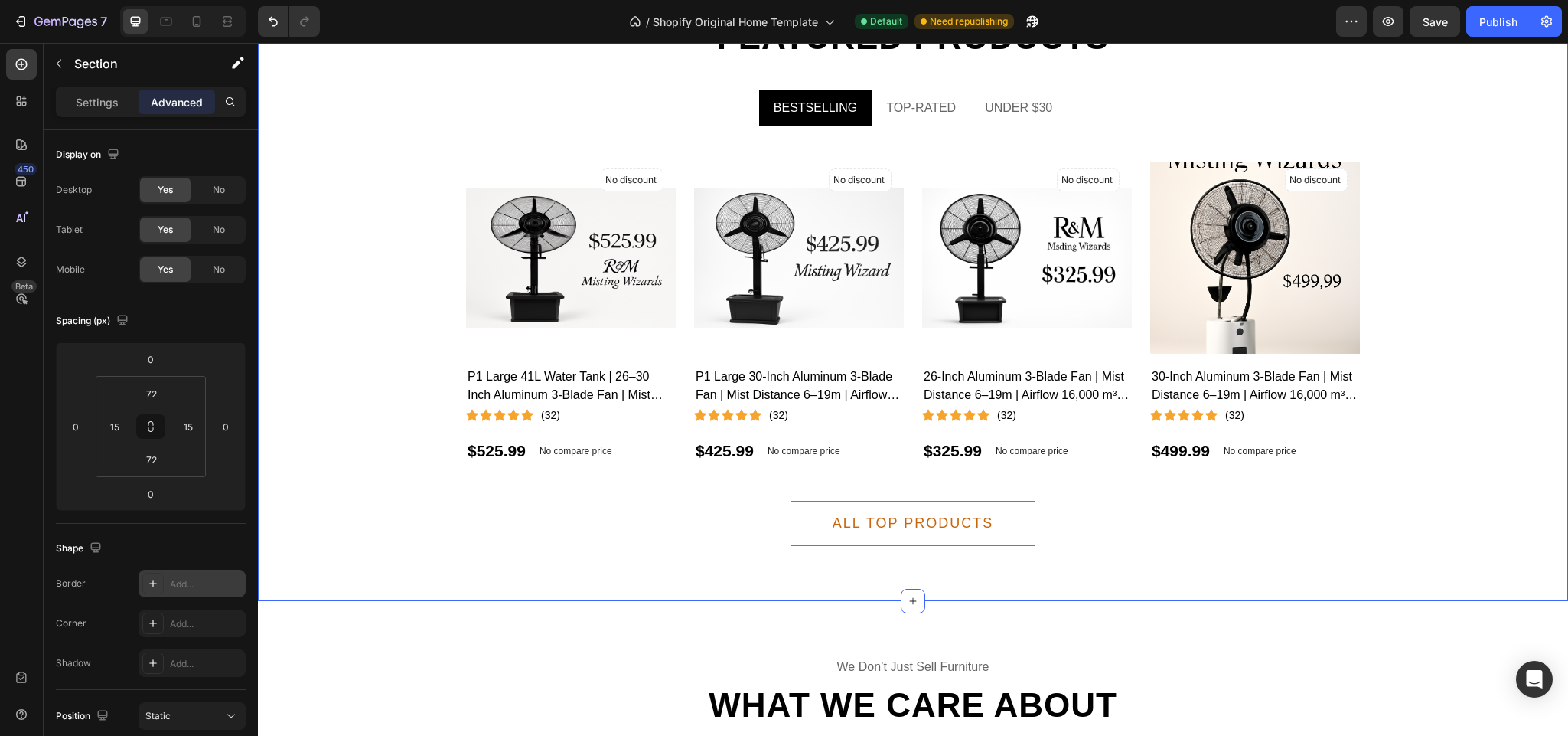
click at [146, 577] on div at bounding box center [153, 583] width 22 height 22
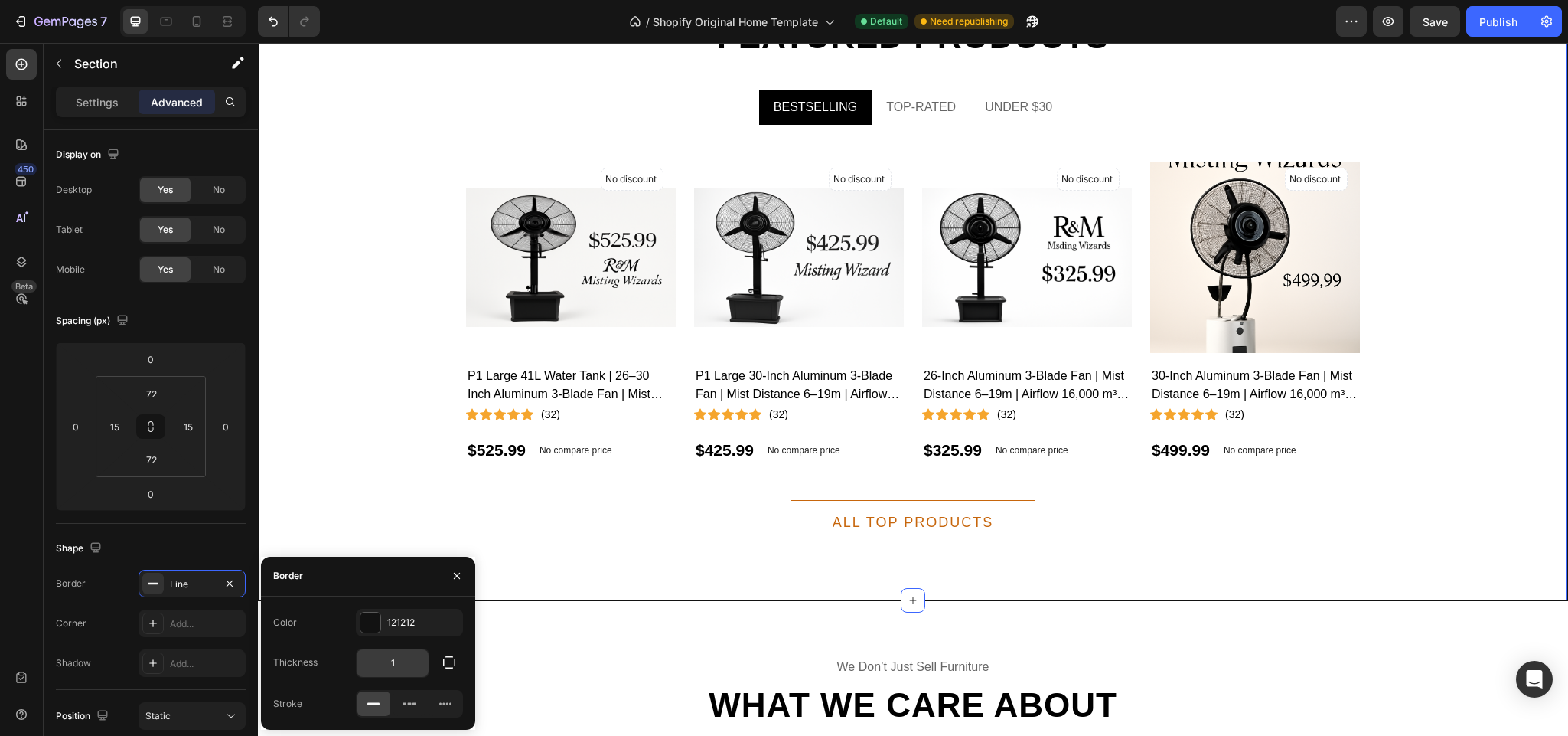
click at [398, 662] on input "1" at bounding box center [393, 663] width 72 height 28
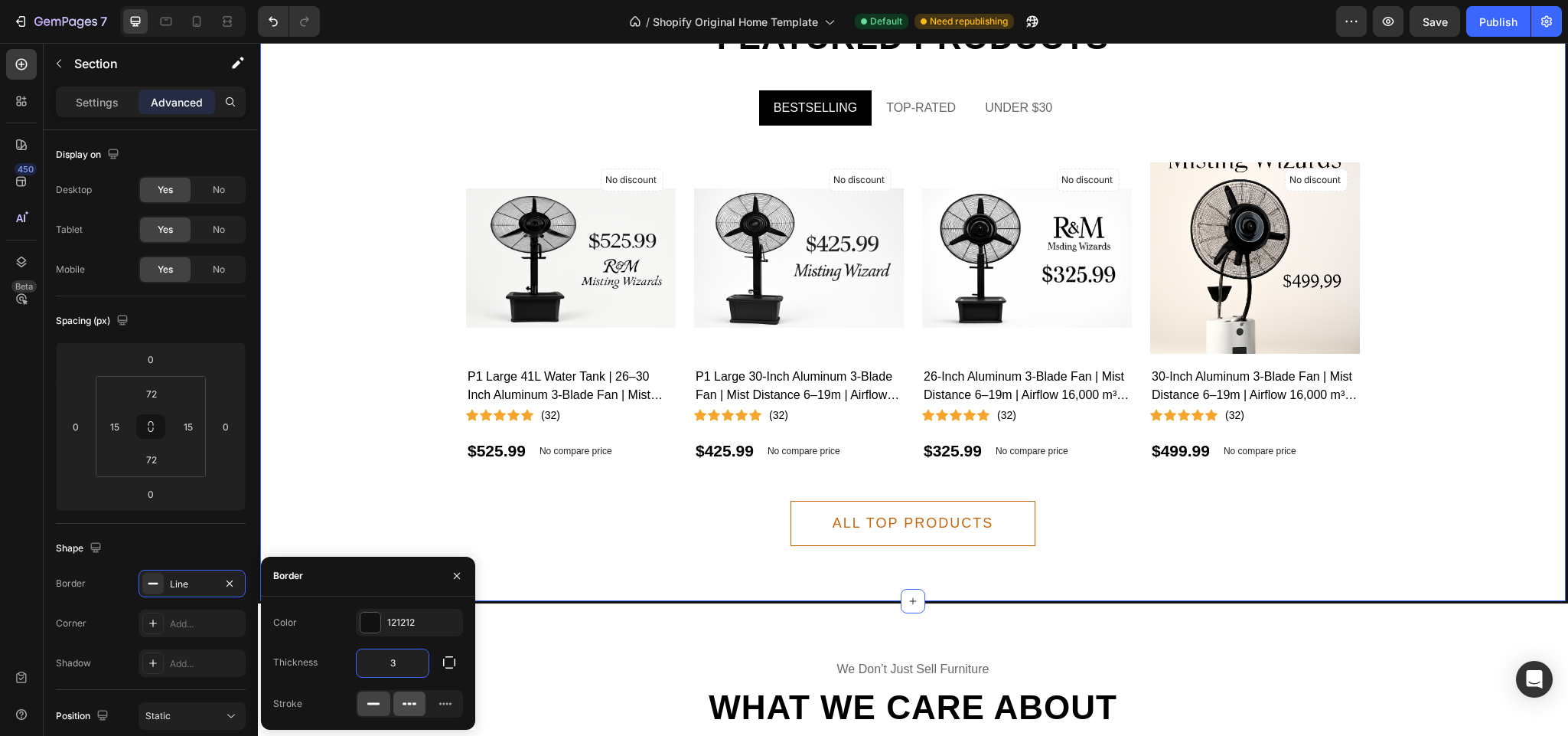
type input "3"
click at [398, 693] on div at bounding box center [410, 704] width 33 height 25
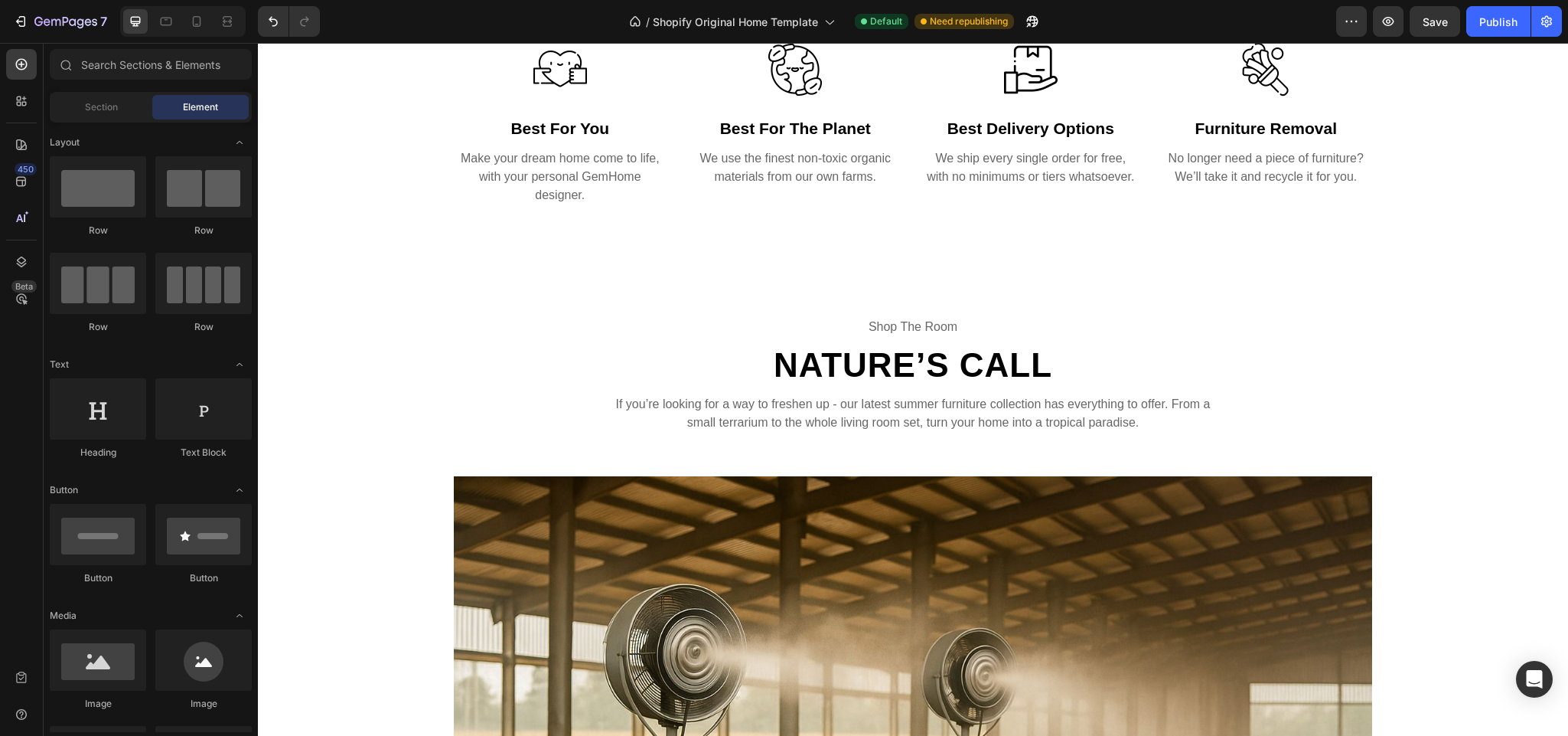
scroll to position [8191, 0]
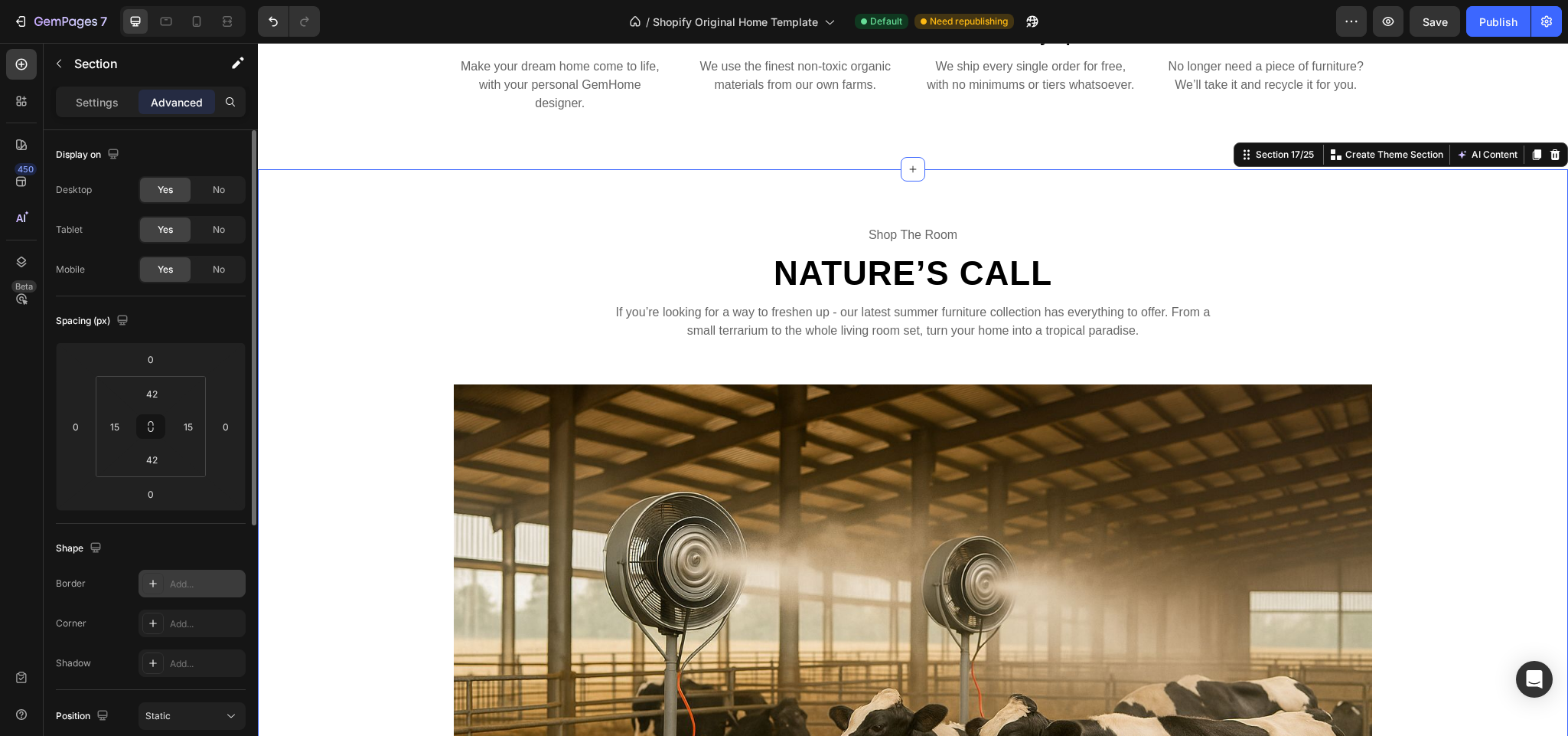
click at [153, 577] on icon at bounding box center [153, 583] width 12 height 12
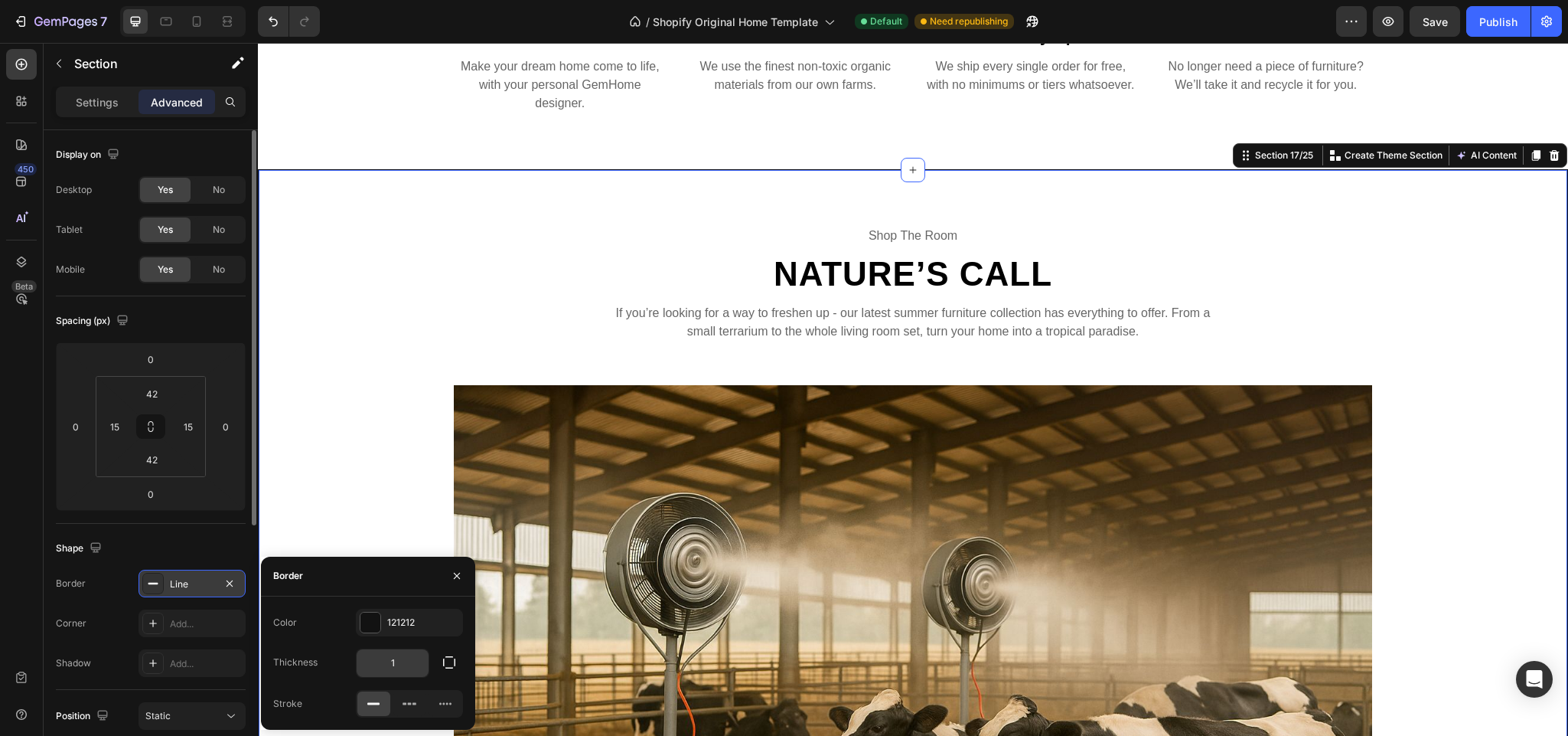
click at [402, 666] on input "1" at bounding box center [393, 663] width 72 height 28
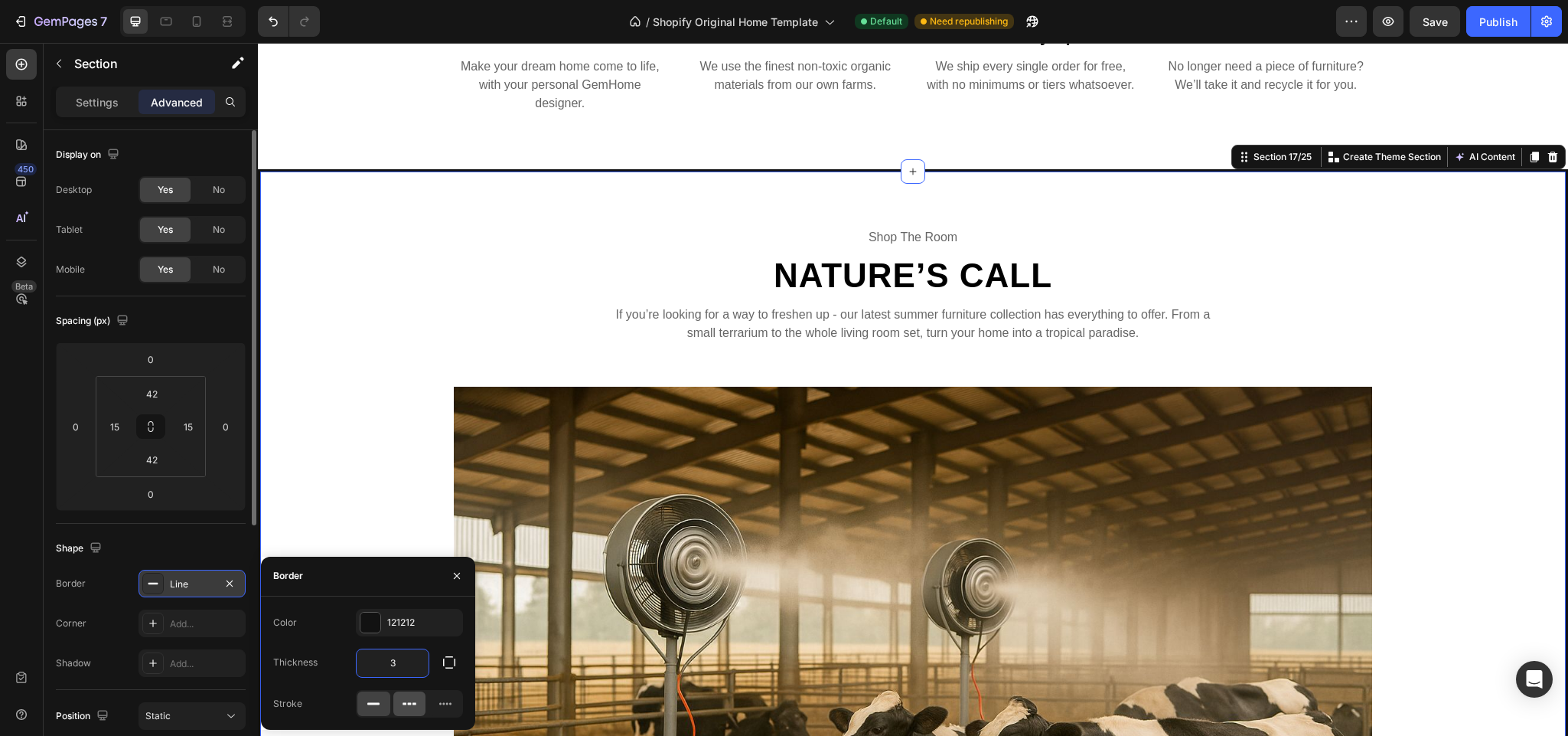
type input "3"
click at [417, 708] on icon at bounding box center [410, 703] width 15 height 15
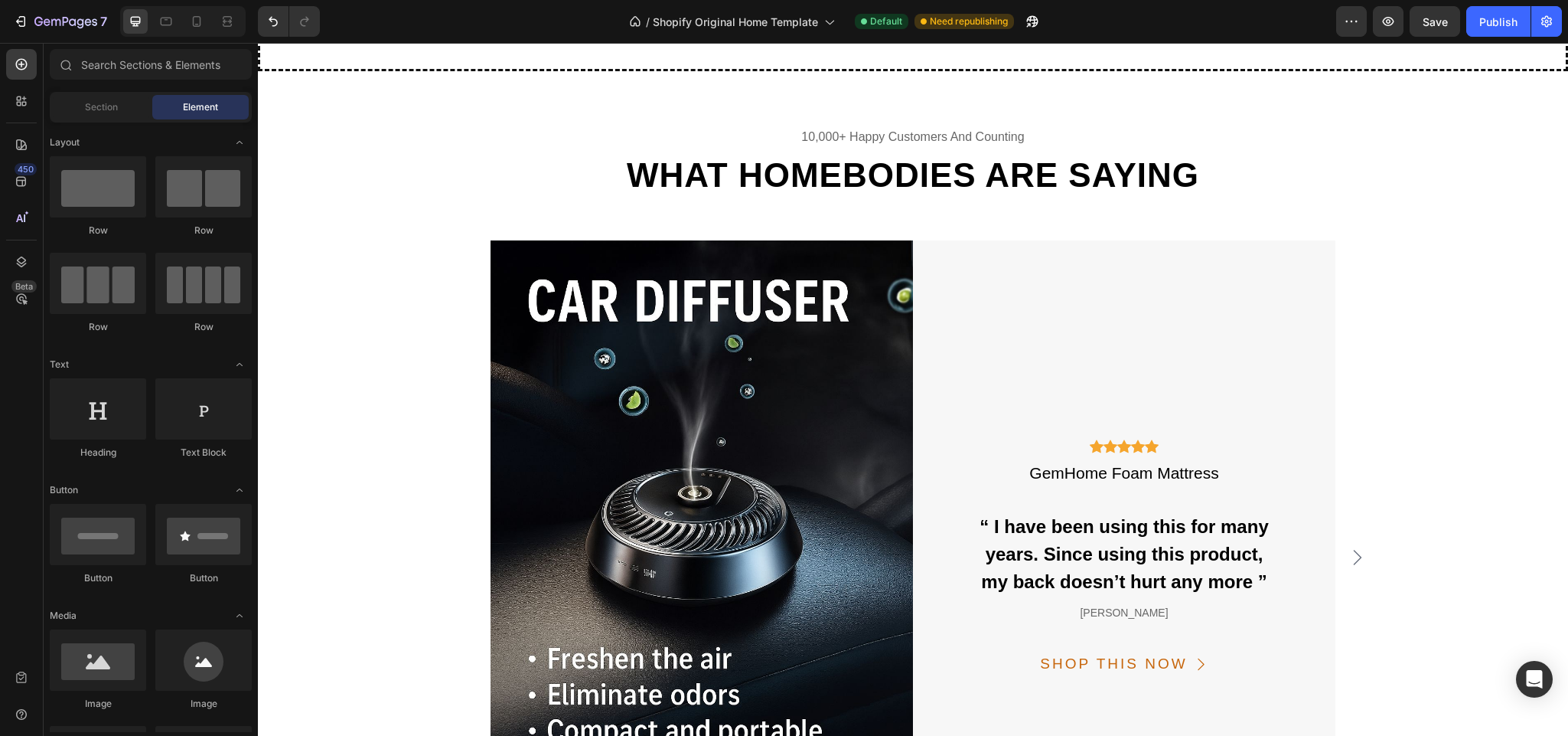
scroll to position [9523, 0]
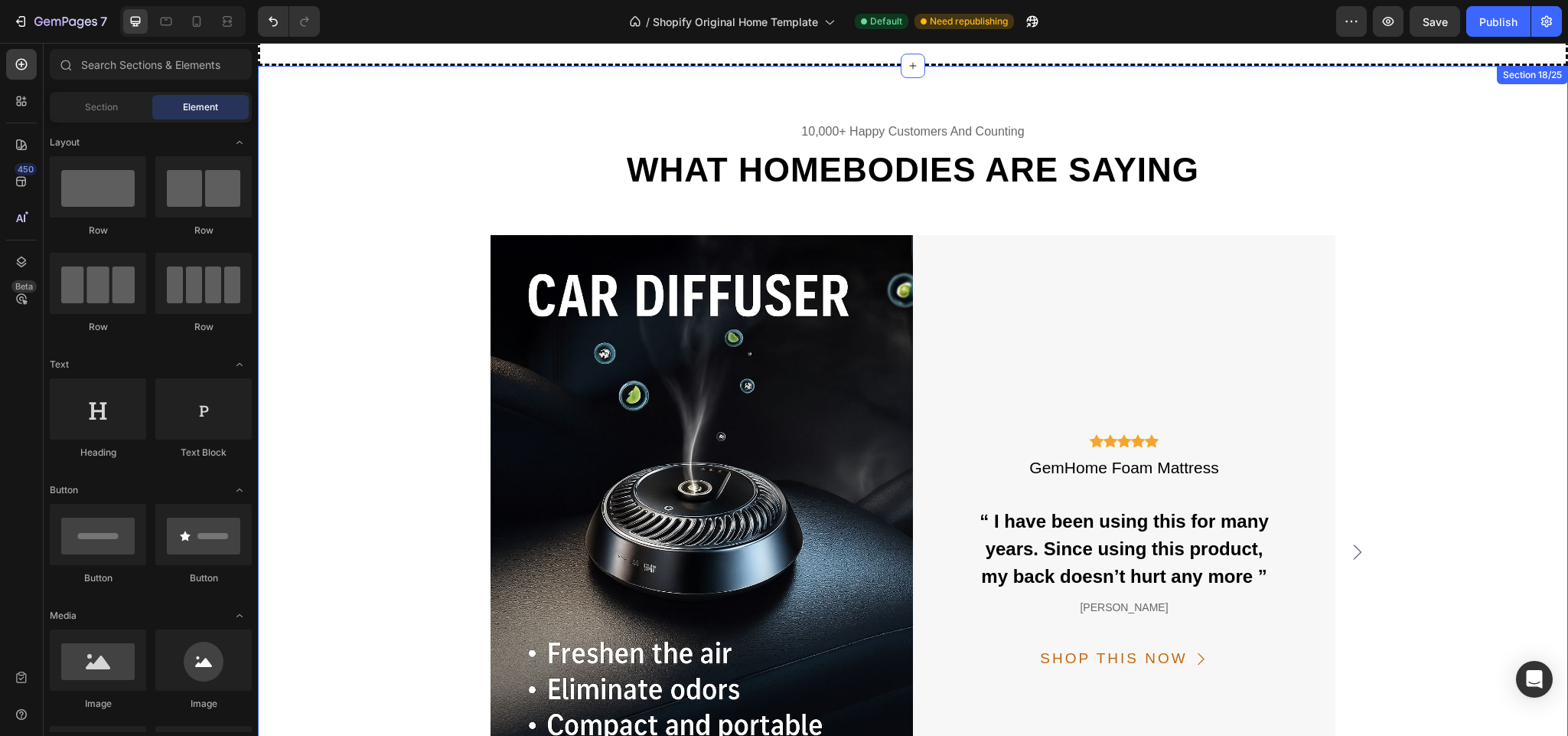
click at [1408, 419] on div "10,000+ happy customers and counting Text What homebodies are saying Heading Im…" at bounding box center [913, 505] width 1288 height 769
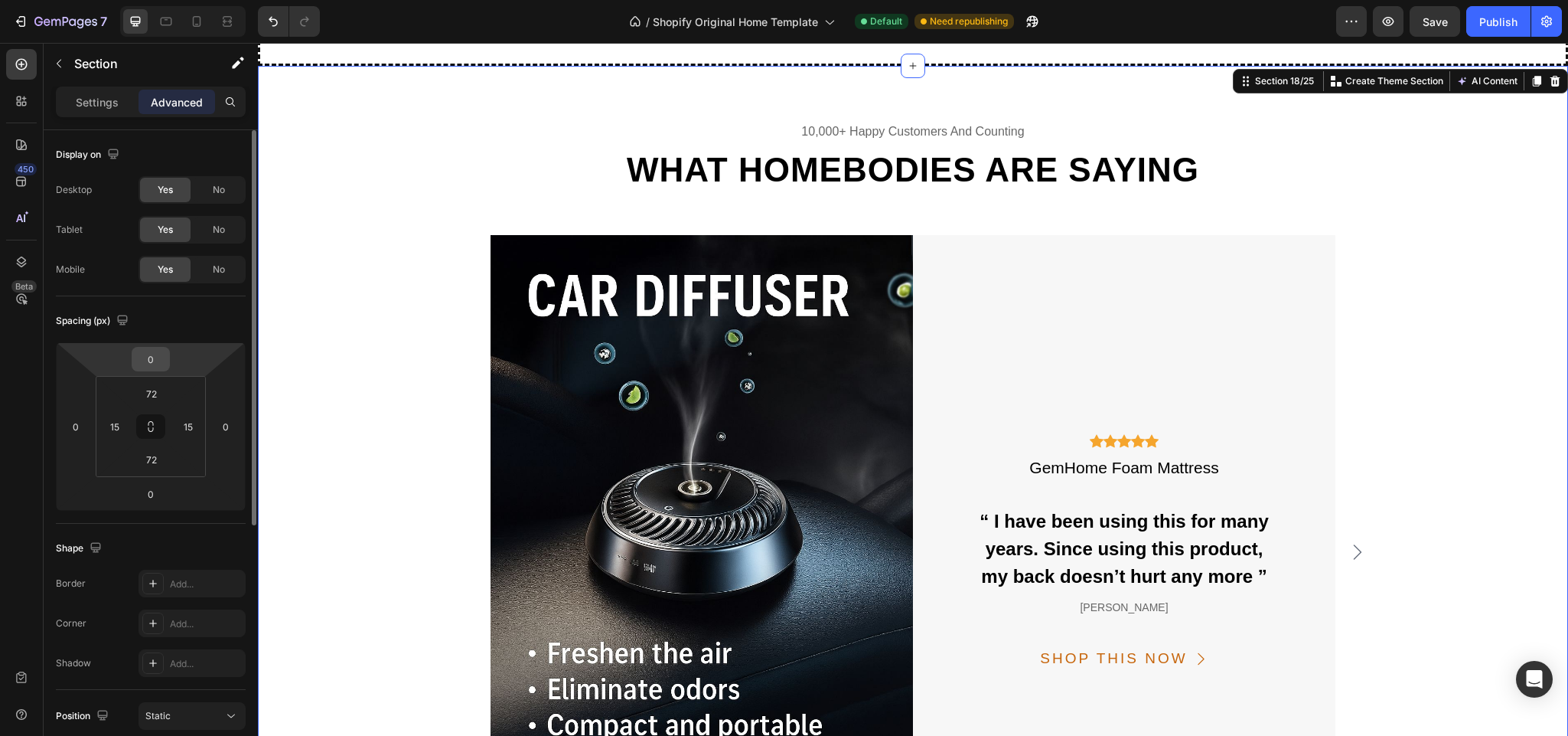
click at [157, 359] on input "0" at bounding box center [151, 359] width 31 height 23
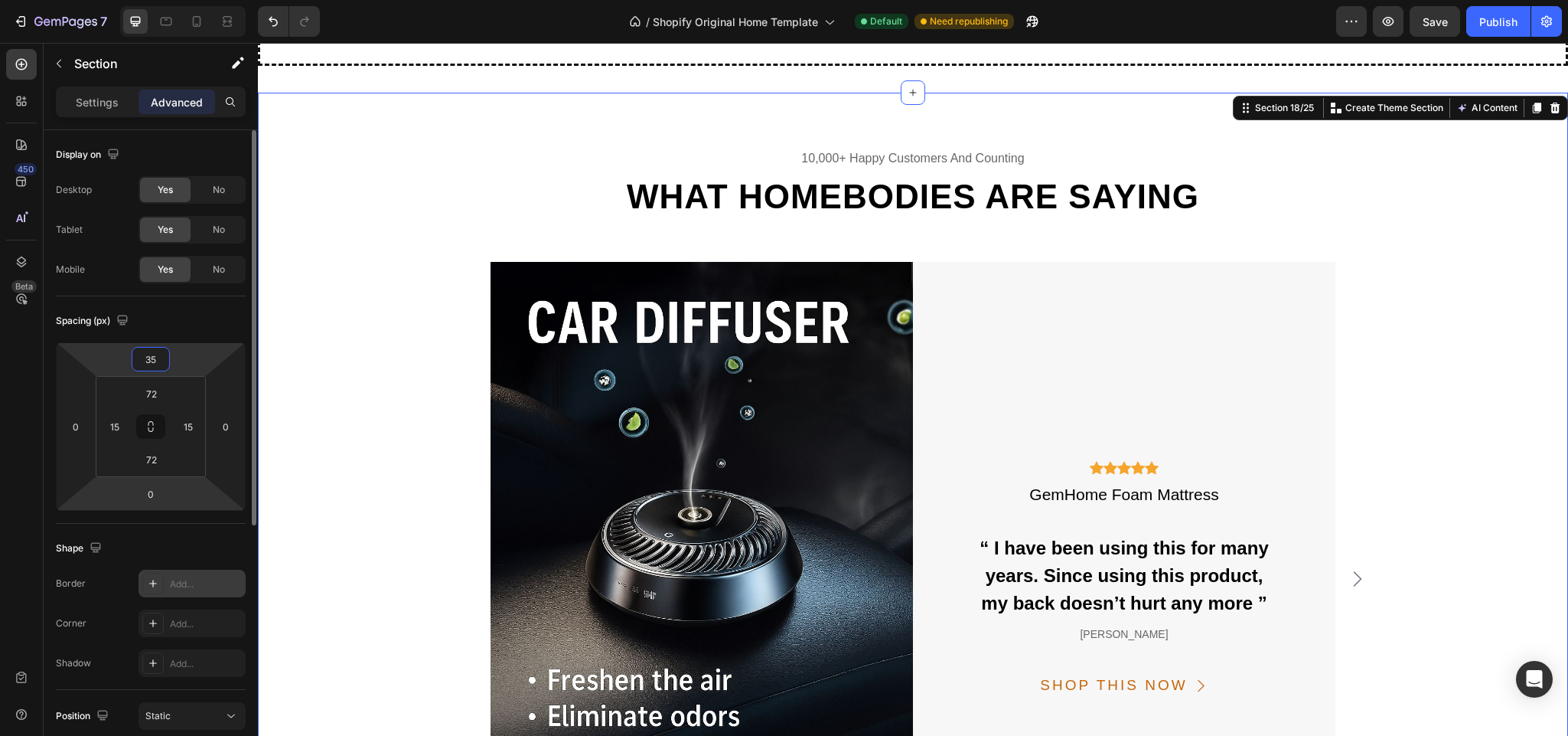
type input "35"
click at [146, 589] on div at bounding box center [153, 583] width 22 height 22
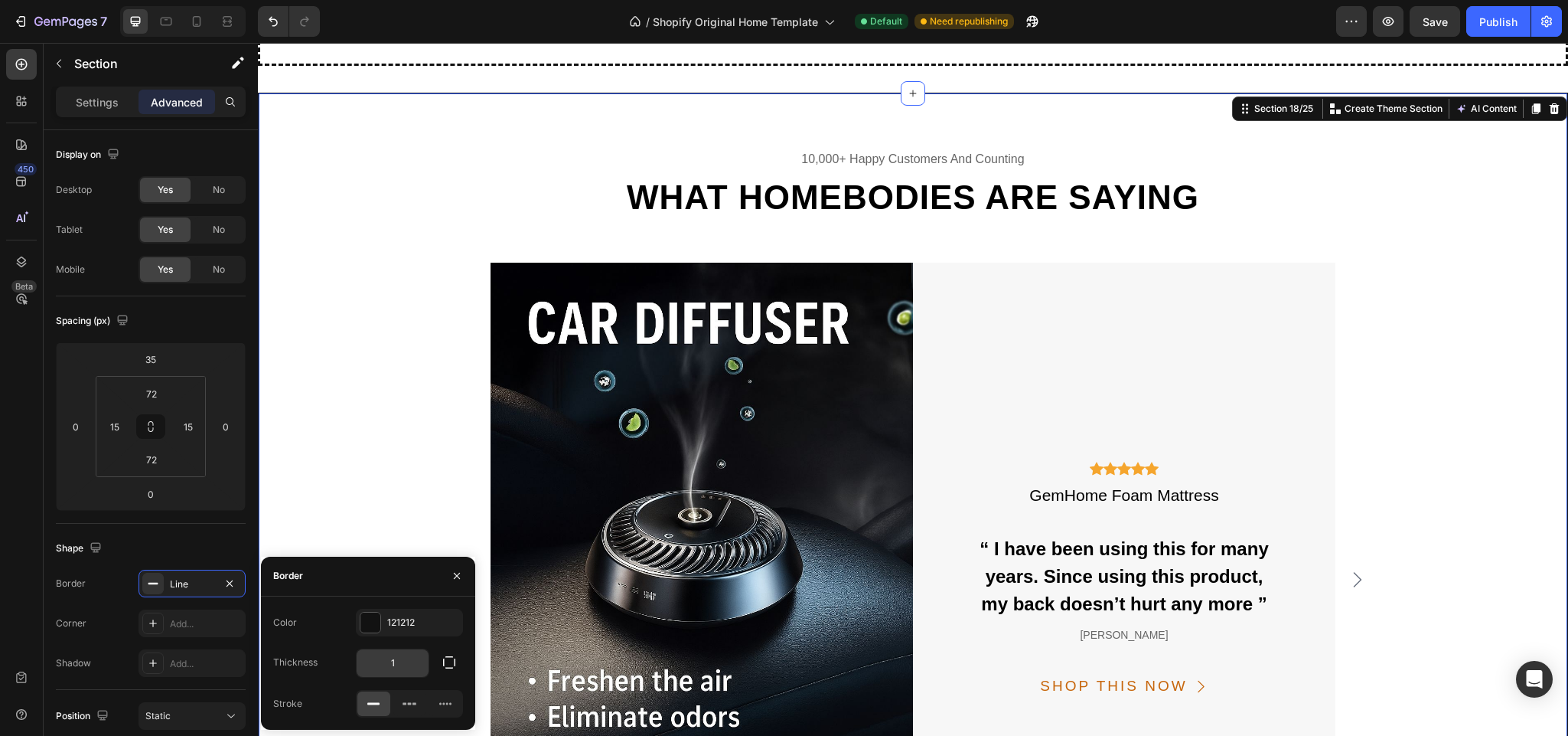
click at [395, 657] on input "1" at bounding box center [393, 663] width 72 height 28
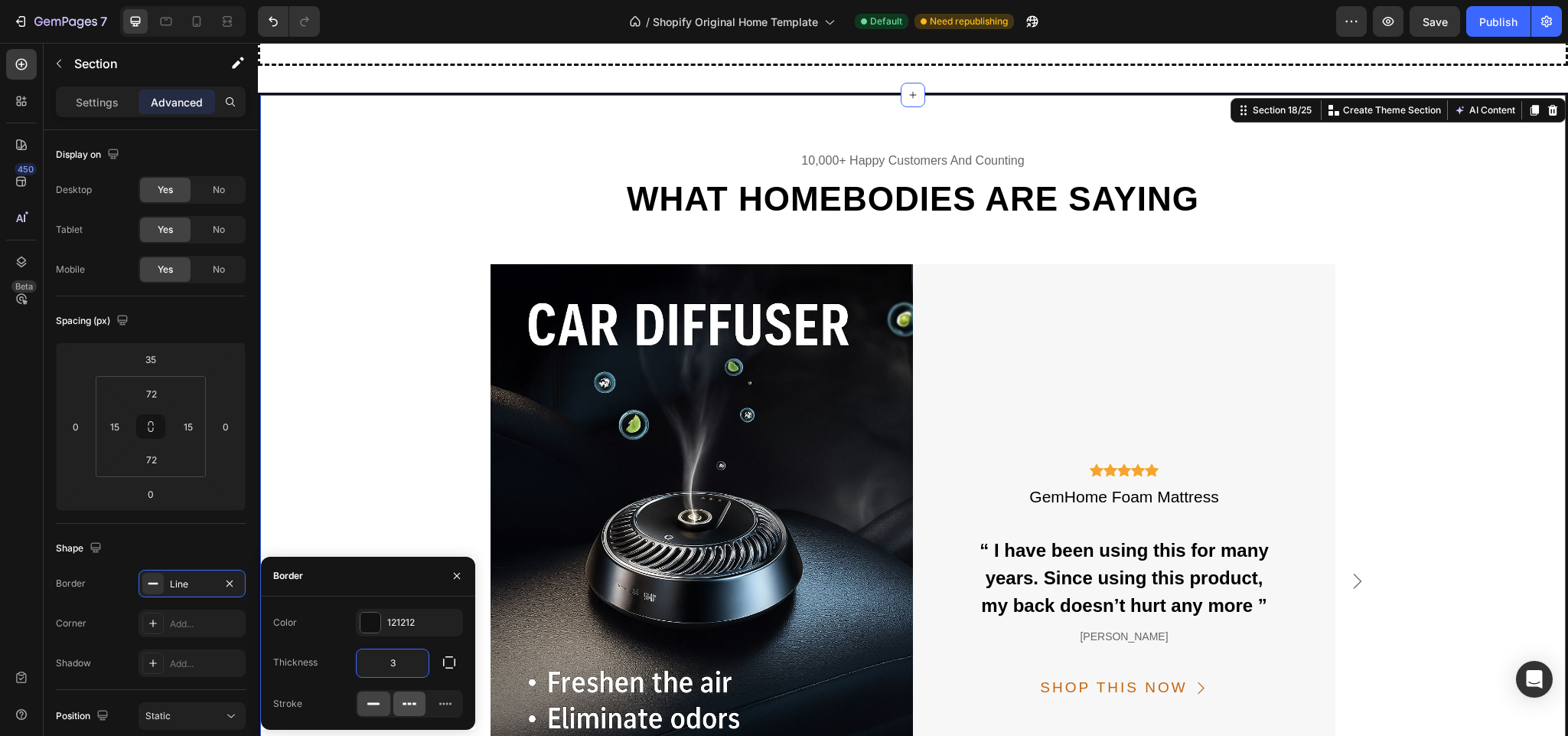
type input "3"
click at [397, 706] on div at bounding box center [410, 704] width 33 height 25
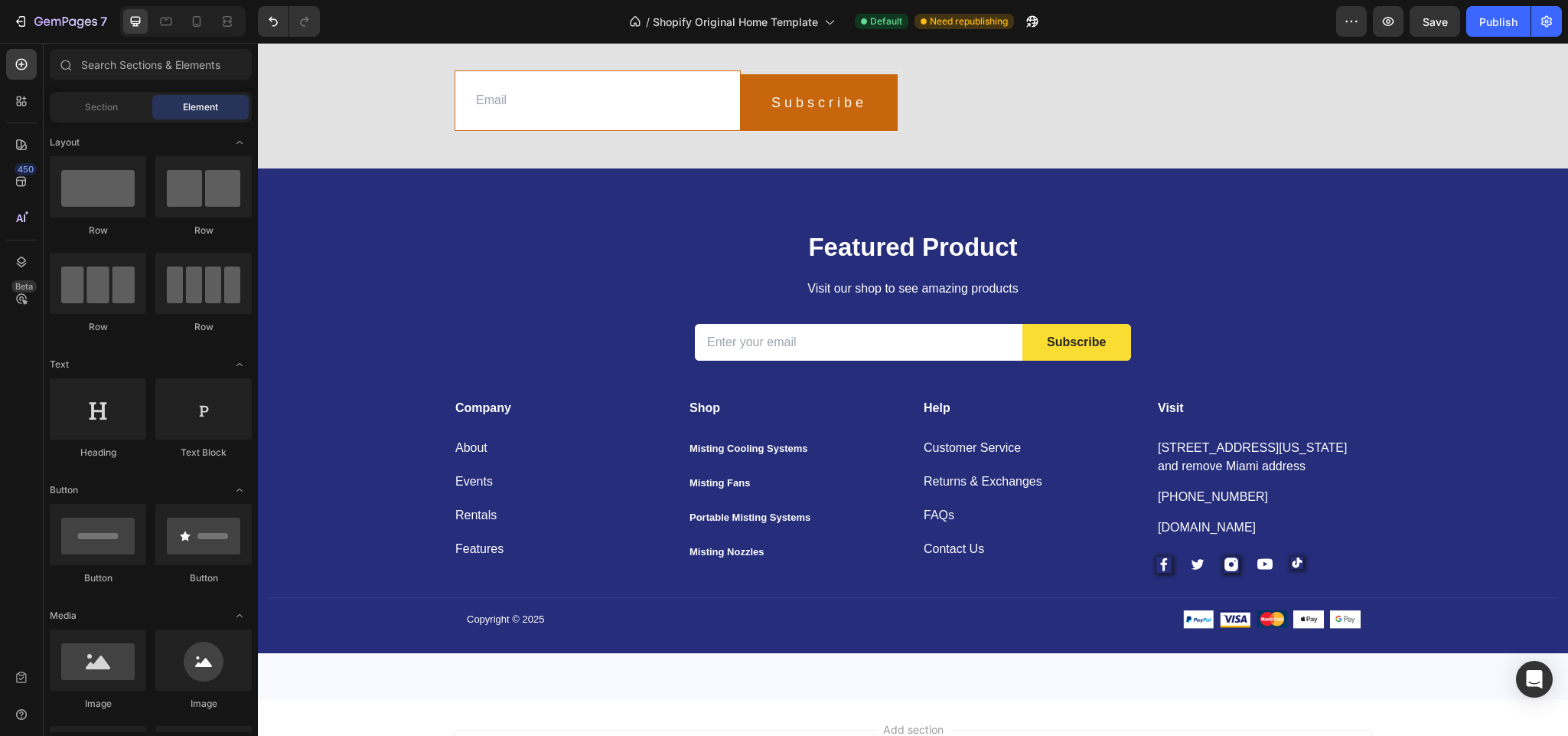
scroll to position [11503, 0]
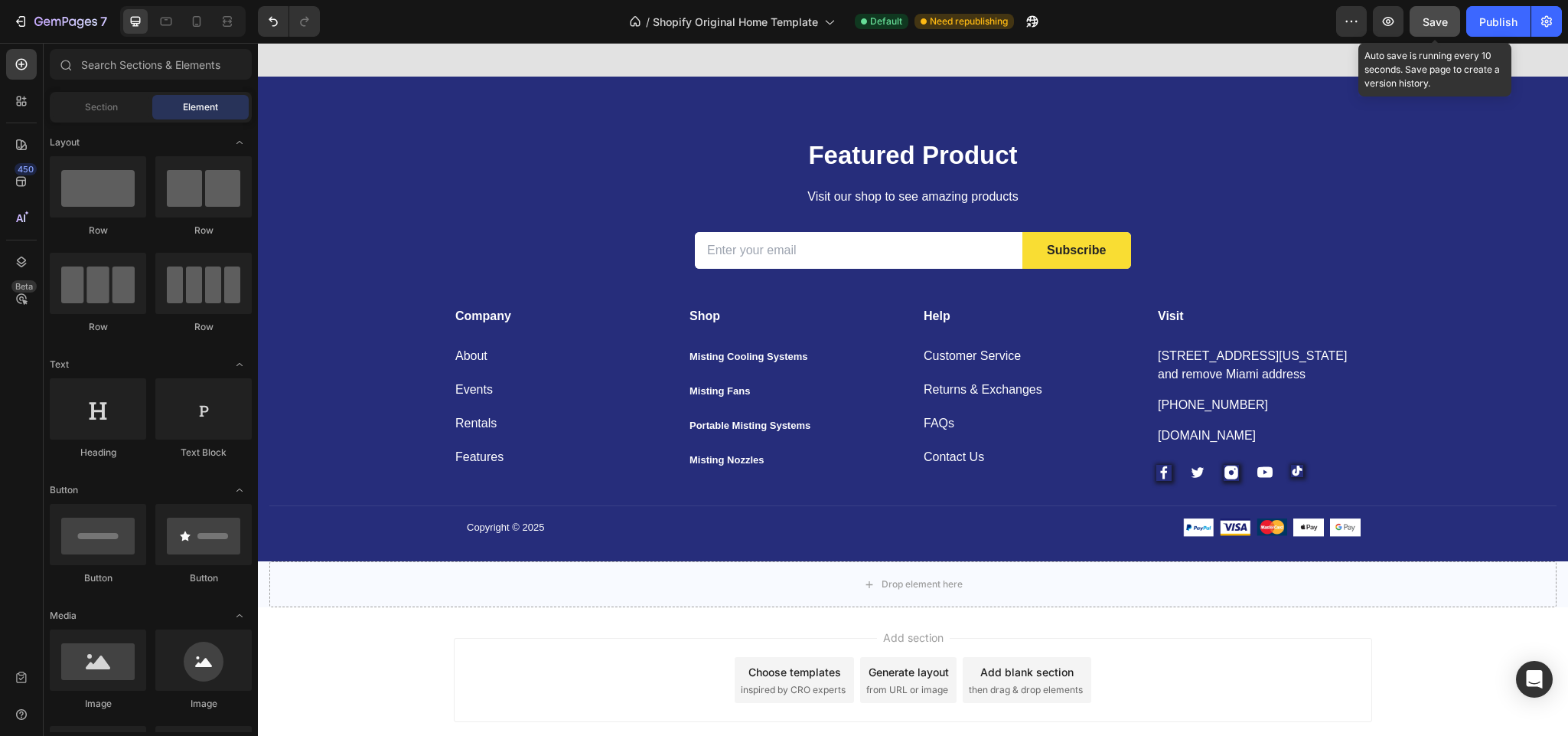
click at [1423, 23] on span "Save" at bounding box center [1435, 22] width 26 height 13
click at [1502, 16] on div "Publish" at bounding box center [1498, 22] width 38 height 16
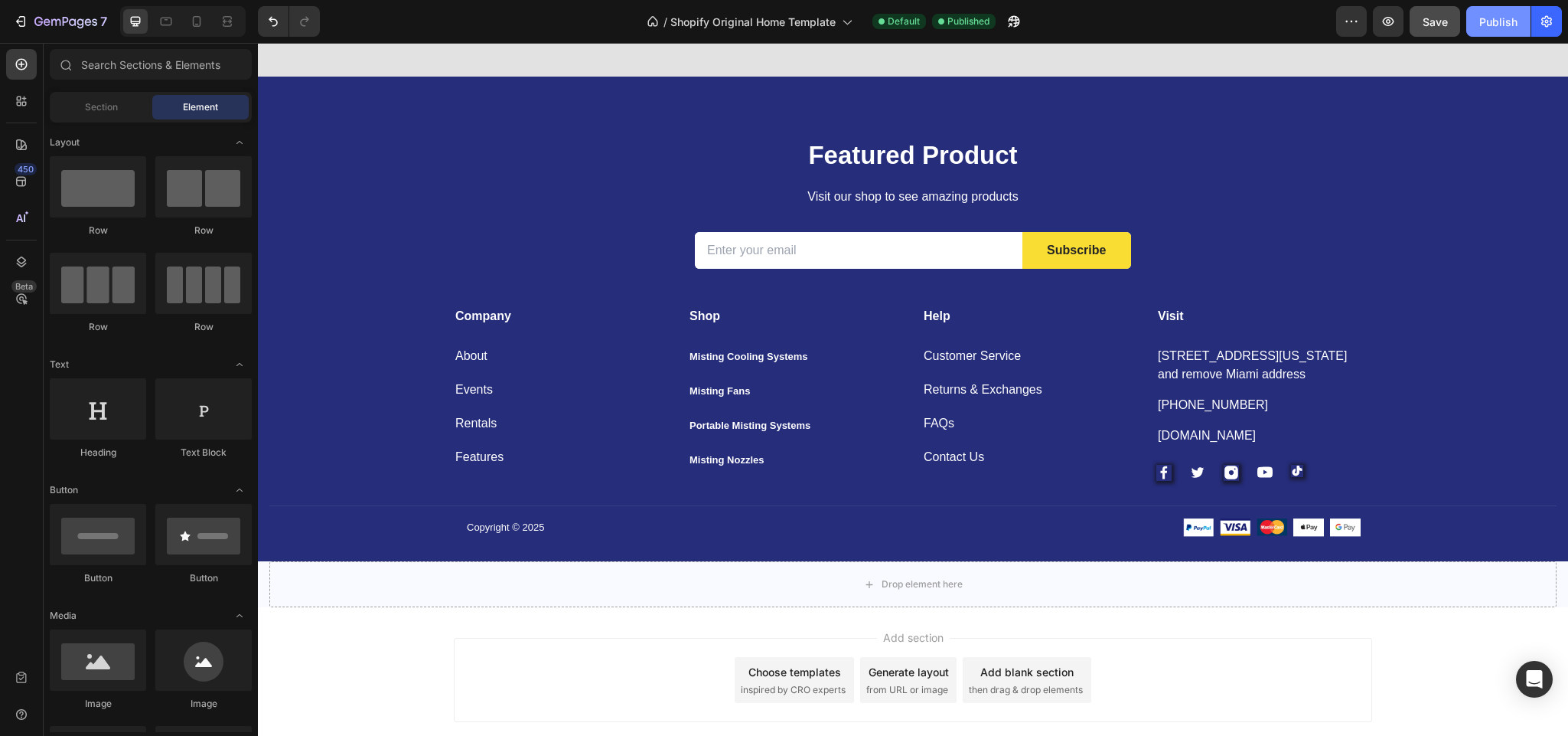
click at [1502, 16] on div "Publish" at bounding box center [1498, 22] width 38 height 16
click at [1383, 14] on icon "button" at bounding box center [1388, 22] width 15 height 15
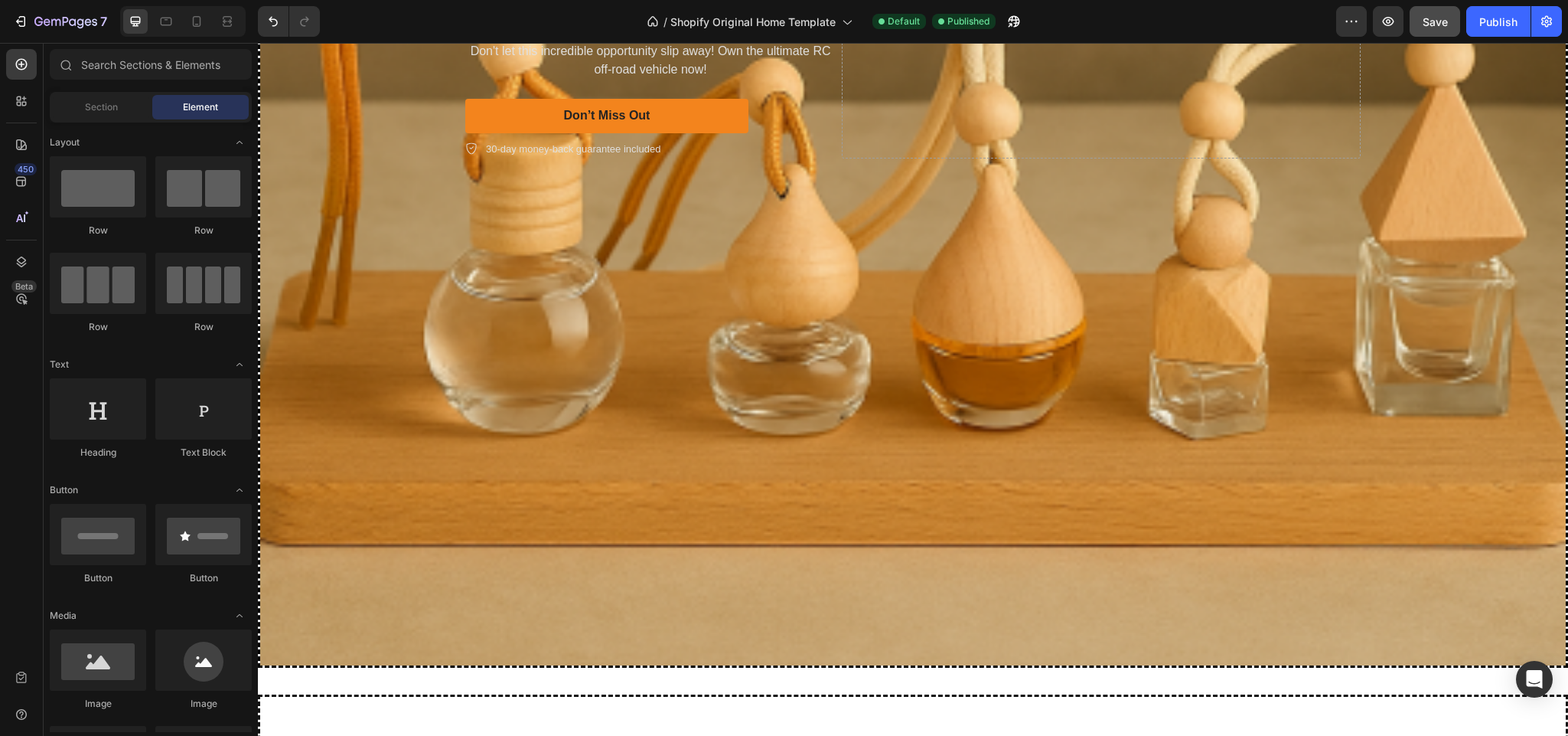
scroll to position [0, 0]
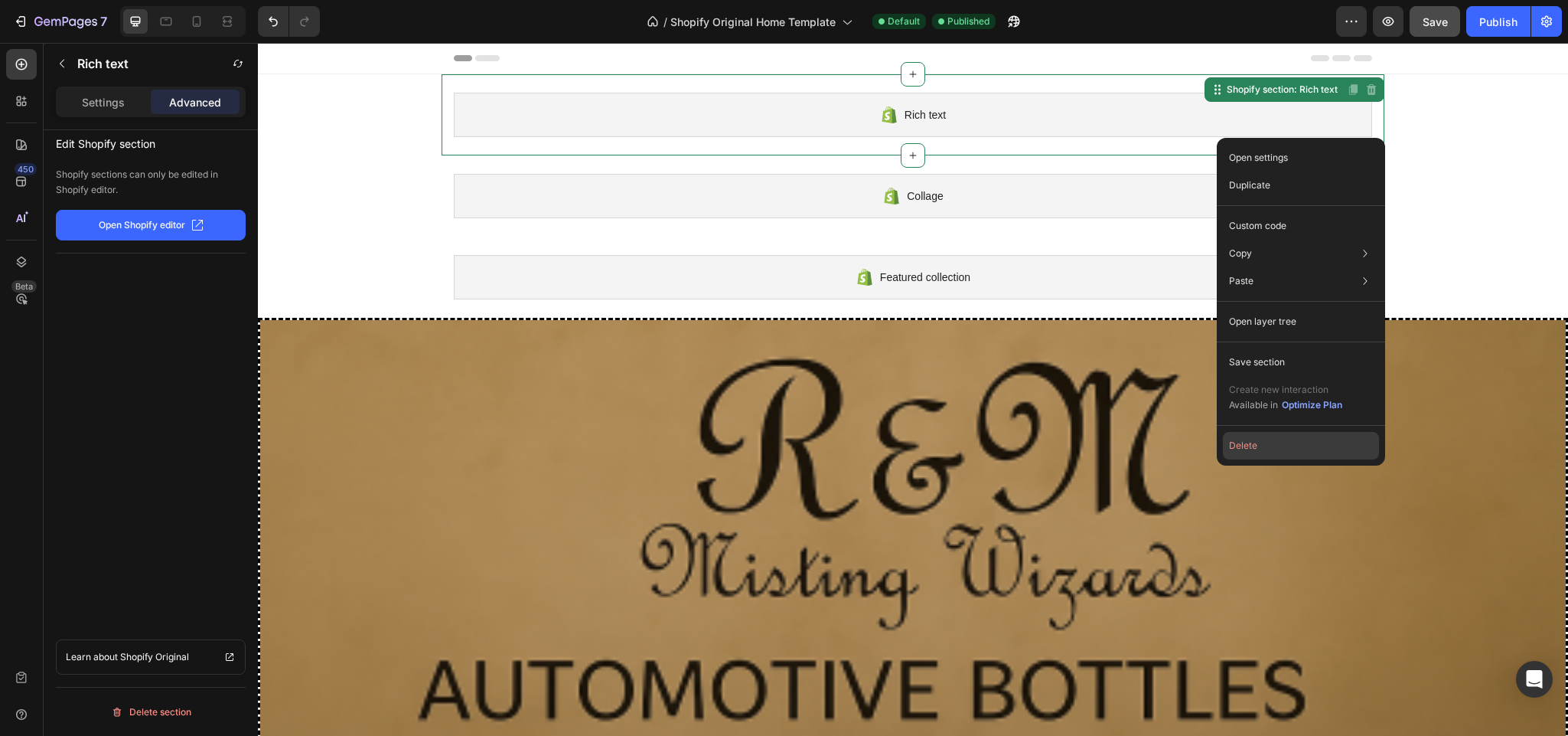
click at [1278, 448] on button "Delete" at bounding box center [1301, 445] width 156 height 28
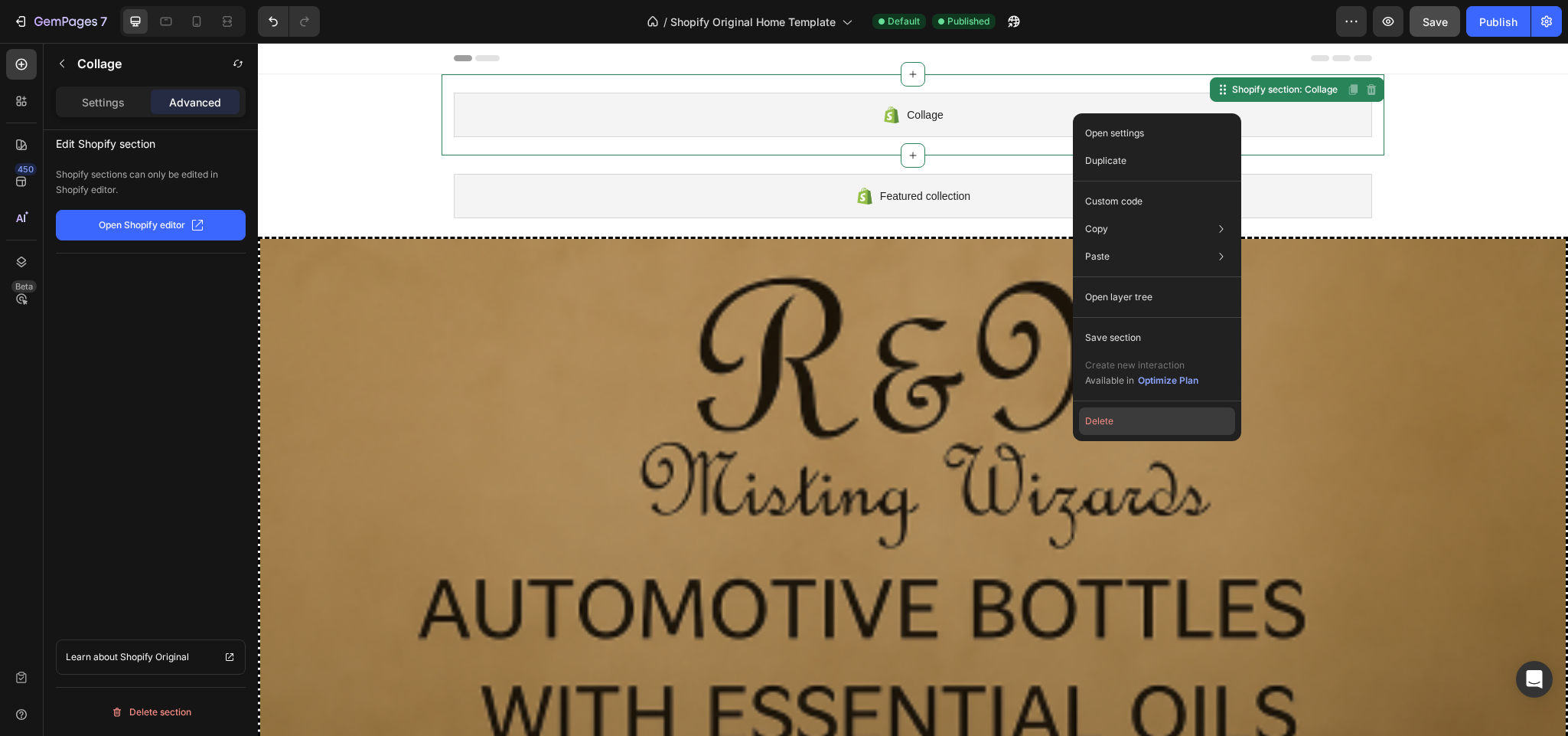
click at [1118, 412] on button "Delete" at bounding box center [1158, 421] width 156 height 28
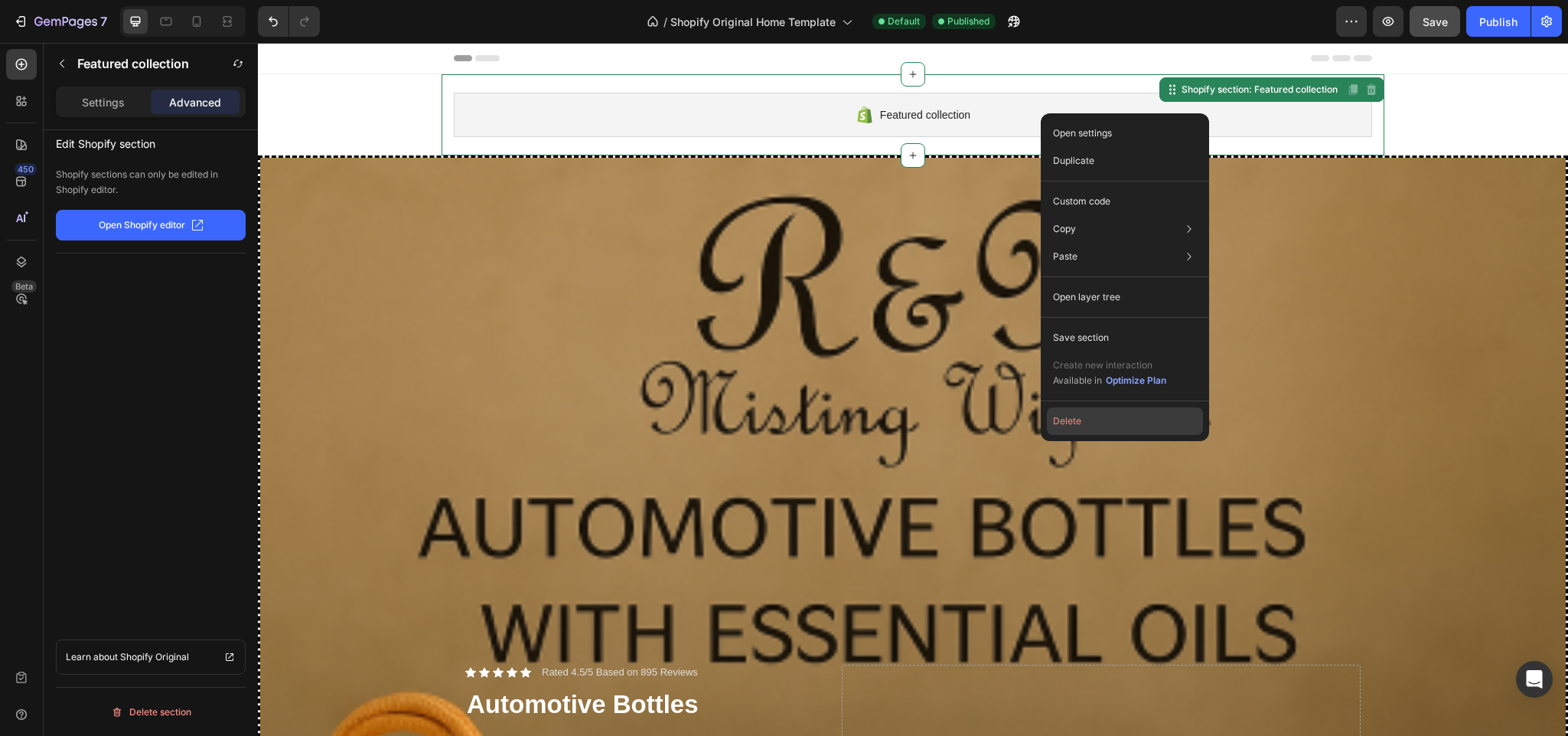
click at [1075, 417] on button "Delete" at bounding box center [1125, 421] width 156 height 28
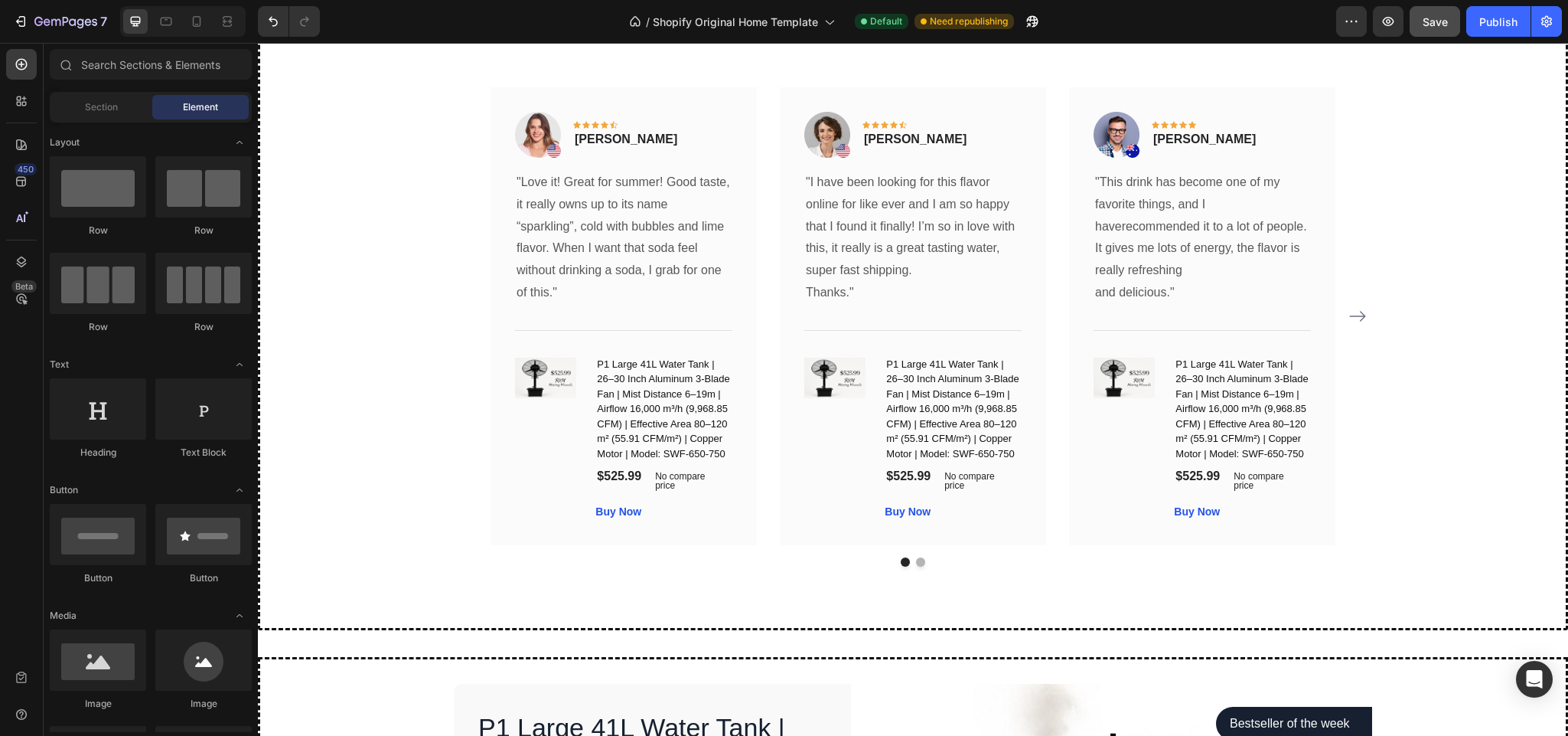
scroll to position [3516, 0]
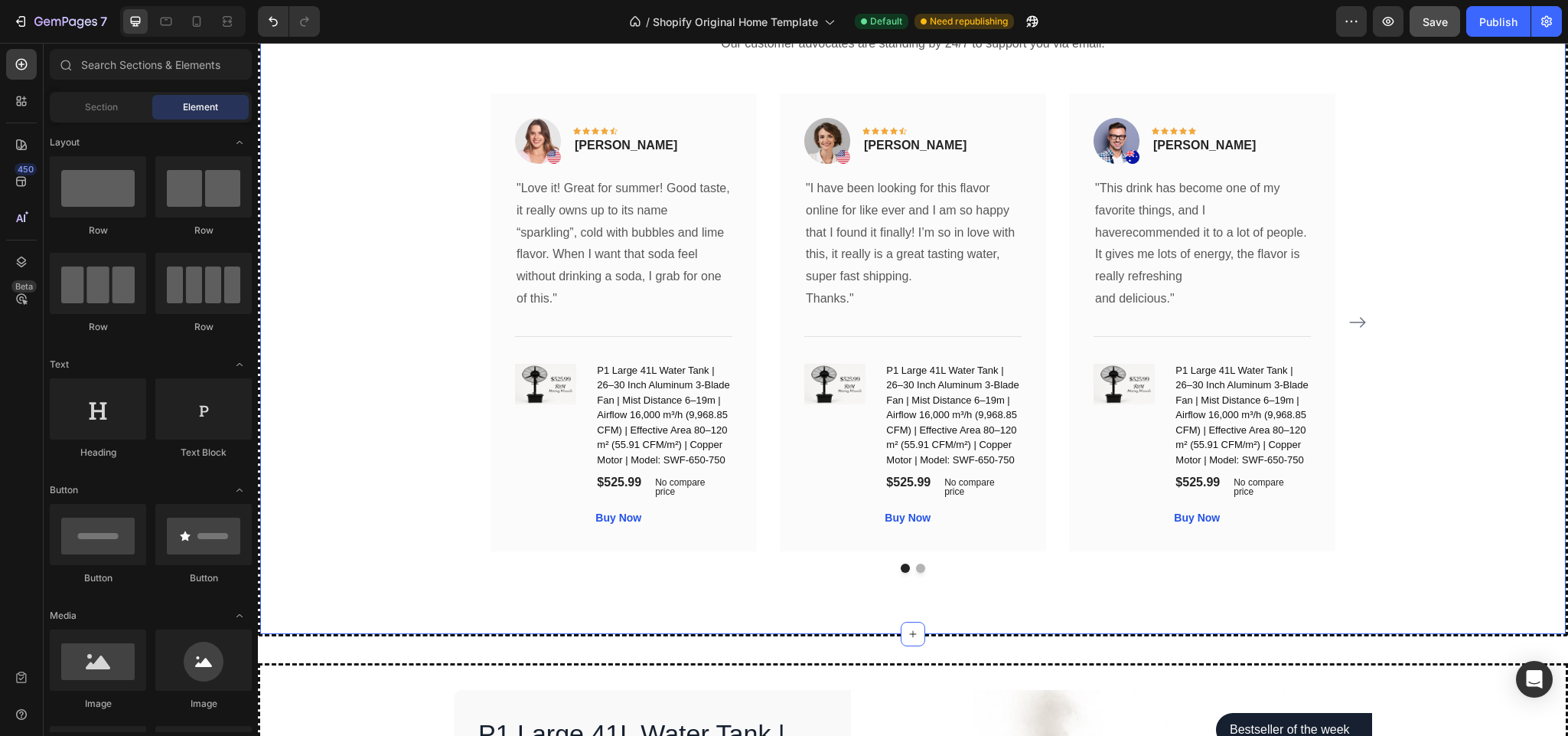
click at [956, 605] on div "What Our Customers Are Saying Heading Our customer advocates are standing by 24…" at bounding box center [913, 274] width 1310 height 724
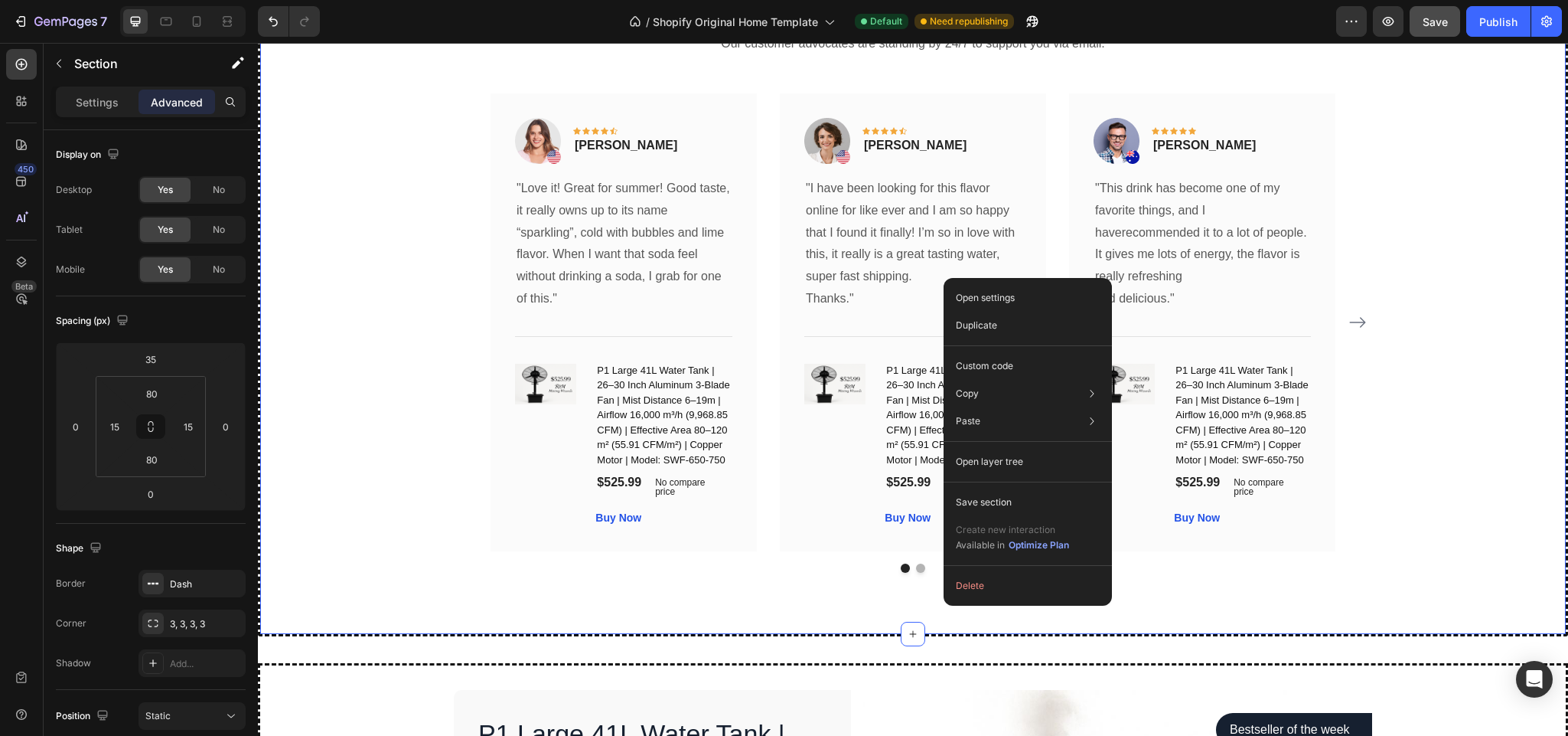
click at [897, 611] on div "What Our Customers Are Saying Heading Our customer advocates are standing by 24…" at bounding box center [913, 274] width 1310 height 724
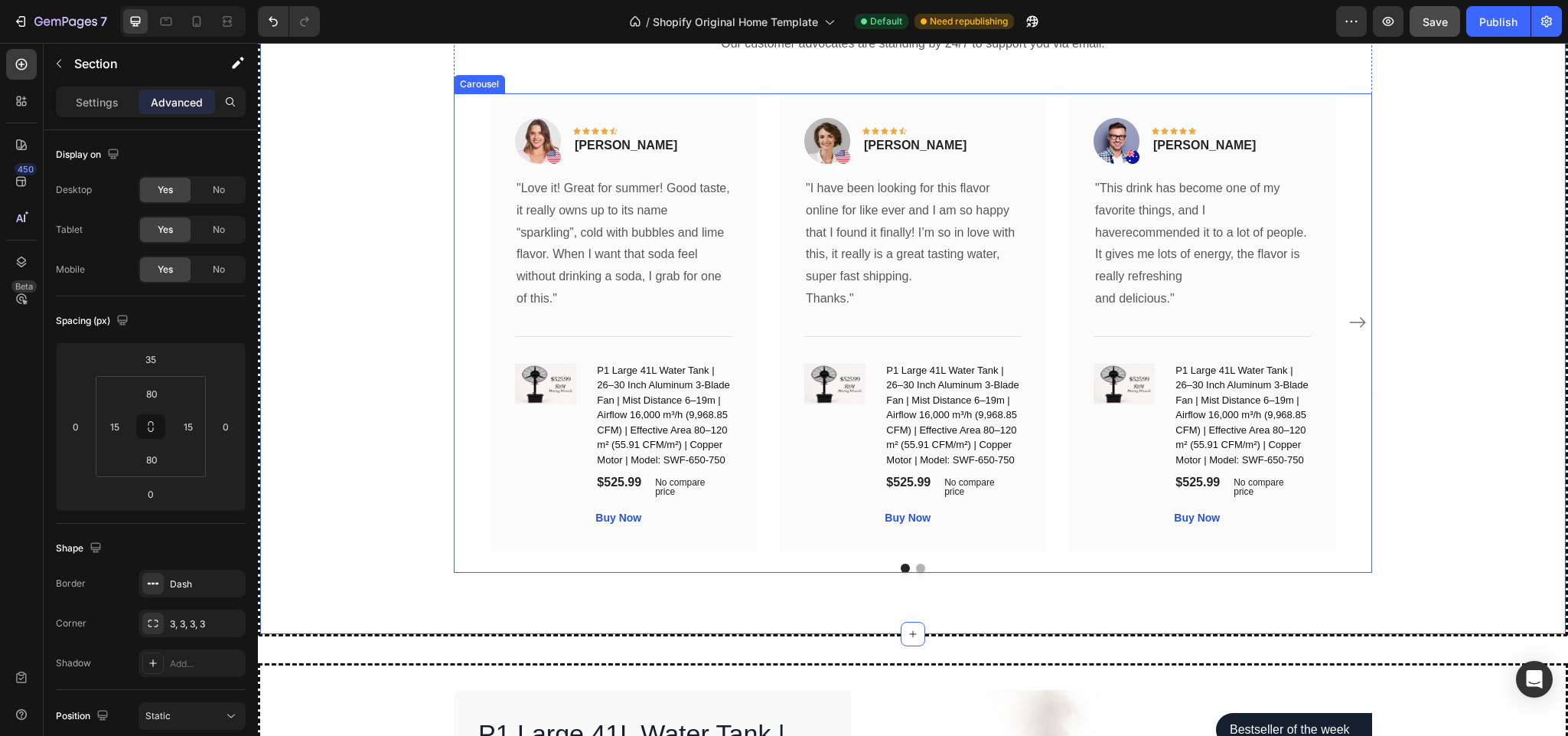
click at [825, 565] on div at bounding box center [913, 568] width 918 height 9
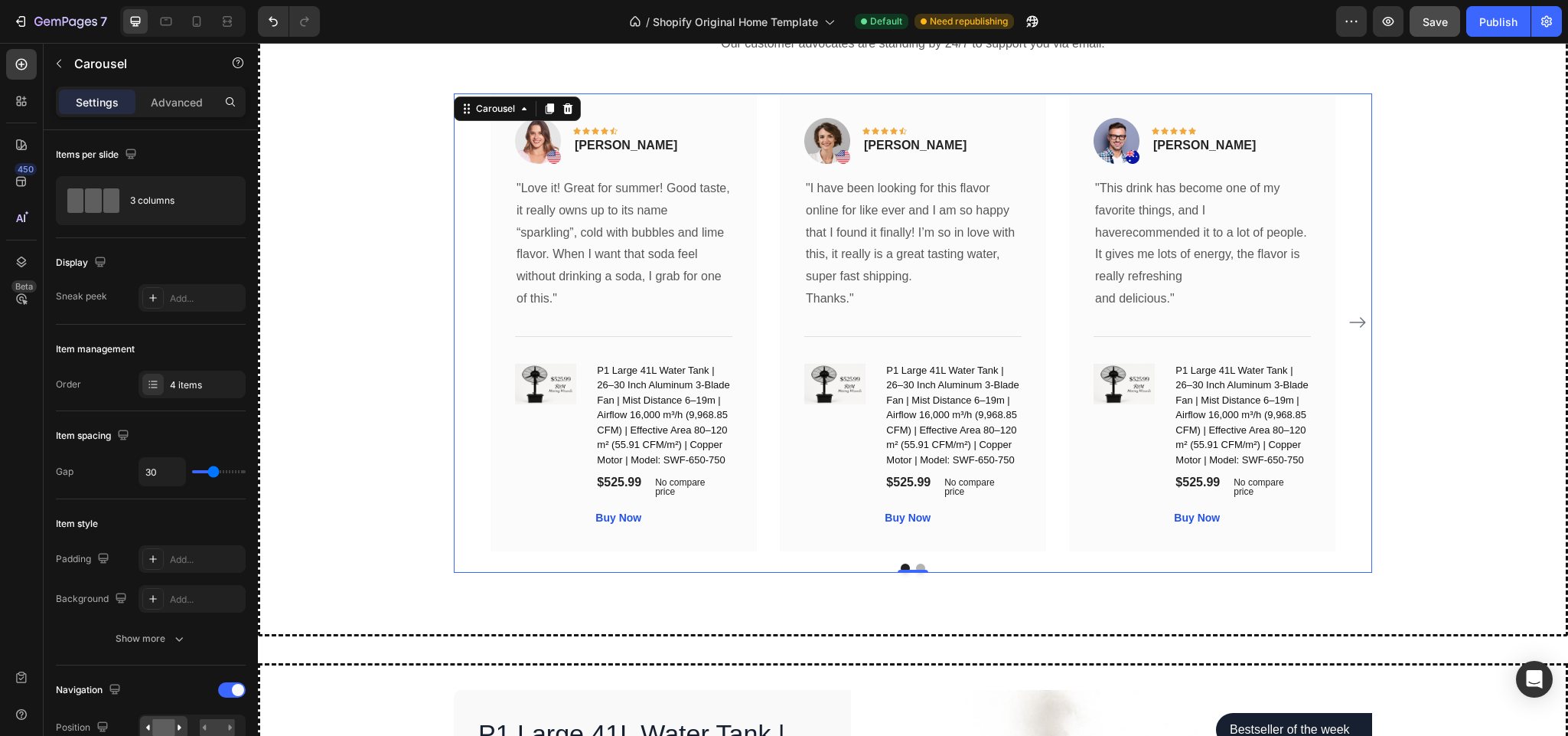
click at [809, 563] on div at bounding box center [913, 568] width 918 height 9
click at [170, 98] on p "Advanced" at bounding box center [177, 102] width 52 height 16
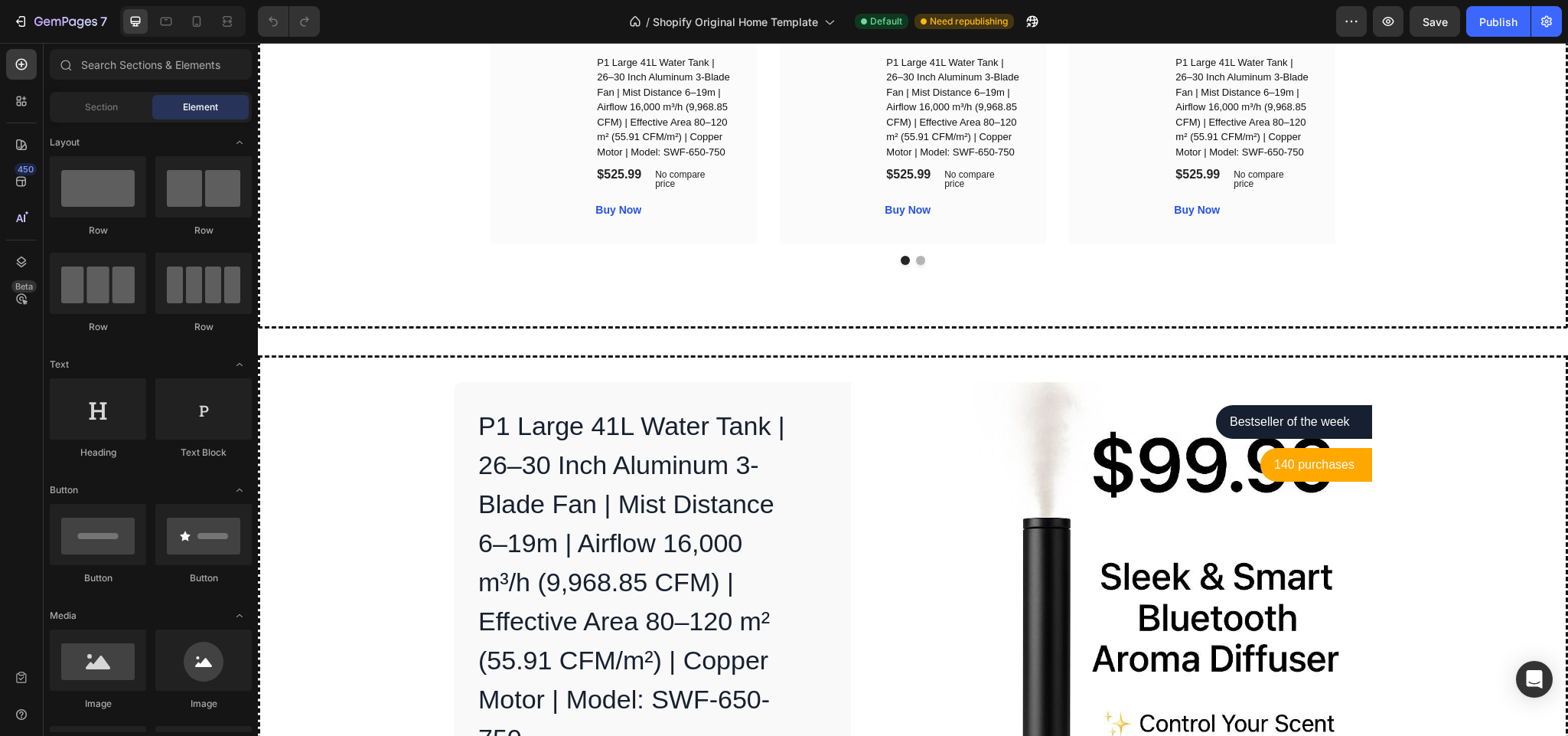
scroll to position [3823, 0]
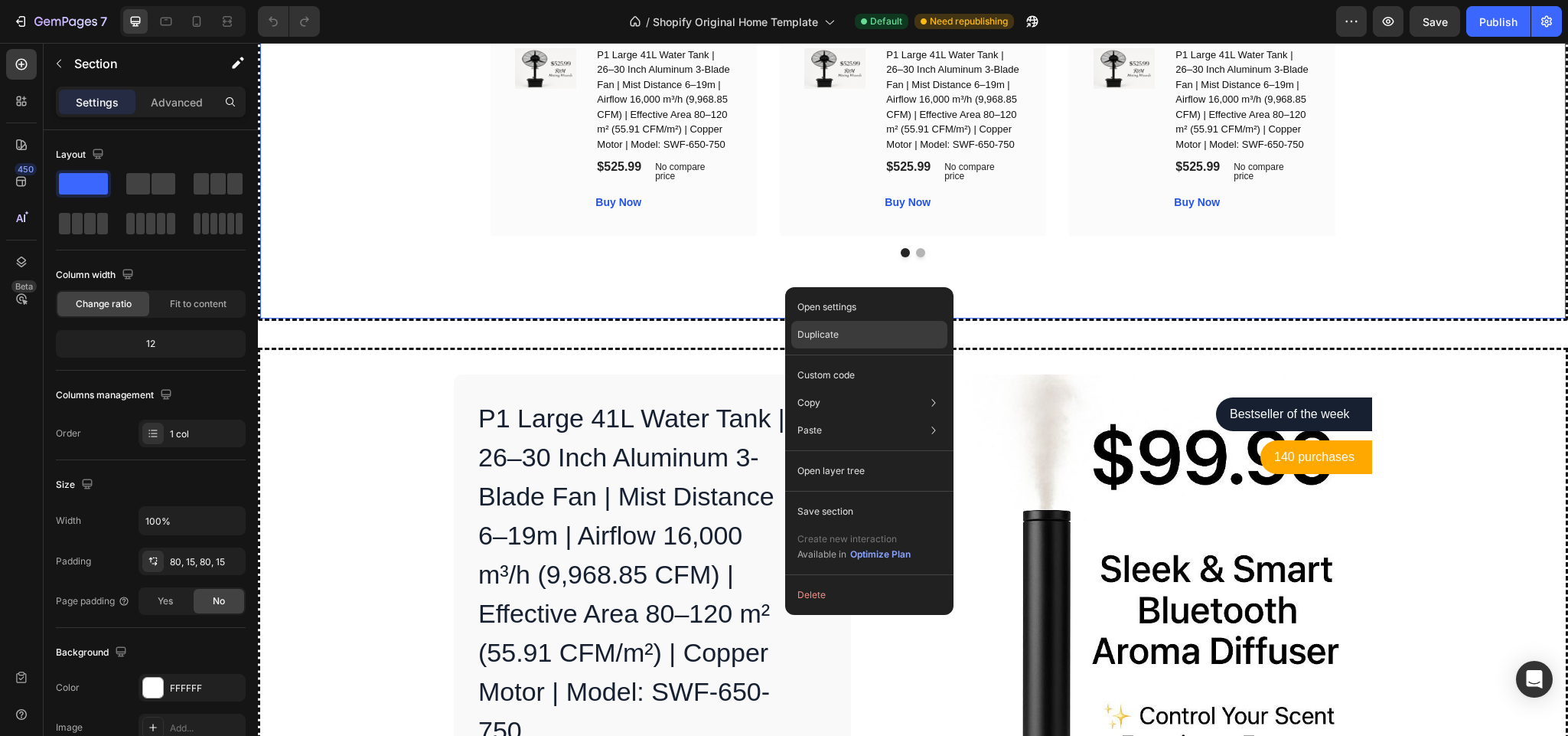
click at [853, 362] on div "Duplicate" at bounding box center [870, 376] width 156 height 28
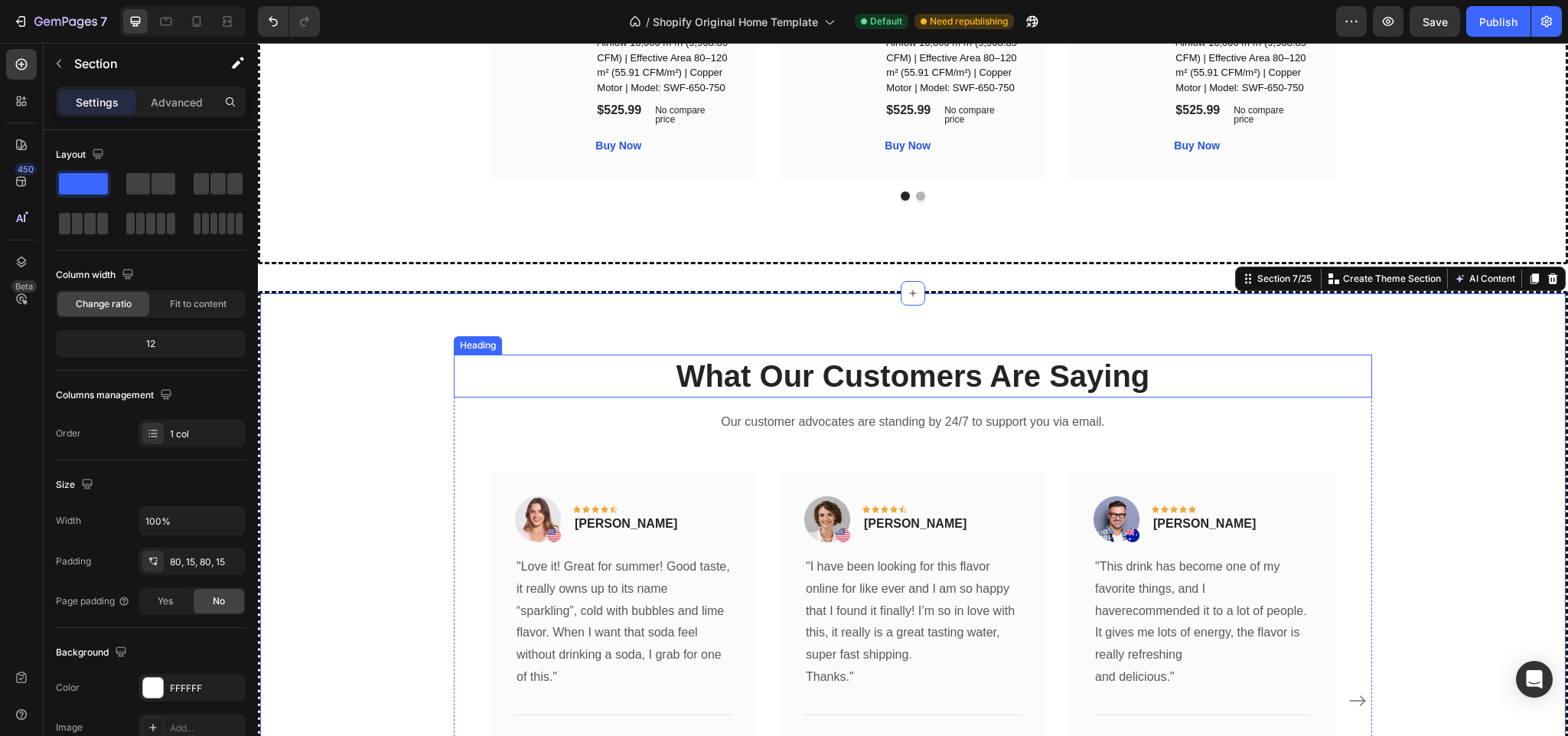
scroll to position [3892, 0]
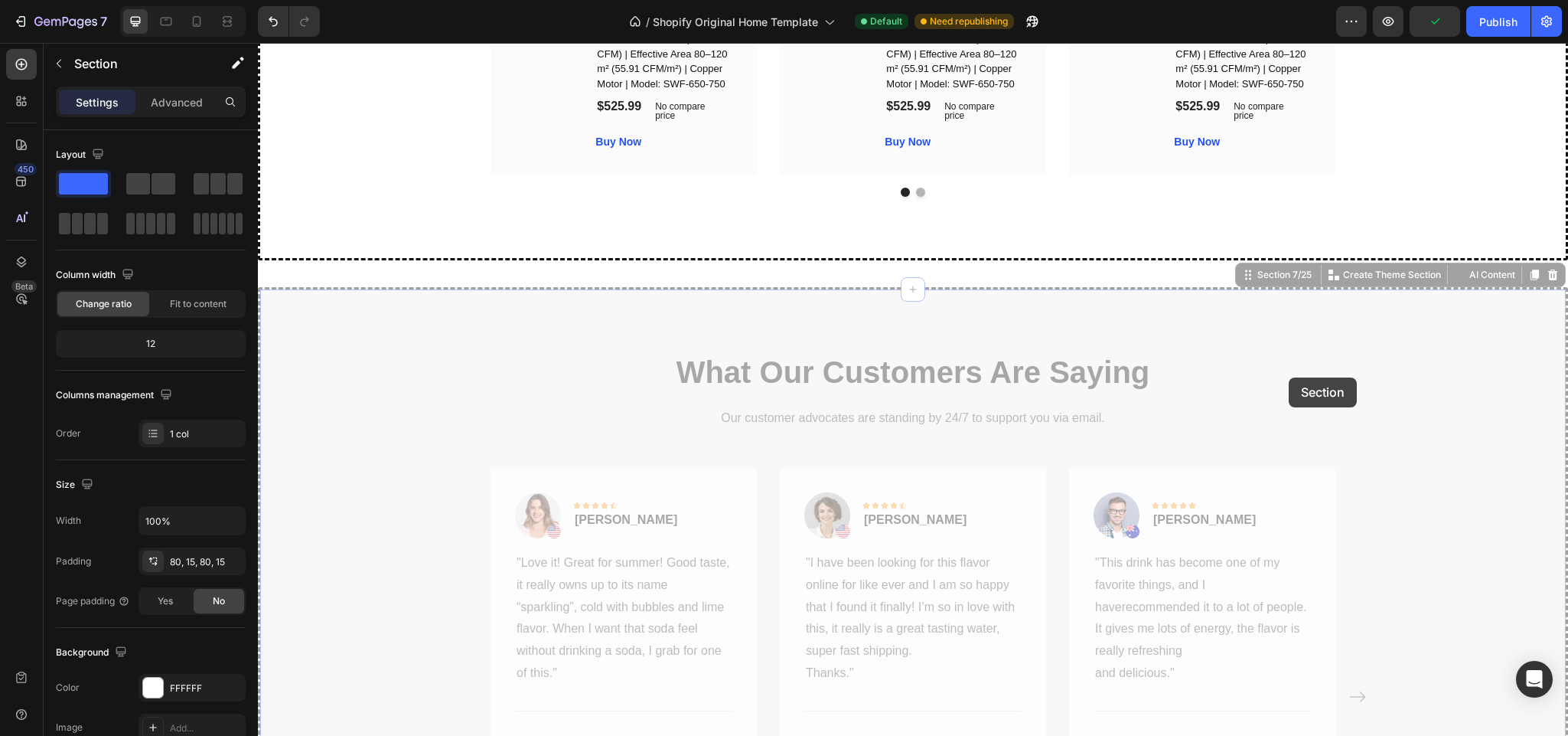
drag, startPoint x: 1266, startPoint y: 280, endPoint x: 1282, endPoint y: 348, distance: 69.9
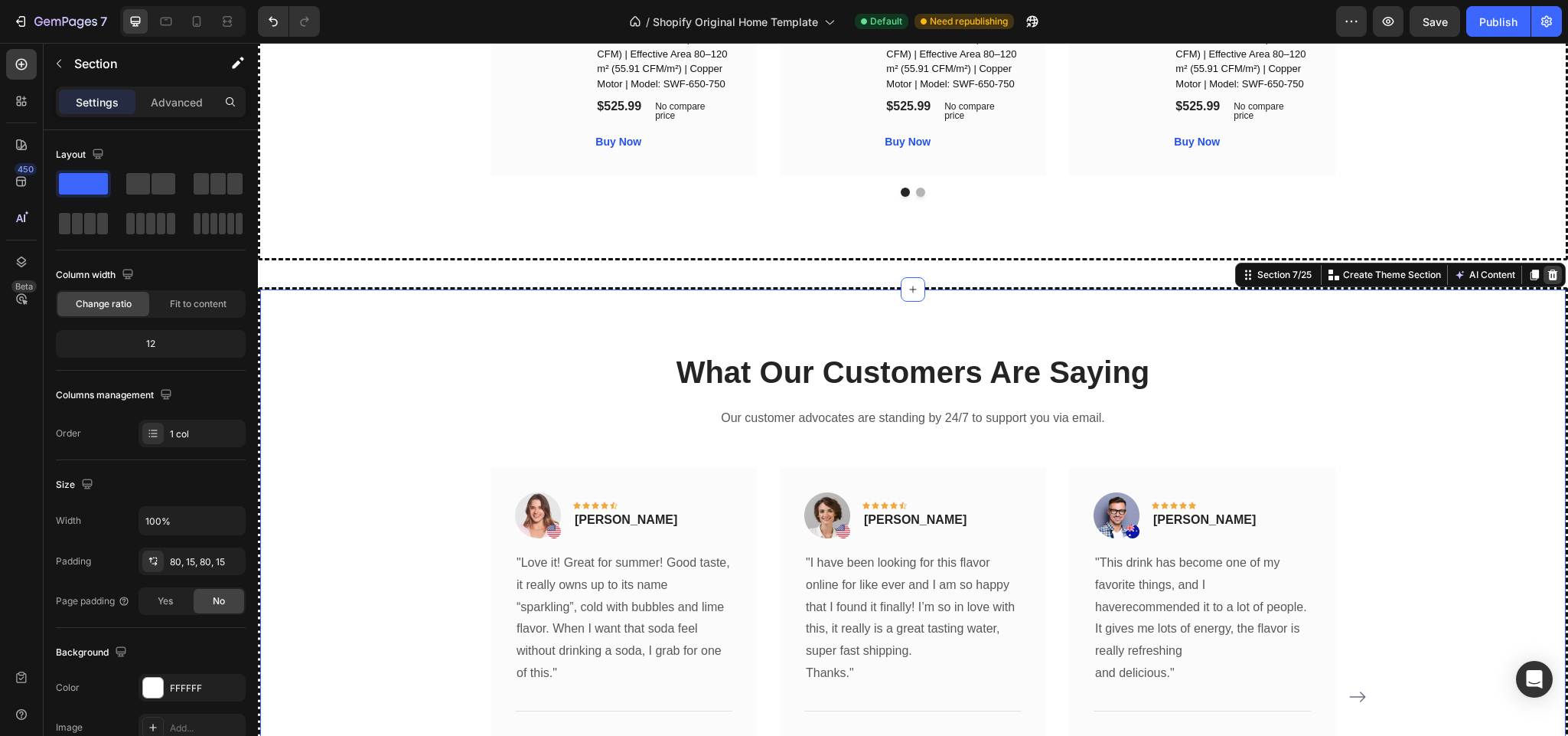
click at [1547, 277] on icon at bounding box center [1553, 275] width 12 height 12
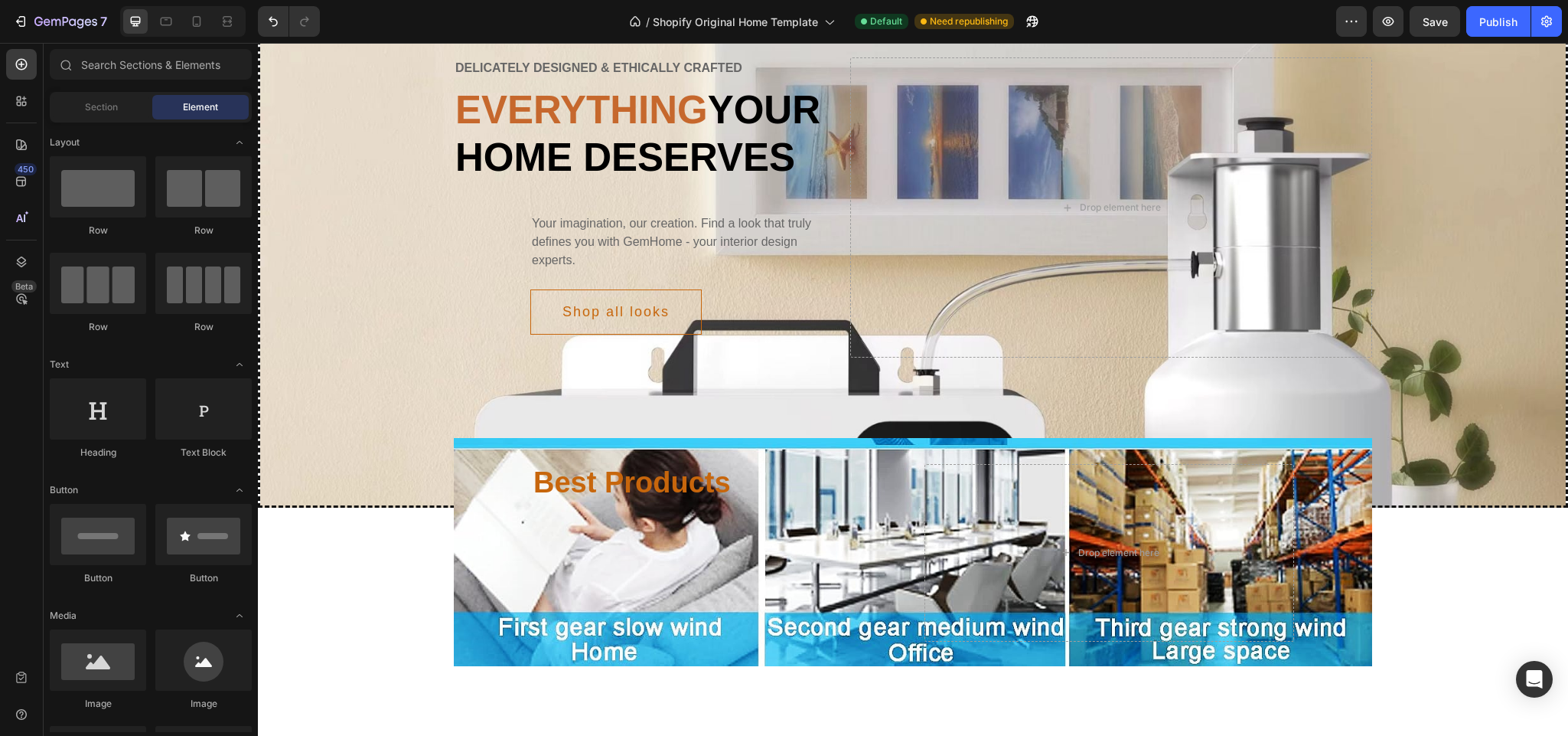
scroll to position [5192, 0]
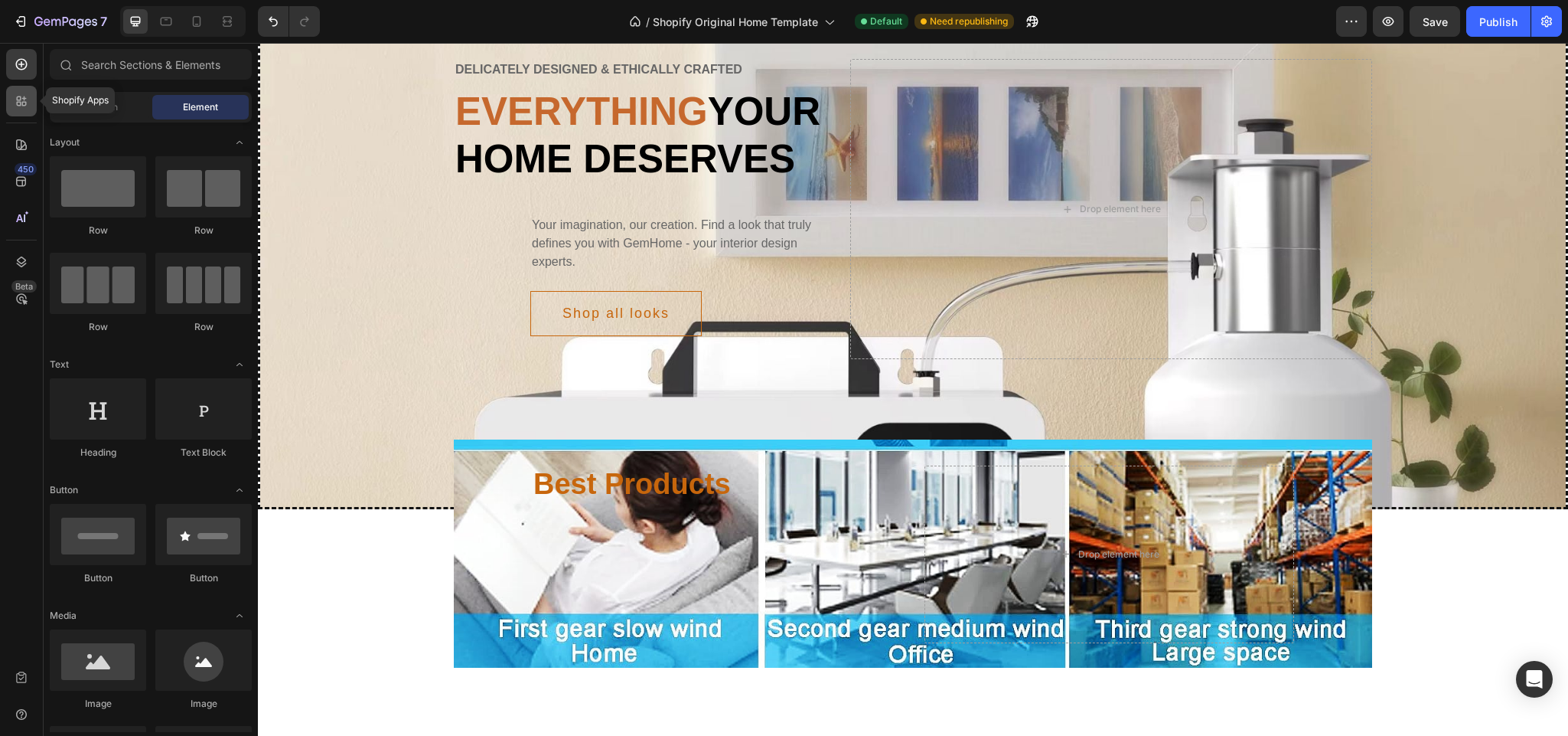
click at [28, 101] on icon at bounding box center [22, 101] width 15 height 15
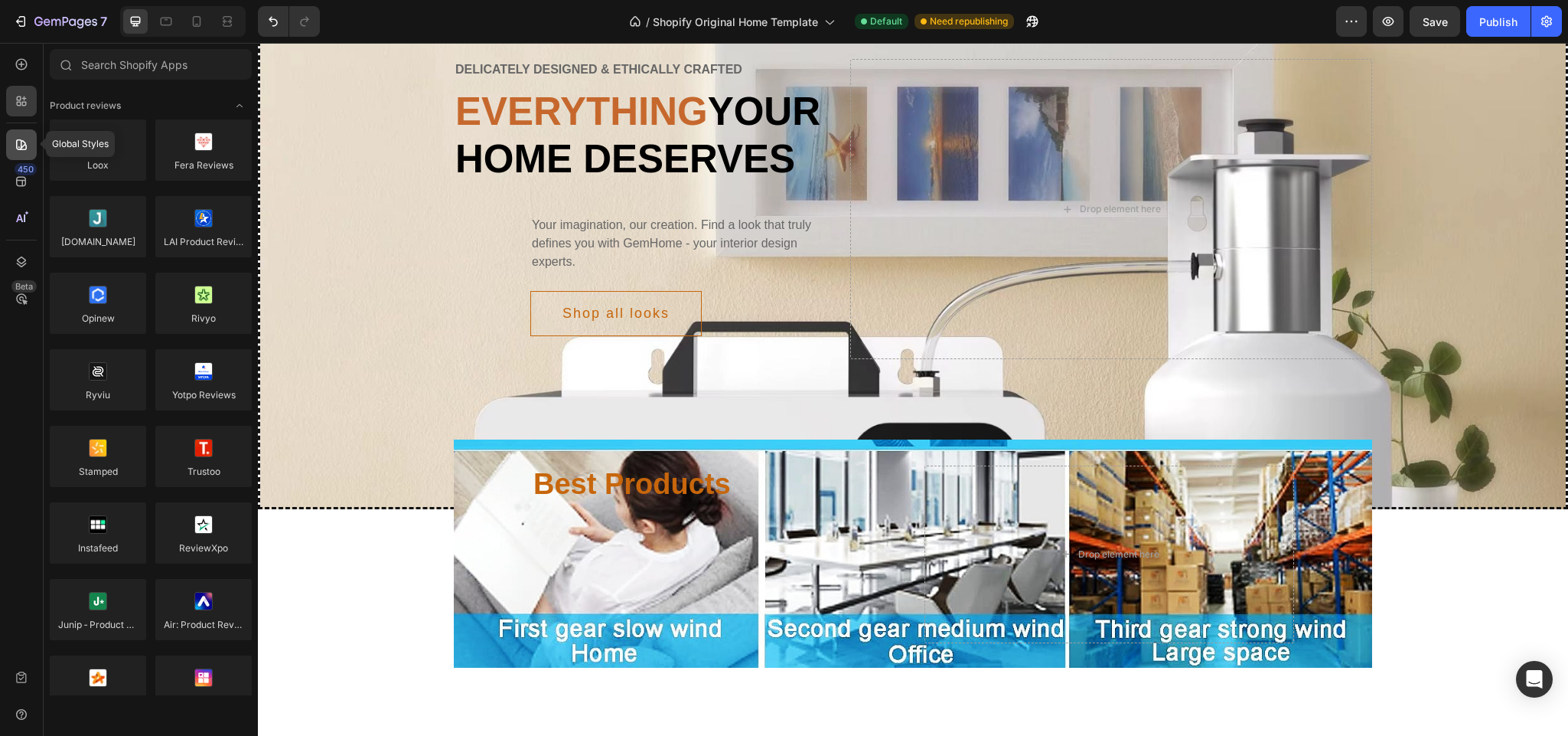
click at [22, 137] on icon at bounding box center [22, 145] width 15 height 15
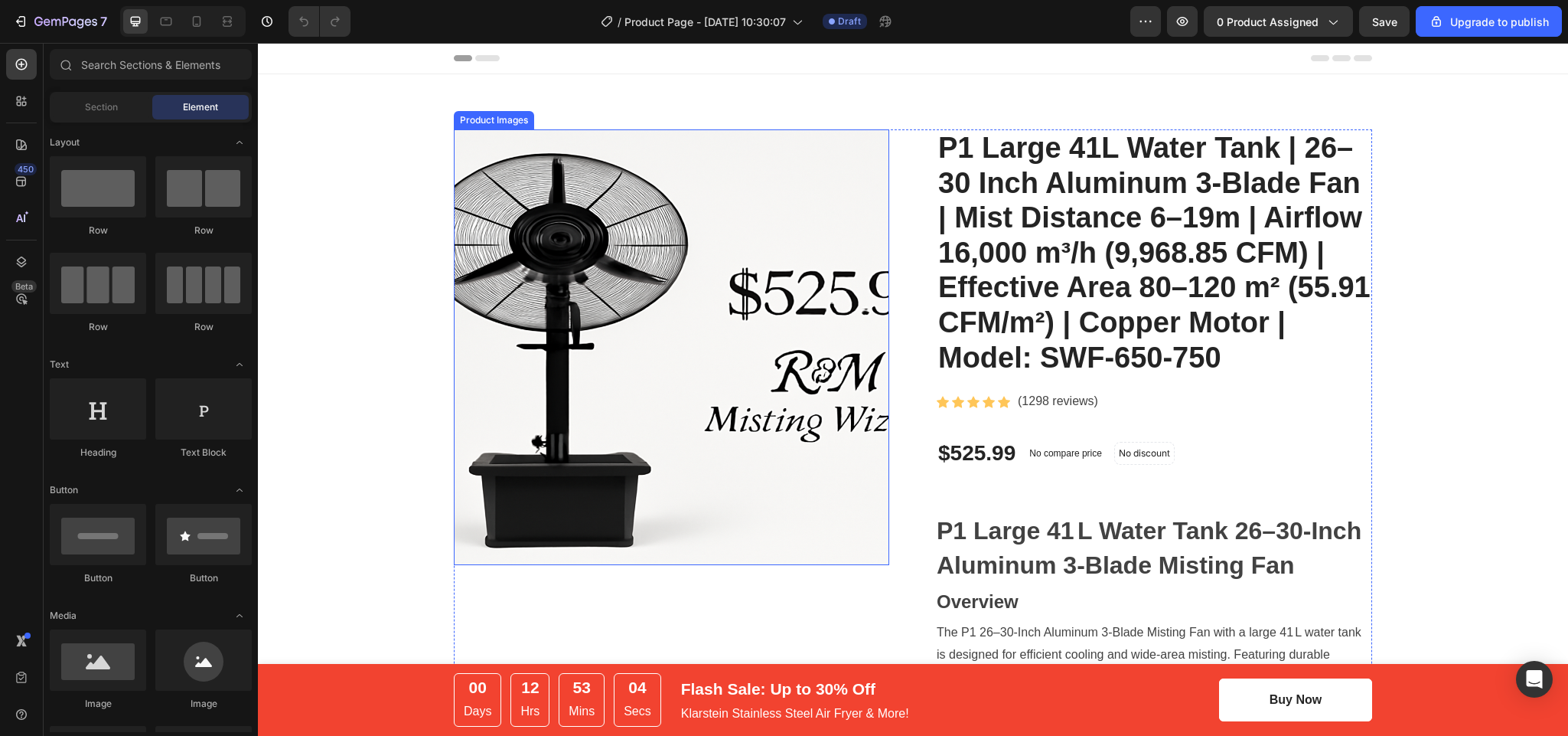
click at [825, 339] on img at bounding box center [671, 347] width 435 height 435
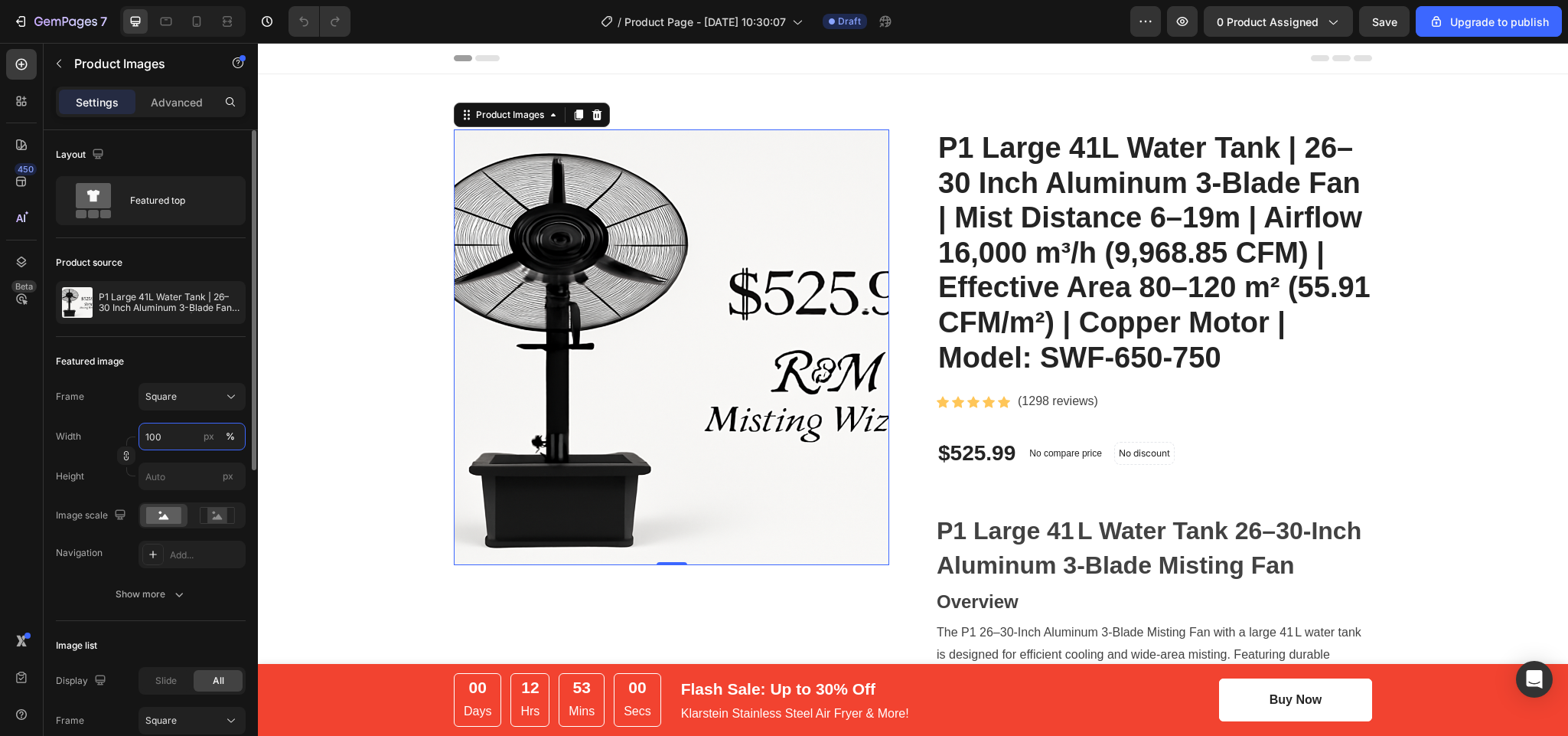
click at [170, 434] on input "100" at bounding box center [192, 437] width 107 height 28
click at [157, 476] on span "Full" at bounding box center [153, 475] width 15 height 14
click at [162, 432] on input "100" at bounding box center [192, 437] width 107 height 28
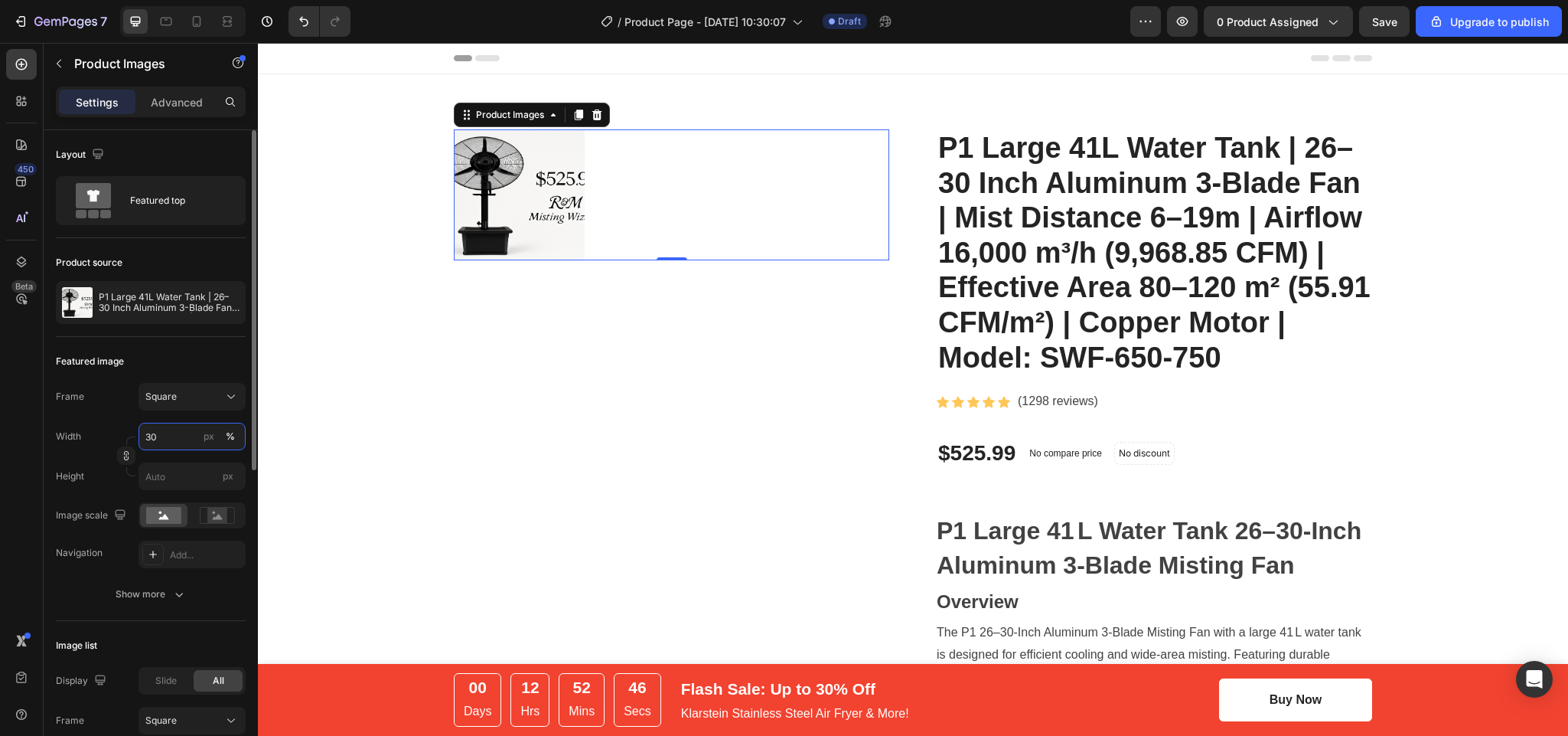
type input "3"
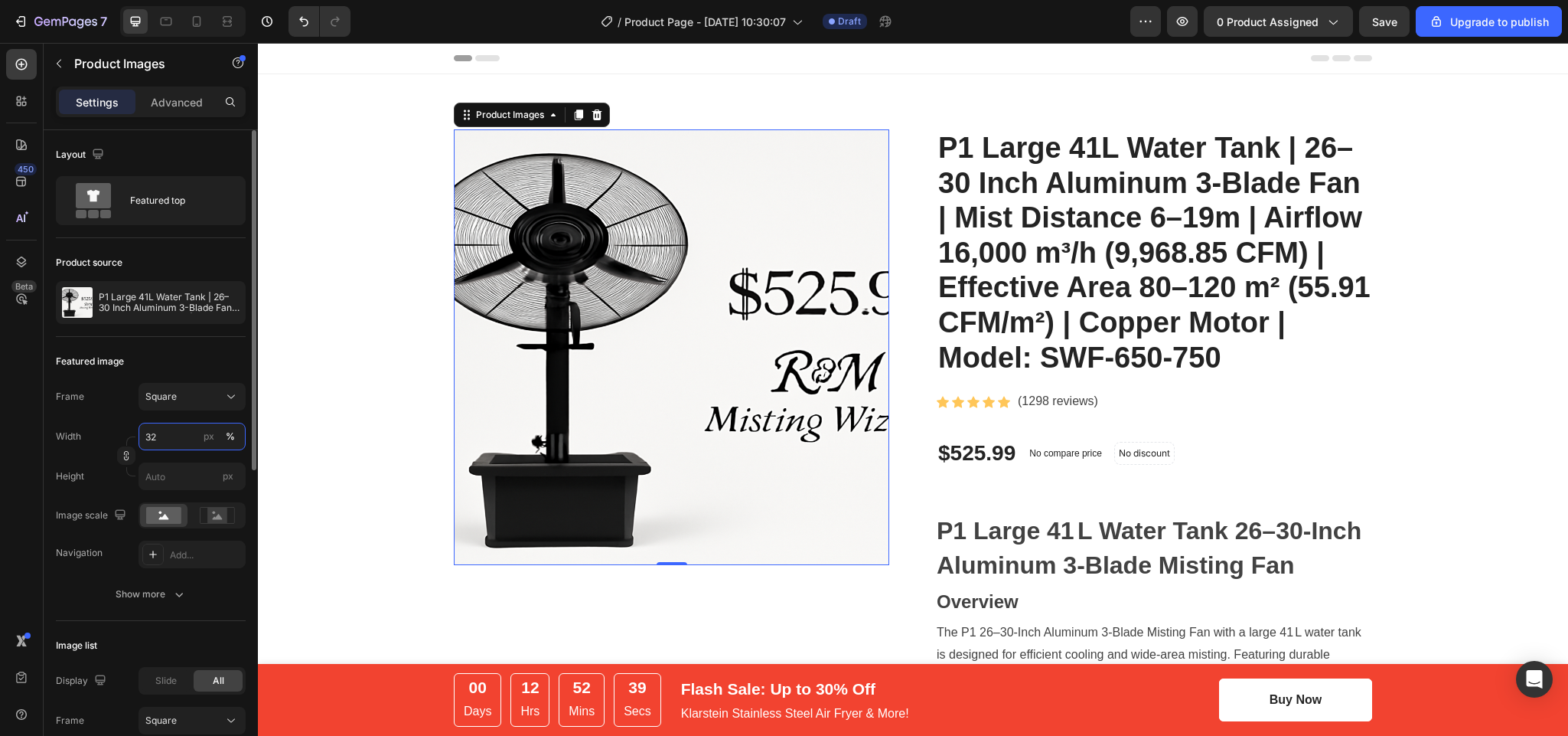
type input "3"
type input "2"
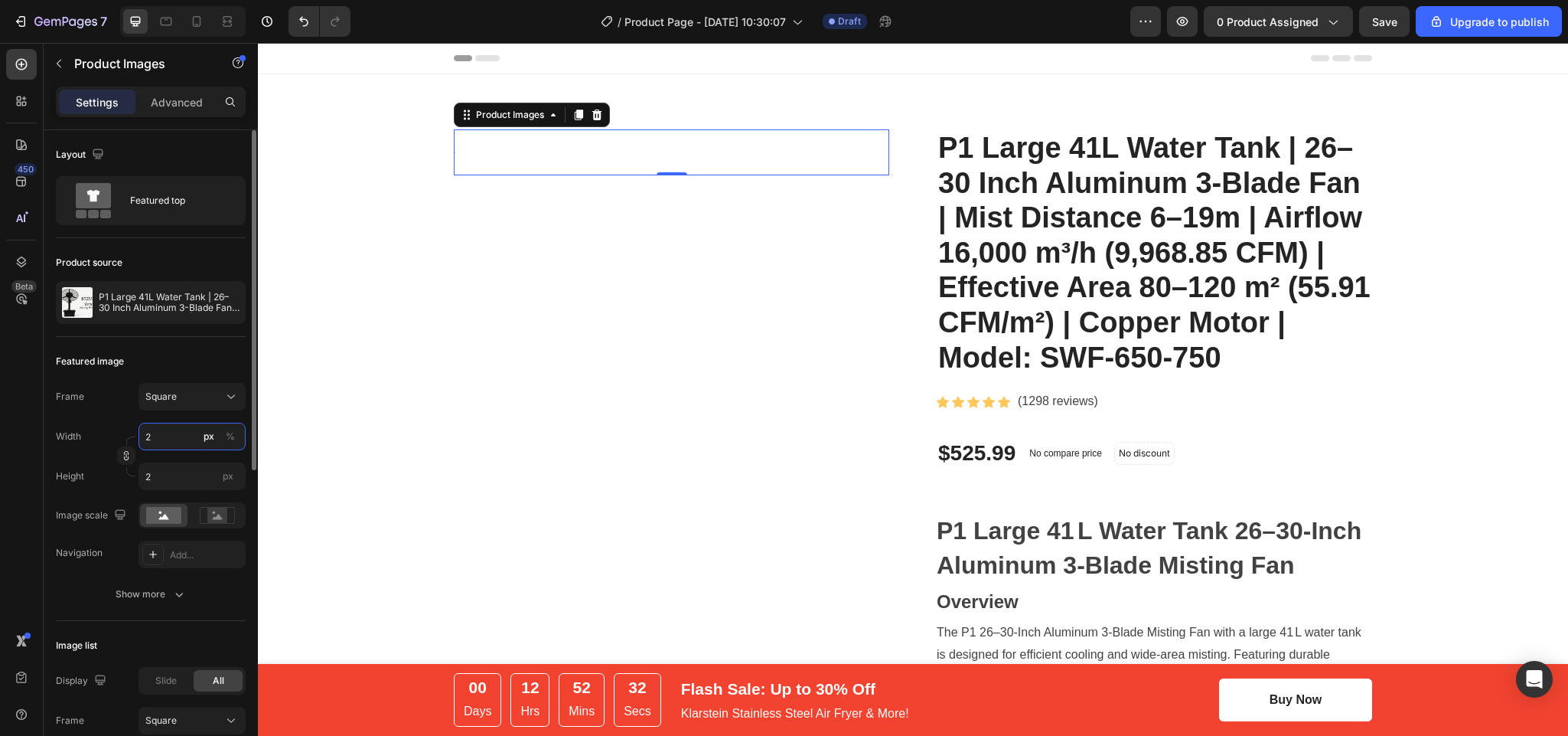
type input "25"
type input "250"
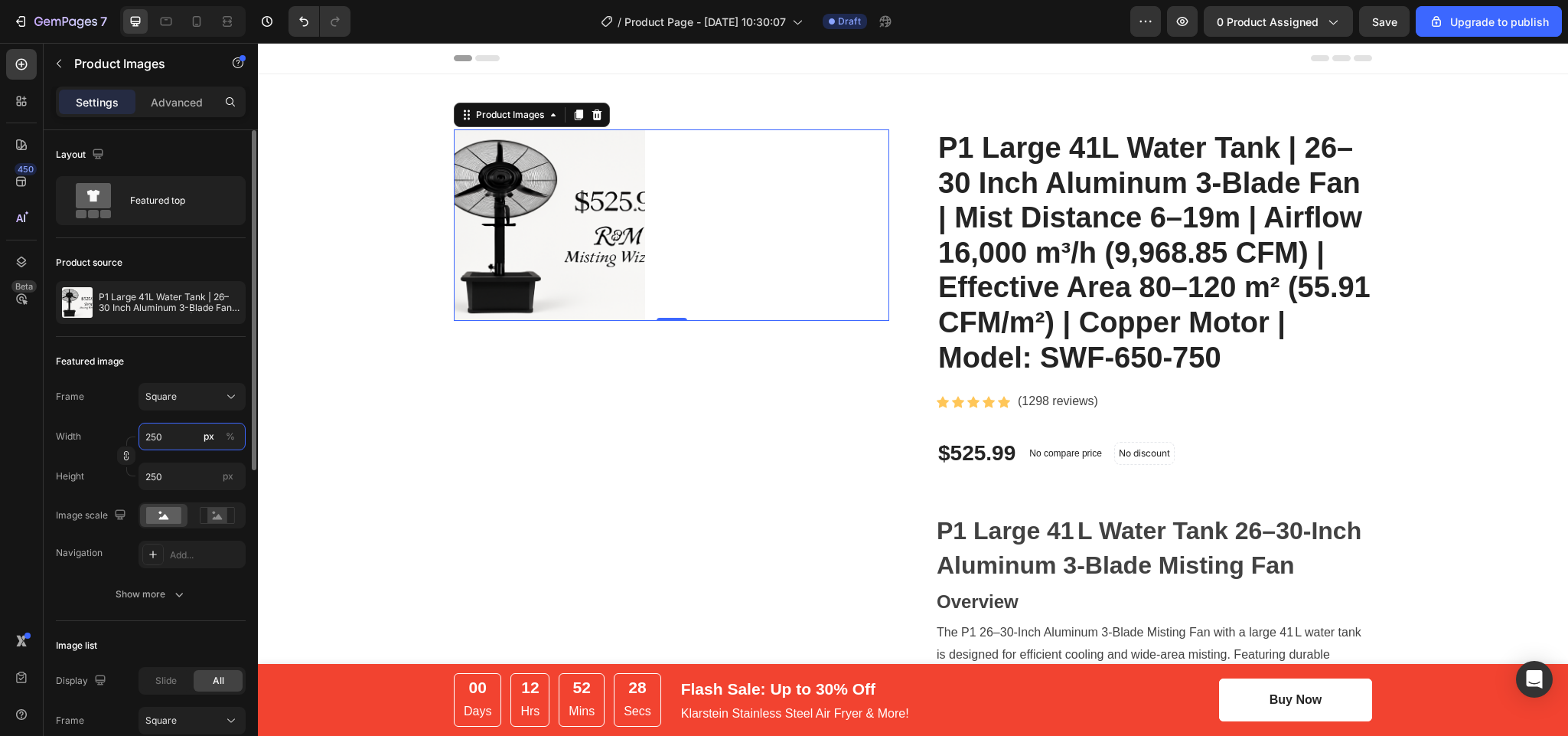
type input "25"
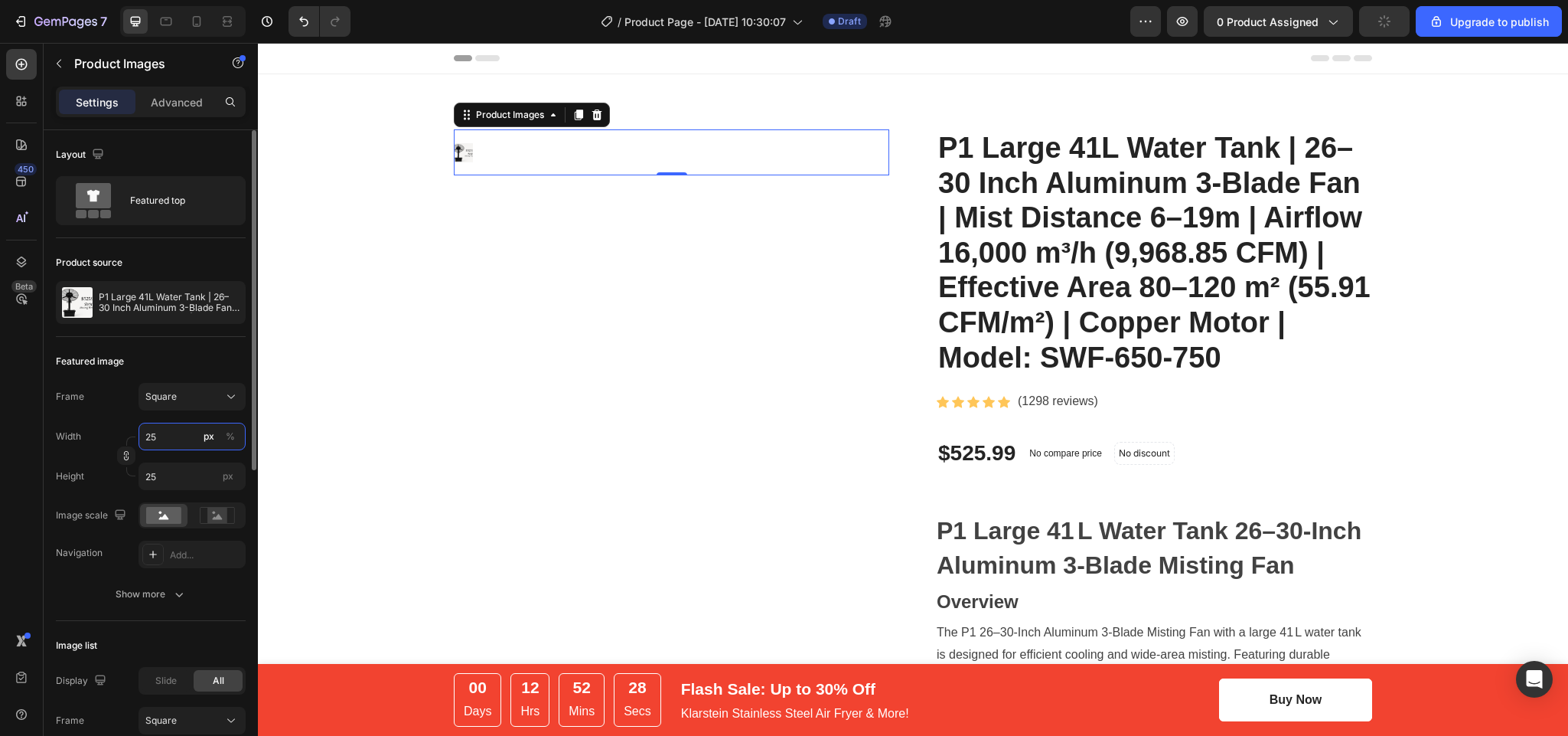
type input "2"
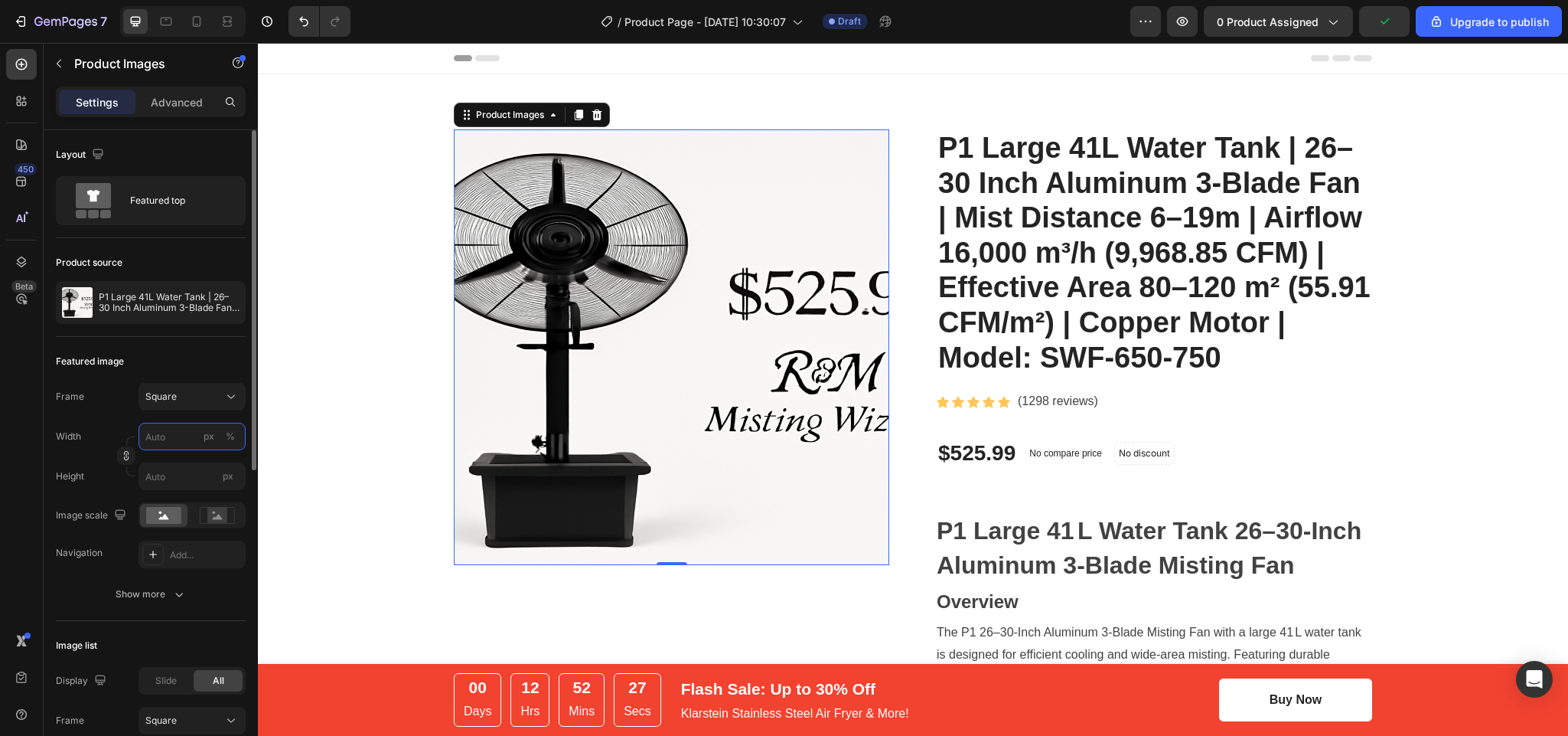
type input "2"
click at [157, 426] on input "px %" at bounding box center [192, 437] width 107 height 28
click at [149, 476] on span "Full" at bounding box center [153, 475] width 15 height 14
type input "100"
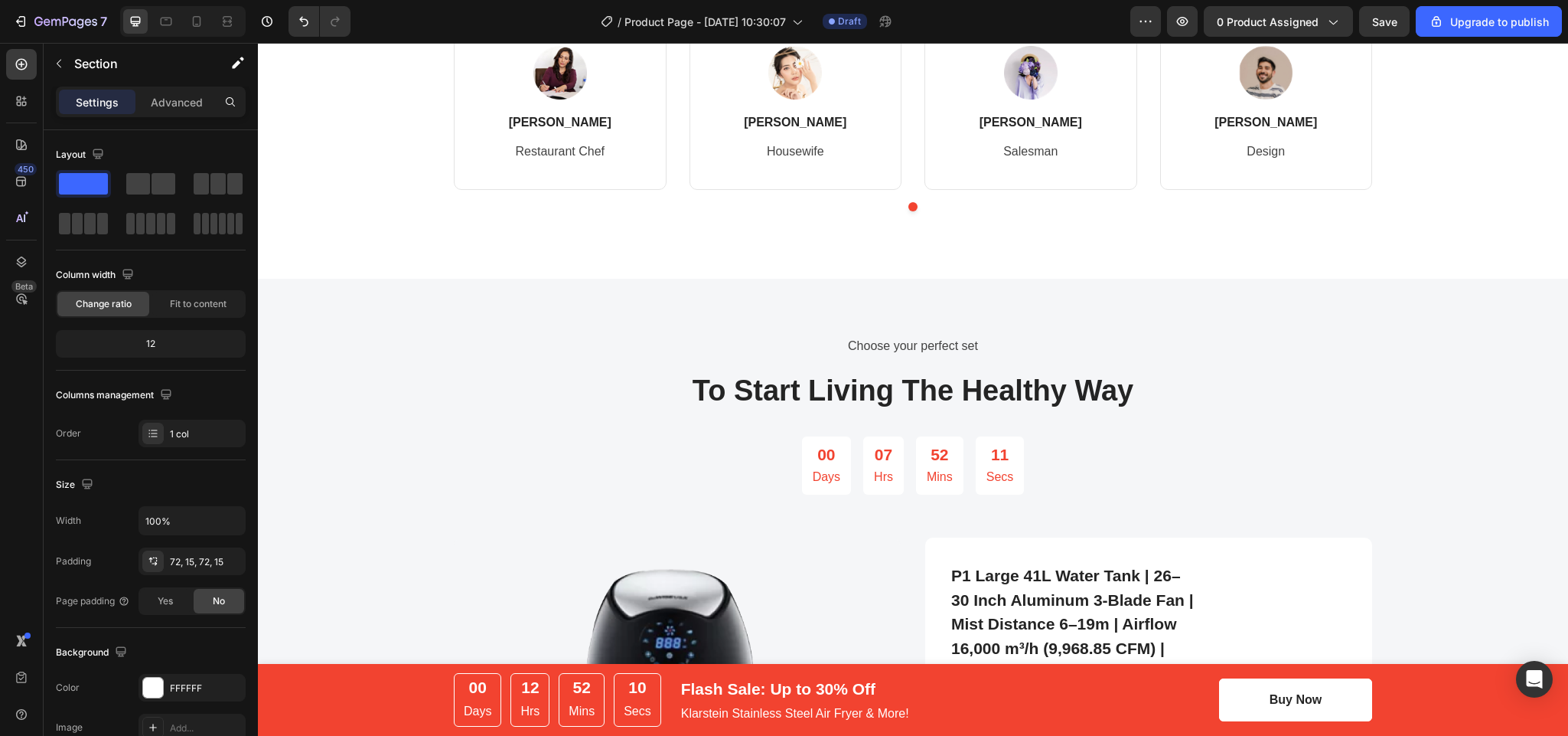
scroll to position [3580, 0]
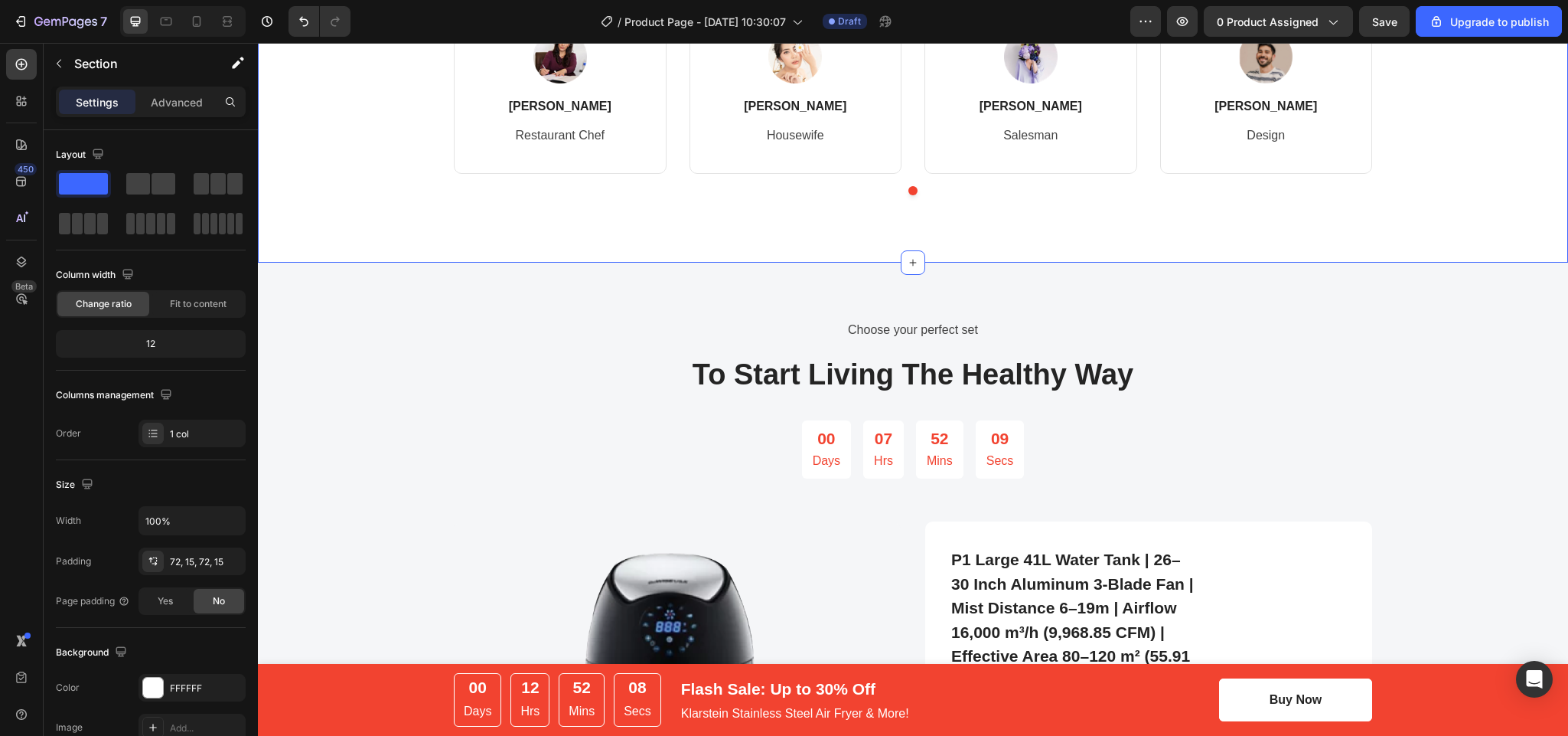
click at [903, 173] on div "Image I have been delightfully surprised by this product. If anyone in your fam…" at bounding box center [913, 8] width 918 height 332
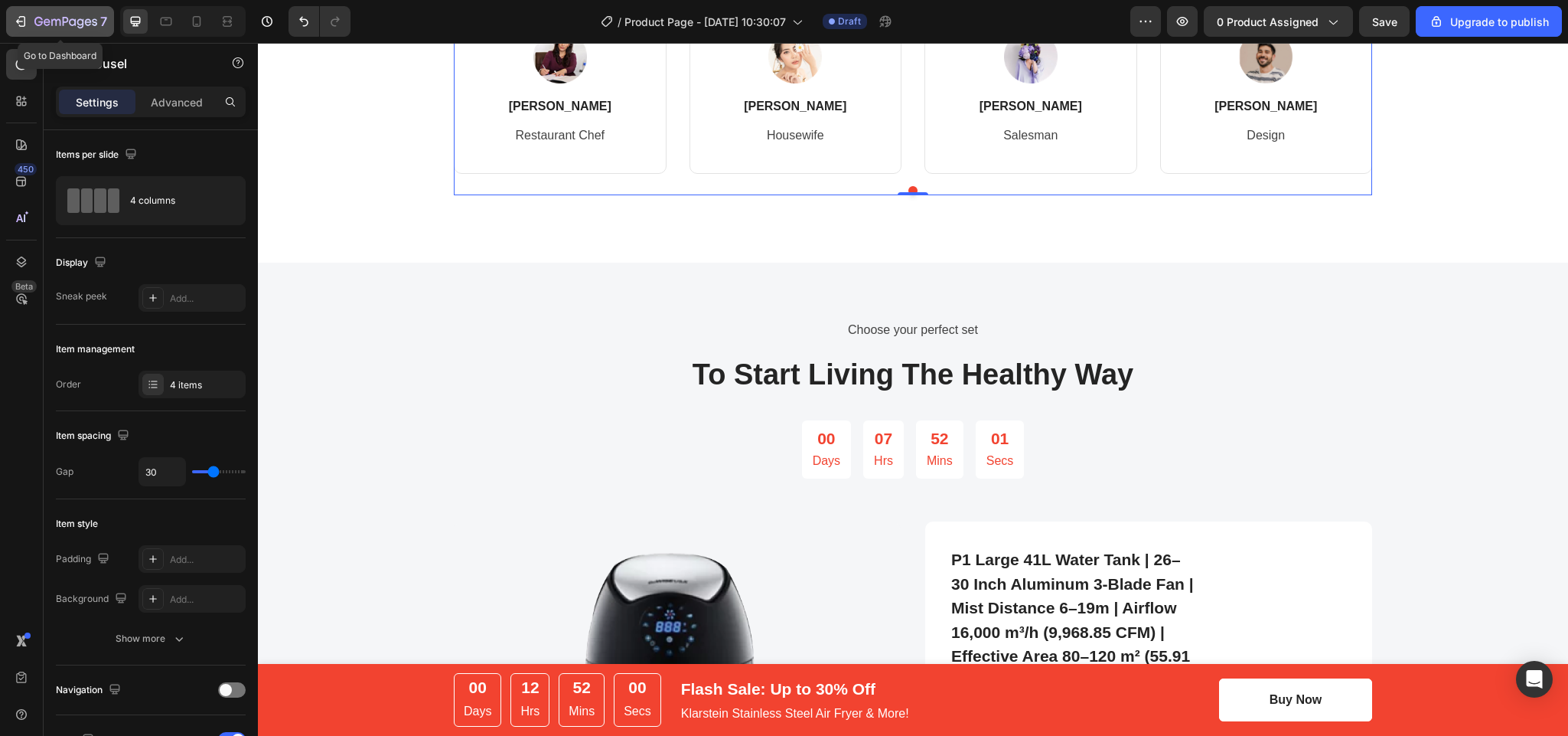
click at [28, 19] on icon "button" at bounding box center [21, 22] width 15 height 15
